Goal: Task Accomplishment & Management: Use online tool/utility

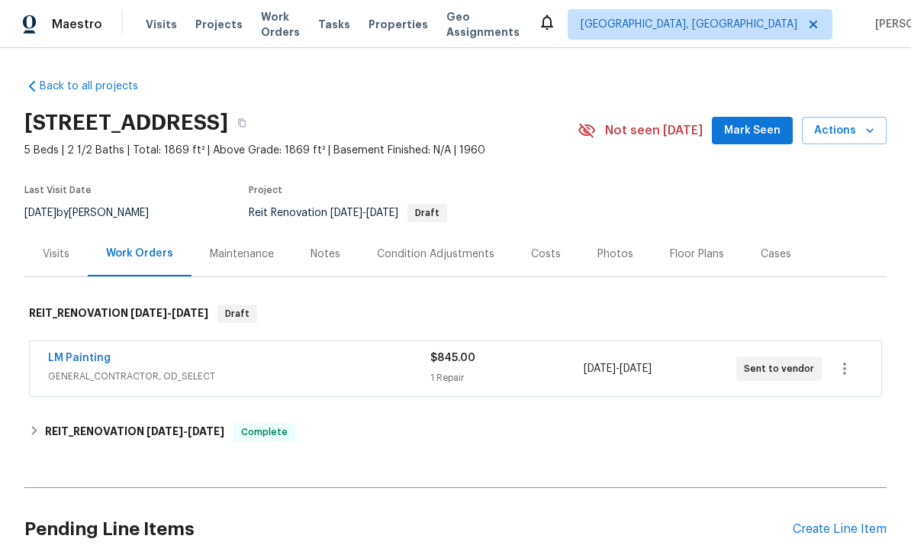
scroll to position [49, 0]
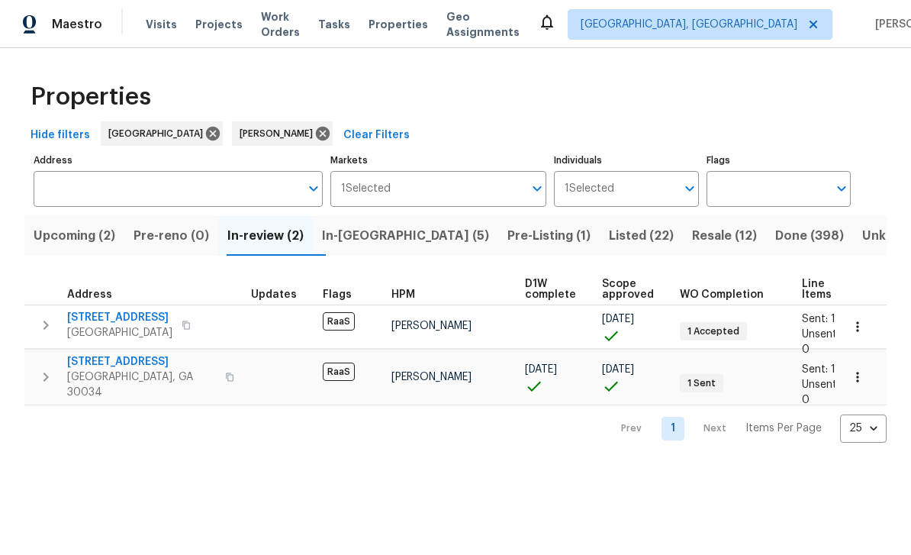
click at [114, 315] on span "2957 Browns Mill Rd SE" at bounding box center [119, 317] width 105 height 15
click at [372, 243] on span "In-reno (5)" at bounding box center [405, 235] width 167 height 21
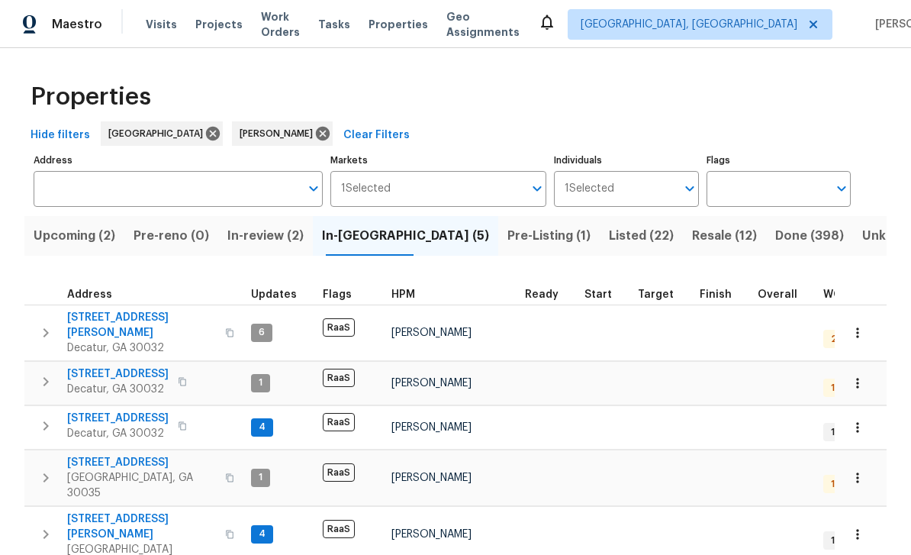
scroll to position [32, 0]
click at [98, 310] on span "3517 Hyland Dr" at bounding box center [141, 325] width 149 height 31
click at [91, 366] on span "1395 W Austin Rd" at bounding box center [118, 373] width 102 height 15
click at [97, 455] on span "2183 Ramblewood Cir" at bounding box center [141, 462] width 149 height 15
click at [126, 511] on span "5339 Biffle Downs Rd" at bounding box center [141, 526] width 149 height 31
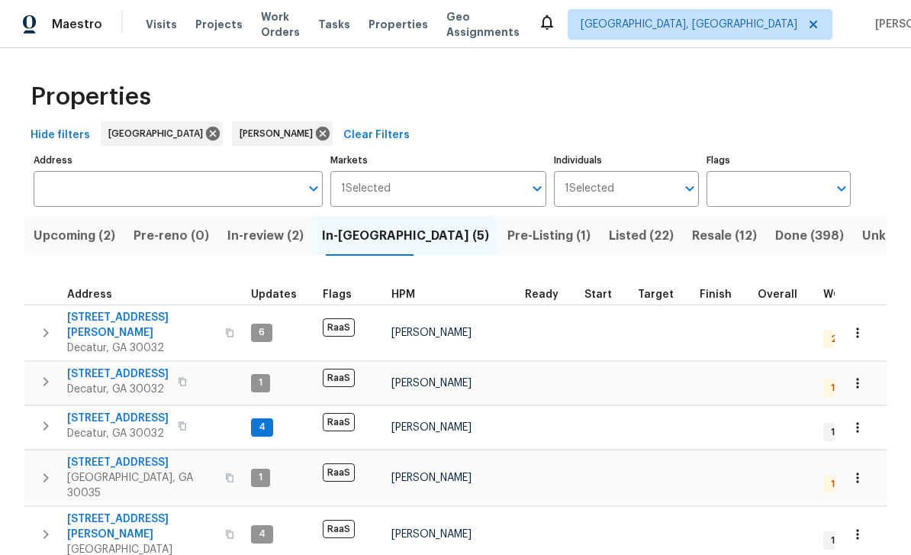
click at [268, 225] on span "In-review (2)" at bounding box center [265, 235] width 76 height 21
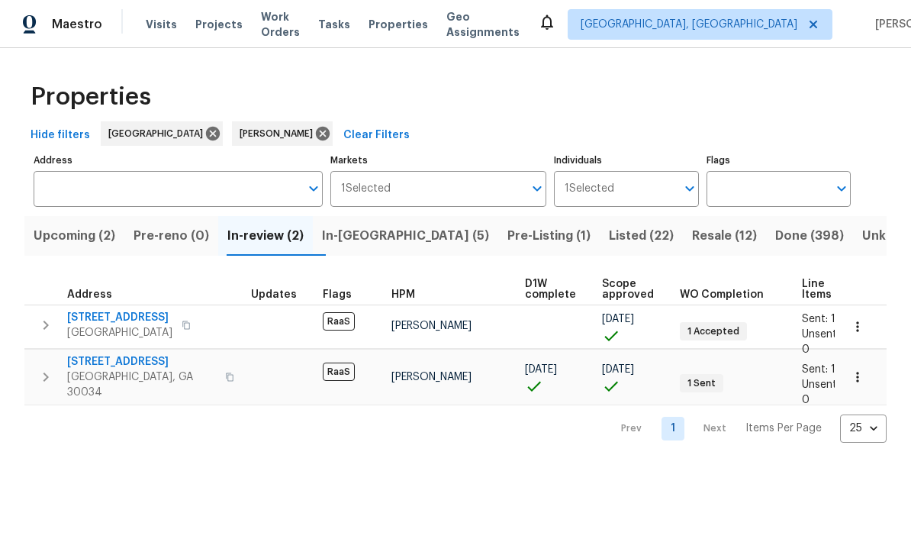
click at [98, 361] on span "2919 Alameda Trl" at bounding box center [141, 361] width 149 height 15
click at [160, 21] on span "Visits" at bounding box center [161, 24] width 31 height 15
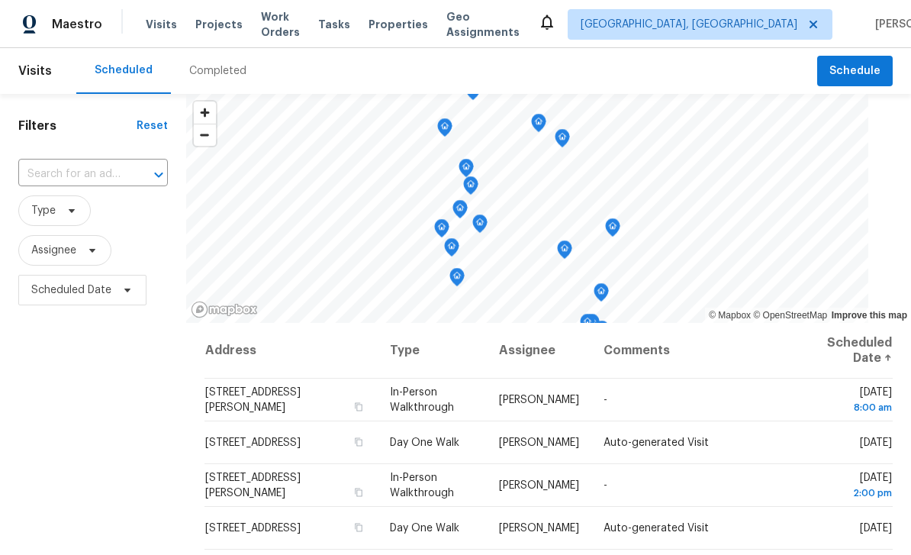
click at [90, 176] on input "text" at bounding box center [71, 175] width 107 height 24
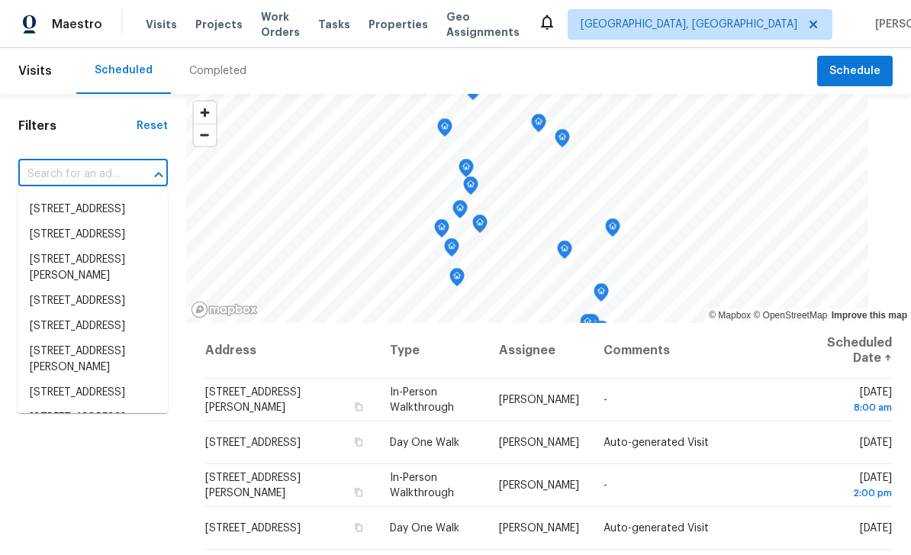
click at [55, 173] on input "text" at bounding box center [71, 175] width 107 height 24
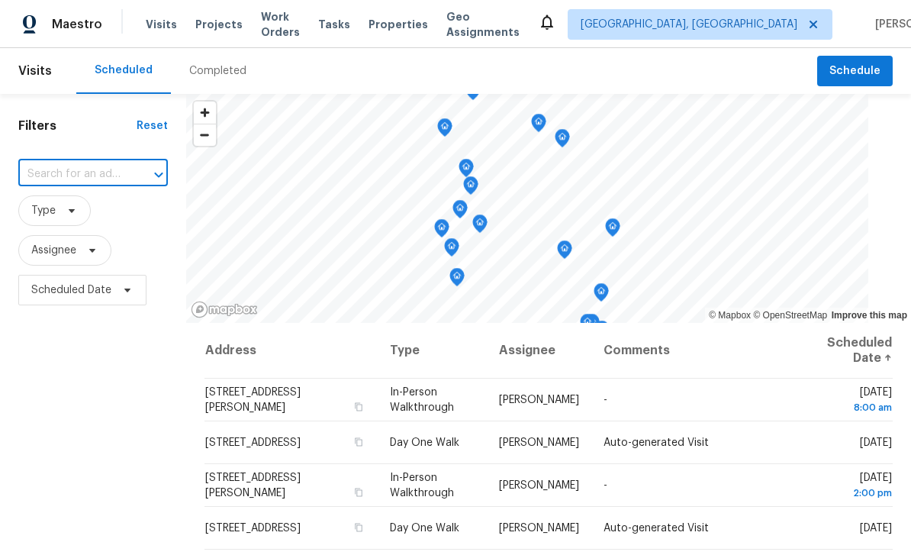
paste input "[STREET_ADDRESS][PERSON_NAME]"
type input "[STREET_ADDRESS][PERSON_NAME]"
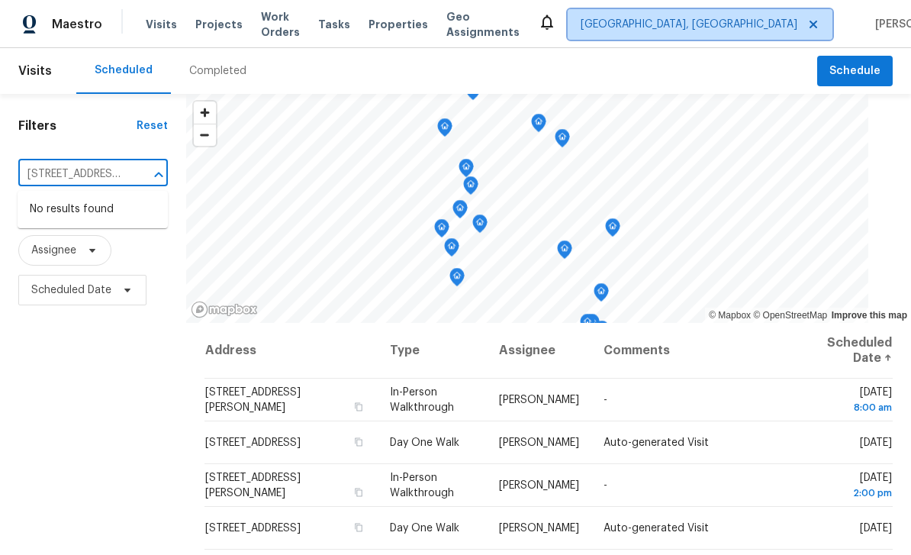
click at [734, 29] on span "[GEOGRAPHIC_DATA], [GEOGRAPHIC_DATA]" at bounding box center [689, 24] width 217 height 15
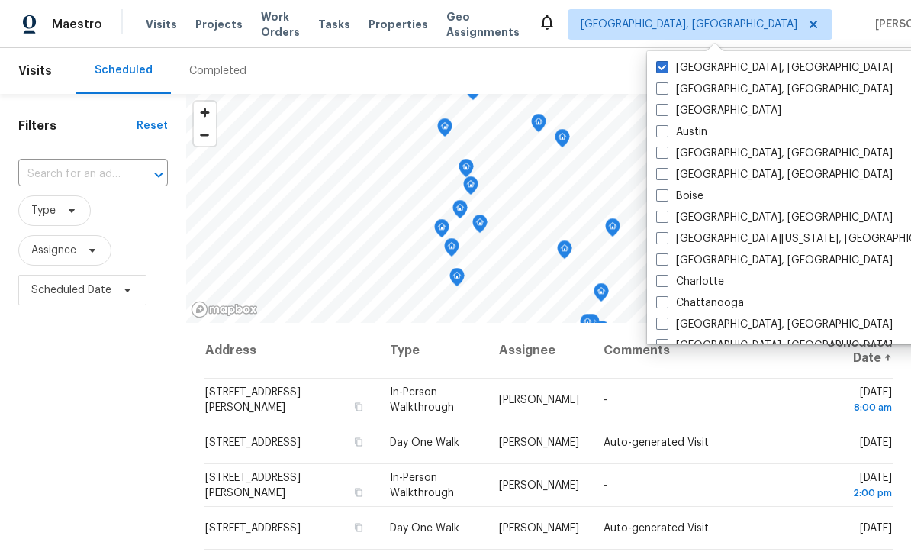
click at [666, 91] on span at bounding box center [662, 88] width 12 height 12
click at [666, 91] on input "[GEOGRAPHIC_DATA], [GEOGRAPHIC_DATA]" at bounding box center [661, 87] width 10 height 10
checkbox input "true"
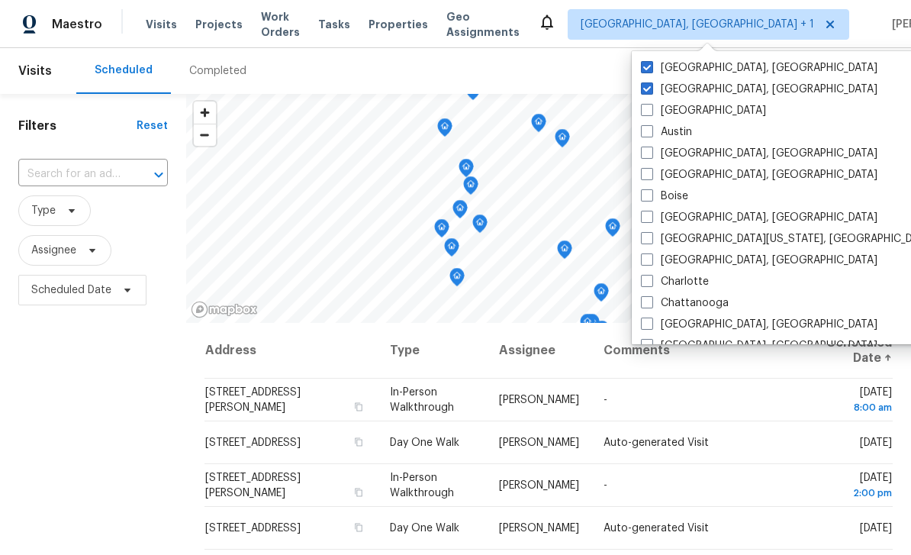
click at [653, 111] on label "[GEOGRAPHIC_DATA]" at bounding box center [703, 110] width 125 height 15
click at [651, 111] on input "[GEOGRAPHIC_DATA]" at bounding box center [646, 108] width 10 height 10
checkbox input "true"
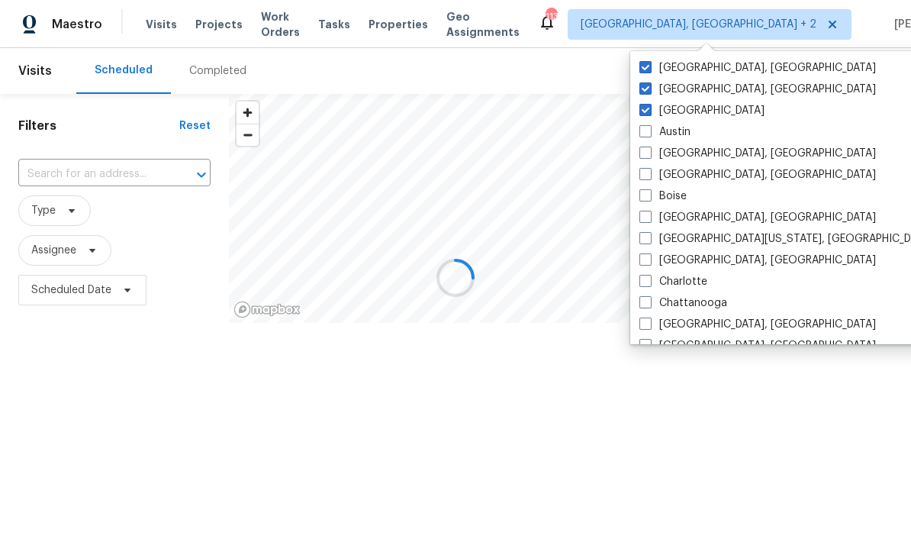
click at [655, 92] on label "Asheville, NC" at bounding box center [758, 89] width 237 height 15
click at [650, 92] on input "Asheville, NC" at bounding box center [645, 87] width 10 height 10
checkbox input "false"
click at [653, 73] on label "Albuquerque, NM" at bounding box center [759, 67] width 237 height 15
click at [651, 70] on input "Albuquerque, NM" at bounding box center [646, 65] width 10 height 10
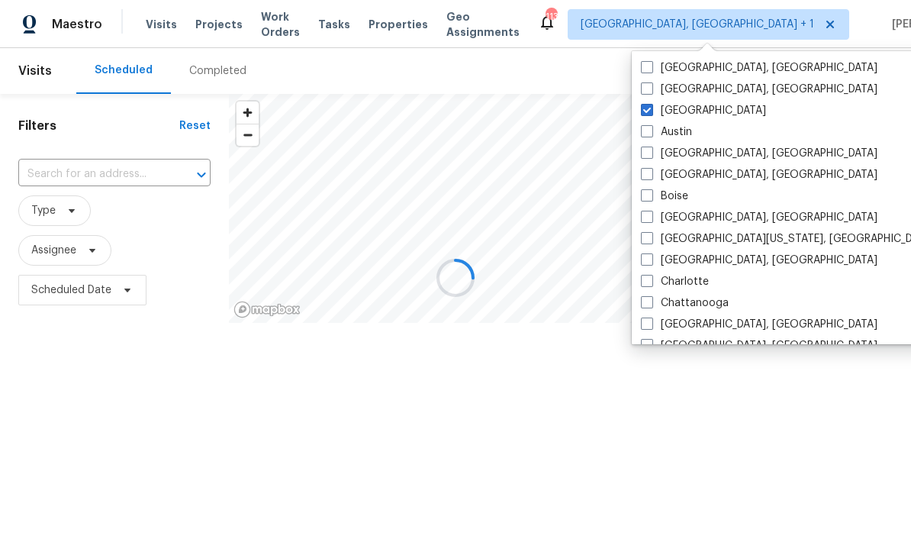
checkbox input "false"
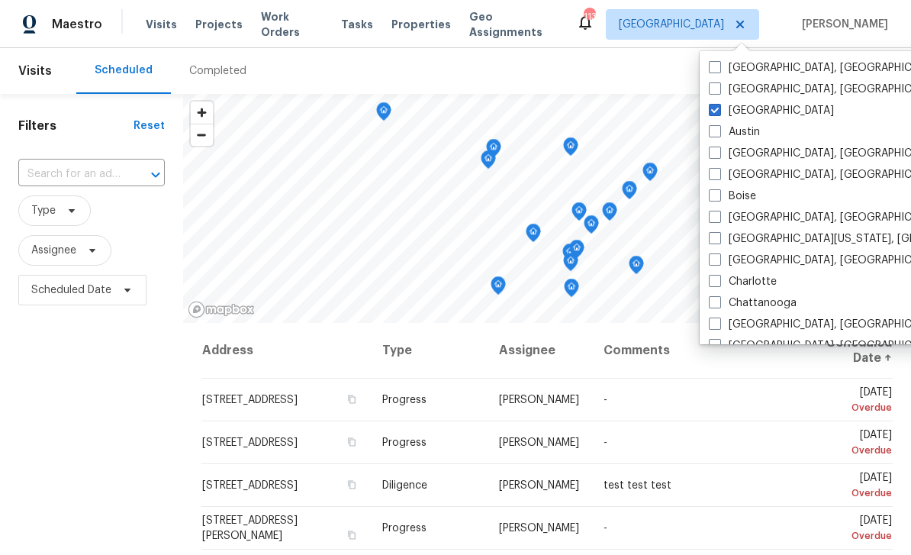
click at [57, 176] on input "text" at bounding box center [70, 175] width 104 height 24
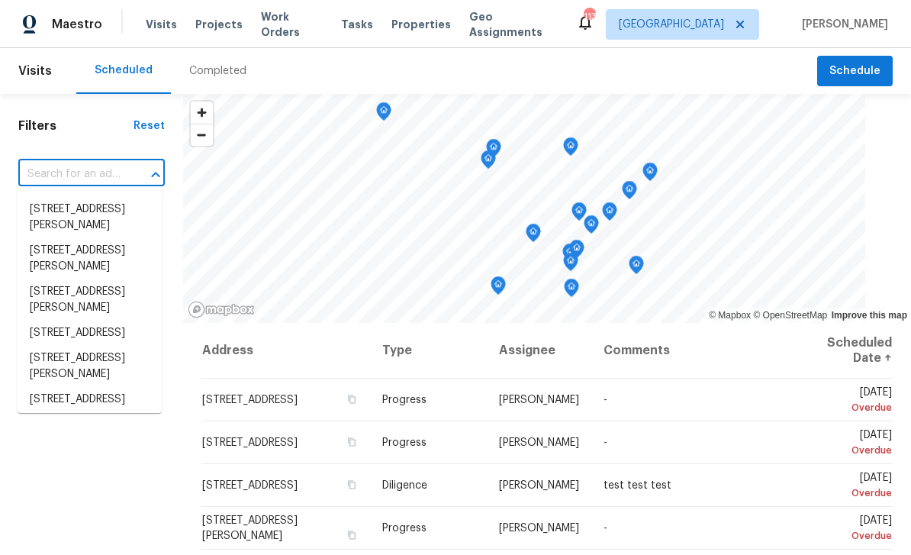
click at [53, 174] on input "text" at bounding box center [70, 175] width 104 height 24
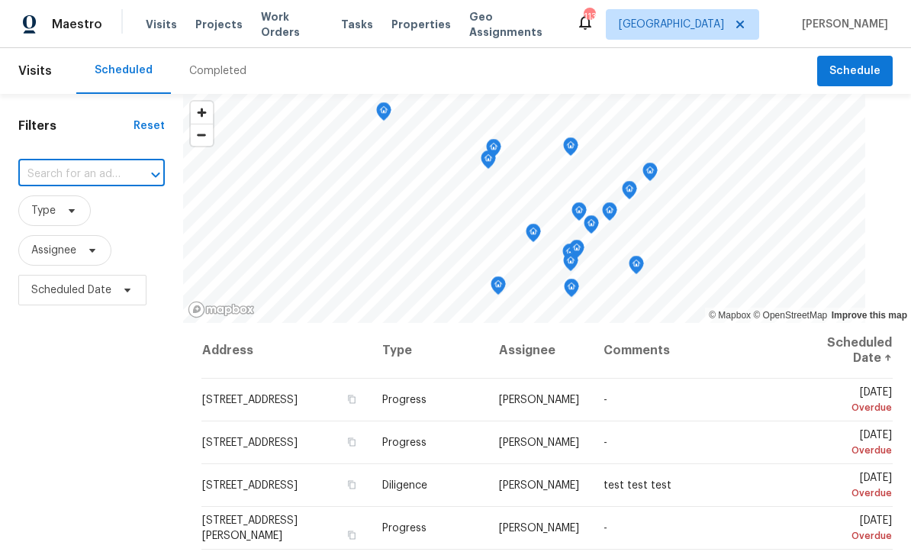
paste input "[STREET_ADDRESS][PERSON_NAME]"
type input "[STREET_ADDRESS][PERSON_NAME]"
click at [63, 209] on li "[STREET_ADDRESS][PERSON_NAME]" at bounding box center [90, 217] width 144 height 41
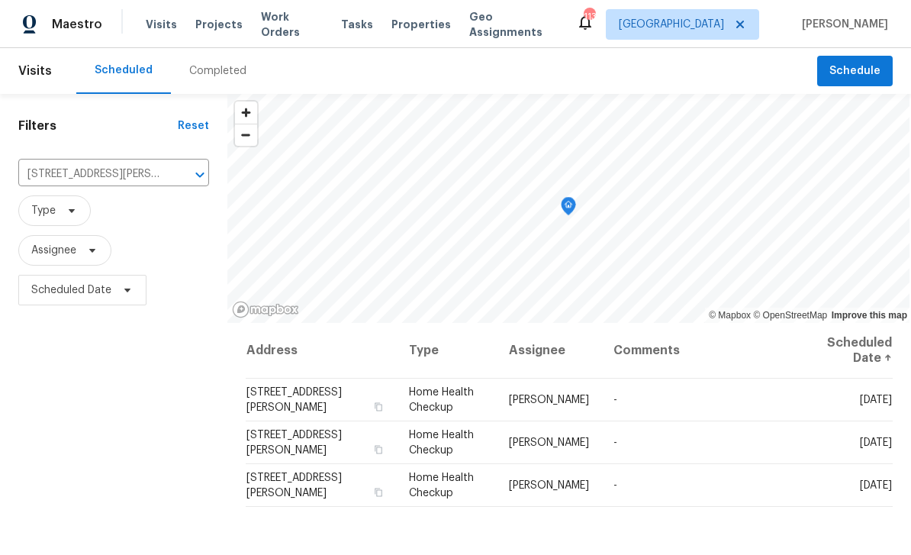
click at [0, 0] on icon at bounding box center [0, 0] width 0 height 0
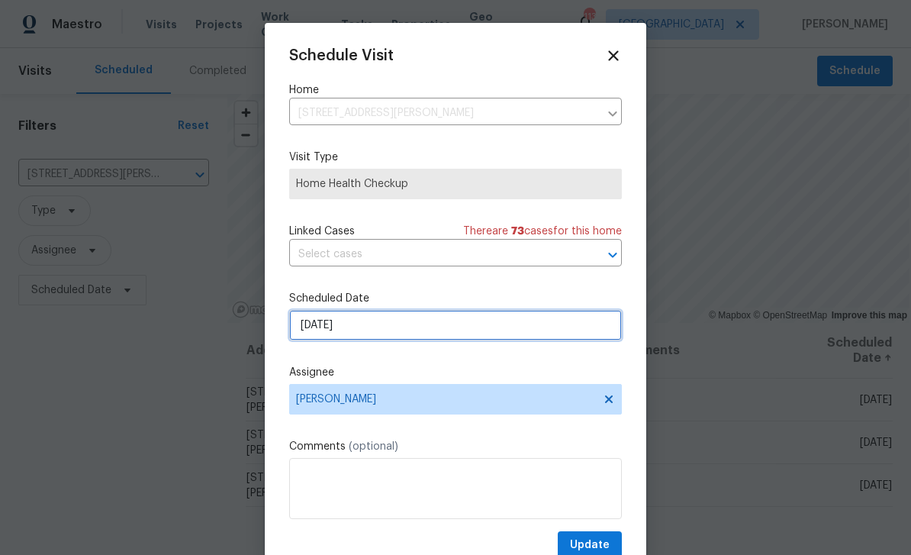
click at [551, 331] on input "[DATE]" at bounding box center [455, 325] width 333 height 31
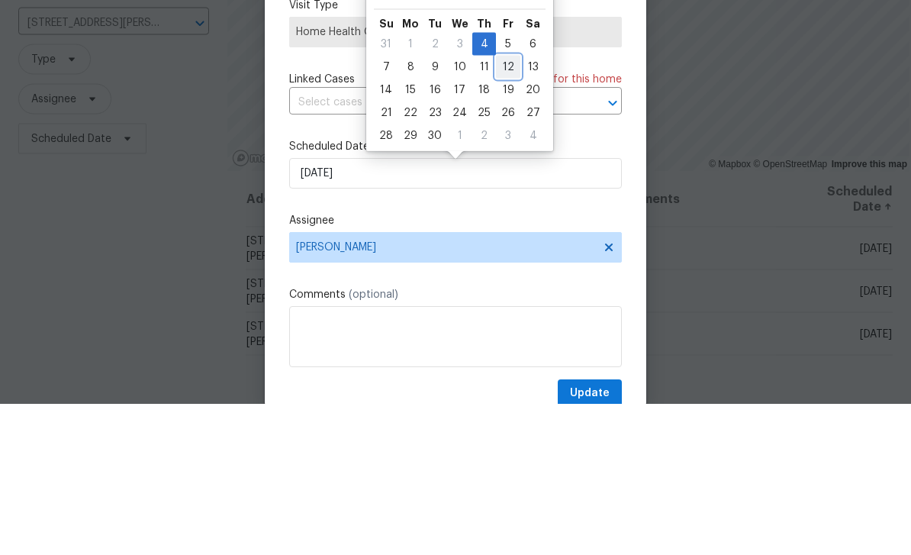
click at [504, 208] on div "12" at bounding box center [508, 218] width 24 height 21
type input "[DATE]"
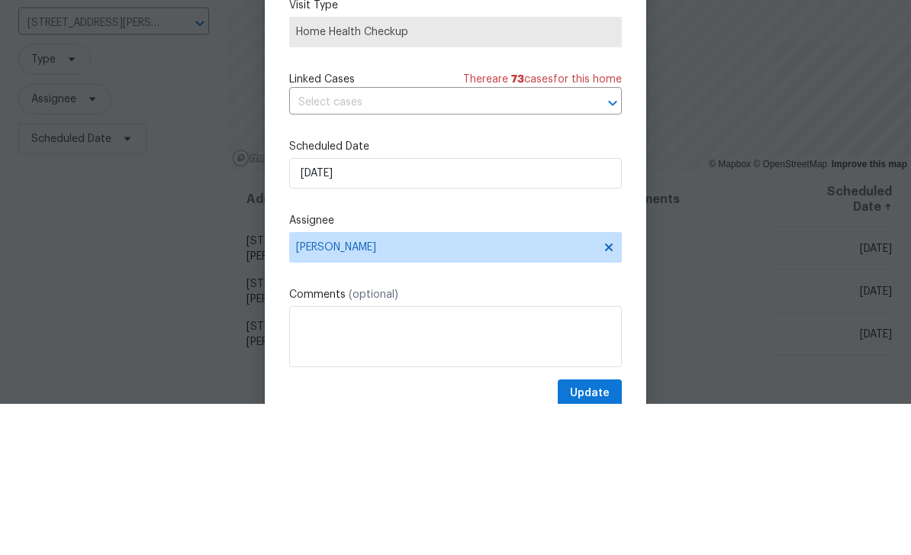
scroll to position [49, 0]
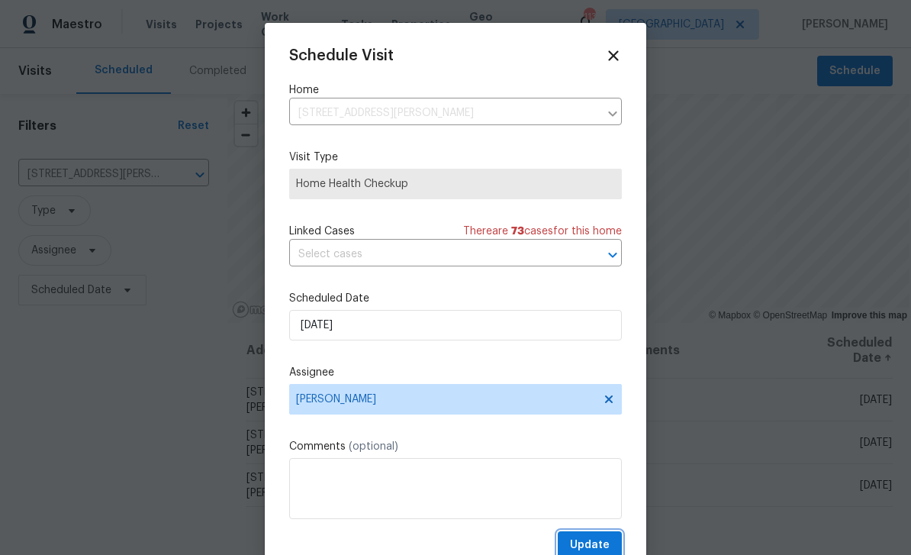
click at [601, 542] on span "Update" at bounding box center [590, 545] width 40 height 19
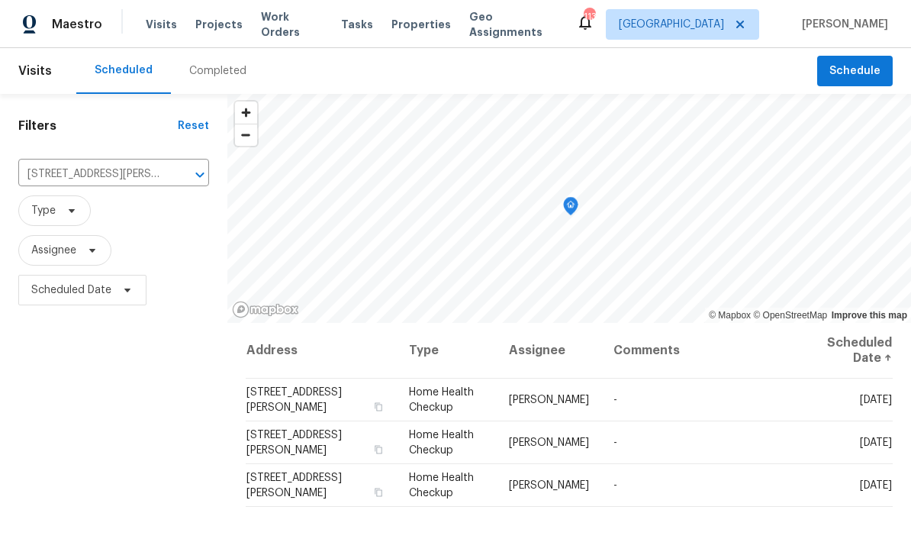
click at [180, 167] on icon "Clear" at bounding box center [180, 174] width 15 height 15
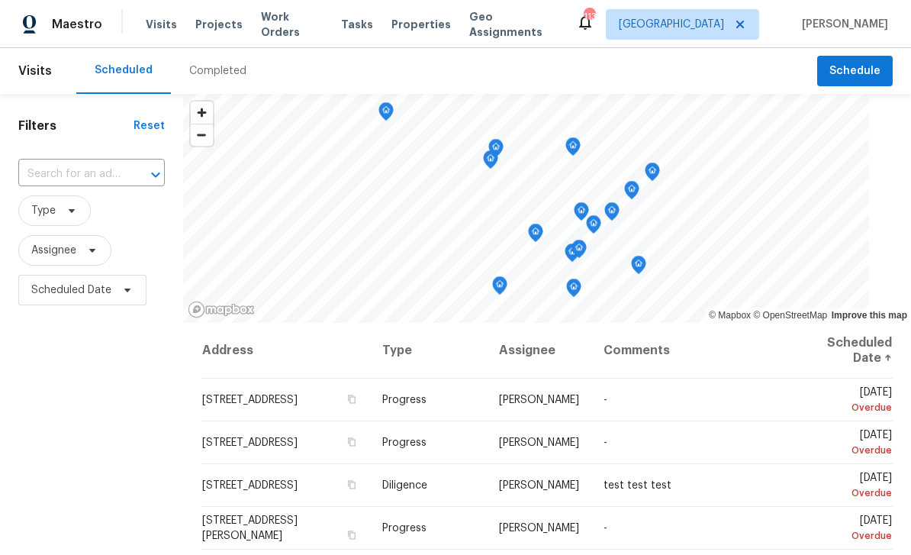
click at [67, 170] on input "text" at bounding box center [70, 175] width 104 height 24
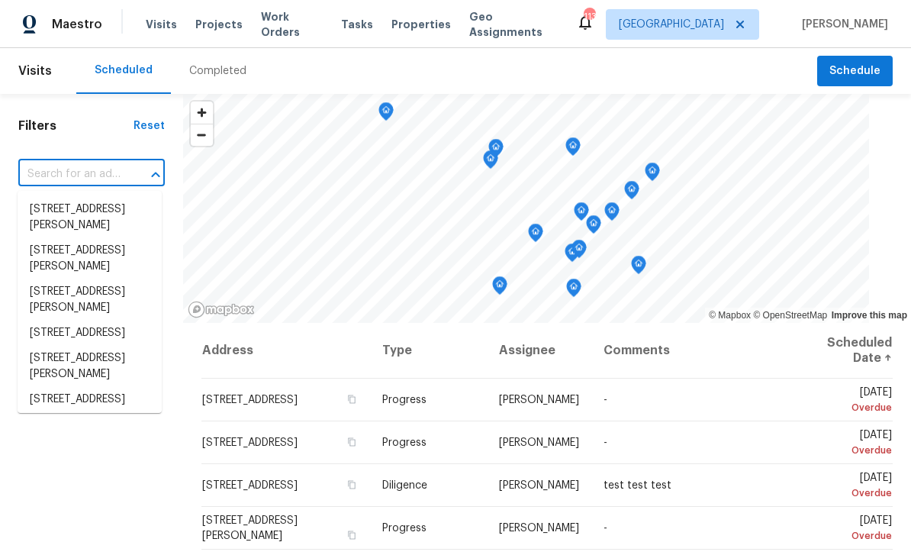
paste input "200 Renaissance Pkwy NE Apt 302, Atlanta, GA 30308"
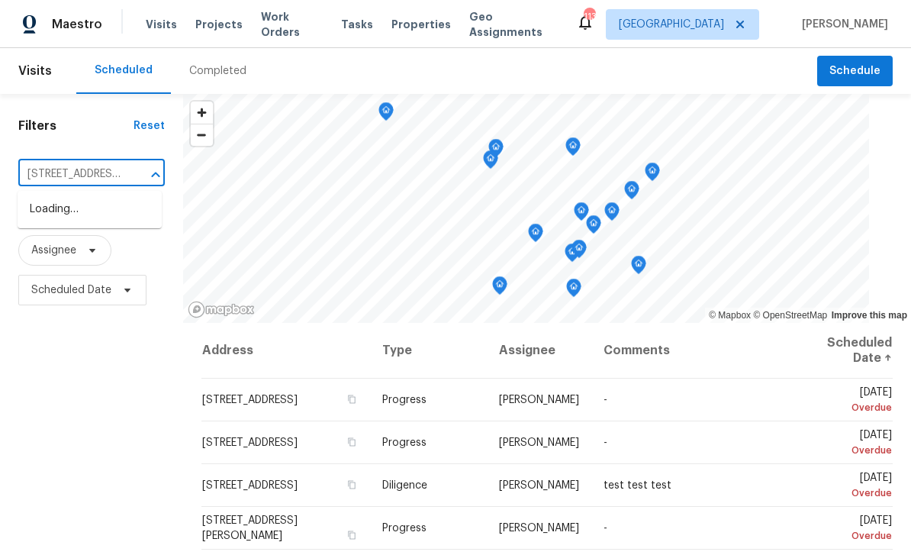
type input "200 Renaissance Pkwy NE"
click at [54, 206] on li "200 Renaissance Pkwy NE Apt 302, Atlanta, GA 30308" at bounding box center [90, 209] width 144 height 25
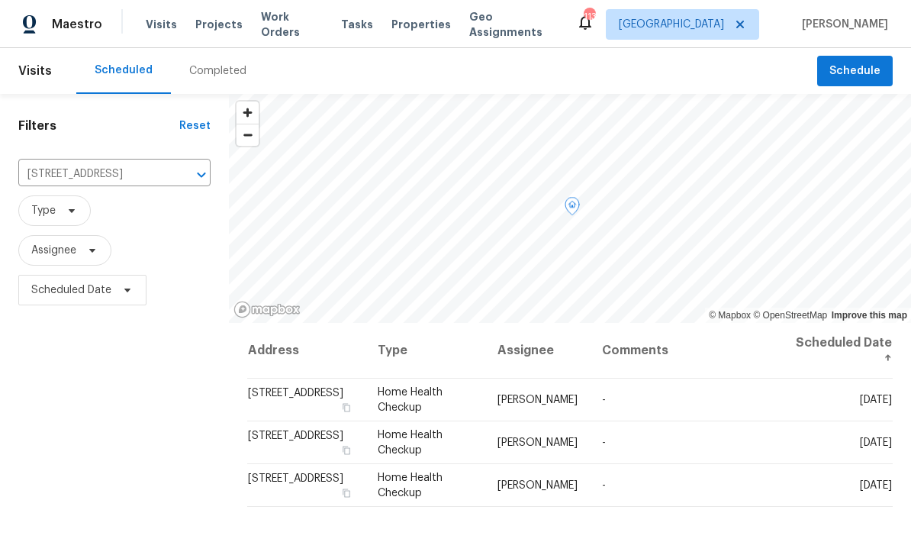
click at [0, 0] on icon at bounding box center [0, 0] width 0 height 0
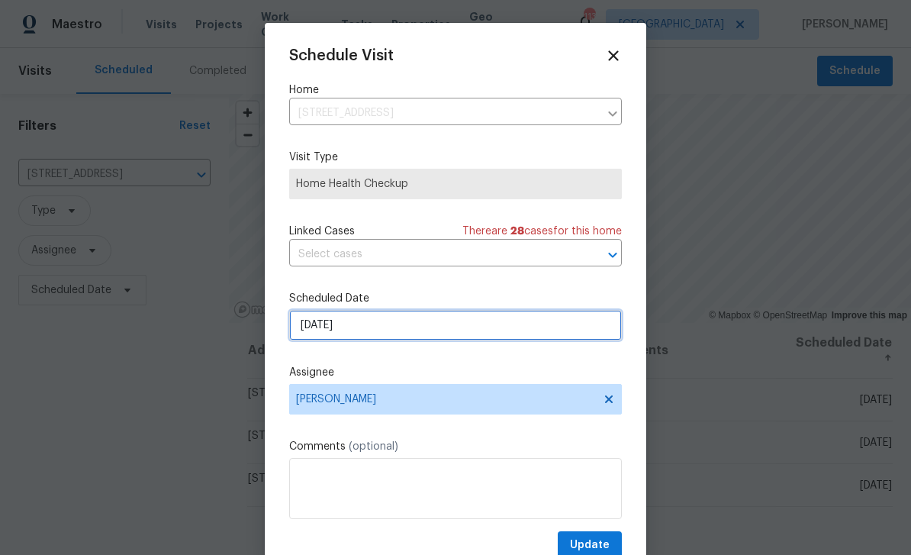
click at [563, 339] on input "[DATE]" at bounding box center [455, 325] width 333 height 31
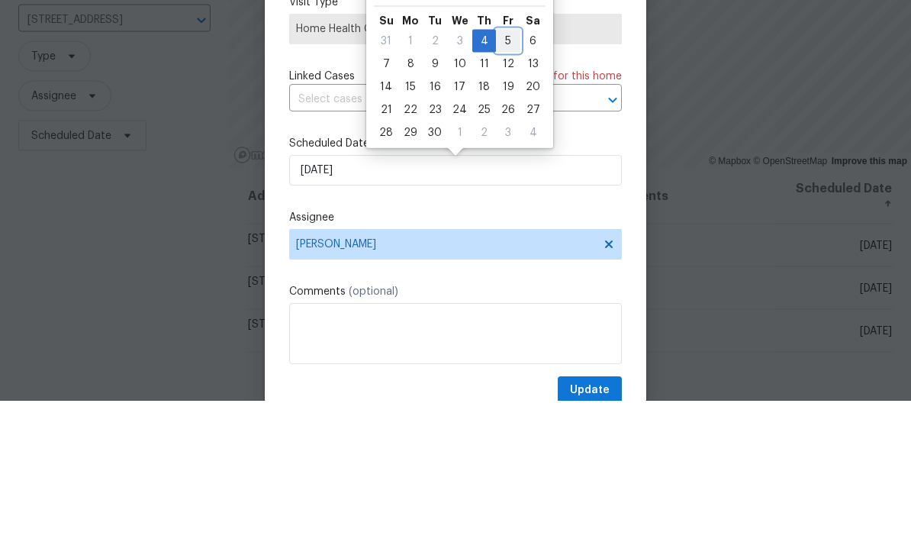
click at [498, 185] on div "5" at bounding box center [508, 195] width 24 height 21
type input "9/5/2025"
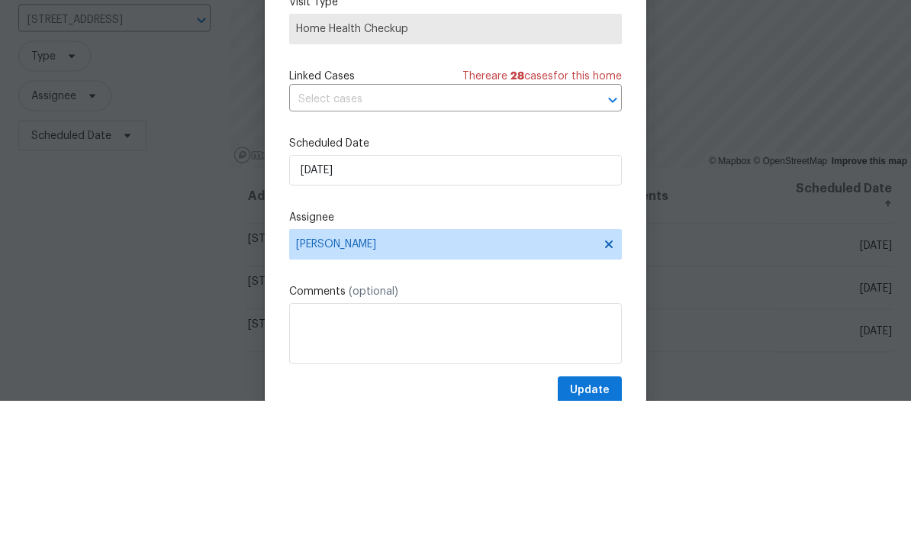
scroll to position [49, 0]
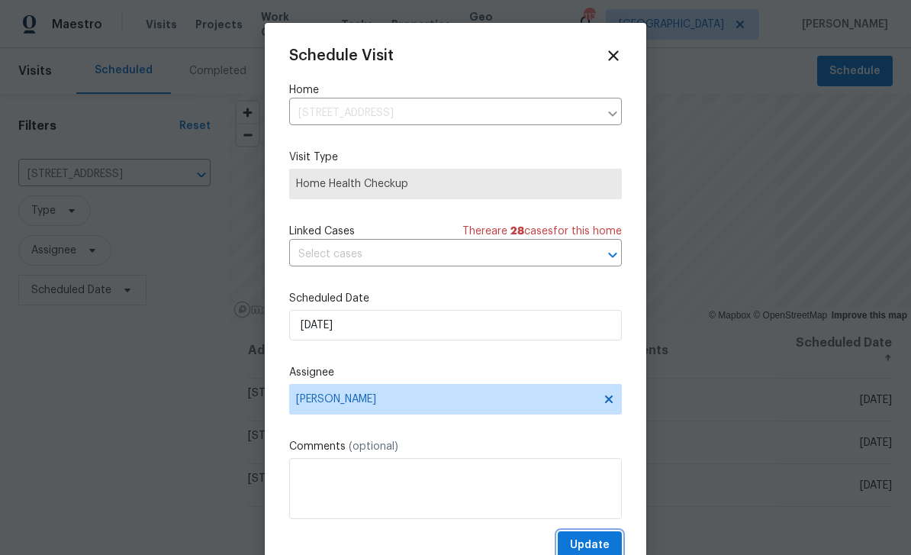
click at [608, 535] on button "Update" at bounding box center [590, 545] width 64 height 28
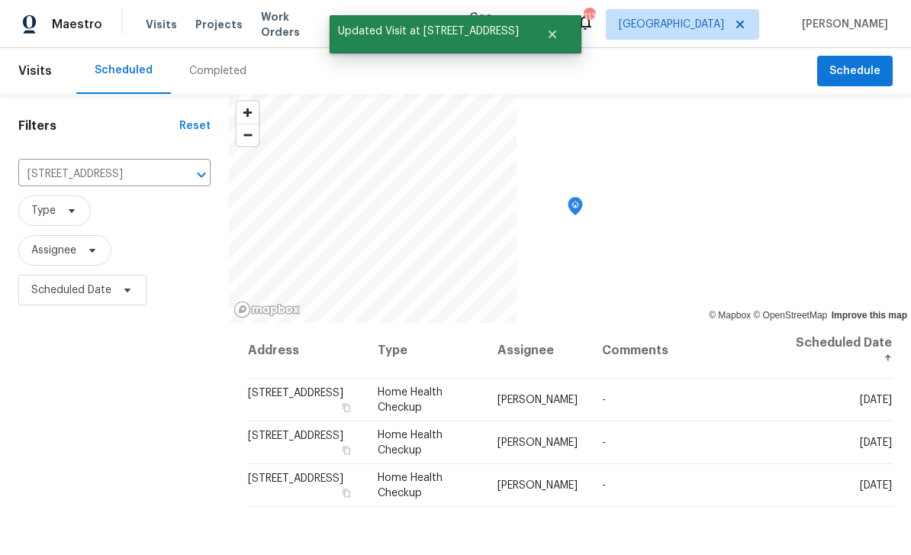
scroll to position [0, 0]
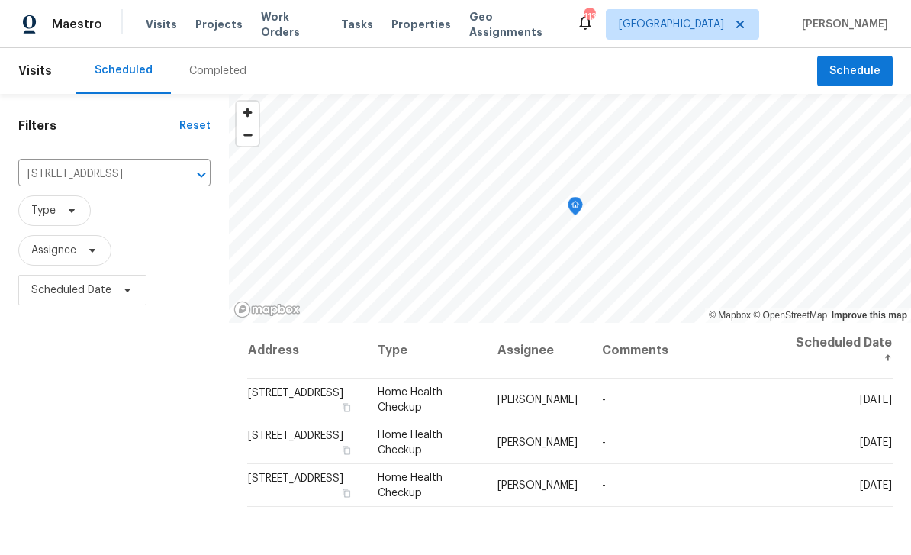
click at [174, 173] on icon "Clear" at bounding box center [181, 174] width 15 height 15
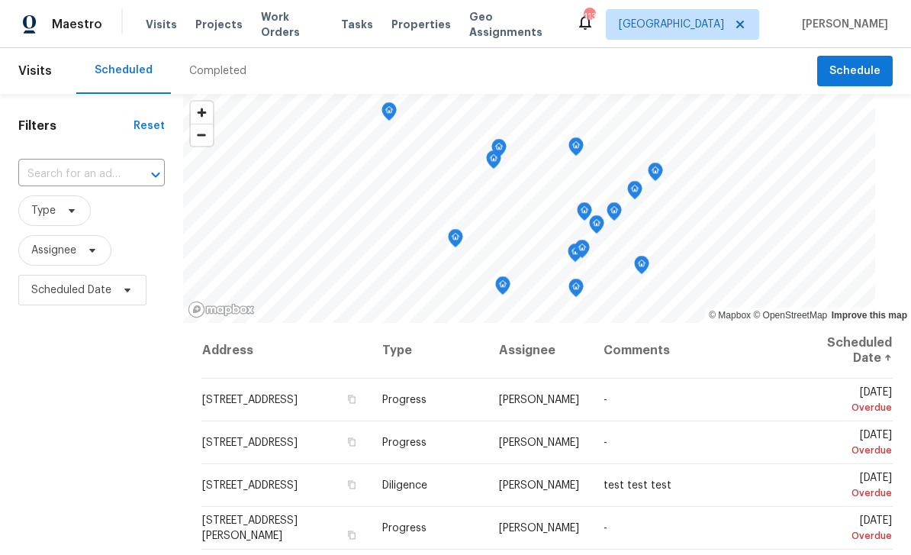
click at [62, 171] on input "text" at bounding box center [70, 175] width 104 height 24
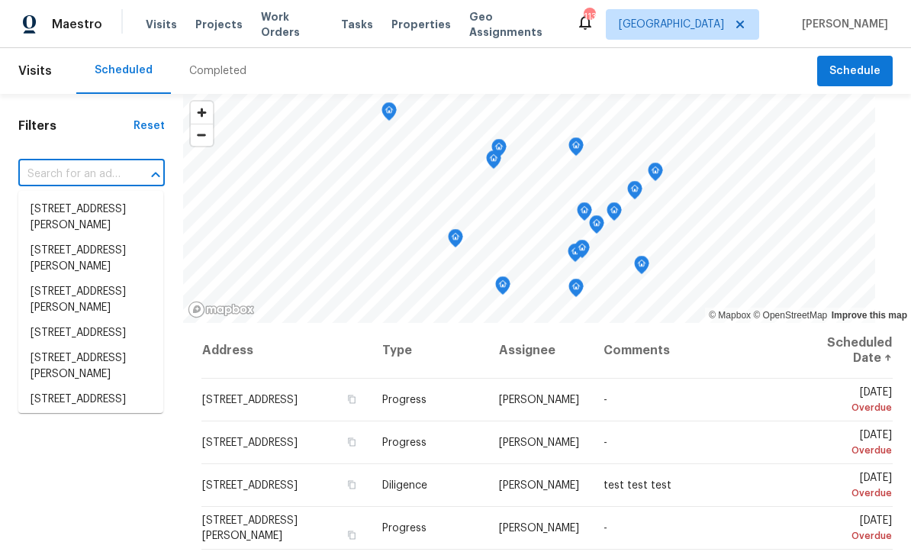
click at [60, 176] on input "text" at bounding box center [70, 175] width 104 height 24
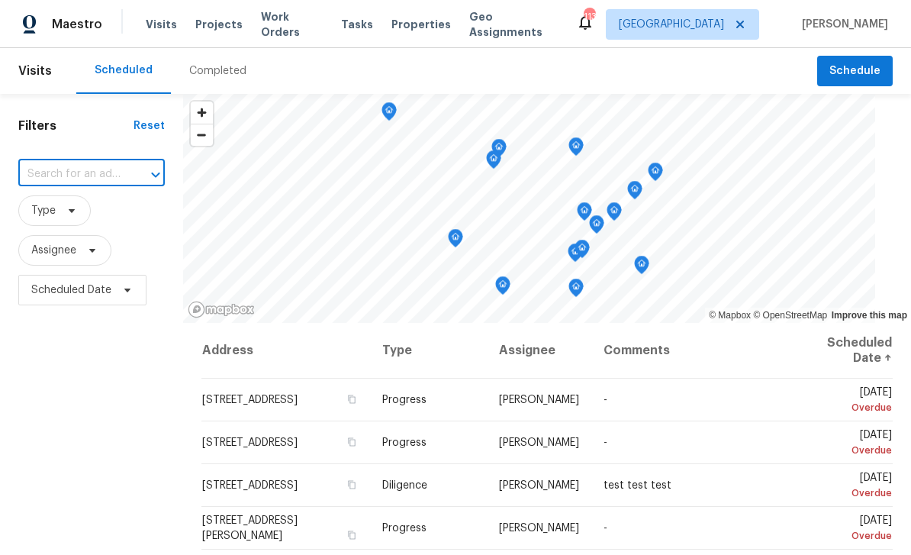
paste input "1819 Rosewood Rd, Decatur, GA 30032"
type input "1819 Rosewood Rd, Decatur, GA 30032"
click at [60, 209] on li "1819 Rosewood Rd, Decatur, GA 30032" at bounding box center [90, 209] width 145 height 25
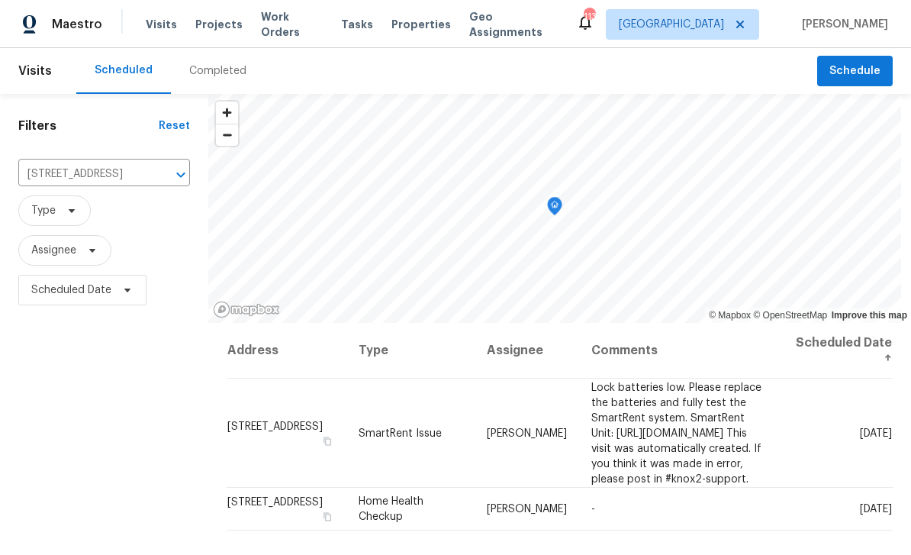
click at [0, 0] on icon at bounding box center [0, 0] width 0 height 0
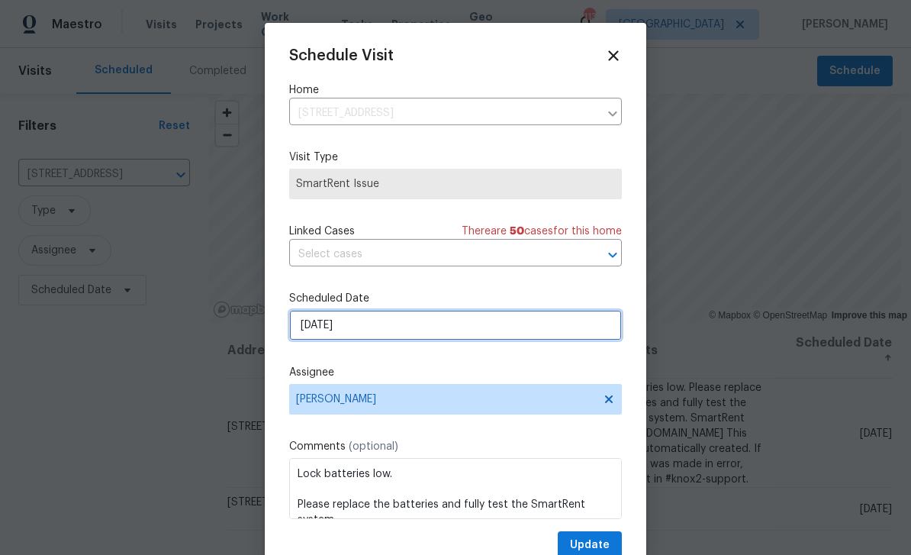
click at [546, 328] on input "9/6/2025" at bounding box center [455, 325] width 333 height 31
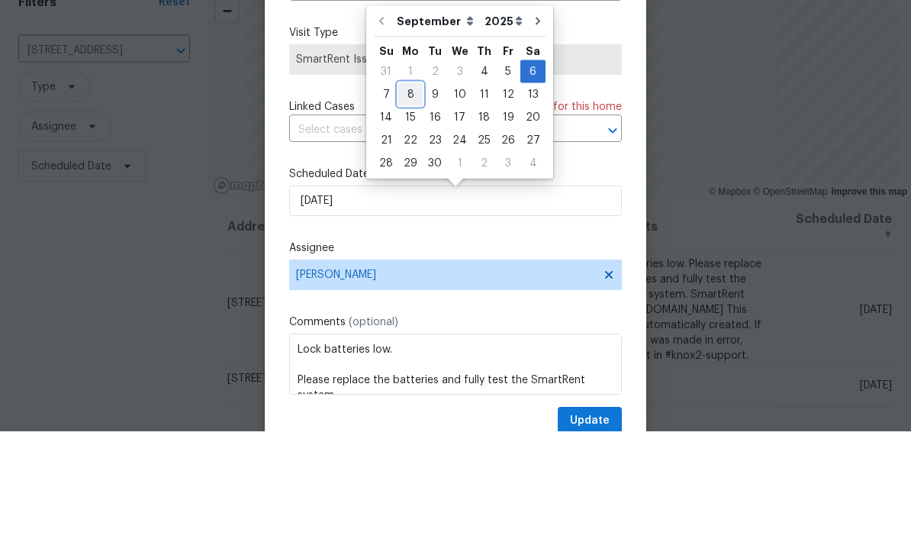
click at [406, 208] on div "8" at bounding box center [410, 218] width 24 height 21
type input "9/8/2025"
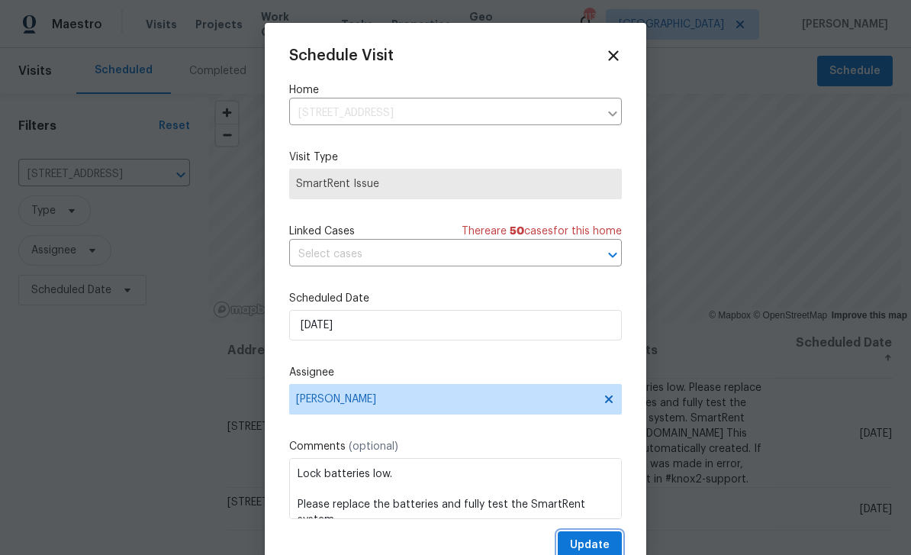
click at [606, 543] on span "Update" at bounding box center [590, 545] width 40 height 19
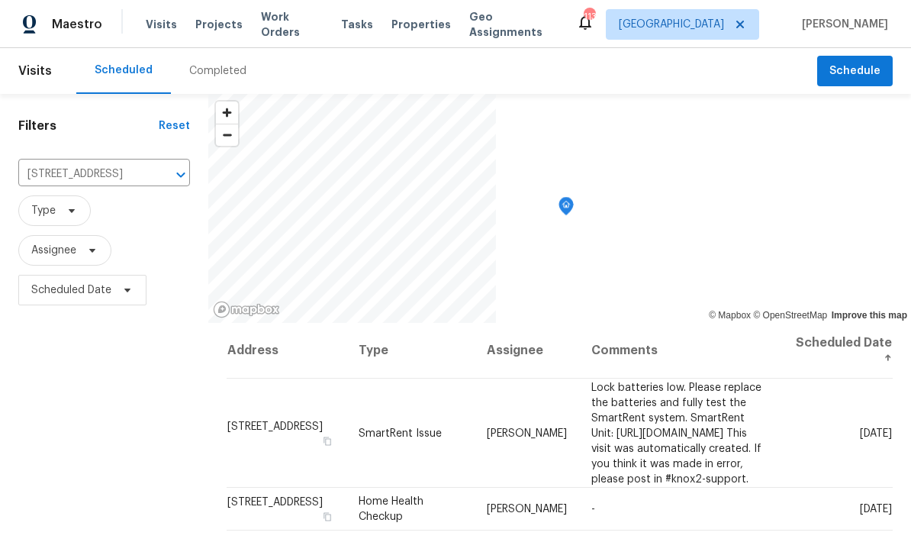
scroll to position [0, 0]
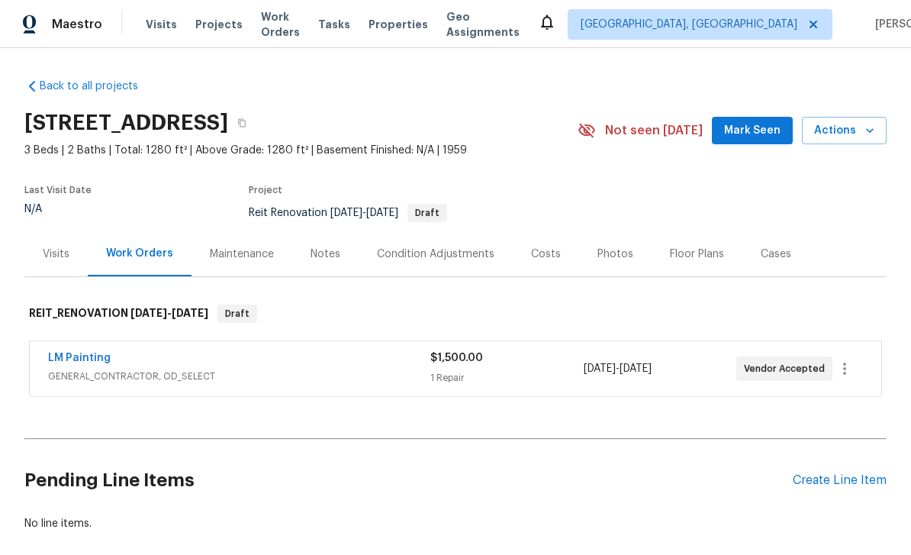
click at [325, 256] on div "Notes" at bounding box center [326, 254] width 30 height 15
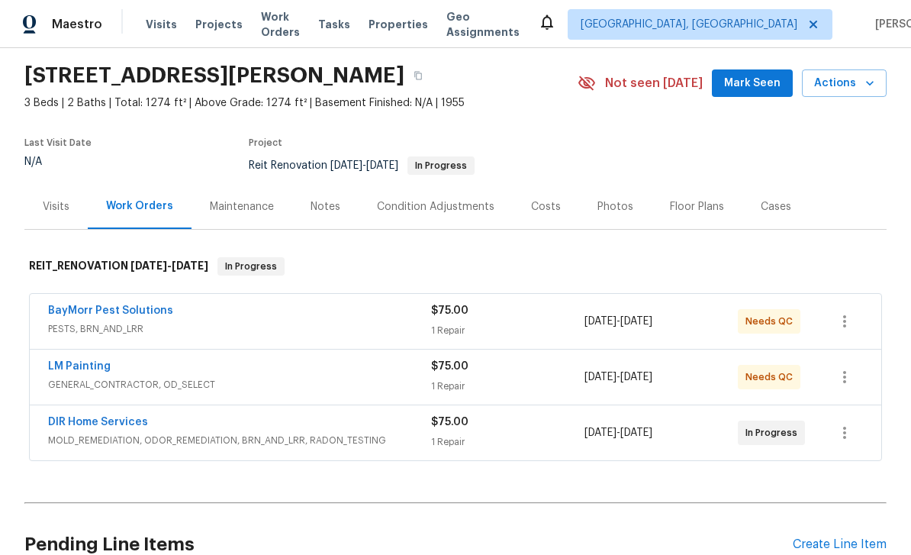
scroll to position [108, 0]
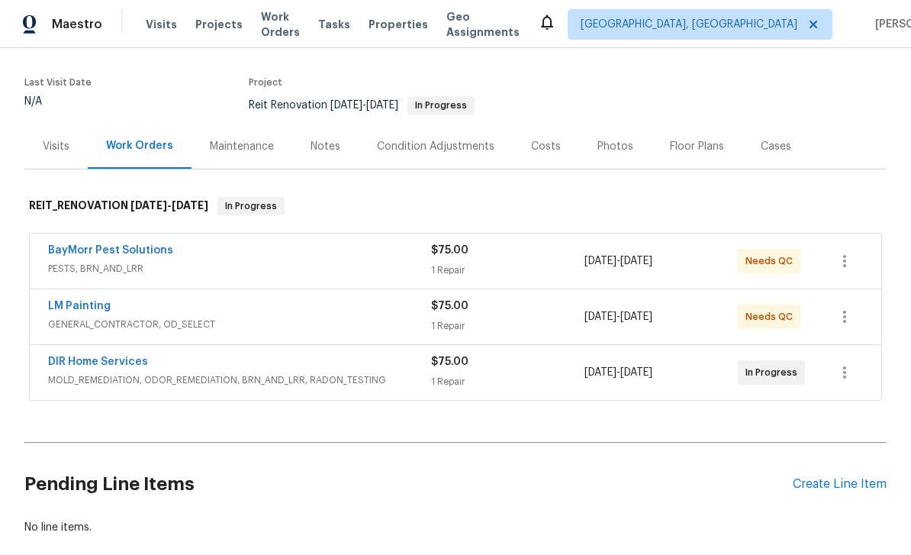
click at [85, 251] on link "BayMorr Pest Solutions" at bounding box center [110, 250] width 125 height 11
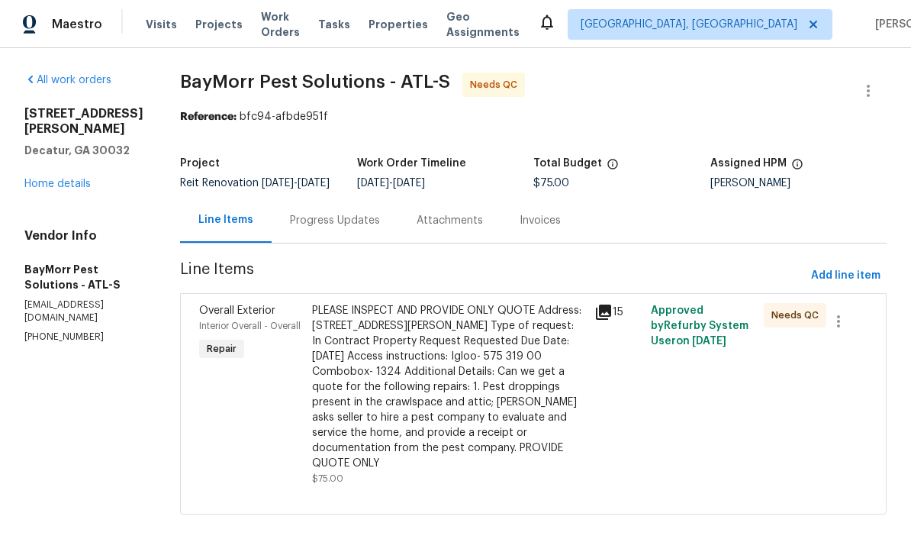
click at [353, 228] on div "Progress Updates" at bounding box center [335, 220] width 90 height 15
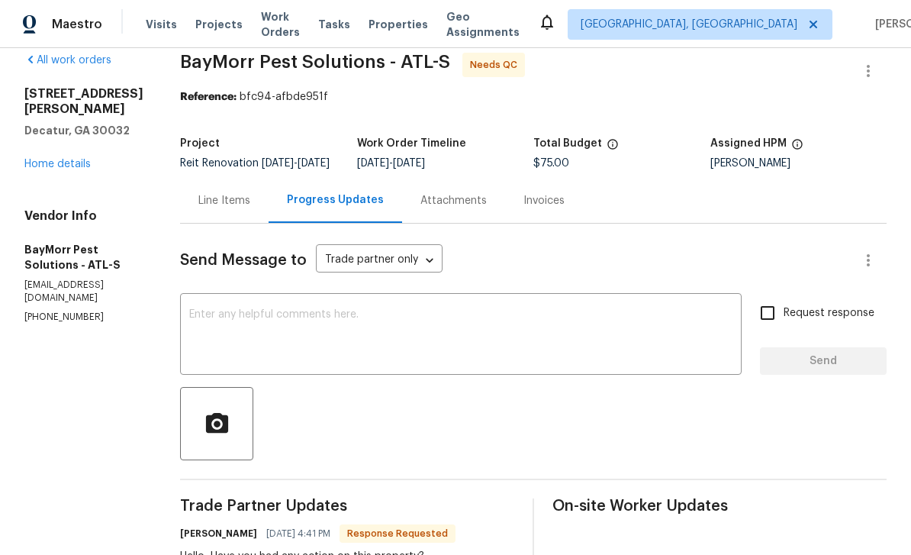
scroll to position [2, 0]
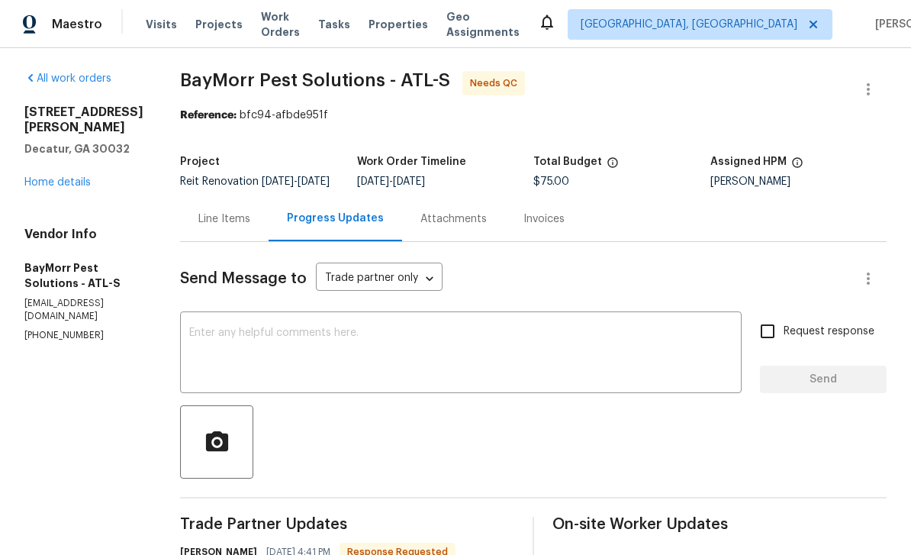
click at [559, 327] on textarea at bounding box center [460, 353] width 543 height 53
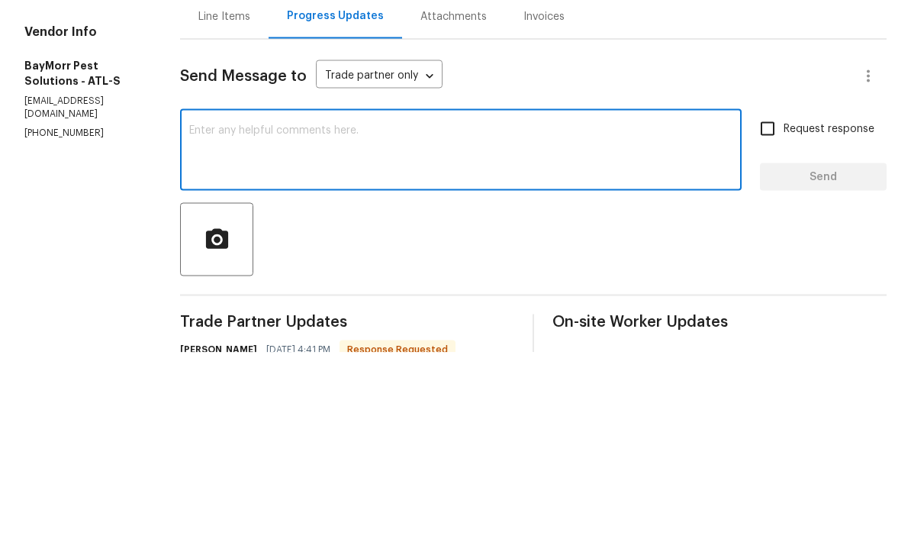
type textarea "S"
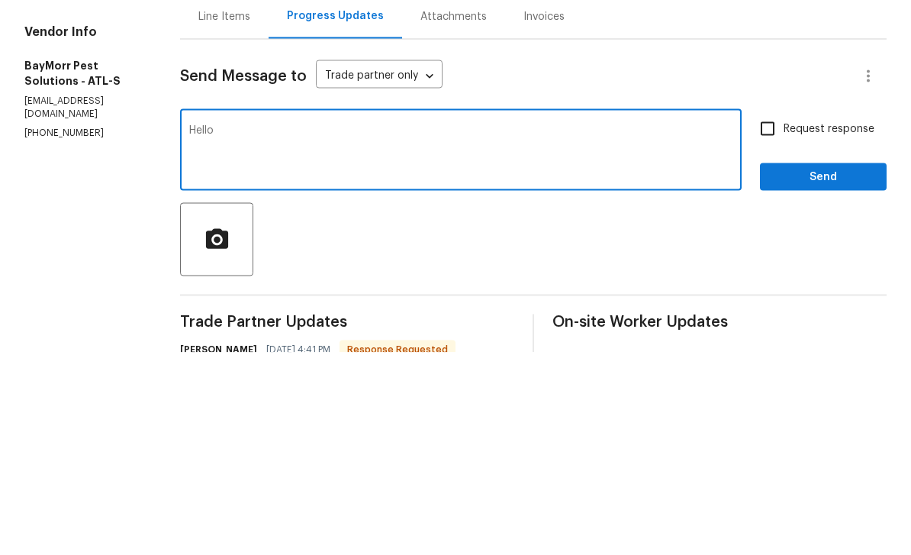
click at [659, 327] on textarea "Hello" at bounding box center [460, 353] width 543 height 53
paste textarea "Juanito see question from partner the majority of the items on the list are fai…"
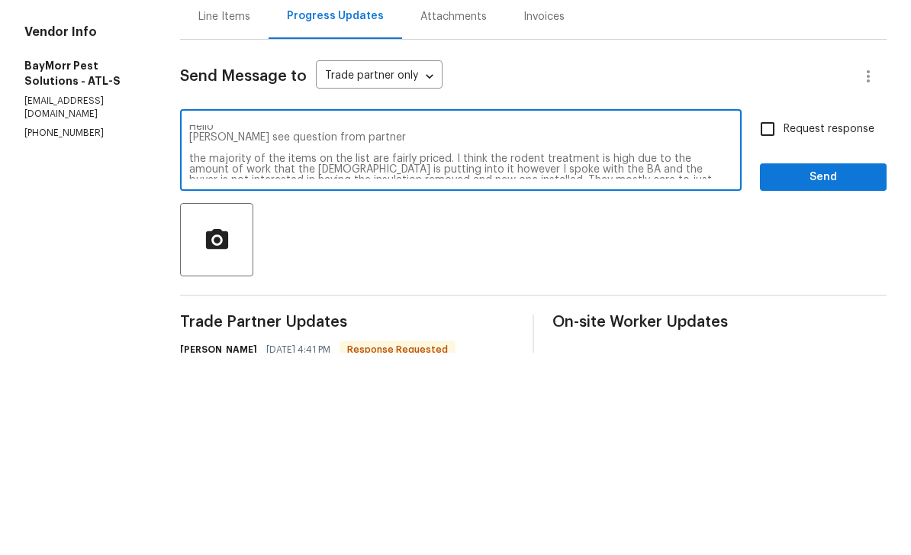
scroll to position [5, 0]
click at [211, 327] on textarea "Hello Juanito see question from partner the majority of the items on the list a…" at bounding box center [460, 353] width 543 height 53
click at [432, 327] on textarea "Hello see question from partner the majority of the items on the list are fairl…" at bounding box center [460, 353] width 543 height 53
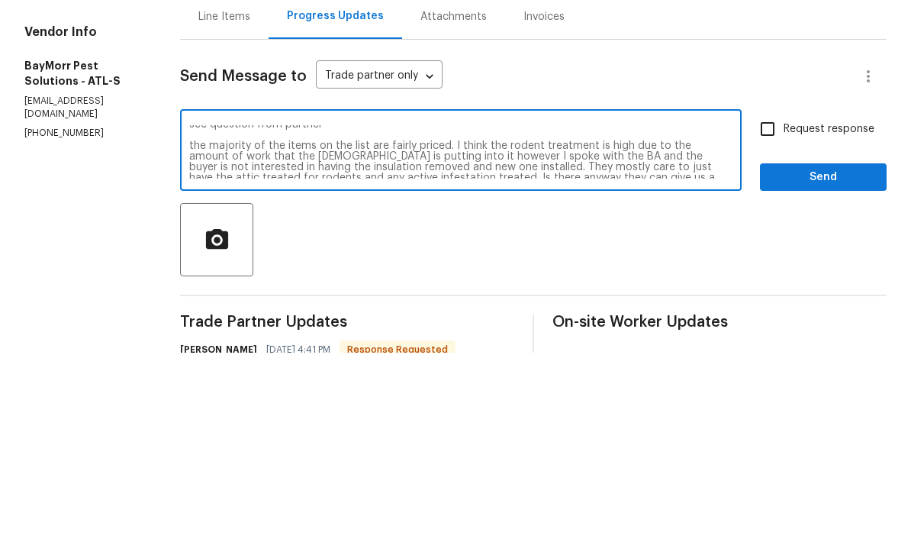
scroll to position [18, 0]
click at [560, 327] on textarea "Hello see question from partner the majority of the items on the list are fairl…" at bounding box center [460, 353] width 543 height 53
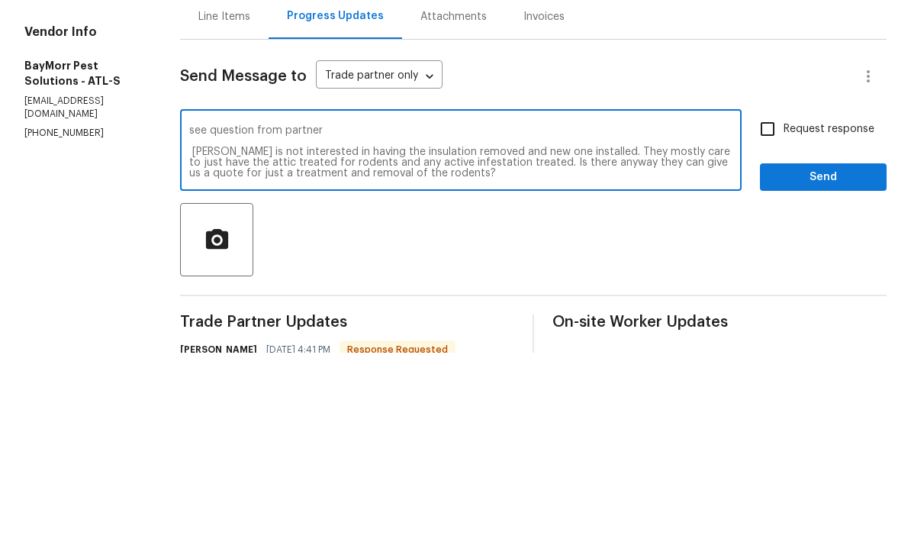
click at [612, 327] on textarea "Hello see question from partner buyer is not interested in having the insulatio…" at bounding box center [460, 353] width 543 height 53
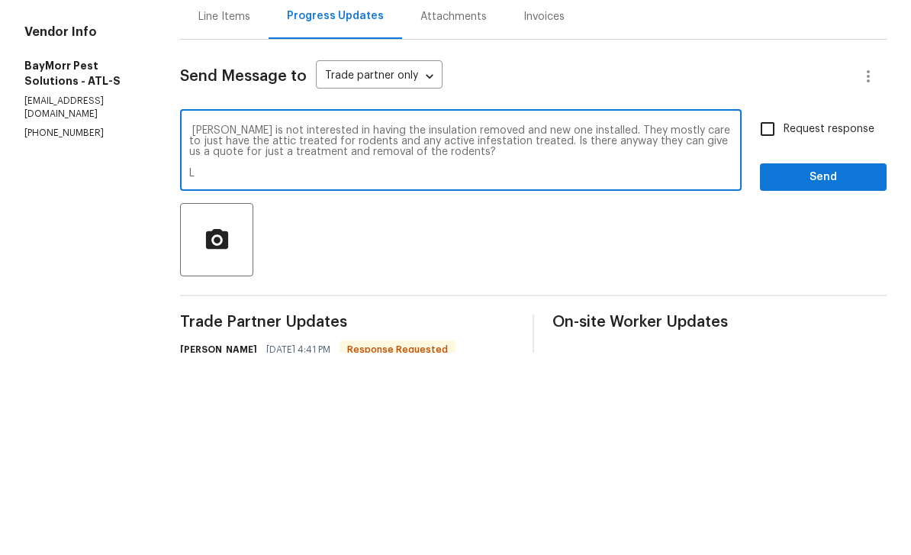
scroll to position [32, 0]
type textarea "Hello see question from partner buyer is not interested in having the insulatio…"
click at [767, 315] on input "Request response" at bounding box center [768, 331] width 32 height 32
checkbox input "true"
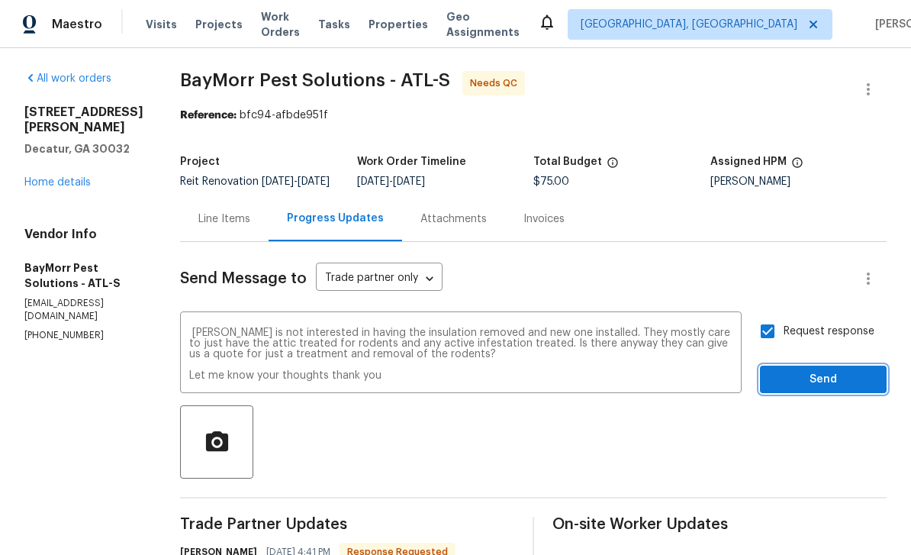
click at [827, 370] on span "Send" at bounding box center [823, 379] width 102 height 19
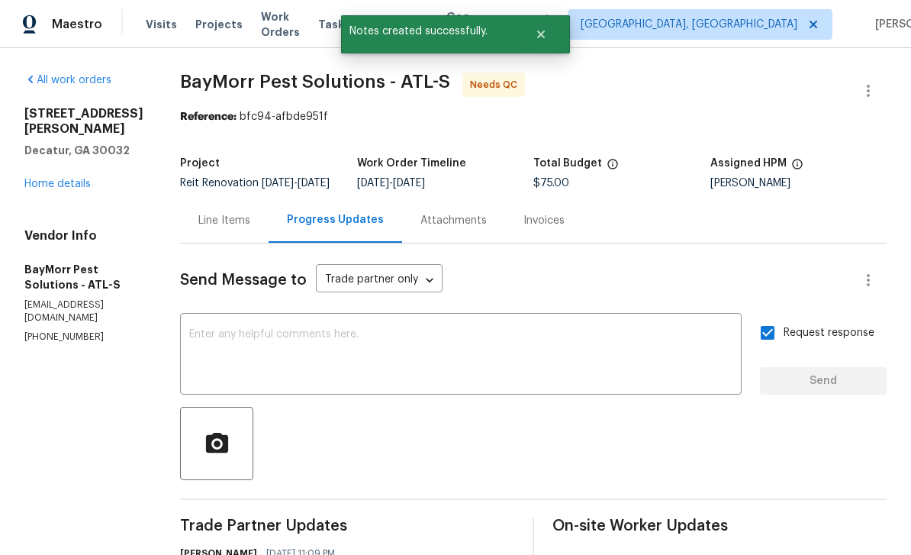
scroll to position [0, 0]
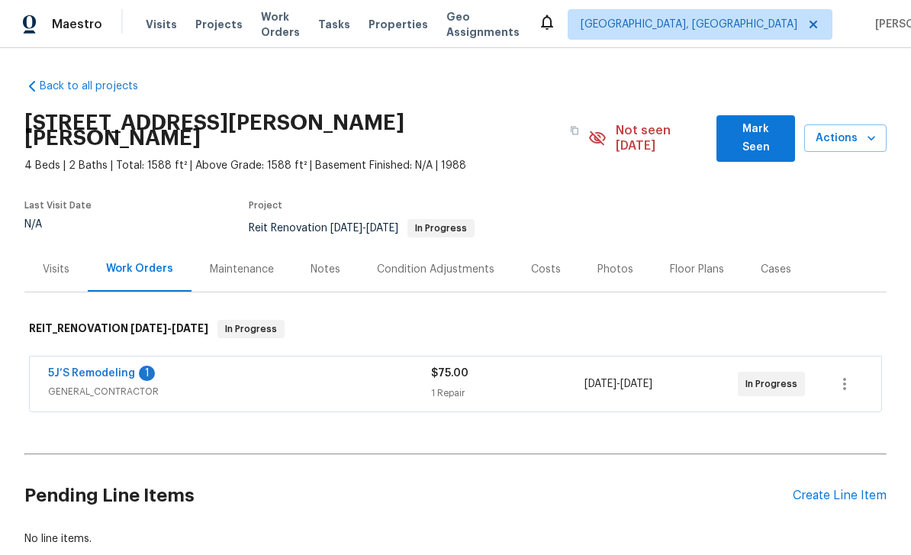
click at [85, 368] on link "5J’S Remodeling" at bounding box center [91, 373] width 87 height 11
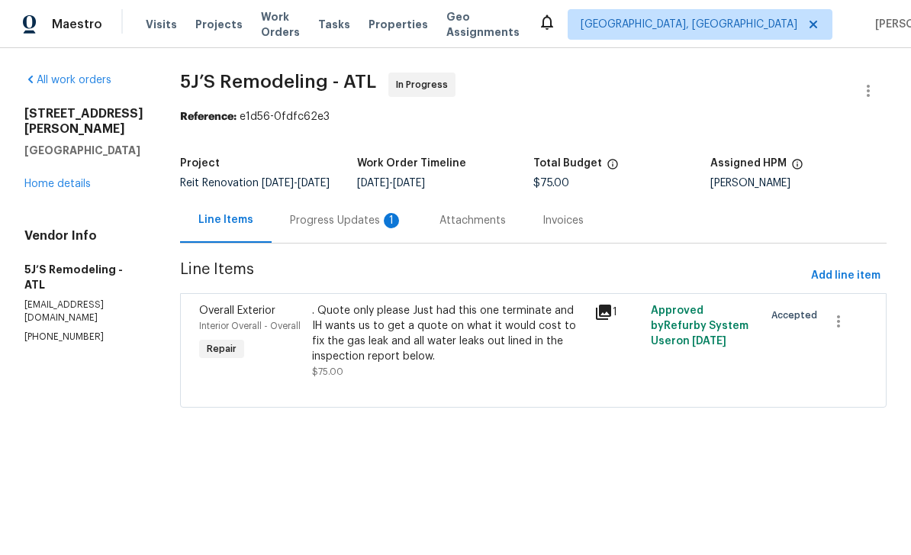
click at [378, 228] on div "Progress Updates 1" at bounding box center [346, 220] width 113 height 15
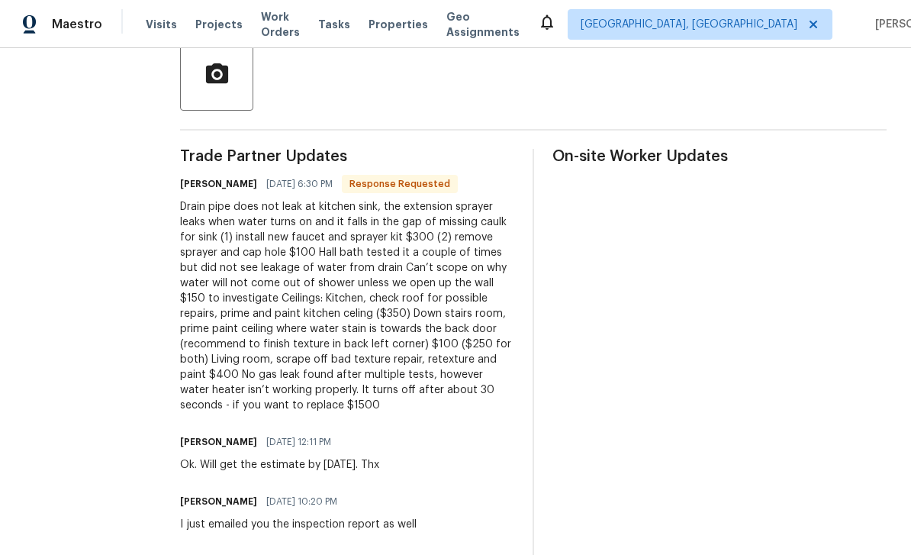
scroll to position [386, 0]
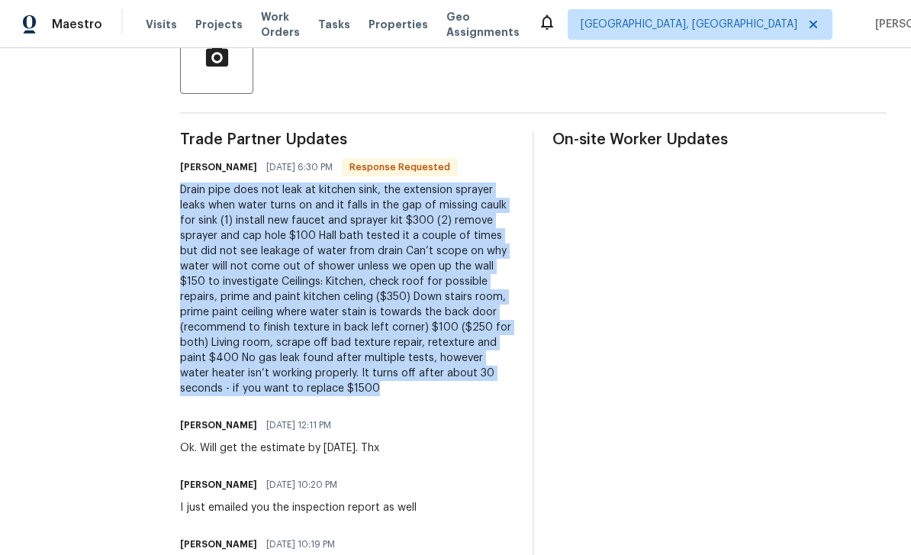
copy div "Drain pipe does not leak at kitchen sink, the extension sprayer leaks when wate…"
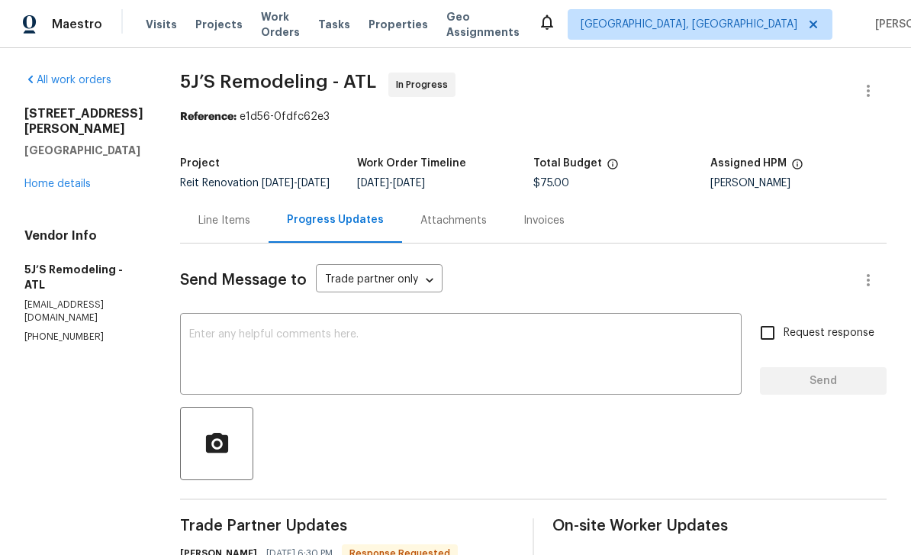
scroll to position [0, 0]
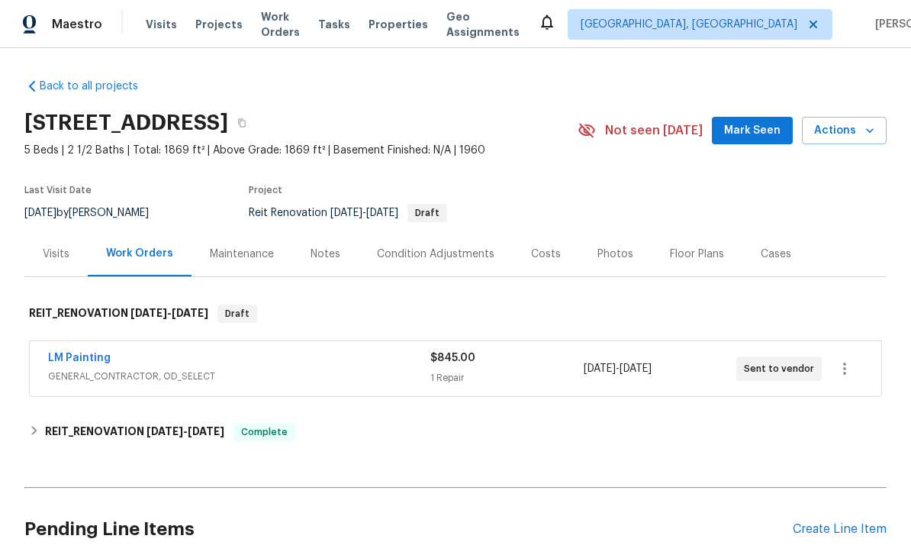
click at [85, 362] on link "LM Painting" at bounding box center [79, 358] width 63 height 11
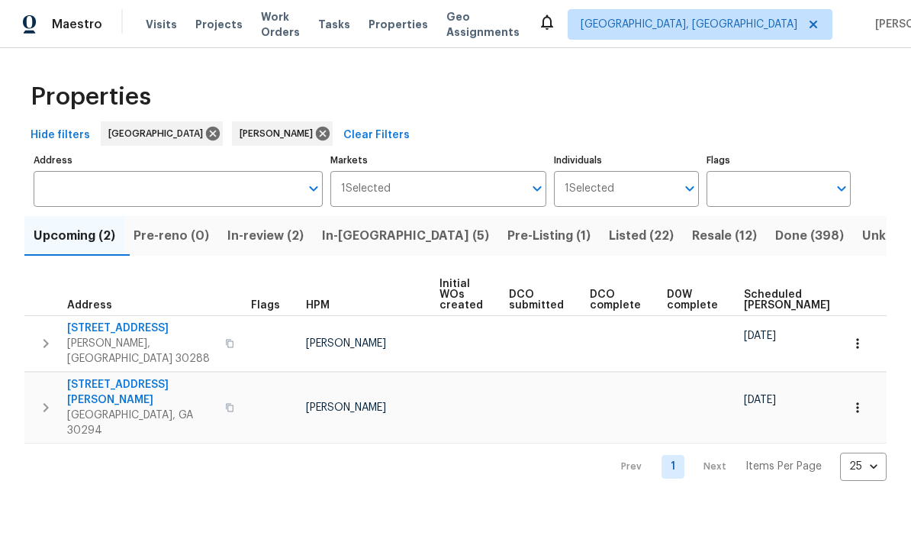
click at [692, 234] on span "Resale (12)" at bounding box center [724, 235] width 65 height 21
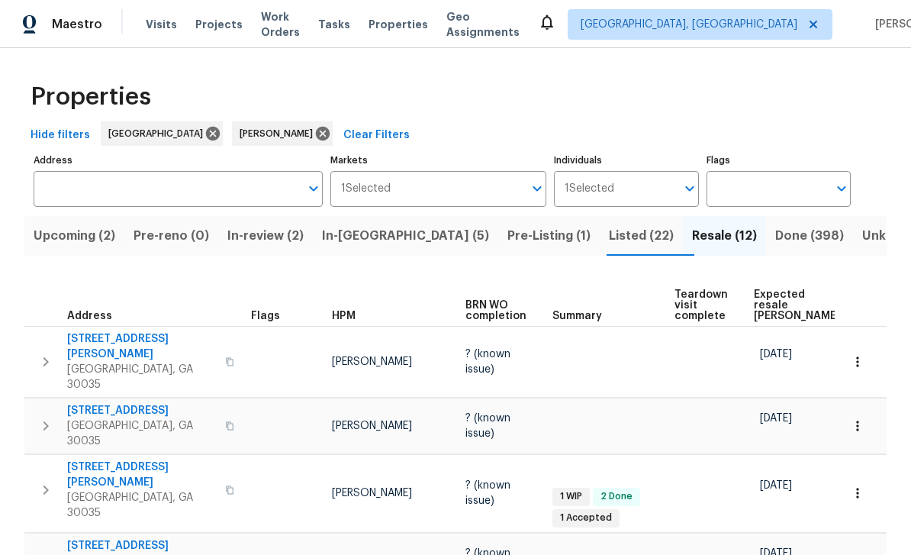
click at [609, 225] on span "Listed (22)" at bounding box center [641, 235] width 65 height 21
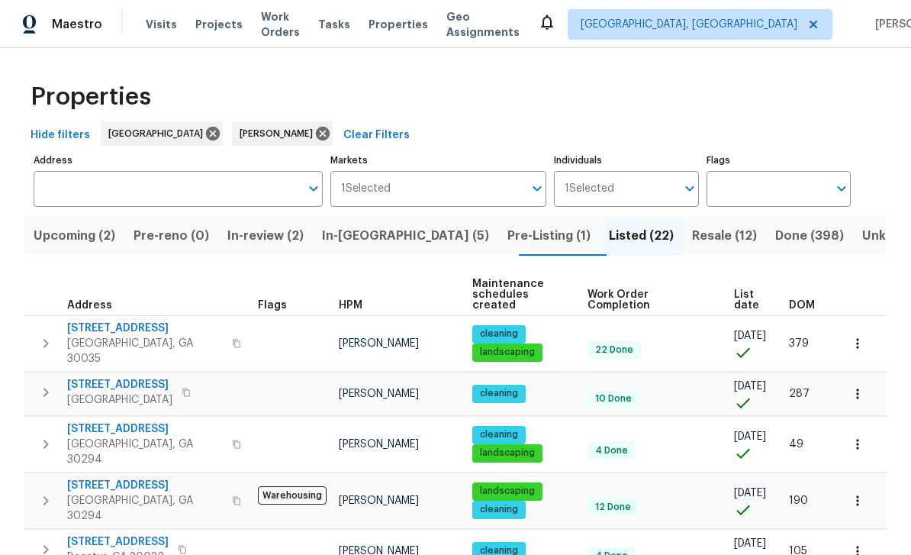
click at [508, 238] on span "Pre-Listing (1)" at bounding box center [549, 235] width 83 height 21
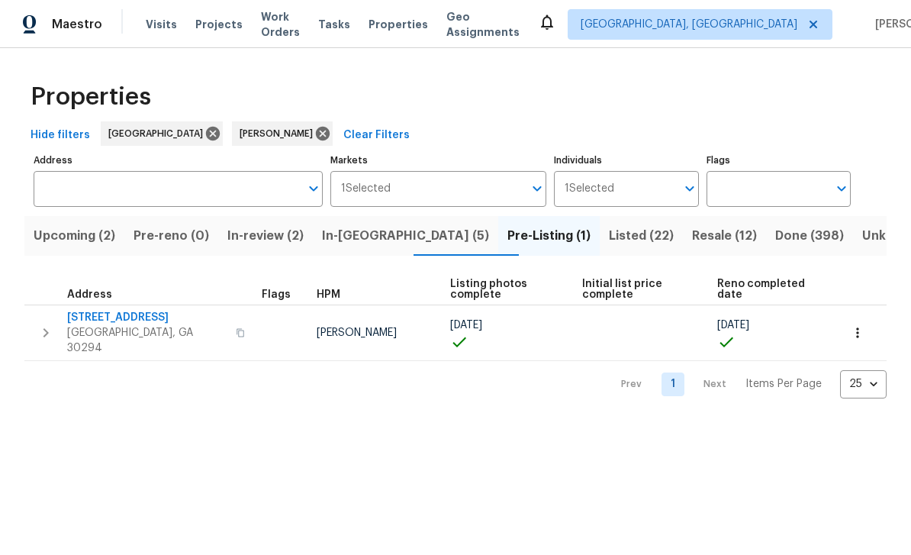
click at [111, 319] on span "3491 Saddle Creek Ln" at bounding box center [147, 317] width 160 height 15
click at [273, 227] on span "In-review (2)" at bounding box center [265, 235] width 76 height 21
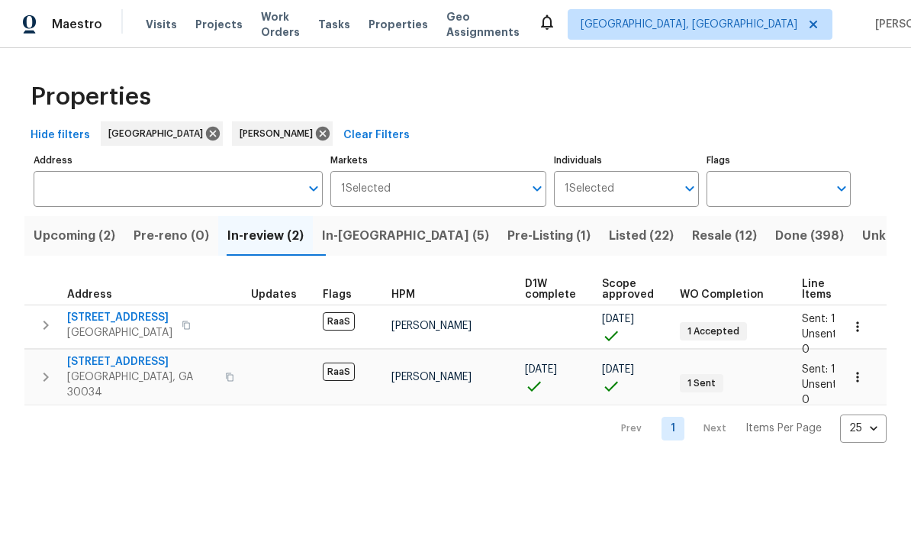
click at [692, 236] on span "Resale (12)" at bounding box center [724, 235] width 65 height 21
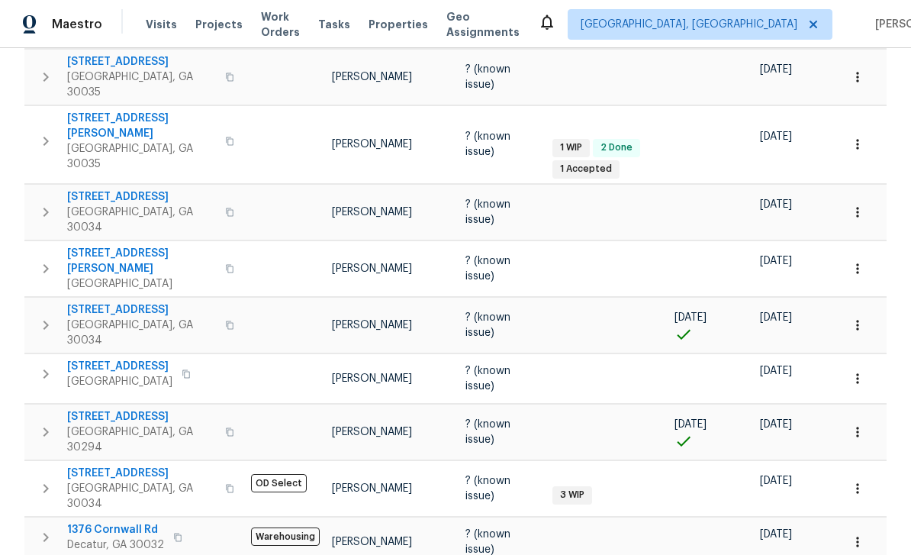
scroll to position [350, 0]
click at [31, 403] on tr "5926 Brassie Ridge Ln Ellenwood, GA 30294 Juan Lozano ? (known issue) 09/03/25 …" at bounding box center [504, 431] width 961 height 56
click at [103, 465] on span "2685 Rainbow Ridge Rd" at bounding box center [141, 472] width 149 height 15
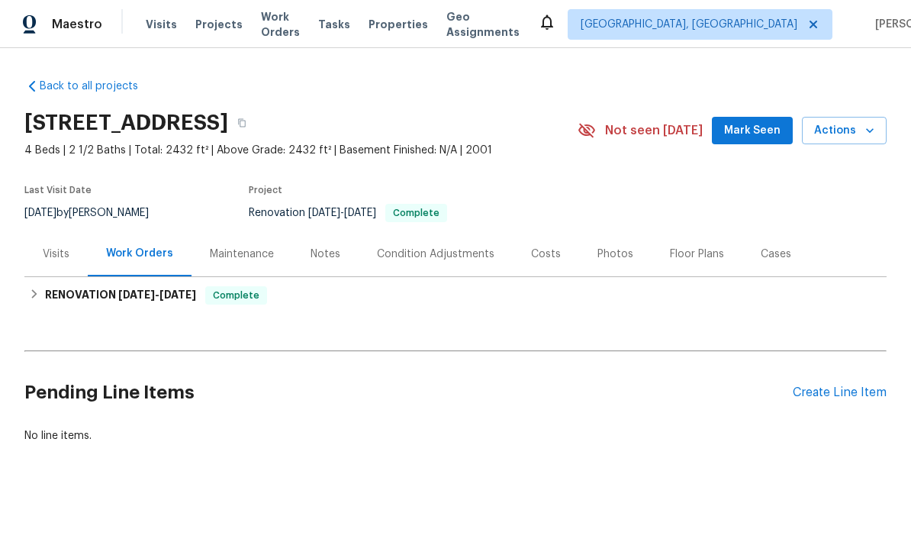
click at [829, 134] on span "Actions" at bounding box center [844, 130] width 60 height 19
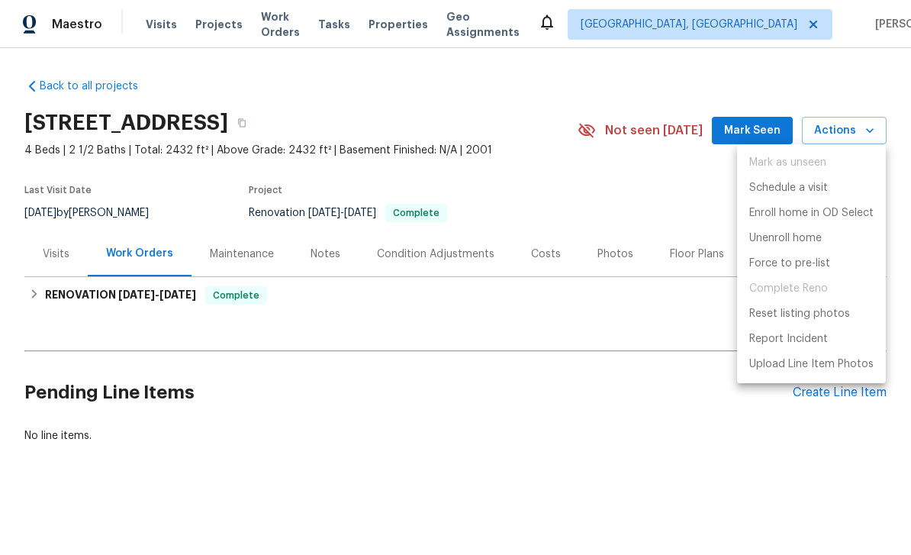
click at [666, 331] on div at bounding box center [455, 277] width 911 height 555
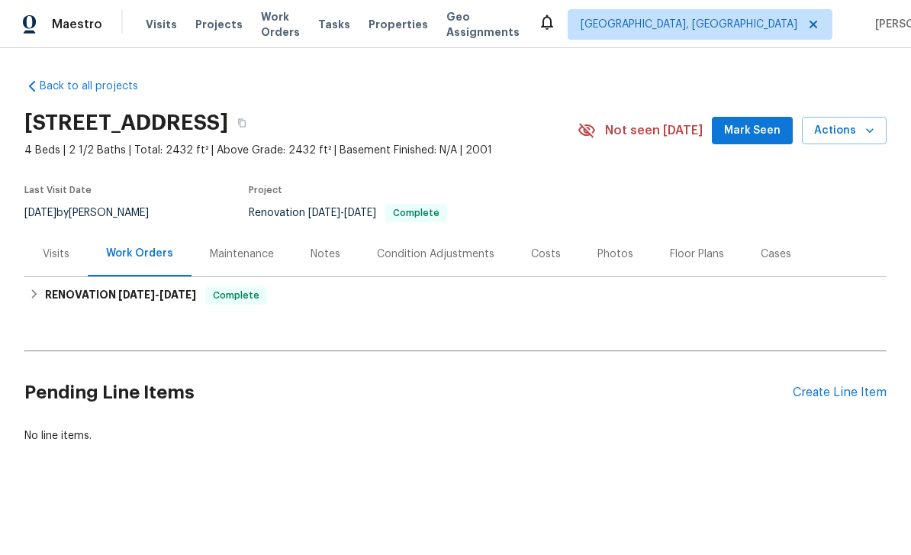
click at [758, 132] on span "Mark Seen" at bounding box center [752, 130] width 56 height 19
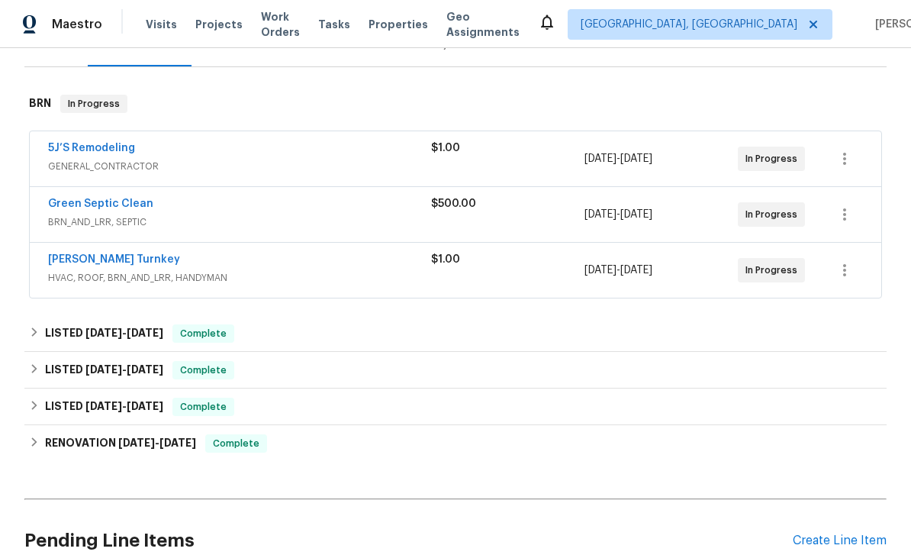
scroll to position [204, 0]
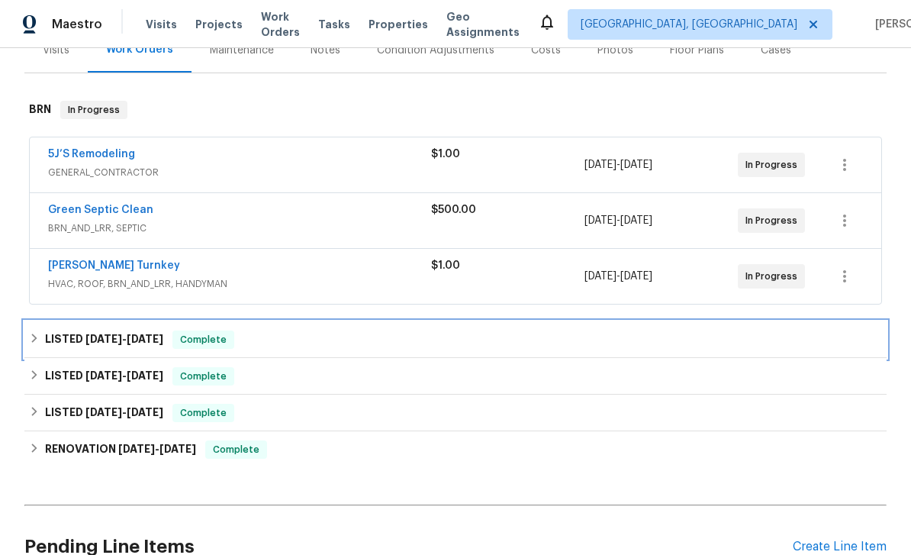
click at [71, 324] on div "LISTED [DATE] - [DATE] Complete" at bounding box center [455, 339] width 863 height 37
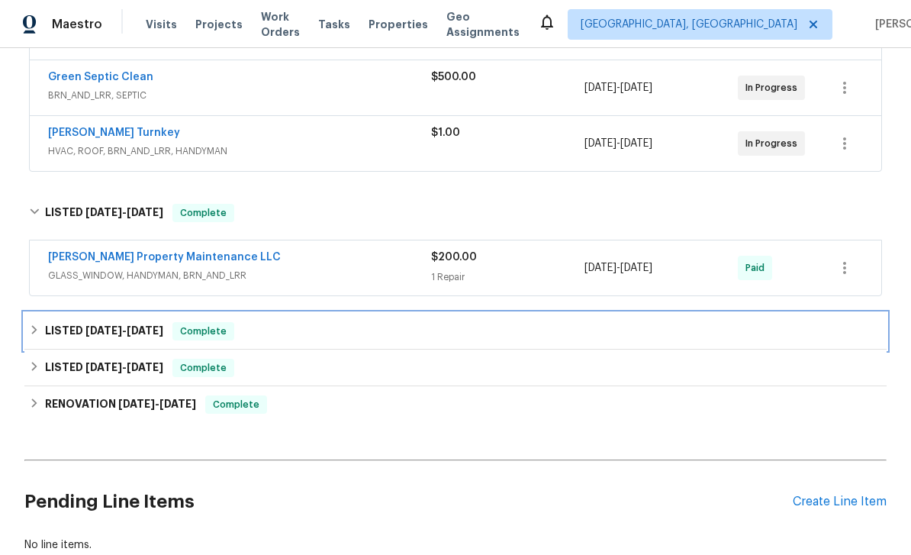
click at [73, 321] on div "LISTED [DATE] - [DATE] Complete" at bounding box center [455, 331] width 863 height 37
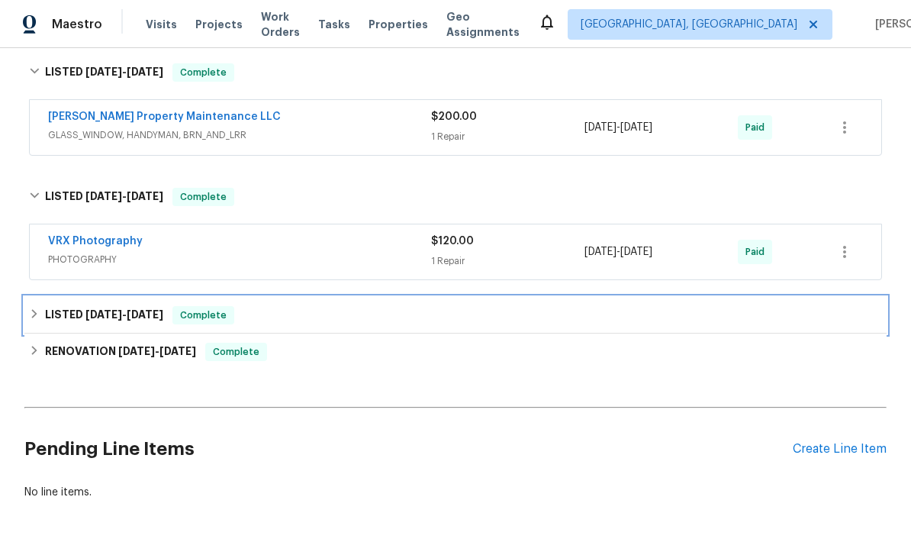
click at [79, 313] on h6 "LISTED [DATE] - [DATE]" at bounding box center [104, 315] width 118 height 18
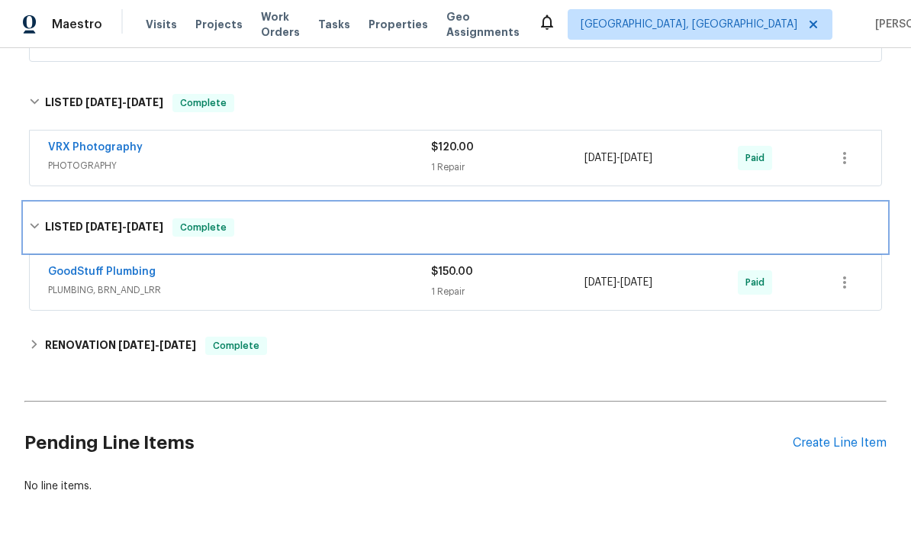
scroll to position [565, 0]
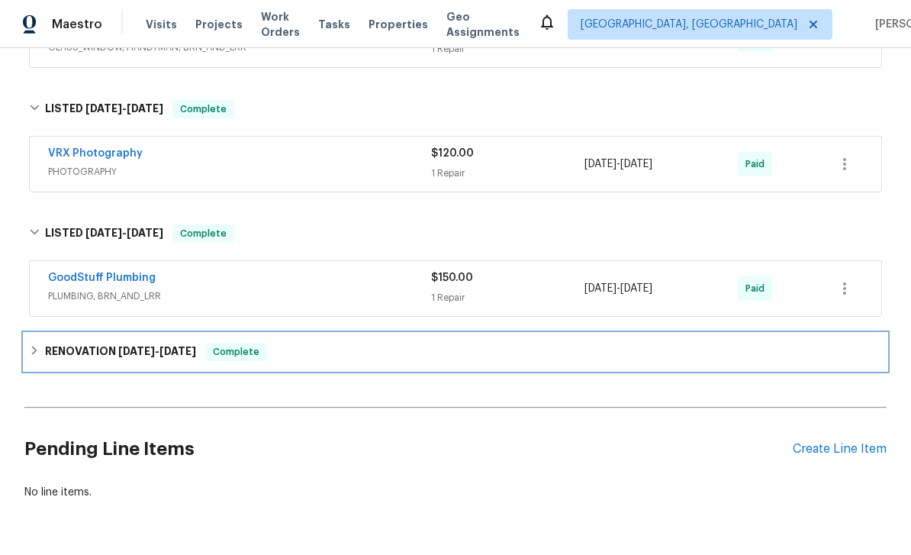
click at [84, 350] on h6 "RENOVATION [DATE] - [DATE]" at bounding box center [120, 352] width 151 height 18
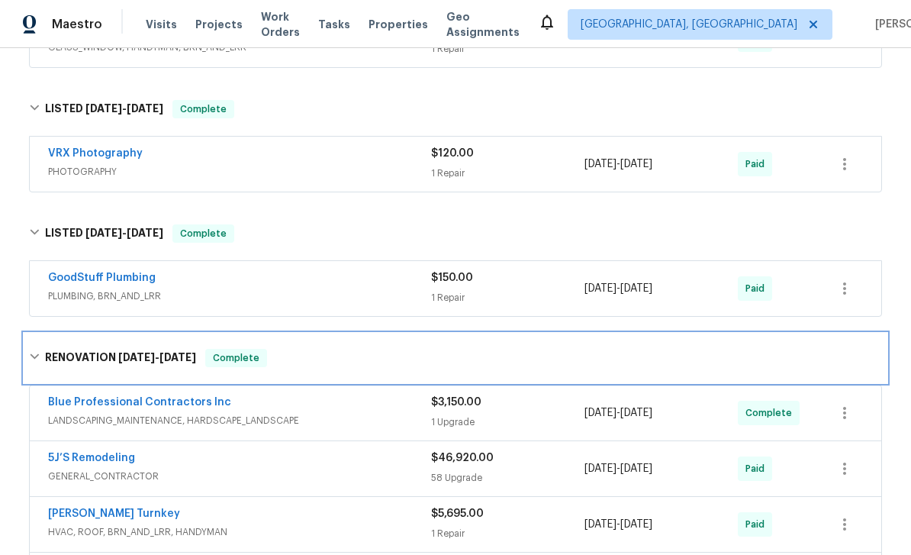
click at [83, 350] on h6 "RENOVATION [DATE] - [DATE]" at bounding box center [120, 358] width 151 height 18
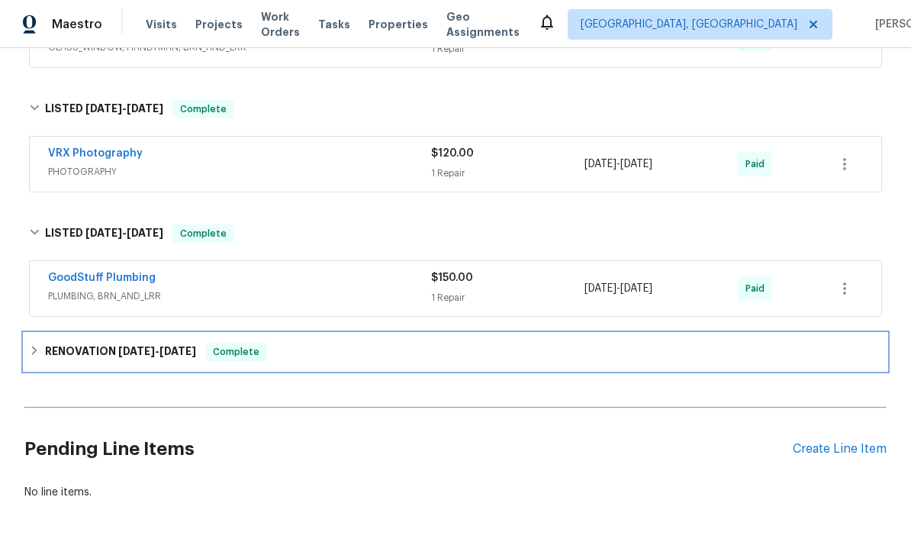
click at [80, 347] on h6 "RENOVATION 4/21/25 - 7/18/25" at bounding box center [120, 352] width 151 height 18
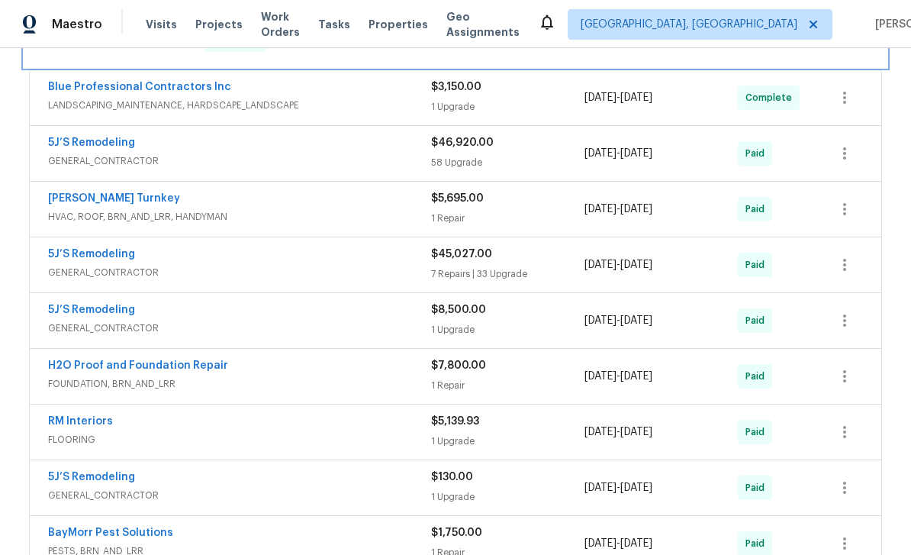
scroll to position [886, 0]
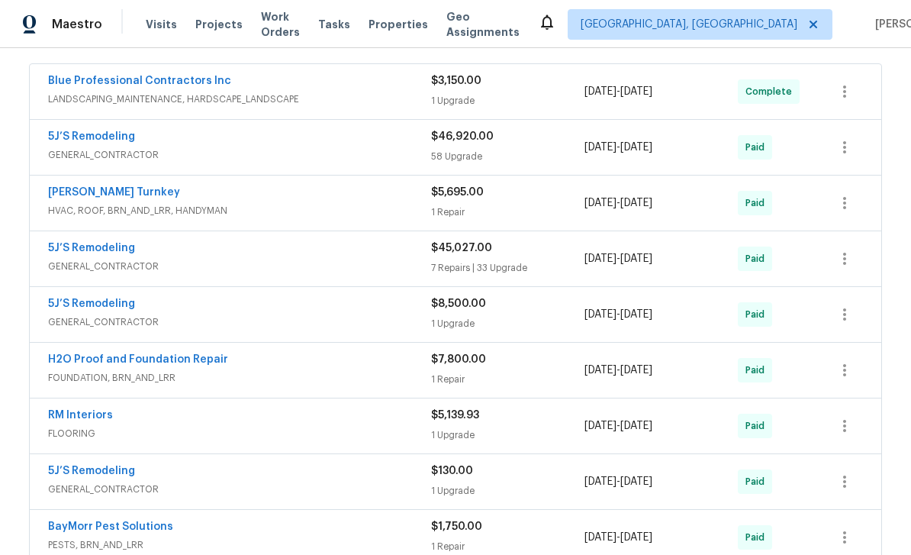
click at [76, 198] on link "[PERSON_NAME] Turnkey" at bounding box center [114, 192] width 132 height 11
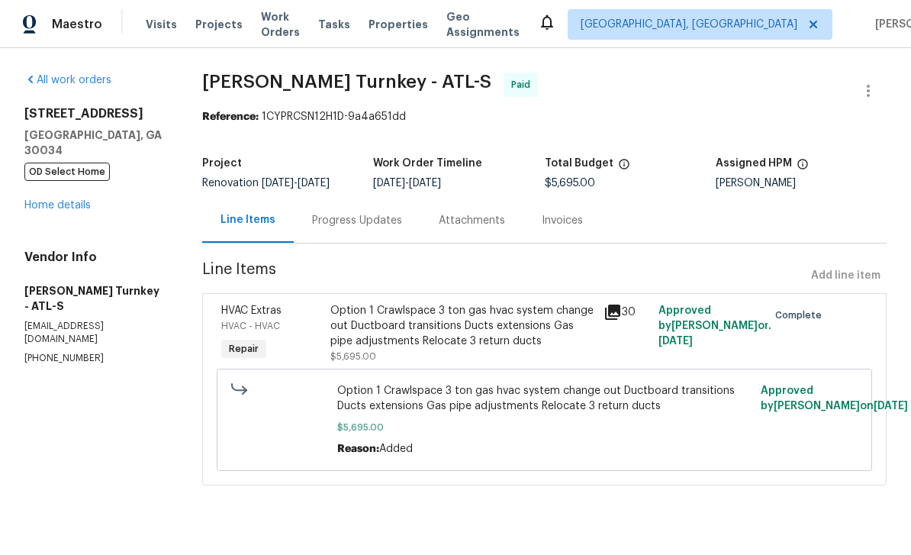
click at [619, 314] on icon at bounding box center [612, 312] width 15 height 15
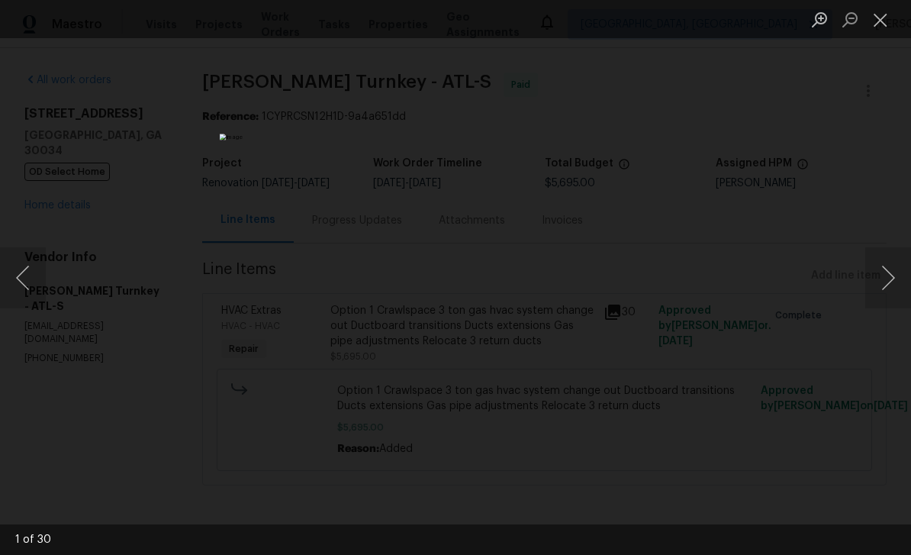
click at [888, 277] on button "Next image" at bounding box center [889, 277] width 46 height 61
click at [891, 275] on button "Next image" at bounding box center [889, 277] width 46 height 61
click at [891, 273] on button "Next image" at bounding box center [889, 277] width 46 height 61
click at [892, 274] on button "Next image" at bounding box center [889, 277] width 46 height 61
click at [892, 279] on button "Next image" at bounding box center [889, 277] width 46 height 61
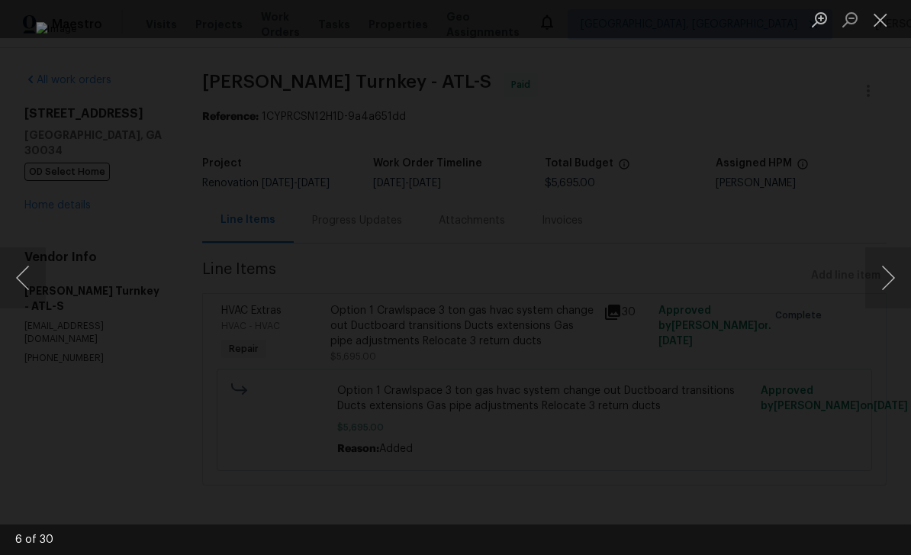
click at [897, 281] on button "Next image" at bounding box center [889, 277] width 46 height 61
click at [894, 280] on button "Next image" at bounding box center [889, 277] width 46 height 61
click at [894, 279] on button "Next image" at bounding box center [889, 277] width 46 height 61
click at [892, 282] on button "Next image" at bounding box center [889, 277] width 46 height 61
click at [891, 275] on button "Next image" at bounding box center [889, 277] width 46 height 61
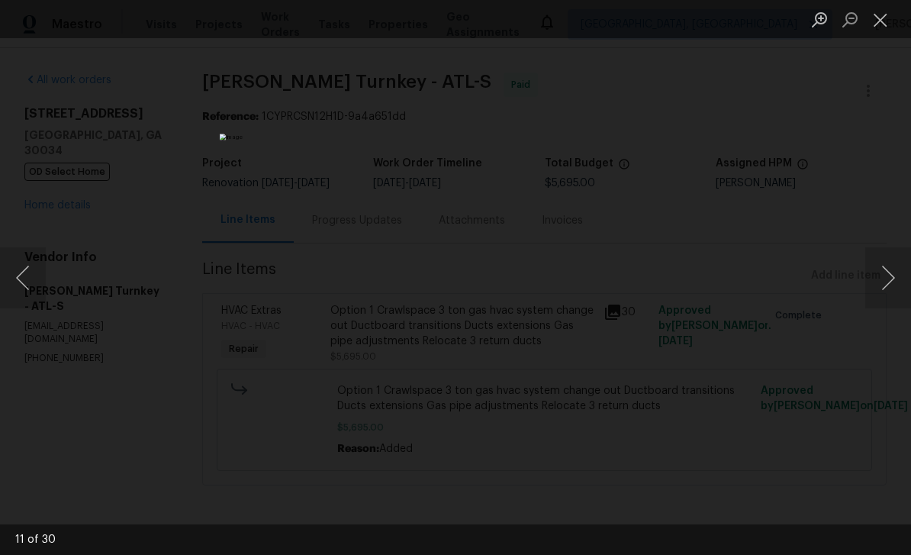
click at [891, 273] on button "Next image" at bounding box center [889, 277] width 46 height 61
click at [902, 273] on button "Next image" at bounding box center [889, 277] width 46 height 61
click at [896, 275] on button "Next image" at bounding box center [889, 277] width 46 height 61
click at [893, 270] on button "Next image" at bounding box center [889, 277] width 46 height 61
click at [892, 274] on button "Next image" at bounding box center [889, 277] width 46 height 61
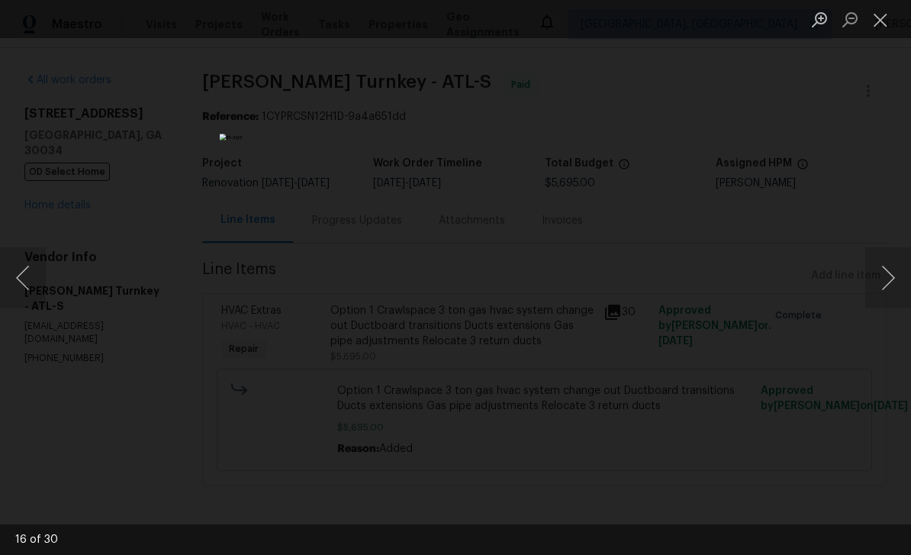
click at [894, 274] on button "Next image" at bounding box center [889, 277] width 46 height 61
click at [894, 273] on button "Next image" at bounding box center [889, 277] width 46 height 61
click at [895, 272] on button "Next image" at bounding box center [889, 277] width 46 height 61
click at [892, 277] on button "Next image" at bounding box center [889, 277] width 46 height 61
click at [45, 289] on button "Previous image" at bounding box center [23, 277] width 46 height 61
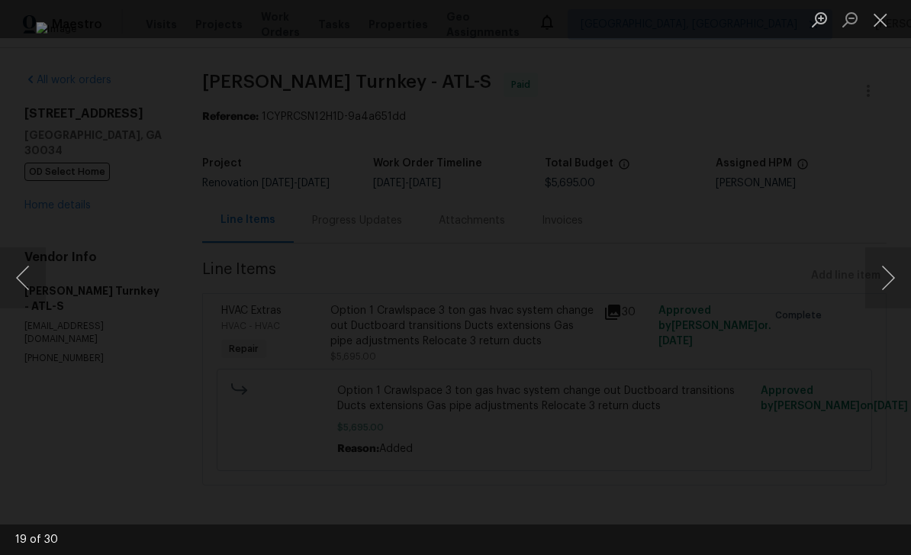
click at [40, 292] on button "Previous image" at bounding box center [23, 277] width 46 height 61
click at [886, 18] on button "Close lightbox" at bounding box center [881, 19] width 31 height 27
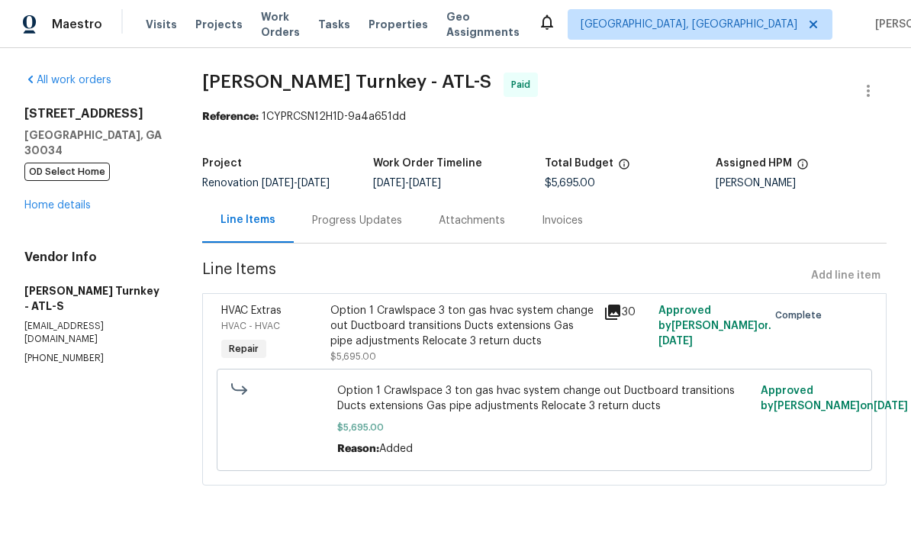
click at [273, 18] on span "Work Orders" at bounding box center [280, 24] width 39 height 31
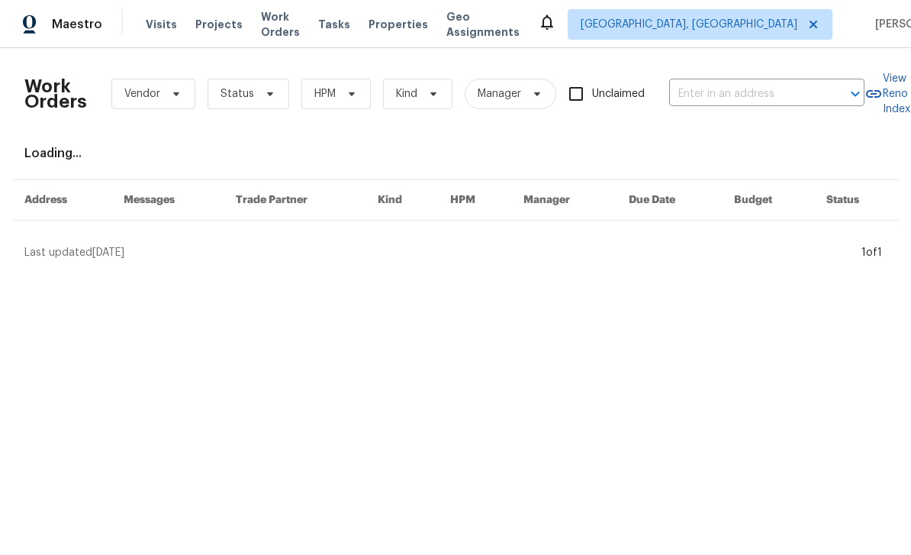
click at [721, 101] on input "text" at bounding box center [745, 94] width 153 height 24
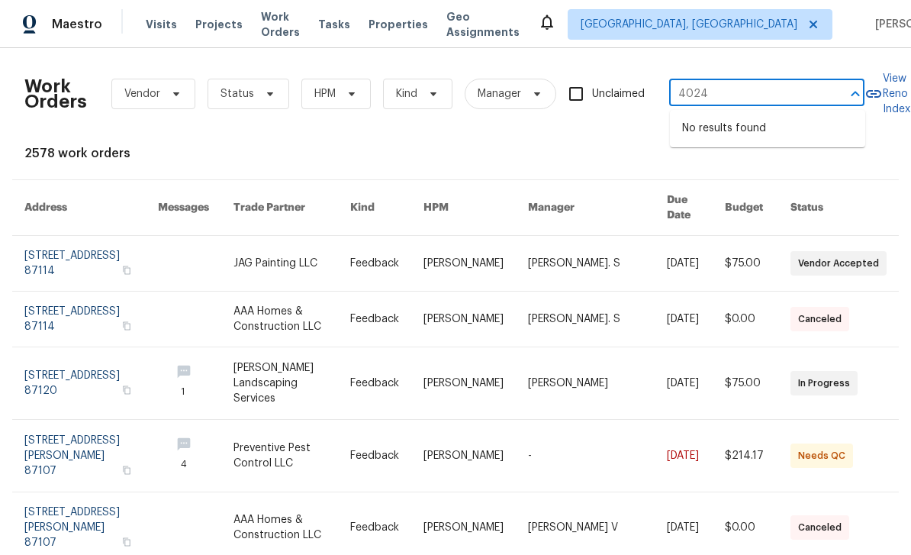
type input "4024"
click at [748, 9] on span "Albuquerque, NM" at bounding box center [700, 24] width 265 height 31
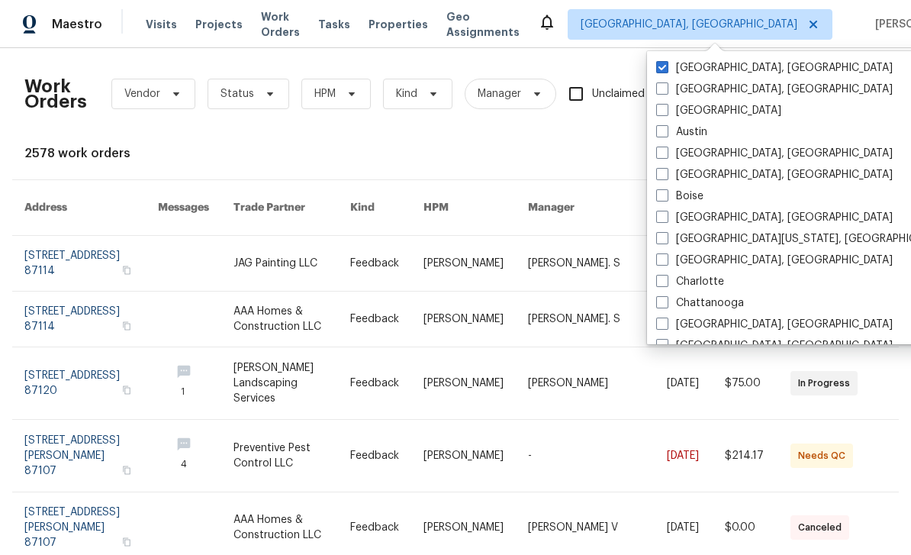
click at [681, 106] on label "[GEOGRAPHIC_DATA]" at bounding box center [718, 110] width 125 height 15
click at [666, 106] on input "[GEOGRAPHIC_DATA]" at bounding box center [661, 108] width 10 height 10
checkbox input "true"
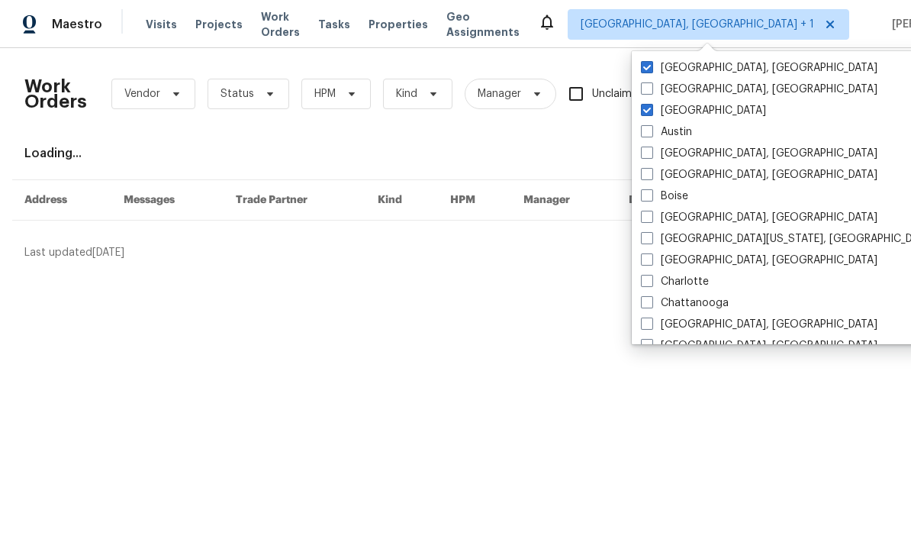
click at [722, 70] on label "Albuquerque, NM" at bounding box center [759, 67] width 237 height 15
click at [651, 70] on input "Albuquerque, NM" at bounding box center [646, 65] width 10 height 10
checkbox input "false"
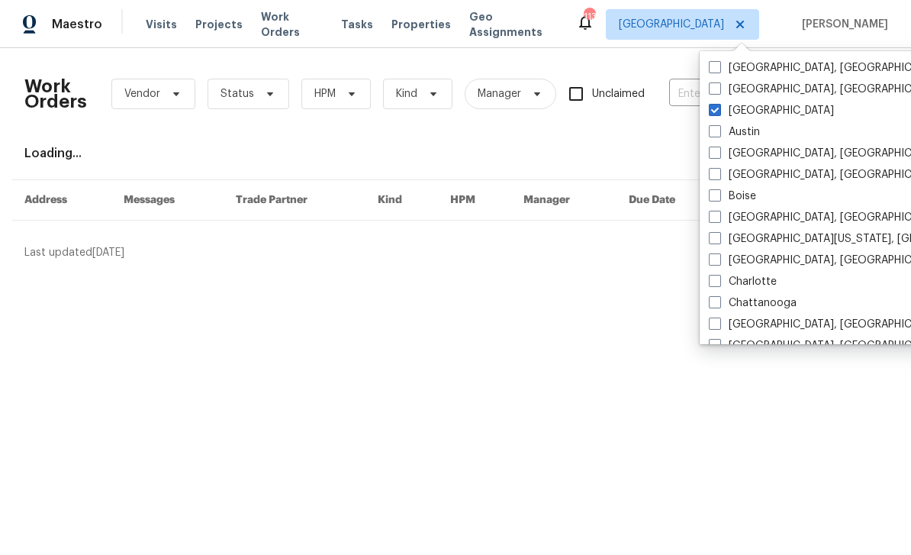
click at [699, 85] on input "text" at bounding box center [745, 94] width 153 height 24
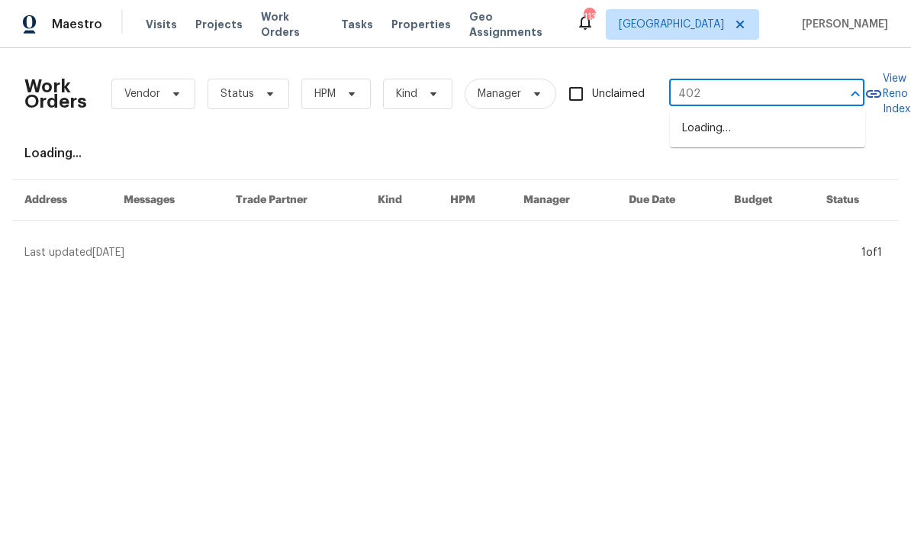
type input "4024"
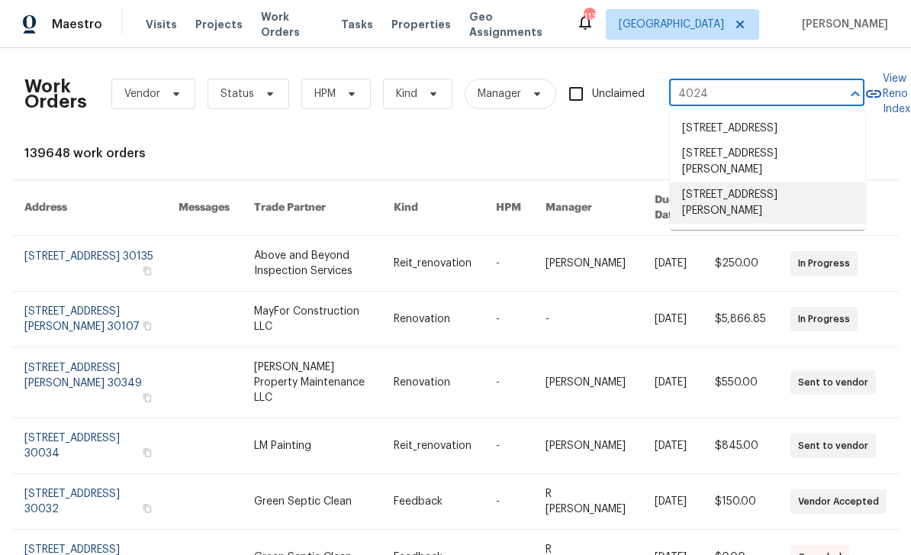
click at [808, 217] on li "[STREET_ADDRESS][PERSON_NAME]" at bounding box center [767, 202] width 195 height 41
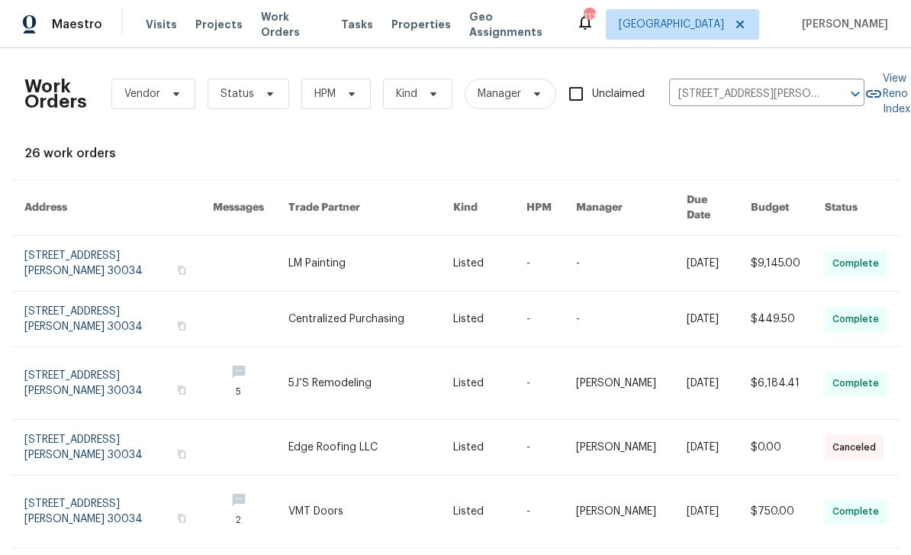
scroll to position [0, 1]
click at [64, 240] on link at bounding box center [118, 263] width 189 height 55
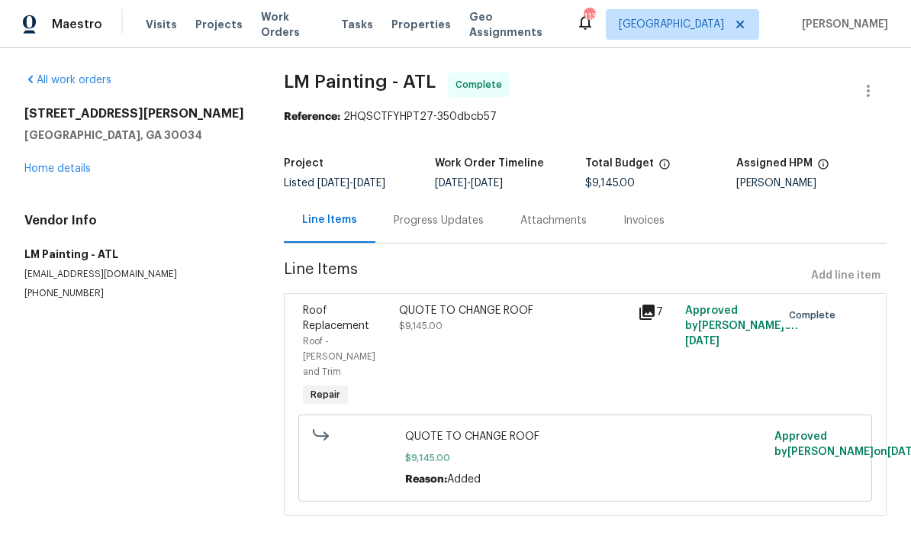
click at [49, 169] on link "Home details" at bounding box center [57, 168] width 66 height 11
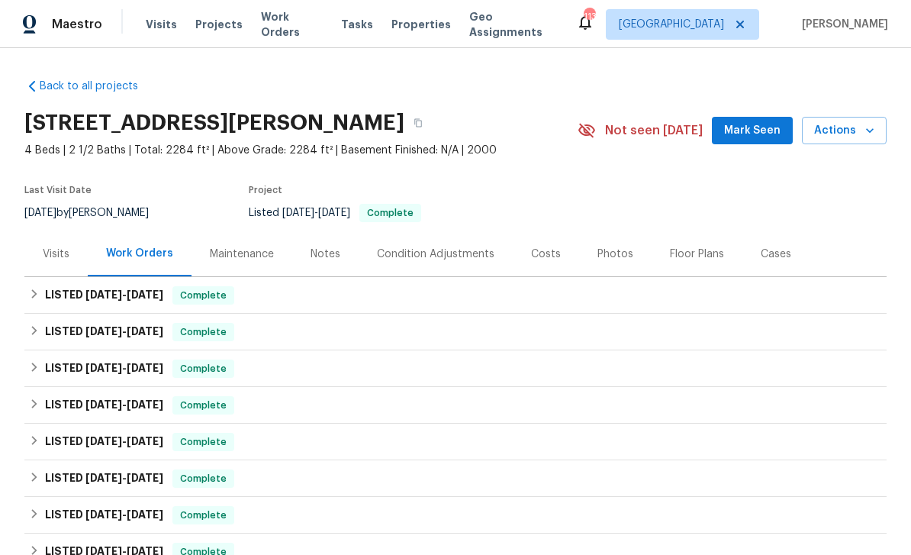
click at [773, 140] on button "Mark Seen" at bounding box center [752, 131] width 81 height 28
click at [830, 140] on button "Actions" at bounding box center [844, 131] width 85 height 28
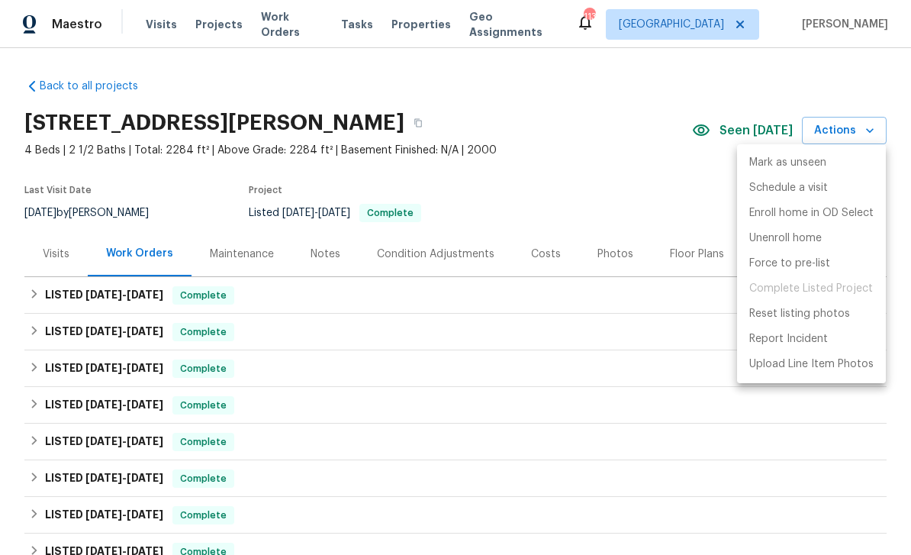
click at [681, 299] on div at bounding box center [455, 277] width 911 height 555
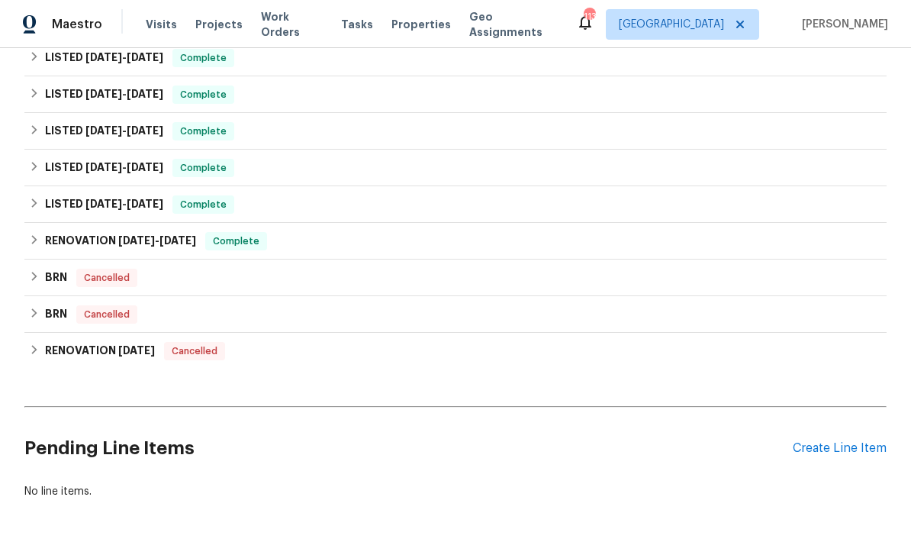
scroll to position [492, 0]
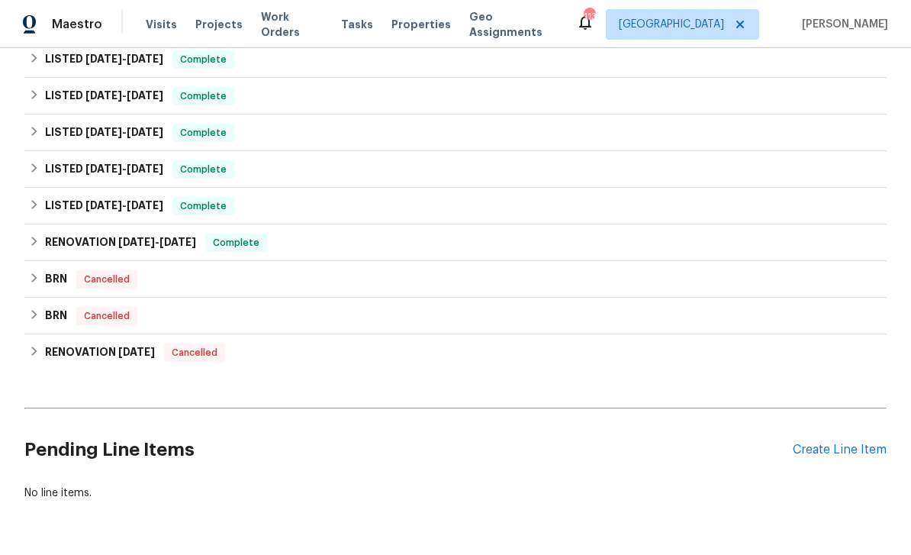
click at [850, 454] on div "Create Line Item" at bounding box center [840, 450] width 94 height 15
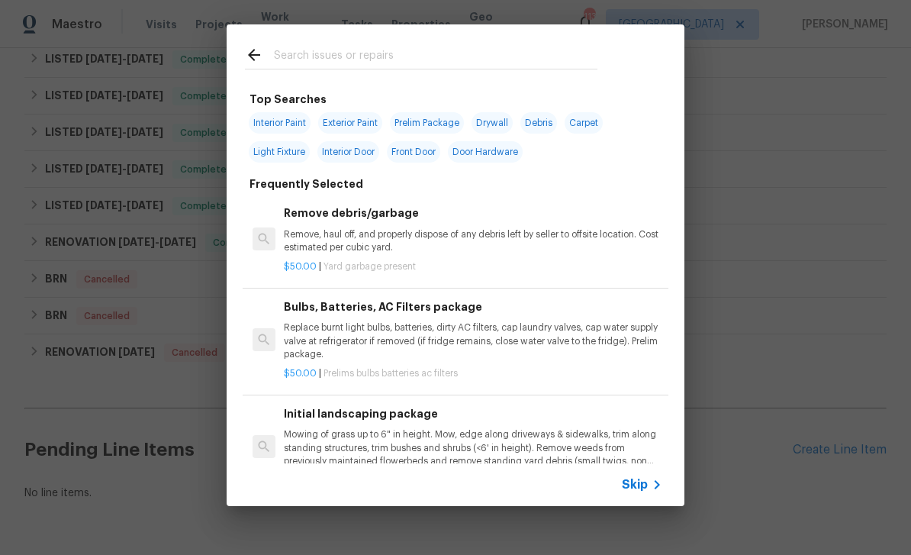
click at [540, 52] on input "text" at bounding box center [436, 57] width 324 height 23
type input "I"
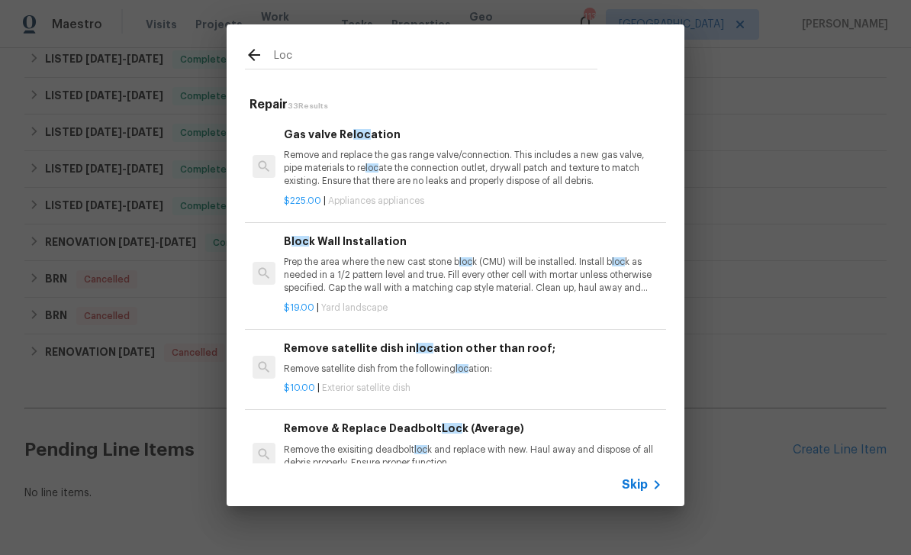
type input "Lock"
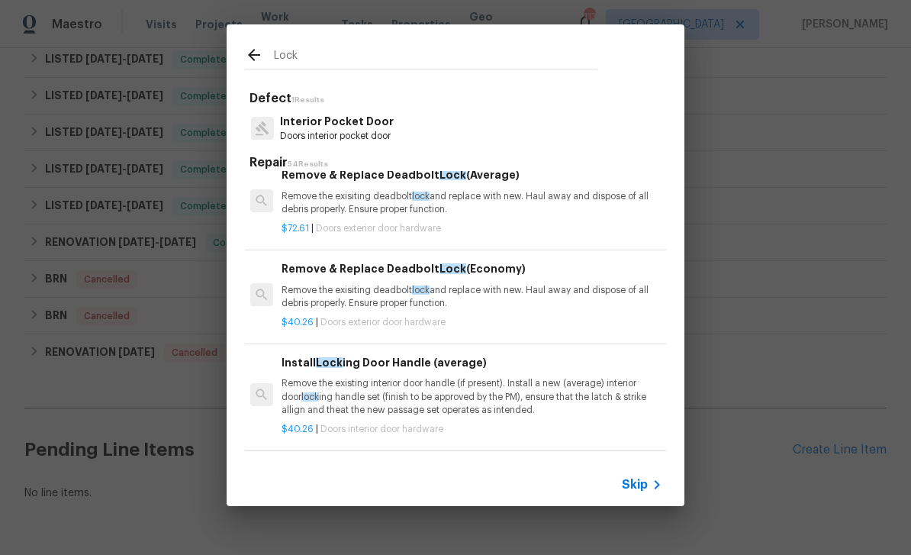
scroll to position [122, 2]
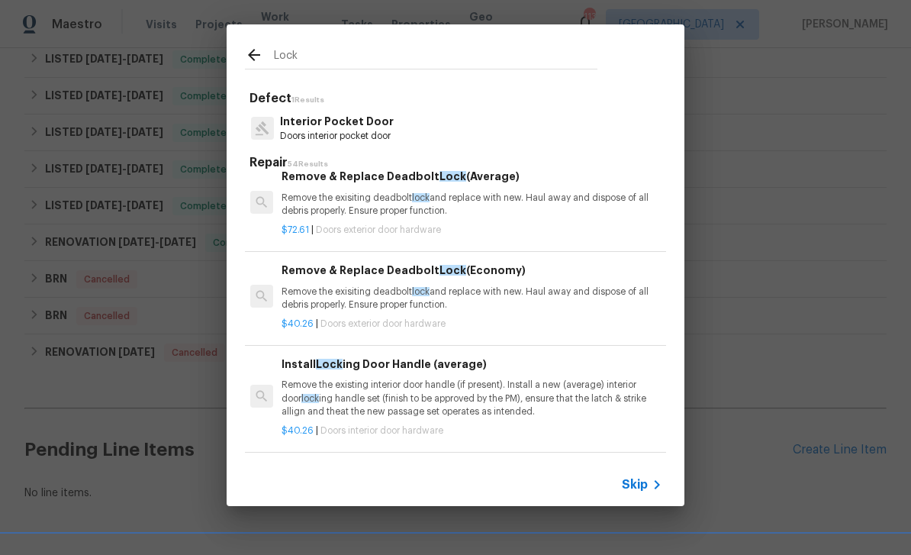
click at [552, 292] on p "Remove the exisiting deadbolt lock and replace with new. Haul away and dispose …" at bounding box center [471, 298] width 379 height 26
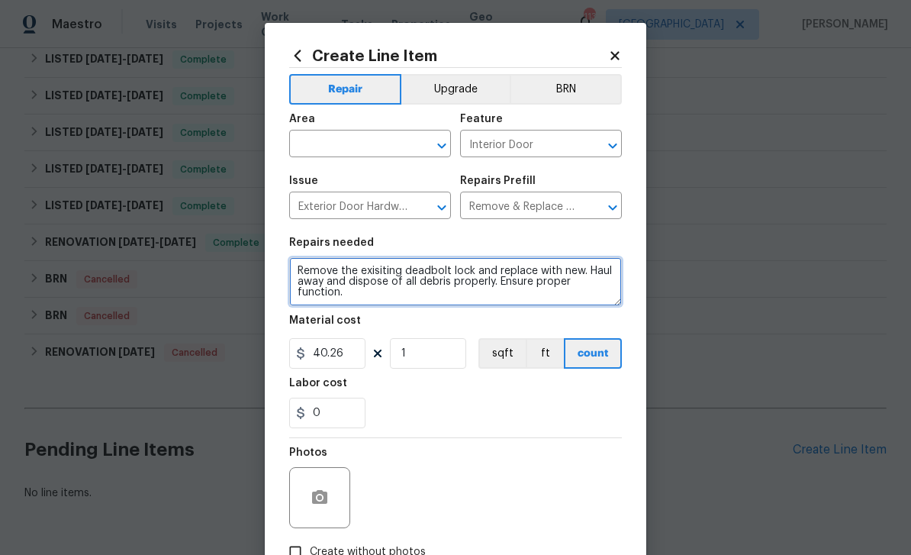
click at [381, 305] on textarea "Remove the exisiting deadbolt lock and replace with new. Haul away and dispose …" at bounding box center [455, 281] width 333 height 49
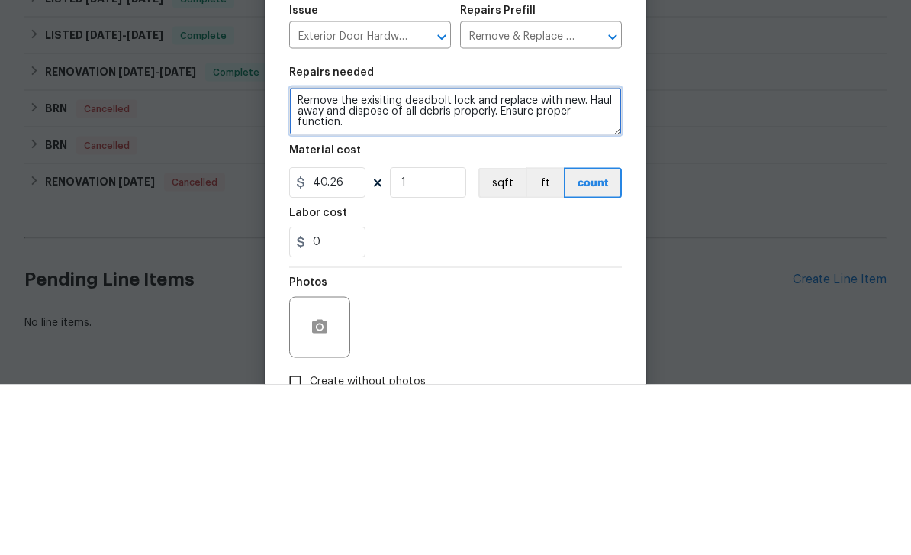
click at [373, 257] on textarea "Remove the exisiting deadbolt lock and replace with new. Haul away and dispose …" at bounding box center [455, 281] width 333 height 49
click at [372, 257] on textarea "Remove the exisiting deadbolt lock and replace with new. Haul away and dispose …" at bounding box center [455, 281] width 333 height 49
click at [405, 257] on textarea "Rekey front door lock, install a lockbox" at bounding box center [455, 281] width 333 height 49
click at [579, 257] on textarea "Rekey front door lock, and install a lockbox" at bounding box center [455, 281] width 333 height 49
type textarea "Rekey front door lock, and install a lockbox"
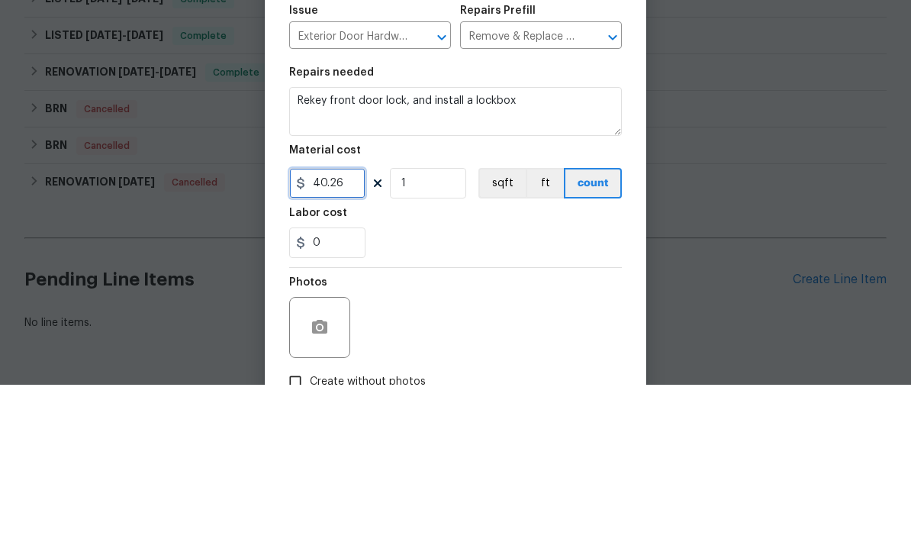
click at [350, 338] on input "40.26" at bounding box center [327, 353] width 76 height 31
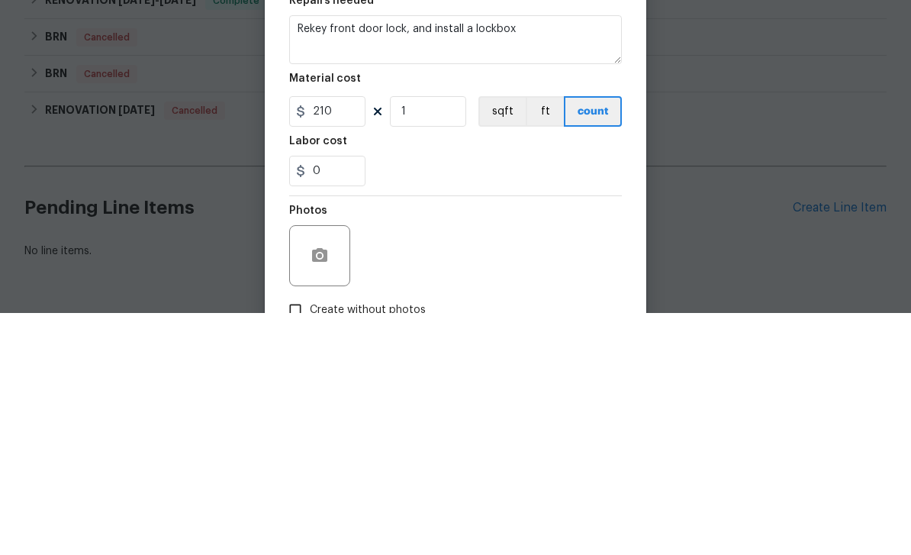
scroll to position [49, 0]
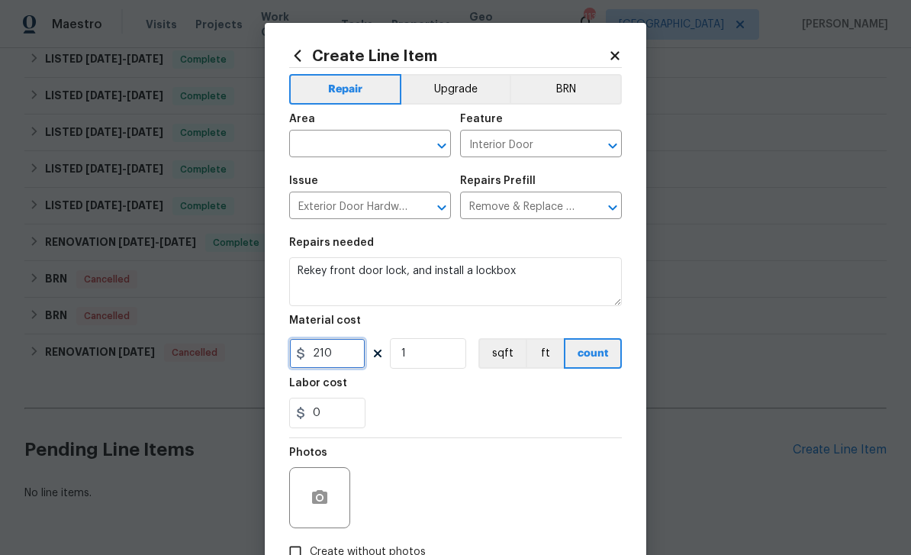
type input "210"
click at [375, 154] on input "text" at bounding box center [348, 146] width 119 height 24
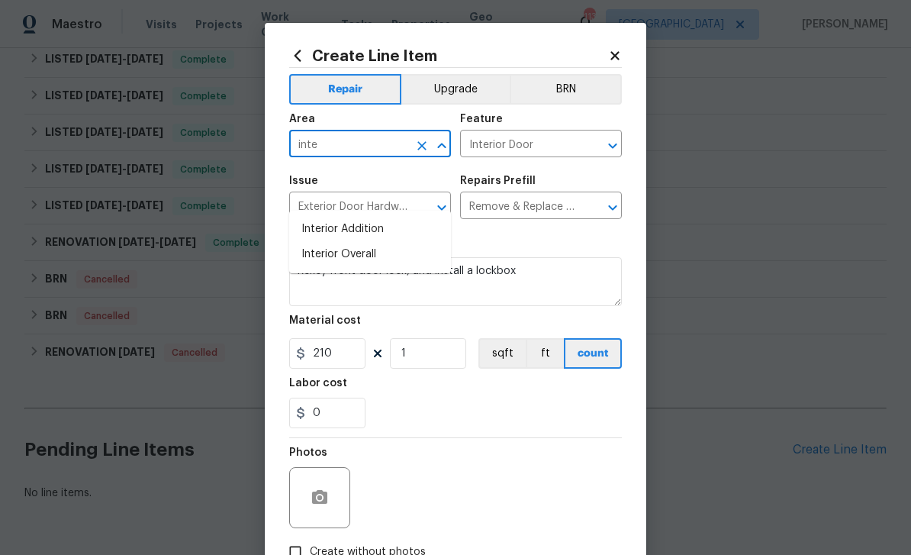
click at [383, 242] on li "Interior Overall" at bounding box center [370, 254] width 162 height 25
type input "Interior Overall"
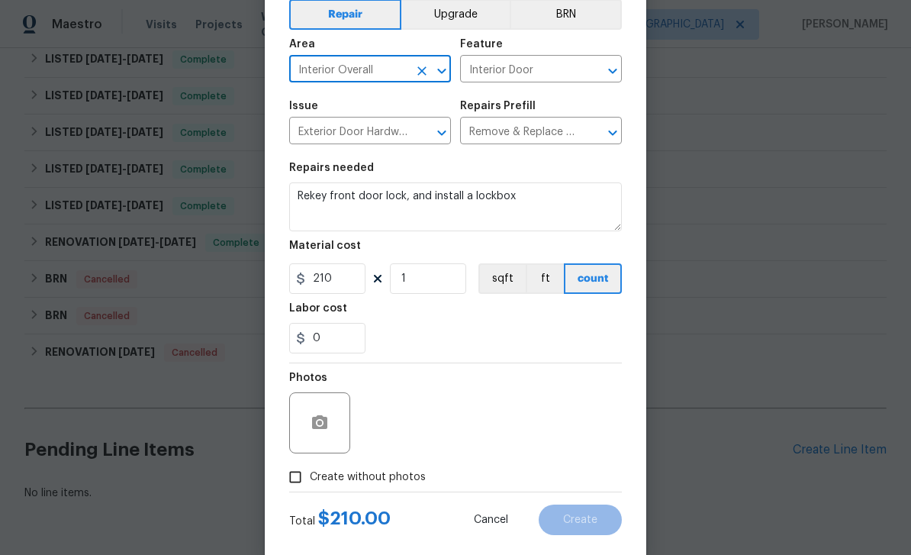
scroll to position [83, 0]
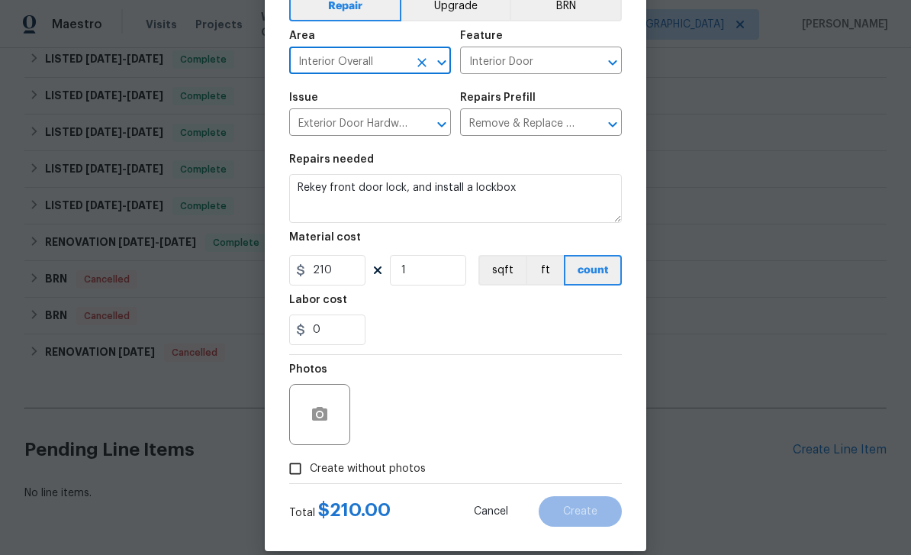
click at [302, 472] on input "Create without photos" at bounding box center [295, 468] width 29 height 29
checkbox input "true"
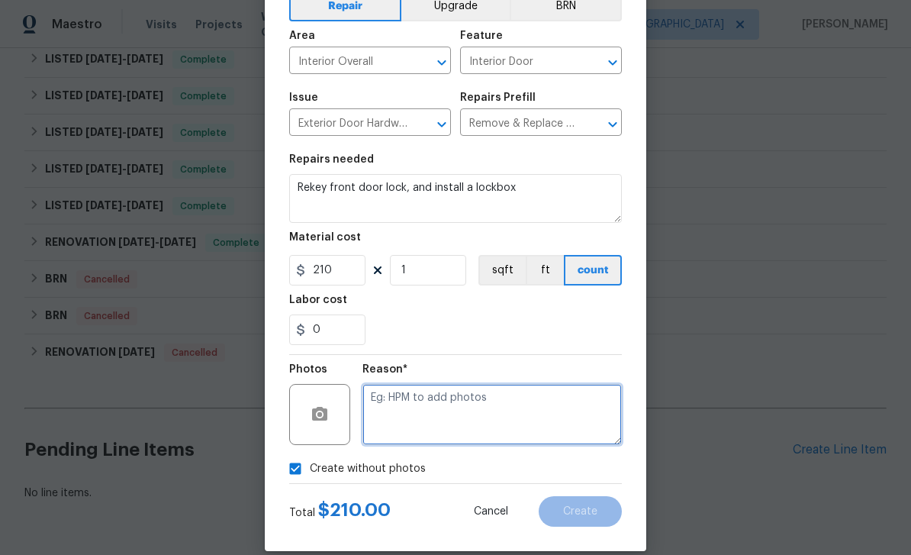
click at [437, 427] on textarea at bounding box center [493, 414] width 260 height 61
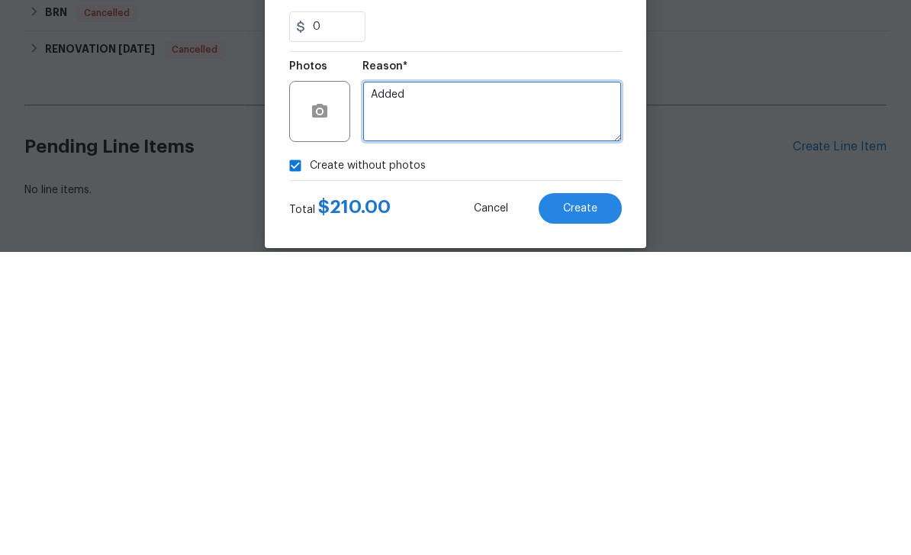
type textarea "Added"
click at [600, 496] on button "Create" at bounding box center [580, 511] width 83 height 31
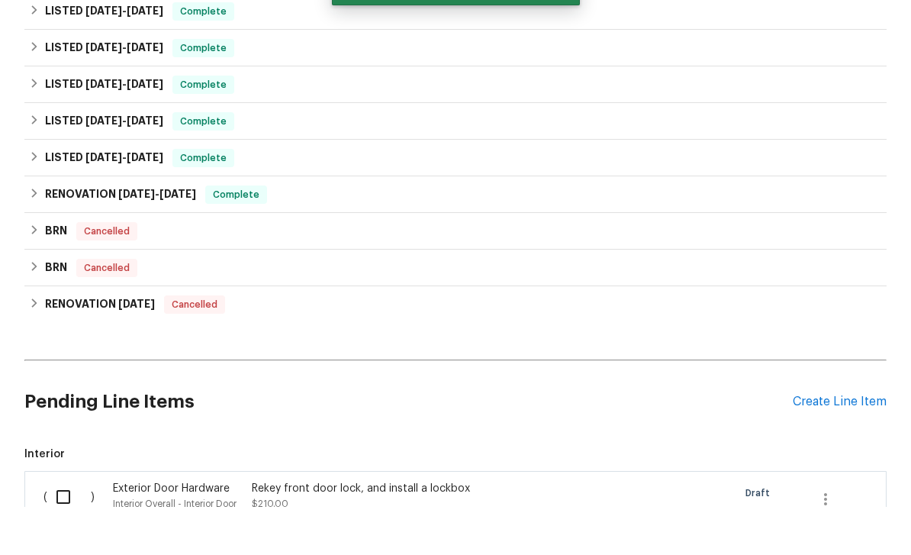
scroll to position [0, 0]
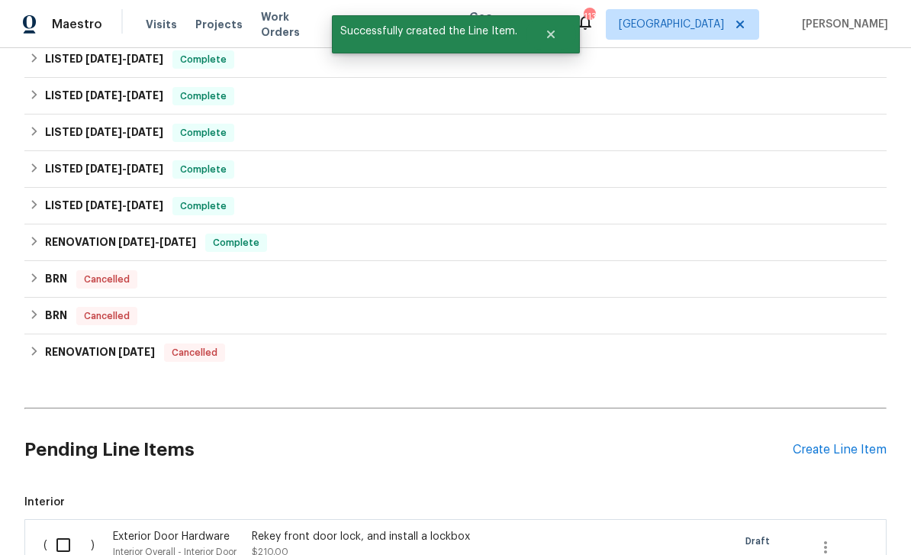
click at [66, 542] on input "checkbox" at bounding box center [69, 545] width 44 height 32
checkbox input "true"
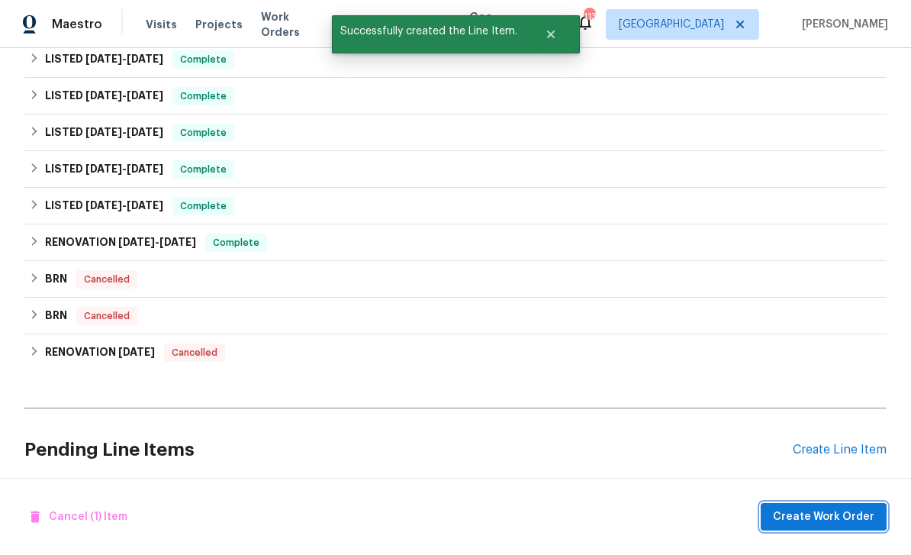
click at [836, 527] on span "Create Work Order" at bounding box center [824, 517] width 102 height 19
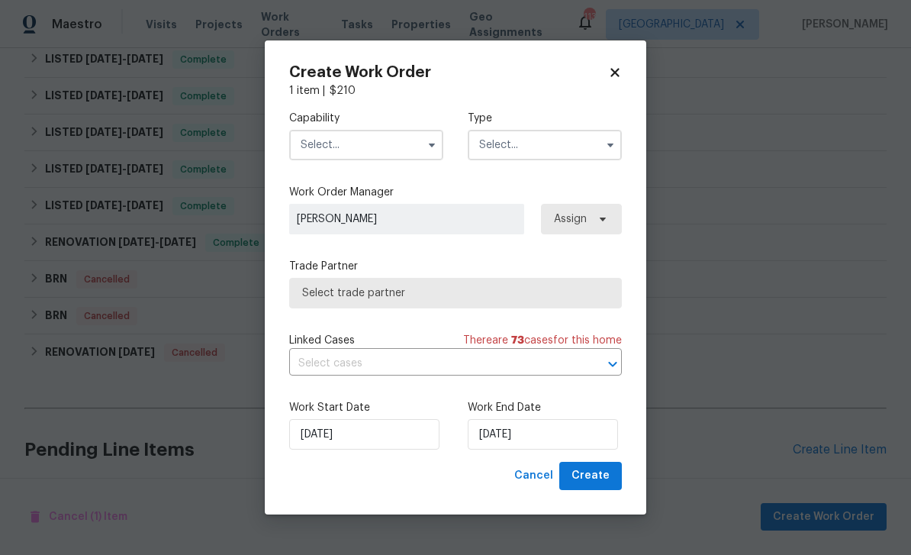
click at [400, 160] on input "text" at bounding box center [366, 145] width 154 height 31
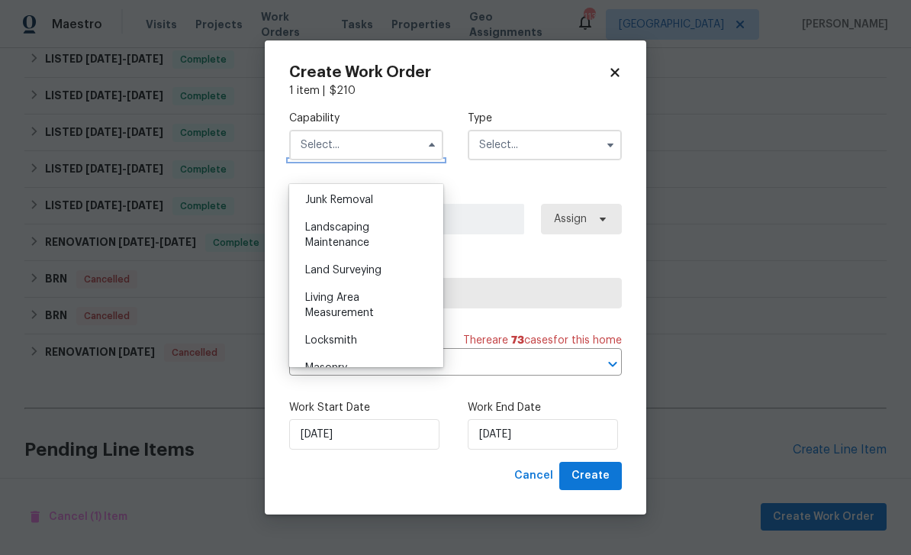
scroll to position [1008, 0]
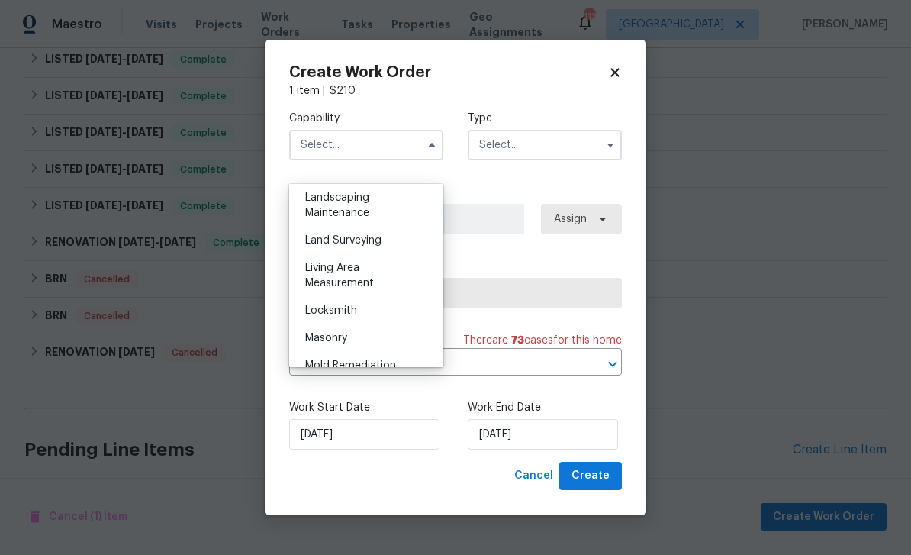
click at [371, 310] on div "Locksmith" at bounding box center [366, 310] width 147 height 27
type input "Locksmith"
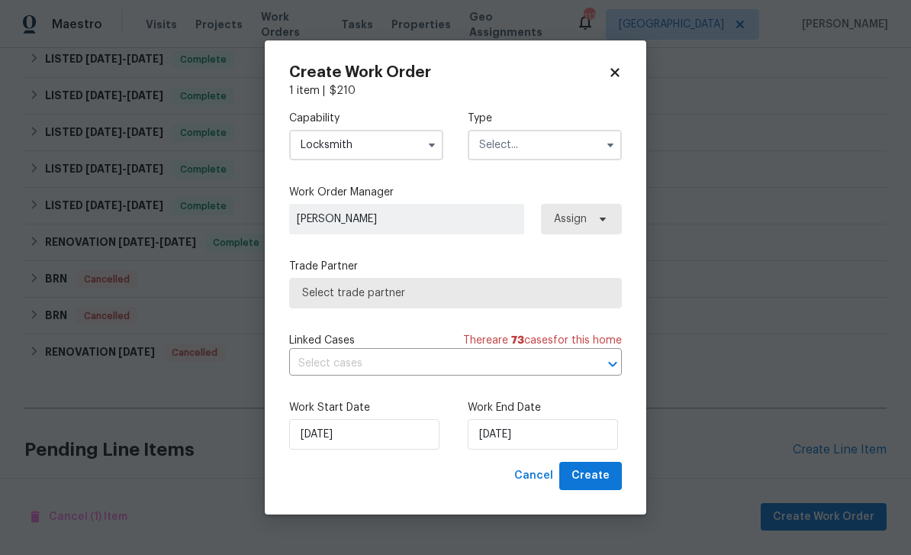
click at [540, 160] on input "text" at bounding box center [545, 145] width 154 height 31
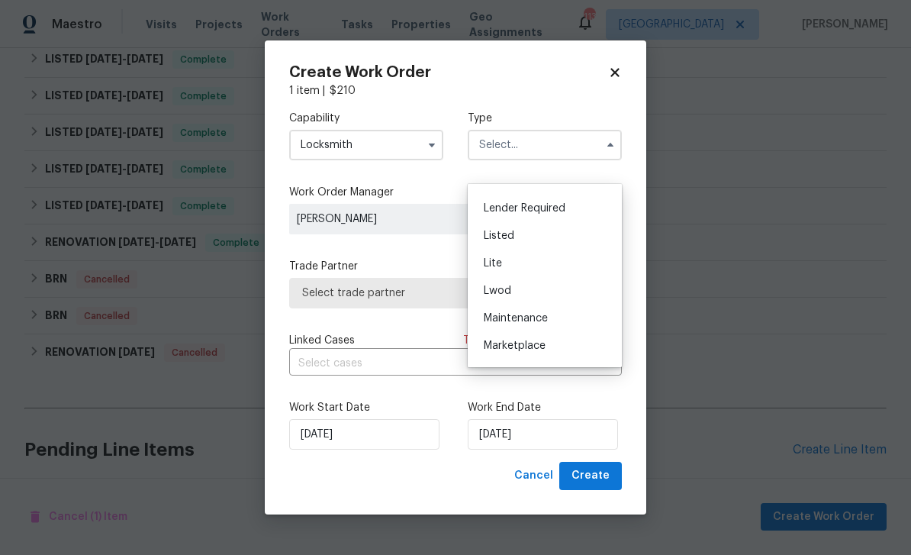
scroll to position [143, 0]
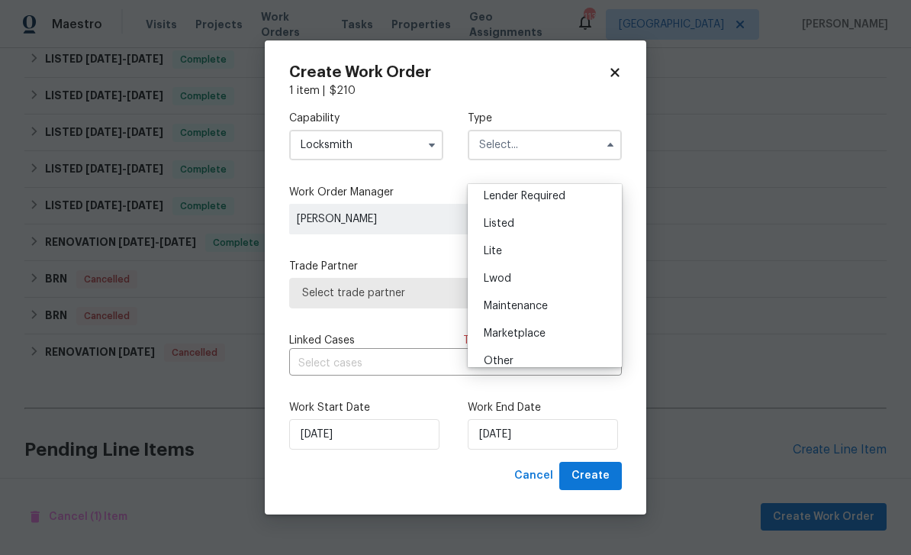
click at [533, 225] on div "Listed" at bounding box center [545, 223] width 147 height 27
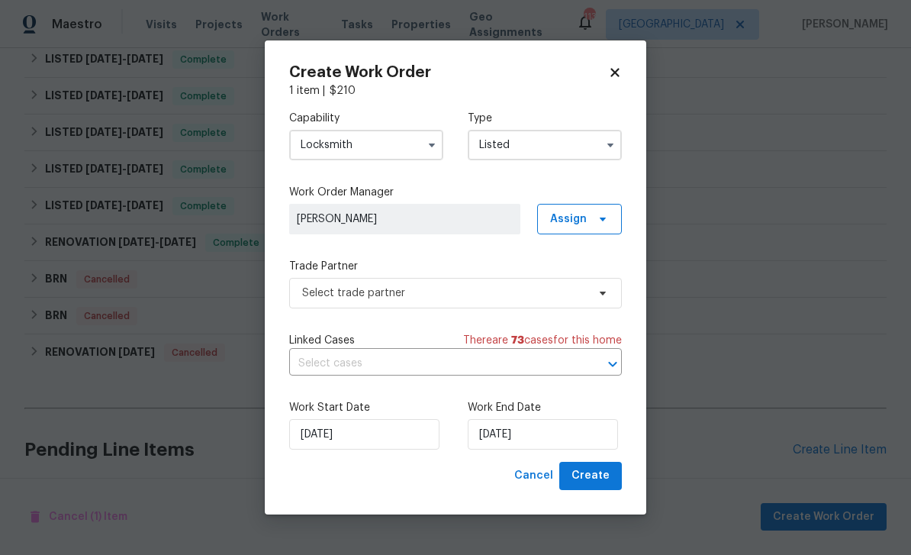
type input "Listed"
click at [586, 227] on span "Assign" at bounding box center [568, 218] width 37 height 15
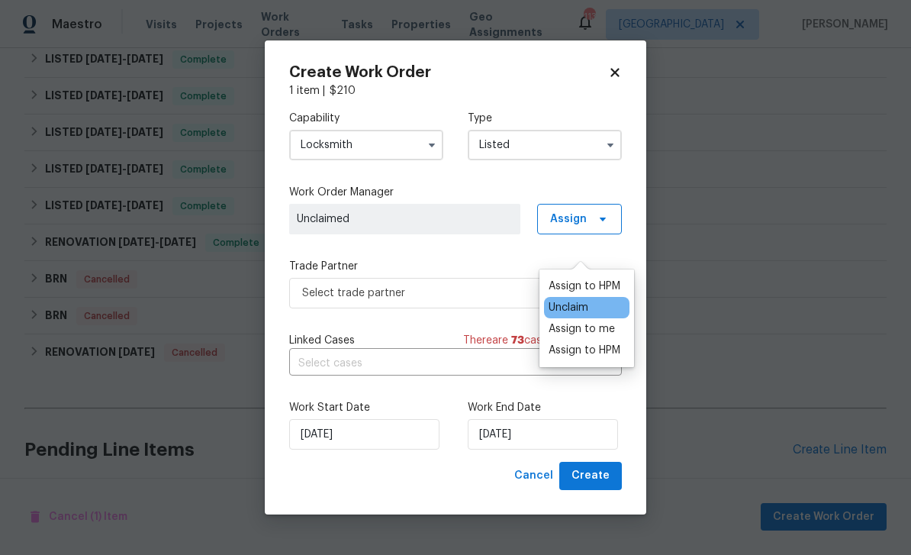
click at [592, 346] on div "Assign to HPM" at bounding box center [585, 350] width 72 height 15
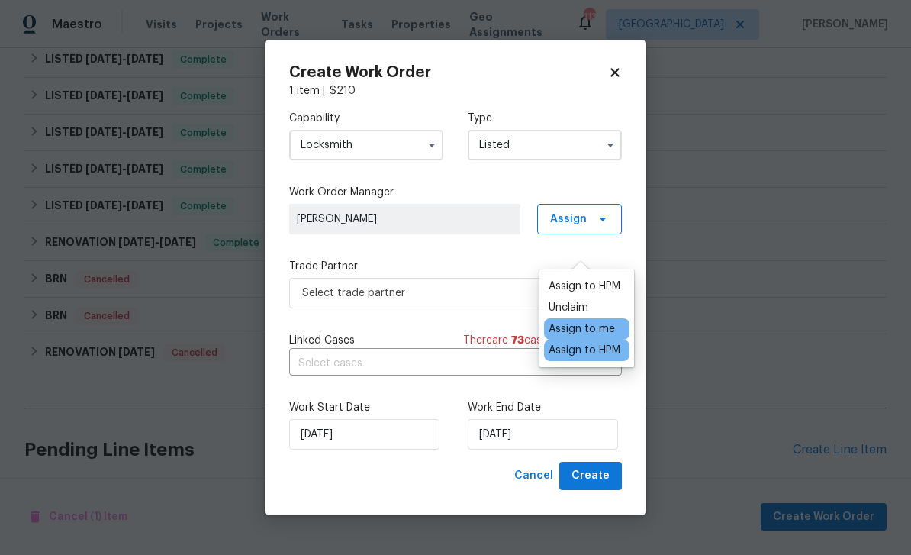
click at [515, 282] on div "Capability Locksmith Type Listed Work Order Manager Juan Lozano Assign Trade Pa…" at bounding box center [455, 279] width 333 height 363
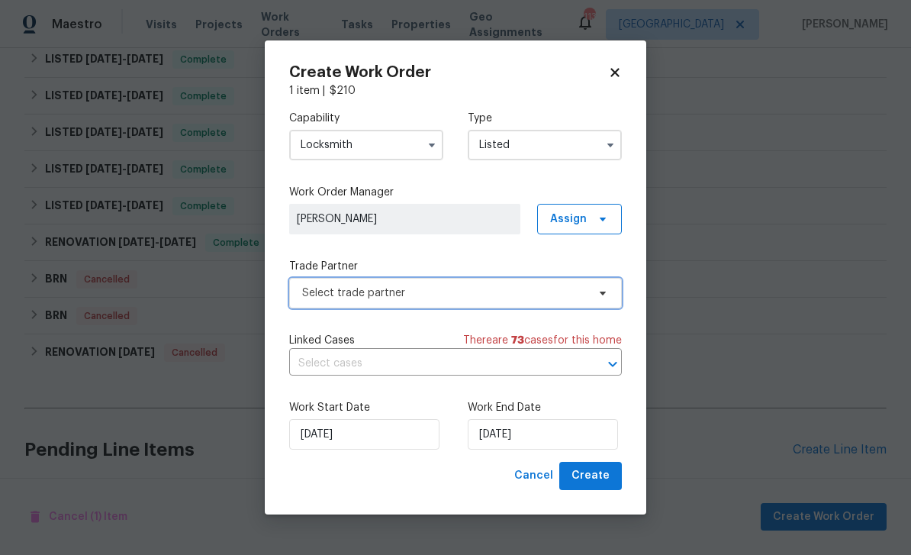
click at [509, 301] on span "Select trade partner" at bounding box center [444, 292] width 285 height 15
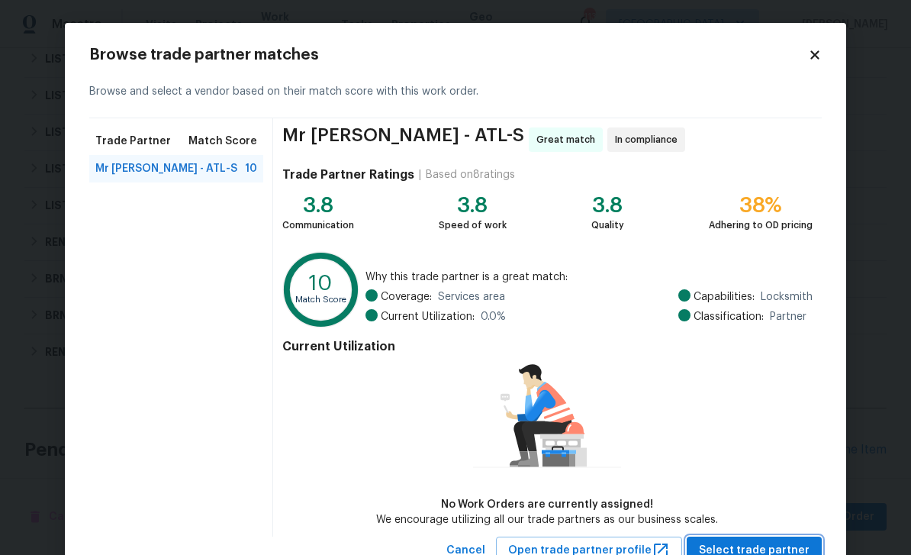
click at [766, 551] on span "Select trade partner" at bounding box center [754, 550] width 111 height 19
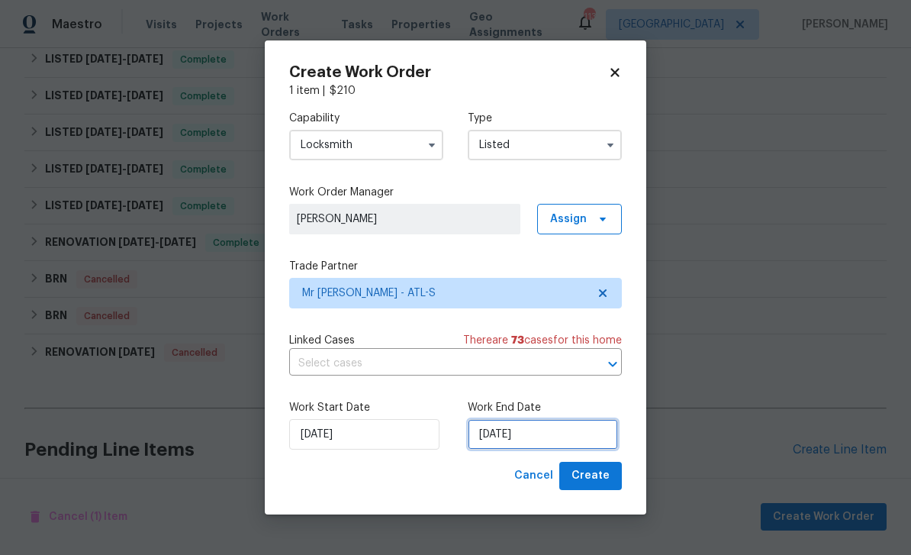
click at [576, 450] on input "[DATE]" at bounding box center [543, 434] width 150 height 31
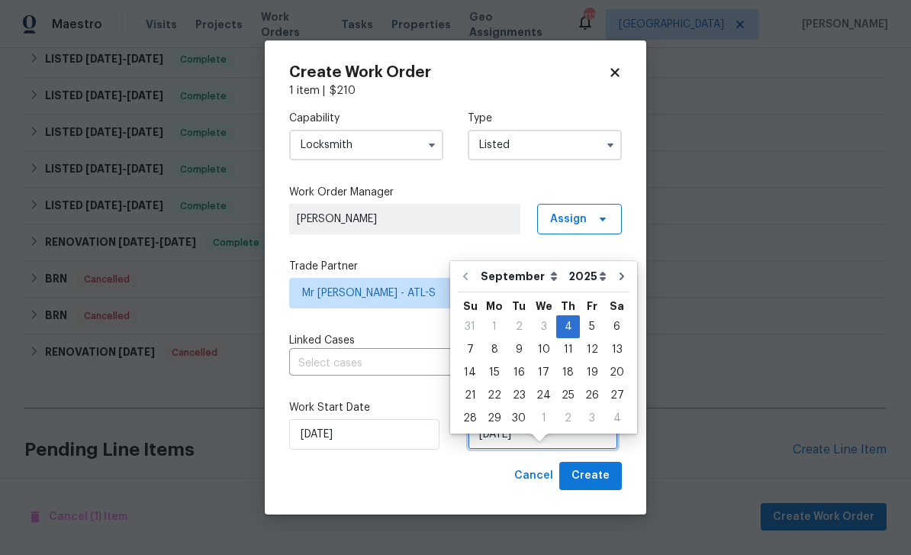
scroll to position [44, 0]
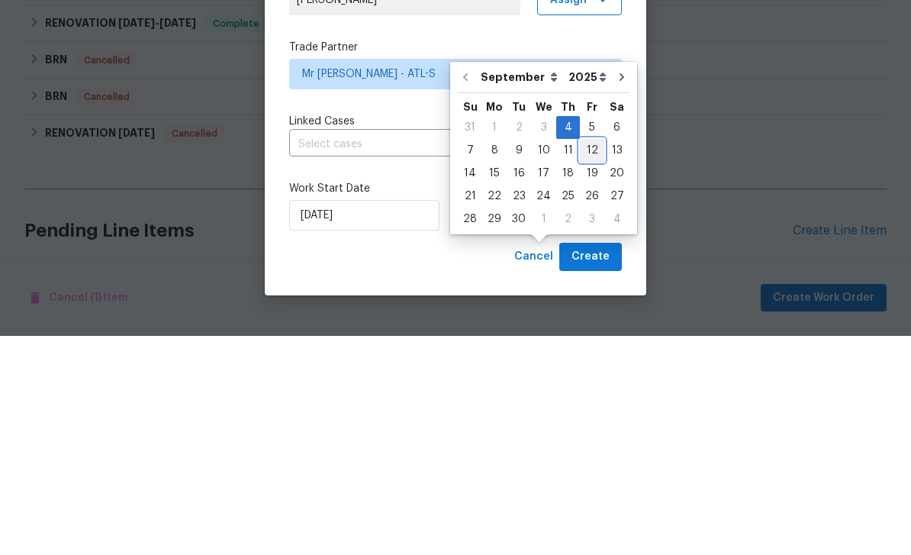
click at [588, 359] on div "12" at bounding box center [592, 369] width 24 height 21
type input "[DATE]"
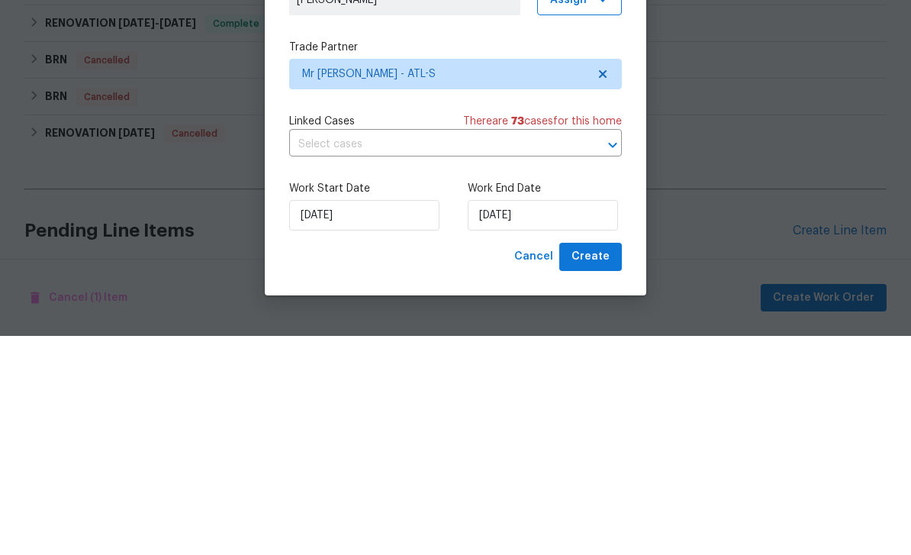
scroll to position [0, 0]
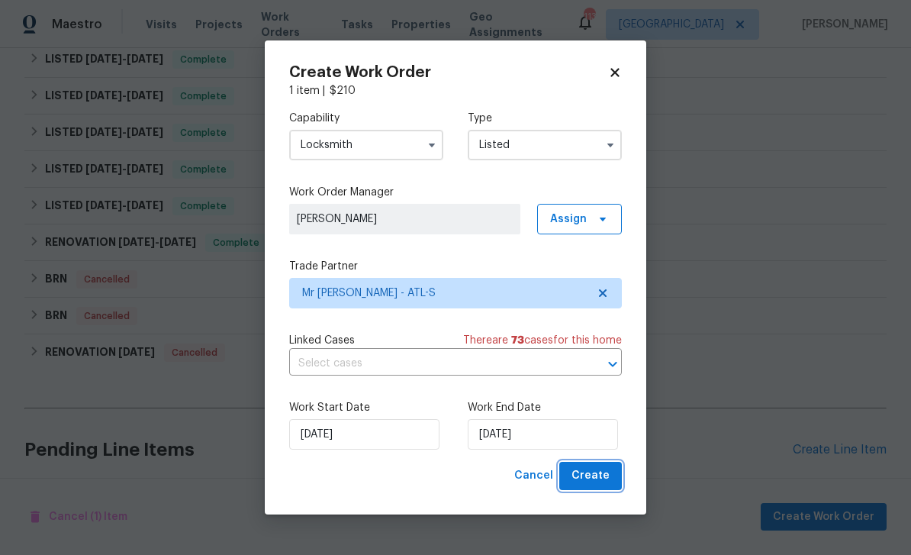
click at [604, 485] on span "Create" at bounding box center [591, 475] width 38 height 19
checkbox input "false"
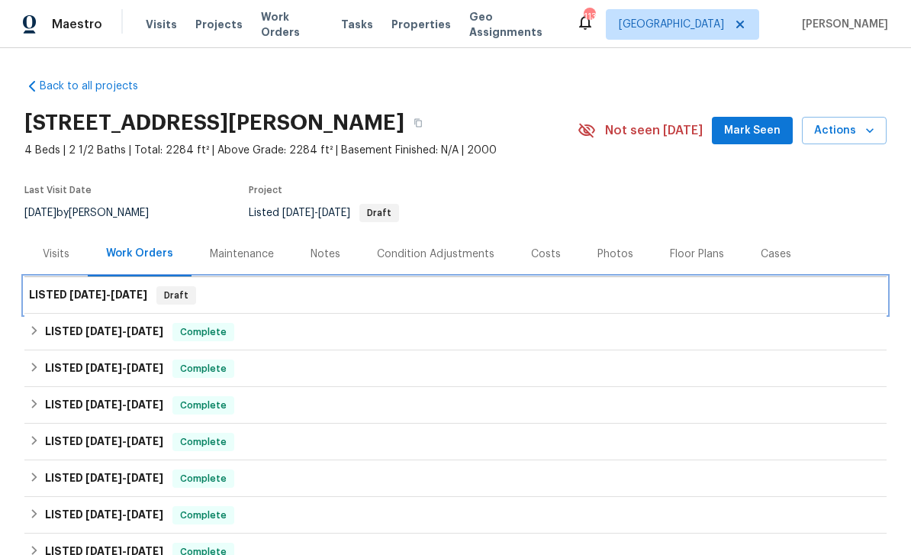
click at [88, 295] on span "[DATE]" at bounding box center [87, 294] width 37 height 11
click at [65, 294] on h6 "LISTED 9/4/25 - 9/12/25" at bounding box center [88, 295] width 118 height 18
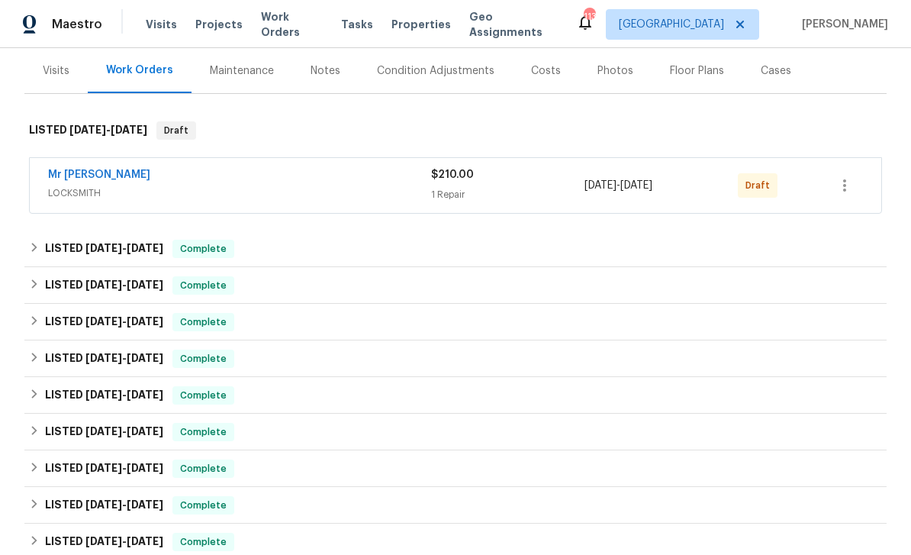
scroll to position [184, 0]
click at [848, 183] on icon "button" at bounding box center [845, 185] width 18 height 18
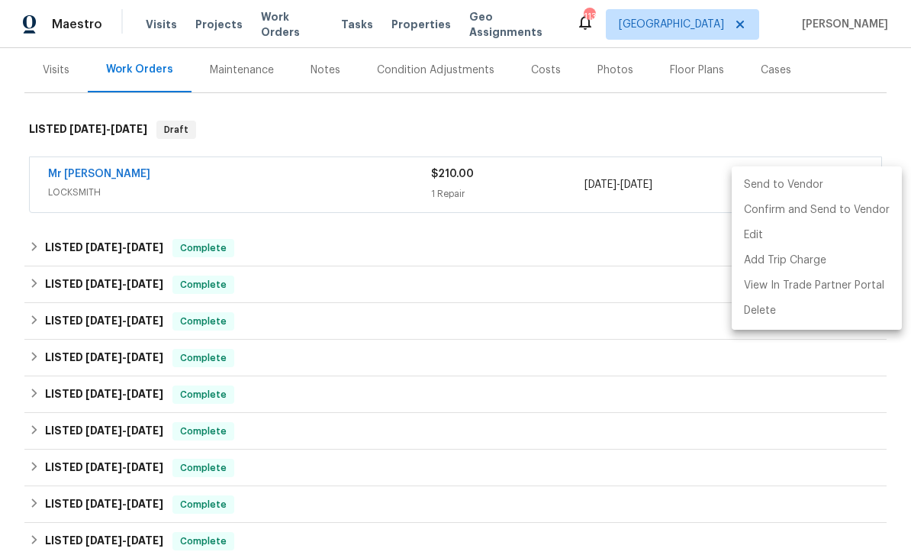
click at [805, 182] on li "Send to Vendor" at bounding box center [817, 185] width 170 height 25
click at [685, 304] on div at bounding box center [455, 277] width 911 height 555
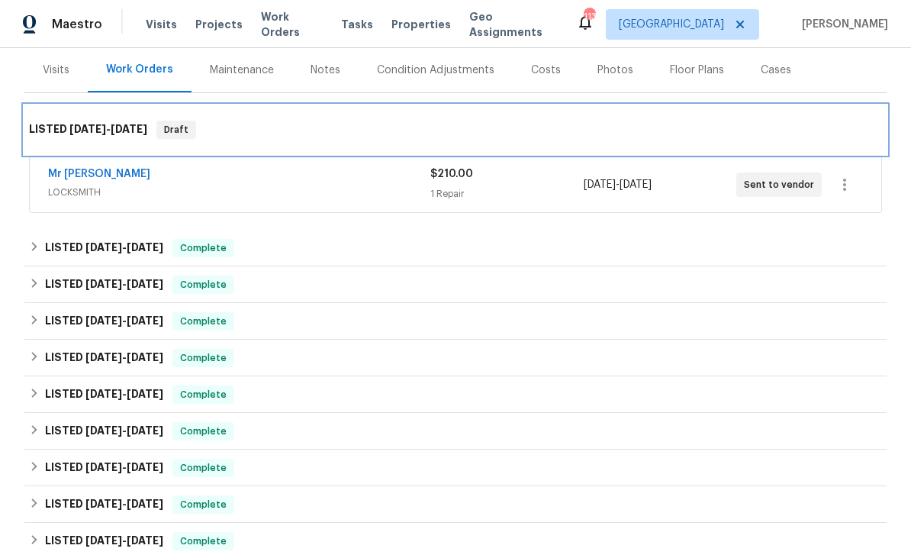
click at [792, 116] on div "LISTED [DATE] - [DATE] Draft" at bounding box center [455, 129] width 863 height 49
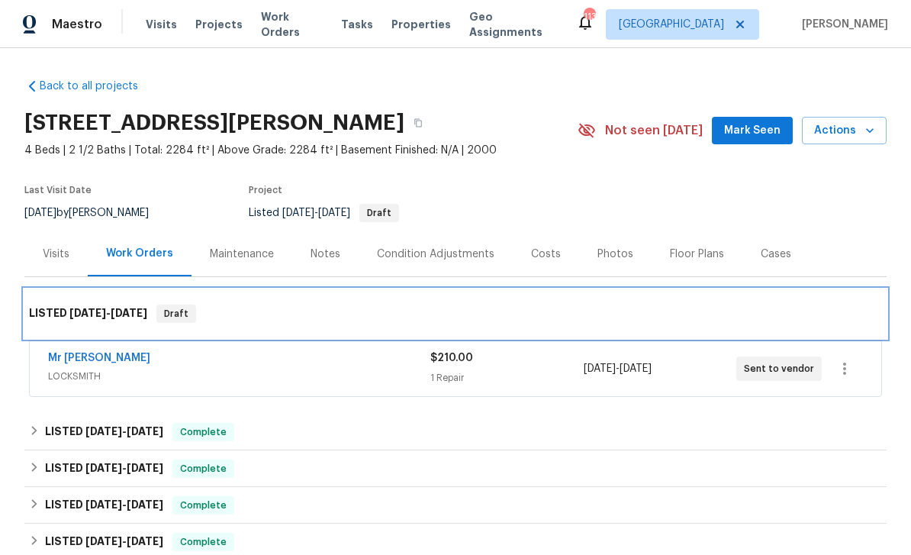
scroll to position [0, 0]
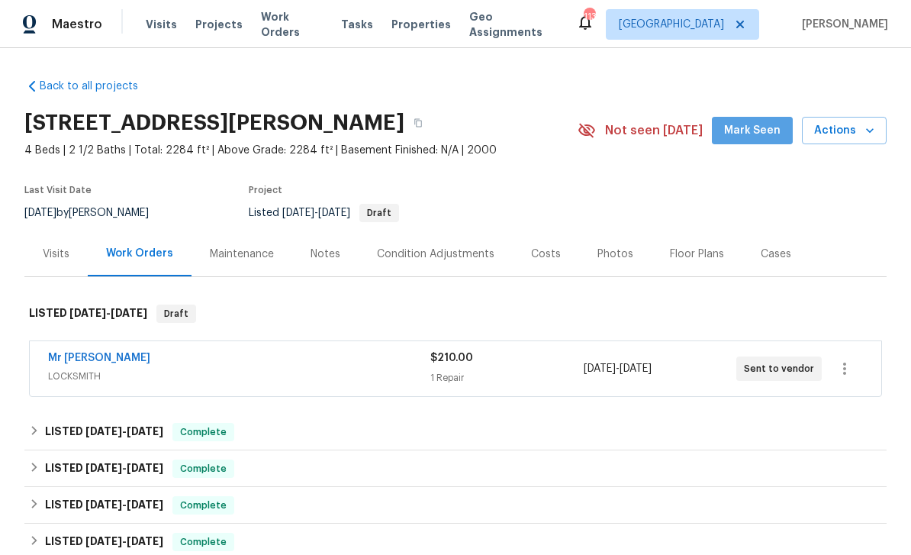
click at [767, 131] on span "Mark Seen" at bounding box center [752, 130] width 56 height 19
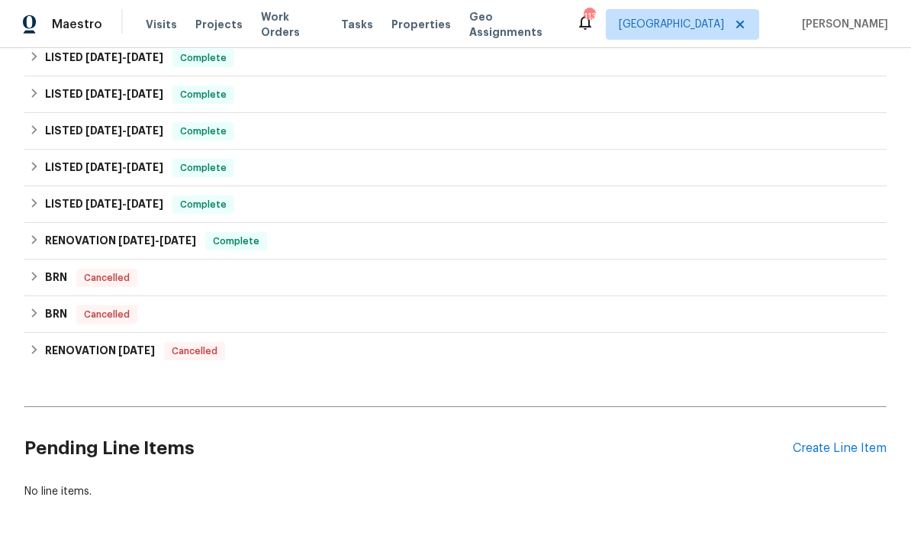
scroll to position [629, 0]
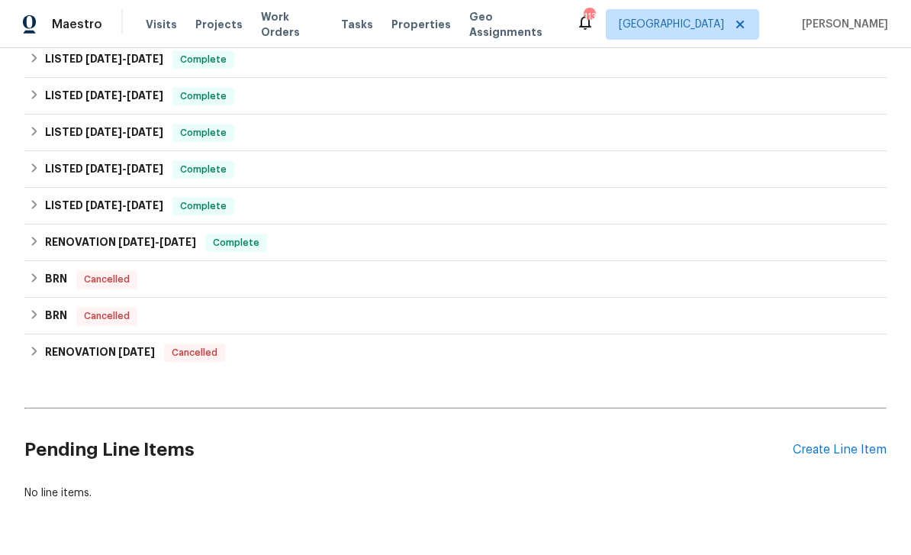
click at [838, 446] on div "Create Line Item" at bounding box center [840, 450] width 94 height 15
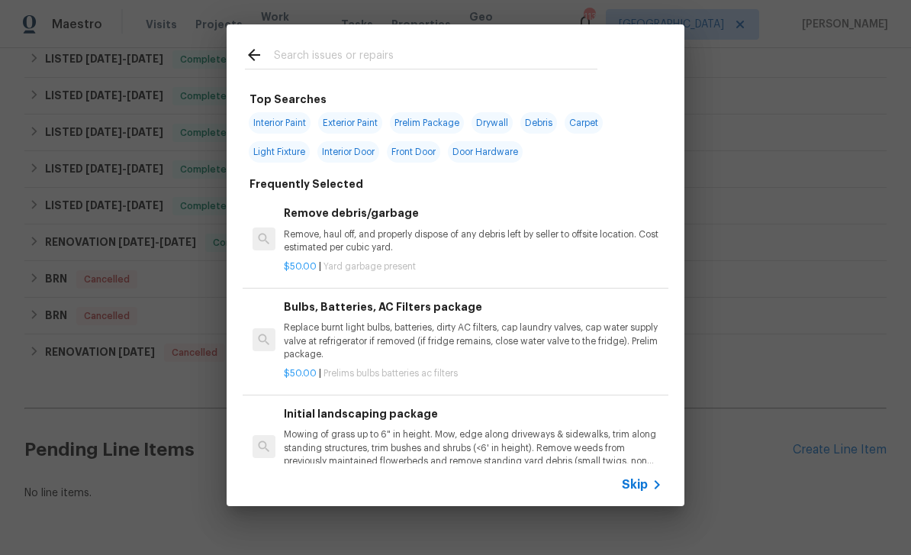
click at [559, 60] on input "text" at bounding box center [436, 57] width 324 height 23
type input "Interior pa"
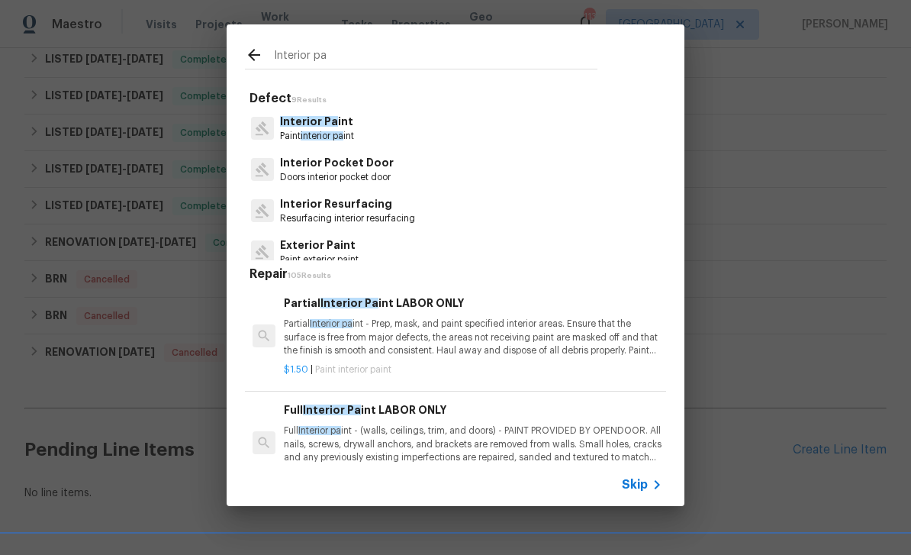
click at [354, 128] on p "Interior Pa int" at bounding box center [317, 122] width 74 height 16
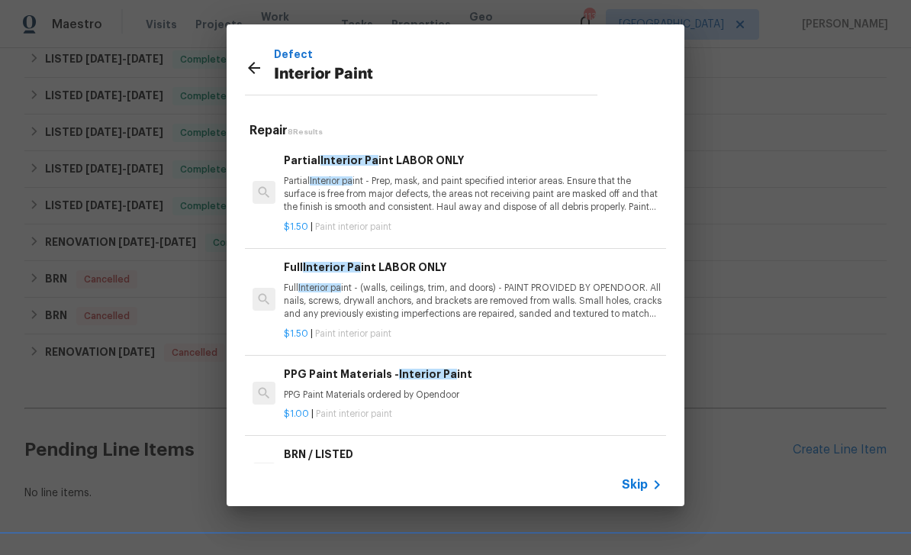
click at [550, 221] on p "$1.50 | Paint interior paint" at bounding box center [473, 227] width 379 height 13
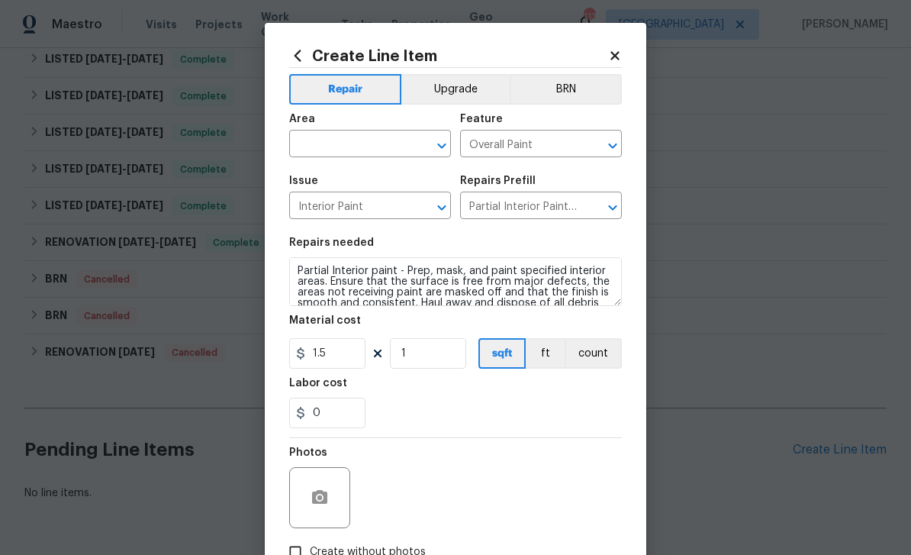
scroll to position [0, 0]
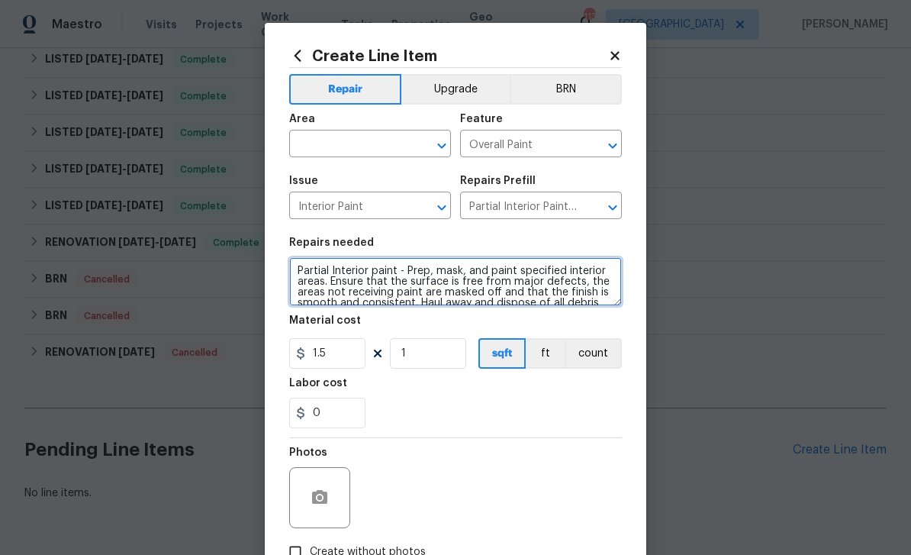
click at [295, 273] on textarea "Partial Interior paint - Prep, mask, and paint specified interior areas. Ensure…" at bounding box center [455, 281] width 333 height 49
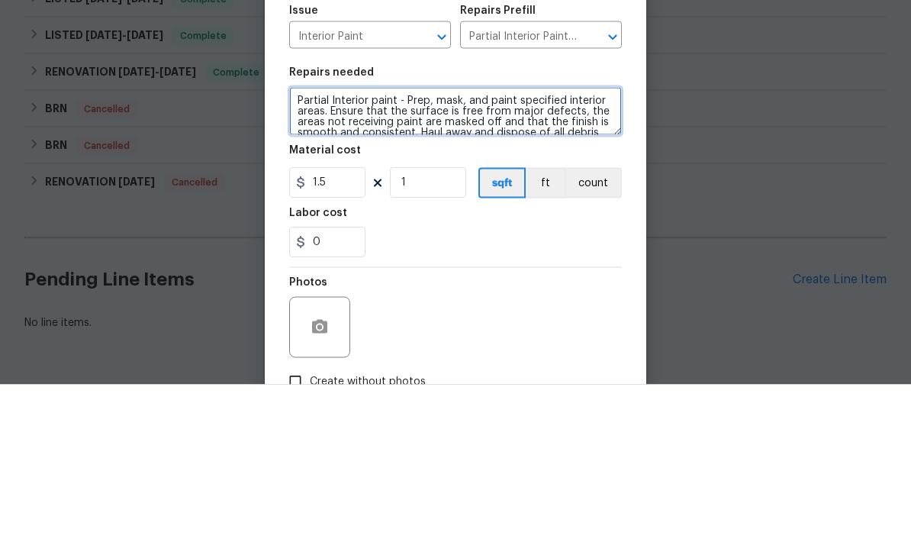
scroll to position [21, 0]
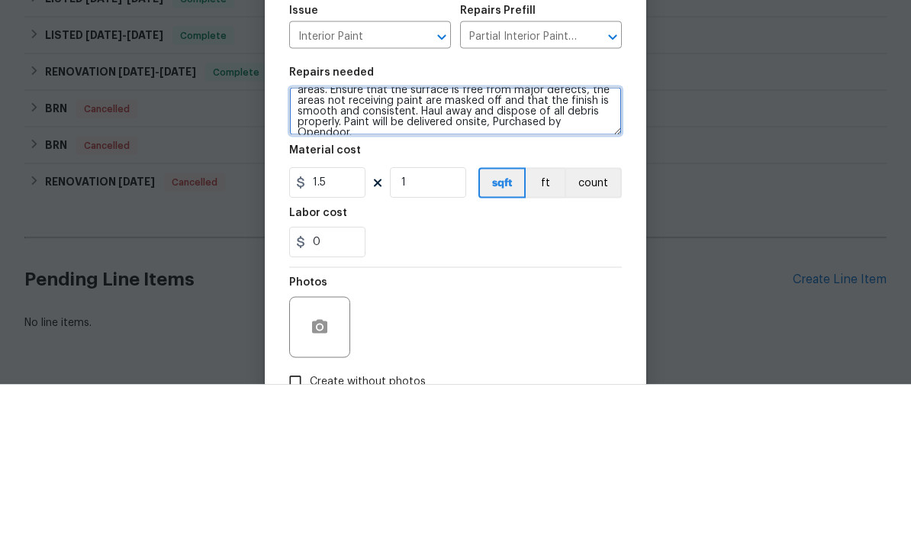
click at [511, 257] on textarea "Partial Interior paint - Prep, mask, and paint specified interior areas. Ensure…" at bounding box center [455, 281] width 333 height 49
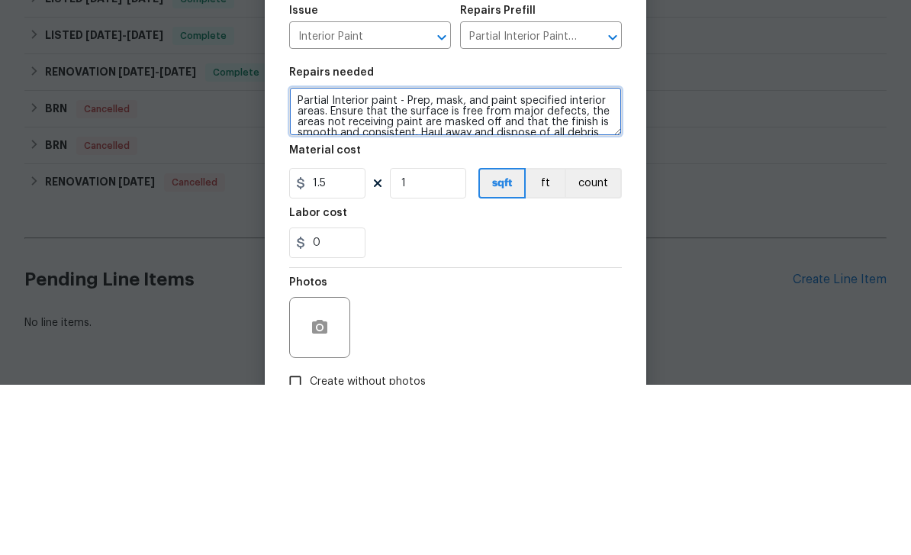
scroll to position [0, 0]
click at [300, 257] on textarea "Partial Interior paint - Prep, mask, and paint specified interior areas. Ensure…" at bounding box center [455, 281] width 333 height 49
click at [587, 257] on textarea "Partial Interior paint - Prep, mask, and paint specified interior areas. Ensure…" at bounding box center [455, 281] width 333 height 49
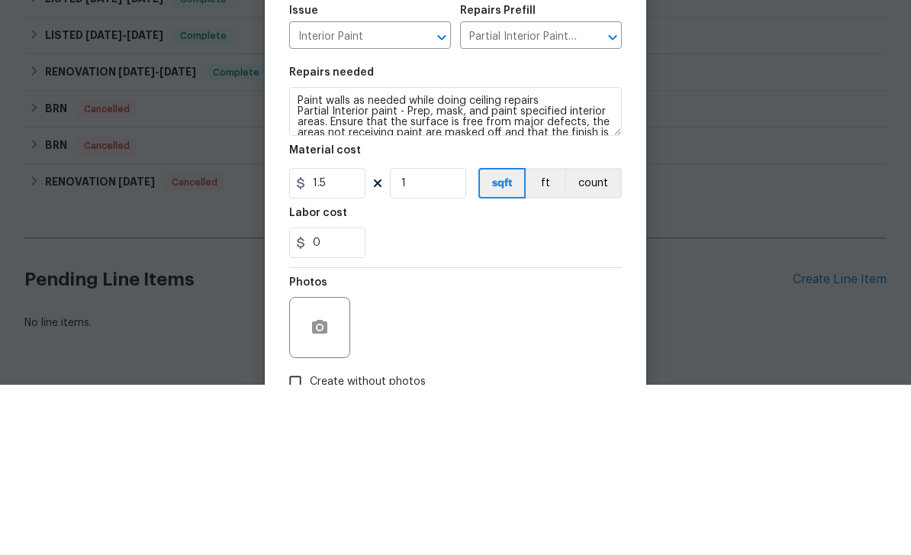
scroll to position [49, 0]
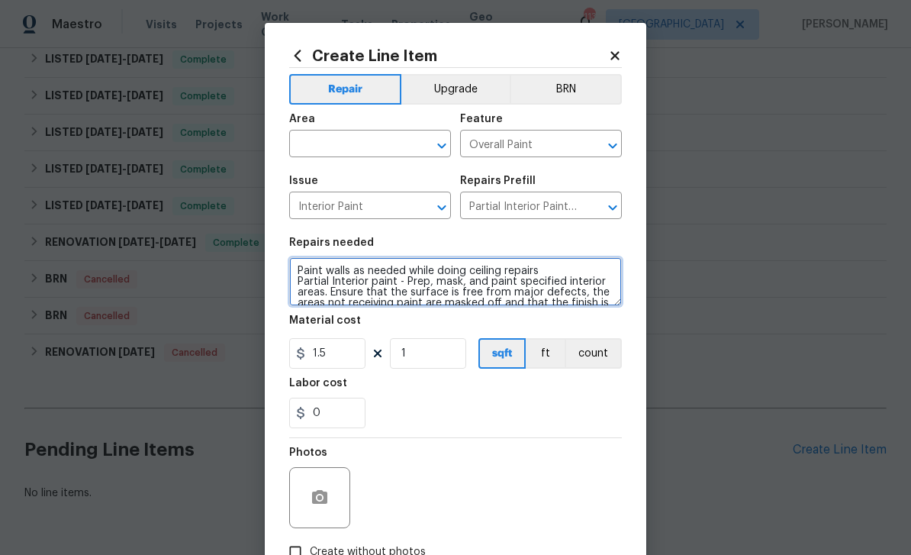
type textarea "Paint walls as needed while doing ceiling repairs Partial Interior paint - Prep…"
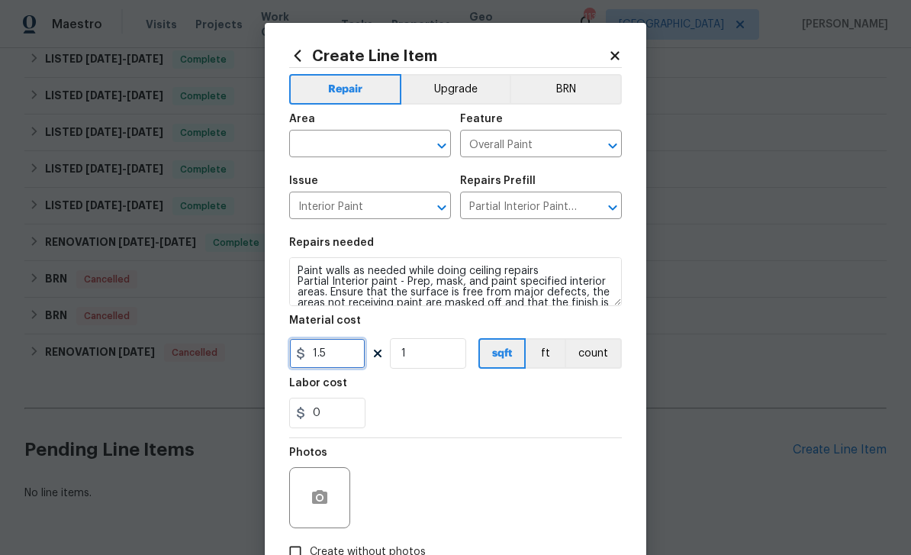
click at [347, 356] on input "1.5" at bounding box center [327, 353] width 76 height 31
click at [397, 149] on input "text" at bounding box center [348, 146] width 119 height 24
type input "1.5"
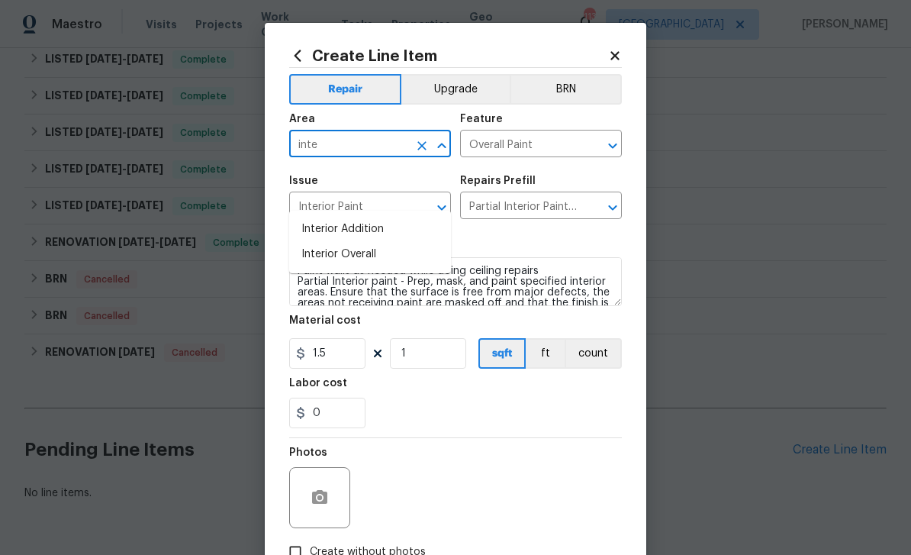
click at [389, 242] on li "Interior Overall" at bounding box center [370, 254] width 162 height 25
type input "Interior Overall"
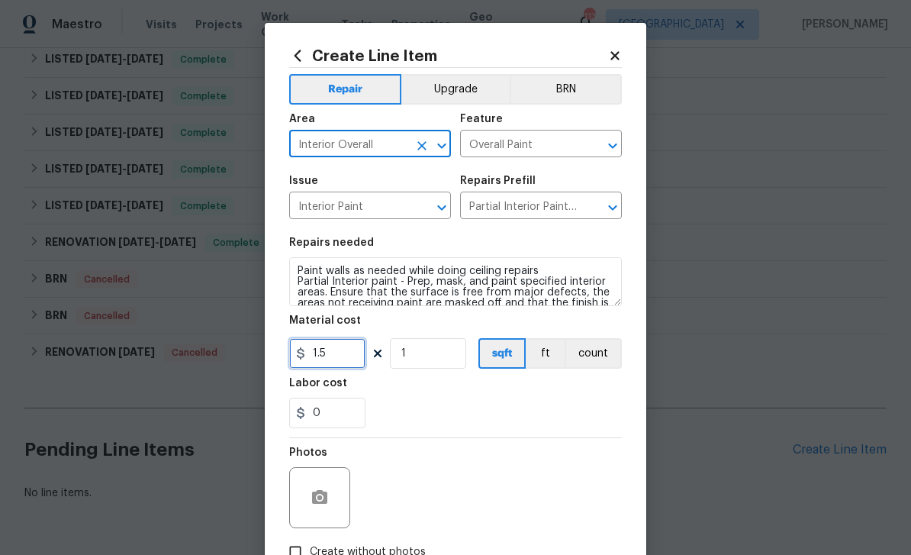
click at [353, 358] on input "1.5" at bounding box center [327, 353] width 76 height 31
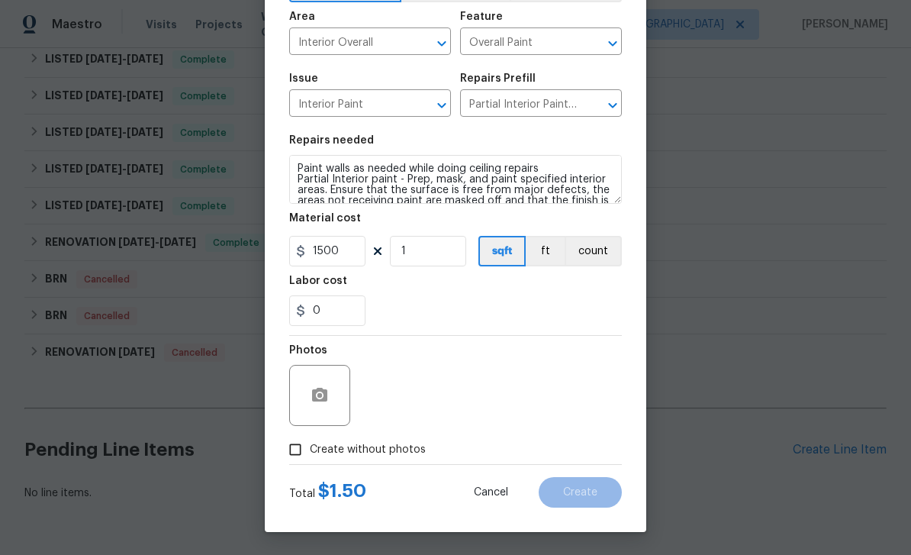
scroll to position [105, 0]
type input "1500"
click at [304, 453] on input "Create without photos" at bounding box center [295, 449] width 29 height 29
checkbox input "true"
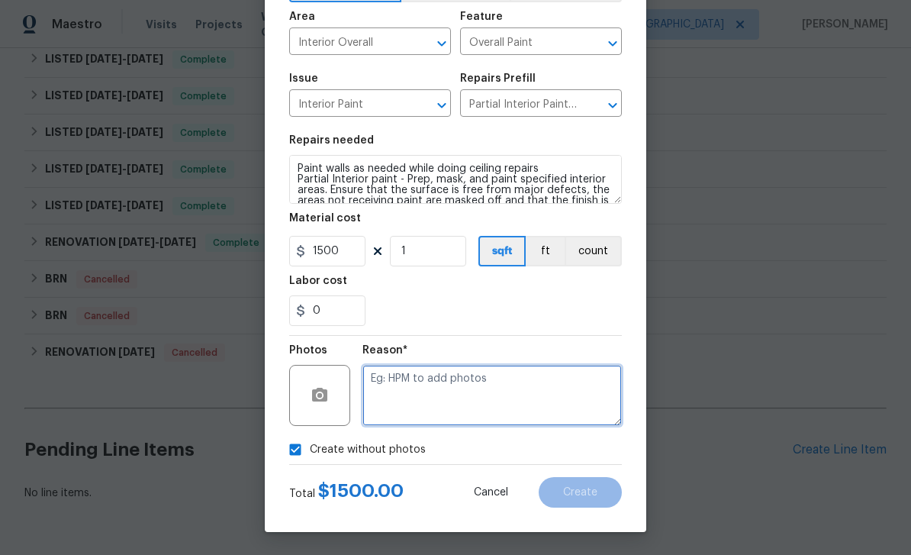
click at [501, 404] on textarea at bounding box center [493, 395] width 260 height 61
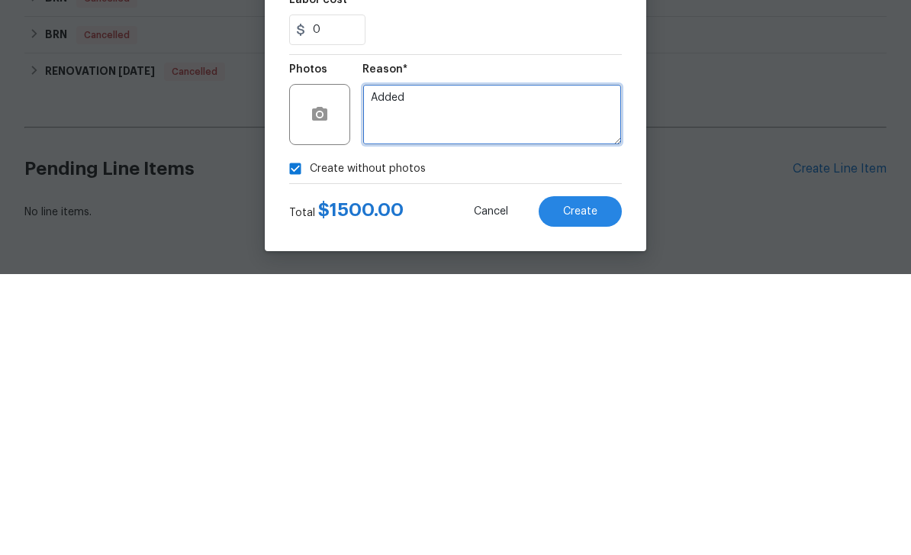
type textarea "Added"
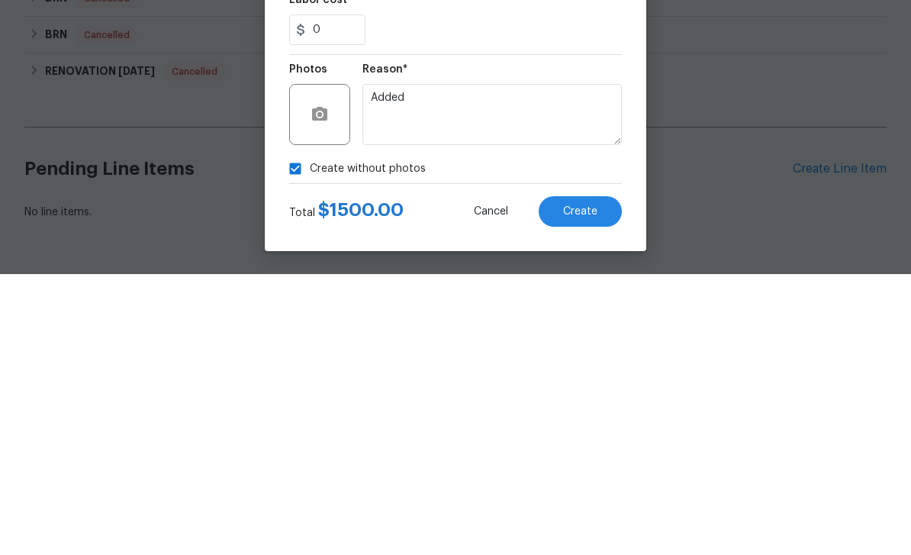
click at [606, 477] on button "Create" at bounding box center [580, 492] width 83 height 31
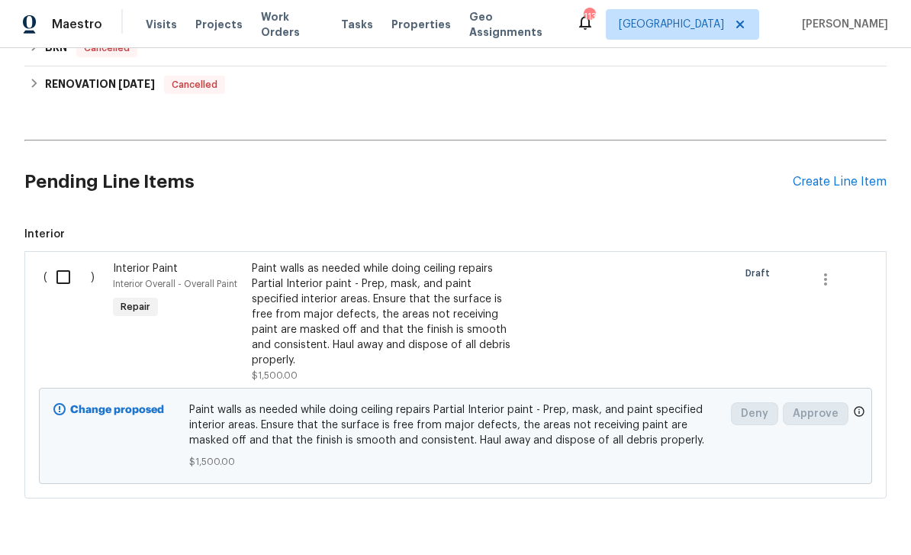
scroll to position [895, 0]
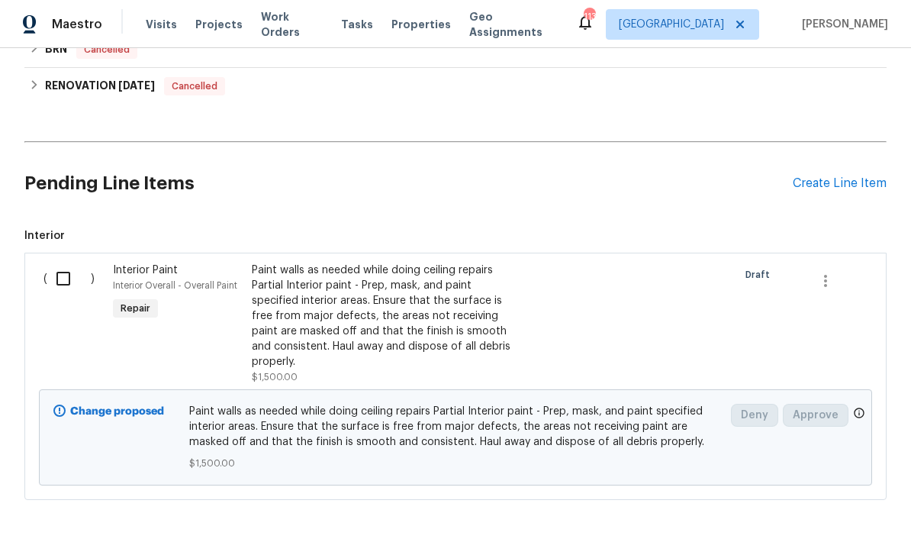
click at [820, 176] on div "Create Line Item" at bounding box center [840, 183] width 94 height 15
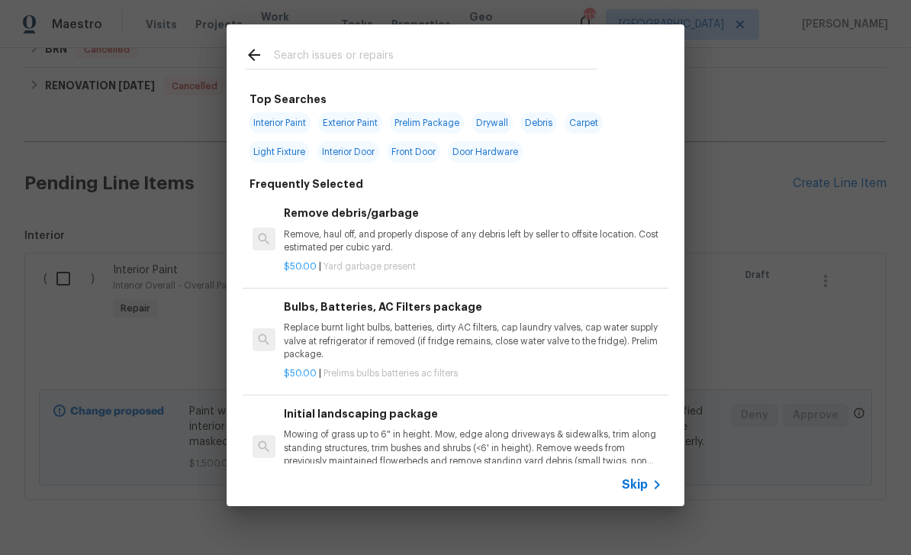
click at [580, 52] on input "text" at bounding box center [436, 57] width 324 height 23
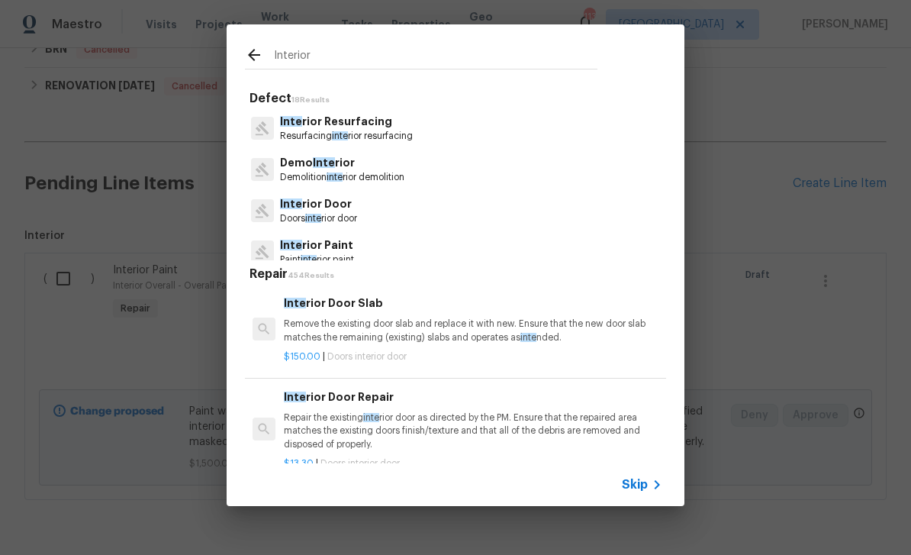
type input "Interior"
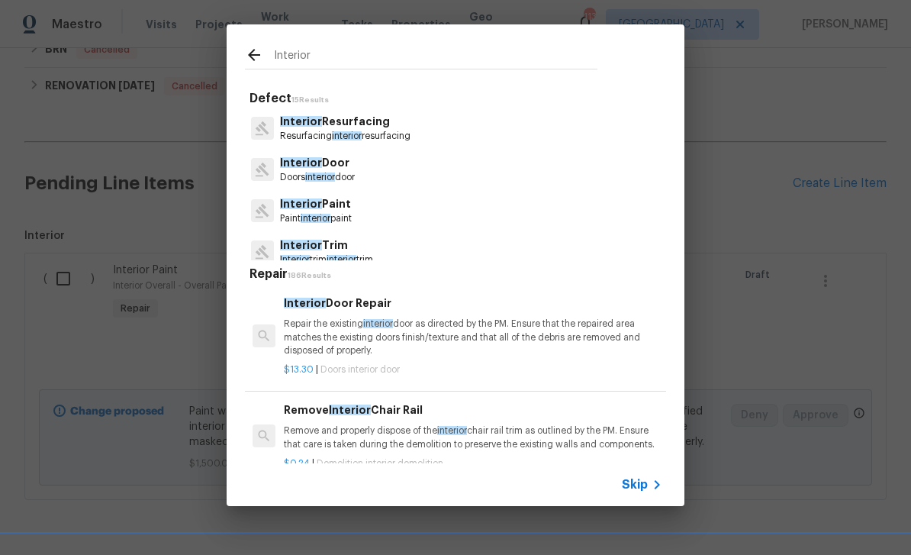
click at [650, 487] on icon at bounding box center [657, 485] width 18 height 18
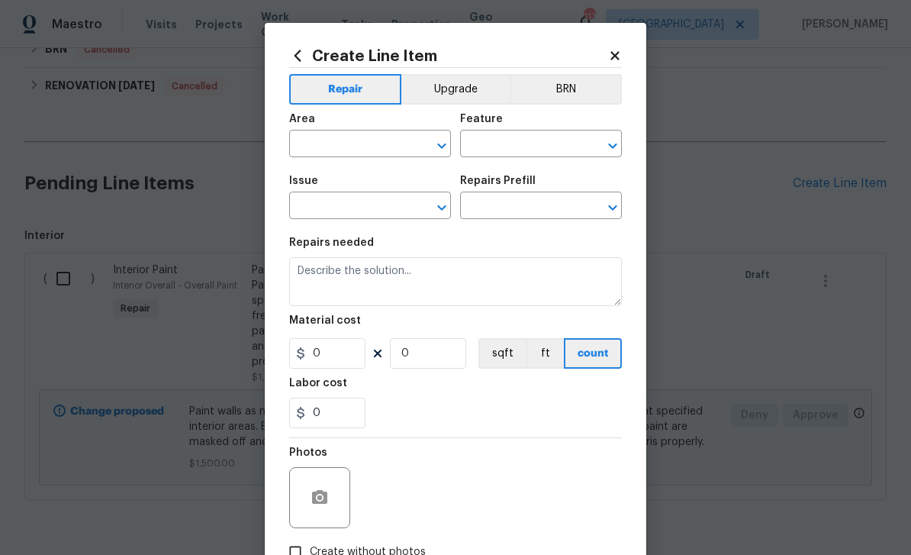
click at [397, 149] on input "text" at bounding box center [348, 146] width 119 height 24
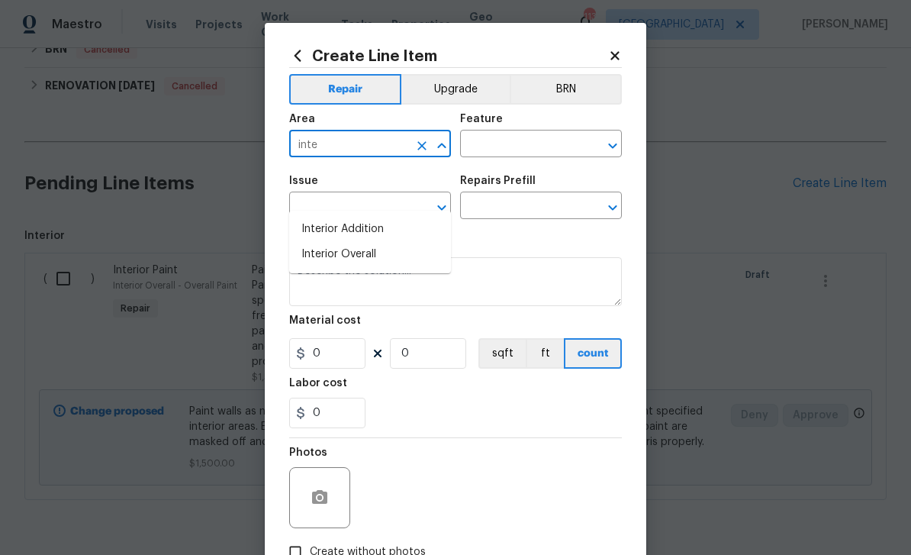
click at [389, 242] on li "Interior Overall" at bounding box center [370, 254] width 162 height 25
type input "Interior Overall"
click at [533, 142] on input "text" at bounding box center [519, 146] width 119 height 24
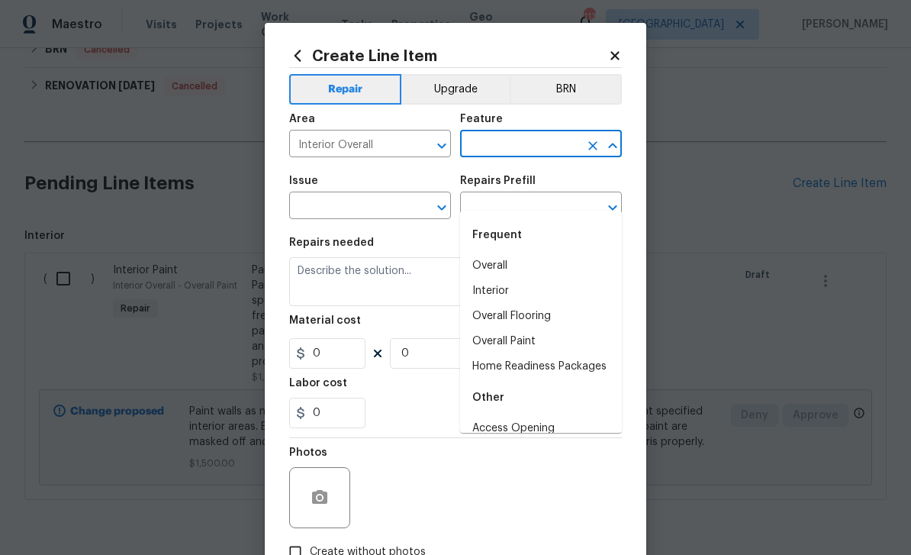
click at [530, 253] on li "Overall" at bounding box center [541, 265] width 162 height 25
type input "Overall"
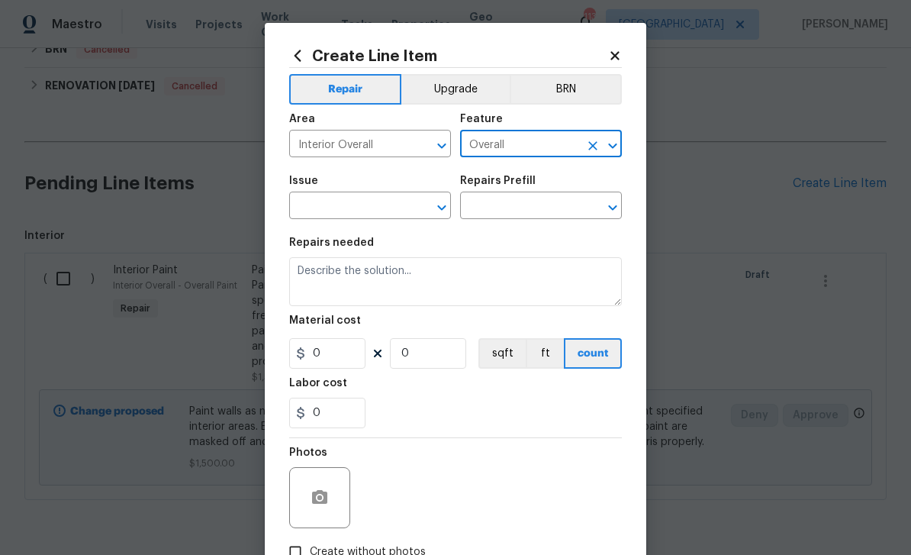
click at [401, 212] on input "text" at bounding box center [348, 207] width 119 height 24
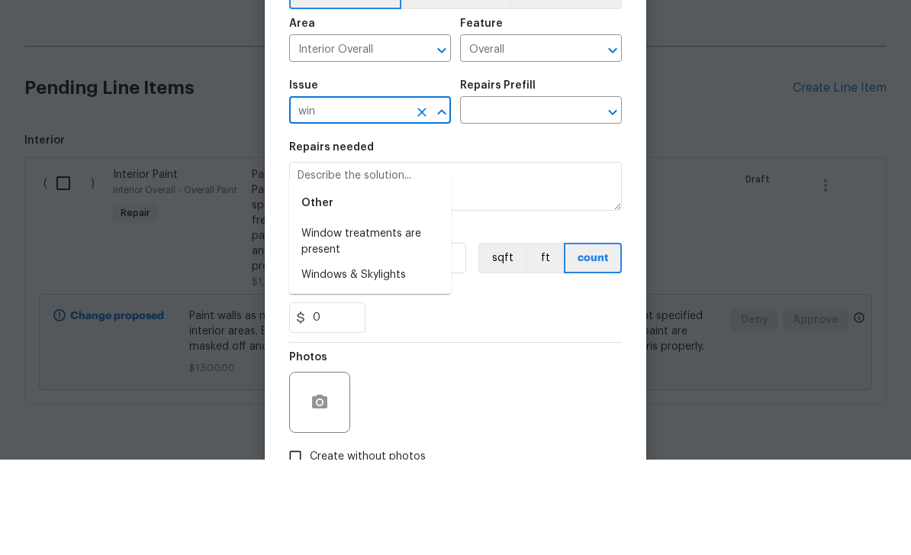
click at [417, 358] on li "Windows & Skylights" at bounding box center [370, 370] width 162 height 25
type input "Windows & Skylights"
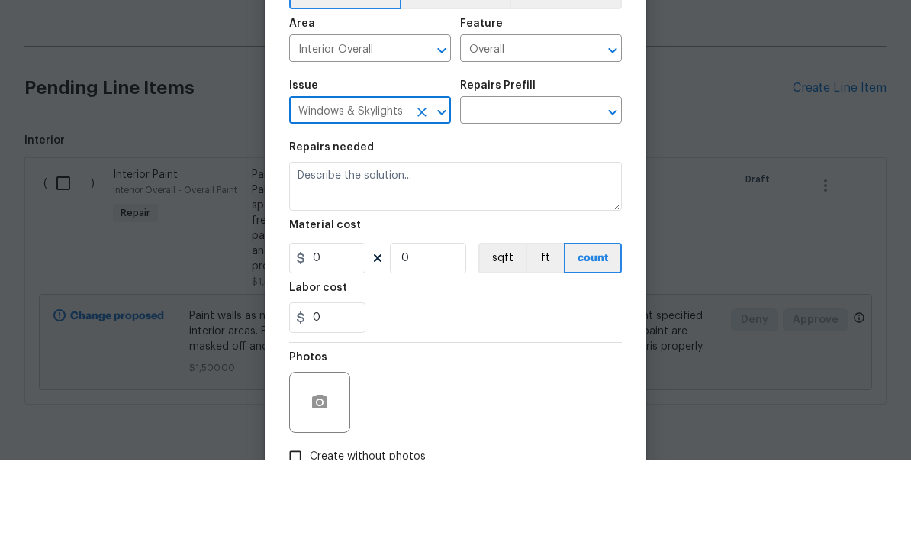
click at [556, 195] on input "text" at bounding box center [519, 207] width 119 height 24
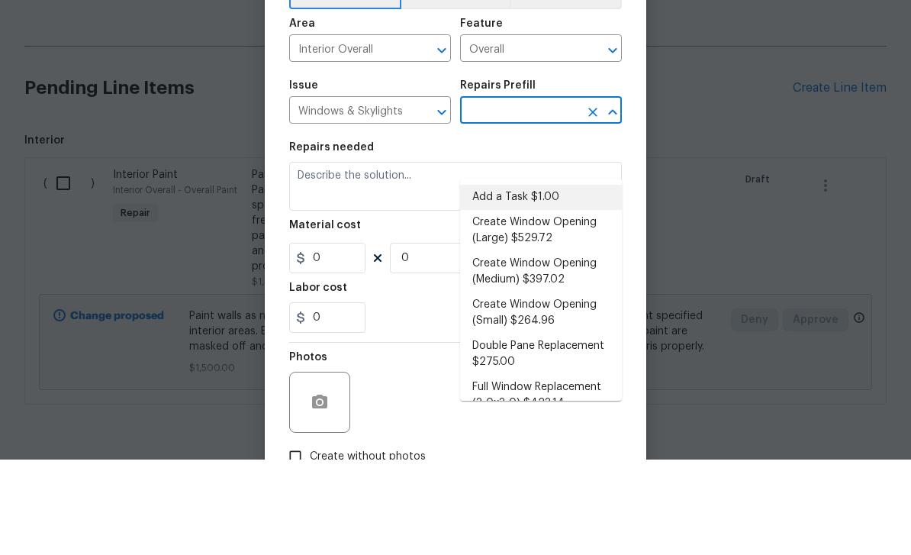
click at [555, 280] on li "Add a Task $1.00" at bounding box center [541, 292] width 162 height 25
type input "Add a Task $1.00"
type textarea "HPM to detail"
type input "1"
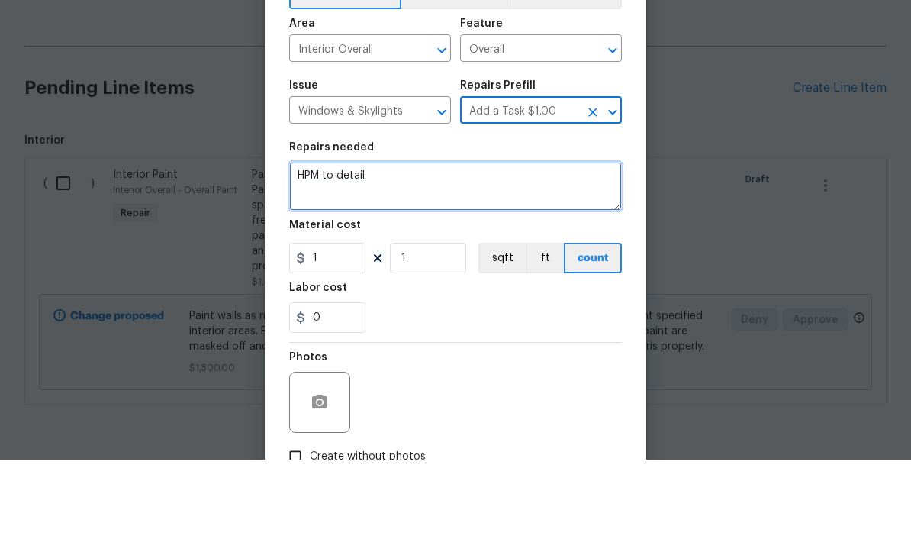
click at [490, 257] on textarea "HPM to detail" at bounding box center [455, 281] width 333 height 49
click at [356, 257] on textarea "HPM to detail" at bounding box center [455, 281] width 333 height 49
paste textarea "Remove window bars on front Blinds in windows x2"
click at [295, 257] on textarea "HPM to detail Remove window bars on front Blinds in windows x2" at bounding box center [455, 281] width 333 height 49
click at [410, 257] on textarea "HPM to detail Remove window bars on front Install 1 inch Blinds in windows x2" at bounding box center [455, 281] width 333 height 49
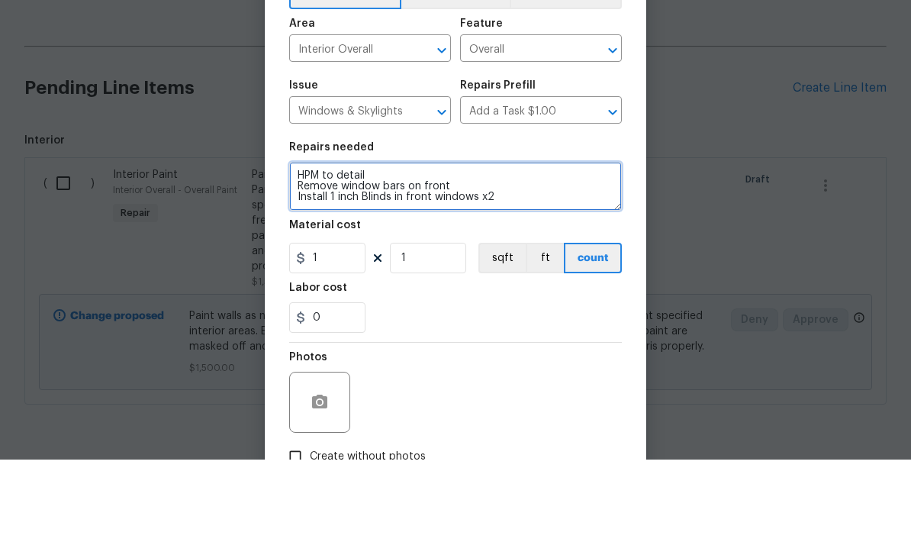
click at [511, 257] on textarea "HPM to detail Remove window bars on front Install 1 inch Blinds in front window…" at bounding box center [455, 281] width 333 height 49
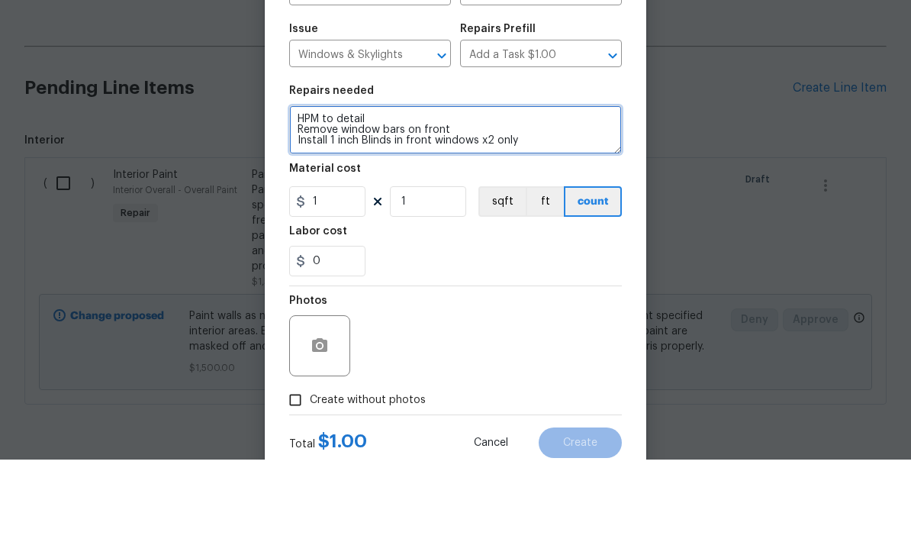
type textarea "HPM to detail Remove window bars on front Install 1 inch Blinds in front window…"
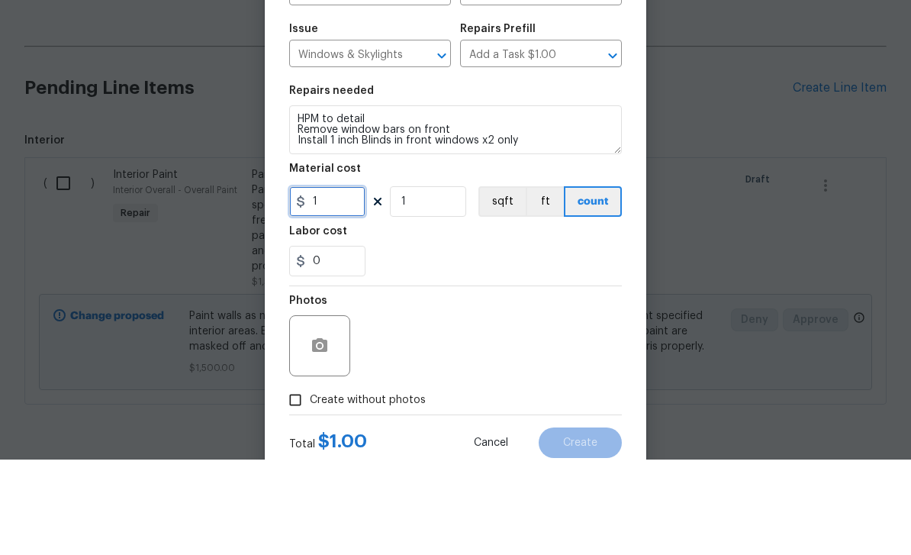
click at [347, 282] on input "1" at bounding box center [327, 297] width 76 height 31
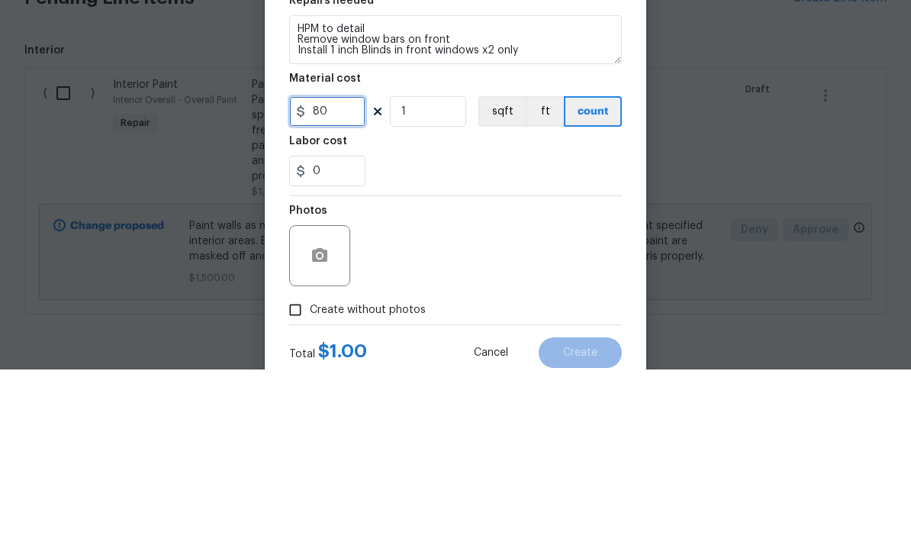
type input "80"
click at [431, 282] on input "1" at bounding box center [428, 297] width 76 height 31
type input "2"
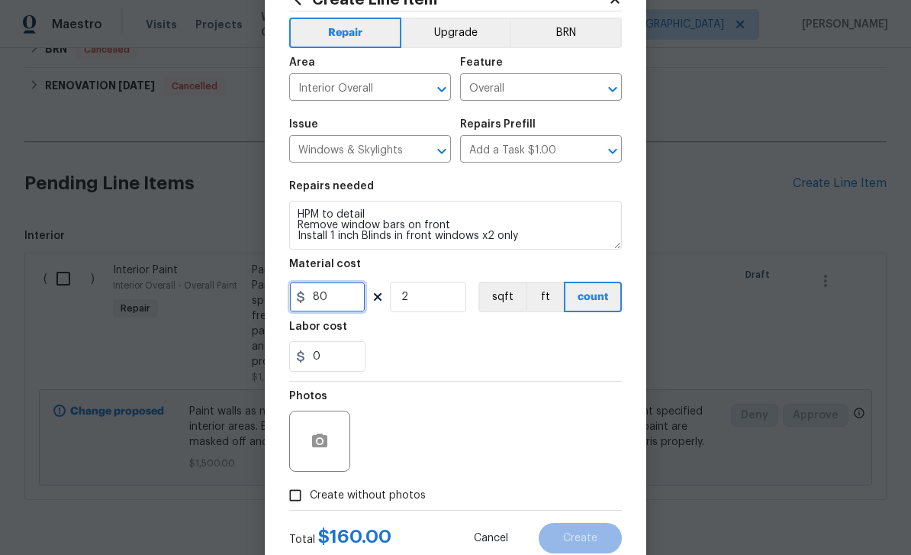
click at [355, 302] on input "80" at bounding box center [327, 297] width 76 height 31
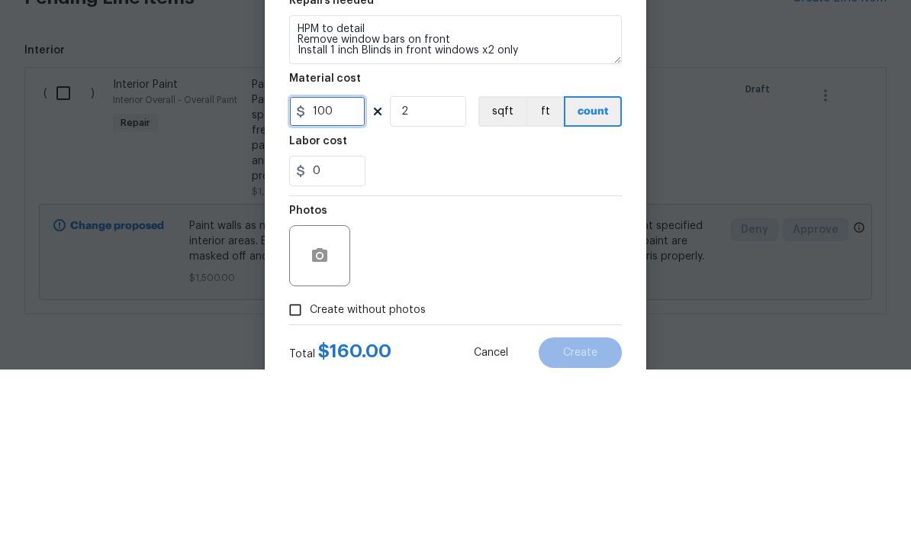
type input "100"
click at [450, 282] on input "2" at bounding box center [428, 297] width 76 height 31
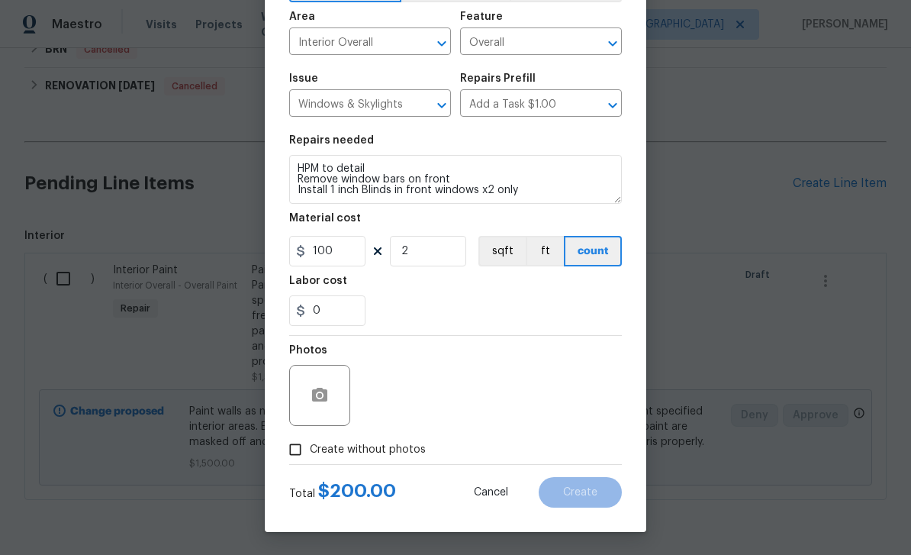
scroll to position [105, 0]
click at [295, 449] on input "Create without photos" at bounding box center [295, 449] width 29 height 29
checkbox input "true"
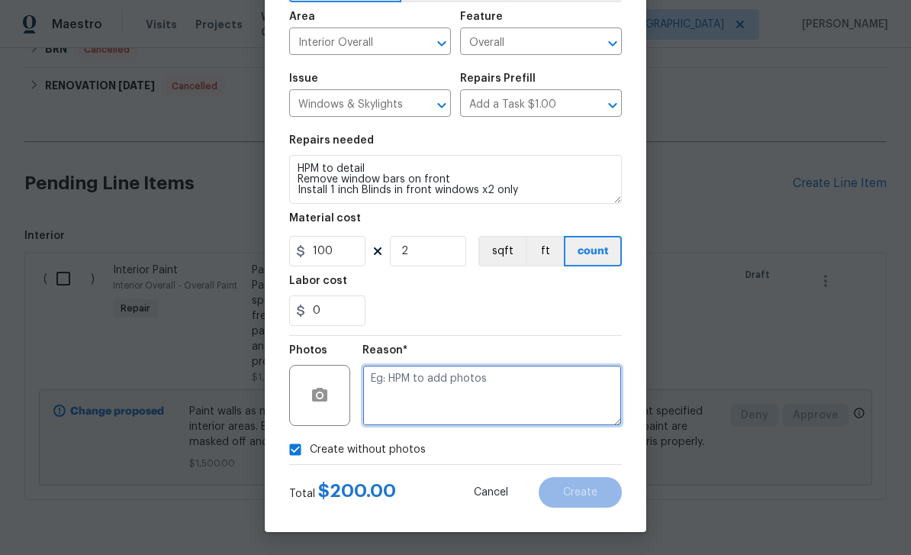
click at [477, 371] on textarea at bounding box center [493, 395] width 260 height 61
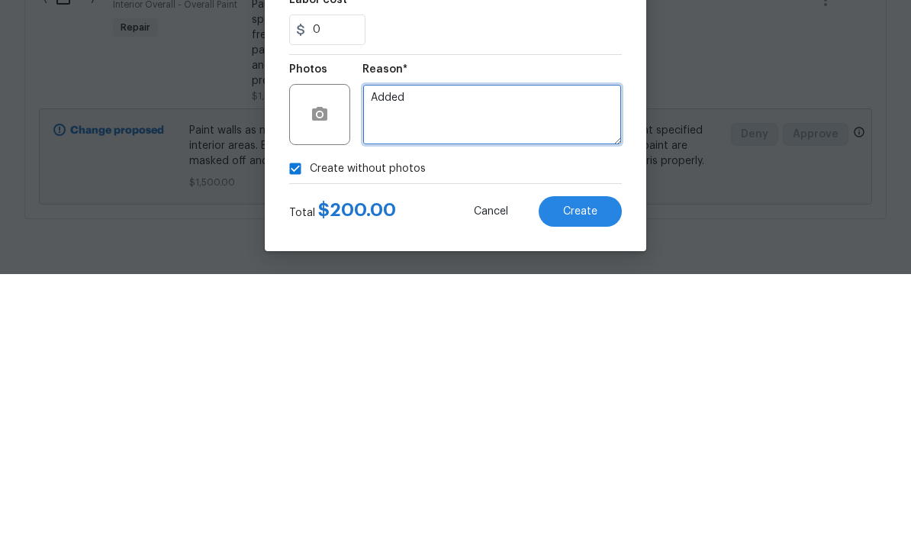
type textarea "Added"
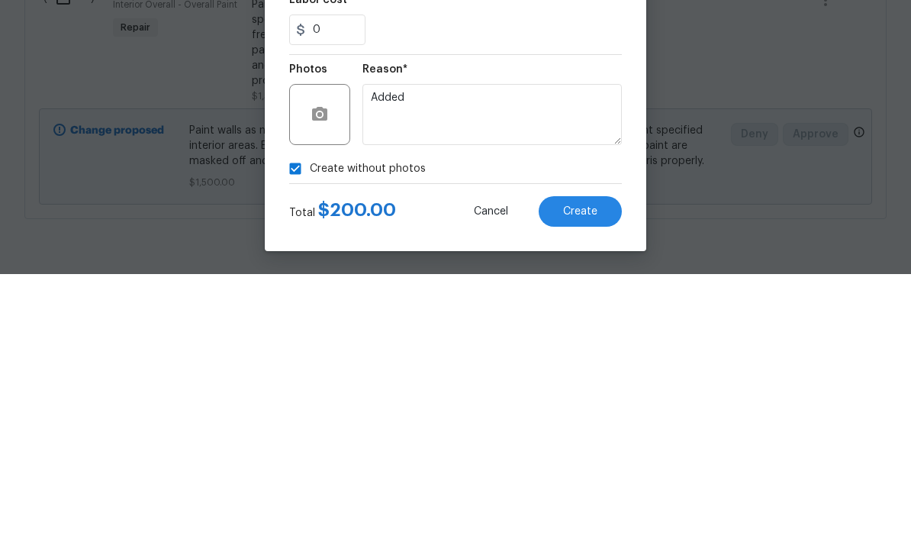
click at [605, 477] on button "Create" at bounding box center [580, 492] width 83 height 31
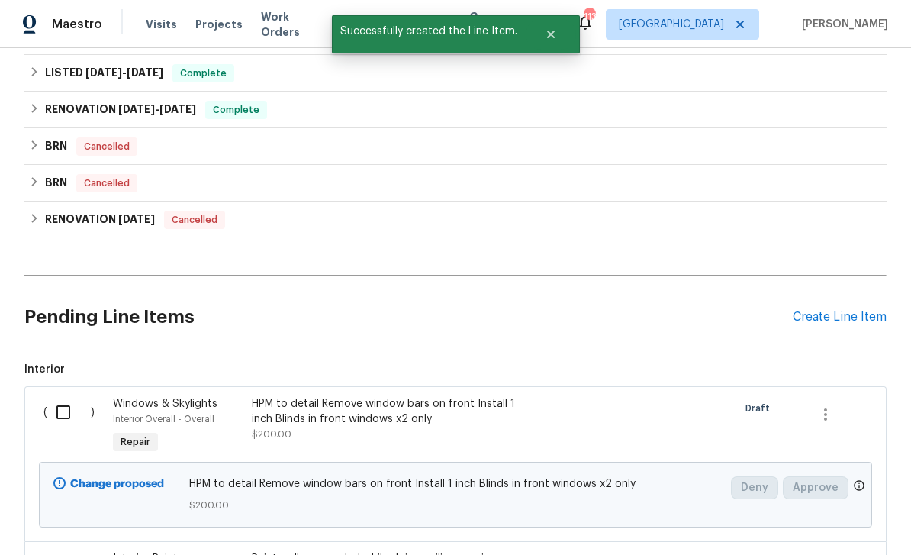
scroll to position [758, 0]
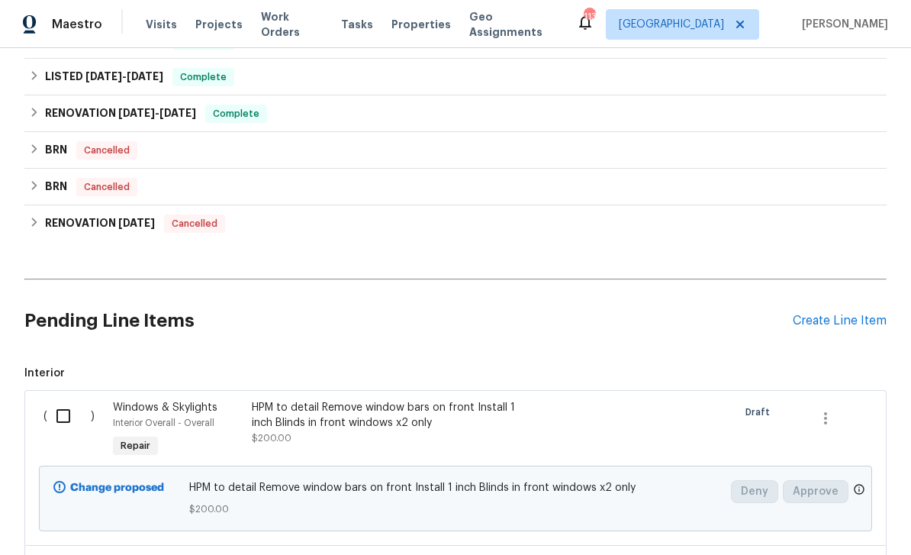
click at [847, 314] on div "Create Line Item" at bounding box center [840, 321] width 94 height 15
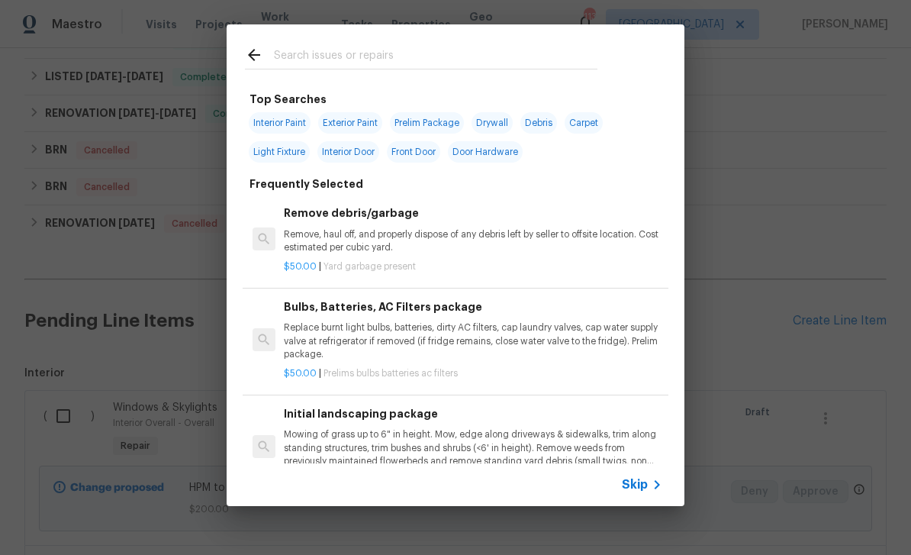
click at [583, 58] on input "text" at bounding box center [436, 57] width 324 height 23
type input "Pressure wash"
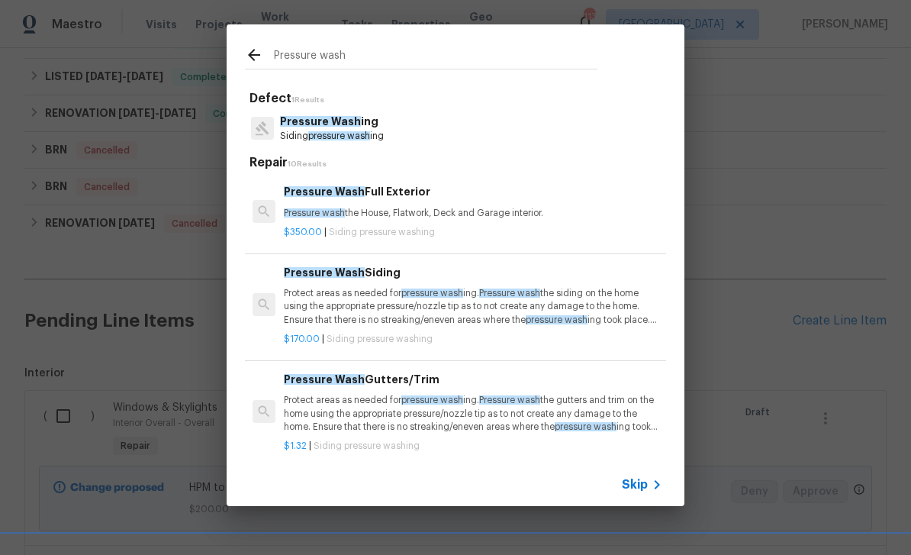
click at [384, 124] on p "Pressure Wash ing" at bounding box center [332, 122] width 104 height 16
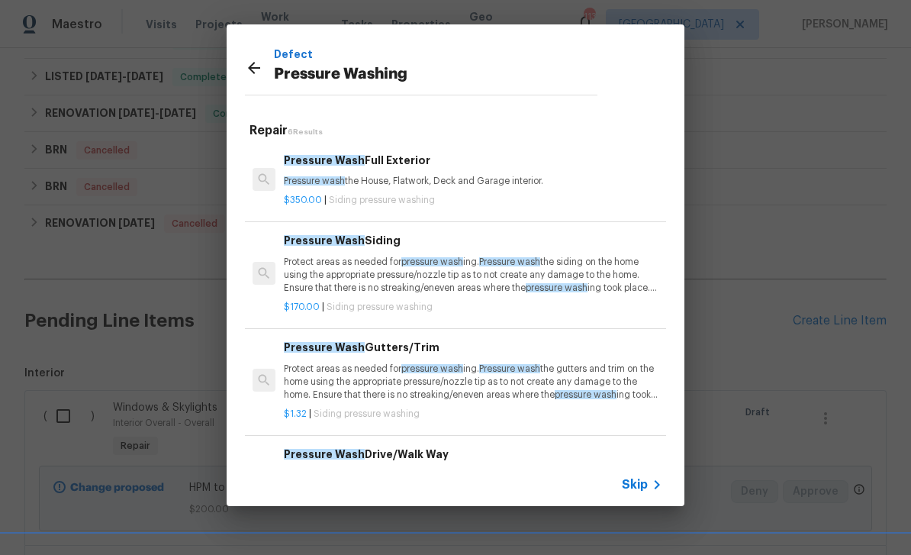
click at [534, 283] on span "pressure wash" at bounding box center [557, 287] width 62 height 9
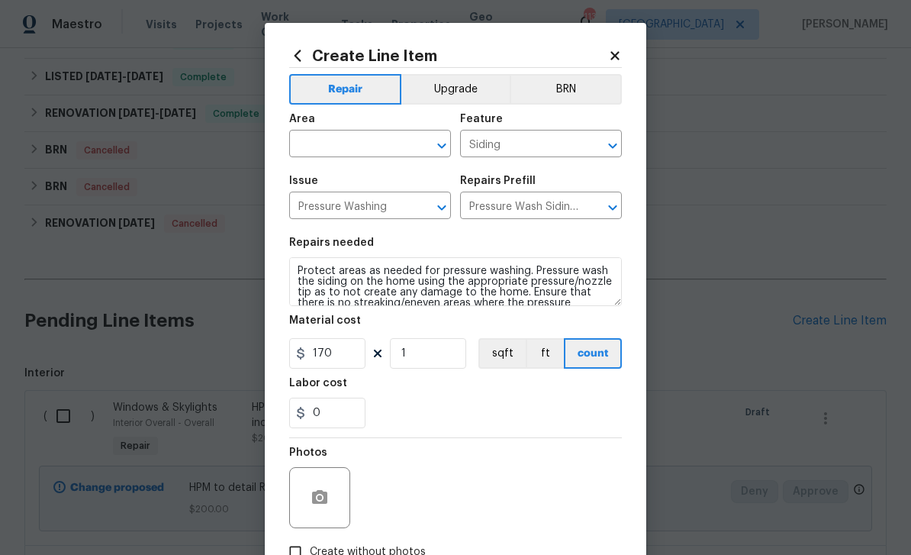
click at [356, 153] on input "text" at bounding box center [348, 146] width 119 height 24
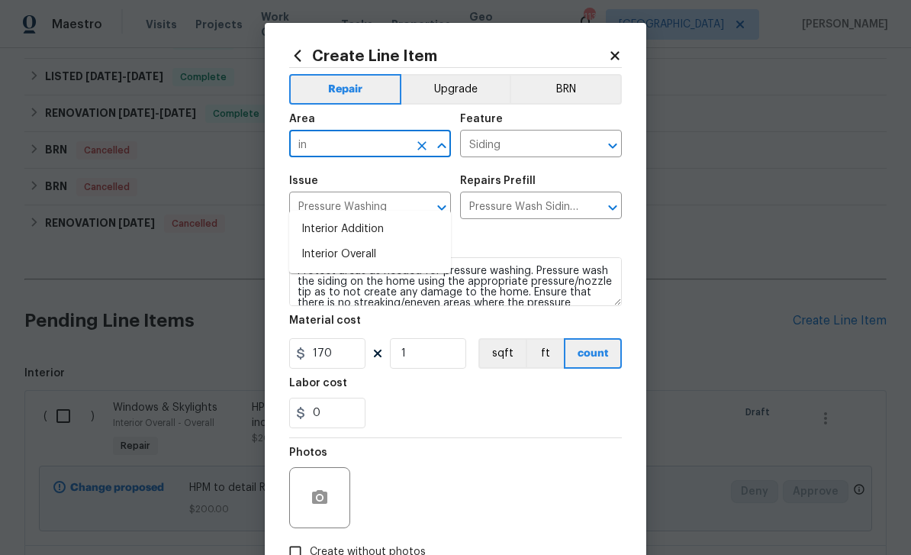
type input "i"
click at [366, 150] on input "extr" at bounding box center [348, 146] width 119 height 24
click at [375, 242] on li "Exterior Overall" at bounding box center [370, 254] width 162 height 25
type input "Exterior Overall"
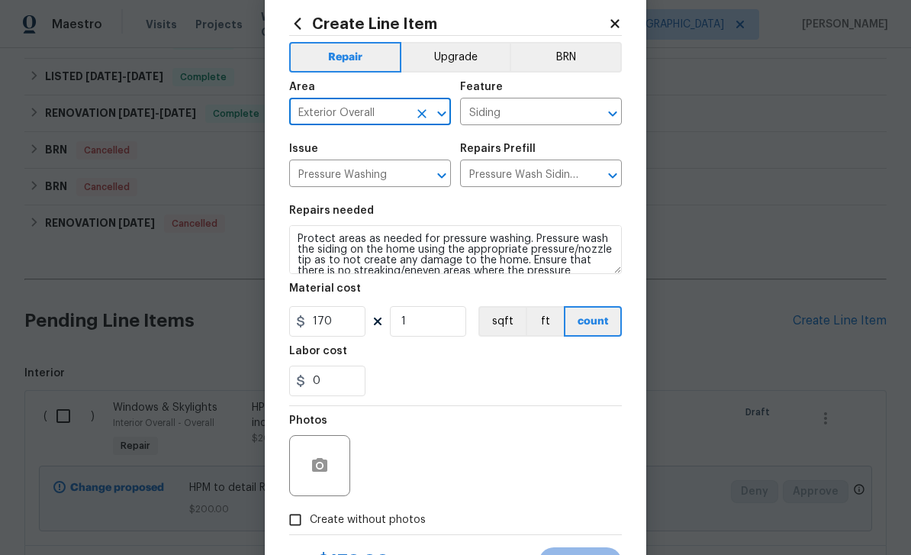
click at [302, 524] on input "Create without photos" at bounding box center [295, 519] width 29 height 29
checkbox input "true"
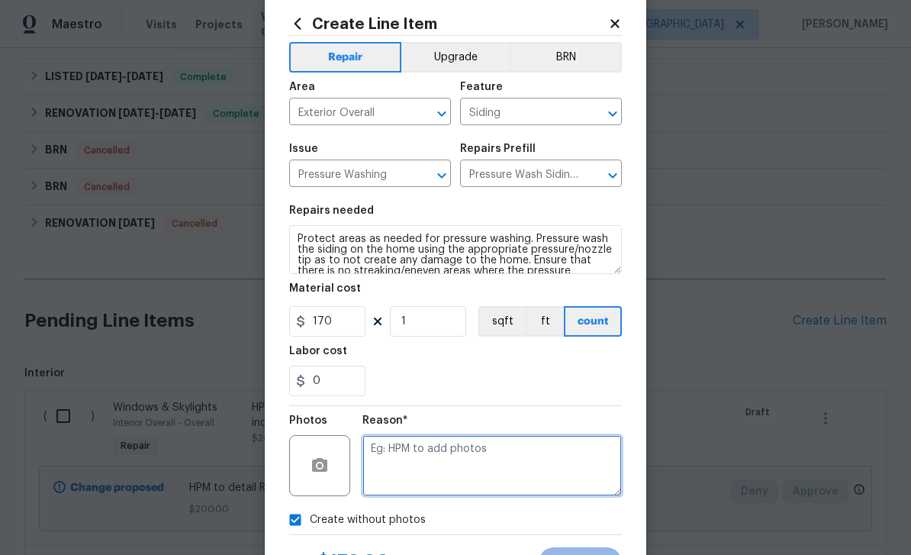
click at [451, 472] on textarea at bounding box center [493, 465] width 260 height 61
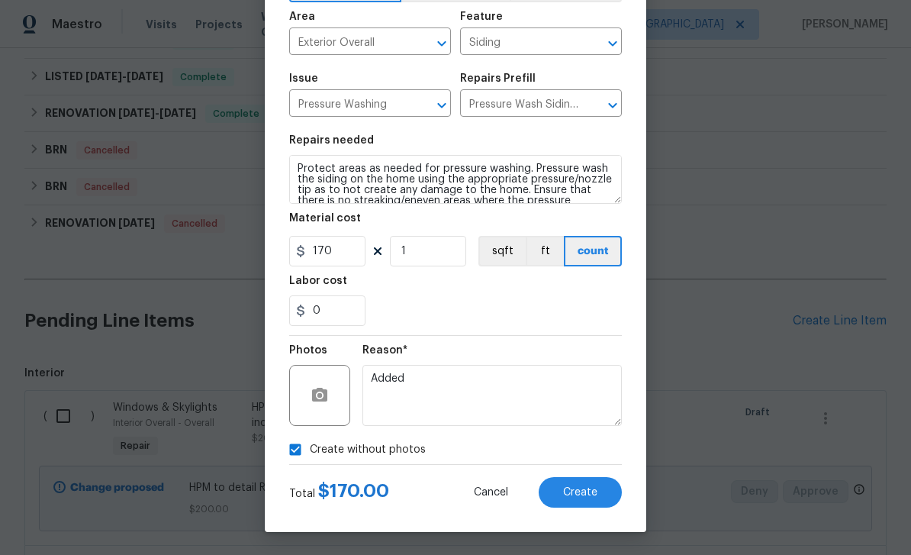
scroll to position [105, 0]
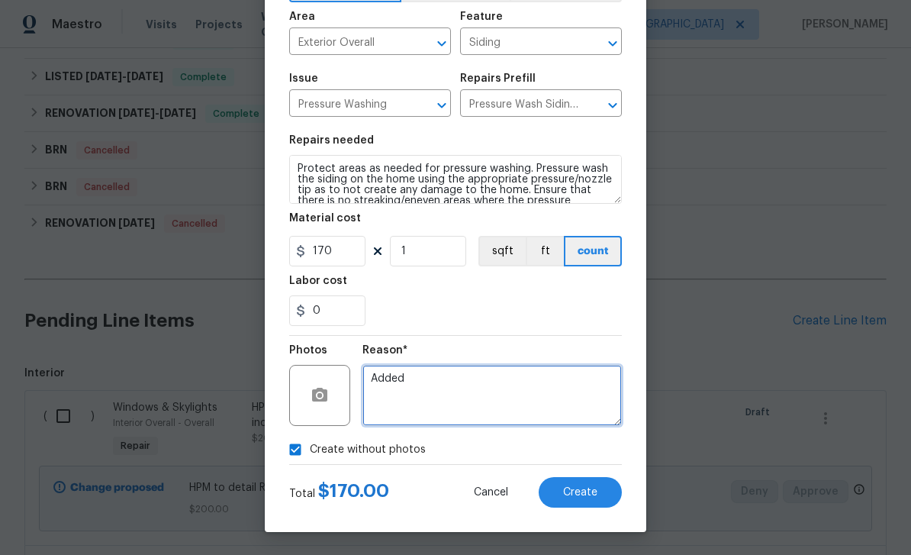
type textarea "Added"
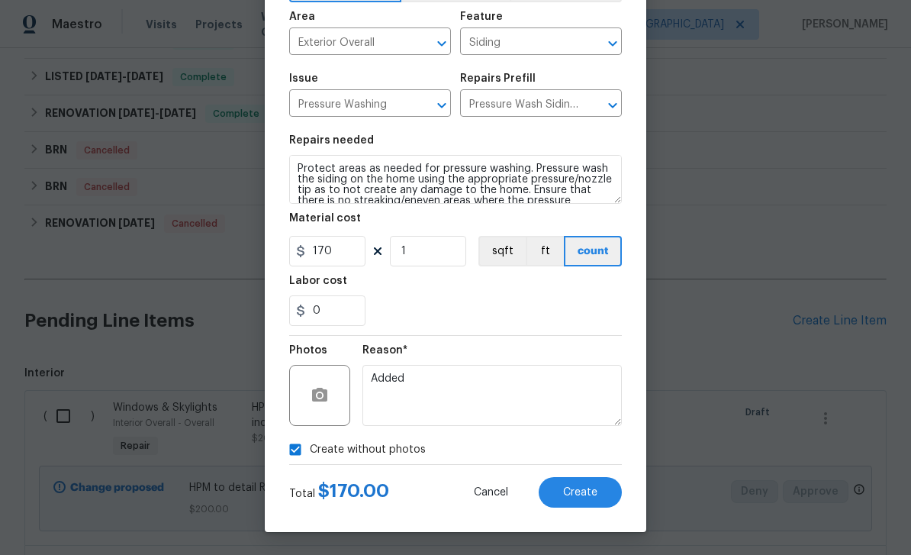
click at [602, 488] on button "Create" at bounding box center [580, 492] width 83 height 31
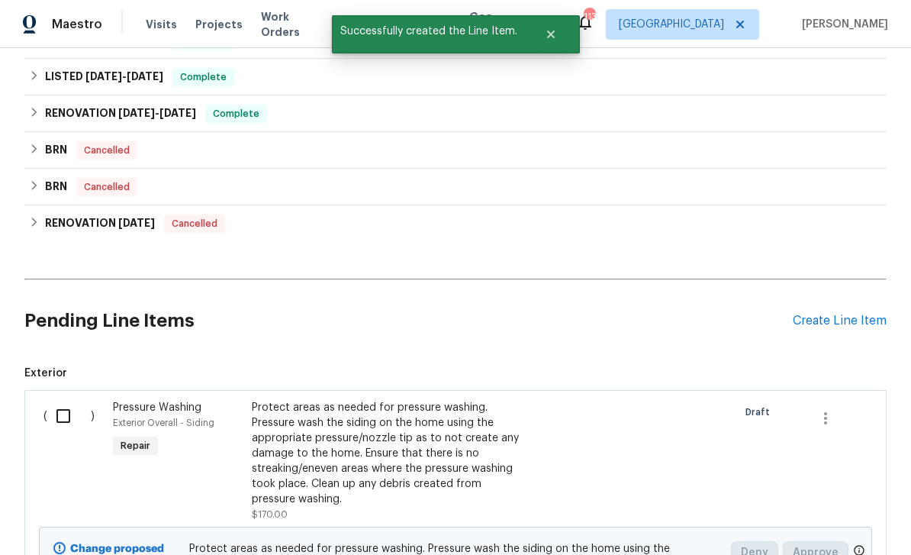
click at [851, 314] on div "Create Line Item" at bounding box center [840, 321] width 94 height 15
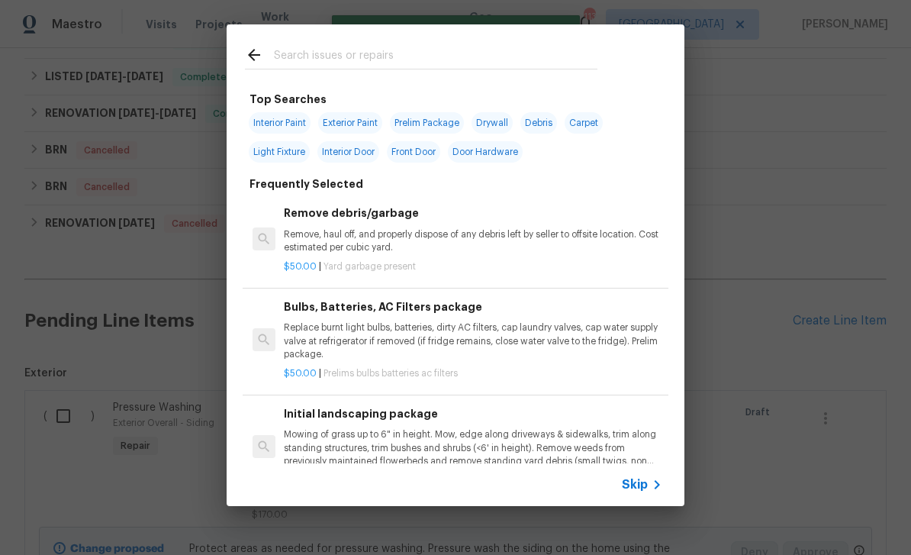
click at [547, 56] on input "text" at bounding box center [436, 57] width 324 height 23
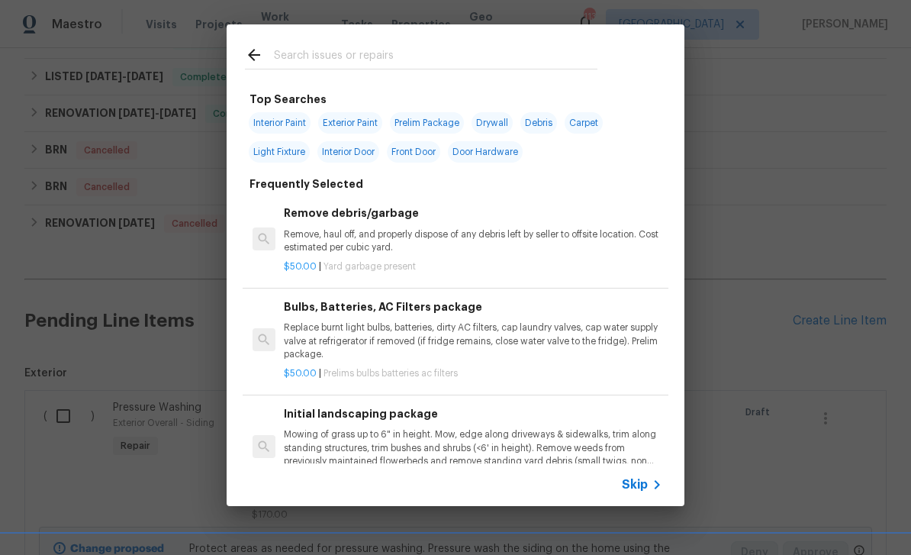
click at [650, 481] on icon at bounding box center [657, 485] width 18 height 18
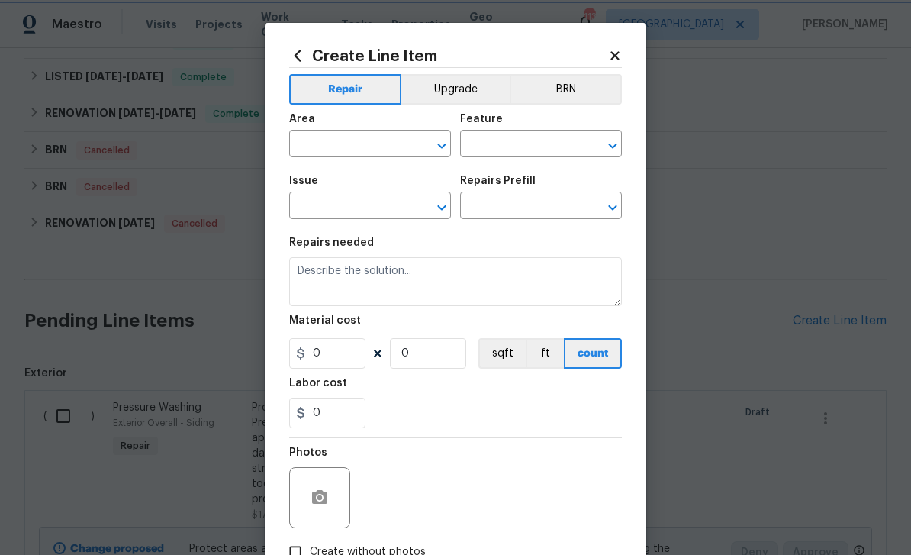
scroll to position [0, 0]
click at [391, 144] on input "text" at bounding box center [348, 146] width 119 height 24
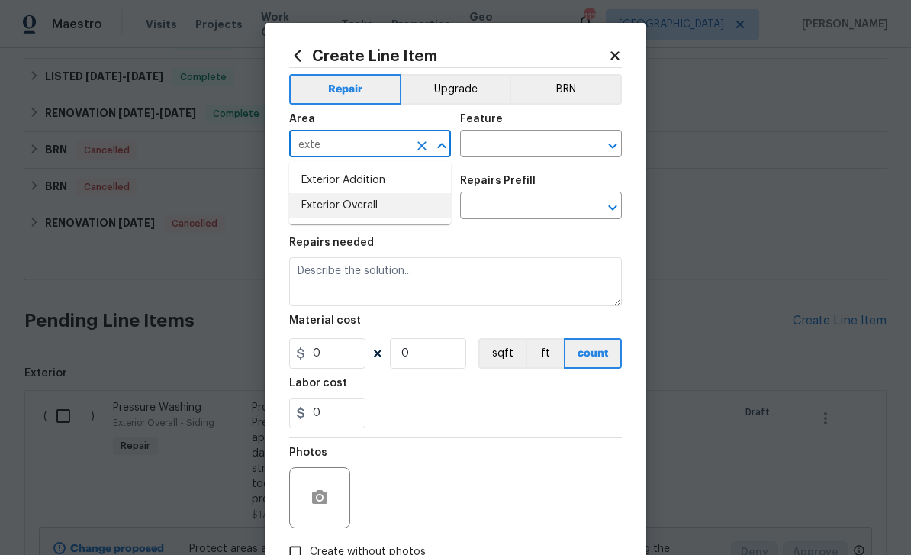
click at [374, 212] on li "Exterior Overall" at bounding box center [370, 205] width 162 height 25
type input "Exterior Overall"
click at [527, 150] on input "text" at bounding box center [519, 146] width 119 height 24
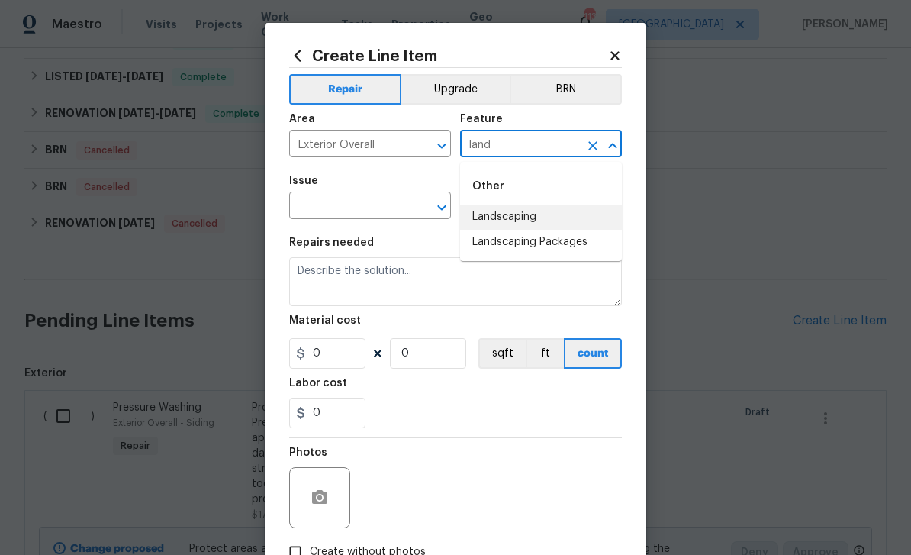
click at [550, 208] on li "Landscaping" at bounding box center [541, 217] width 162 height 25
type input "Landscaping"
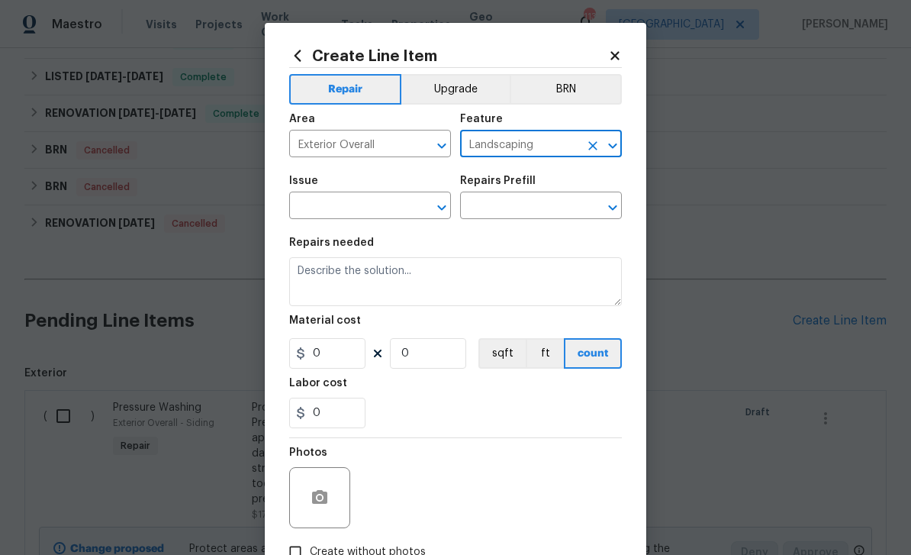
click at [392, 214] on input "text" at bounding box center [348, 207] width 119 height 24
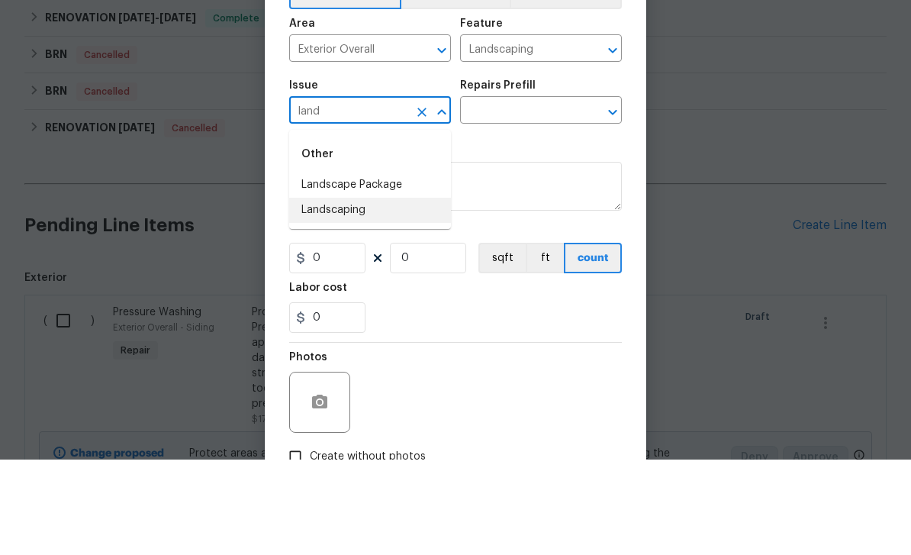
click at [372, 293] on li "Landscaping" at bounding box center [370, 305] width 162 height 25
type input "Landscaping"
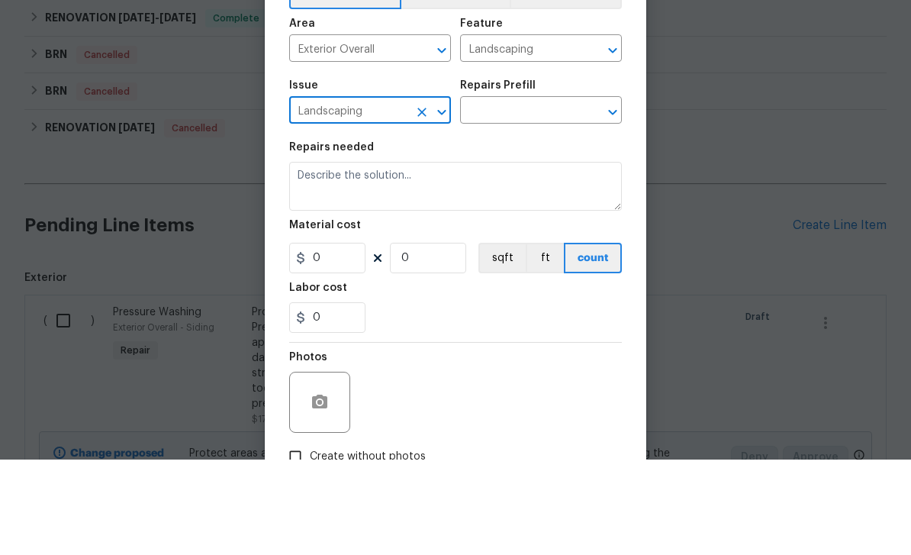
click at [543, 195] on input "text" at bounding box center [519, 207] width 119 height 24
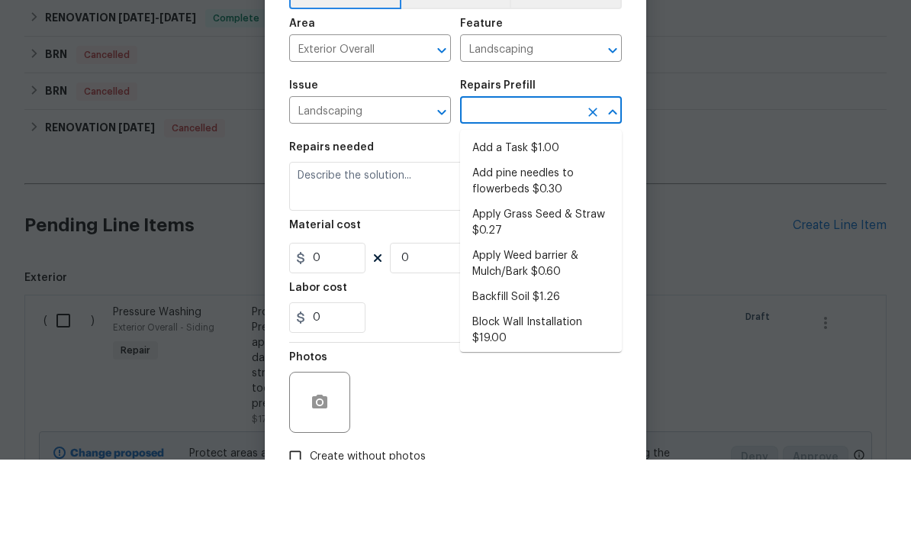
click at [557, 231] on li "Add a Task $1.00" at bounding box center [541, 243] width 162 height 25
type input "Add a Task $1.00"
type textarea "HPM to detail"
type input "1"
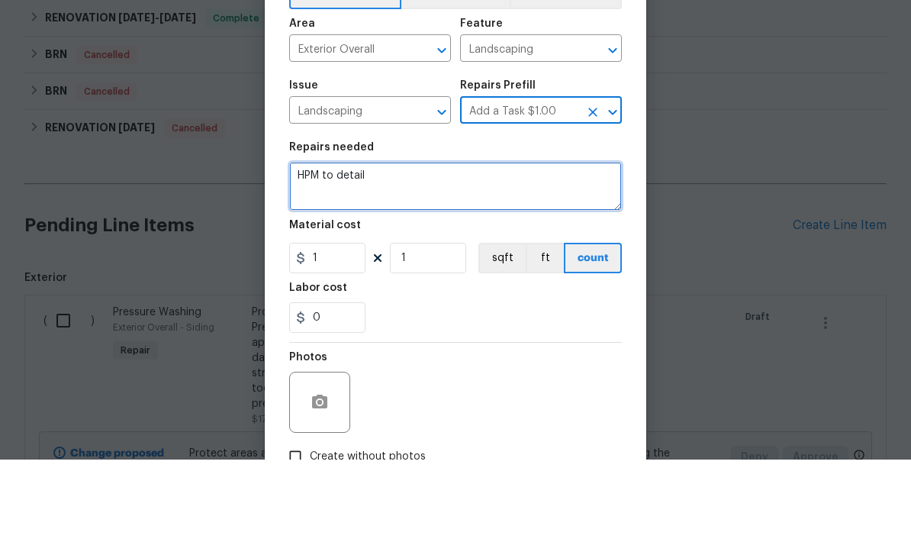
click at [450, 257] on textarea "HPM to detail" at bounding box center [455, 281] width 333 height 49
click at [379, 257] on textarea "HPM to detail" at bounding box center [455, 281] width 333 height 49
paste textarea "Refresh pinestraw all around property Remove vines from fireplace"
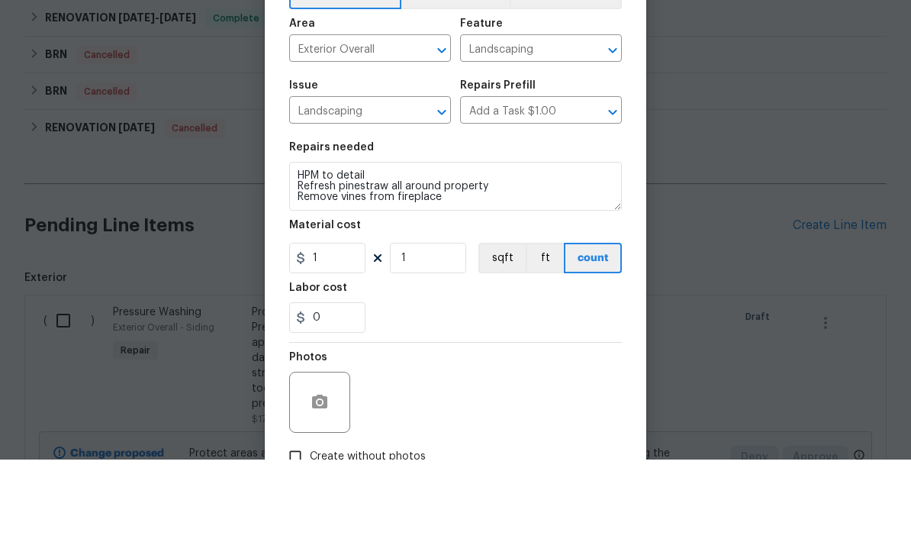
scroll to position [49, 0]
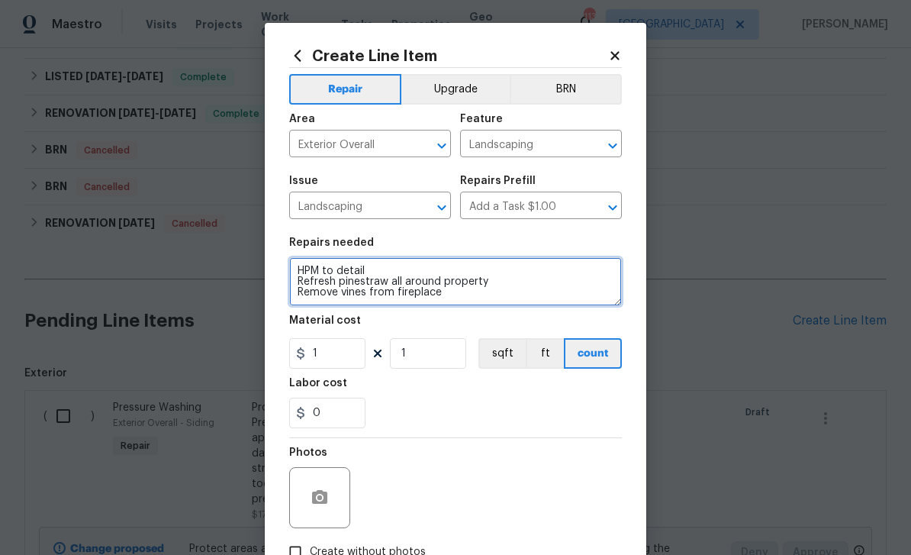
type textarea "HPM to detail Refresh pinestraw all around property Remove vines from fireplace"
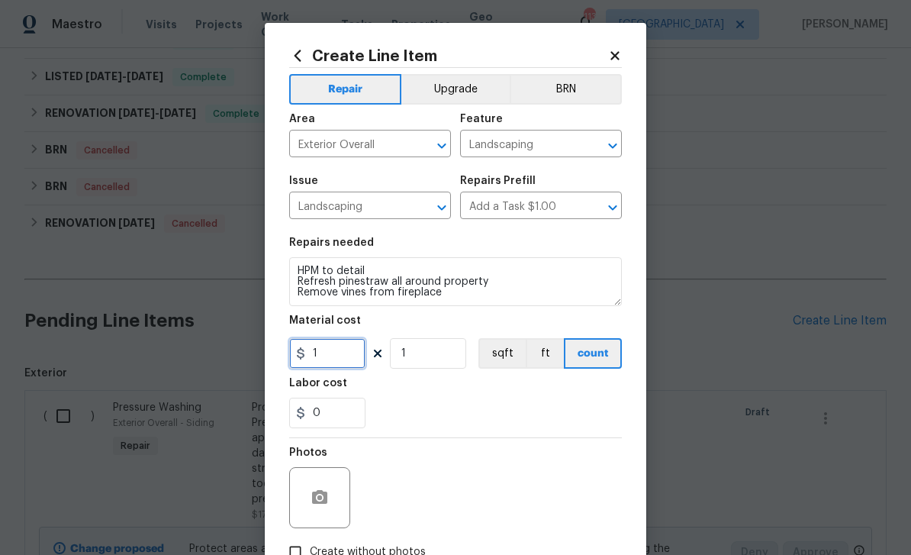
click at [353, 356] on input "1" at bounding box center [327, 353] width 76 height 31
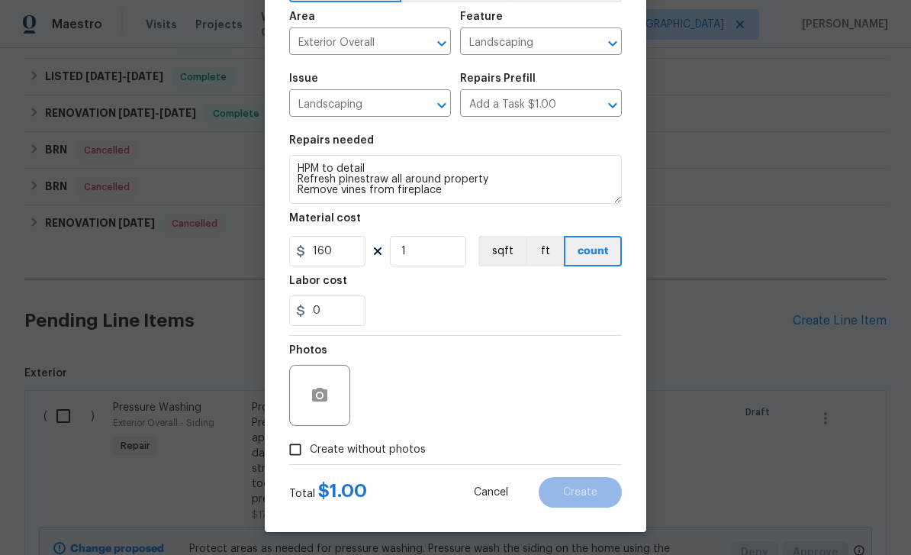
scroll to position [105, 0]
type input "160"
click at [297, 458] on input "Create without photos" at bounding box center [295, 449] width 29 height 29
checkbox input "true"
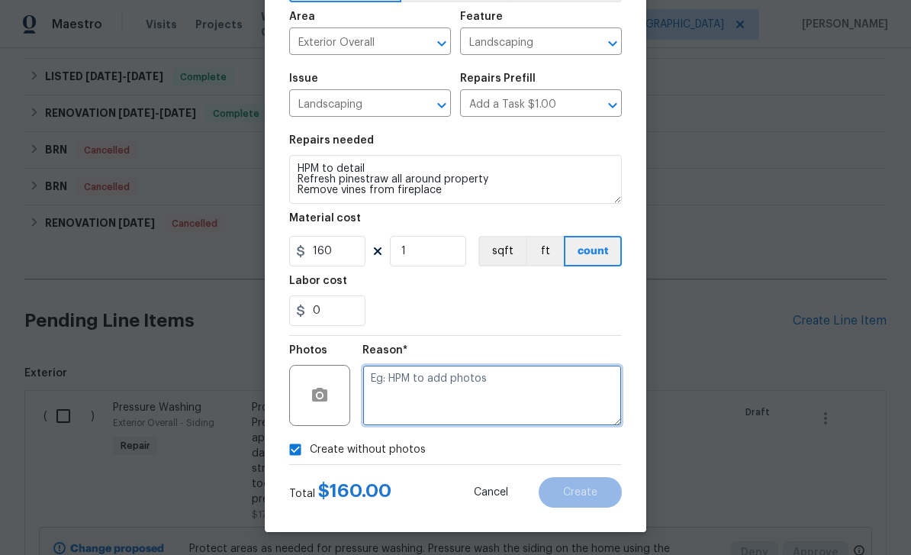
click at [459, 405] on textarea at bounding box center [493, 395] width 260 height 61
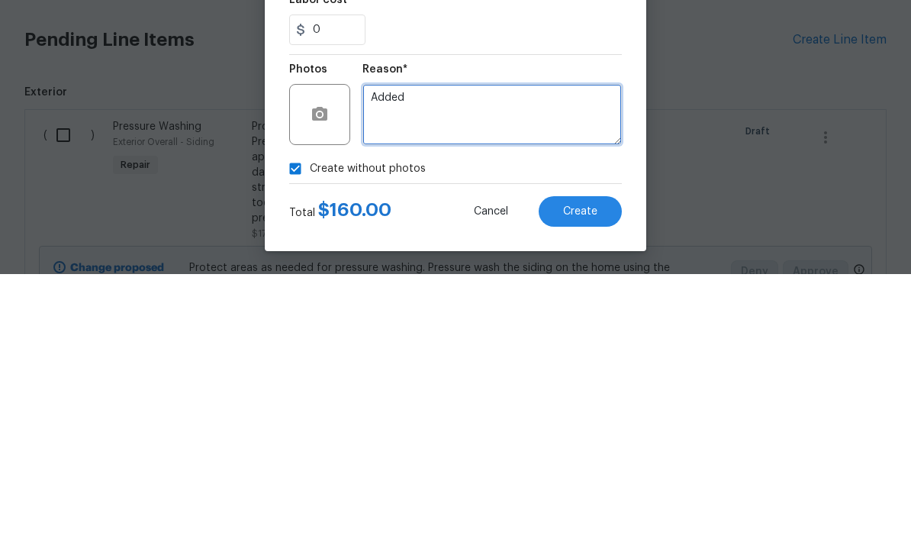
type textarea "Added"
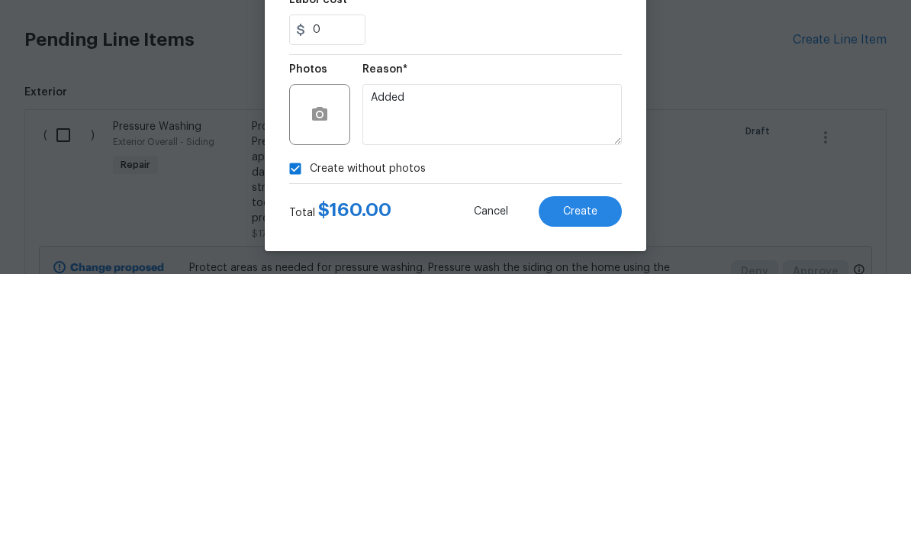
click at [602, 477] on button "Create" at bounding box center [580, 492] width 83 height 31
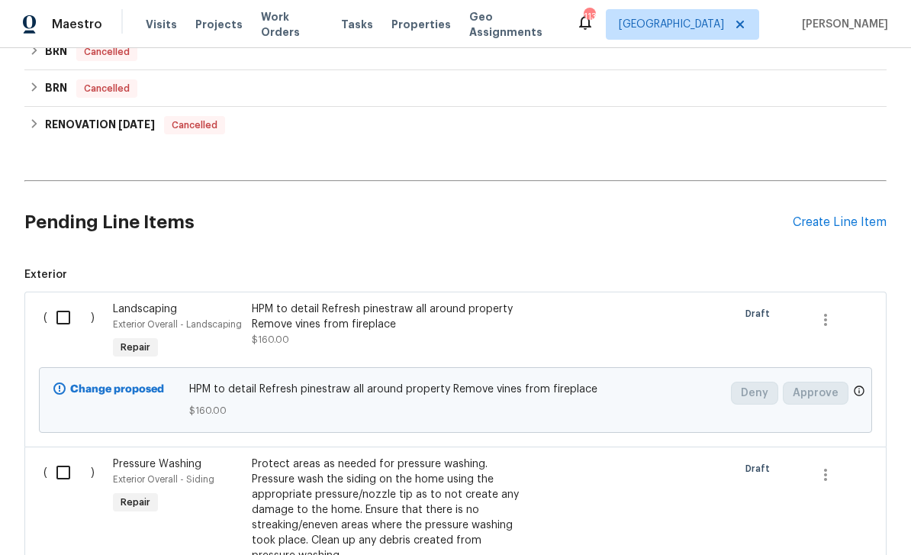
scroll to position [855, 0]
click at [831, 217] on div "Create Line Item" at bounding box center [840, 224] width 94 height 15
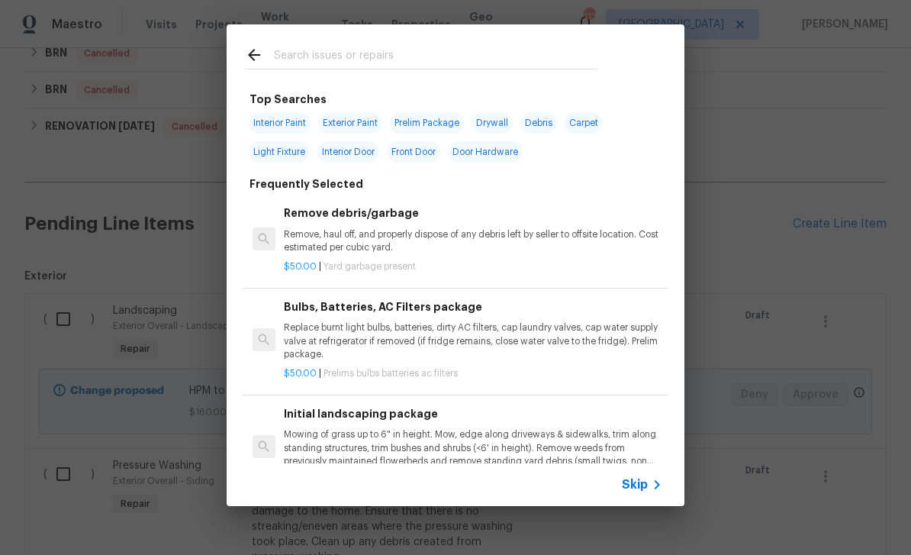
click at [575, 59] on input "text" at bounding box center [436, 57] width 324 height 23
click at [647, 480] on span "Skip" at bounding box center [635, 484] width 26 height 15
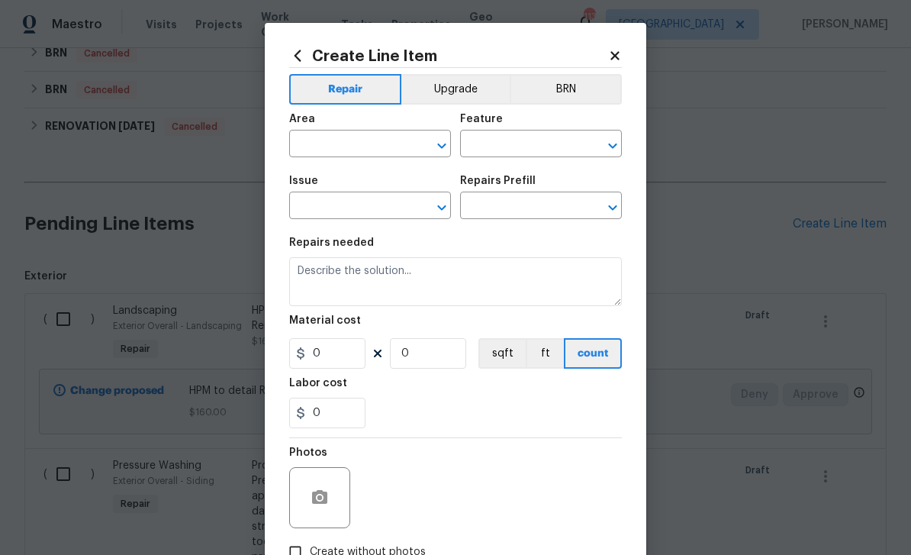
click at [405, 148] on input "text" at bounding box center [348, 146] width 119 height 24
click at [375, 208] on li "Exterior Overall" at bounding box center [370, 205] width 162 height 25
type input "Exterior Overall"
click at [589, 137] on button "Clear" at bounding box center [592, 145] width 21 height 21
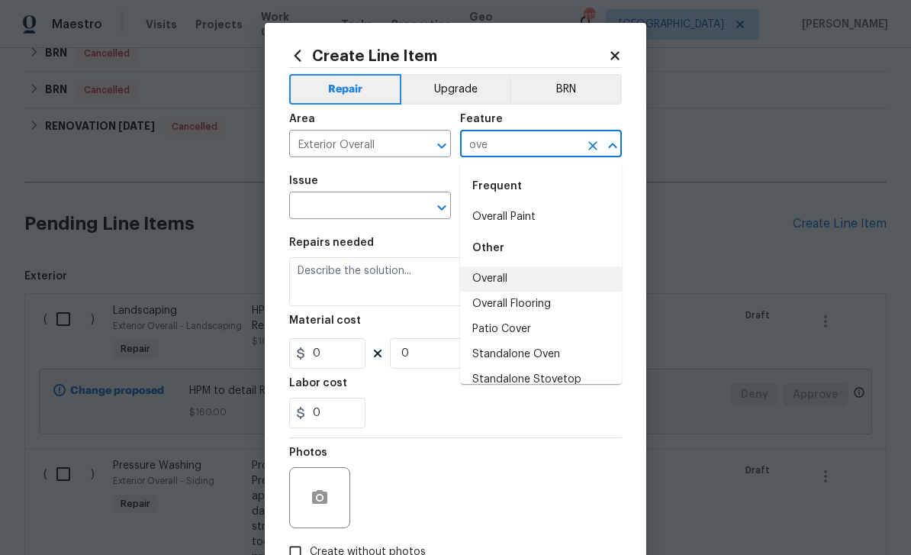
click at [515, 282] on li "Overall" at bounding box center [541, 278] width 162 height 25
type input "Overall"
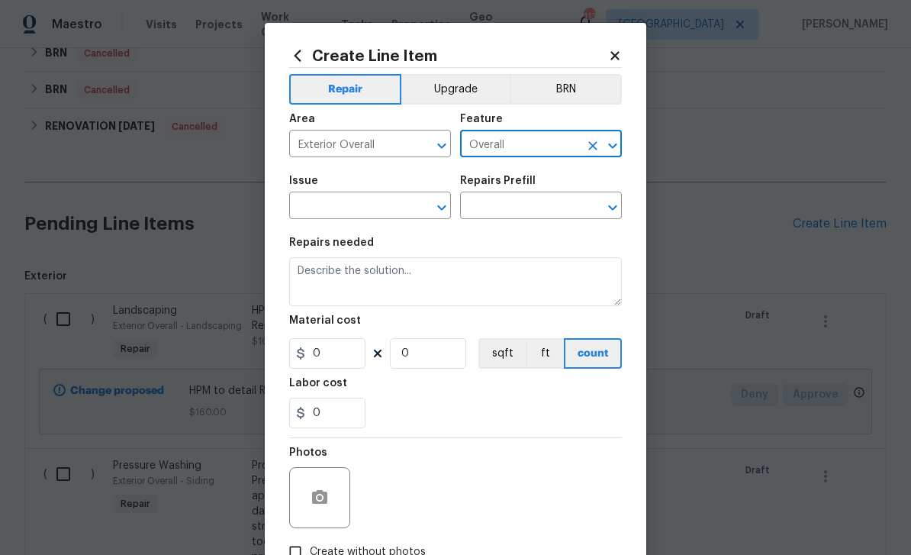
click at [393, 219] on input "text" at bounding box center [348, 207] width 119 height 24
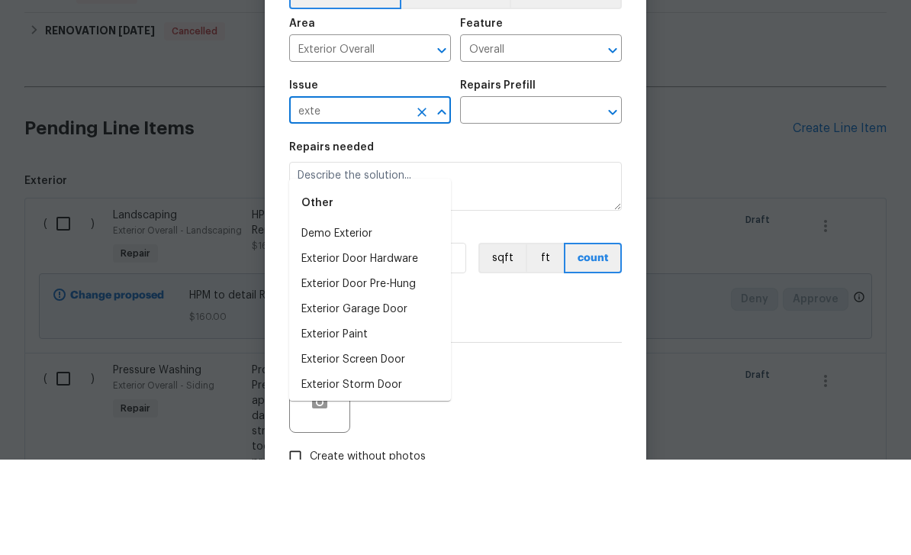
scroll to position [49, 0]
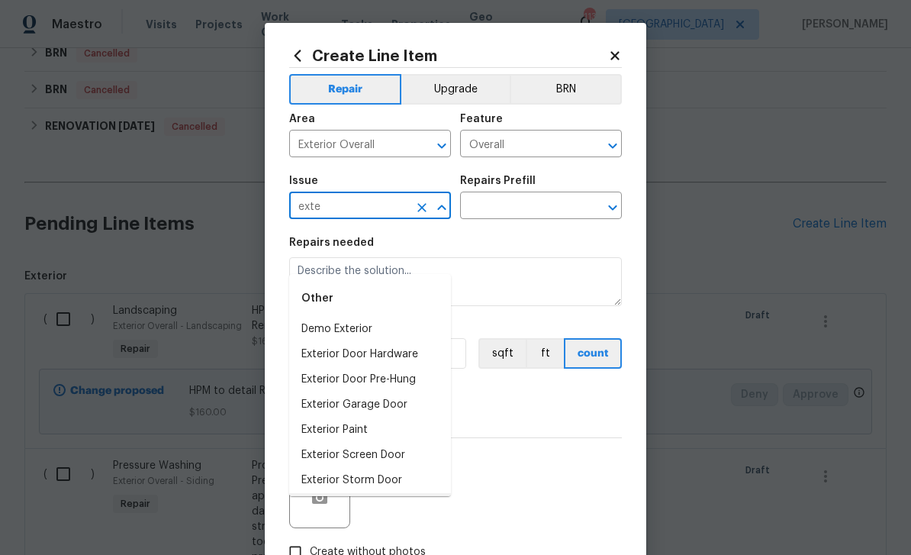
click at [383, 493] on li "Overall Exterior" at bounding box center [370, 505] width 162 height 25
type input "Overall Exterior"
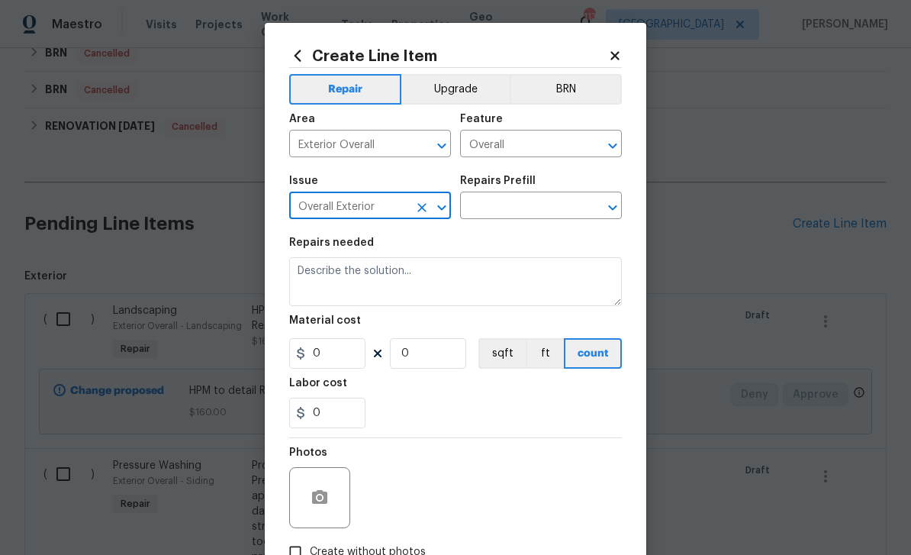
click at [537, 209] on input "text" at bounding box center [519, 207] width 119 height 24
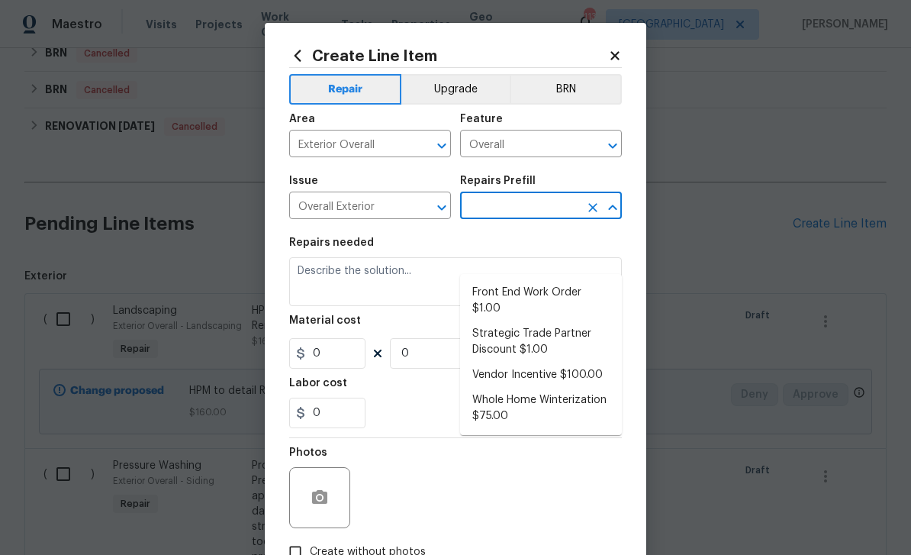
click at [547, 280] on li "Front End Work Order $1.00" at bounding box center [541, 300] width 162 height 41
type input "Front End Work Order $1.00"
type textarea "Placeholder line item for the creation of front end work orders."
type input "1"
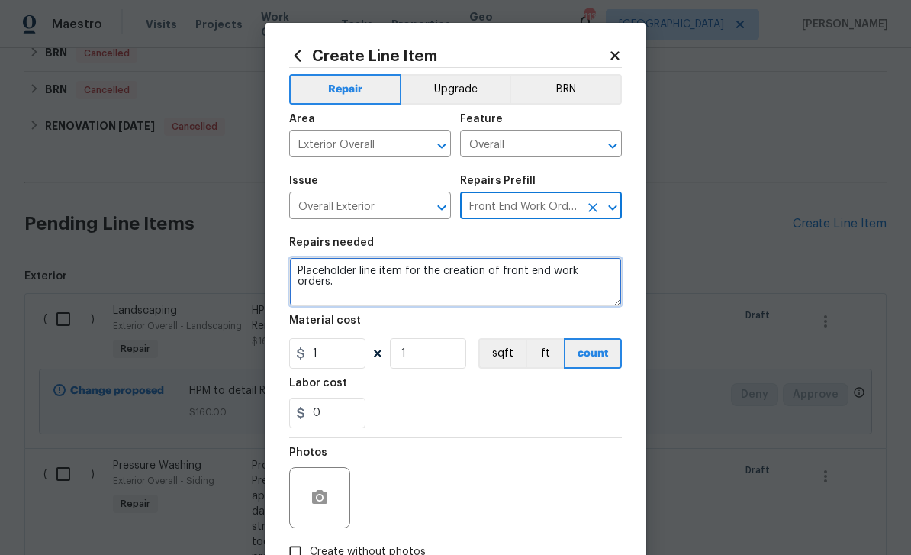
click at [597, 281] on textarea "Placeholder line item for the creation of front end work orders." at bounding box center [455, 281] width 333 height 49
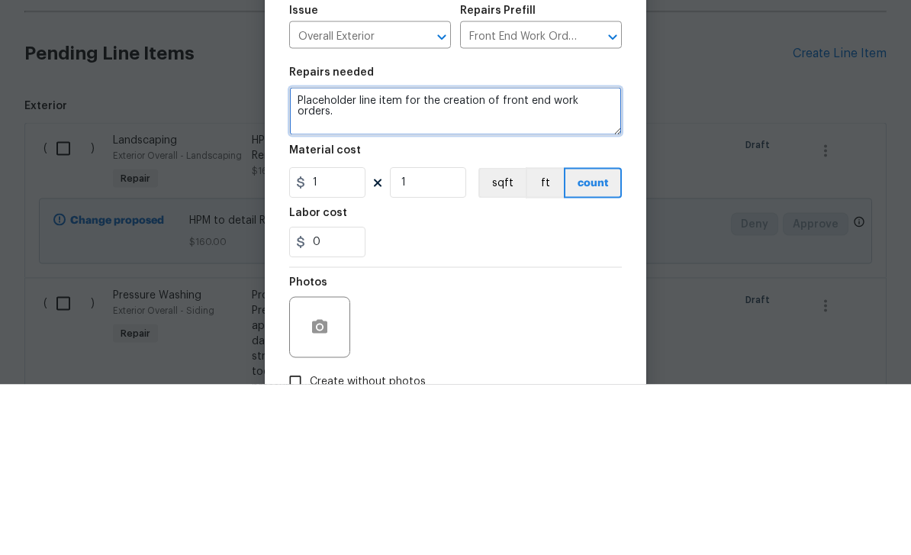
click at [602, 257] on textarea "Placeholder line item for the creation of front end work orders." at bounding box center [455, 281] width 333 height 49
click at [369, 257] on textarea at bounding box center [455, 281] width 333 height 49
paste textarea "Remove all exposed wires outside Replace brackets from electric meter and paint…"
click at [496, 257] on textarea "Remove all exposed wires outside Replace brackets from electric meter and paint…" at bounding box center [455, 281] width 333 height 49
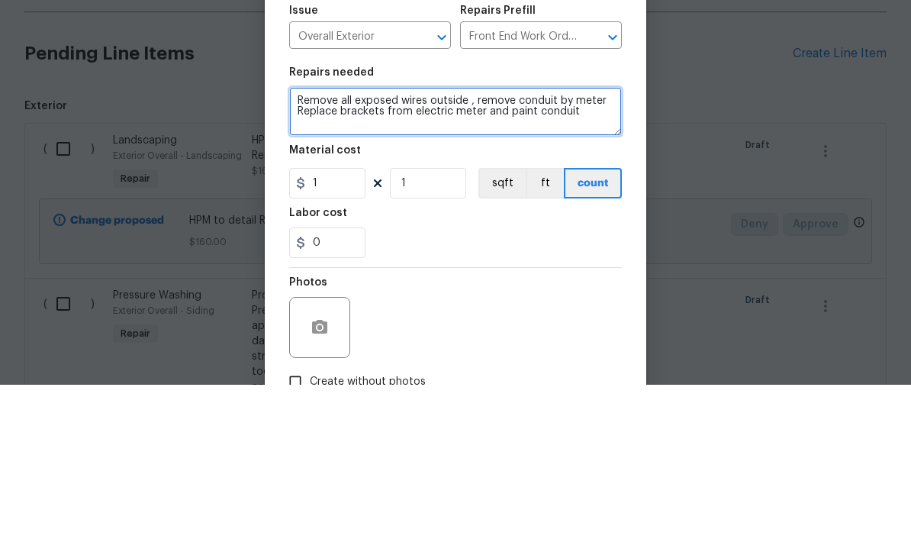
type textarea "Remove all exposed wires outside , remove conduit by meter Replace brackets fro…"
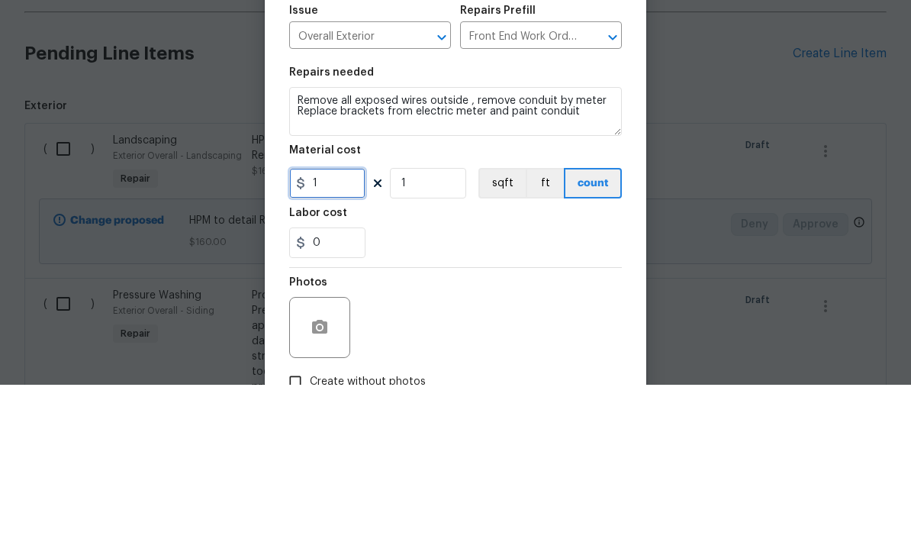
click at [363, 338] on input "1" at bounding box center [327, 353] width 76 height 31
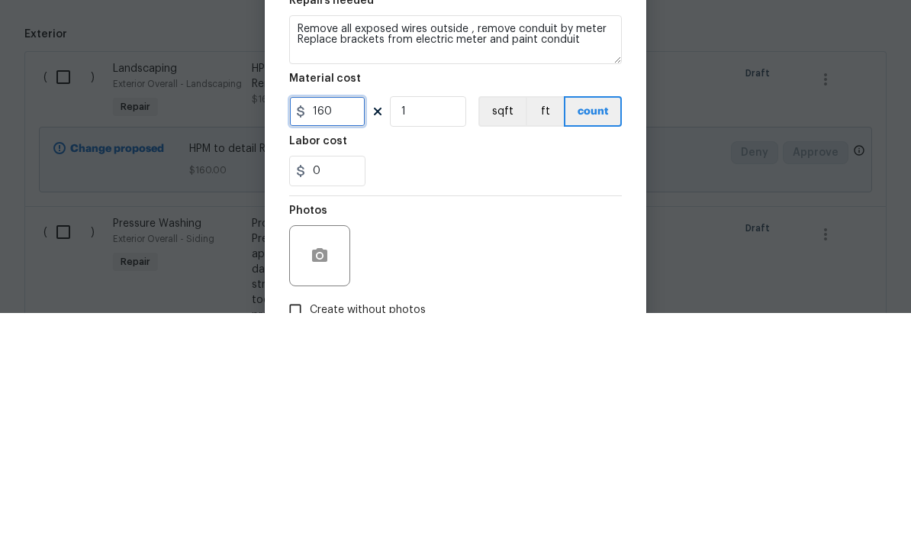
type input "160"
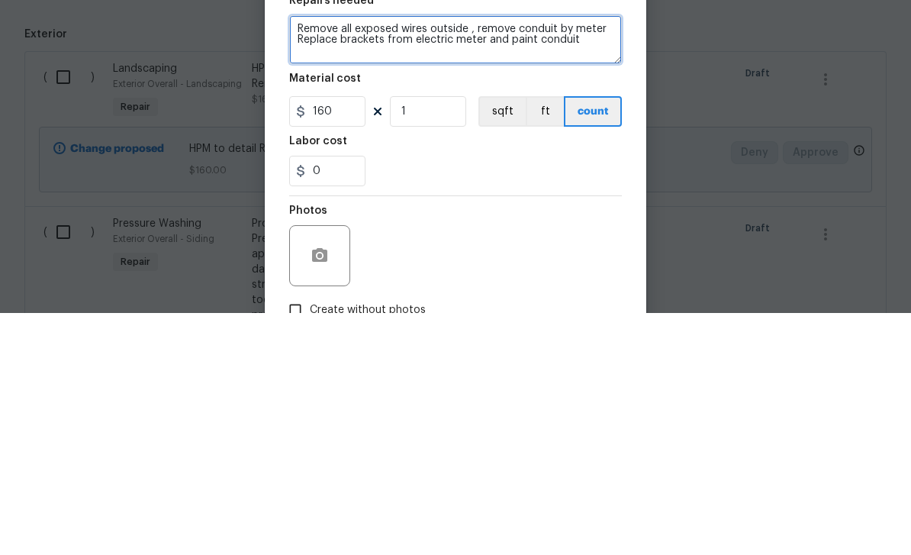
click at [481, 257] on textarea "Remove all exposed wires outside , remove conduit by meter Replace brackets fro…" at bounding box center [455, 281] width 333 height 49
click at [349, 257] on textarea "Remove all exposed wires outside , remove conduit by meter Replace brackets fro…" at bounding box center [455, 281] width 333 height 49
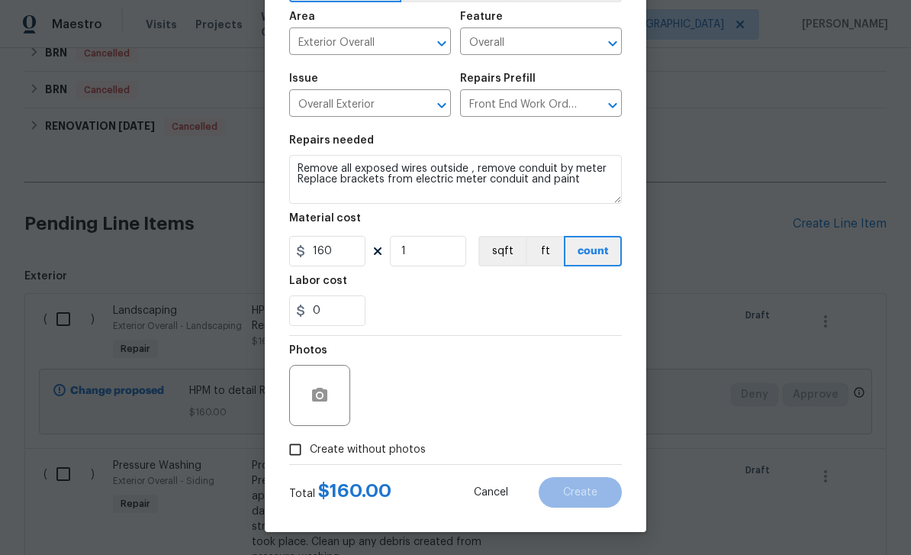
scroll to position [105, 0]
type textarea "Remove all exposed wires outside , remove conduit by meter Replace brackets fro…"
click at [302, 453] on input "Create without photos" at bounding box center [295, 449] width 29 height 29
checkbox input "true"
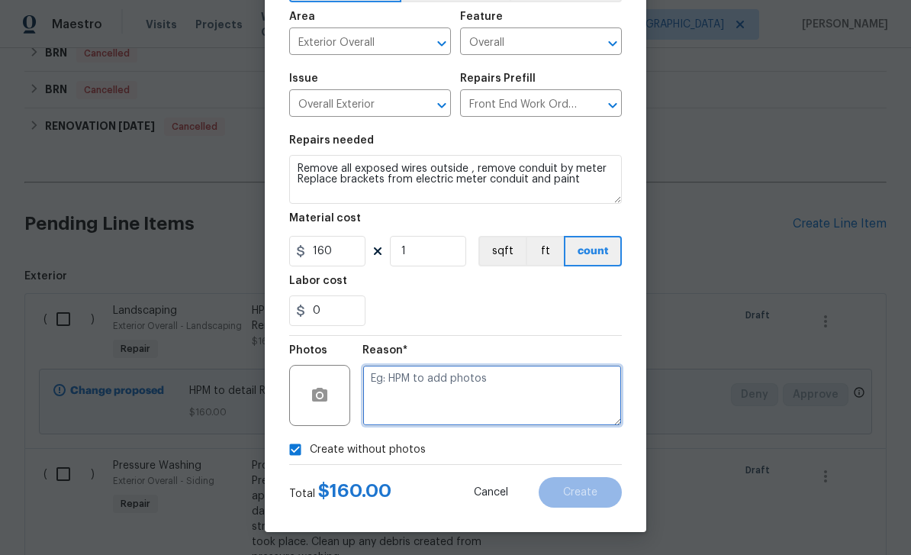
click at [437, 398] on textarea at bounding box center [493, 395] width 260 height 61
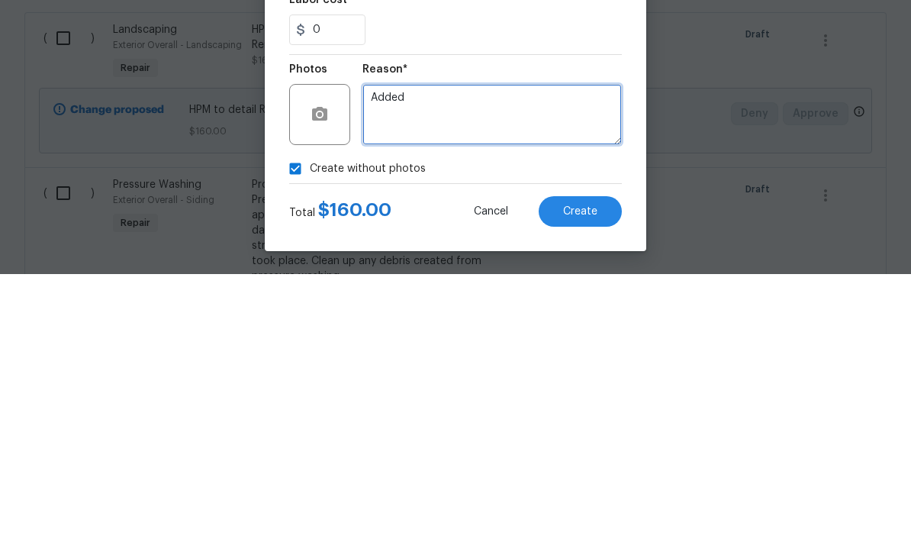
type textarea "Added"
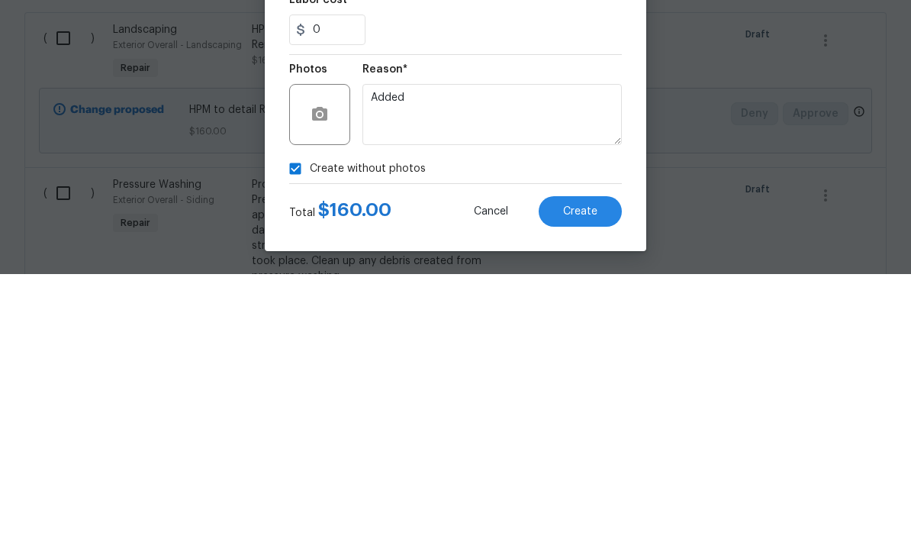
click at [577, 487] on span "Create" at bounding box center [580, 492] width 34 height 11
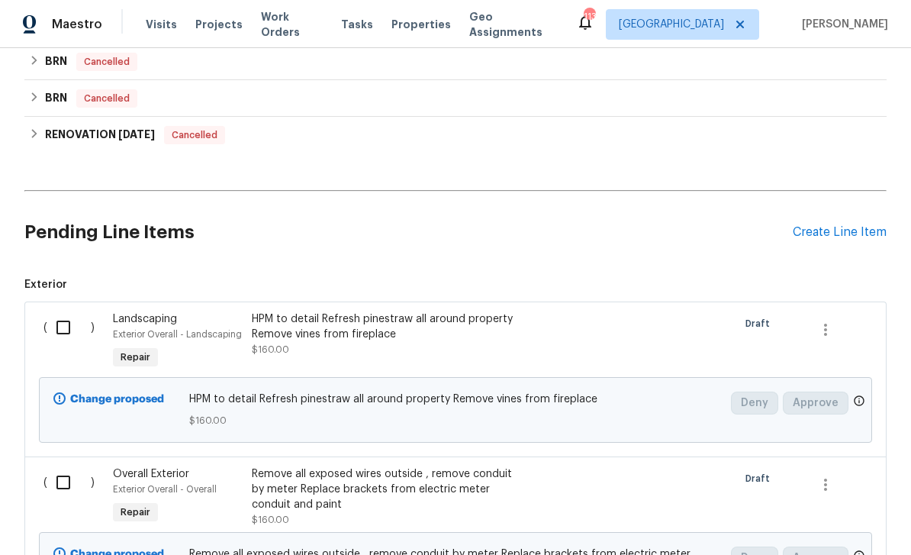
scroll to position [839, 0]
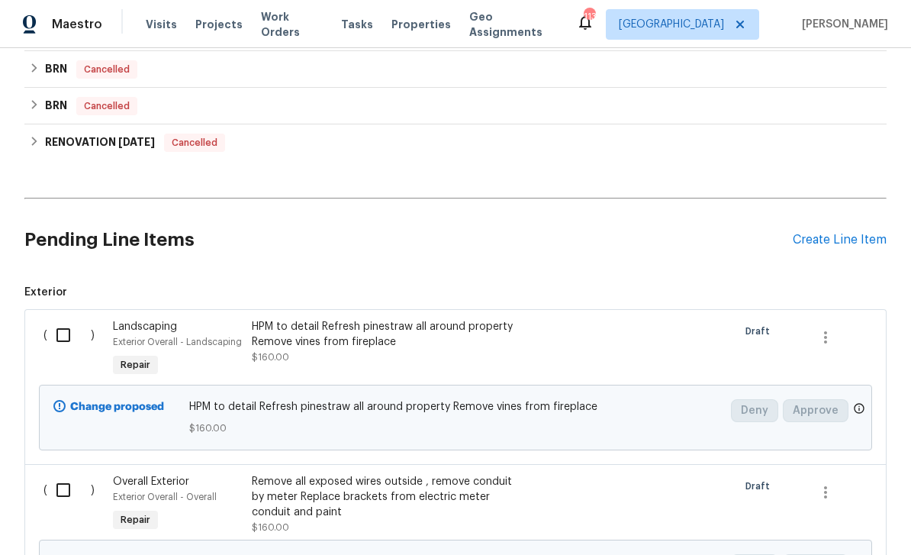
click at [840, 233] on div "Create Line Item" at bounding box center [840, 240] width 94 height 15
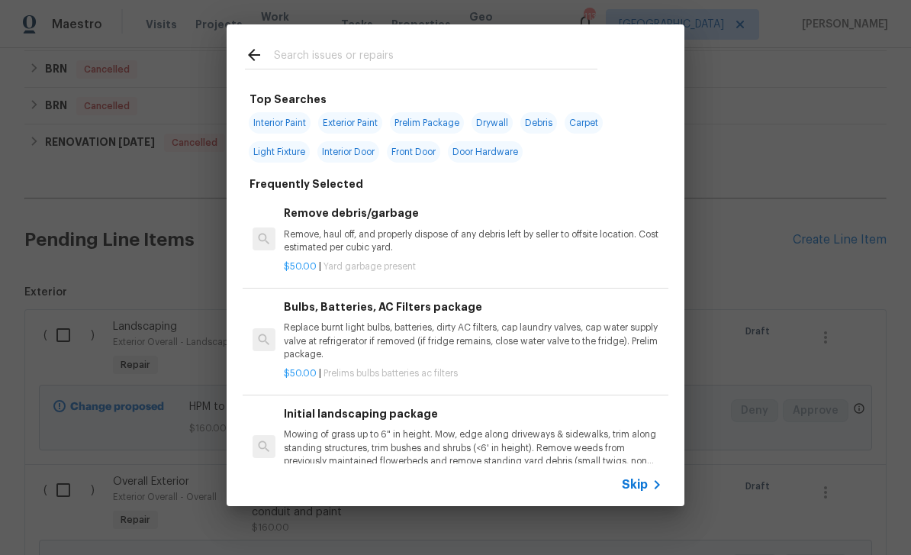
click at [542, 52] on input "text" at bounding box center [436, 57] width 324 height 23
click at [650, 478] on icon at bounding box center [657, 485] width 18 height 18
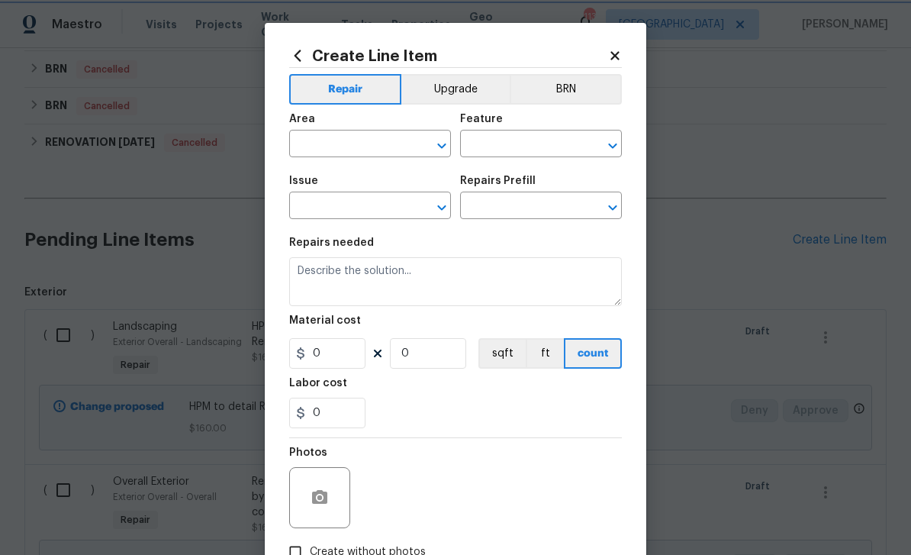
scroll to position [0, 0]
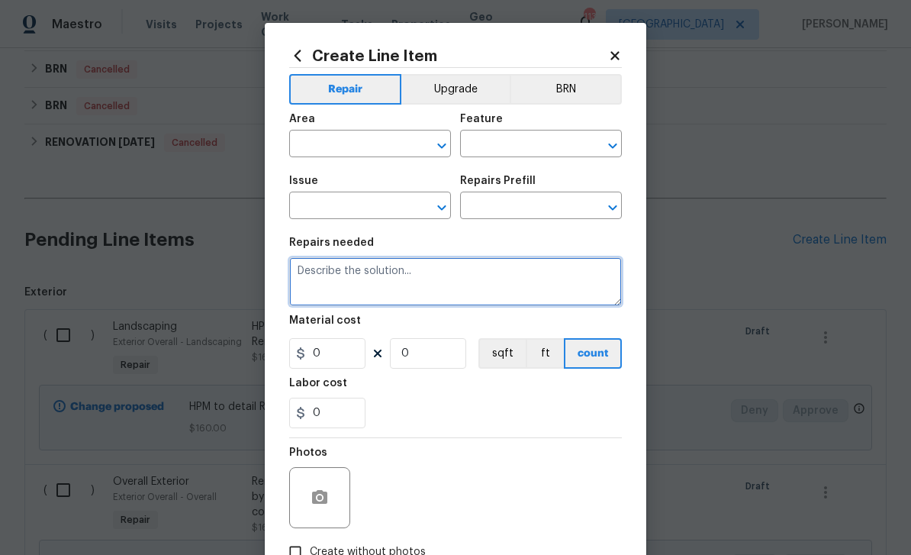
click at [426, 282] on textarea at bounding box center [455, 281] width 333 height 49
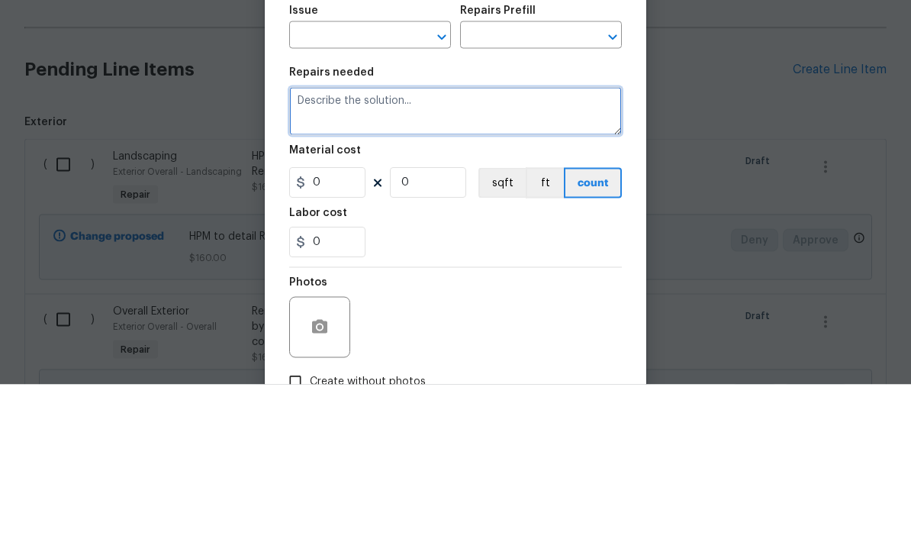
click at [440, 257] on textarea at bounding box center [455, 281] width 333 height 49
paste textarea "Replace window pane in the backyard"
click at [337, 257] on textarea "Replace window pane in the backyard" at bounding box center [455, 281] width 333 height 49
type textarea "Replace broken window pane in the backyard"
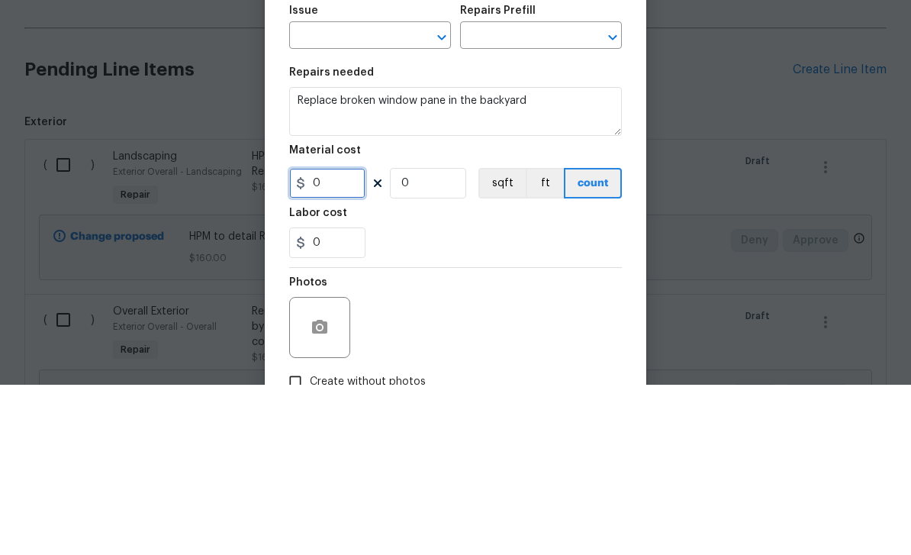
click at [346, 338] on input "0" at bounding box center [327, 353] width 76 height 31
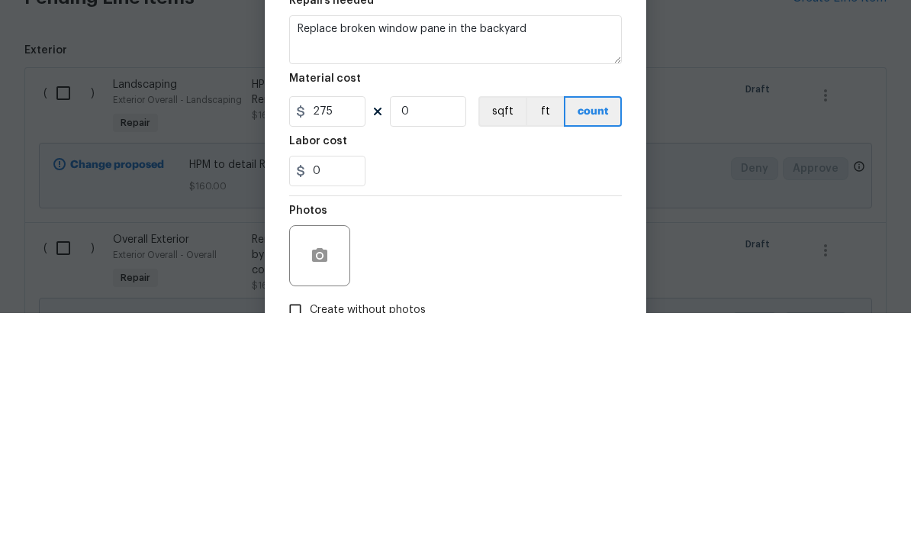
scroll to position [49, 0]
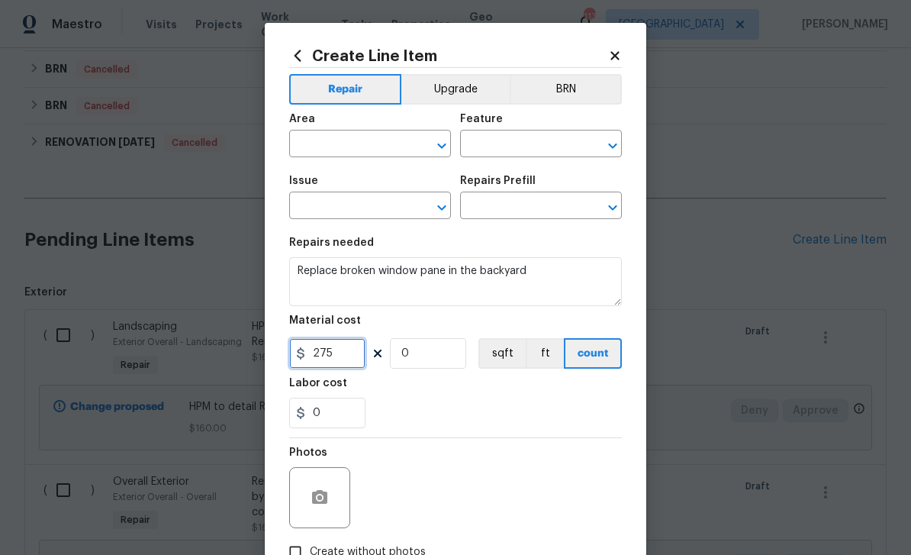
type input "275"
click at [440, 360] on input "0" at bounding box center [428, 353] width 76 height 31
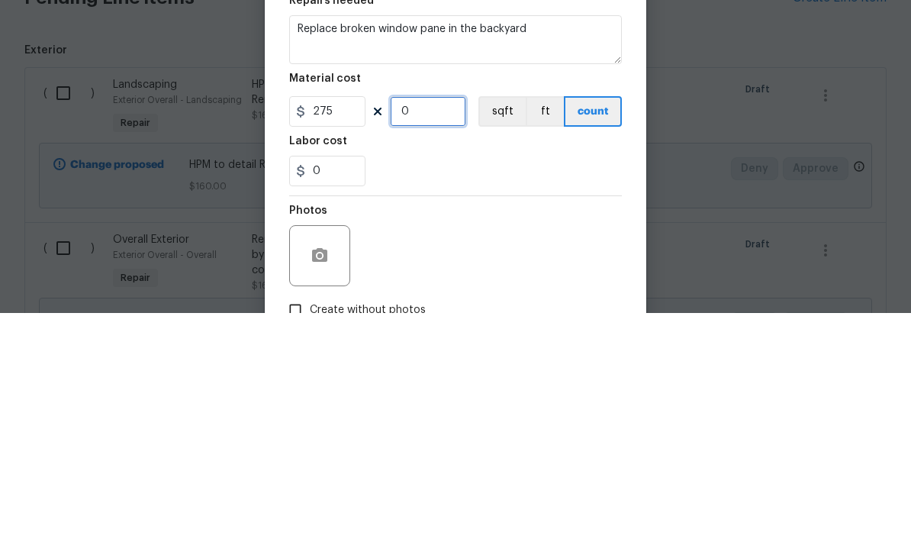
type input "1"
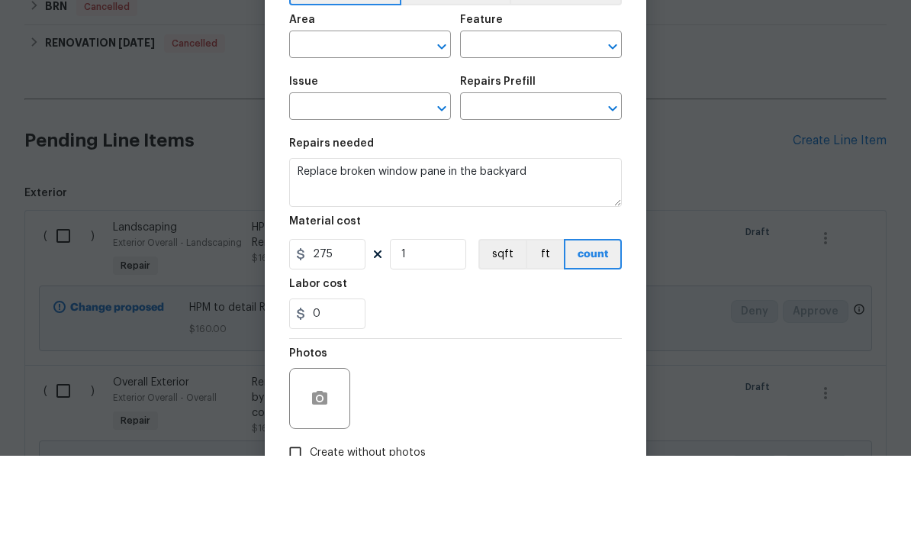
click at [398, 134] on input "text" at bounding box center [348, 146] width 119 height 24
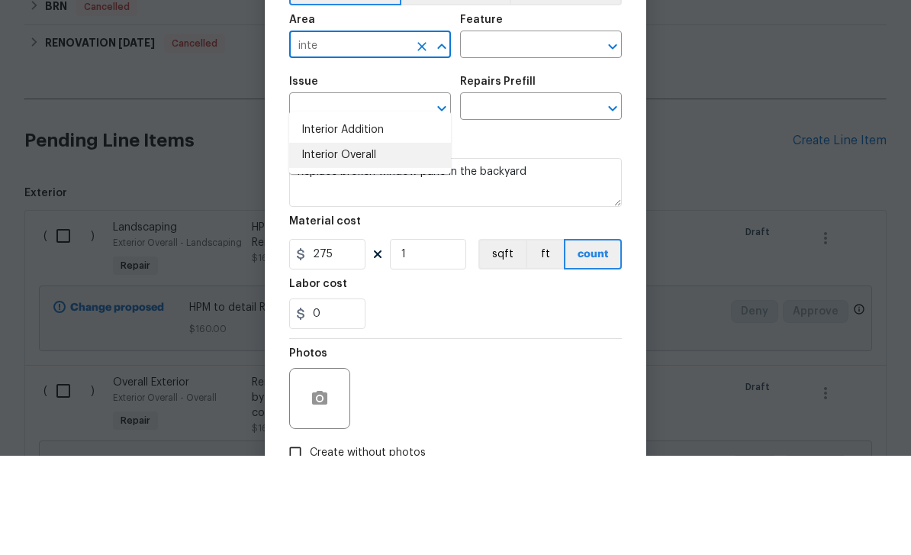
click at [386, 242] on li "Interior Overall" at bounding box center [370, 254] width 162 height 25
type input "Interior Overall"
click at [527, 134] on input "text" at bounding box center [519, 146] width 119 height 24
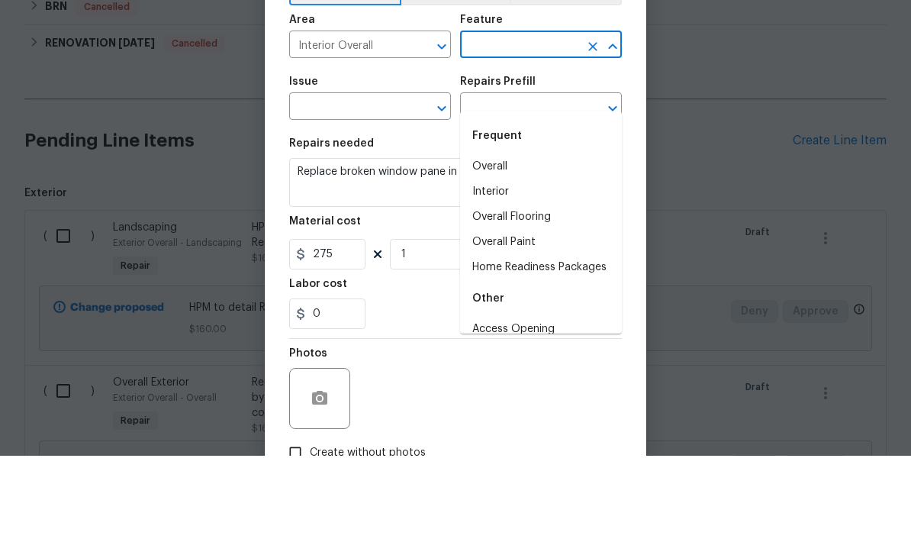
click at [518, 253] on li "Overall" at bounding box center [541, 265] width 162 height 25
type input "Overall"
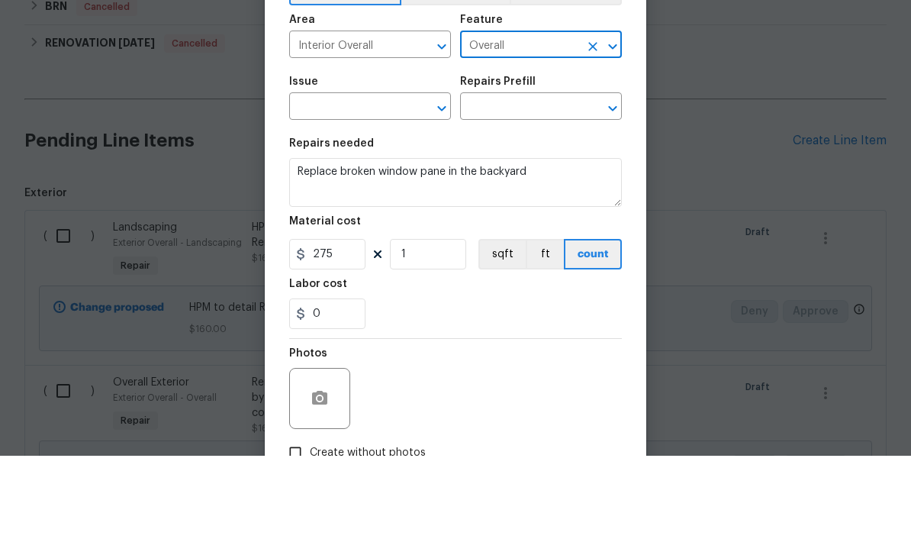
click at [386, 195] on input "text" at bounding box center [348, 207] width 119 height 24
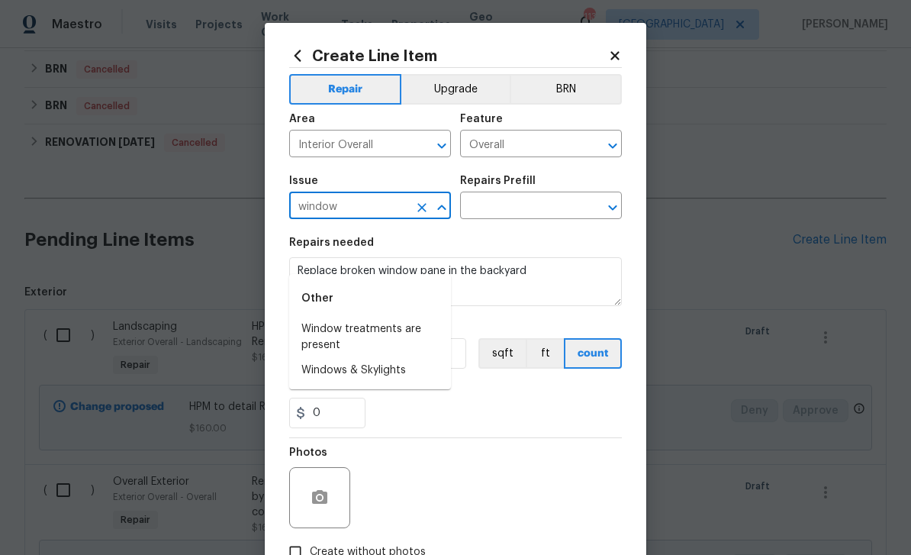
click at [404, 358] on li "Windows & Skylights" at bounding box center [370, 370] width 162 height 25
type input "Windows & Skylights"
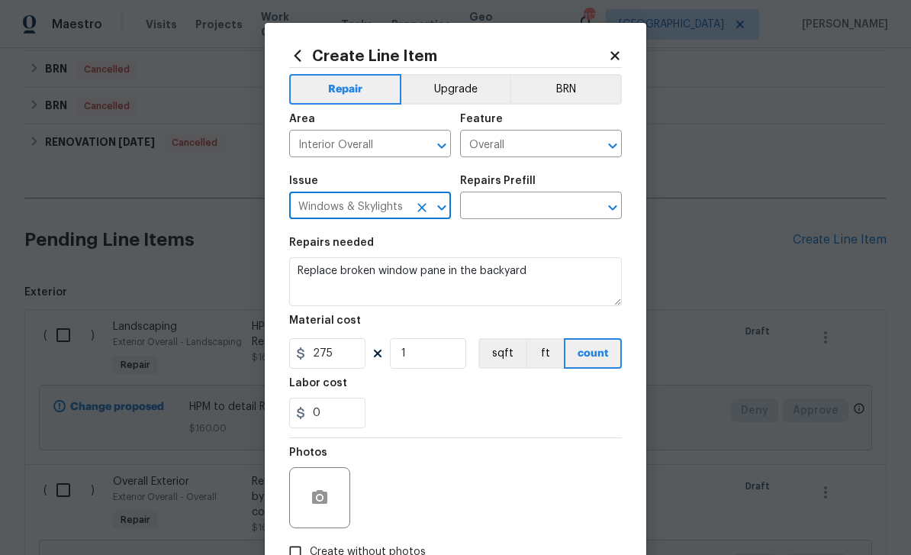
click at [556, 206] on input "text" at bounding box center [519, 207] width 119 height 24
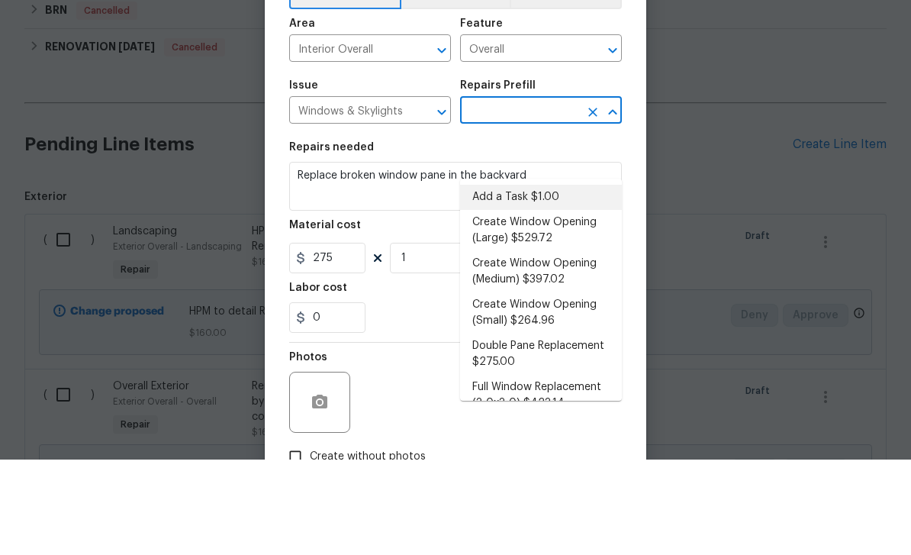
click at [550, 280] on li "Add a Task $1.00" at bounding box center [541, 292] width 162 height 25
type input "Add a Task $1.00"
type textarea "HPM to detail"
type input "1"
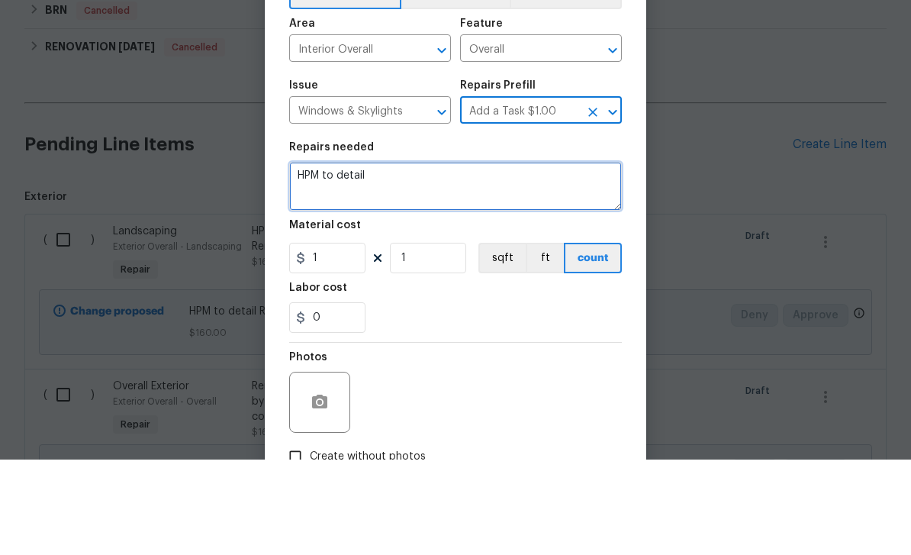
click at [551, 257] on textarea "HPM to detail" at bounding box center [455, 281] width 333 height 49
click at [568, 257] on textarea "HPM to detail" at bounding box center [455, 281] width 333 height 49
paste textarea "Replace window pane in the backyard"
click at [411, 257] on textarea "HPM to detail Replace window pane in the backyard" at bounding box center [455, 281] width 333 height 49
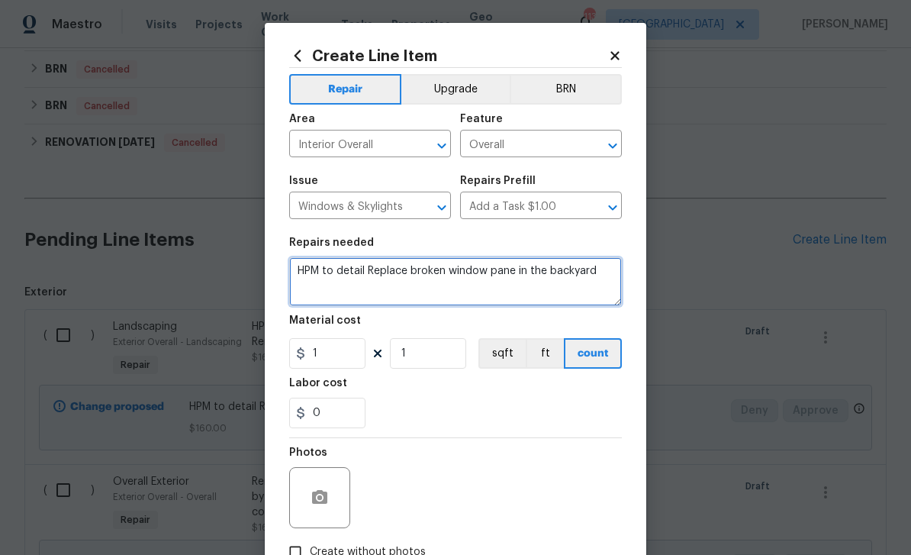
type textarea "HPM to detail Replace broken window pane in the backyard"
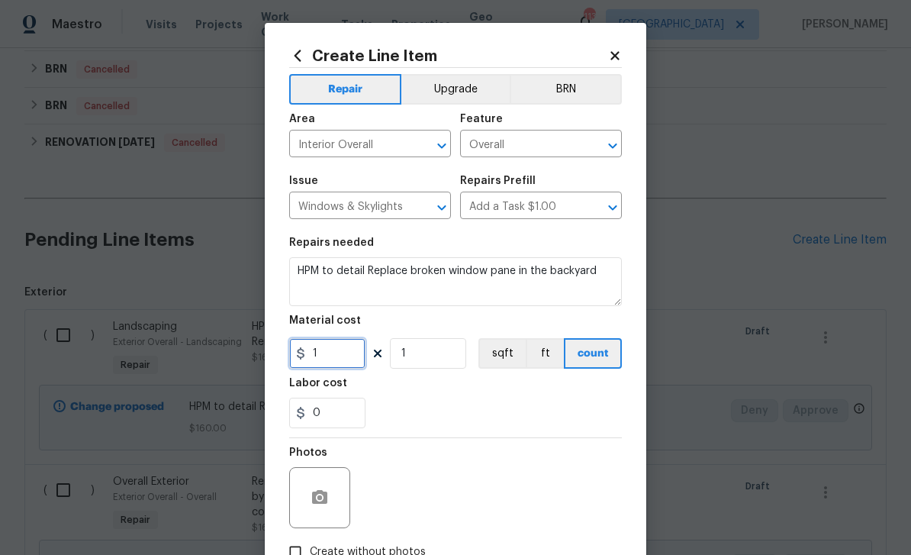
click at [358, 352] on input "1" at bounding box center [327, 353] width 76 height 31
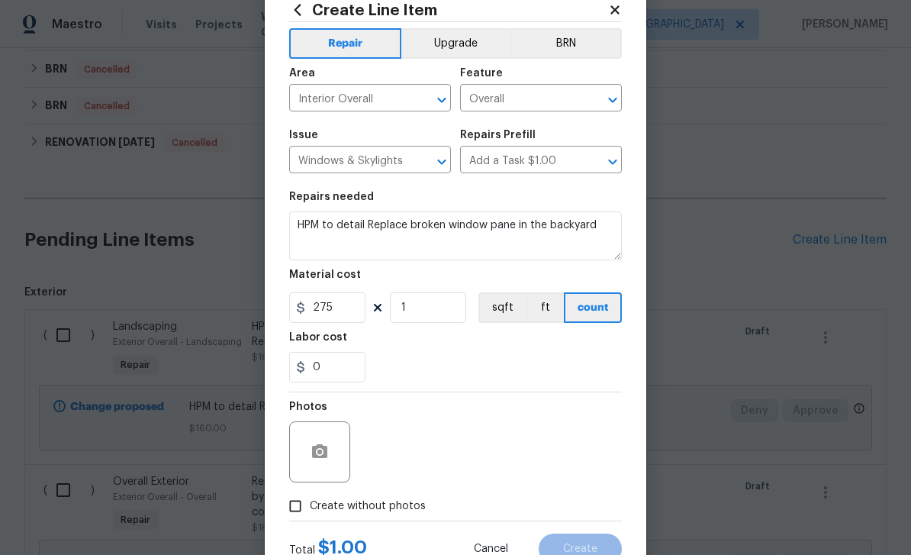
scroll to position [45, 0]
type input "275"
click at [303, 514] on input "Create without photos" at bounding box center [295, 506] width 29 height 29
checkbox input "true"
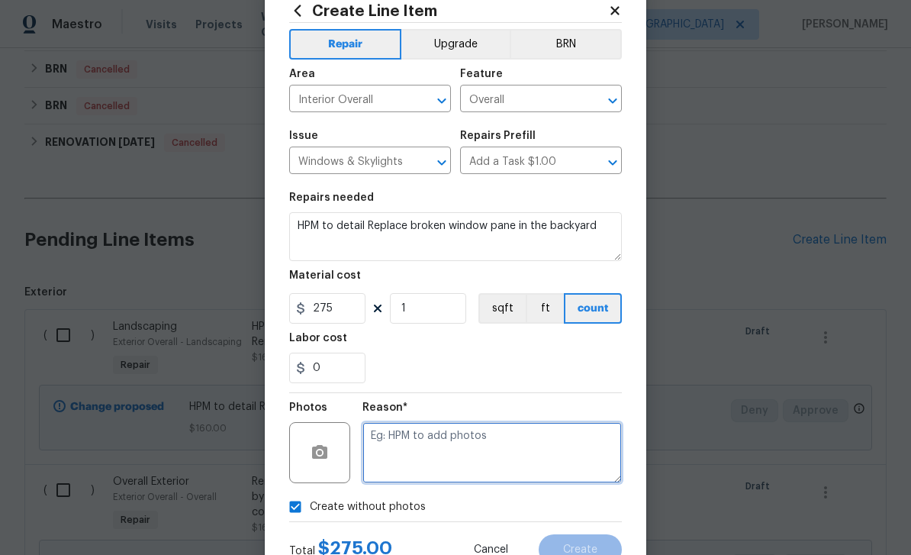
click at [422, 464] on textarea at bounding box center [493, 452] width 260 height 61
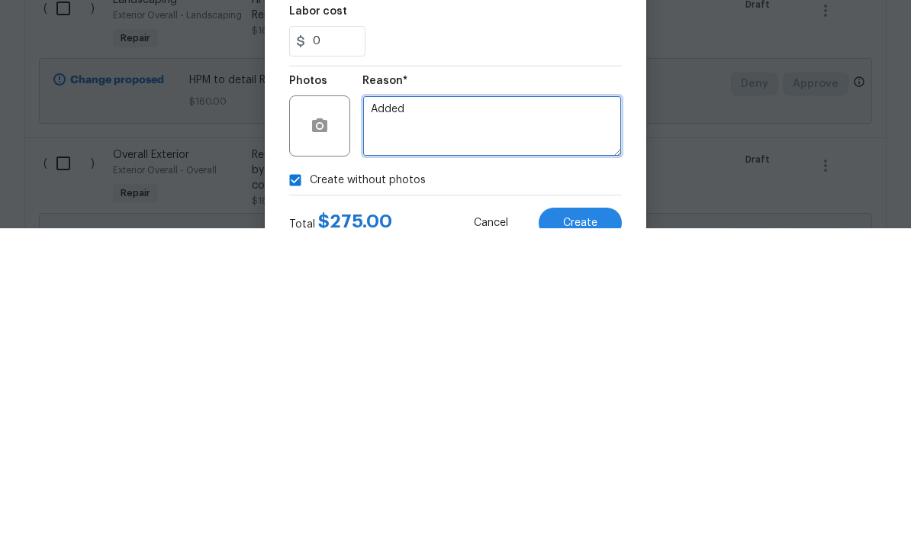
type textarea "Added"
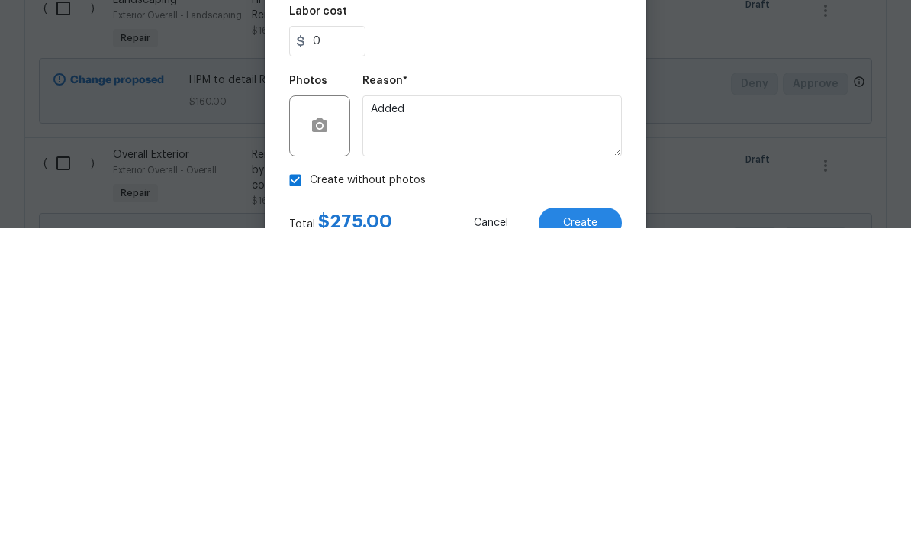
click at [611, 534] on button "Create" at bounding box center [580, 549] width 83 height 31
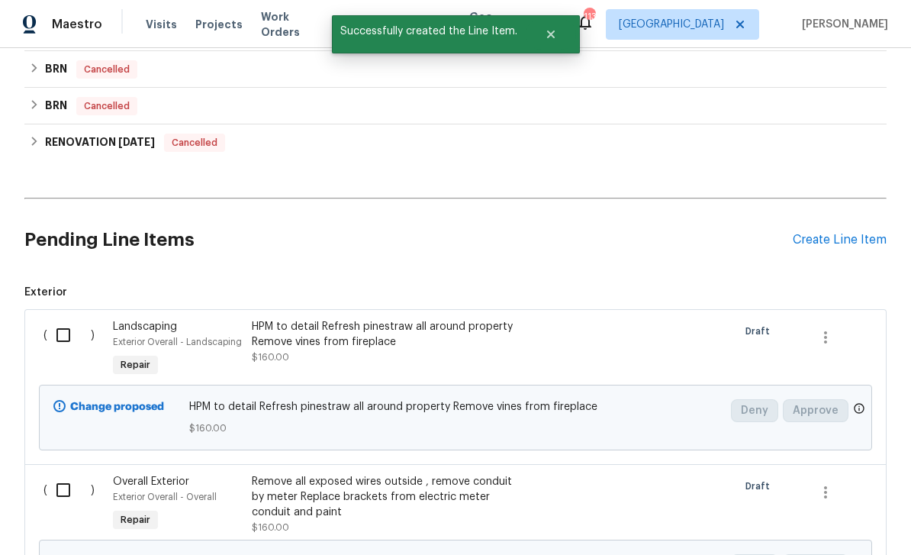
click at [837, 233] on div "Create Line Item" at bounding box center [840, 240] width 94 height 15
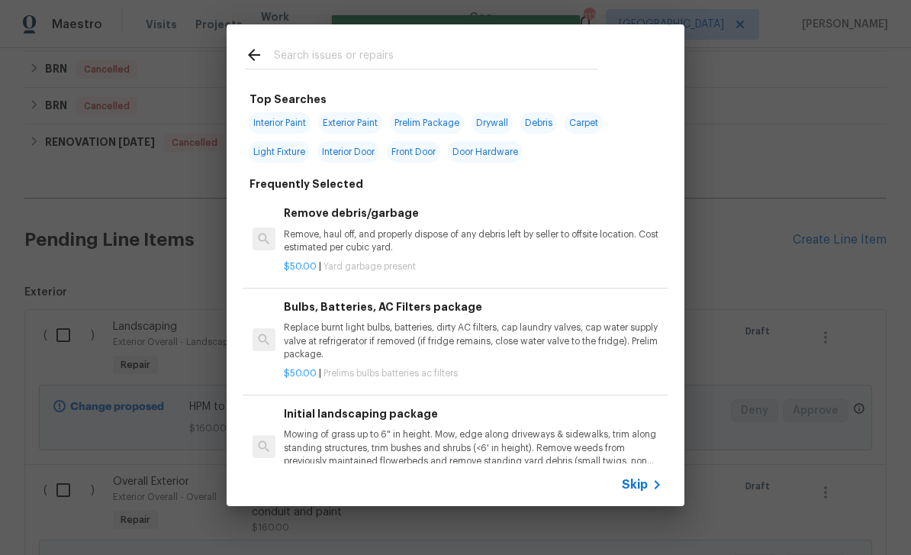
click at [560, 59] on input "text" at bounding box center [436, 57] width 324 height 23
click at [653, 472] on div "Skip" at bounding box center [456, 484] width 458 height 43
click at [649, 480] on icon at bounding box center [657, 485] width 18 height 18
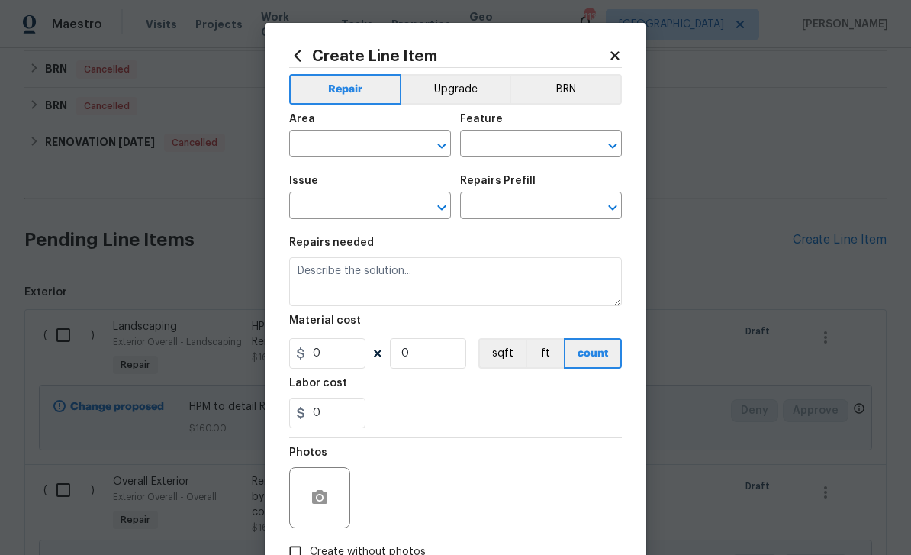
click at [398, 147] on input "text" at bounding box center [348, 146] width 119 height 24
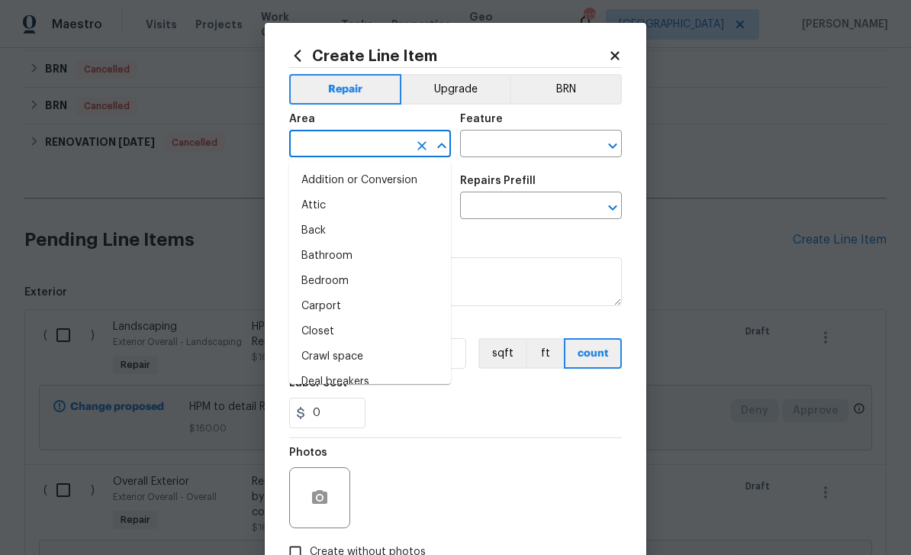
scroll to position [0, 0]
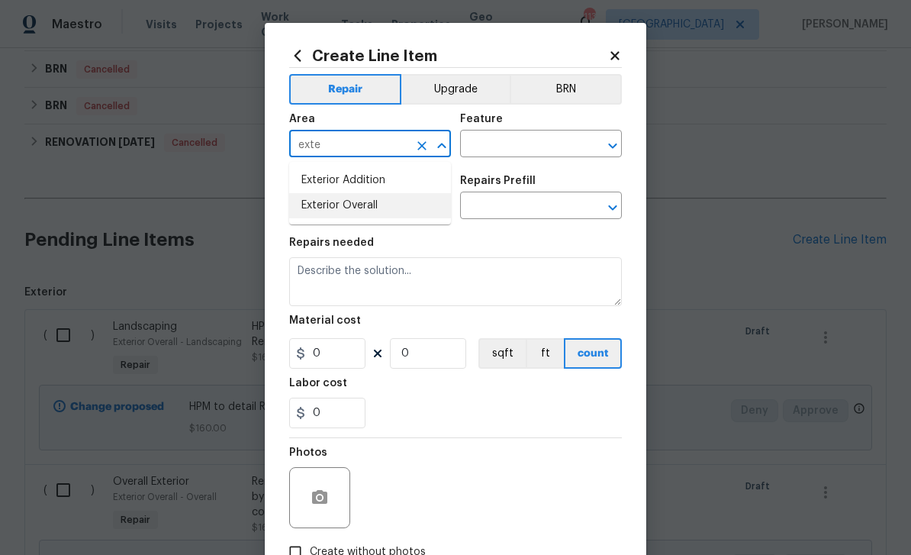
click at [372, 208] on li "Exterior Overall" at bounding box center [370, 205] width 162 height 25
type input "Exterior Overall"
click at [521, 157] on input "text" at bounding box center [519, 146] width 119 height 24
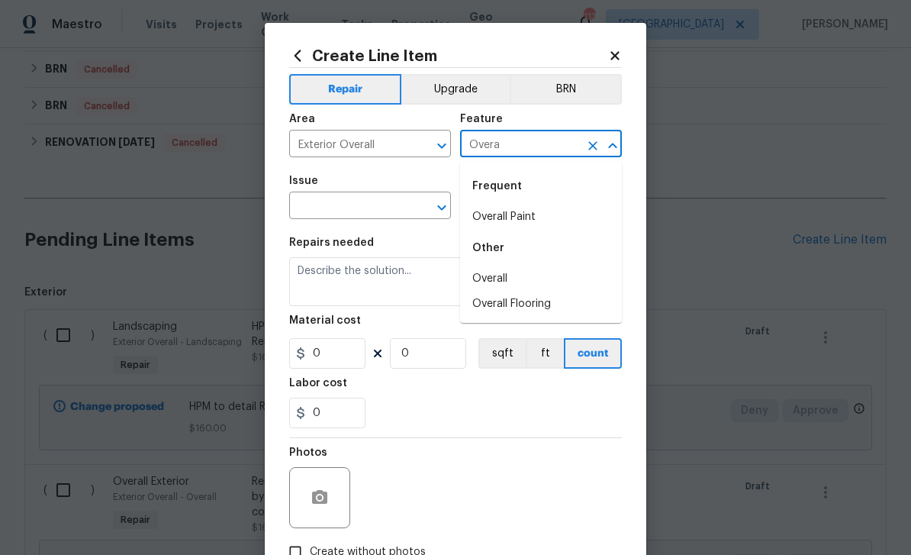
click at [506, 278] on li "Overall" at bounding box center [541, 278] width 162 height 25
type input "Overall"
click at [404, 212] on input "text" at bounding box center [348, 207] width 119 height 24
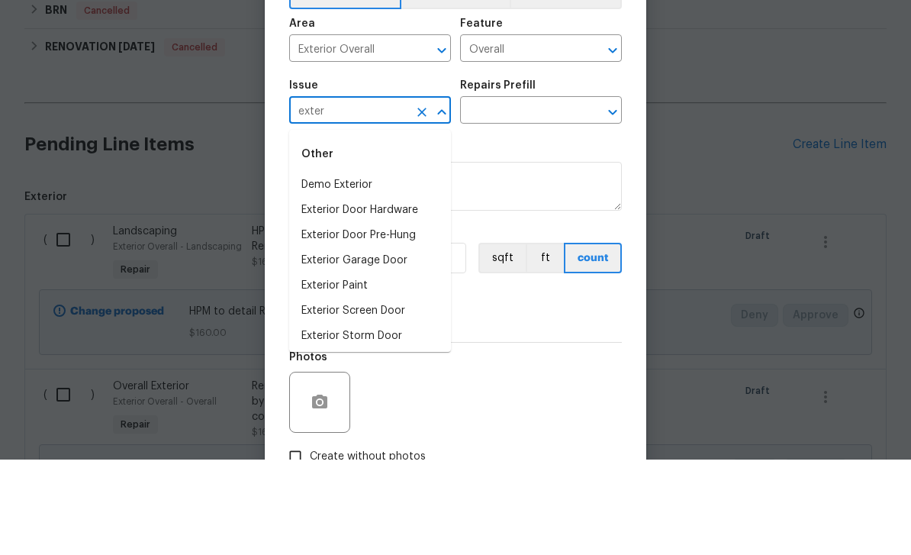
scroll to position [49, 0]
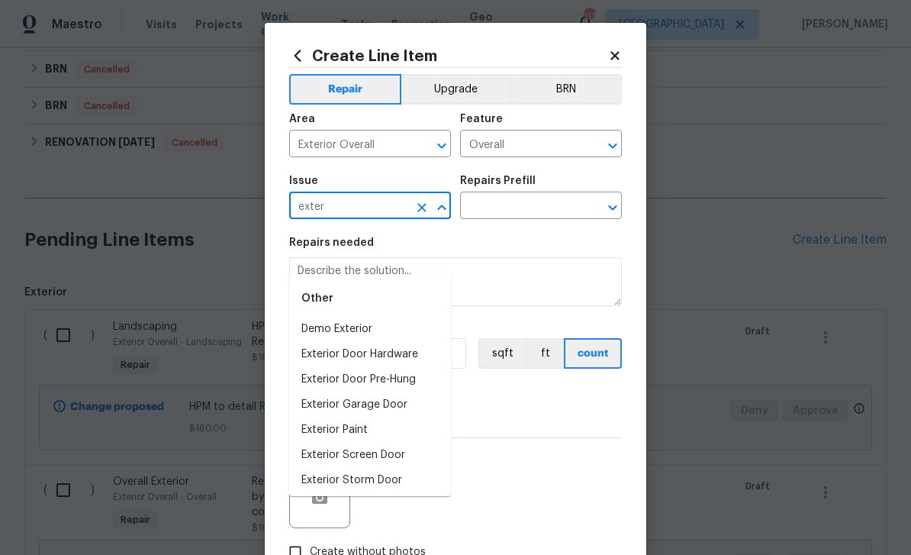
click at [380, 493] on li "Overall Exterior" at bounding box center [370, 505] width 162 height 25
type input "Overall Exterior"
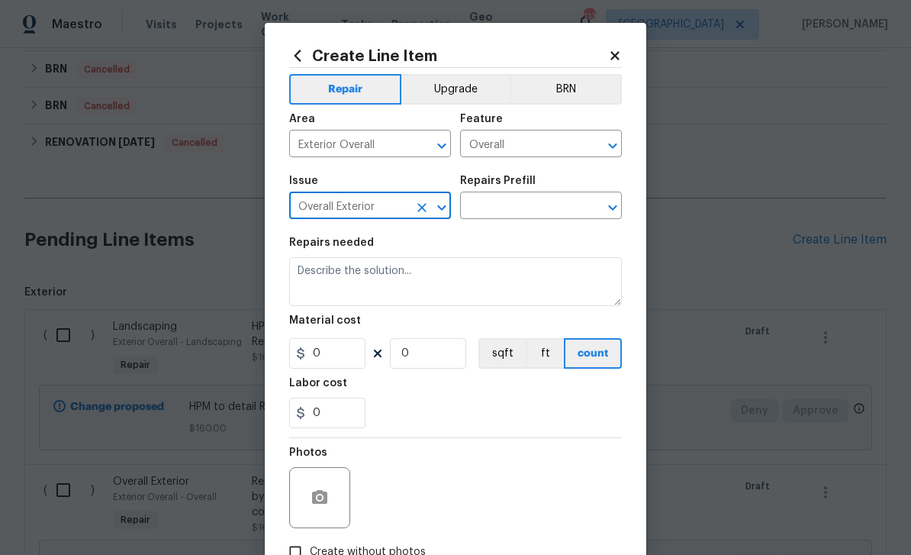
click at [527, 208] on input "text" at bounding box center [519, 207] width 119 height 24
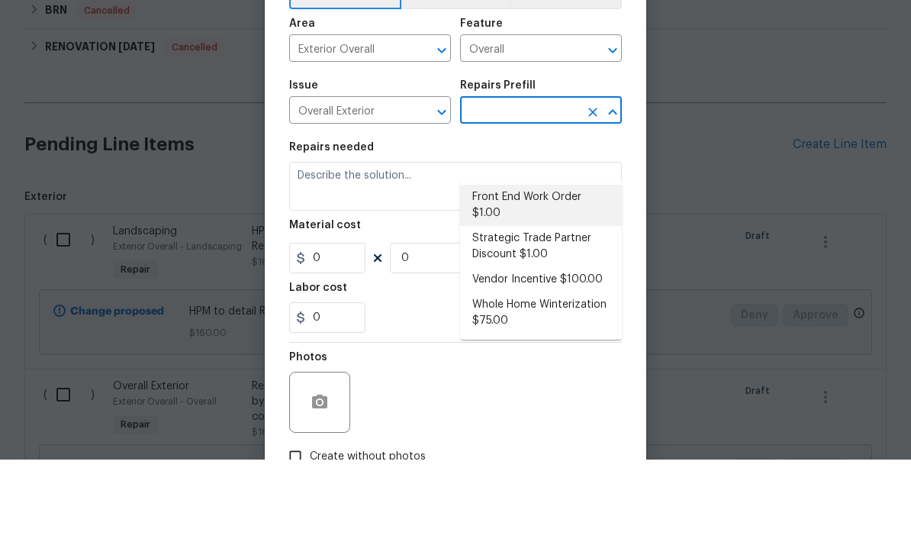
click at [540, 280] on li "Front End Work Order $1.00" at bounding box center [541, 300] width 162 height 41
type input "Front End Work Order $1.00"
type textarea "Placeholder line item for the creation of front end work orders."
type input "1"
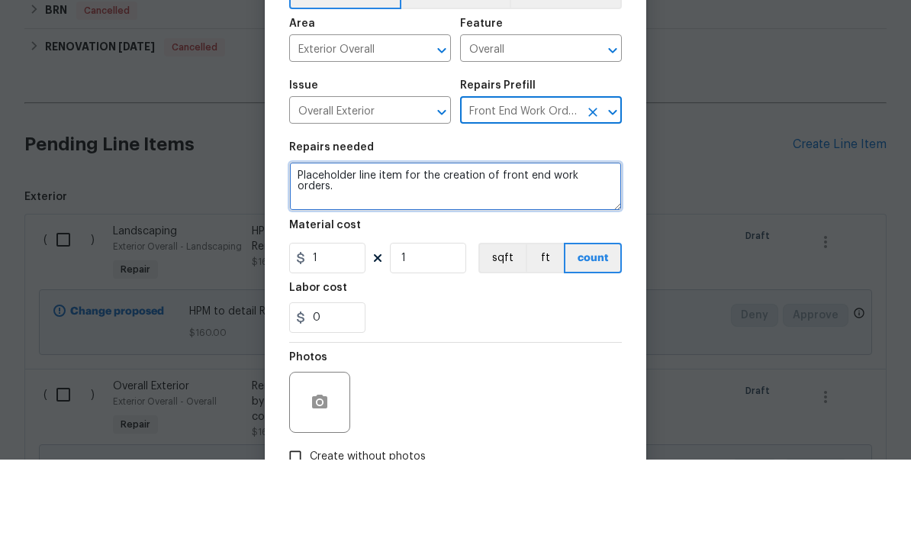
click at [608, 257] on textarea "Placeholder line item for the creation of front end work orders." at bounding box center [455, 281] width 333 height 49
click at [597, 257] on textarea "Placeholder line item for the creation of front end work orders." at bounding box center [455, 281] width 333 height 49
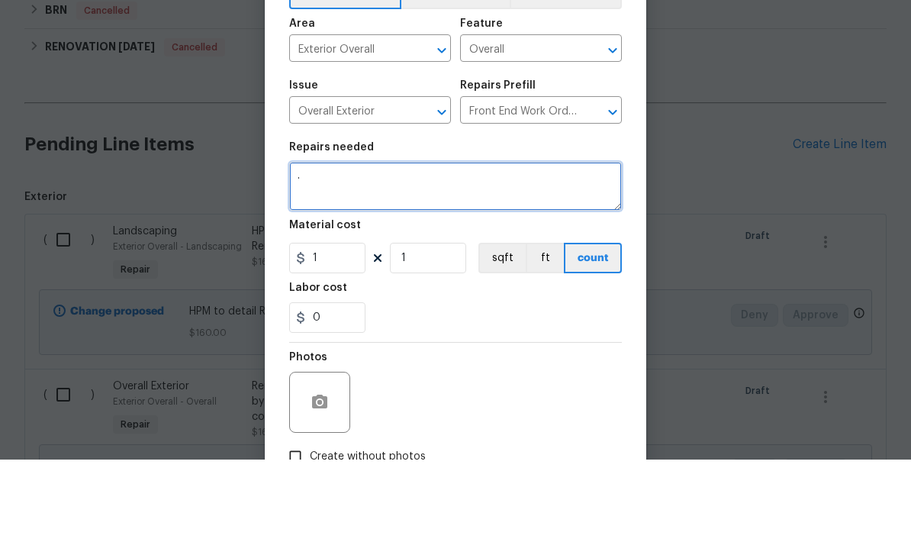
click at [346, 257] on textarea "." at bounding box center [455, 281] width 333 height 49
click at [463, 257] on textarea "." at bounding box center [455, 281] width 333 height 49
paste textarea "Repair soffit , trim and vinyl siding"
click at [338, 257] on textarea ". Repair soffit , trim and vinyl siding" at bounding box center [455, 281] width 333 height 49
click at [510, 257] on textarea ". Repair soffit , trim and vinyl siding" at bounding box center [455, 281] width 333 height 49
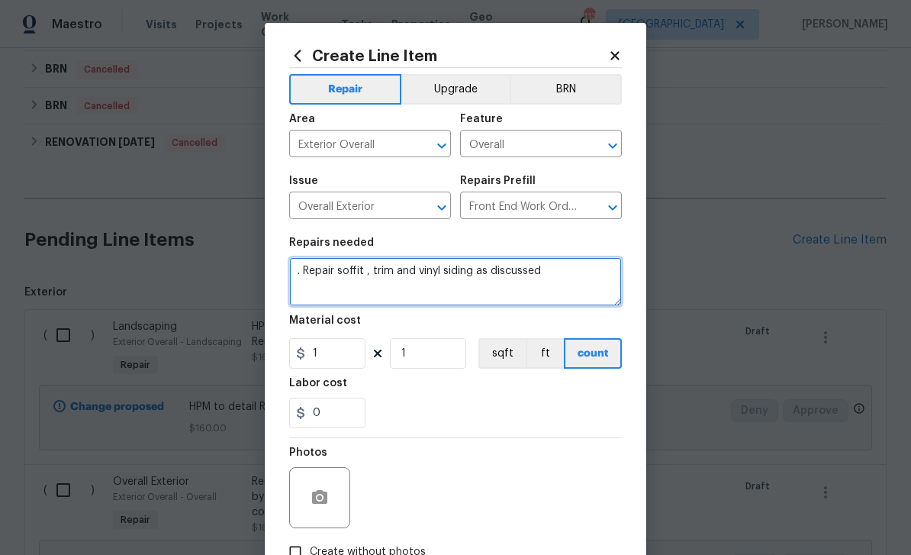
type textarea ". Repair soffit , trim and vinyl siding as discussed"
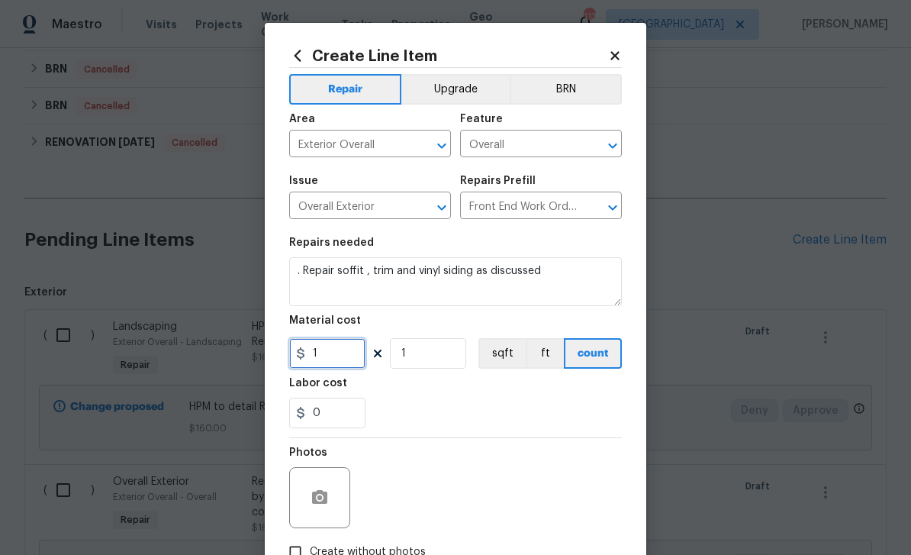
click at [347, 353] on input "1" at bounding box center [327, 353] width 76 height 31
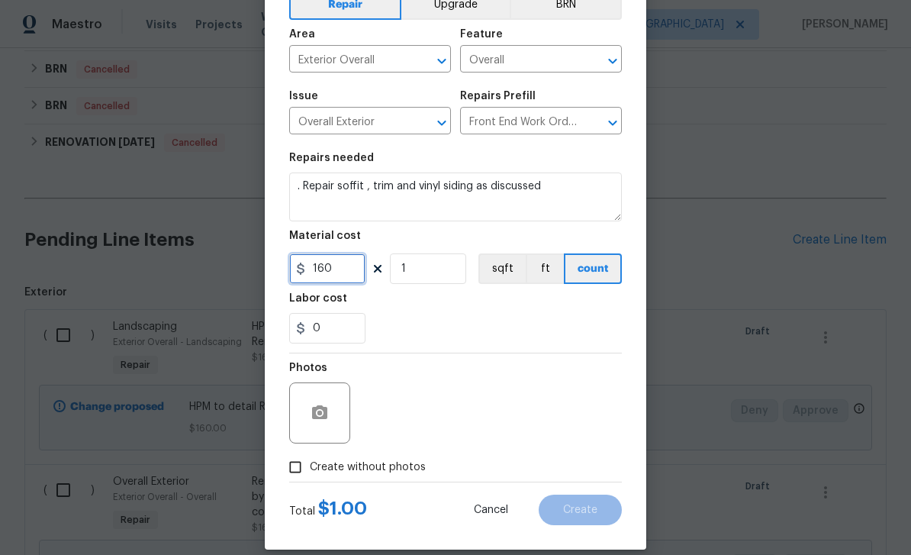
type input "160"
click at [298, 476] on input "Create without photos" at bounding box center [295, 467] width 29 height 29
checkbox input "true"
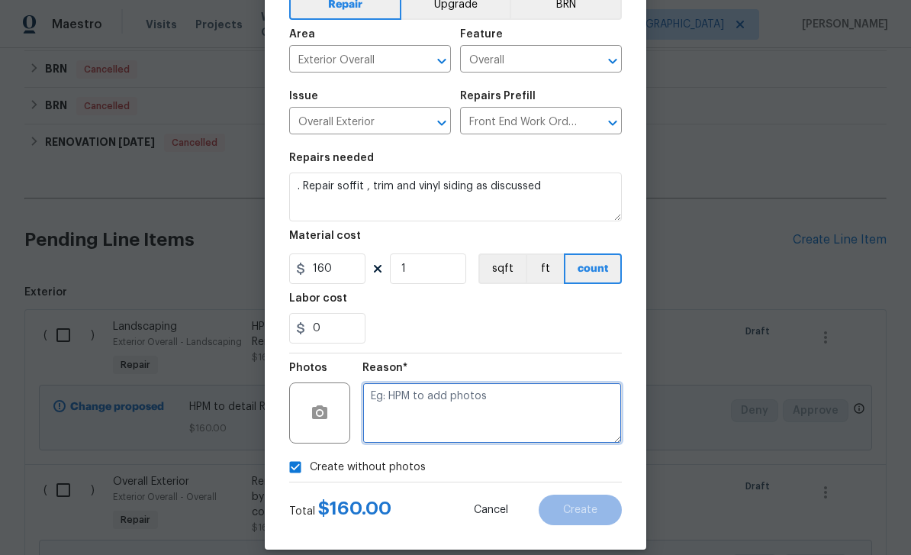
click at [467, 411] on textarea at bounding box center [493, 412] width 260 height 61
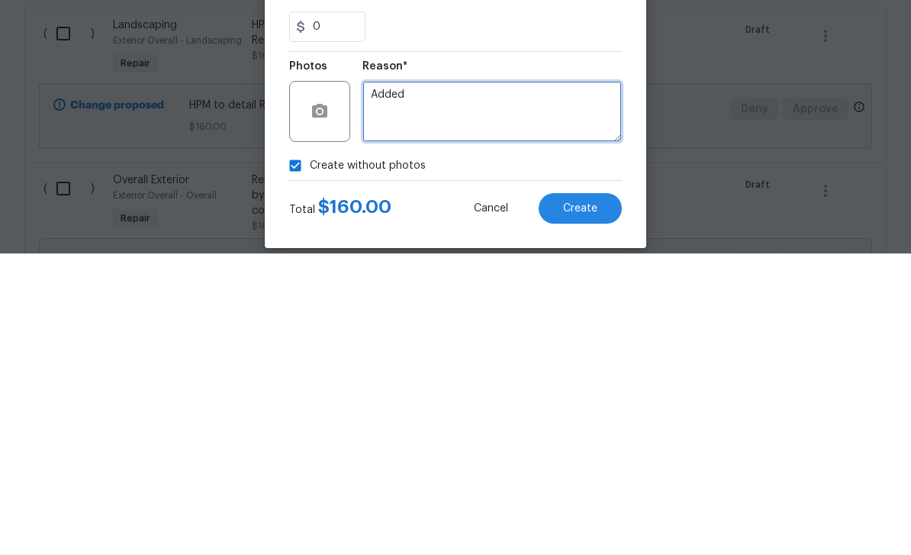
type textarea "Added"
click at [590, 505] on span "Create" at bounding box center [580, 510] width 34 height 11
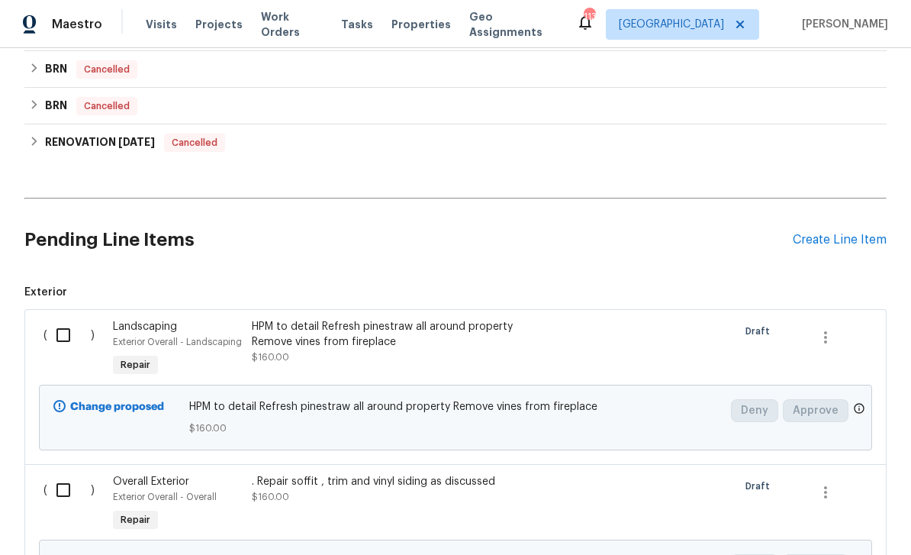
scroll to position [0, 0]
click at [827, 245] on div "Create Line Item" at bounding box center [840, 240] width 94 height 15
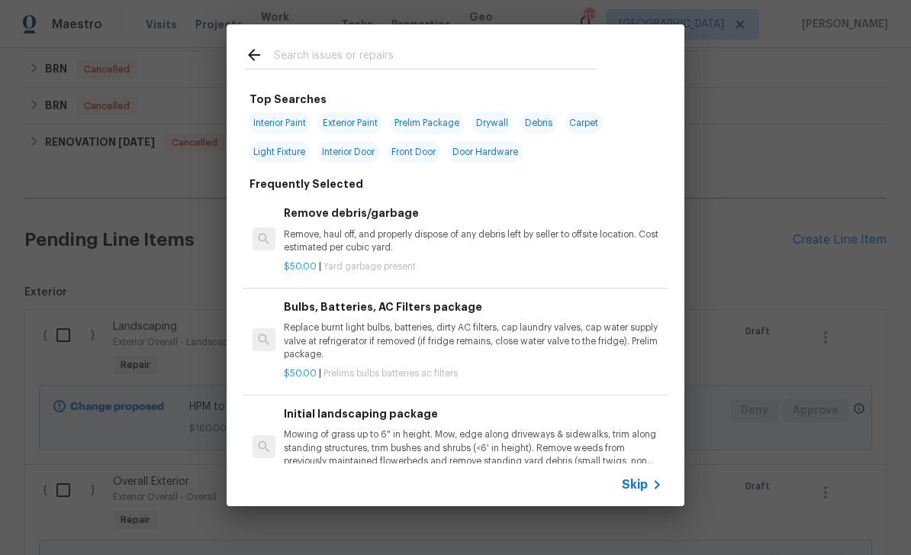
click at [530, 53] on input "text" at bounding box center [436, 57] width 324 height 23
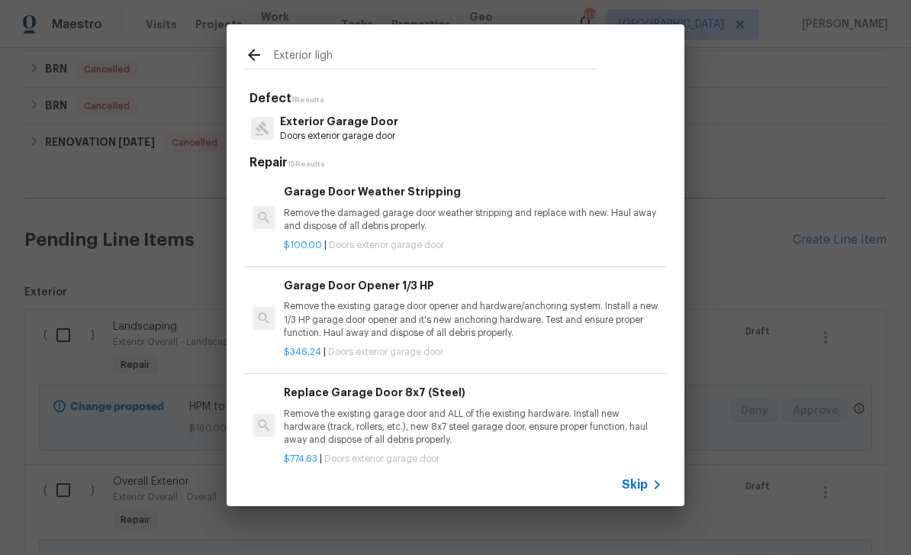
click at [522, 53] on input "Exterior ligh" at bounding box center [436, 57] width 324 height 23
click at [550, 60] on input "Exterior ligh" at bounding box center [436, 57] width 324 height 23
type input "E"
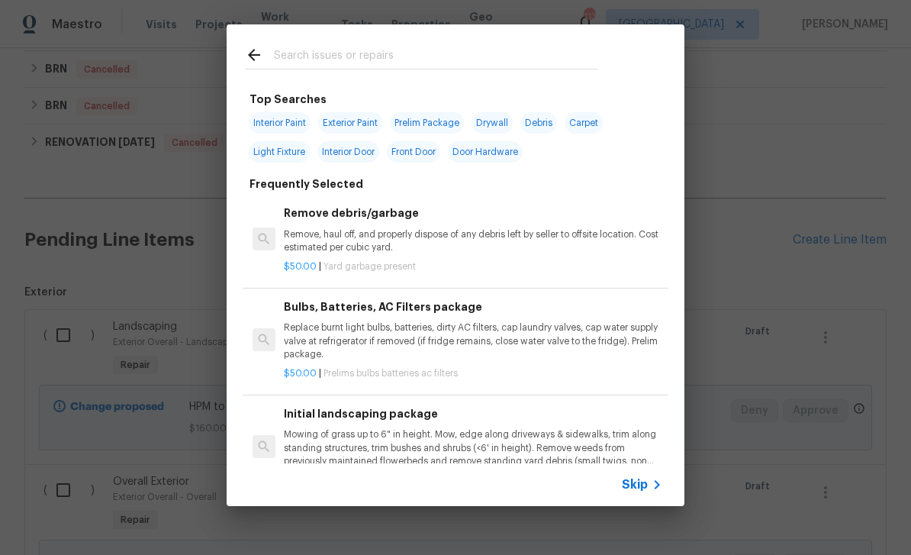
type input "I"
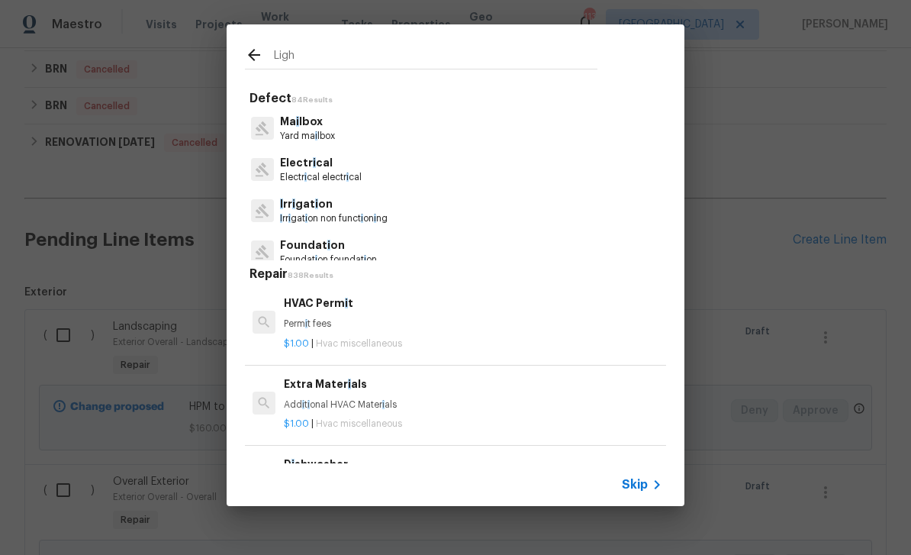
type input "Light"
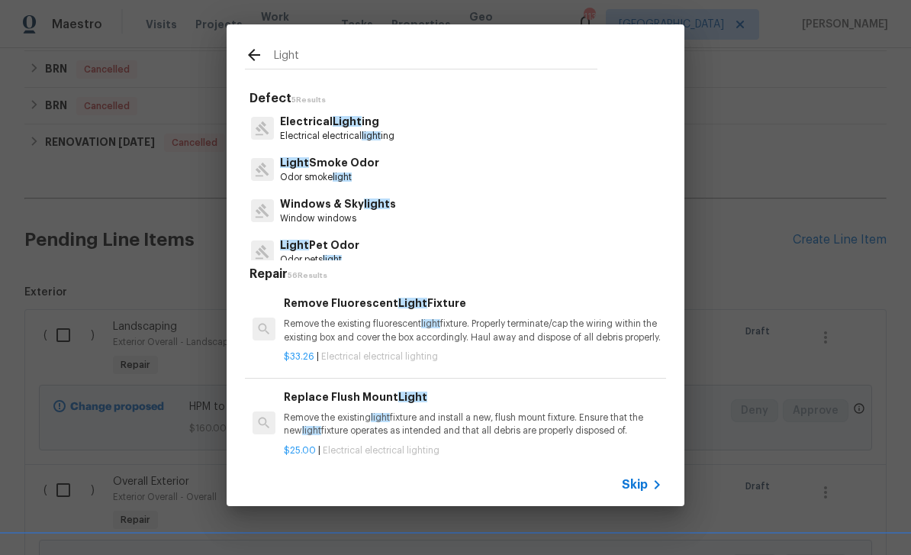
click at [394, 127] on p "Electrical Light ing" at bounding box center [337, 122] width 114 height 16
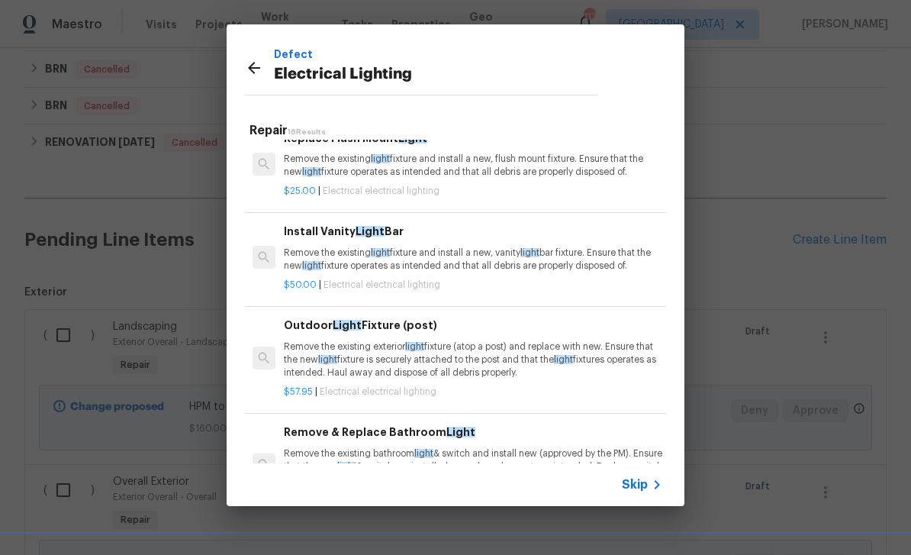
scroll to position [116, 0]
click at [564, 272] on p "Remove the existing light fixture and install a new, vanity light bar fixture. …" at bounding box center [473, 260] width 379 height 26
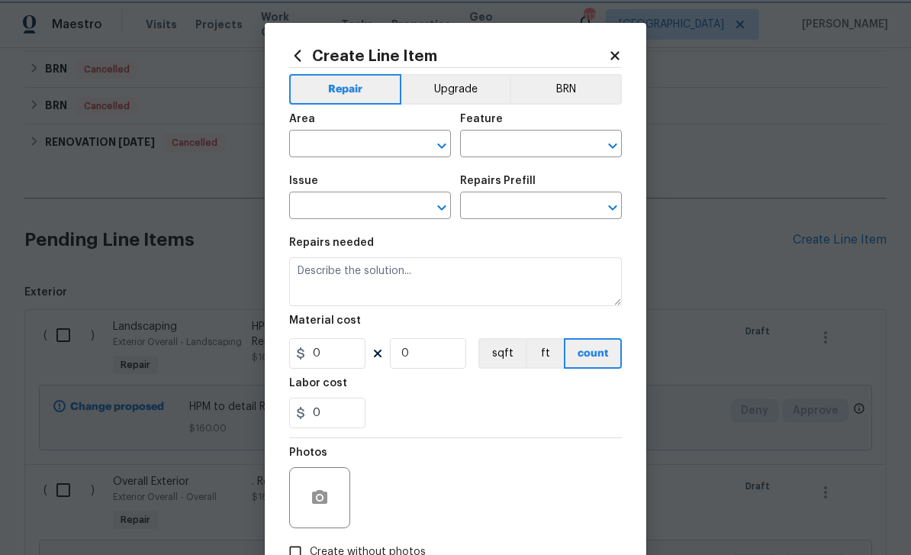
type input "Electrical Lighting"
type input "Install Vanity Light Bar $50.00"
type textarea "Remove the existing light fixture and install a new, vanity light bar fixture. …"
type input "50"
type input "1"
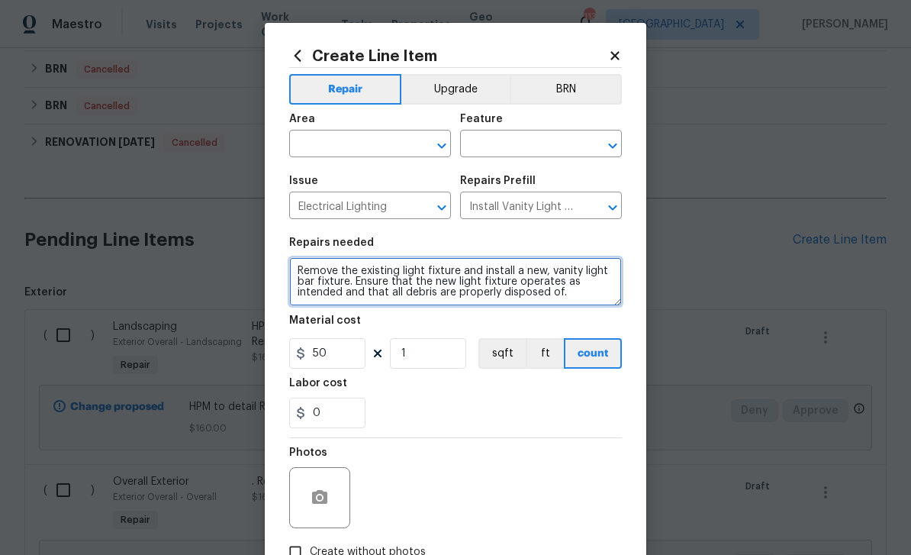
click at [295, 276] on textarea "Remove the existing light fixture and install a new, vanity light bar fixture. …" at bounding box center [455, 281] width 333 height 49
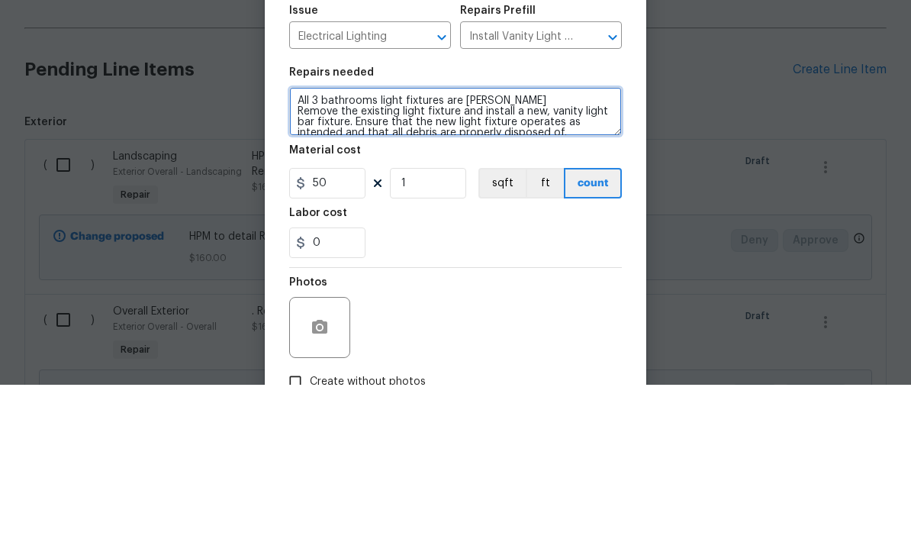
type textarea "All 3 bathrooms light fixtures are rusty Remove the existing light fixture and …"
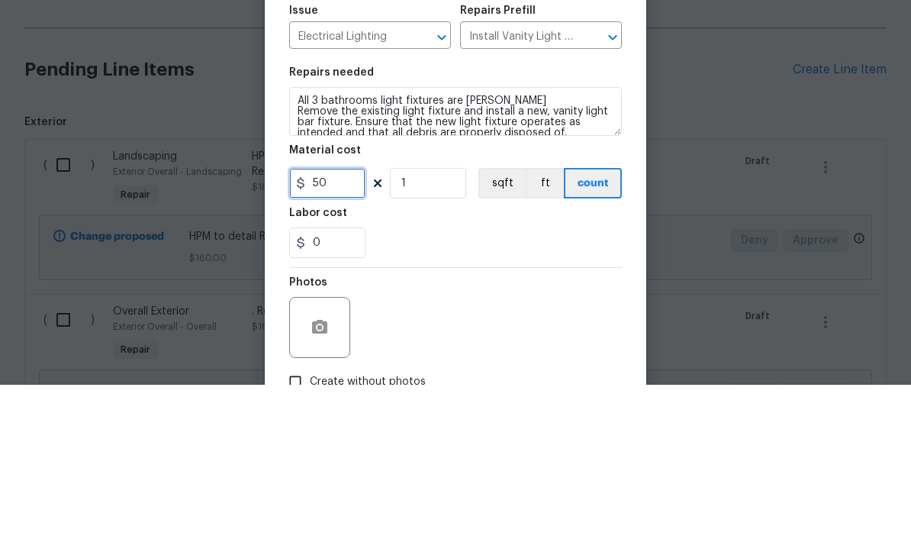
click at [360, 338] on input "50" at bounding box center [327, 353] width 76 height 31
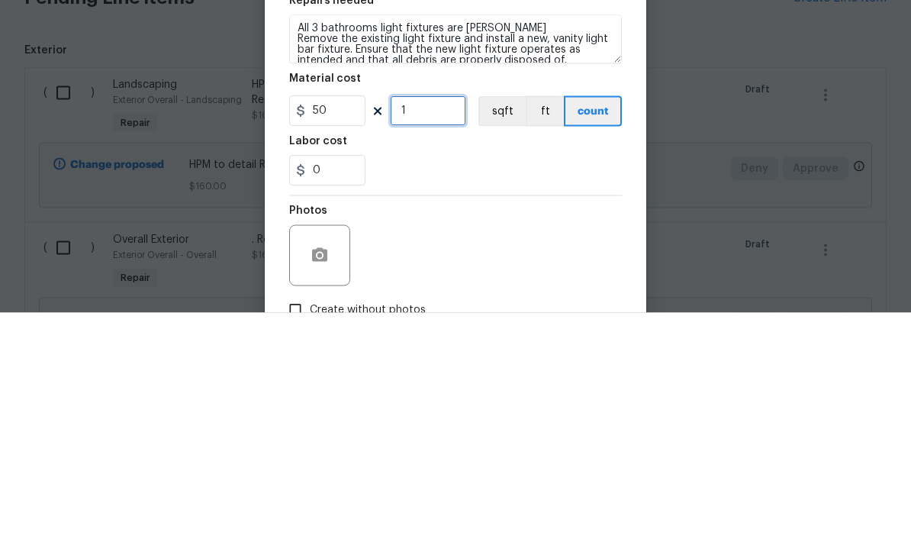
click at [438, 338] on input "1" at bounding box center [428, 353] width 76 height 31
type input "3"
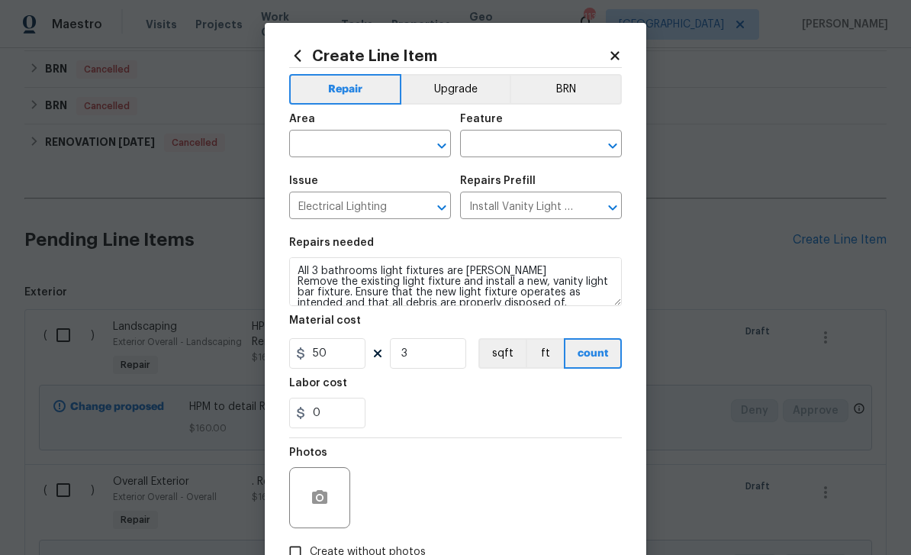
click at [382, 146] on input "text" at bounding box center [348, 146] width 119 height 24
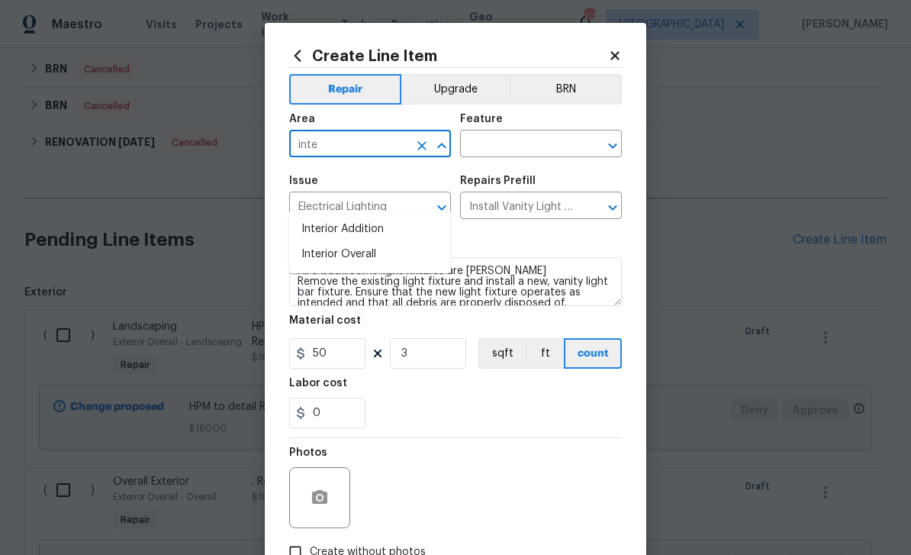
click at [389, 242] on li "Interior Overall" at bounding box center [370, 254] width 162 height 25
type input "Interior Overall"
click at [524, 131] on div "Feature" at bounding box center [541, 124] width 162 height 20
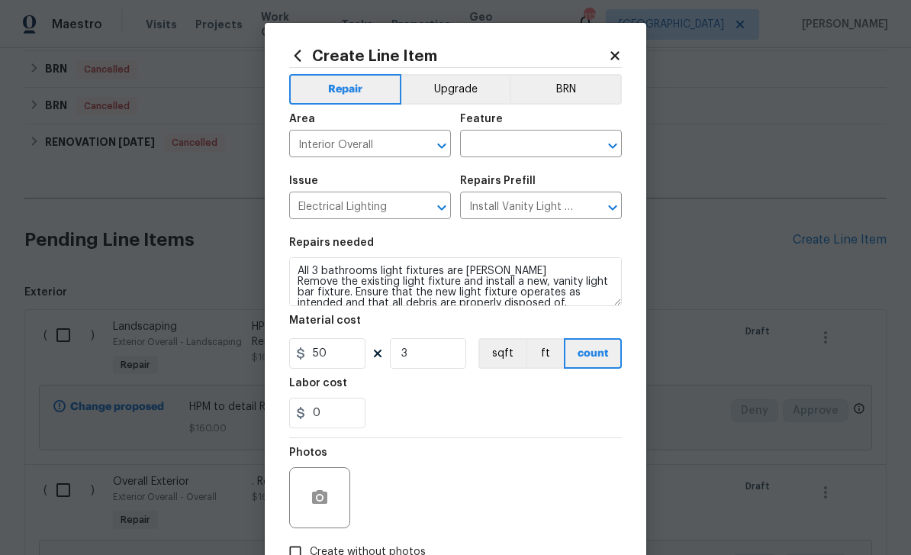
click at [547, 152] on input "text" at bounding box center [519, 146] width 119 height 24
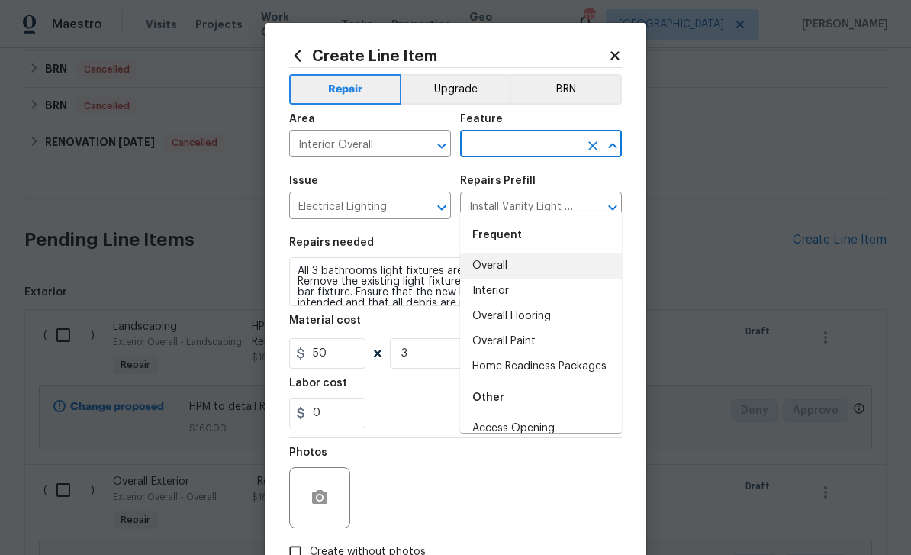
click at [514, 253] on li "Overall" at bounding box center [541, 265] width 162 height 25
type input "Overall"
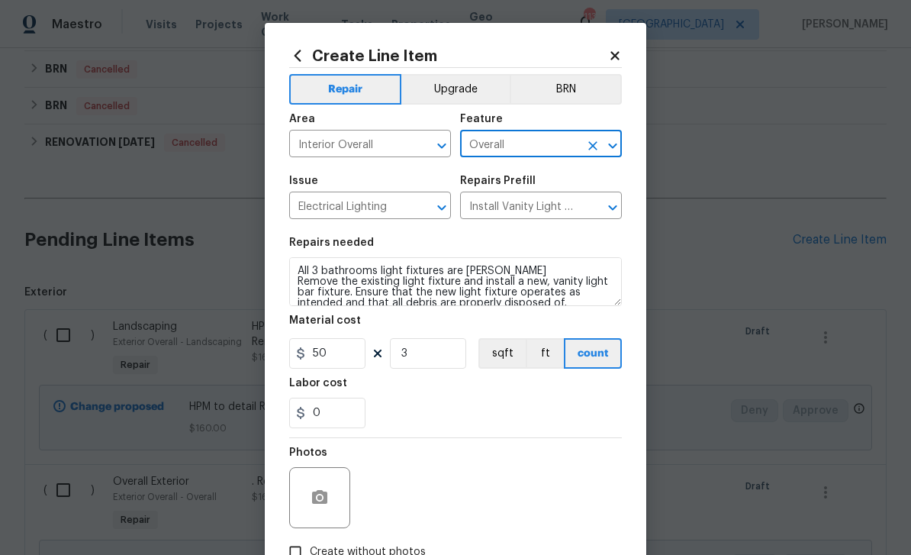
scroll to position [81, 0]
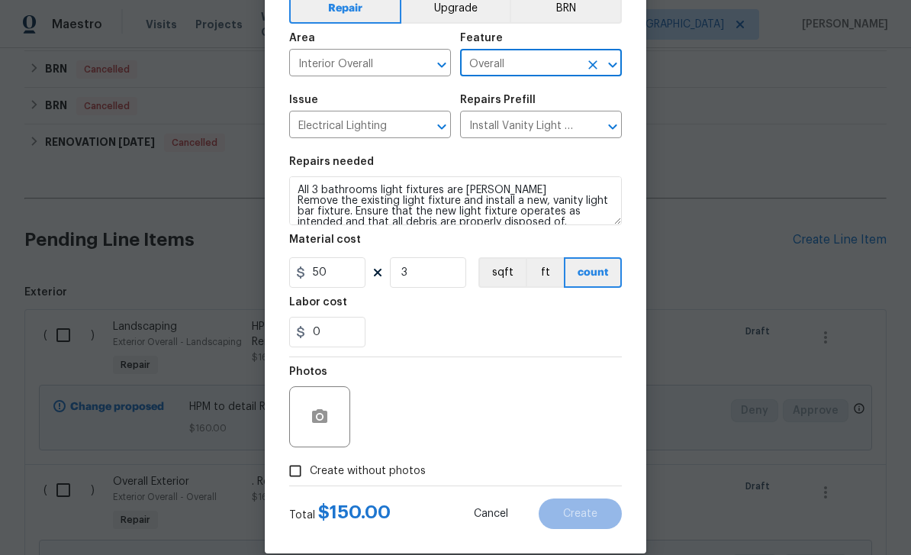
click at [298, 477] on input "Create without photos" at bounding box center [295, 470] width 29 height 29
checkbox input "true"
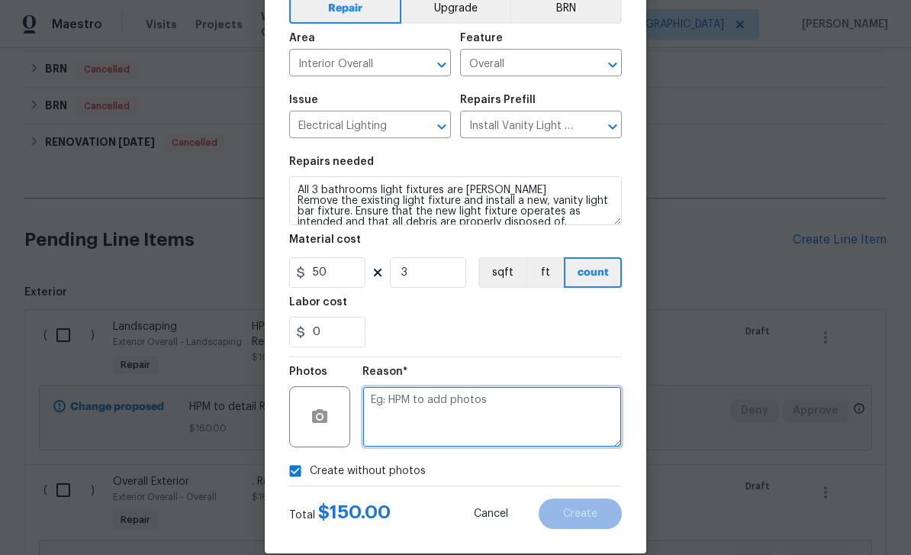
click at [437, 427] on textarea at bounding box center [493, 416] width 260 height 61
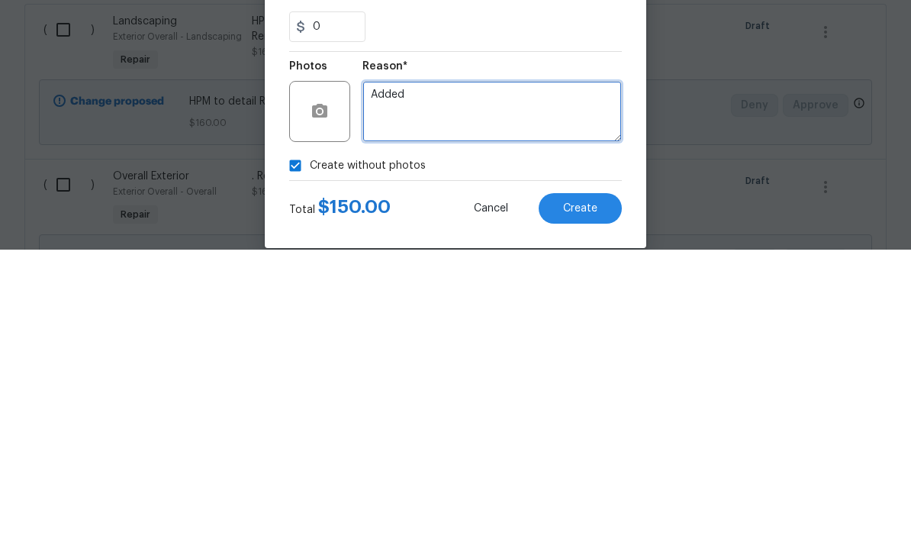
type textarea "Added"
click at [600, 498] on button "Create" at bounding box center [580, 513] width 83 height 31
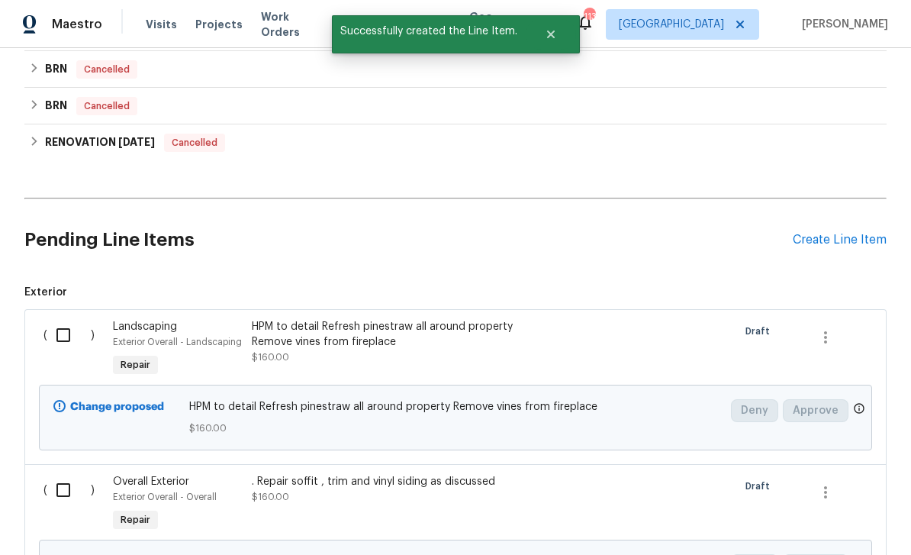
click at [828, 233] on div "Create Line Item" at bounding box center [840, 240] width 94 height 15
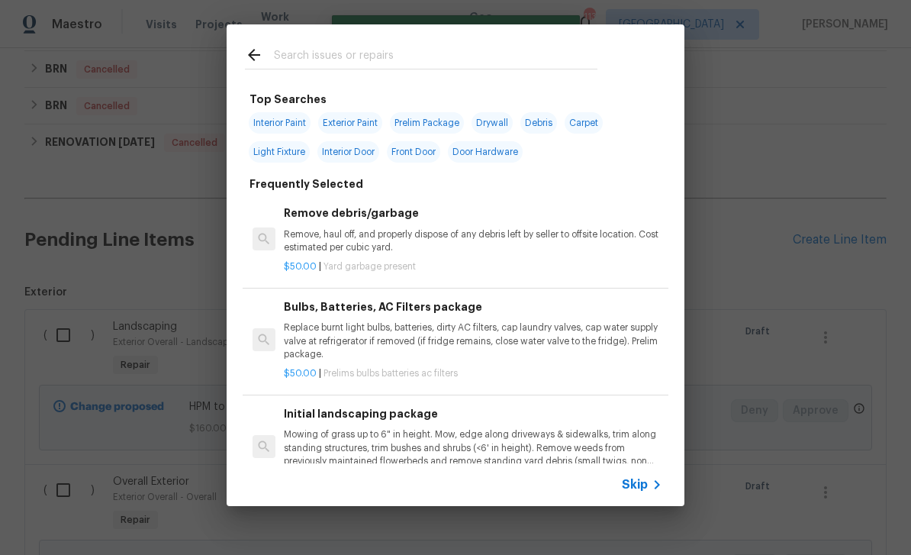
click at [540, 66] on input "text" at bounding box center [436, 57] width 324 height 23
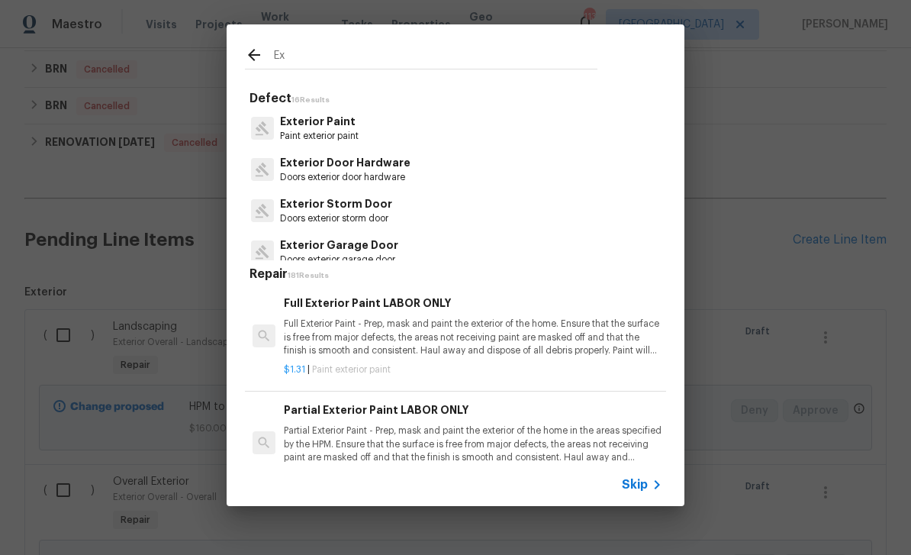
type input "E"
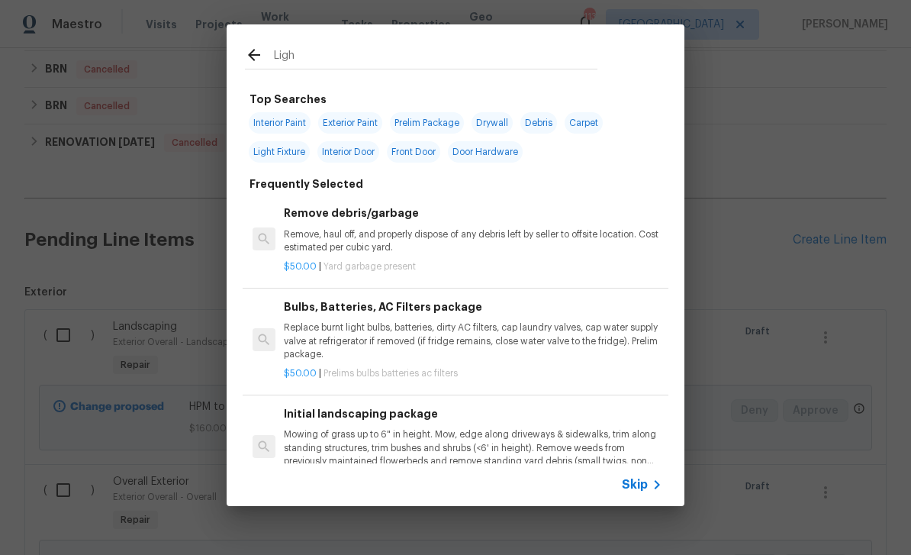
type input "Light"
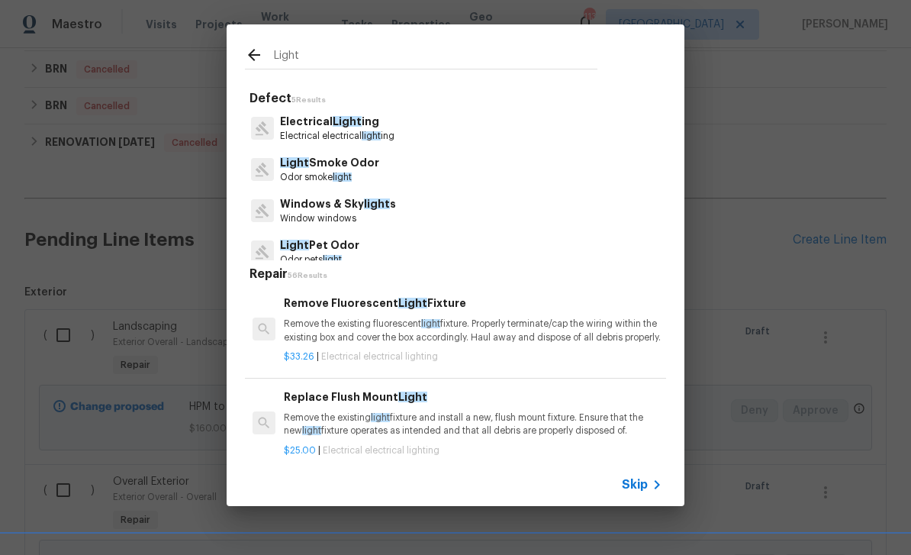
click at [388, 137] on p "Electrical electrical light ing" at bounding box center [337, 136] width 114 height 13
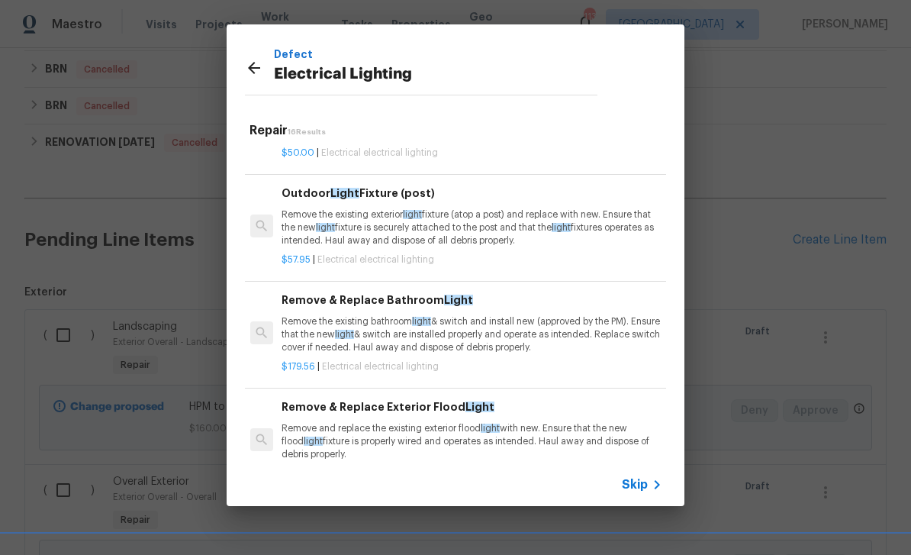
scroll to position [257, 2]
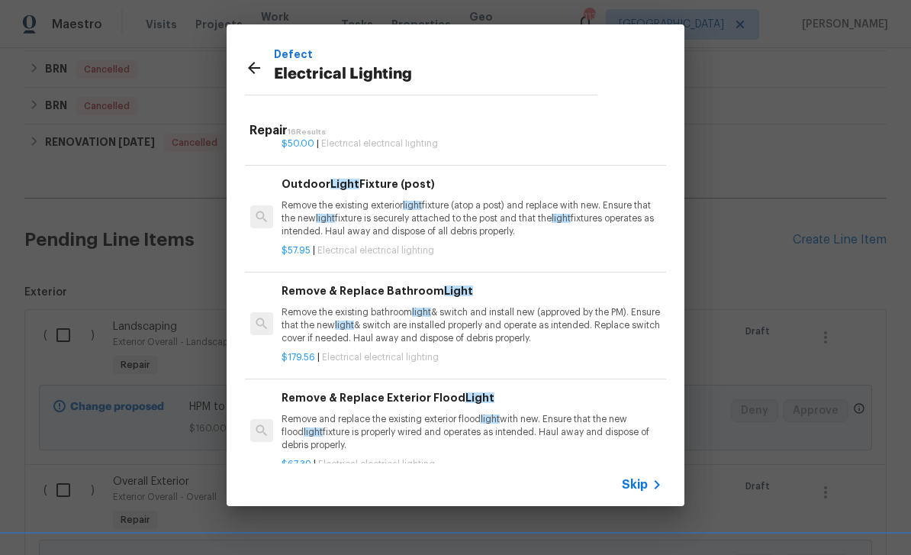
click at [519, 227] on p "Remove the existing exterior light fixture (atop a post) and replace with new. …" at bounding box center [471, 218] width 379 height 39
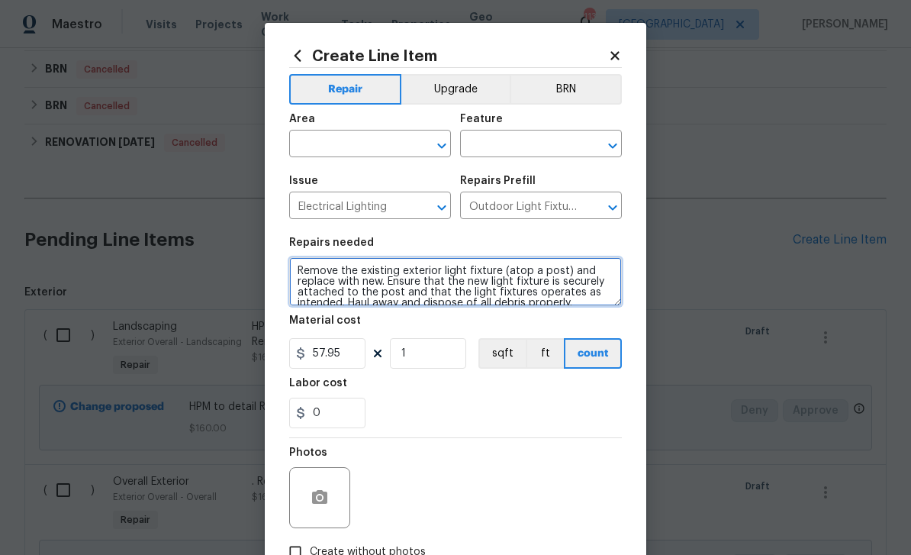
click at [550, 276] on textarea "Remove the existing exterior light fixture (atop a post) and replace with new. …" at bounding box center [455, 281] width 333 height 49
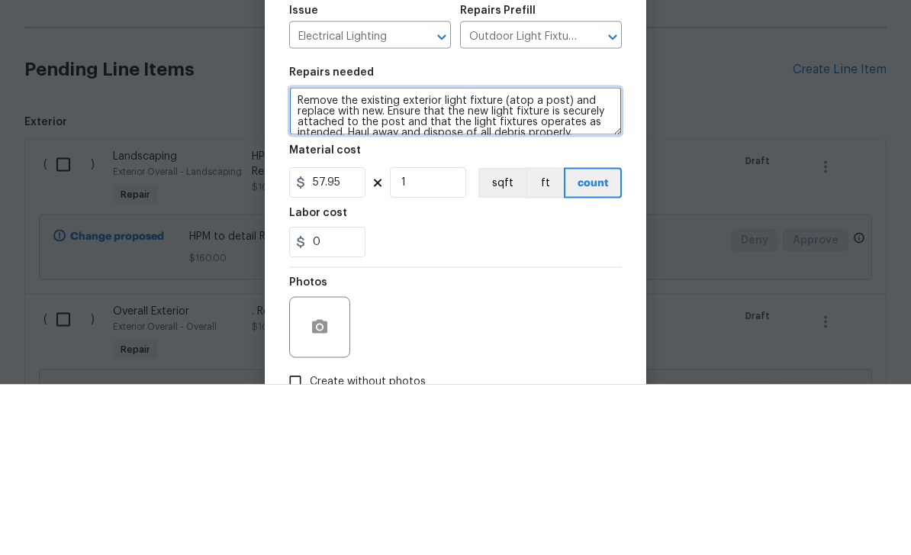
click at [568, 257] on textarea "Remove the existing exterior light fixture (atop a post) and replace with new. …" at bounding box center [455, 281] width 333 height 49
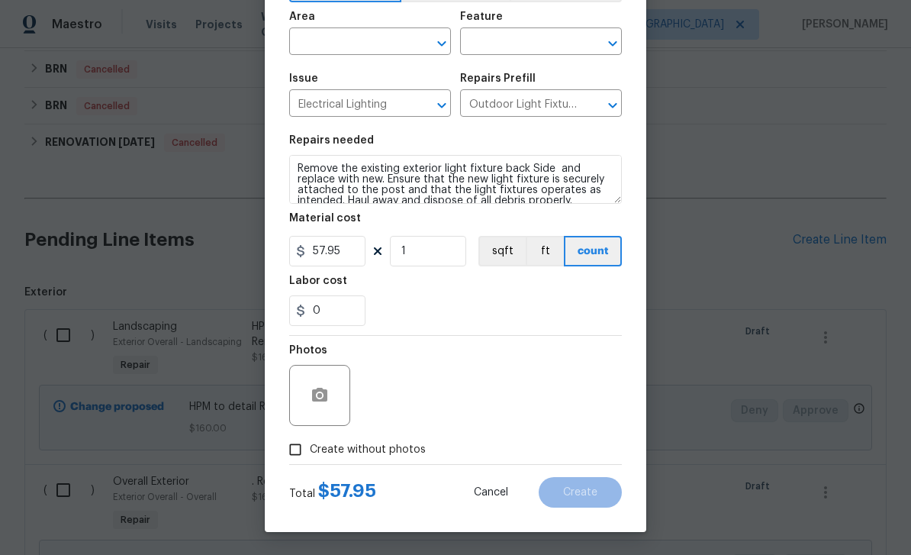
scroll to position [105, 0]
type textarea "Remove the existing exterior light fixture back Side and replace with new. Ensu…"
click at [302, 458] on input "Create without photos" at bounding box center [295, 449] width 29 height 29
checkbox input "true"
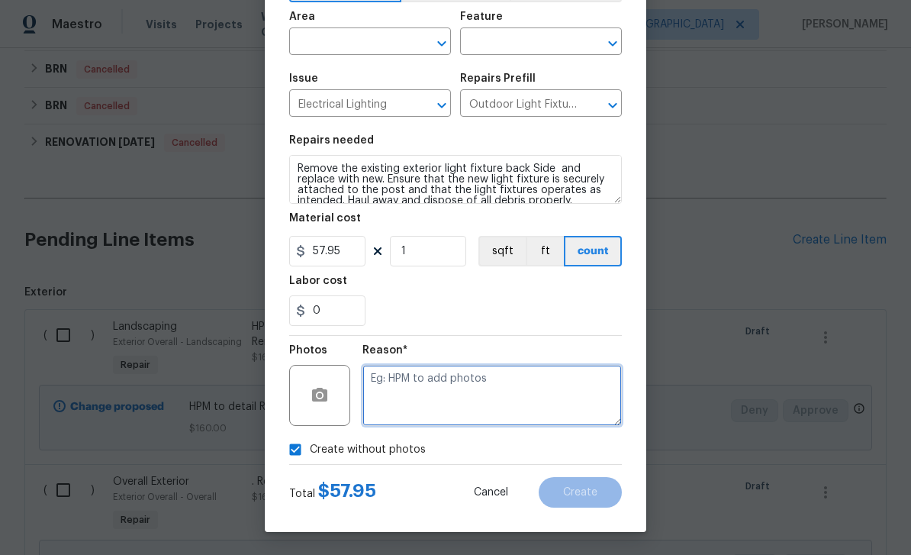
click at [434, 403] on textarea at bounding box center [493, 395] width 260 height 61
type textarea "Added"
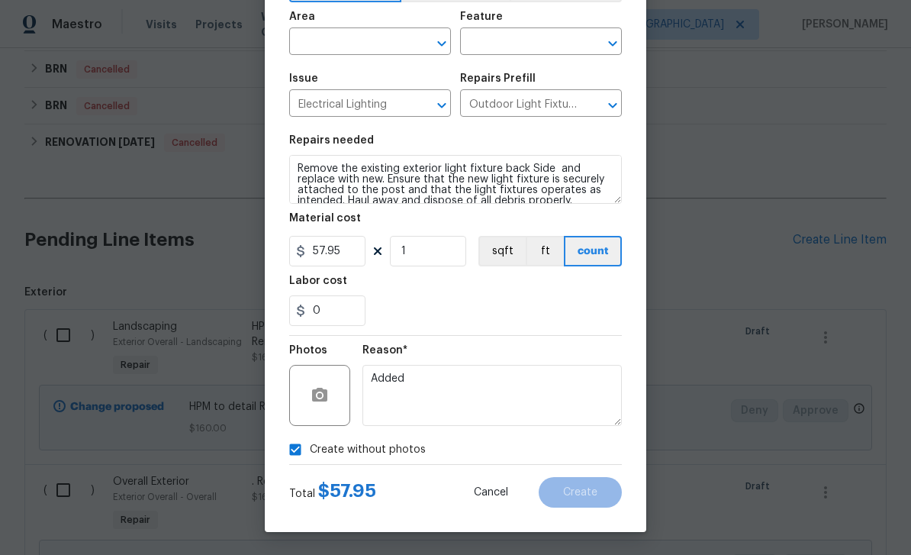
click at [401, 46] on input "text" at bounding box center [348, 43] width 119 height 24
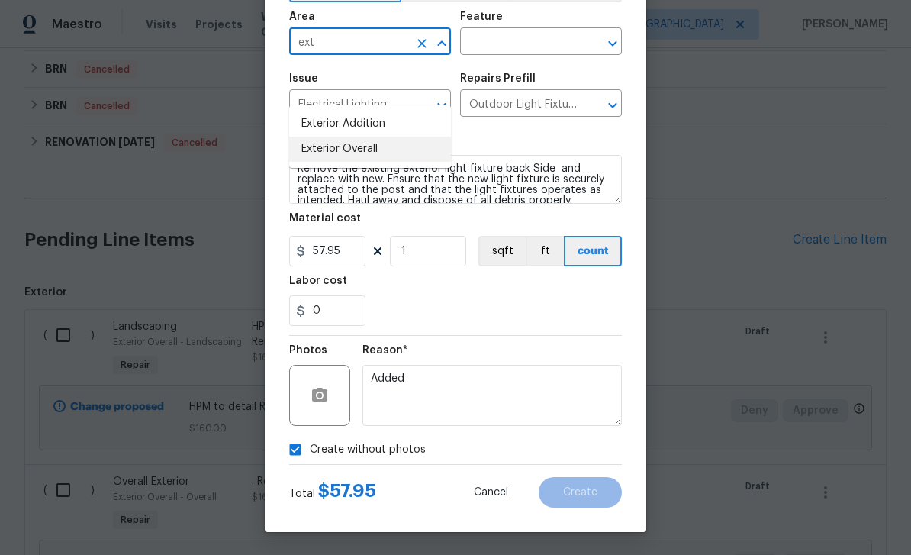
click at [379, 137] on li "Exterior Overall" at bounding box center [370, 149] width 162 height 25
type input "Exterior Overall"
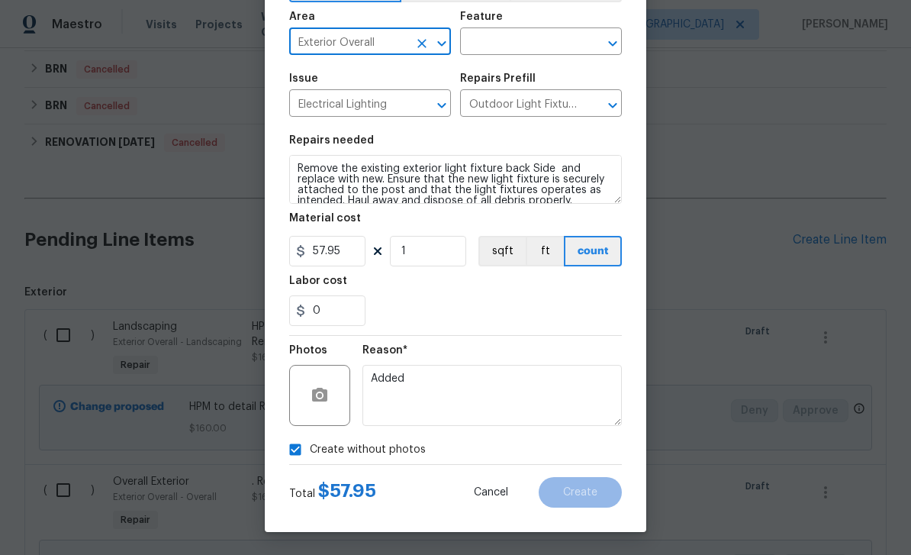
click at [543, 47] on input "text" at bounding box center [519, 43] width 119 height 24
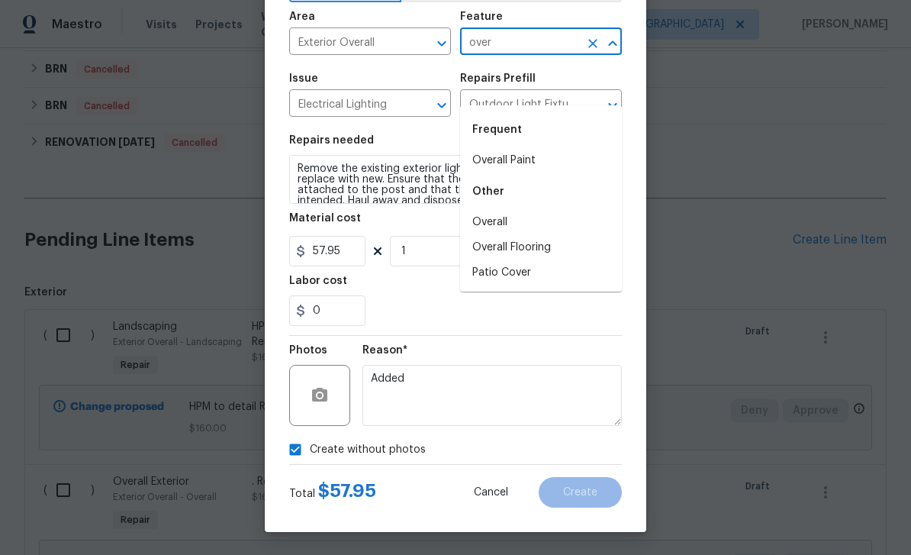
click at [521, 210] on li "Overall" at bounding box center [541, 222] width 162 height 25
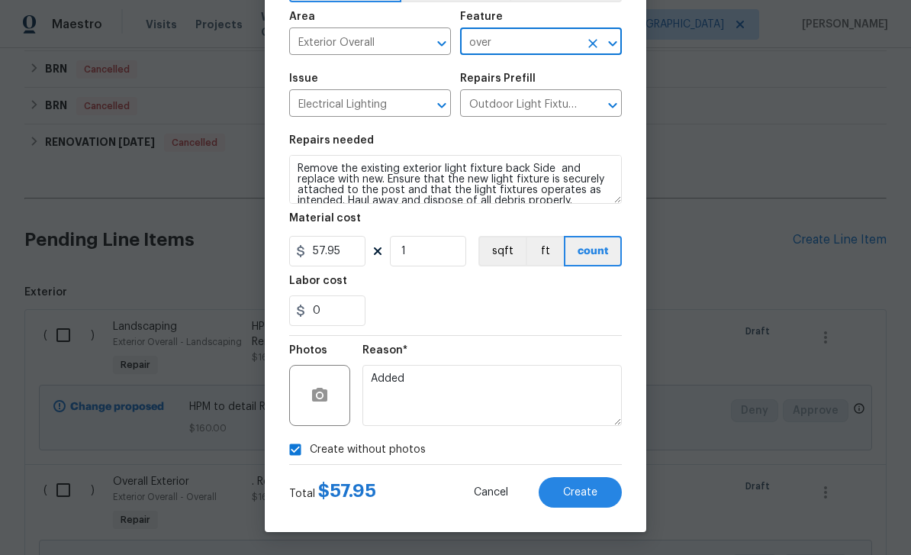
type input "Overall"
click at [600, 495] on button "Create" at bounding box center [580, 492] width 83 height 31
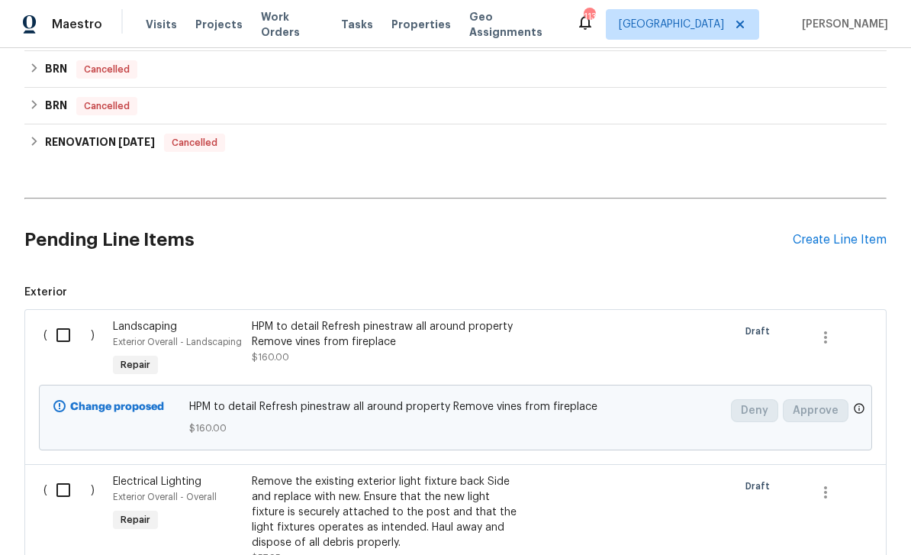
scroll to position [0, 0]
click at [827, 246] on div "Create Line Item" at bounding box center [840, 240] width 94 height 15
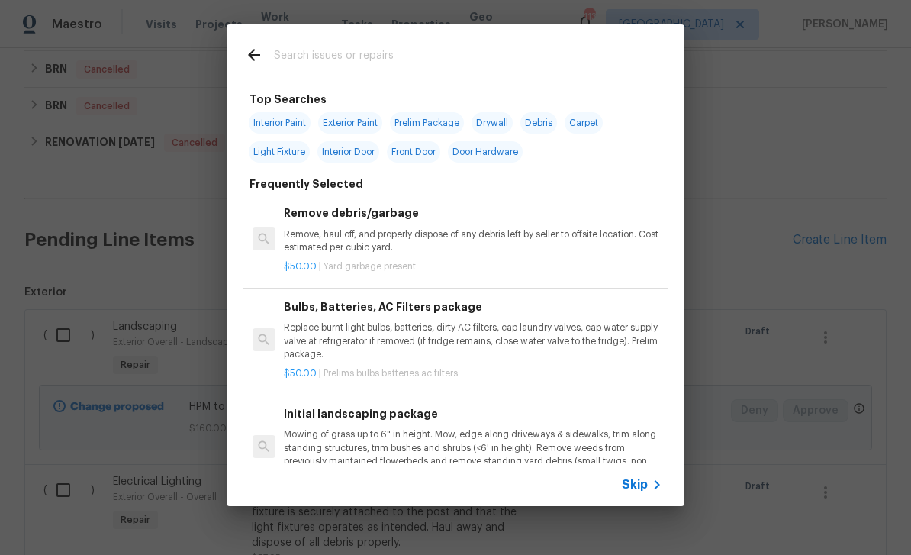
click at [541, 64] on input "text" at bounding box center [436, 57] width 324 height 23
click at [540, 63] on input "text" at bounding box center [436, 57] width 324 height 23
type input "3-t"
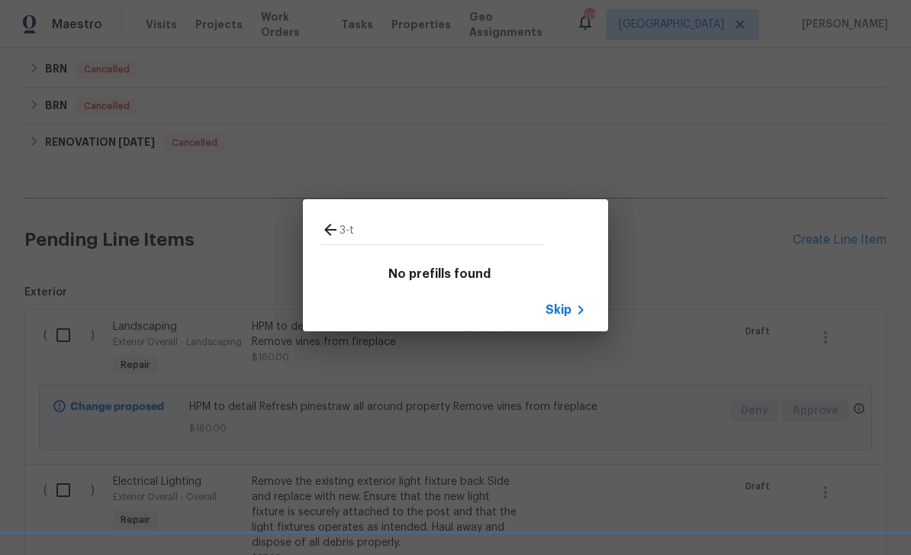
click at [569, 305] on span "Skip" at bounding box center [559, 309] width 26 height 15
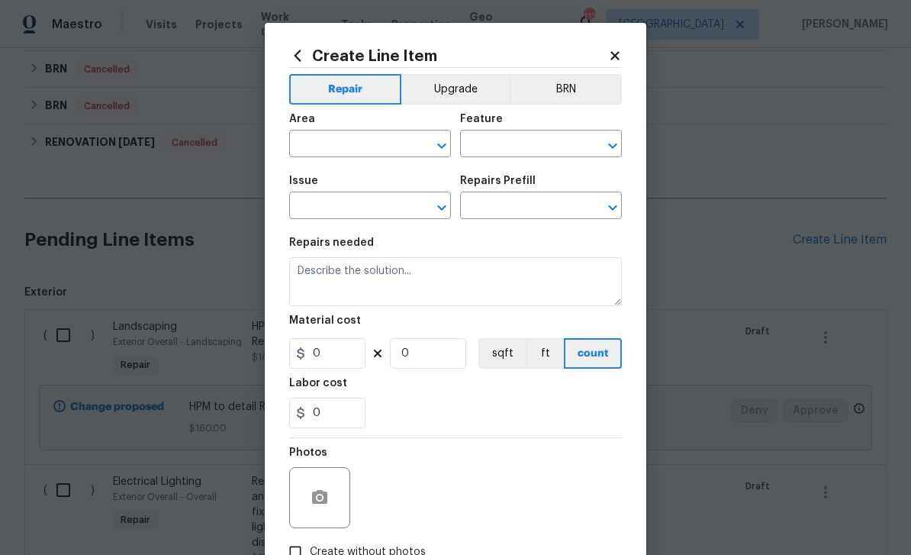
click at [383, 139] on input "text" at bounding box center [348, 146] width 119 height 24
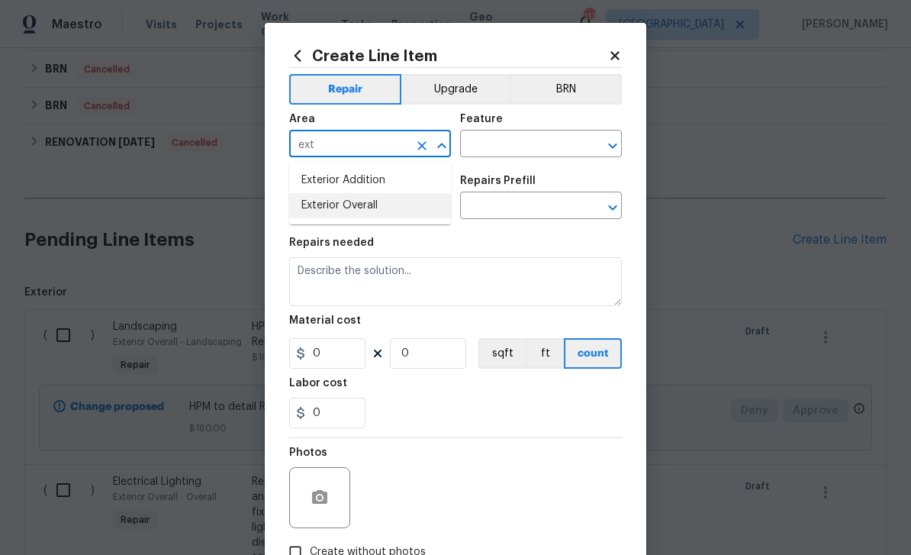
click at [379, 210] on li "Exterior Overall" at bounding box center [370, 205] width 162 height 25
type input "Exterior Overall"
click at [539, 150] on input "text" at bounding box center [519, 146] width 119 height 24
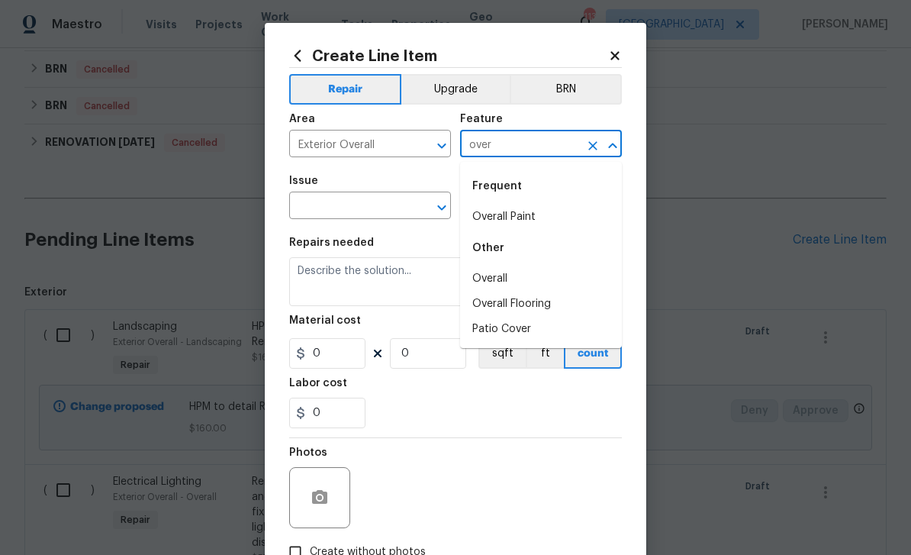
click at [523, 211] on li "Overall Paint" at bounding box center [541, 217] width 162 height 25
type input "Overall Paint"
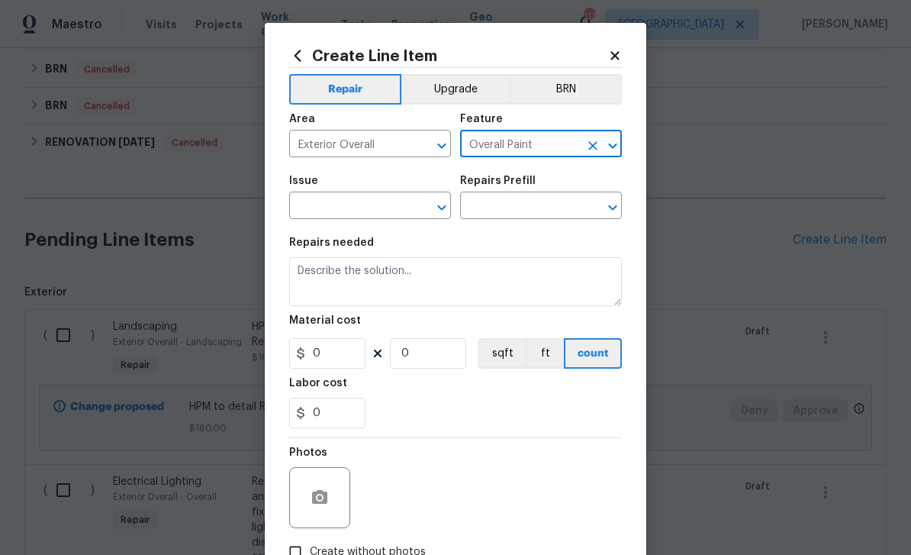
click at [414, 207] on button "Clear" at bounding box center [421, 207] width 21 height 21
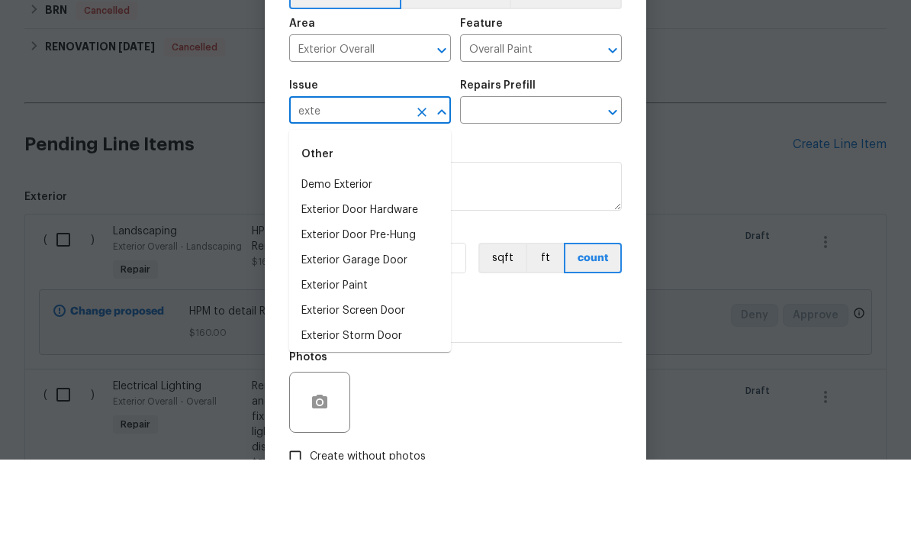
scroll to position [49, 0]
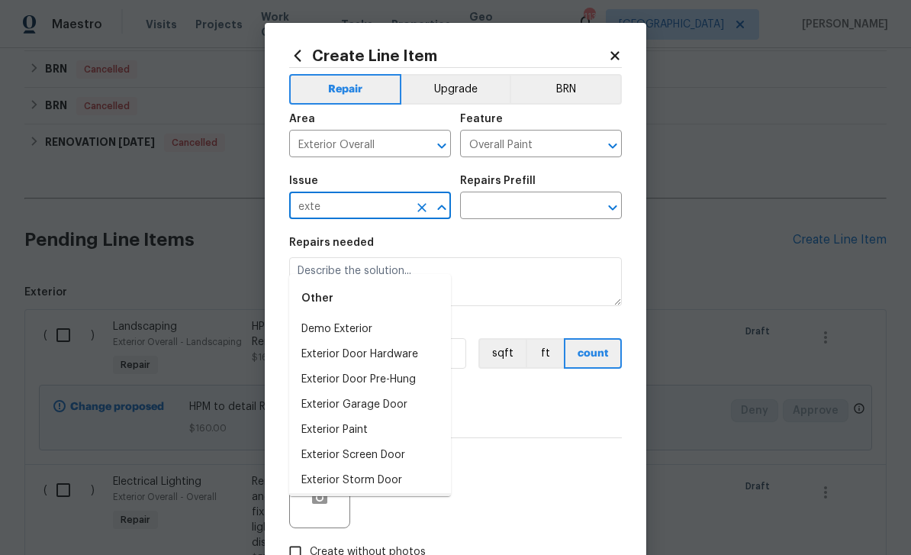
click at [383, 493] on li "Overall Exterior" at bounding box center [370, 505] width 162 height 25
type input "Overall Exterior"
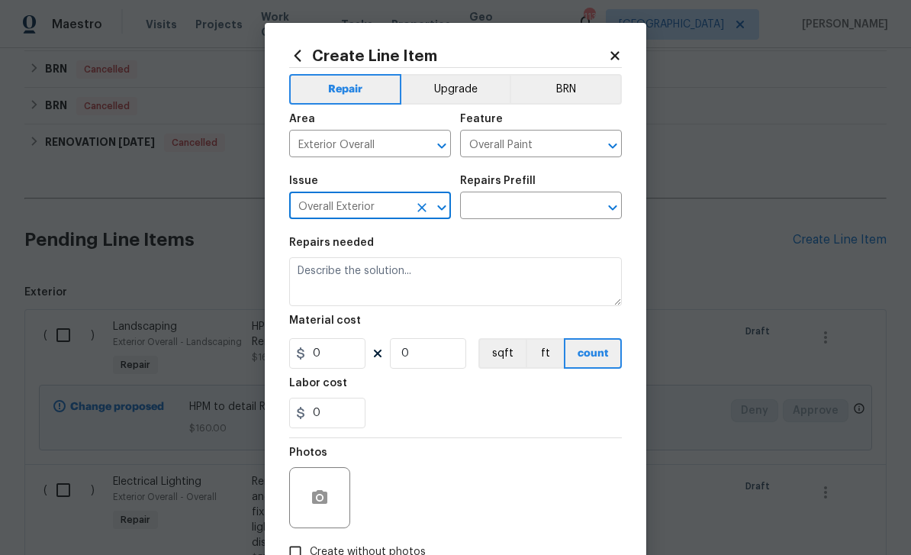
click at [545, 211] on input "text" at bounding box center [519, 207] width 119 height 24
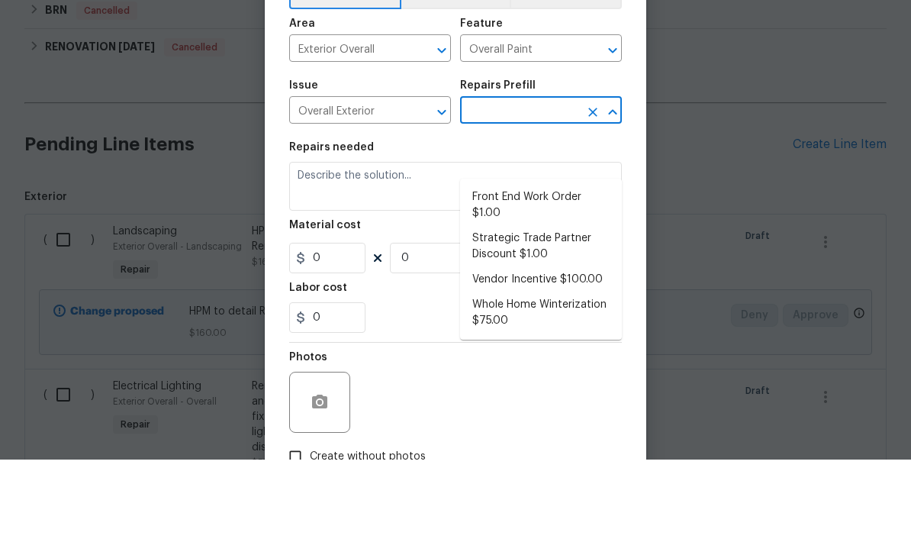
click at [556, 280] on li "Front End Work Order $1.00" at bounding box center [541, 300] width 162 height 41
type input "Front End Work Order $1.00"
type textarea "Placeholder line item for the creation of front end work orders."
type input "1"
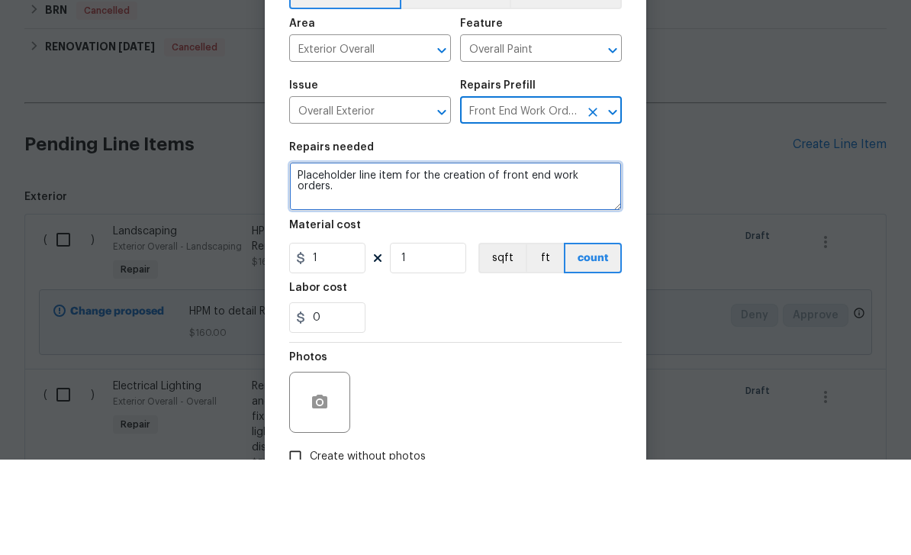
click at [586, 257] on textarea "Placeholder line item for the creation of front end work orders." at bounding box center [455, 281] width 333 height 49
click at [585, 257] on textarea "Placeholder line item for the creation of front end work orders." at bounding box center [455, 281] width 333 height 49
click at [605, 257] on textarea "Placeholder line item for the creation of front end work orders." at bounding box center [455, 281] width 333 height 49
click at [604, 257] on textarea "Placeholder line item for the creation of front end work orders." at bounding box center [455, 281] width 333 height 49
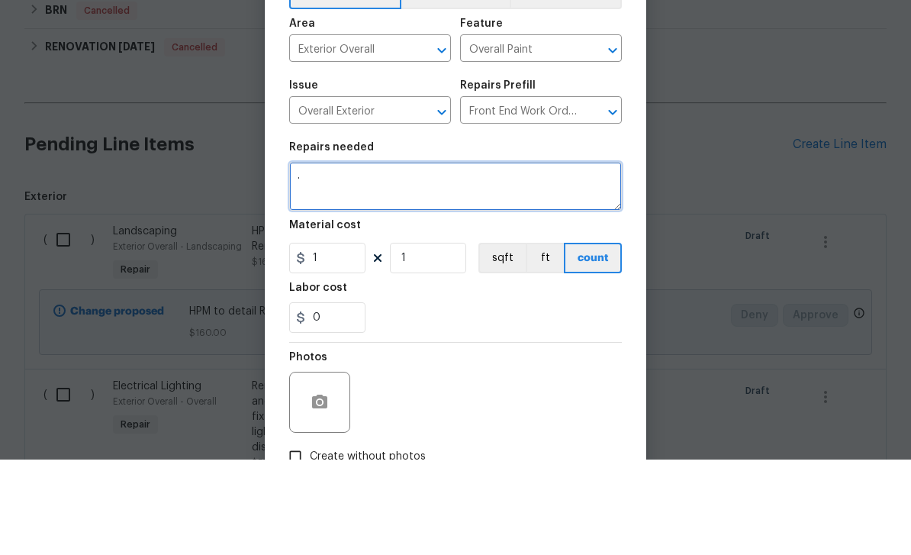
click at [347, 257] on textarea "." at bounding box center [455, 281] width 333 height 49
click at [515, 257] on textarea "." at bounding box center [455, 281] width 333 height 49
paste textarea "Replace back exterior door trim and paint Reattach downspout"
click at [340, 257] on textarea ". Replace back exterior door trim and paint Reattach downspout" at bounding box center [455, 281] width 333 height 49
click at [537, 257] on textarea ". Replace , paint back exterior door trim and paint Reattach downspout" at bounding box center [455, 281] width 333 height 49
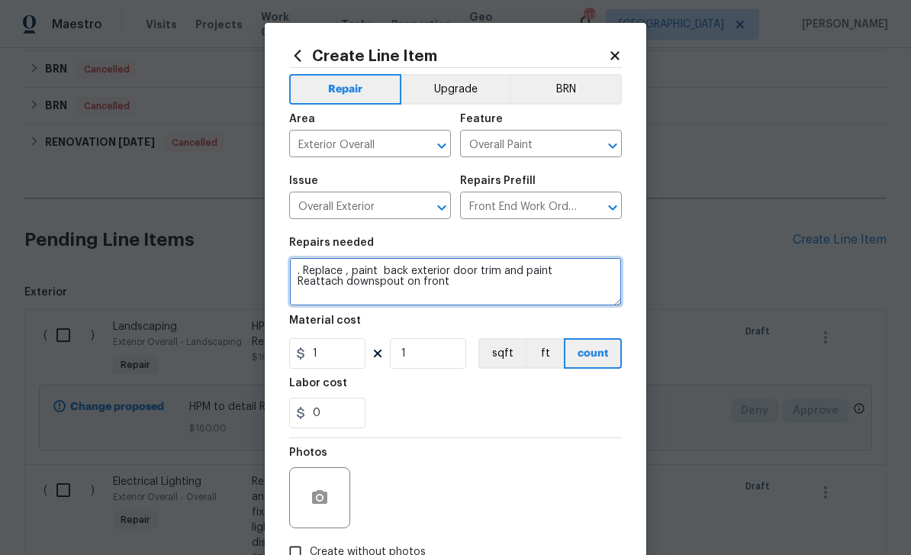
type textarea ". Replace , paint back exterior door trim and paint Reattach downspout on front"
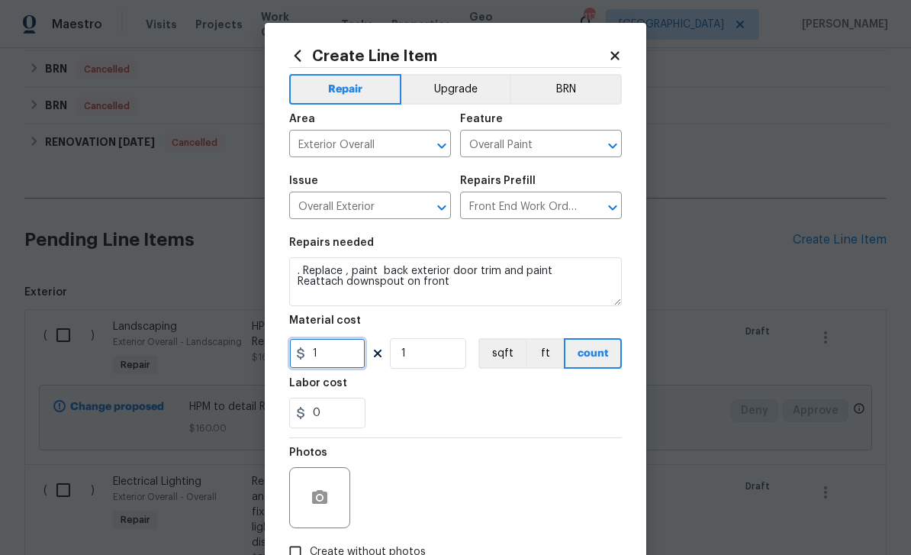
click at [351, 364] on input "1" at bounding box center [327, 353] width 76 height 31
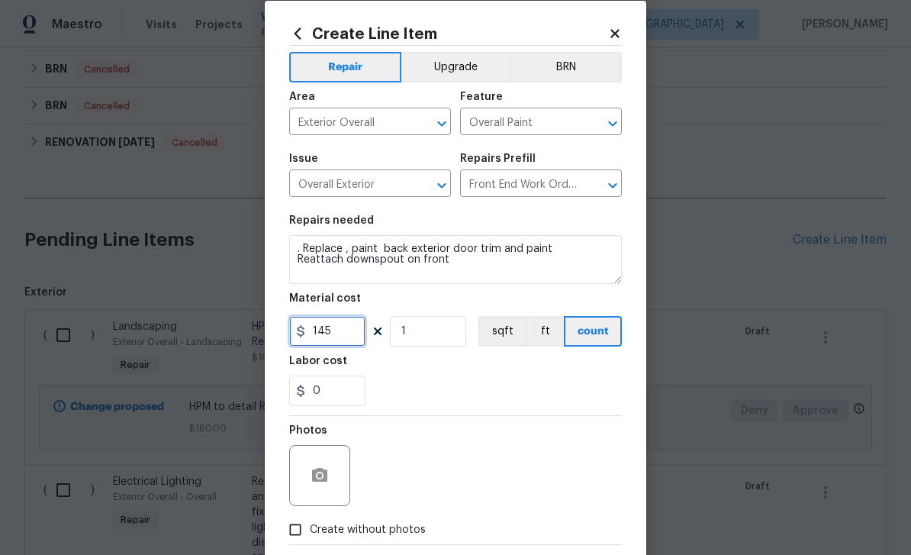
type input "145"
click at [302, 527] on input "Create without photos" at bounding box center [295, 529] width 29 height 29
checkbox input "true"
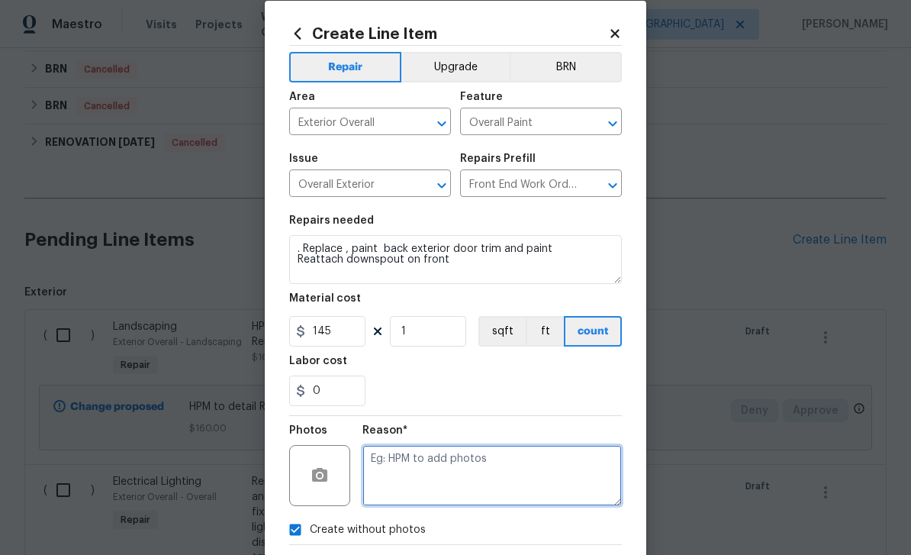
click at [428, 472] on textarea at bounding box center [493, 475] width 260 height 61
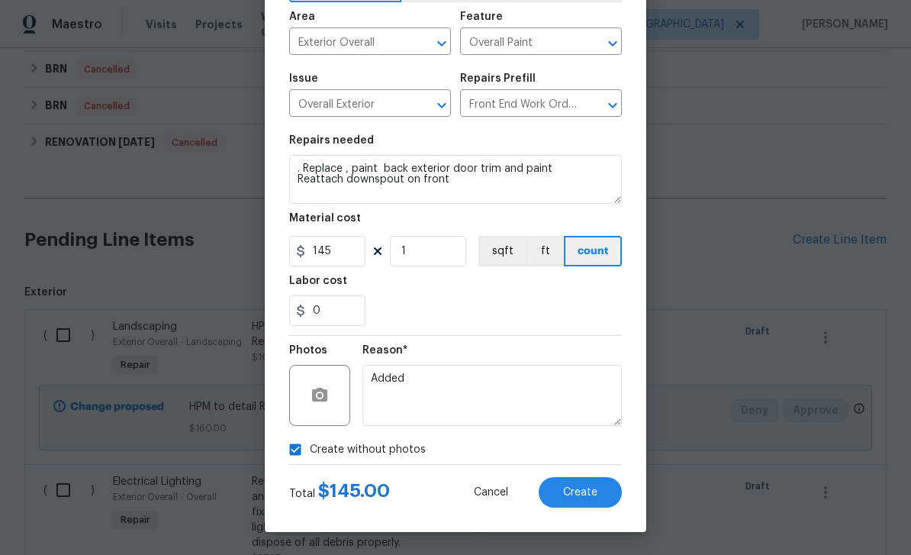
scroll to position [105, 0]
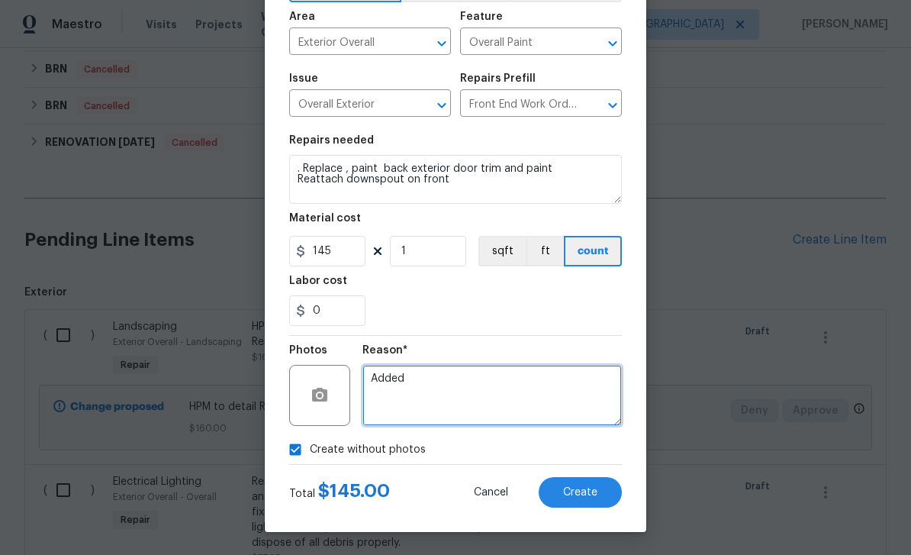
type textarea "Added"
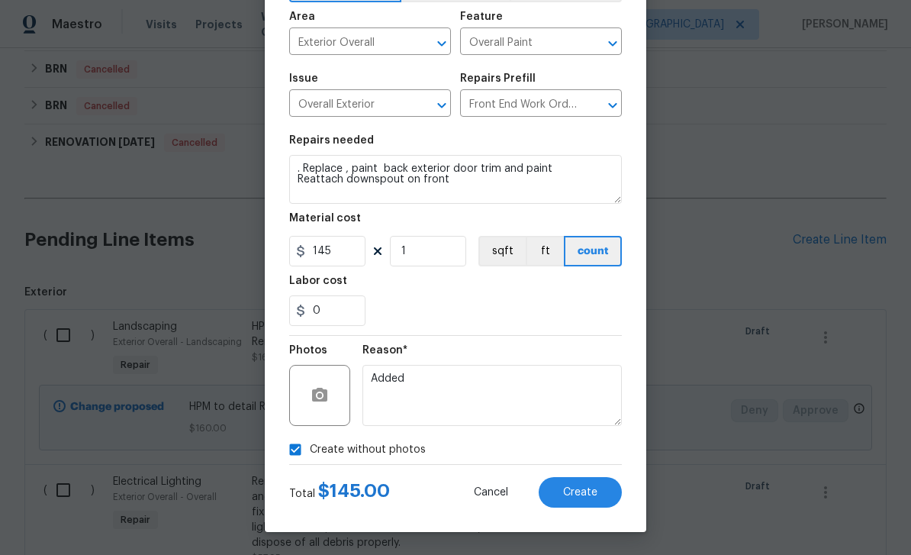
click at [601, 492] on button "Create" at bounding box center [580, 492] width 83 height 31
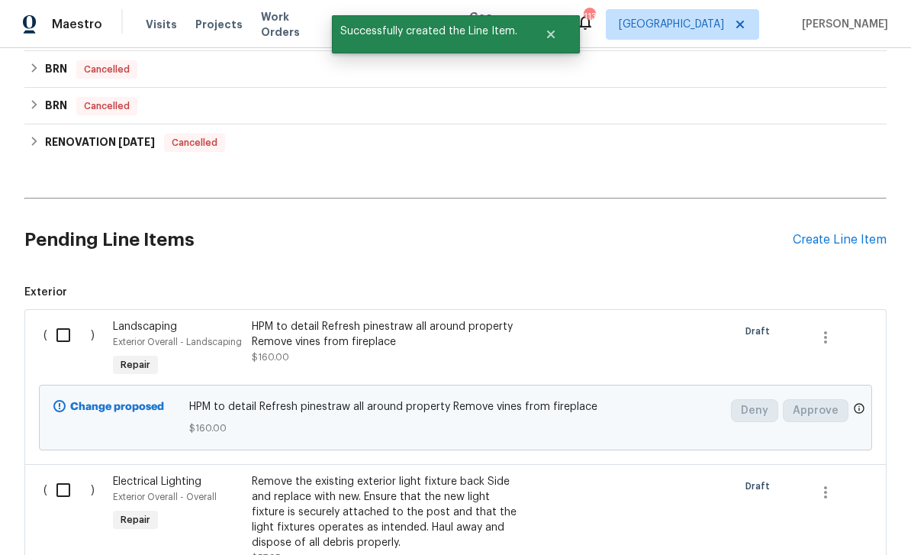
click at [841, 233] on div "Create Line Item" at bounding box center [840, 240] width 94 height 15
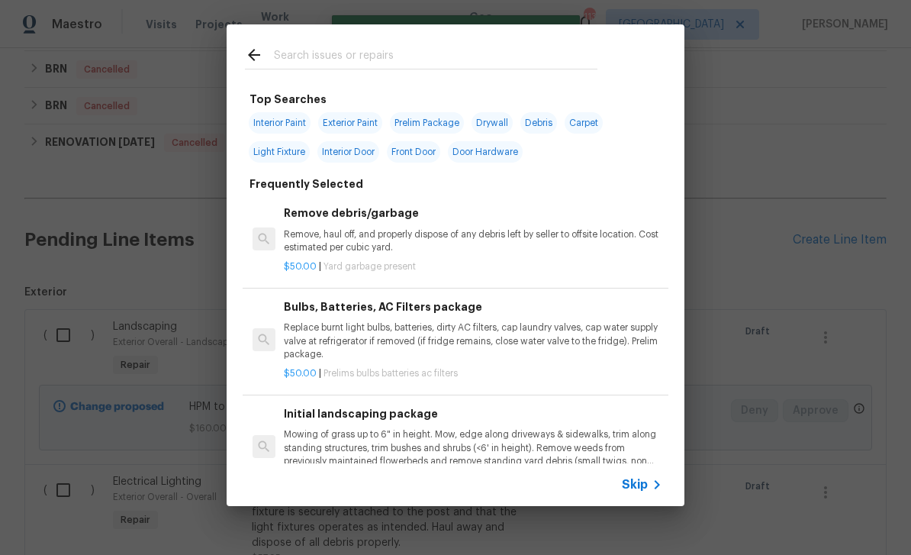
click at [568, 64] on input "text" at bounding box center [436, 57] width 324 height 23
type input "I"
click at [644, 483] on span "Skip" at bounding box center [635, 484] width 26 height 15
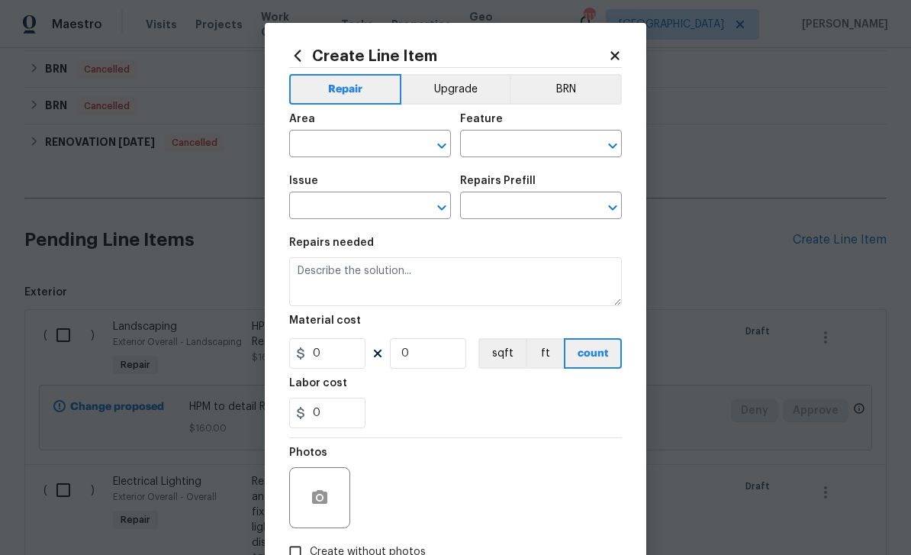
click at [393, 154] on input "text" at bounding box center [348, 146] width 119 height 24
click at [387, 207] on li "Interior Overall" at bounding box center [370, 205] width 162 height 25
type input "Interior Overall"
click at [543, 140] on input "text" at bounding box center [519, 146] width 119 height 24
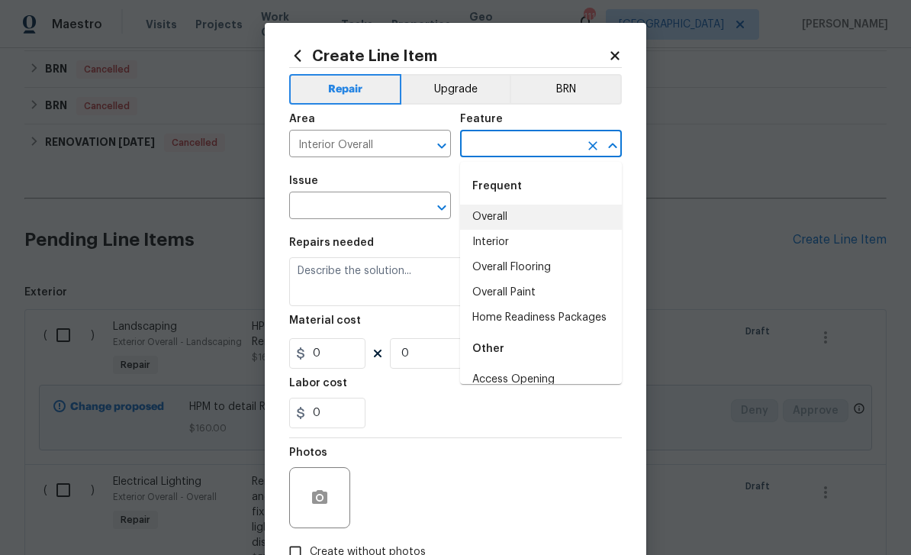
click at [521, 214] on li "Overall" at bounding box center [541, 217] width 162 height 25
type input "Overall"
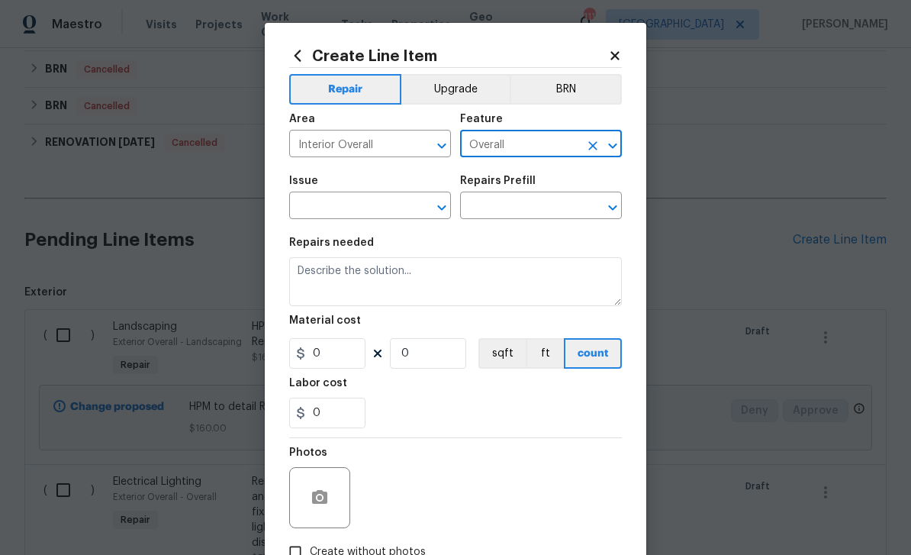
click at [398, 208] on input "text" at bounding box center [348, 207] width 119 height 24
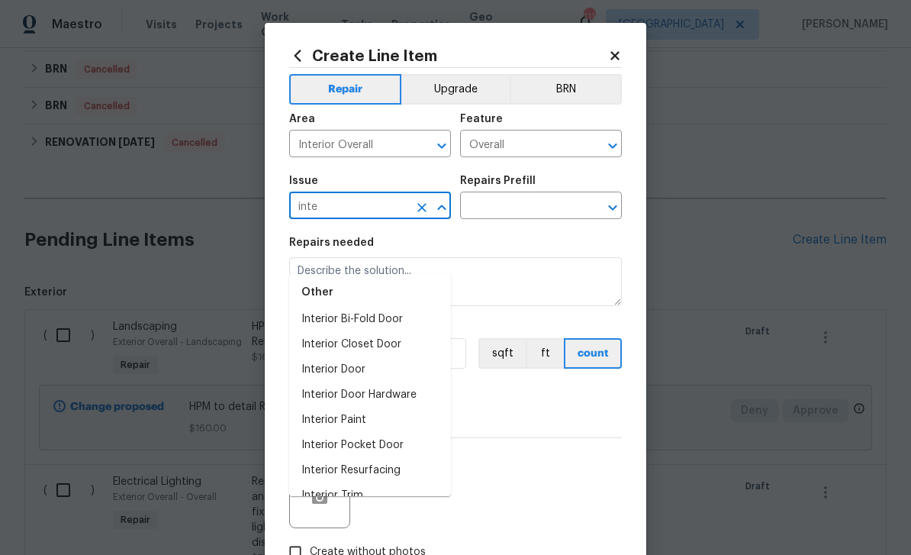
scroll to position [34, 0]
click at [376, 408] on li "Interior Paint" at bounding box center [370, 420] width 162 height 25
type input "Interior Paint"
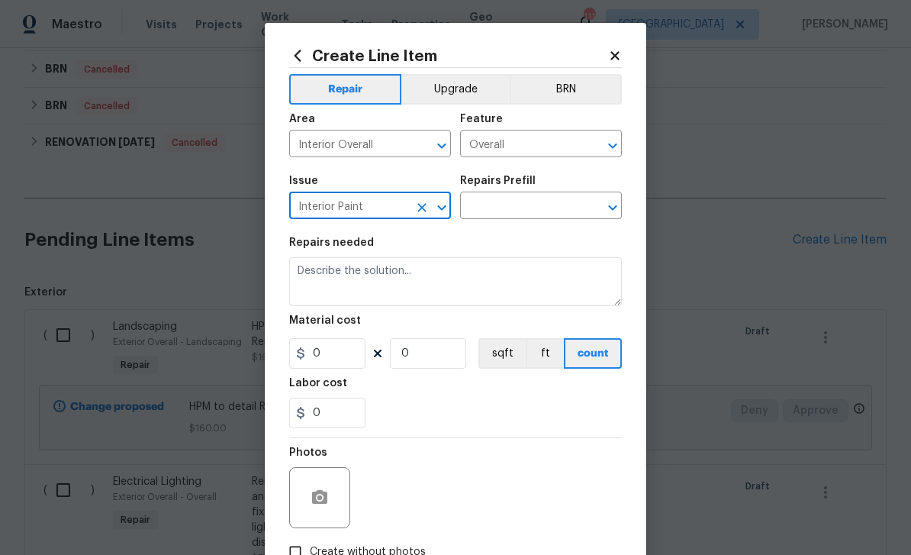
click at [516, 209] on input "text" at bounding box center [519, 207] width 119 height 24
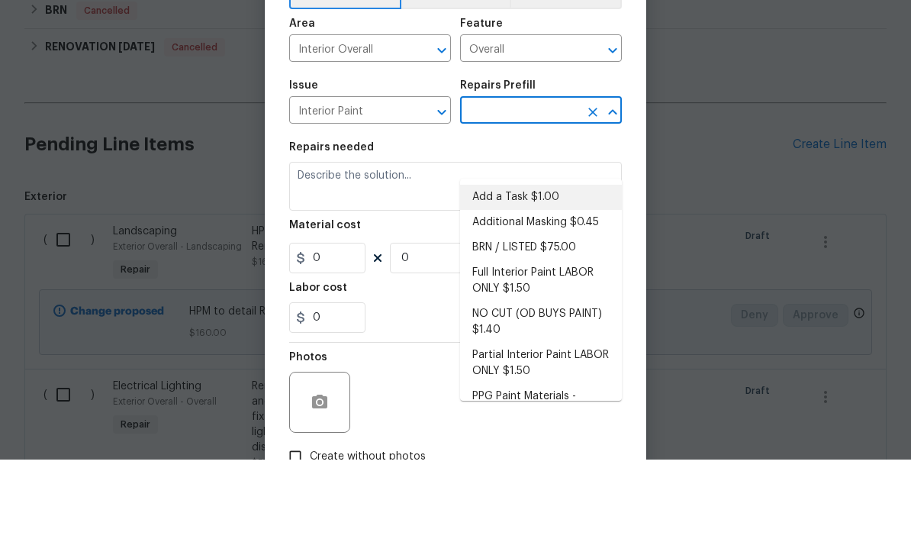
click at [547, 280] on li "Add a Task $1.00" at bounding box center [541, 292] width 162 height 25
type input "Add a Task $1.00"
type input "Overall Paint"
type textarea "HPM to detail"
type input "1"
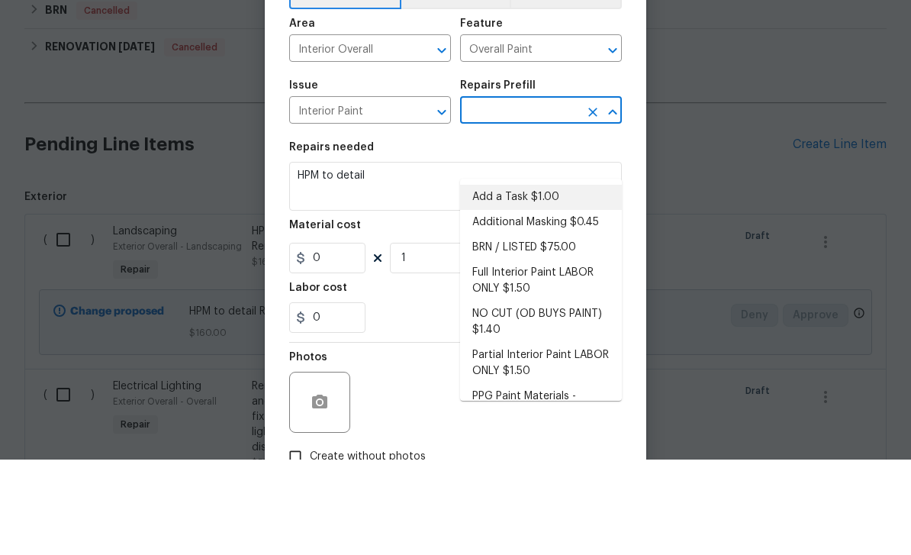
type input "Add a Task $1.00"
type input "1"
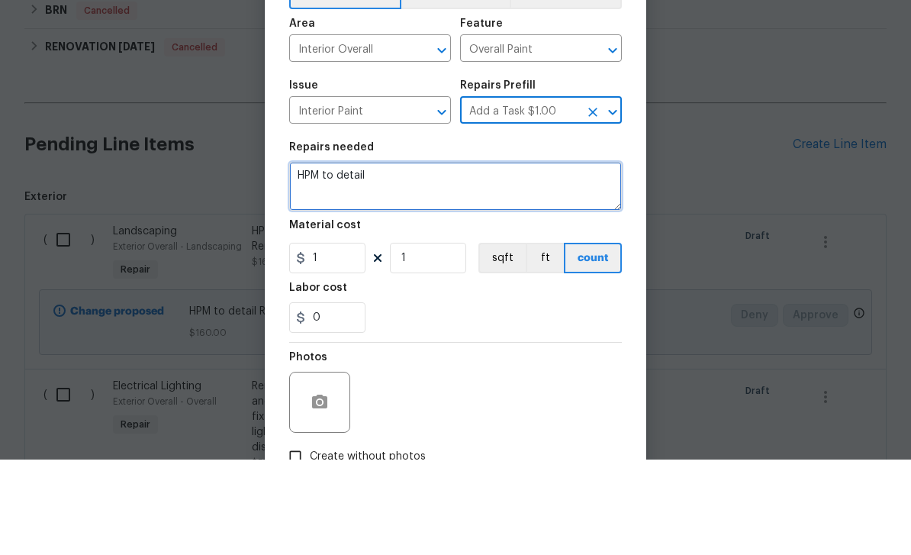
click at [485, 257] on textarea "HPM to detail" at bounding box center [455, 281] width 333 height 49
click at [499, 257] on textarea "HPM to detail" at bounding box center [455, 281] width 333 height 49
paste textarea "Replace hvac vents spray with popcorn x2"
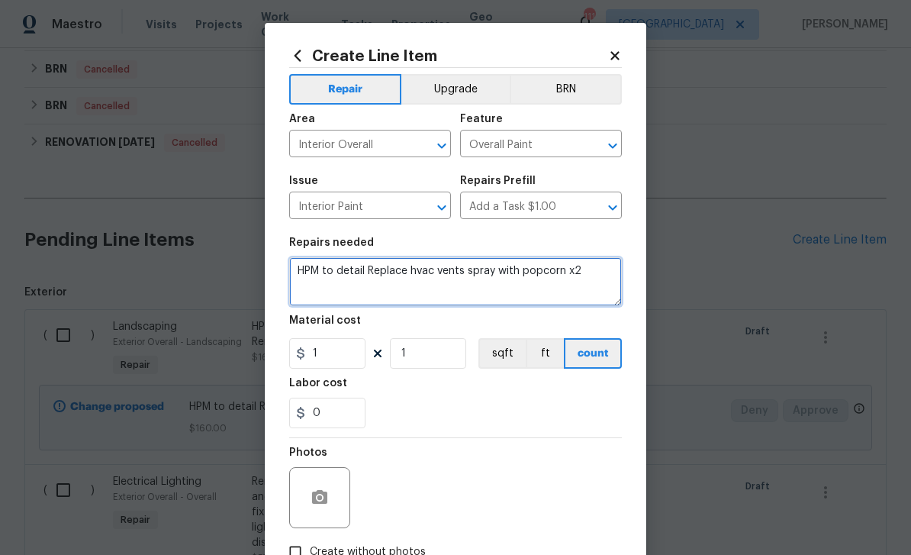
type textarea "HPM to detail Replace hvac vents spray with popcorn x2"
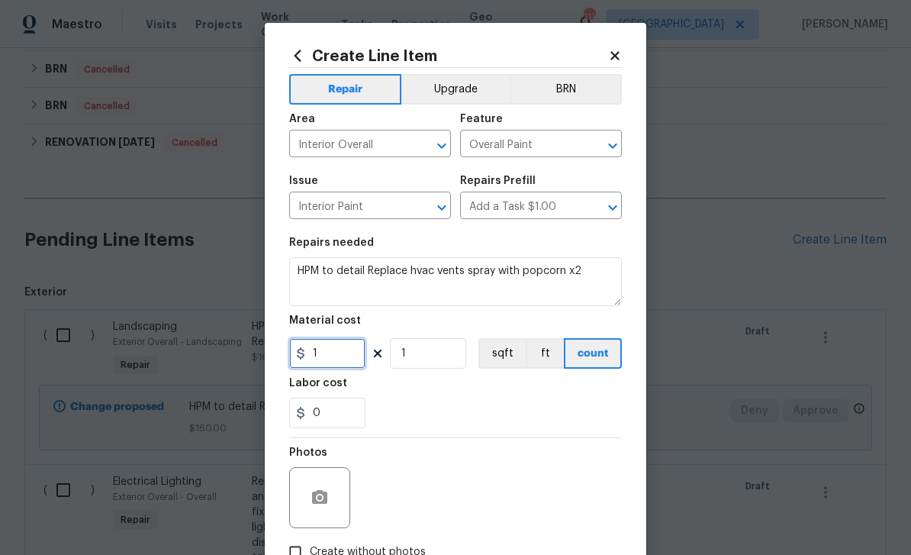
click at [348, 359] on input "1" at bounding box center [327, 353] width 76 height 31
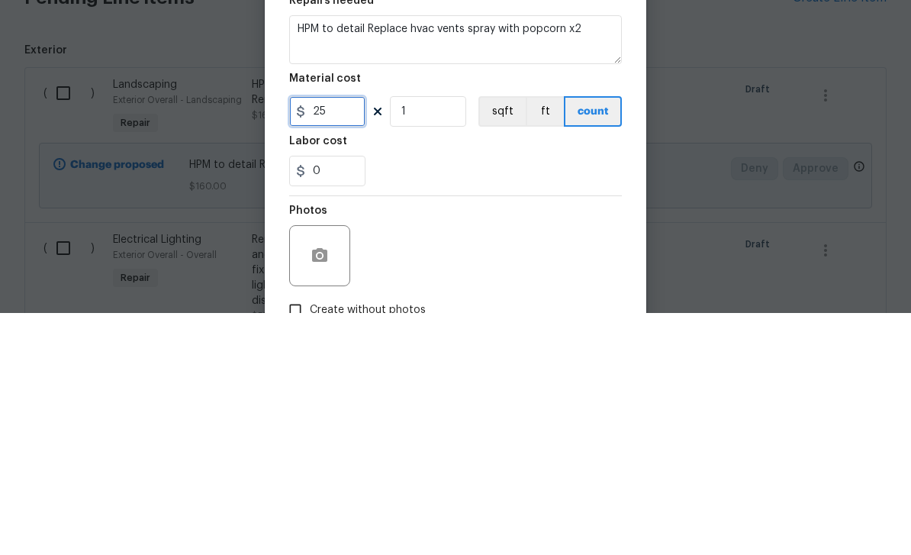
type input "25"
click at [417, 338] on input "1" at bounding box center [428, 353] width 76 height 31
type input "2"
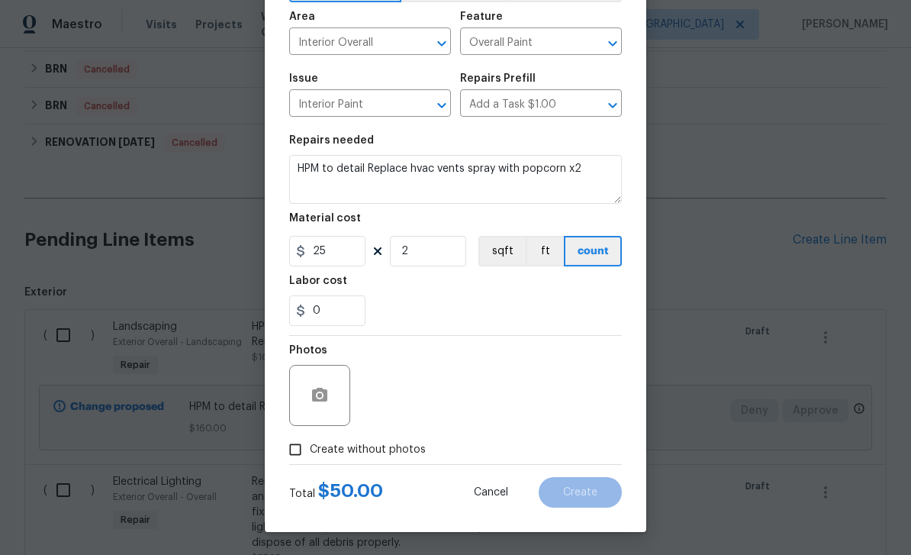
scroll to position [105, 0]
click at [301, 453] on input "Create without photos" at bounding box center [295, 449] width 29 height 29
checkbox input "true"
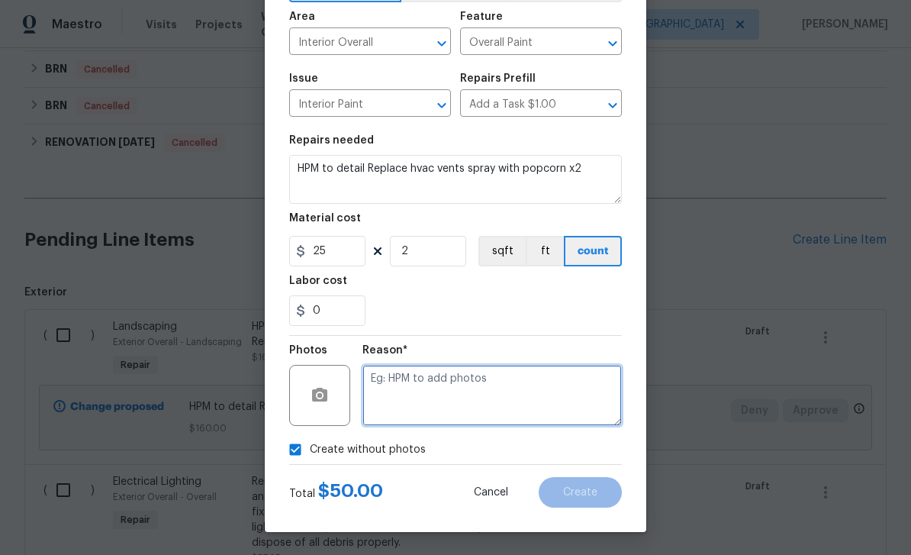
click at [495, 384] on textarea at bounding box center [493, 395] width 260 height 61
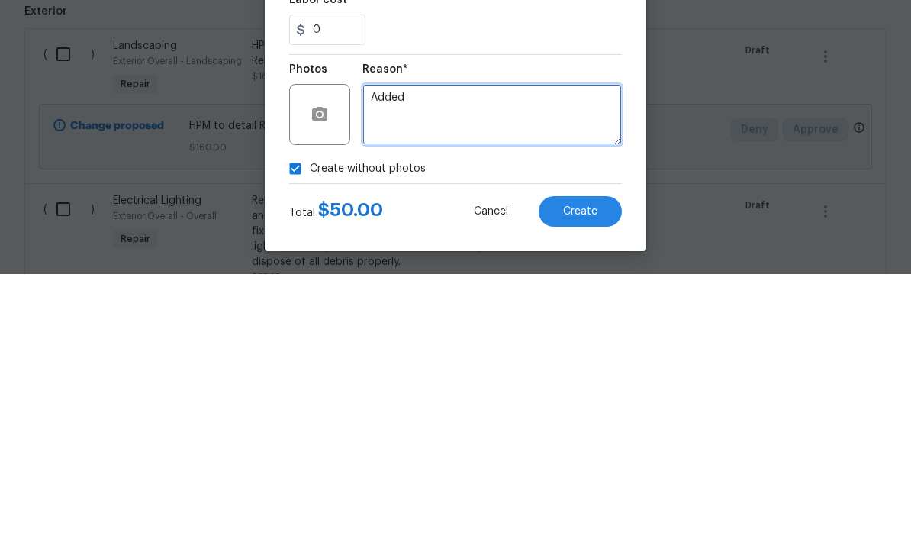
type textarea "Added"
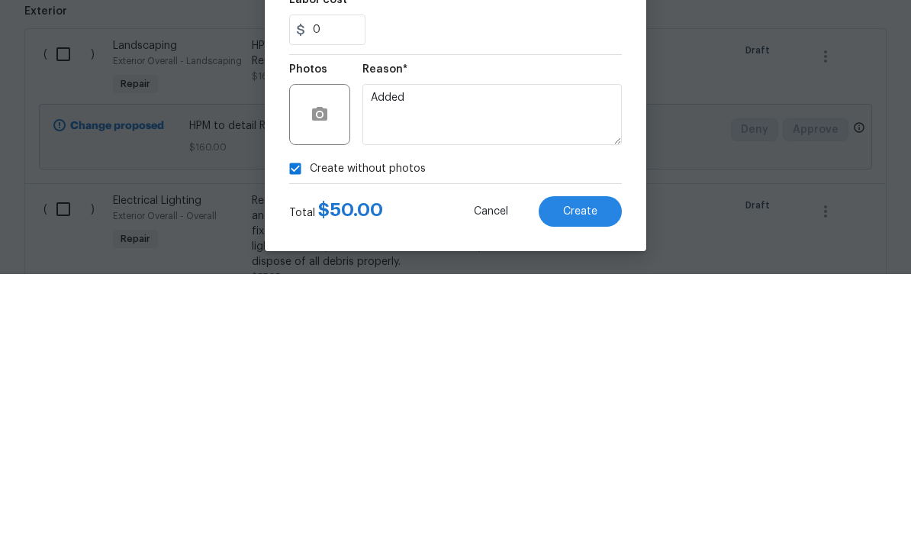
click at [618, 477] on button "Create" at bounding box center [580, 492] width 83 height 31
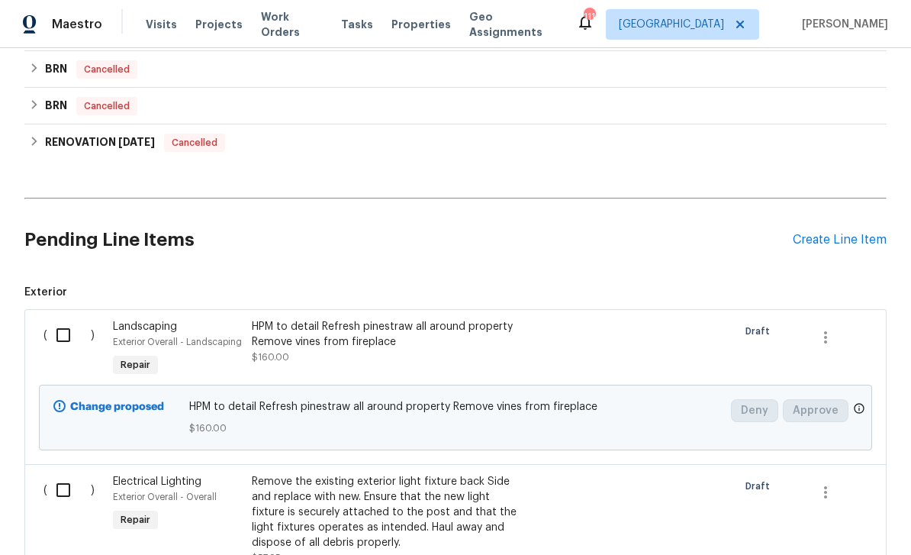
click at [830, 233] on div "Create Line Item" at bounding box center [840, 240] width 94 height 15
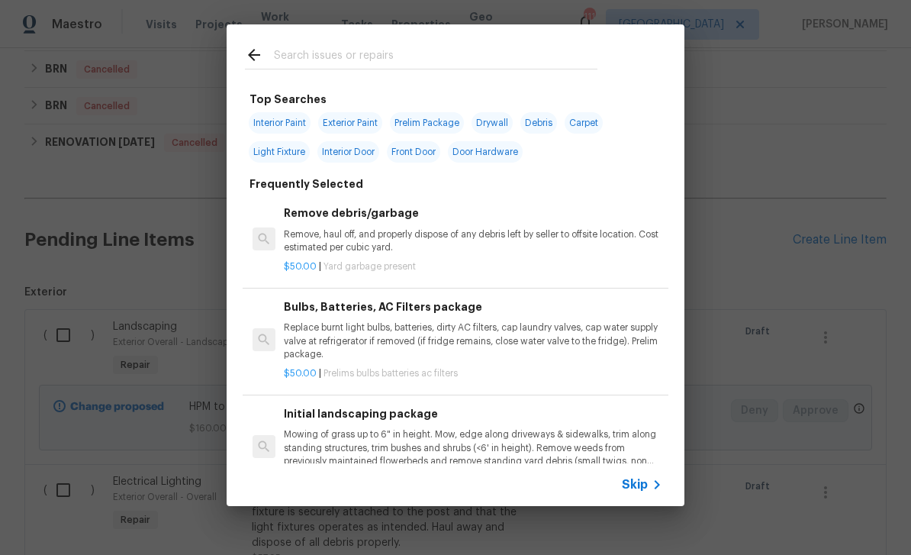
click at [597, 56] on input "text" at bounding box center [436, 57] width 324 height 23
click at [596, 56] on input "text" at bounding box center [436, 57] width 324 height 23
type input "Overa"
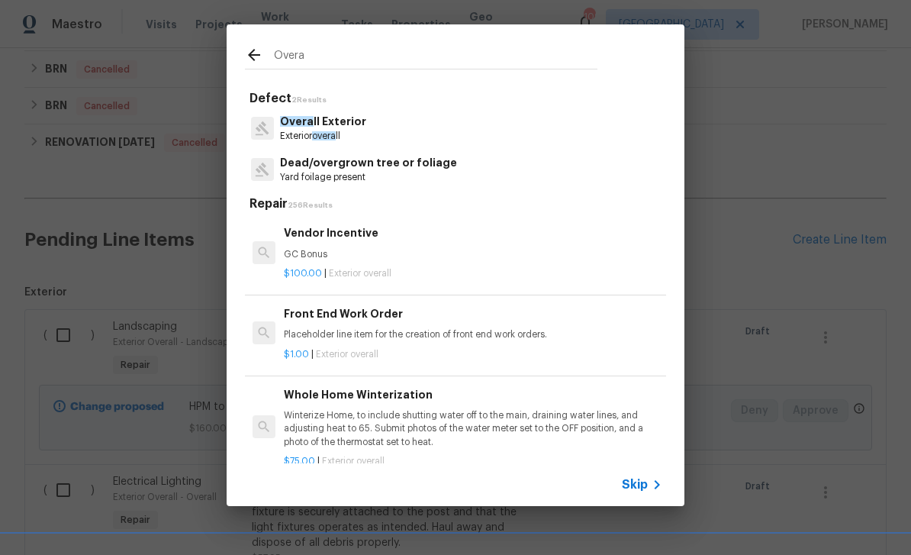
click at [643, 482] on span "Skip" at bounding box center [635, 484] width 26 height 15
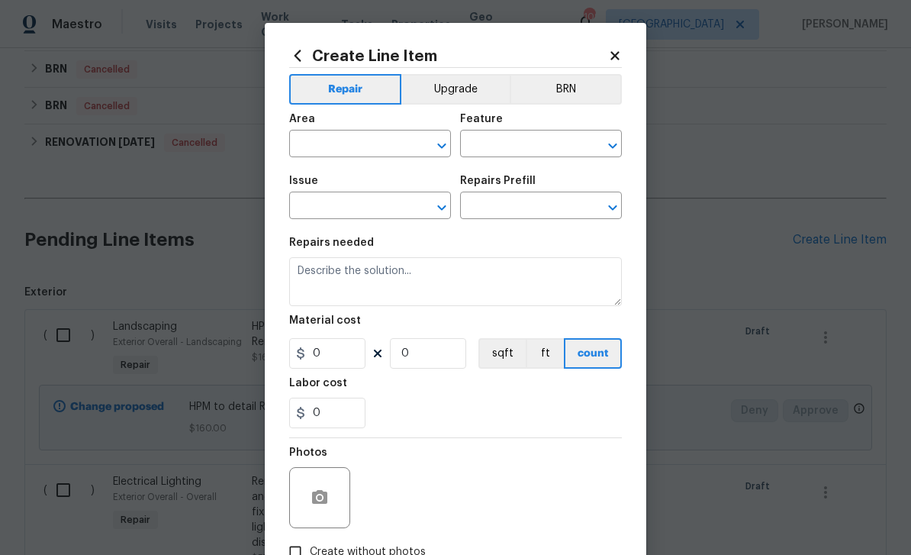
click at [403, 148] on input "text" at bounding box center [348, 146] width 119 height 24
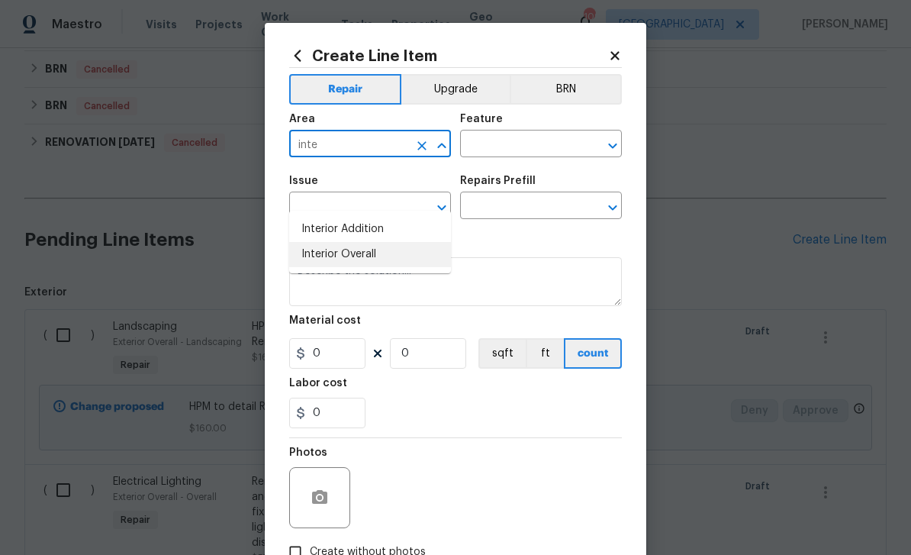
click at [385, 242] on li "Interior Overall" at bounding box center [370, 254] width 162 height 25
type input "Interior Overall"
click at [543, 144] on input "text" at bounding box center [519, 146] width 119 height 24
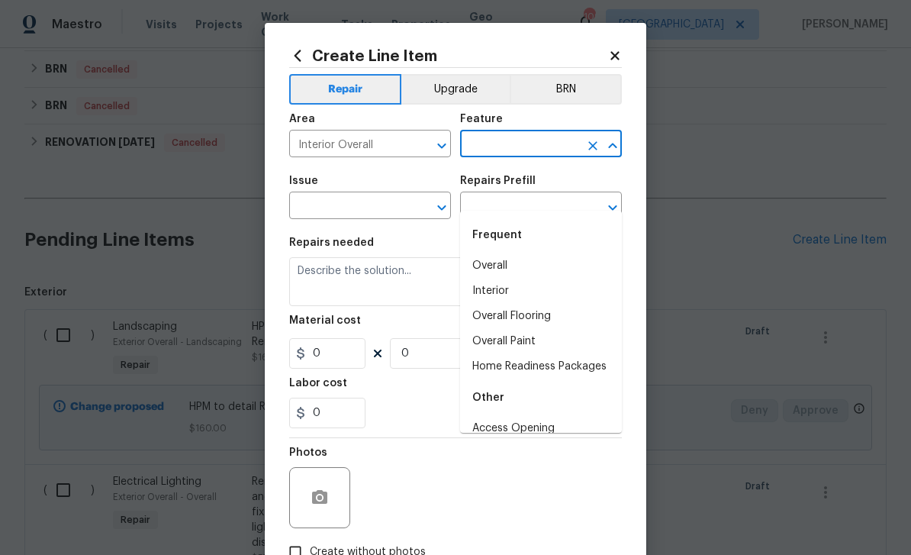
click at [513, 253] on li "Overall" at bounding box center [541, 265] width 162 height 25
type input "Overall"
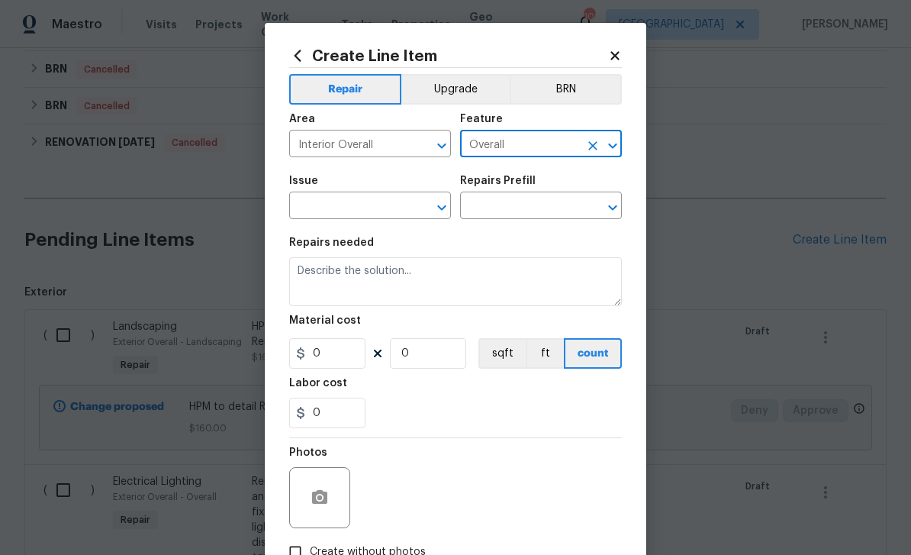
click at [402, 207] on input "text" at bounding box center [348, 207] width 119 height 24
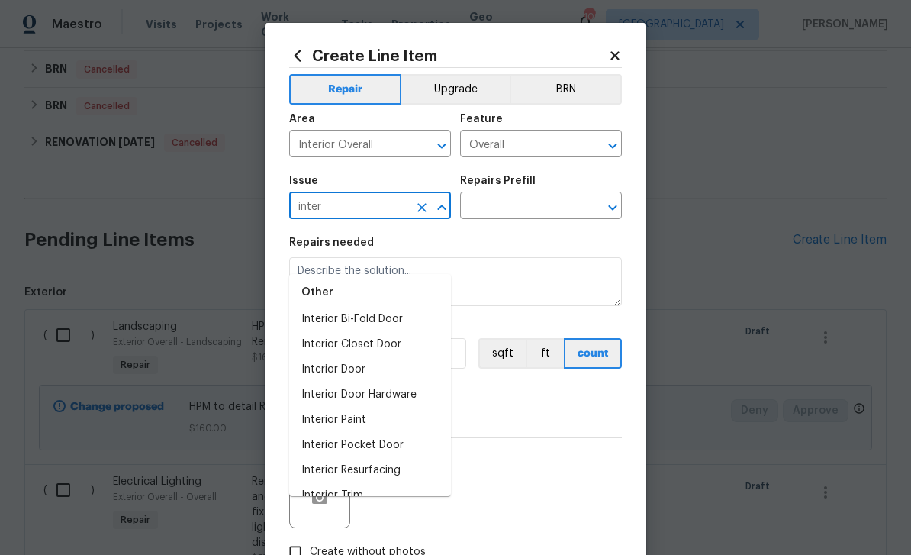
scroll to position [34, 0]
click at [375, 484] on li "Interior Trim" at bounding box center [370, 496] width 162 height 25
type input "Interior Trim"
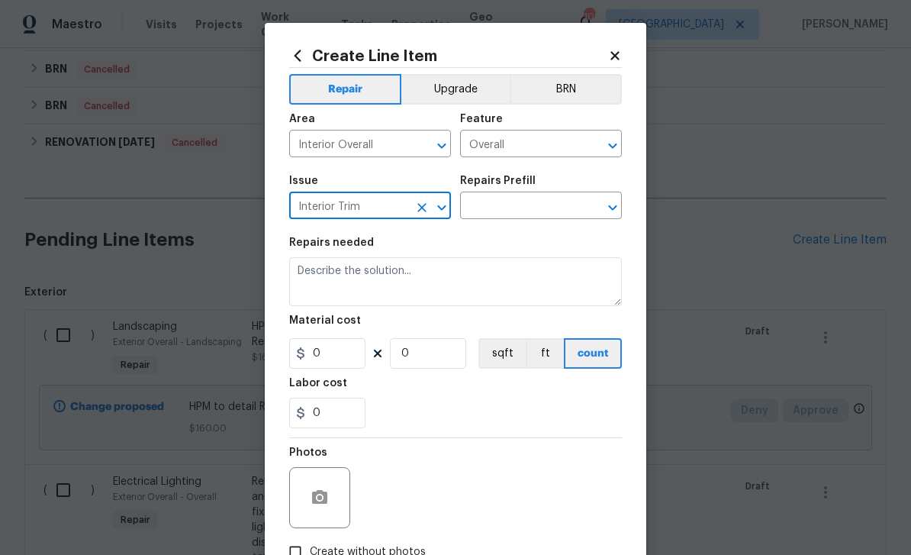
click at [507, 216] on input "text" at bounding box center [519, 207] width 119 height 24
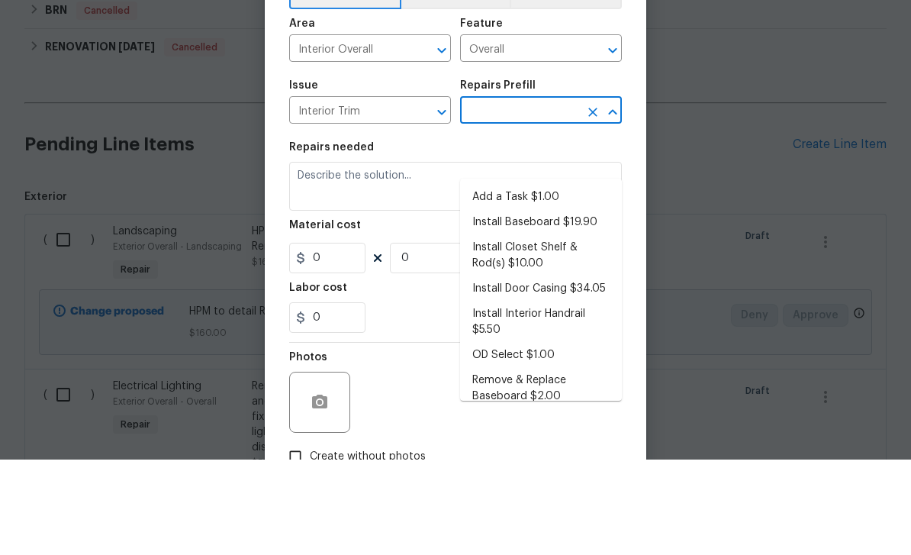
click at [547, 280] on li "Add a Task $1.00" at bounding box center [541, 292] width 162 height 25
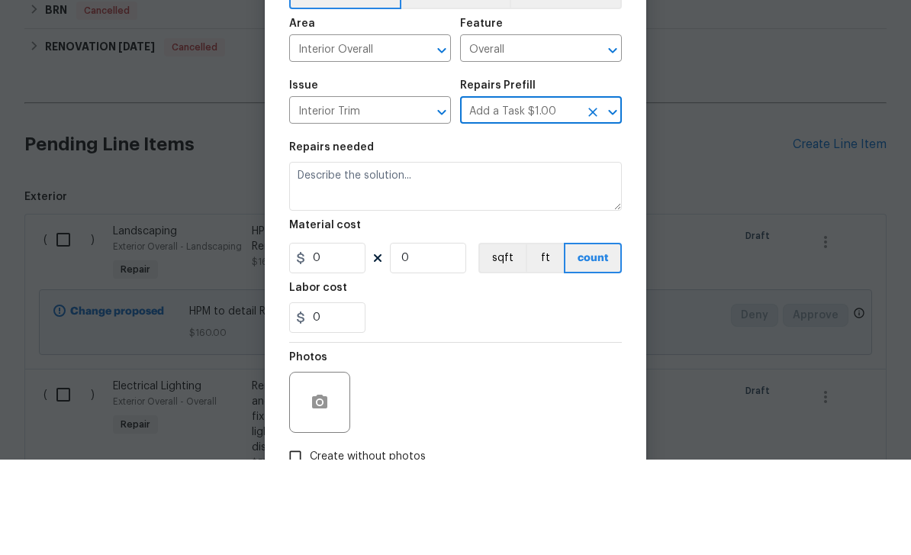
type input "Add a Task $1.00"
type input "Interior Trim"
type textarea "HPM to detail"
type input "1"
type input "Add a Task $1.00"
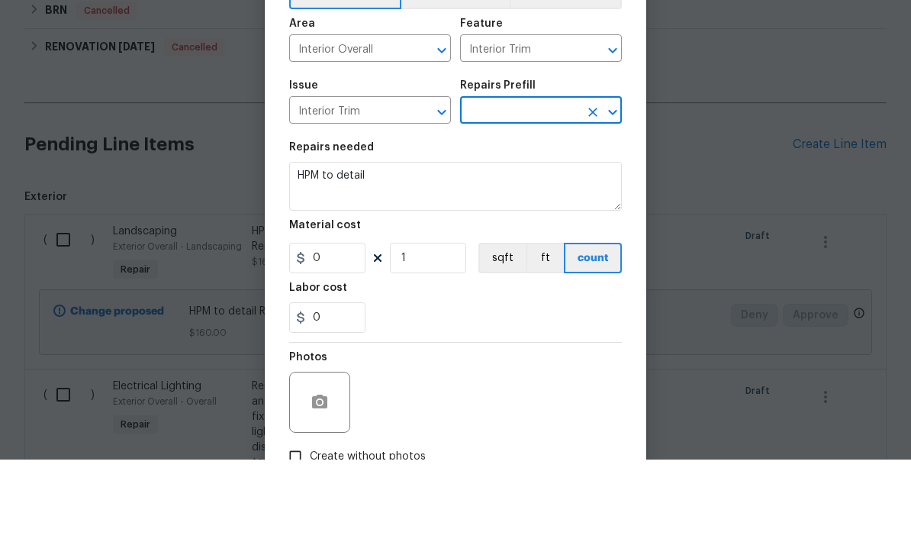
type input "1"
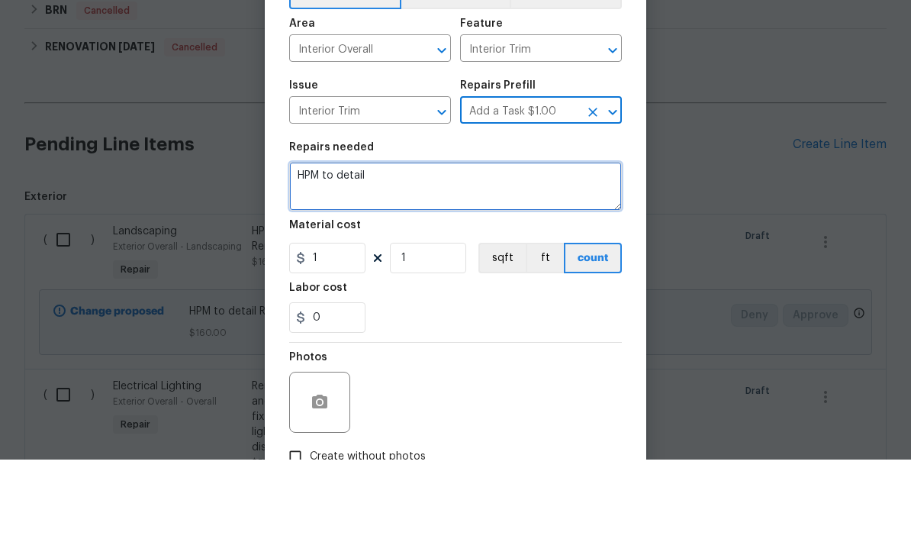
click at [465, 257] on textarea "HPM to detail" at bounding box center [455, 281] width 333 height 49
click at [359, 257] on textarea "HPM to detail" at bounding box center [455, 281] width 333 height 49
paste textarea "Relocate light switch in fist floor bedroom Replace all outlets and switch plat…"
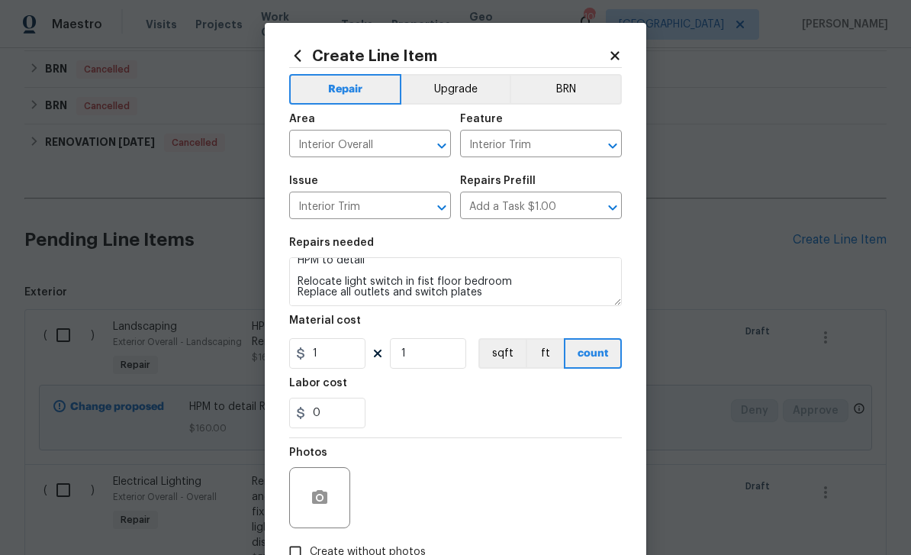
scroll to position [11, 0]
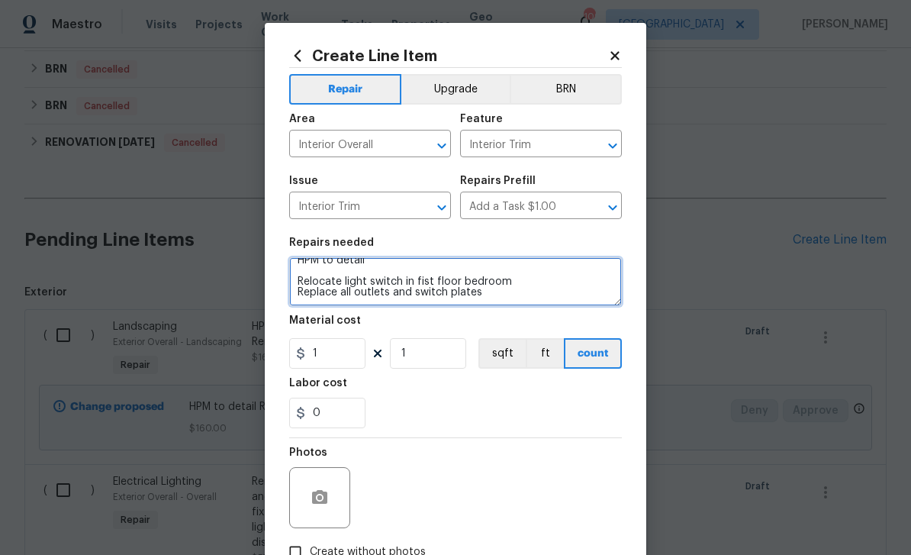
click at [426, 282] on textarea "HPM to detail Relocate light switch in fist floor bedroom Replace all outlets a…" at bounding box center [455, 281] width 333 height 49
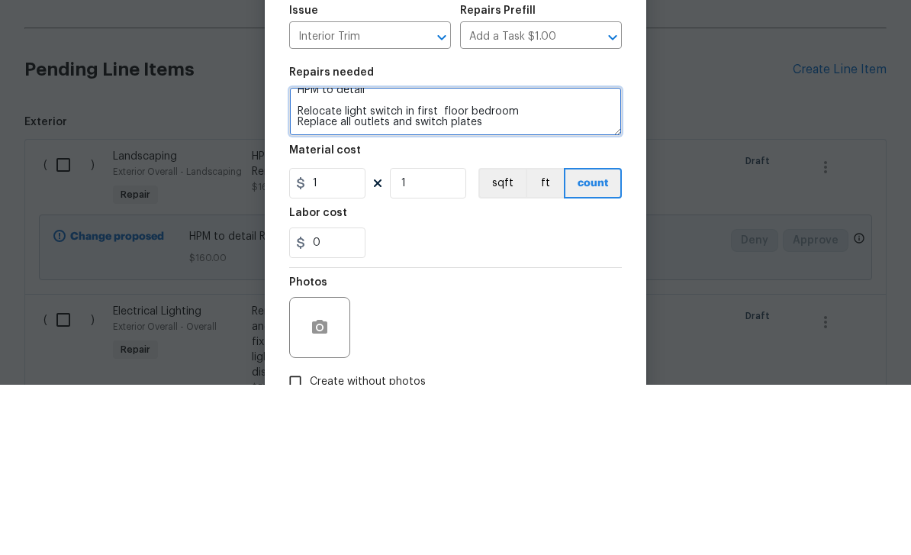
type textarea "HPM to detail Relocate light switch in first floor bedroom Replace all outlets …"
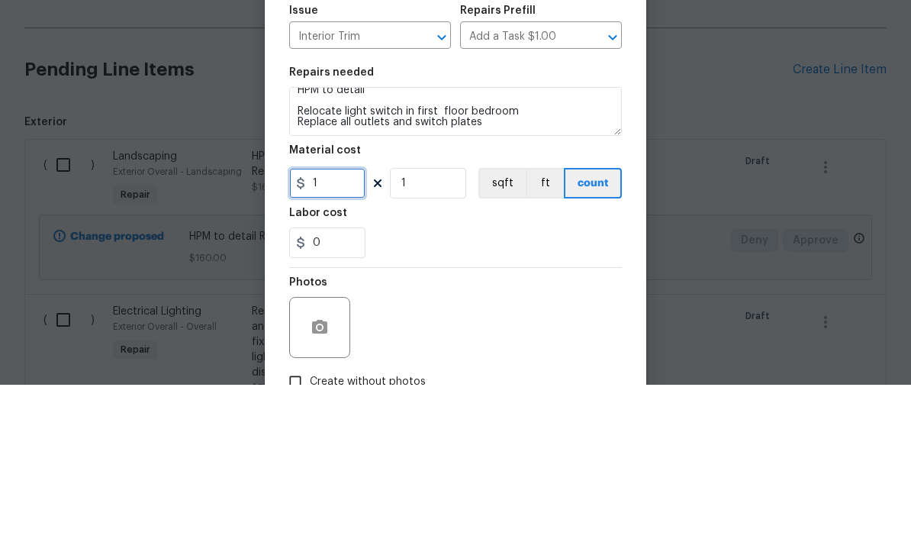
click at [356, 338] on input "1" at bounding box center [327, 353] width 76 height 31
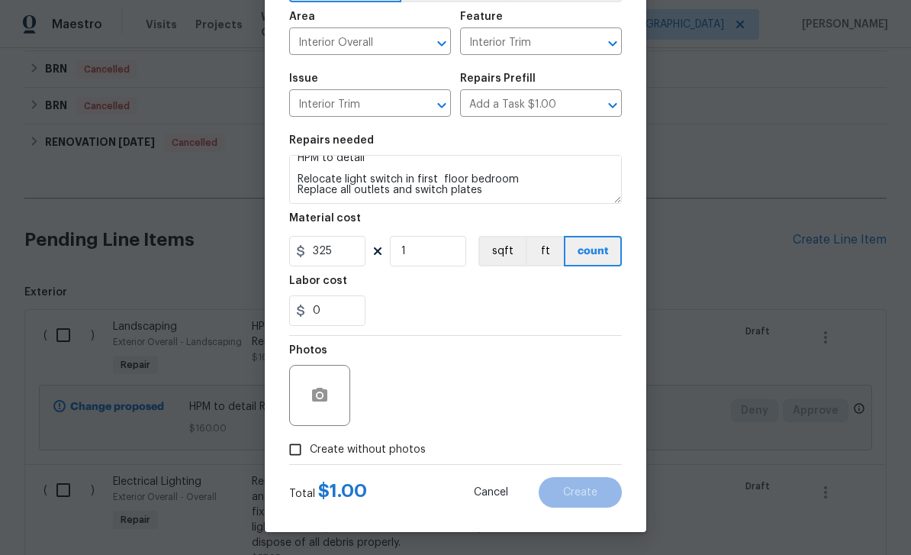
scroll to position [105, 0]
type input "325"
click at [301, 456] on input "Create without photos" at bounding box center [295, 449] width 29 height 29
checkbox input "true"
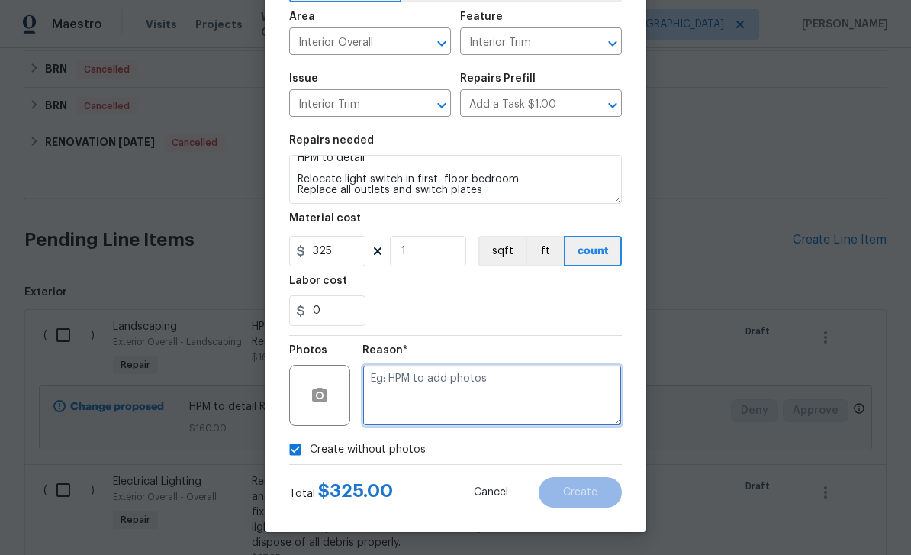
click at [440, 398] on textarea at bounding box center [493, 395] width 260 height 61
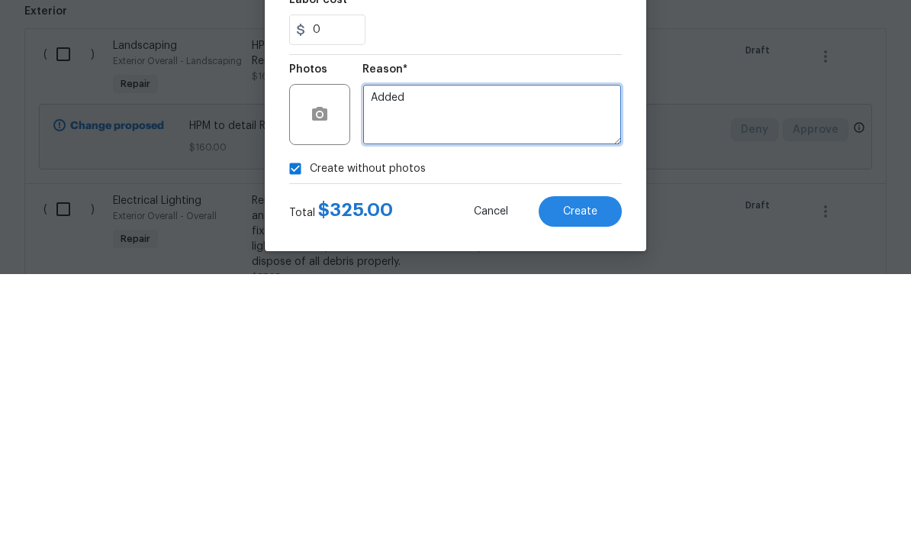
type textarea "Added"
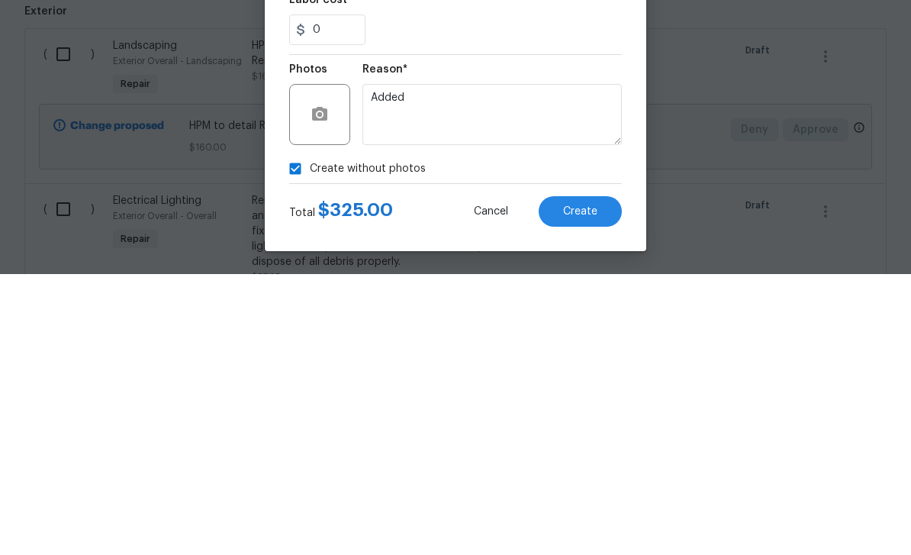
click at [600, 477] on button "Create" at bounding box center [580, 492] width 83 height 31
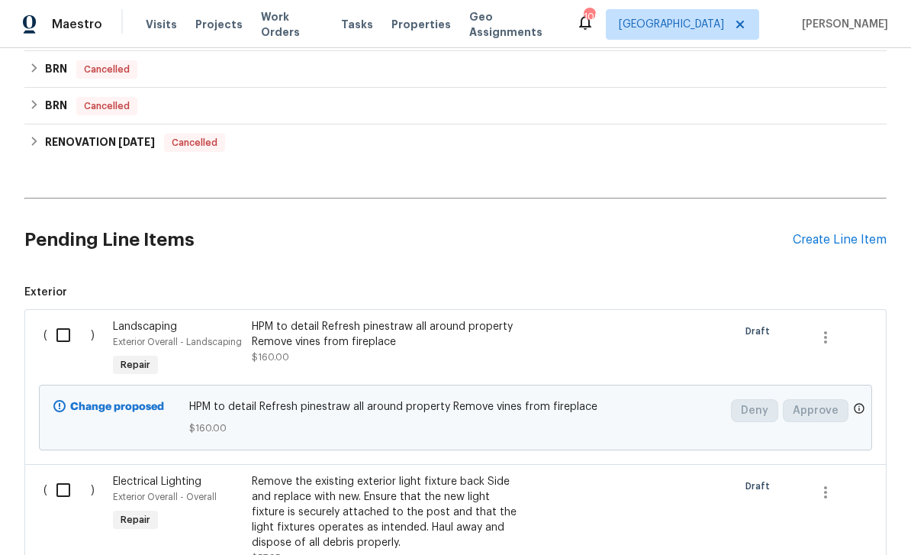
click at [833, 233] on div "Create Line Item" at bounding box center [840, 240] width 94 height 15
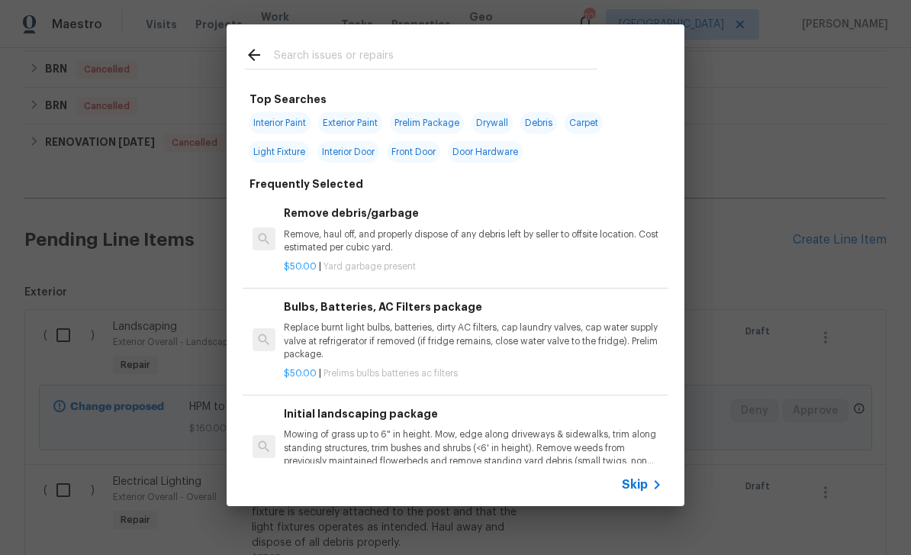
click at [616, 61] on div "Top Searches Interior Paint Exterior Paint Prelim Package Drywall Debris Carpet…" at bounding box center [456, 265] width 458 height 482
click at [572, 57] on input "text" at bounding box center [436, 57] width 324 height 23
type input "Inte"
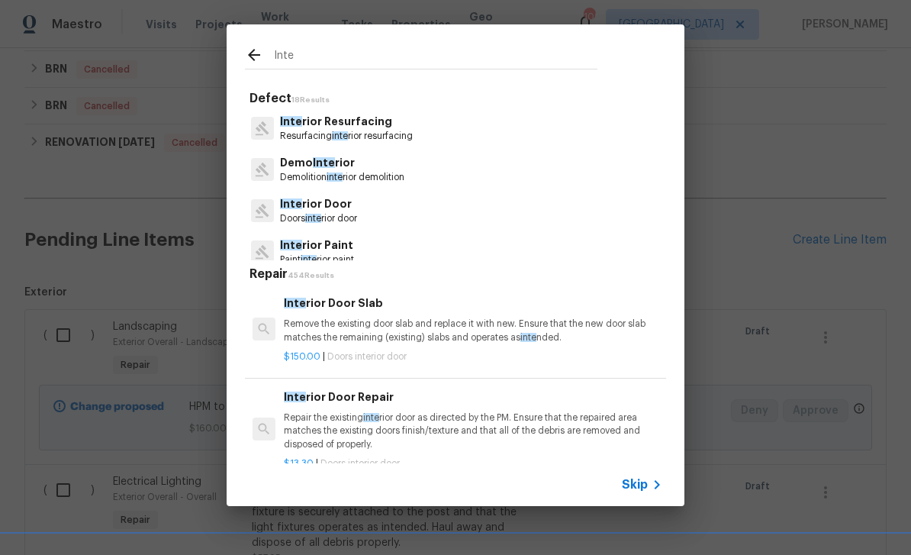
click at [639, 492] on div "Skip" at bounding box center [644, 485] width 44 height 18
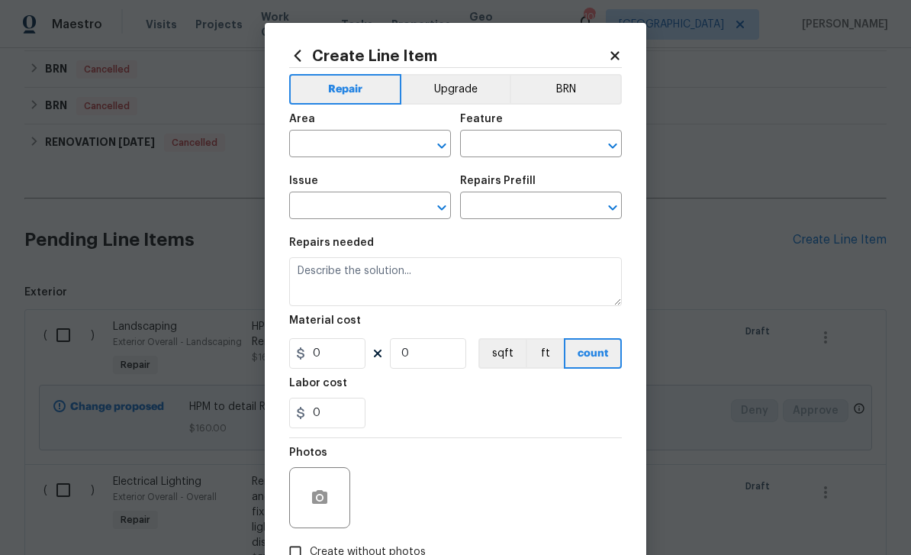
click at [410, 153] on div "​" at bounding box center [370, 146] width 162 height 24
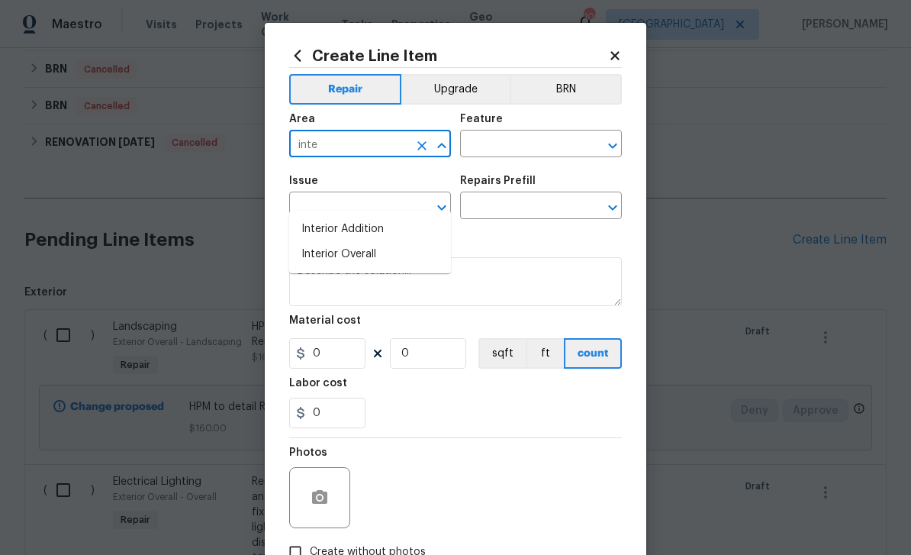
click at [372, 242] on li "Interior Overall" at bounding box center [370, 254] width 162 height 25
type input "Interior Overall"
click at [518, 146] on input "text" at bounding box center [519, 146] width 119 height 24
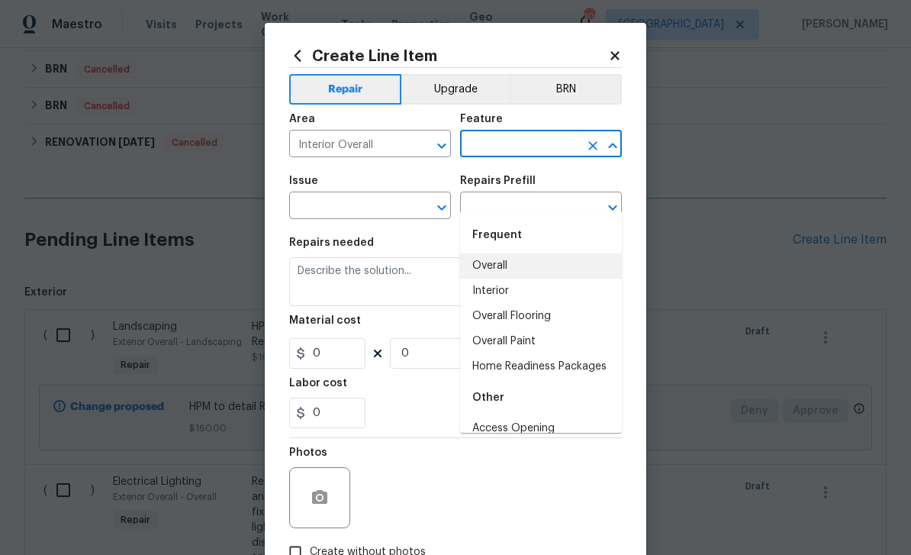
click at [511, 253] on li "Overall" at bounding box center [541, 265] width 162 height 25
type input "Overall"
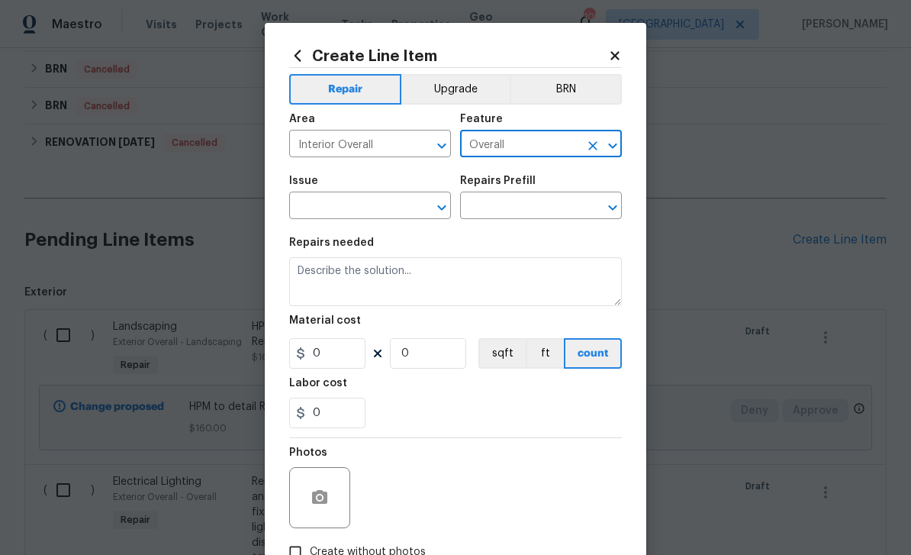
click at [401, 207] on input "text" at bounding box center [348, 207] width 119 height 24
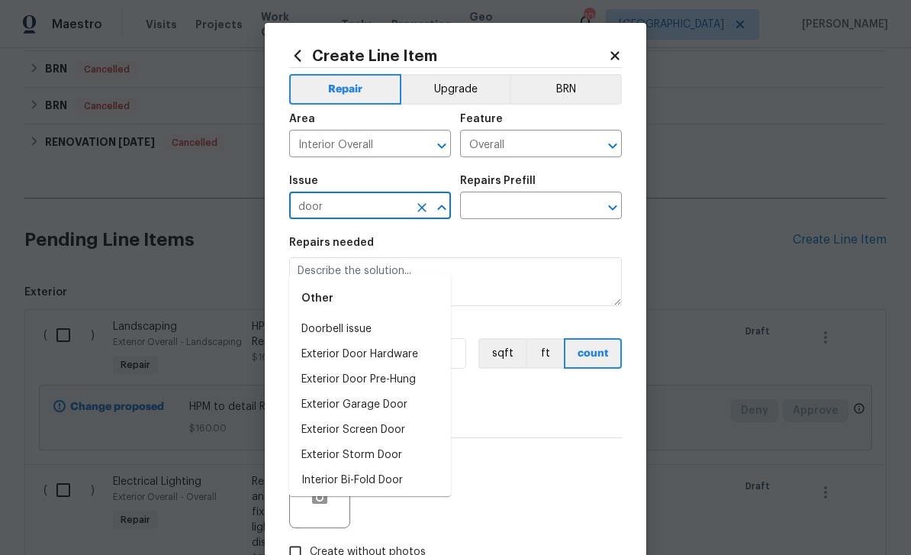
click at [395, 468] on li "Interior Bi-Fold Door" at bounding box center [370, 480] width 162 height 25
type input "Interior Bi-Fold Door"
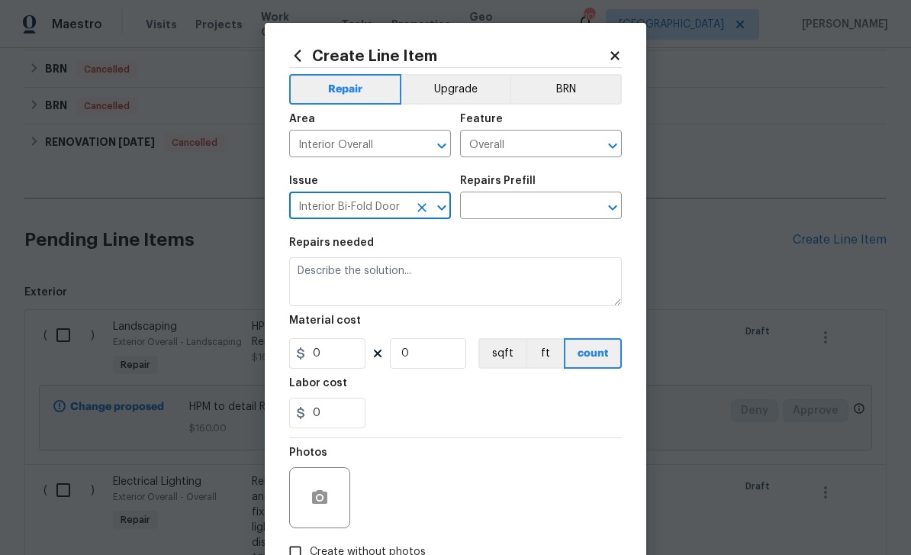
click at [549, 208] on input "text" at bounding box center [519, 207] width 119 height 24
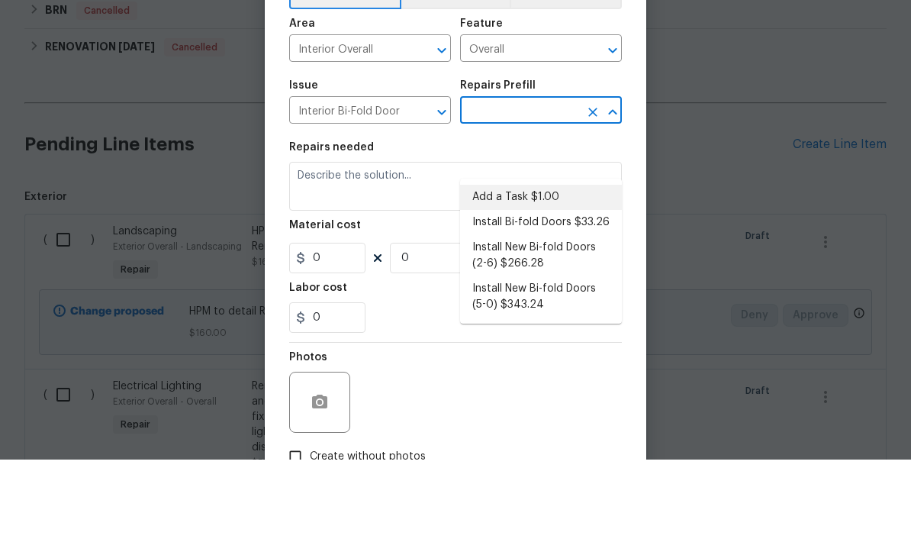
click at [550, 280] on li "Add a Task $1.00" at bounding box center [541, 292] width 162 height 25
type input "Add a Task $1.00"
type input "Interior Door"
type textarea "HPM to detail"
type input "1"
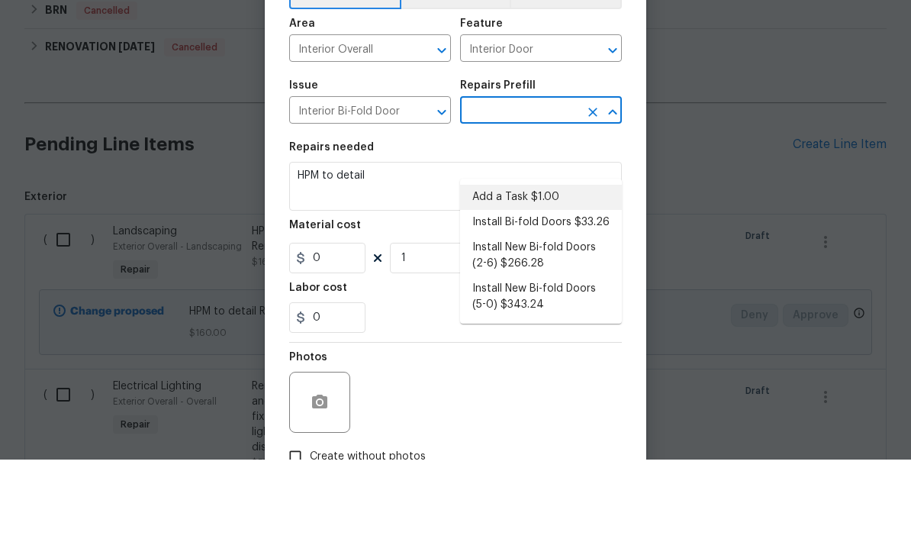
type input "Add a Task $1.00"
type input "1"
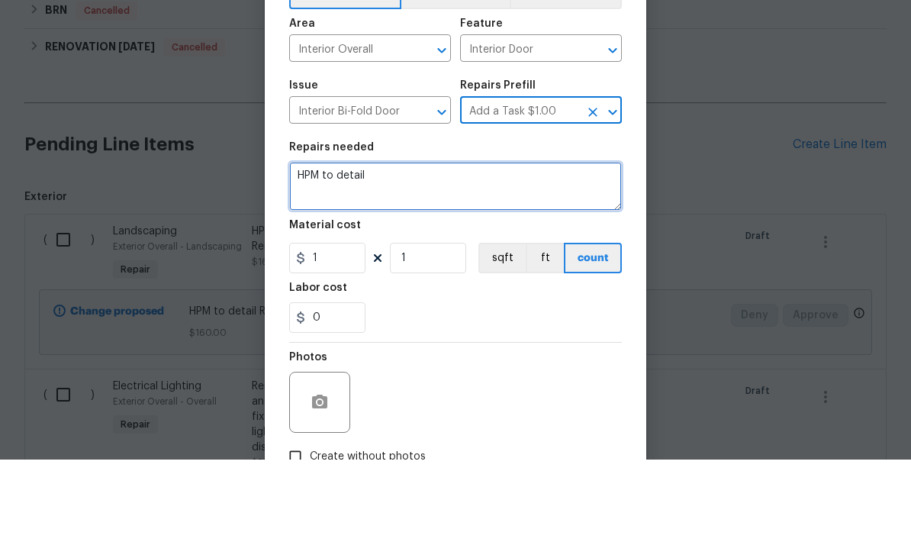
click at [501, 257] on textarea "HPM to detail" at bounding box center [455, 281] width 333 height 49
click at [500, 257] on textarea "HPM to detail" at bounding box center [455, 281] width 333 height 49
paste textarea "Remove barn door and install bifold door"
click at [363, 257] on textarea "HPM to detail Remove barn door and install bifold door" at bounding box center [455, 281] width 333 height 49
click at [526, 257] on textarea "HPM to detail Remove barn door and install bifold door" at bounding box center [455, 281] width 333 height 49
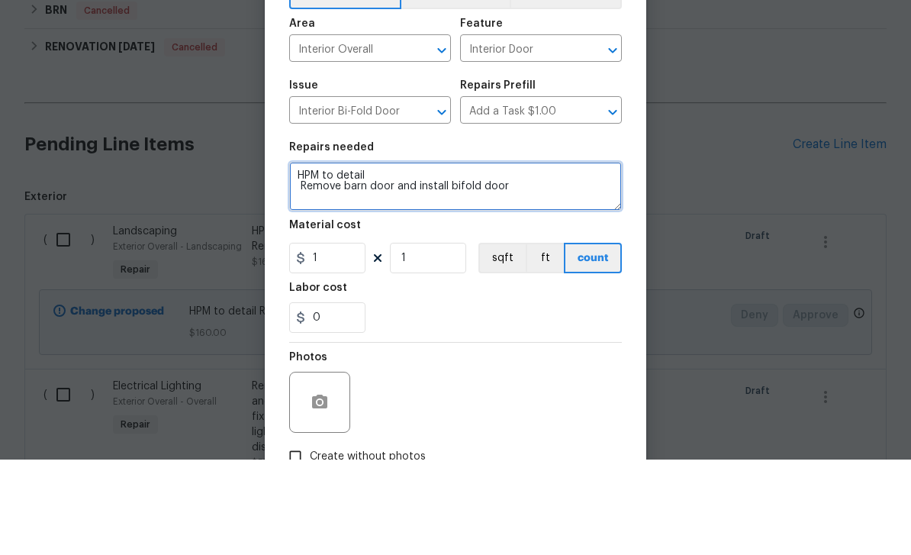
click at [446, 257] on textarea "HPM to detail Remove barn door and install bifold door" at bounding box center [455, 281] width 333 height 49
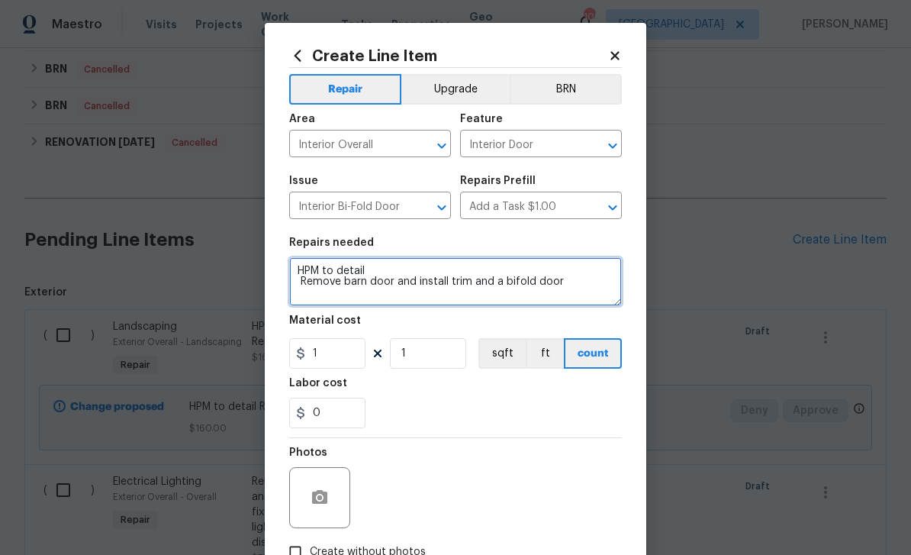
type textarea "HPM to detail Remove barn door and install trim and a bifold door"
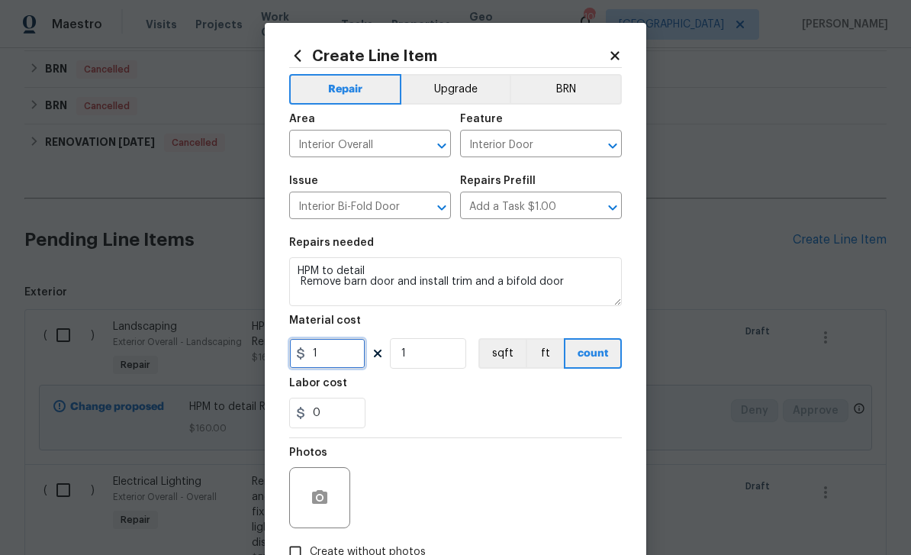
click at [342, 353] on input "1" at bounding box center [327, 353] width 76 height 31
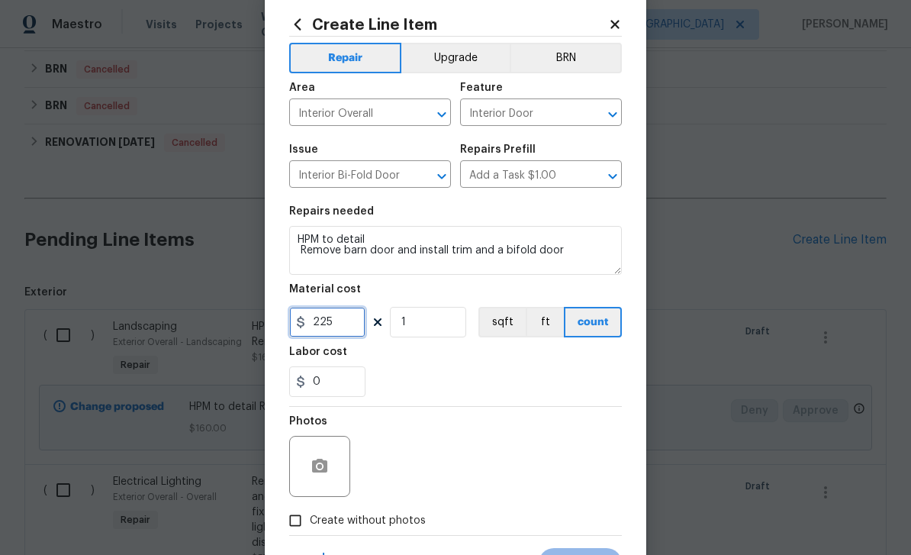
type input "225"
click at [299, 526] on input "Create without photos" at bounding box center [295, 520] width 29 height 29
checkbox input "true"
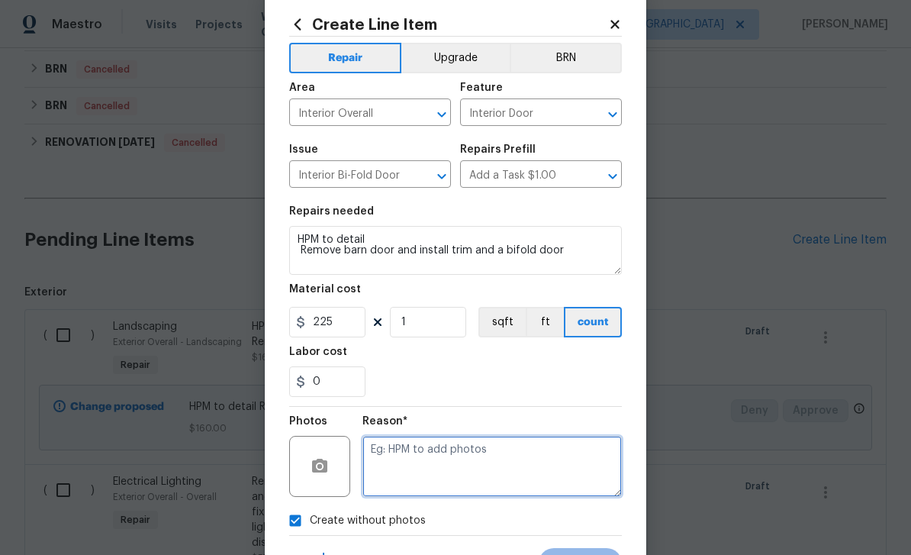
click at [471, 456] on textarea at bounding box center [493, 466] width 260 height 61
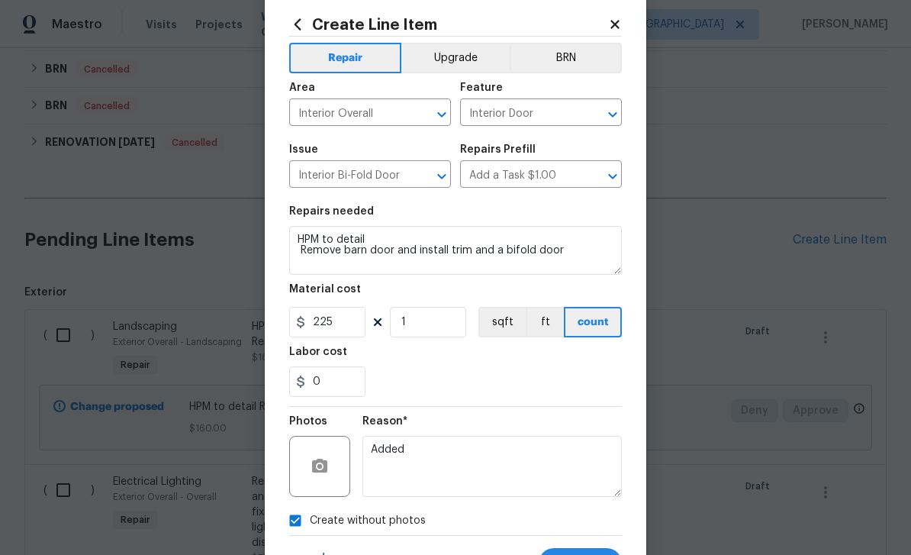
scroll to position [100, 0]
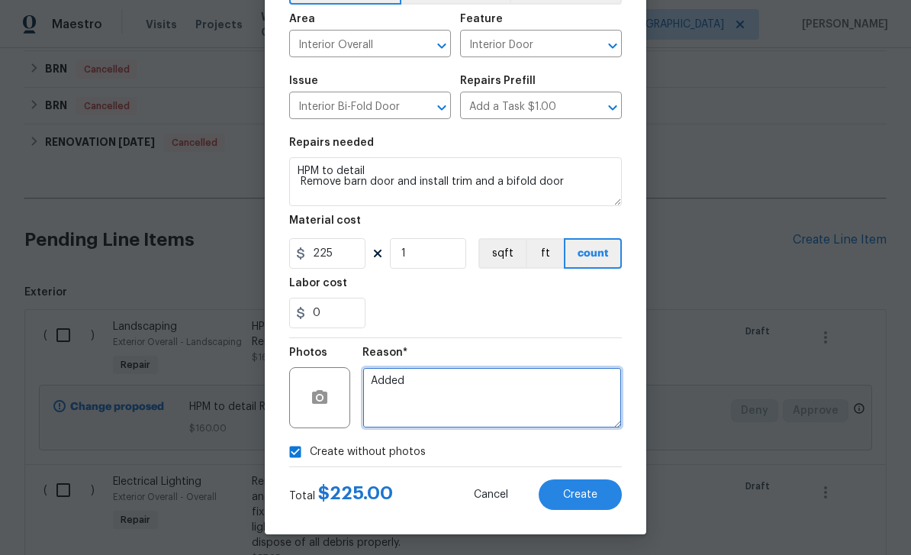
type textarea "Added"
click at [601, 502] on button "Create" at bounding box center [580, 494] width 83 height 31
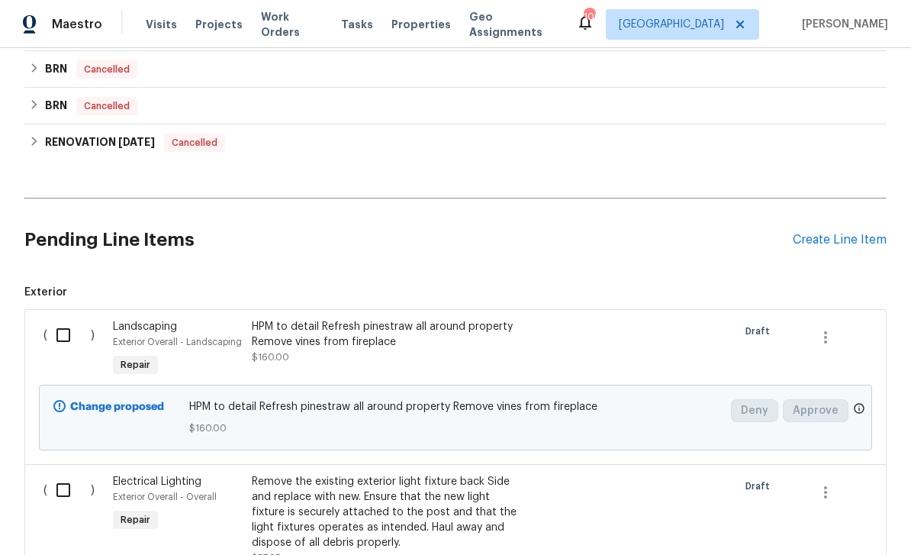
scroll to position [0, 0]
click at [832, 242] on div "Create Line Item" at bounding box center [840, 240] width 94 height 15
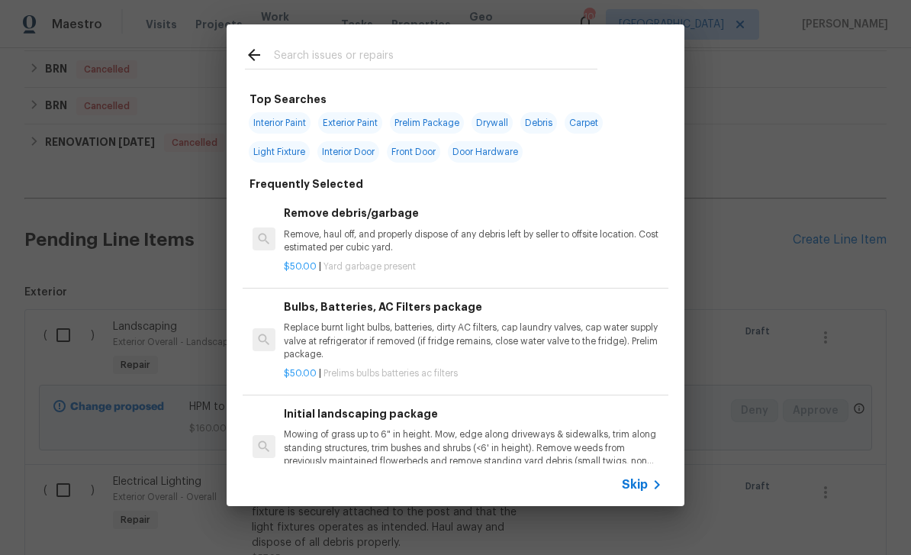
click at [321, 53] on input "text" at bounding box center [436, 57] width 324 height 23
type input "In"
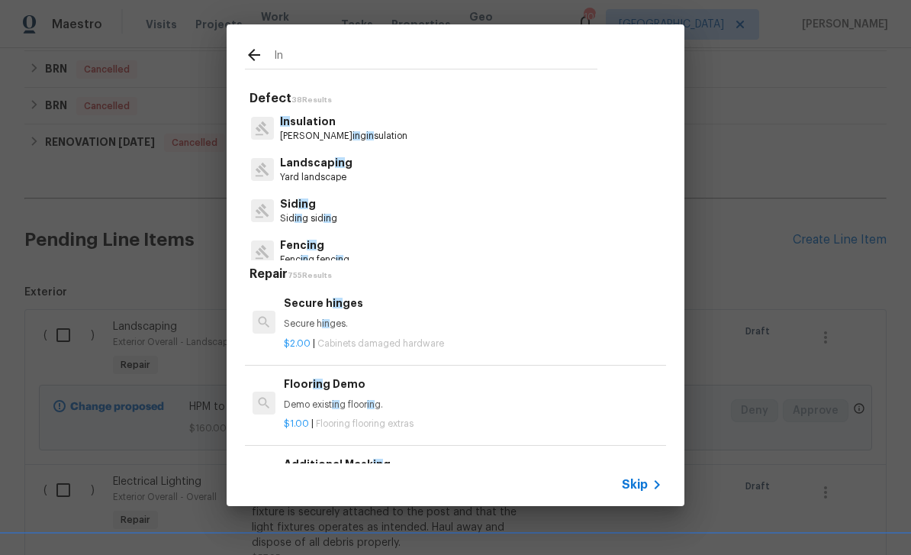
click at [630, 485] on span "Skip" at bounding box center [635, 484] width 26 height 15
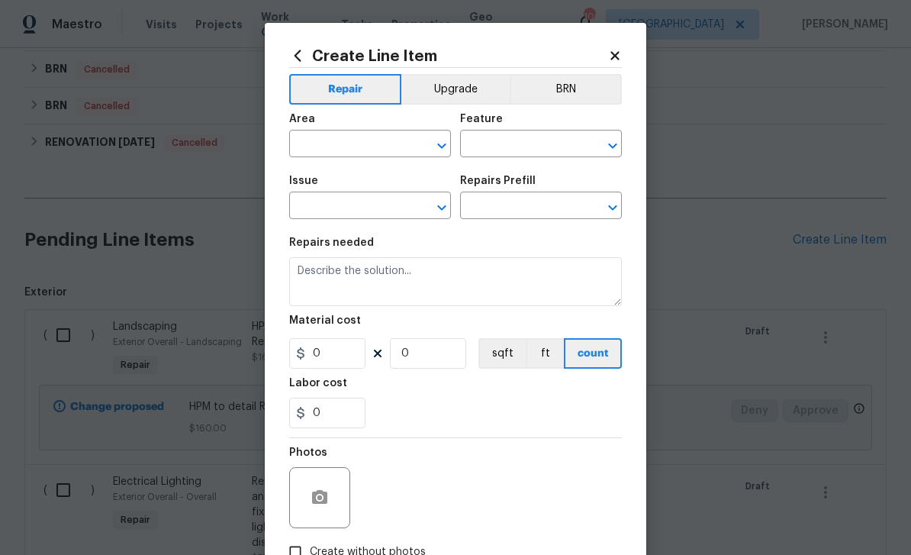
click at [324, 147] on input "text" at bounding box center [348, 146] width 119 height 24
click at [339, 206] on li "Interior Overall" at bounding box center [370, 205] width 162 height 25
type input "Interior Overall"
click at [493, 143] on input "text" at bounding box center [519, 146] width 119 height 24
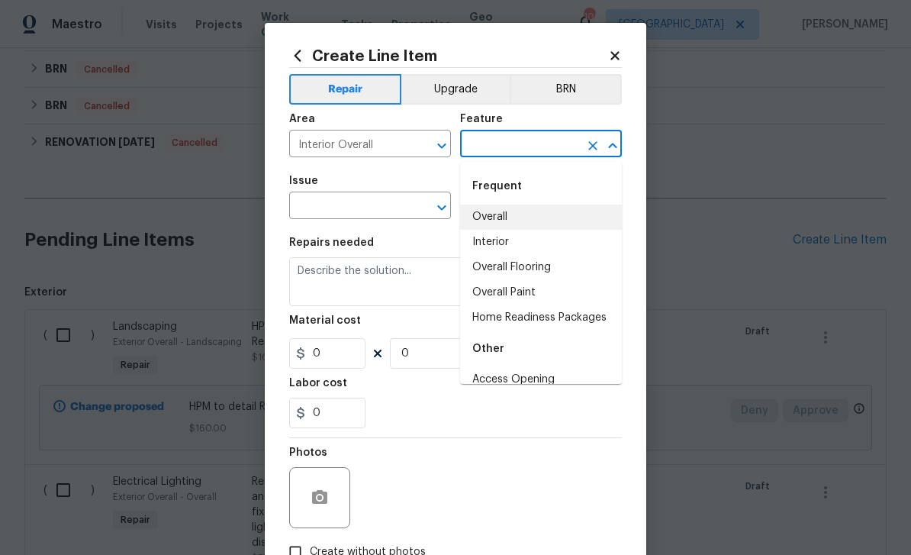
click at [498, 227] on li "Overall" at bounding box center [541, 217] width 162 height 25
type input "Overall"
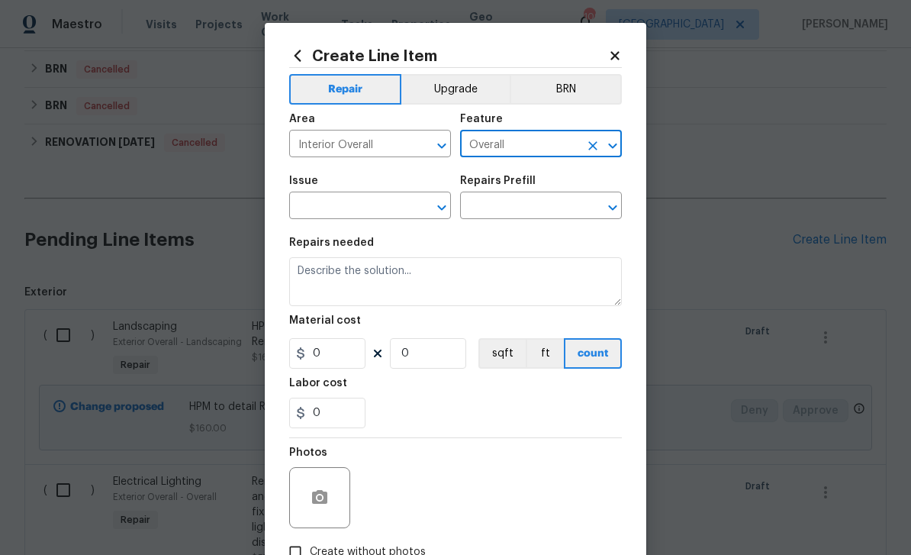
click at [347, 212] on input "text" at bounding box center [348, 207] width 119 height 24
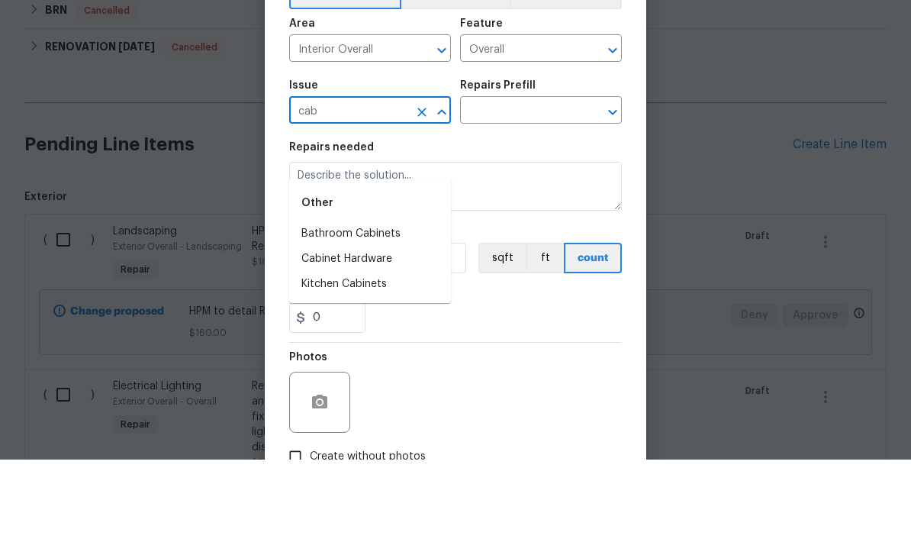
scroll to position [49, 0]
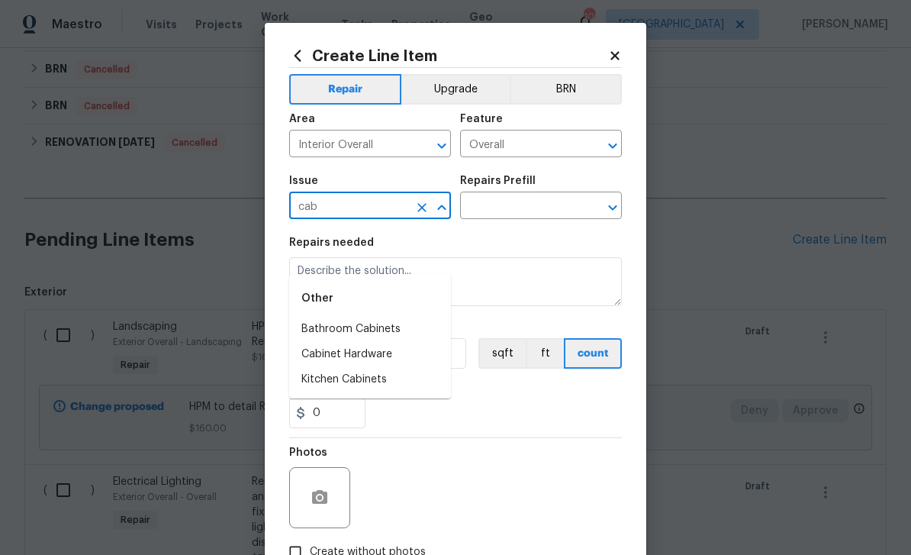
click at [342, 367] on li "Kitchen Cabinets" at bounding box center [370, 379] width 162 height 25
type input "Kitchen Cabinets"
click at [510, 195] on div "Repairs Prefill" at bounding box center [541, 186] width 162 height 20
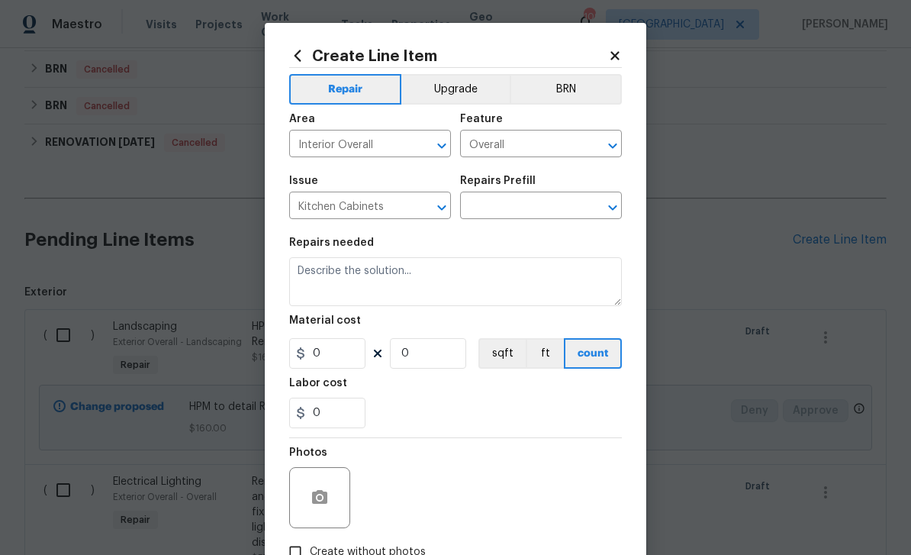
click at [534, 207] on input "text" at bounding box center [519, 207] width 119 height 24
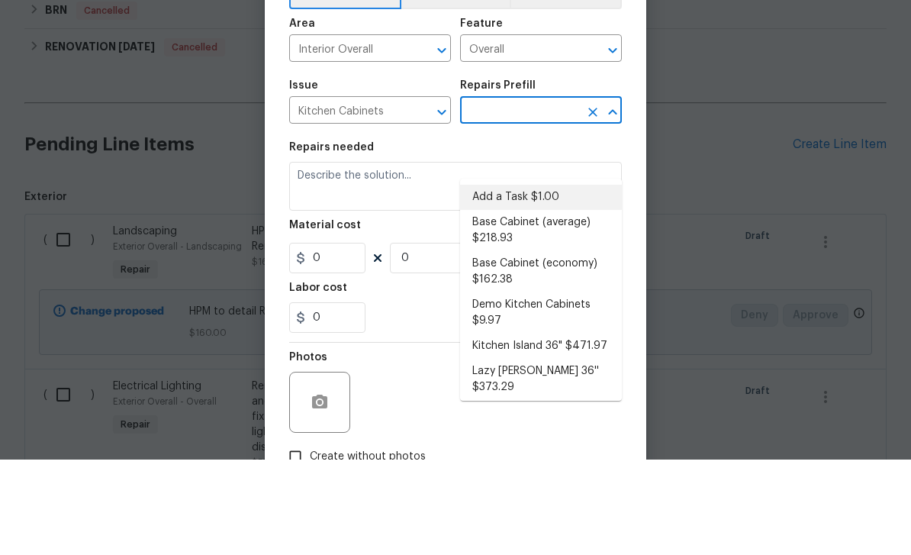
click at [500, 280] on li "Add a Task $1.00" at bounding box center [541, 292] width 162 height 25
type input "Add a Task $1.00"
type input "Cabinets"
type textarea "HPM to detail"
type input "1"
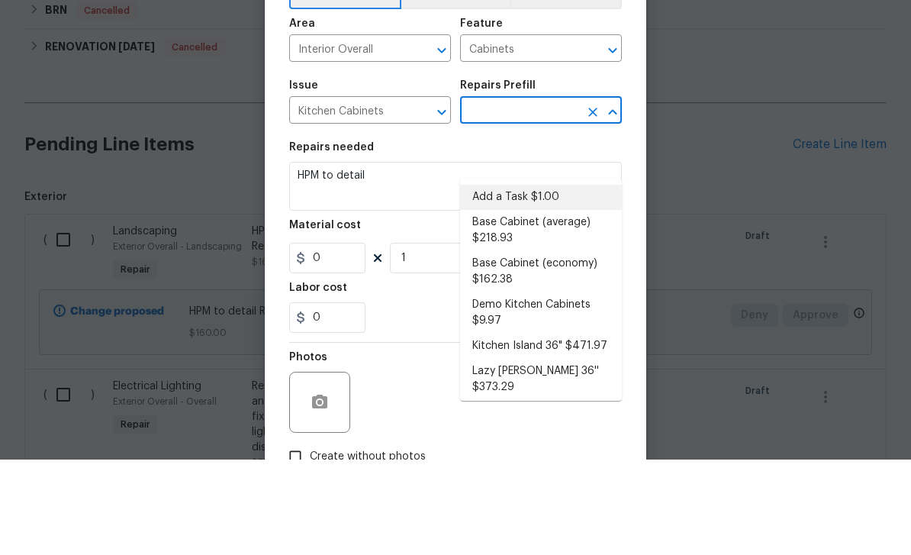
type input "Add a Task $1.00"
type input "1"
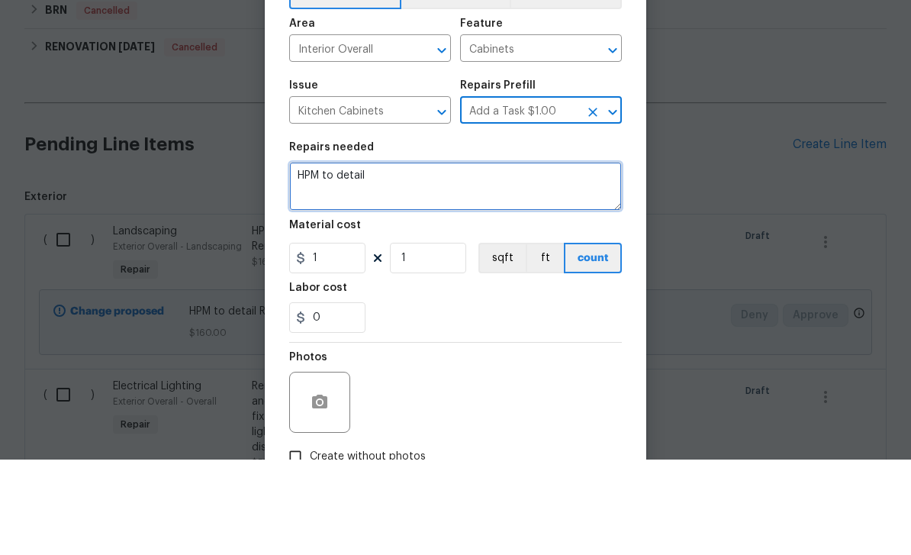
click at [424, 257] on textarea "HPM to detail" at bounding box center [455, 281] width 333 height 49
paste textarea "Secure loose handrail Replace side of cabinet in master bath"
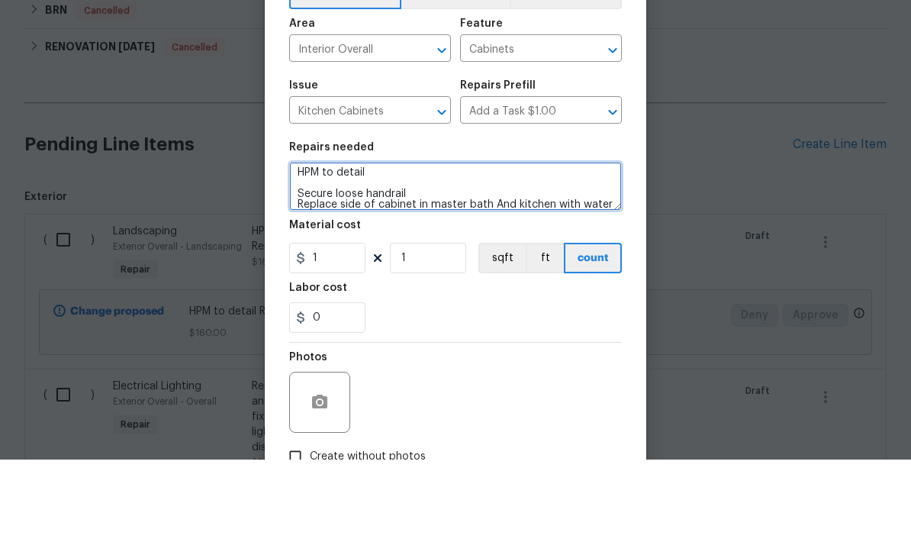
scroll to position [21, 0]
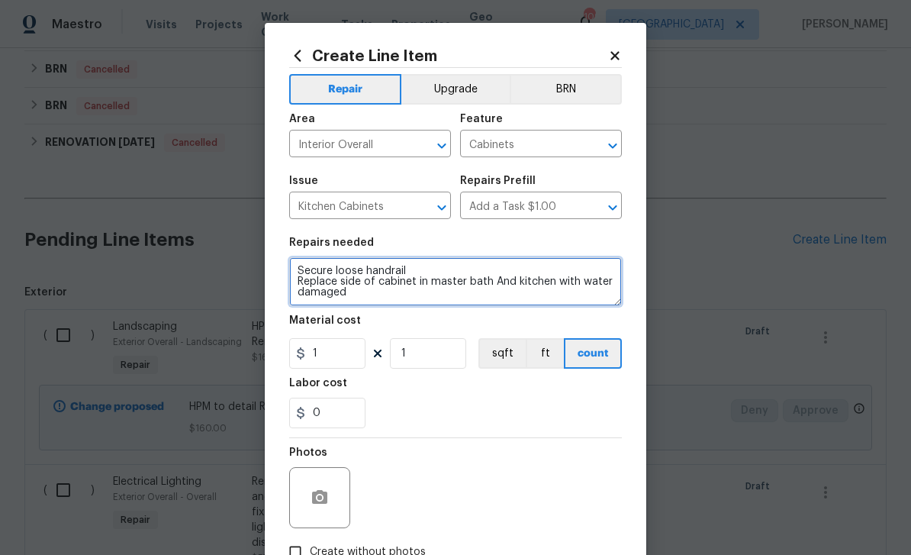
type textarea "HPM to detail Secure loose handrail Replace side of cabinet in master bath And …"
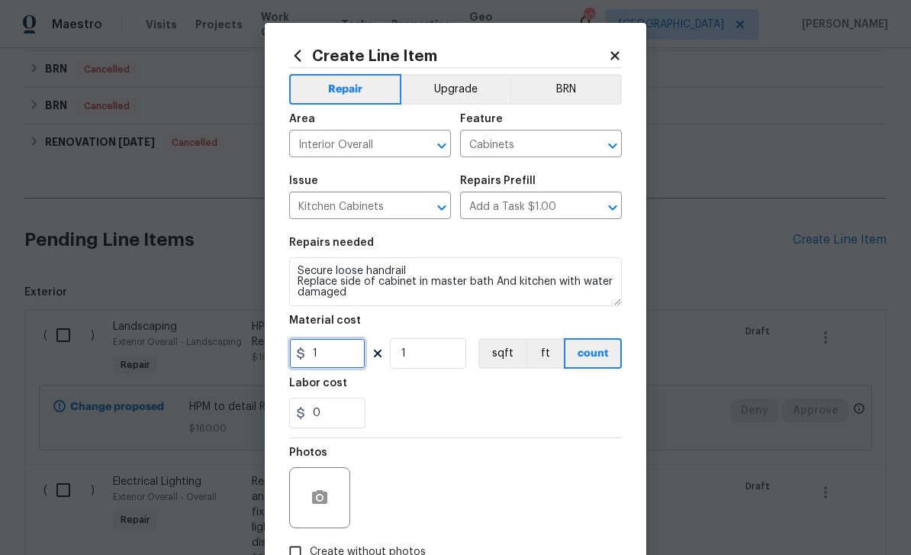
click at [329, 355] on input "1" at bounding box center [327, 353] width 76 height 31
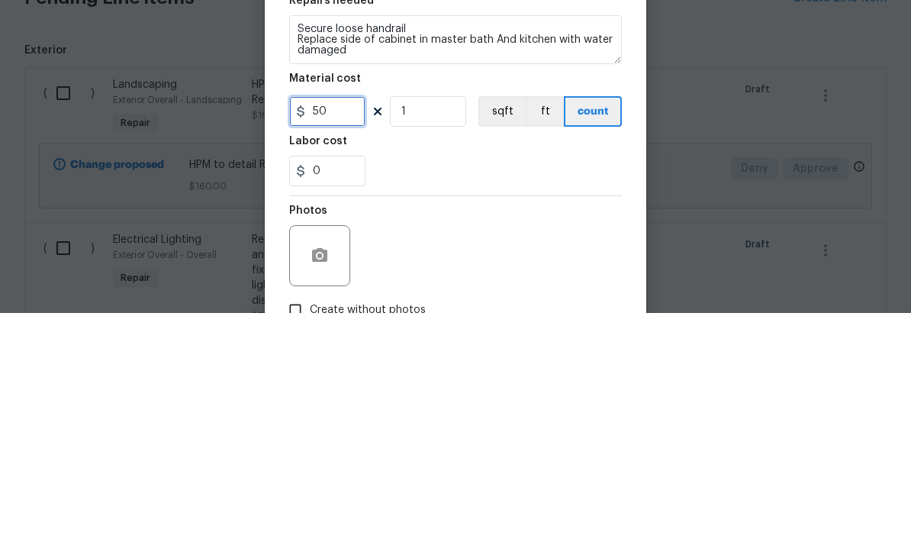
type input "50"
click at [421, 338] on input "1" at bounding box center [428, 353] width 76 height 31
click at [438, 338] on input "1" at bounding box center [428, 353] width 76 height 31
type input "4"
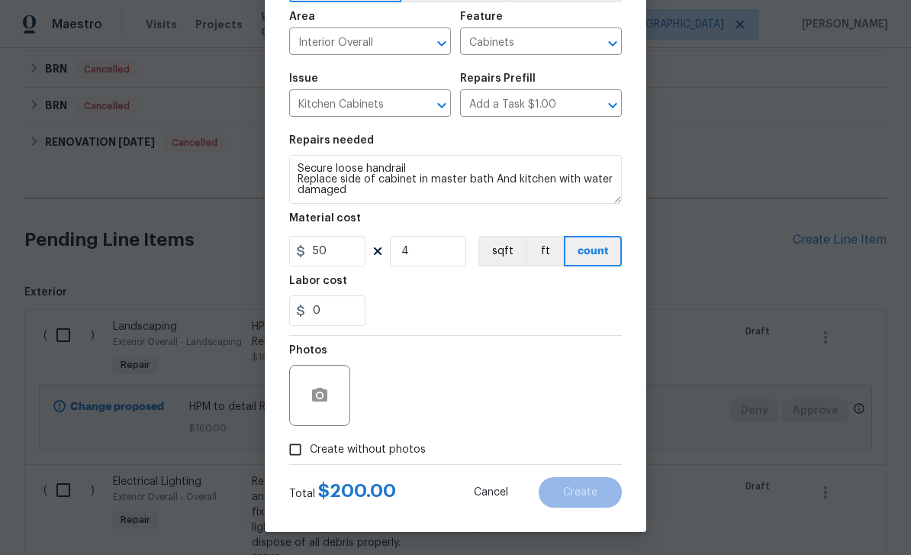
scroll to position [105, 0]
click at [309, 451] on input "Create without photos" at bounding box center [295, 449] width 29 height 29
checkbox input "true"
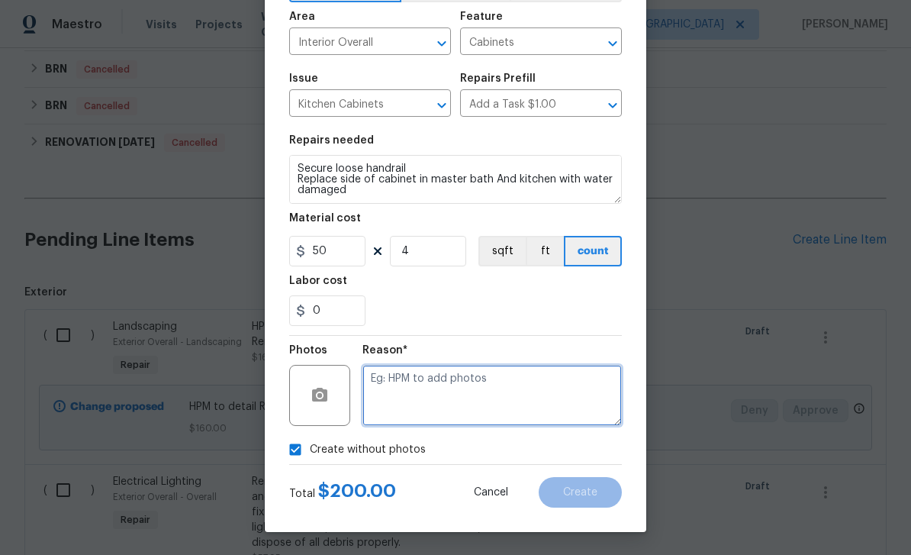
click at [401, 385] on textarea at bounding box center [493, 395] width 260 height 61
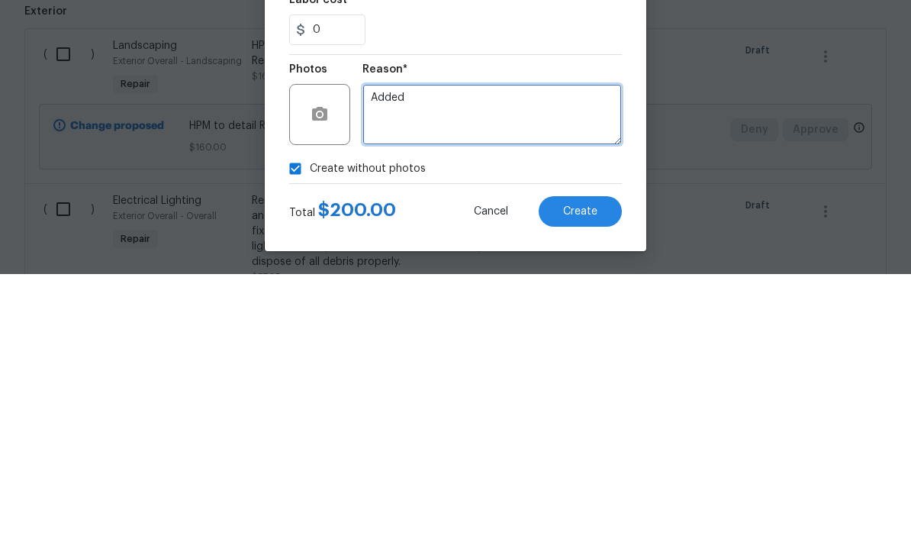
type textarea "Added"
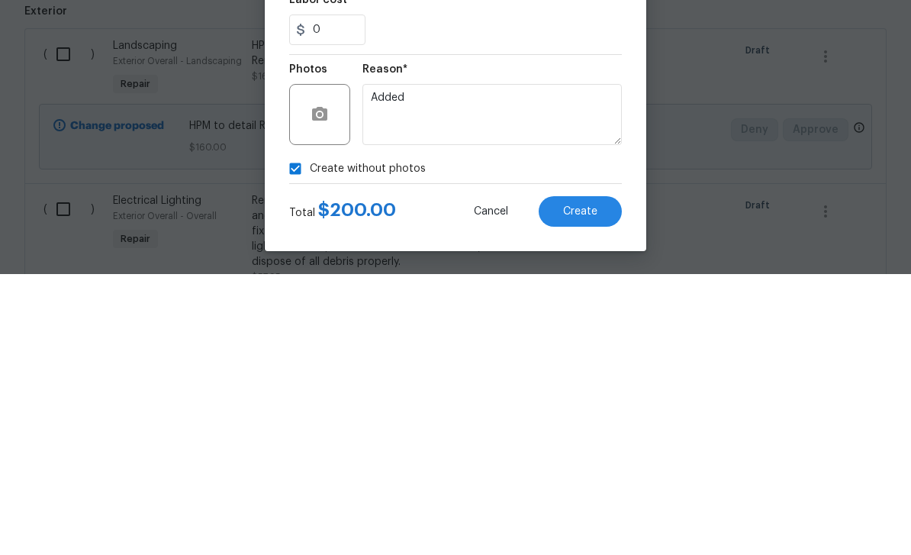
click at [576, 487] on span "Create" at bounding box center [580, 492] width 34 height 11
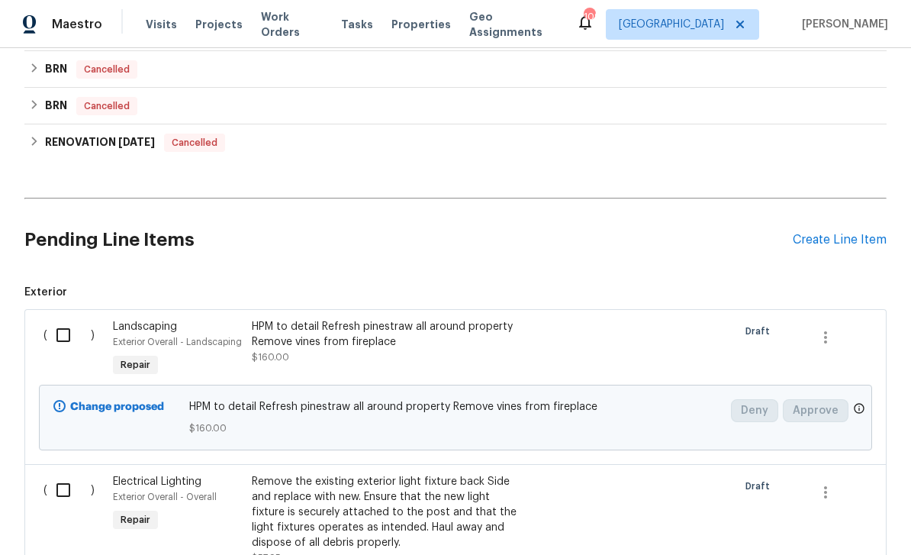
scroll to position [0, 0]
click at [826, 237] on div "Create Line Item" at bounding box center [840, 240] width 94 height 15
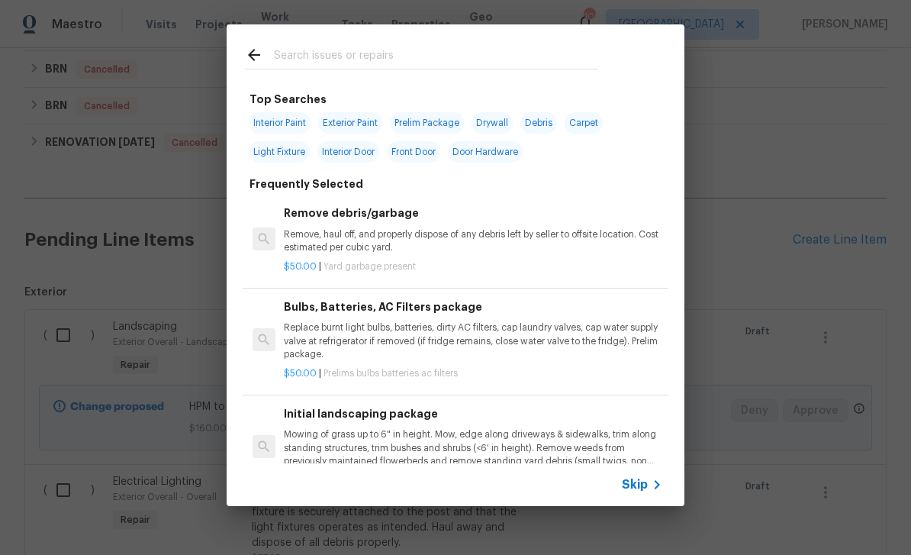
click at [317, 51] on input "text" at bounding box center [436, 57] width 324 height 23
click at [316, 50] on input "text" at bounding box center [436, 57] width 324 height 23
click at [641, 482] on span "Skip" at bounding box center [635, 484] width 26 height 15
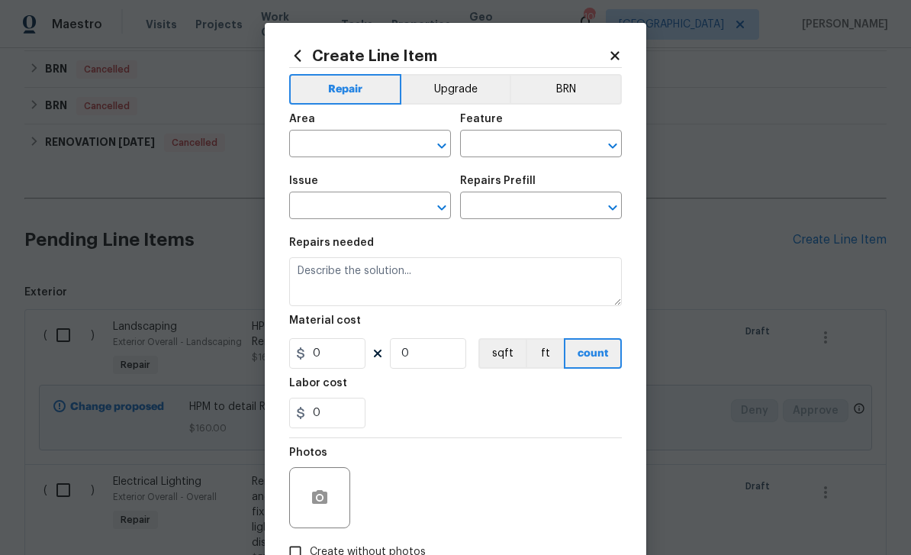
click at [340, 147] on input "text" at bounding box center [348, 146] width 119 height 24
click at [335, 206] on li "Exterior Overall" at bounding box center [370, 205] width 162 height 25
type input "Exterior Overall"
click at [500, 138] on input "text" at bounding box center [519, 146] width 119 height 24
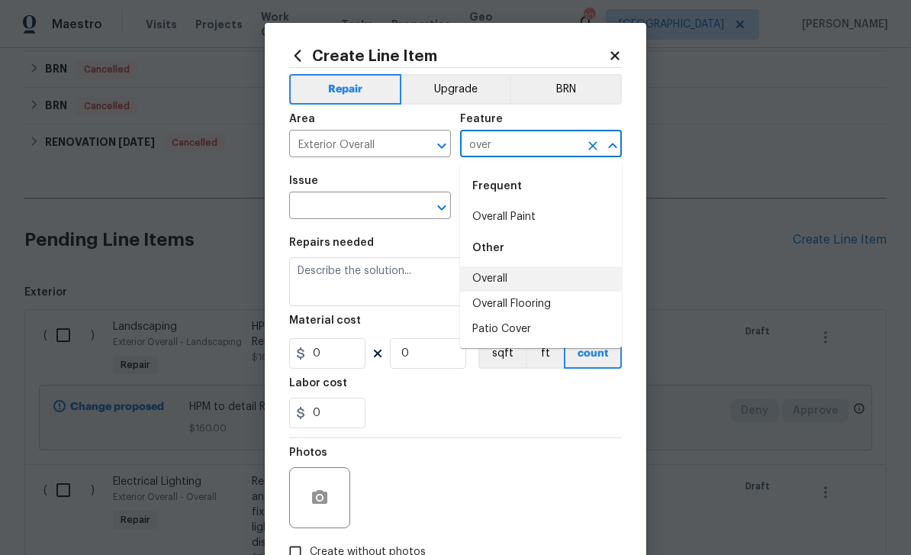
click at [498, 277] on li "Overall" at bounding box center [541, 278] width 162 height 25
type input "Overall"
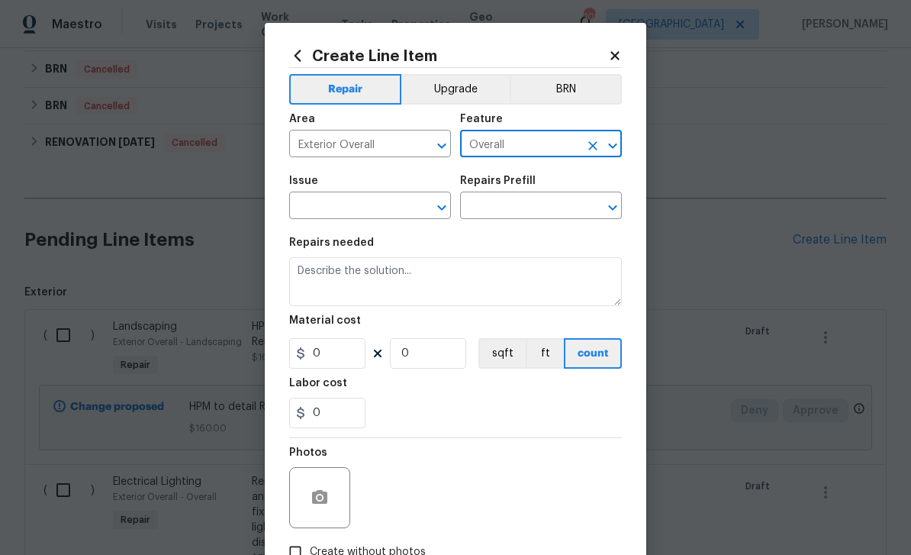
click at [327, 219] on input "text" at bounding box center [348, 207] width 119 height 24
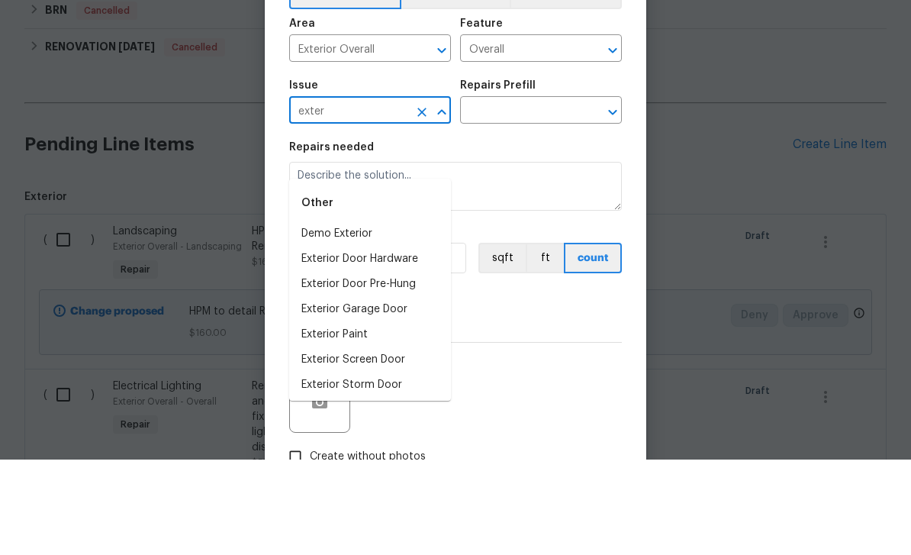
scroll to position [49, 0]
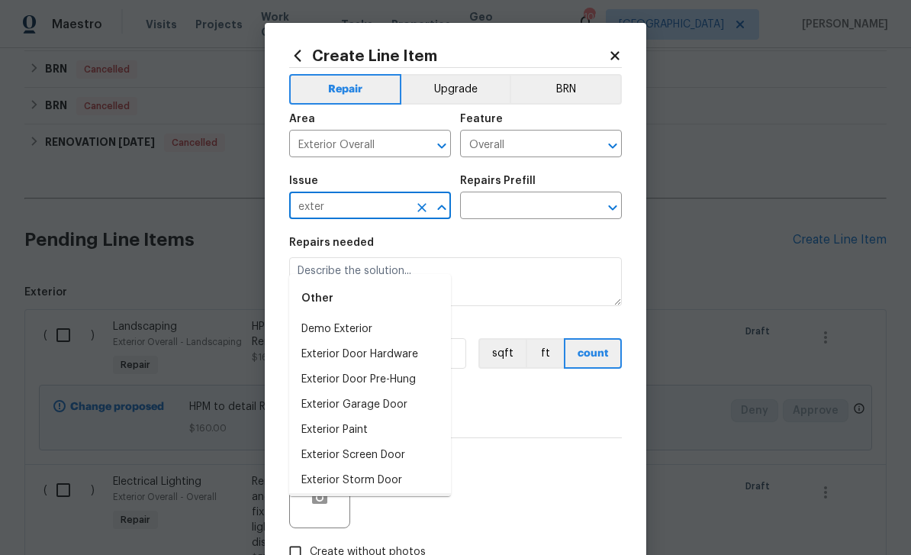
click at [333, 493] on li "Overall Exterior" at bounding box center [370, 505] width 162 height 25
type input "Overall Exterior"
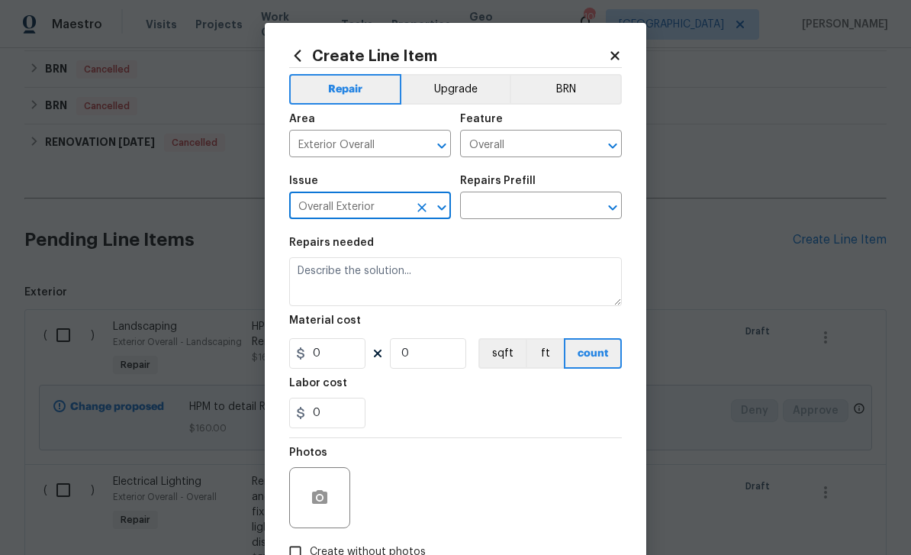
click at [492, 211] on input "text" at bounding box center [519, 207] width 119 height 24
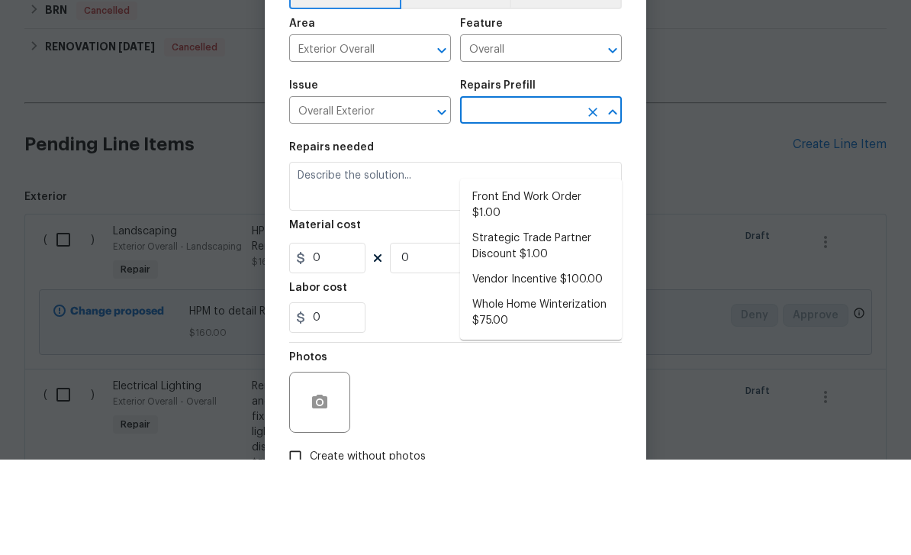
click at [492, 280] on li "Front End Work Order $1.00" at bounding box center [541, 300] width 162 height 41
type input "Front End Work Order $1.00"
type textarea "Placeholder line item for the creation of front end work orders."
type input "1"
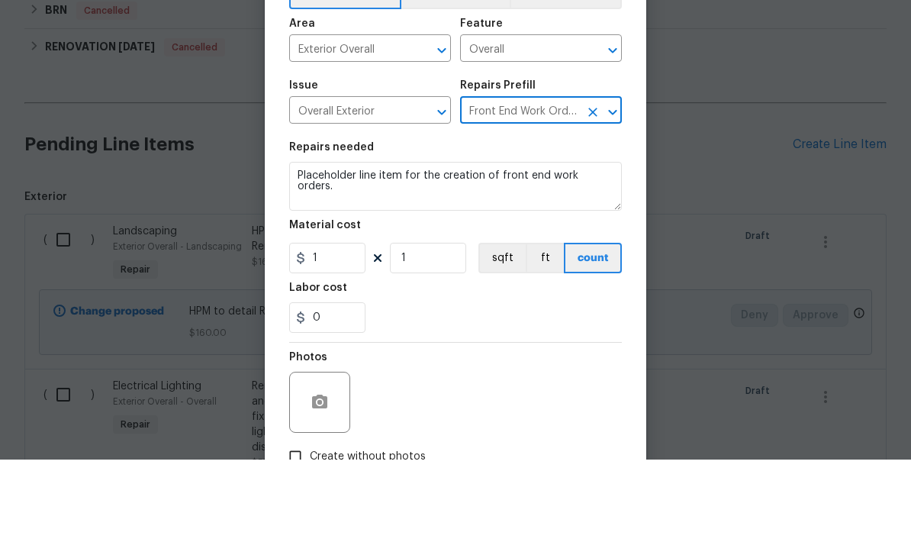
type input "1"
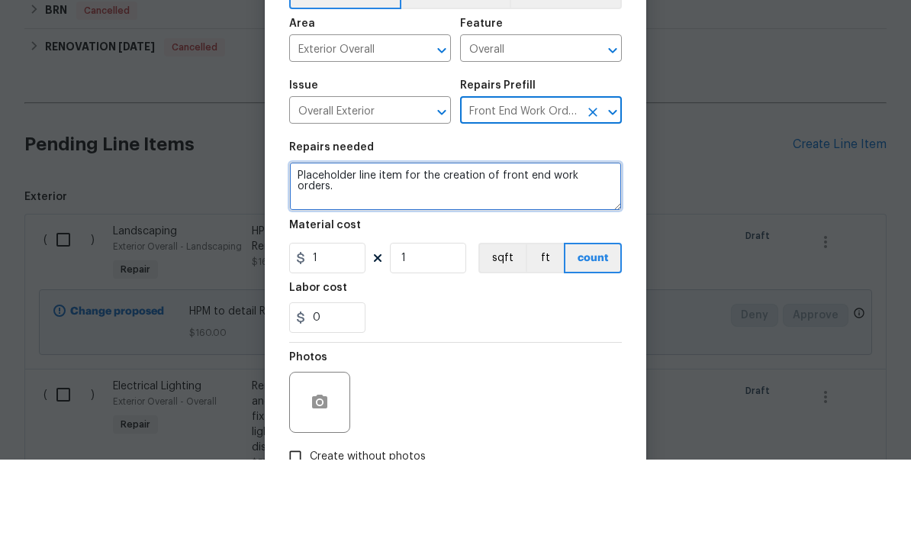
click at [576, 257] on textarea "Placeholder line item for the creation of front end work orders." at bounding box center [455, 281] width 333 height 49
click at [575, 257] on textarea "Placeholder line item for the creation of front end work orders." at bounding box center [455, 281] width 333 height 49
click at [557, 257] on textarea "Placeholder line item for the creation of front end work orders." at bounding box center [455, 281] width 333 height 49
click at [556, 257] on textarea "Placeholder line item for the creation of front end work orders." at bounding box center [455, 281] width 333 height 49
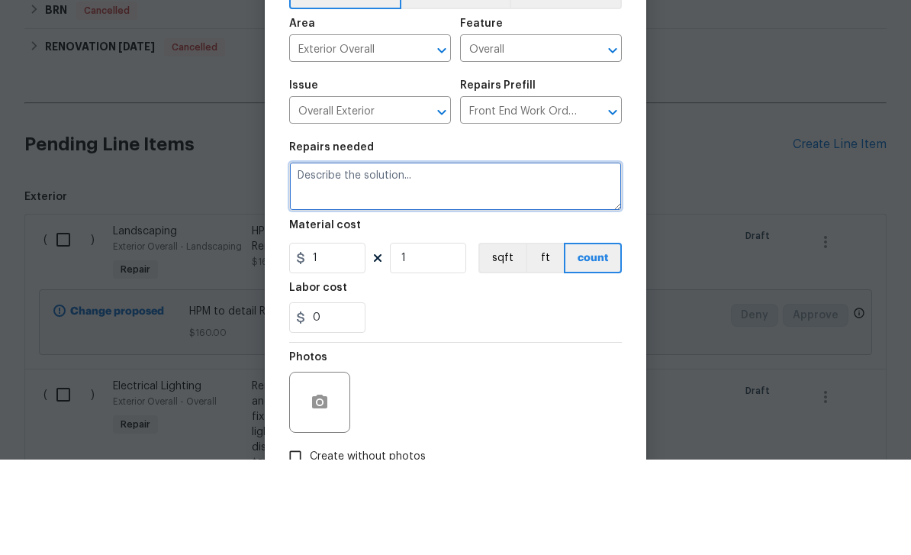
paste textarea "Grind tree stump"
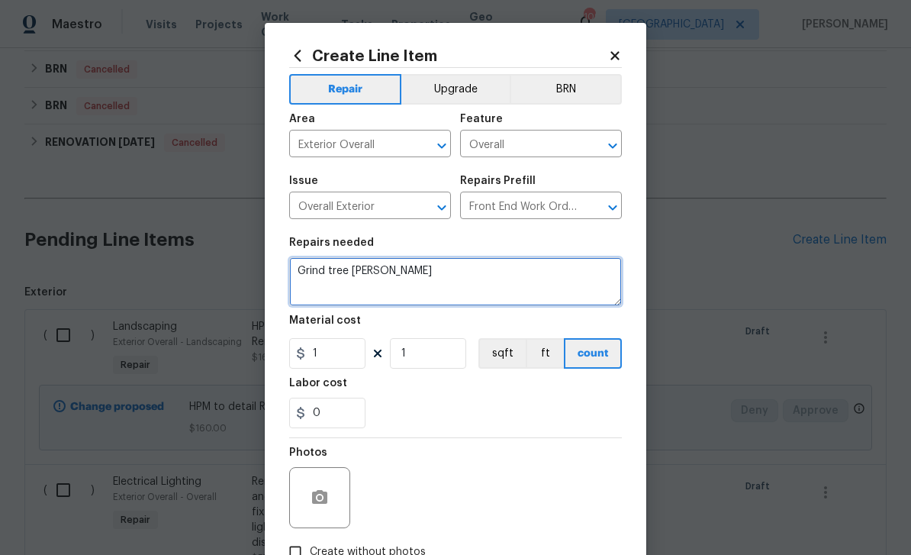
type textarea "Grind tree stump"
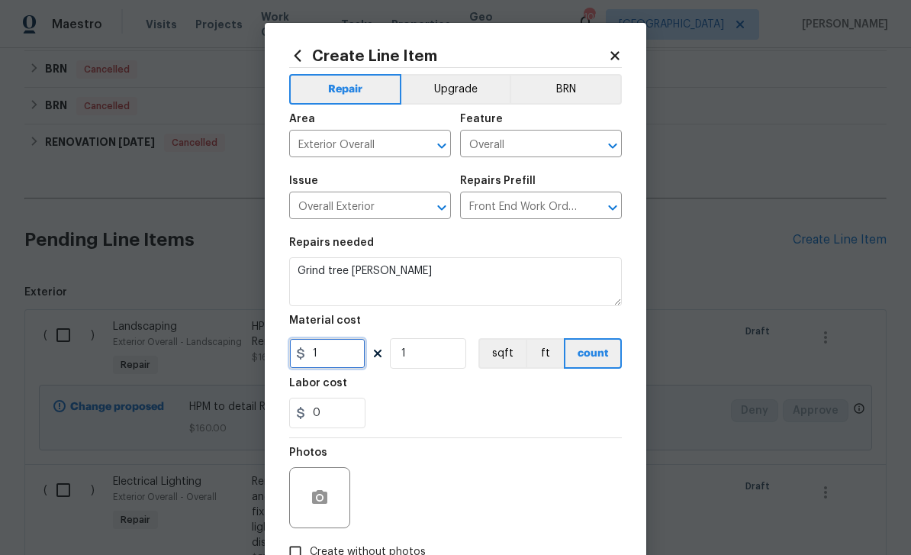
click at [342, 354] on input "1" at bounding box center [327, 353] width 76 height 31
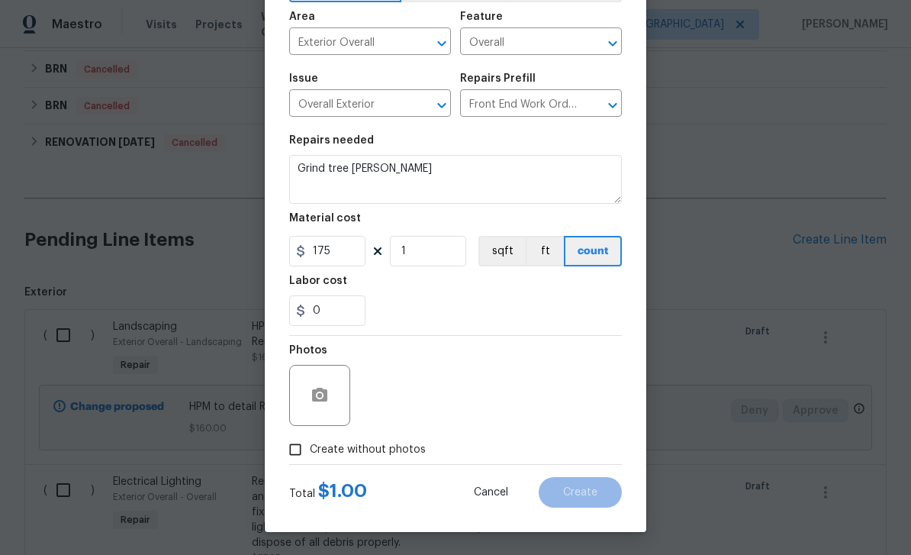
scroll to position [105, 0]
type input "175"
click at [295, 448] on input "Create without photos" at bounding box center [295, 449] width 29 height 29
checkbox input "true"
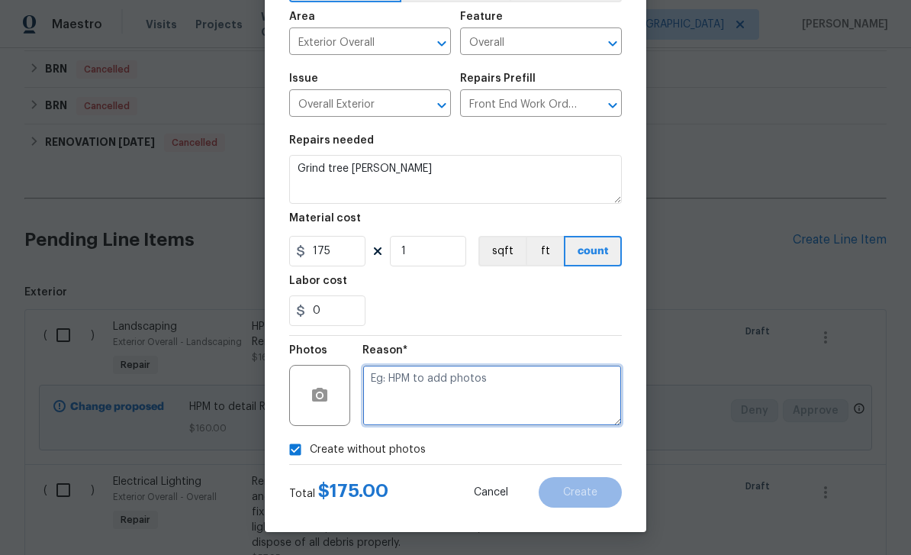
click at [424, 395] on textarea at bounding box center [493, 395] width 260 height 61
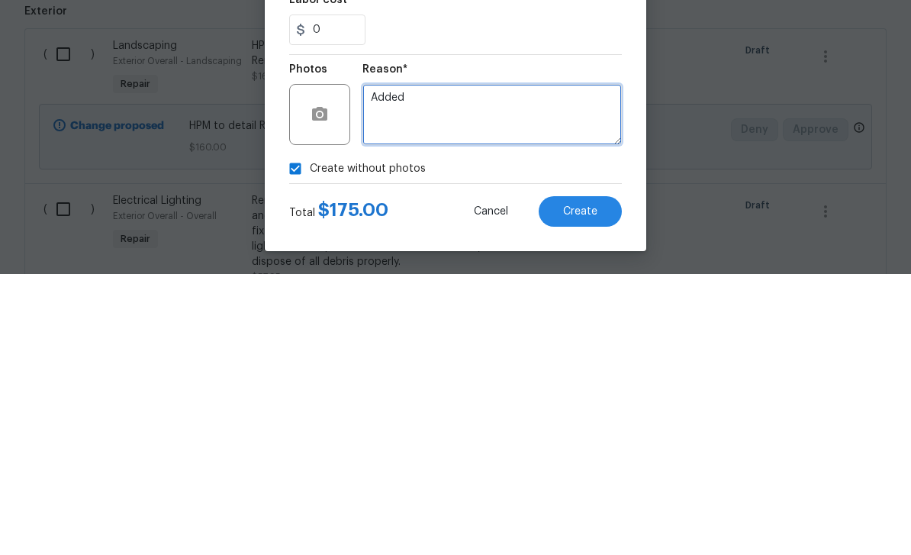
type textarea "Added"
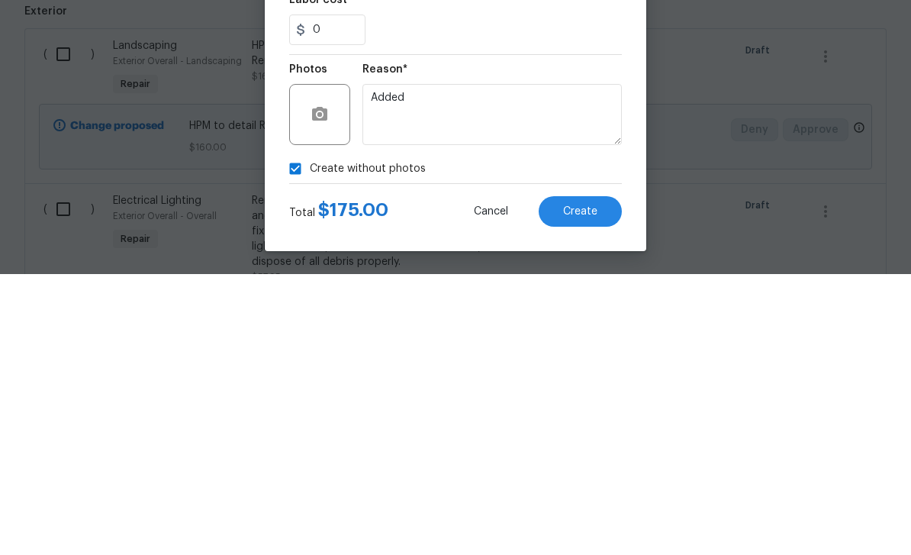
click at [585, 477] on button "Create" at bounding box center [580, 492] width 83 height 31
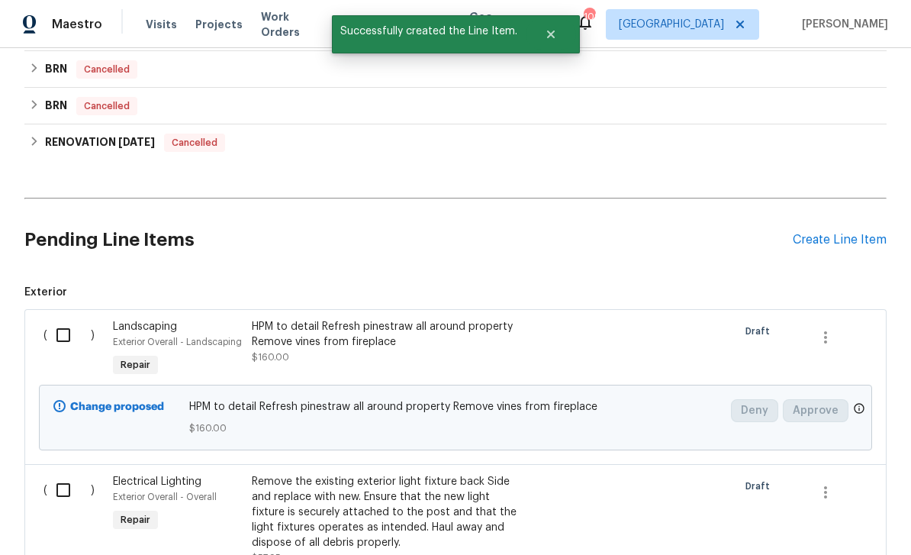
click at [836, 233] on div "Create Line Item" at bounding box center [840, 240] width 94 height 15
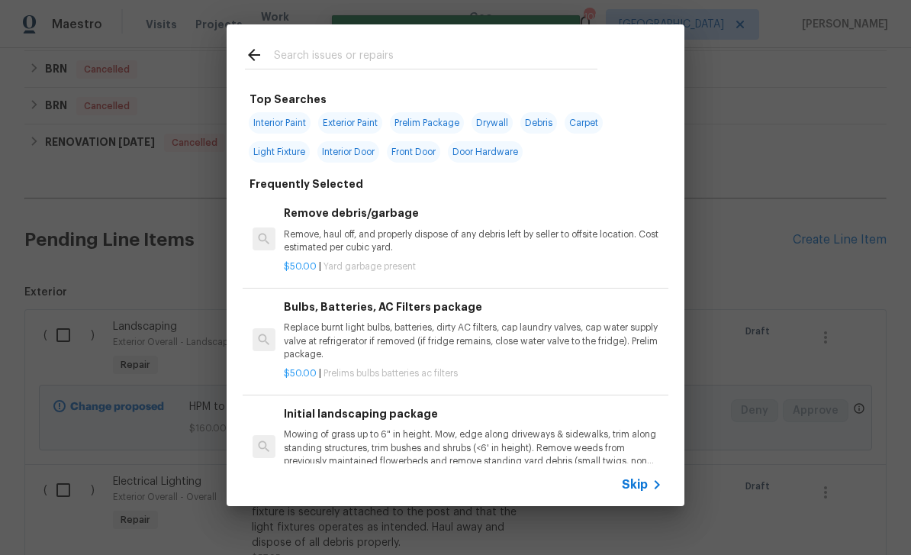
click at [314, 53] on input "text" at bounding box center [436, 57] width 324 height 23
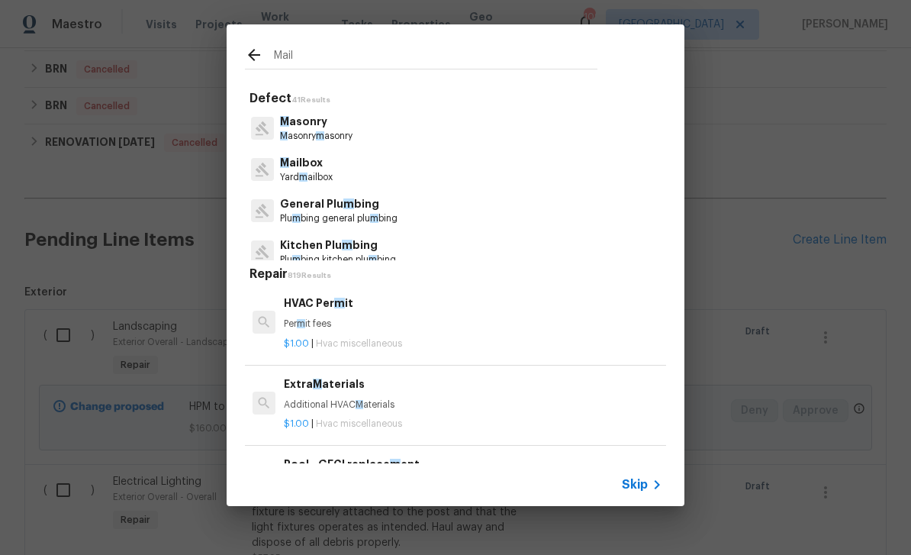
type input "Mailb"
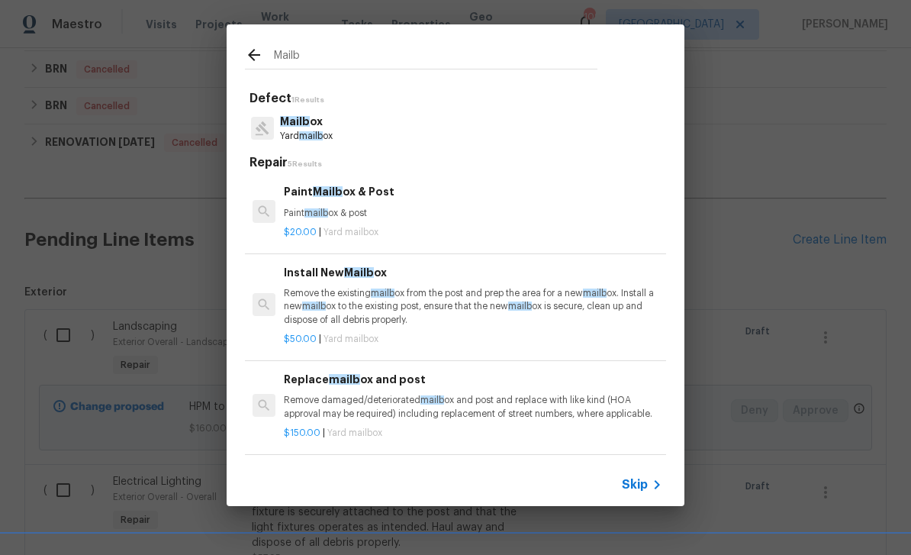
click at [297, 118] on span "Mailb" at bounding box center [295, 121] width 30 height 11
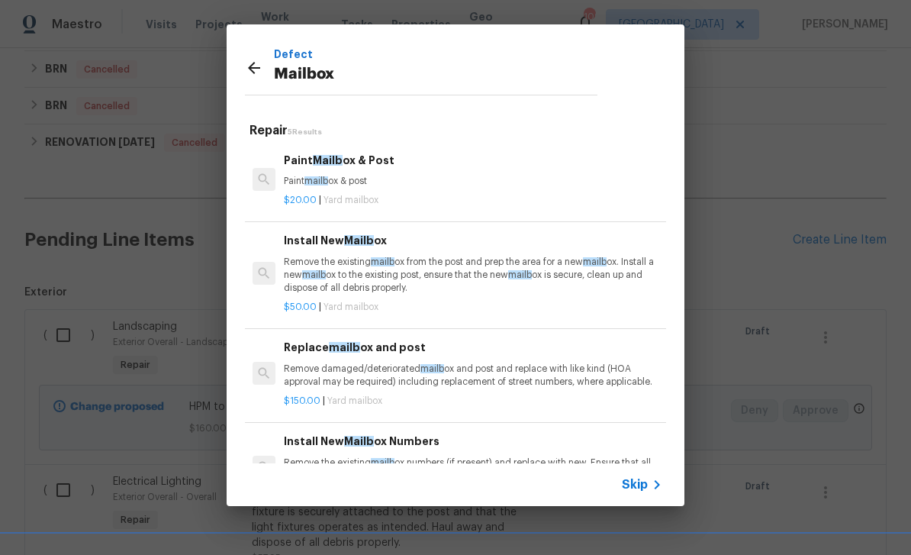
click at [326, 272] on span "mailb" at bounding box center [314, 274] width 24 height 9
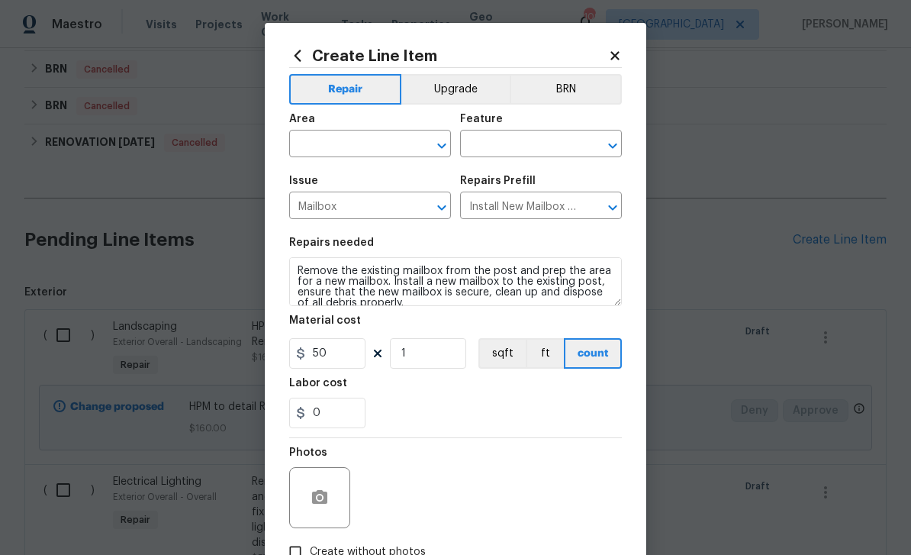
click at [340, 144] on input "text" at bounding box center [348, 146] width 119 height 24
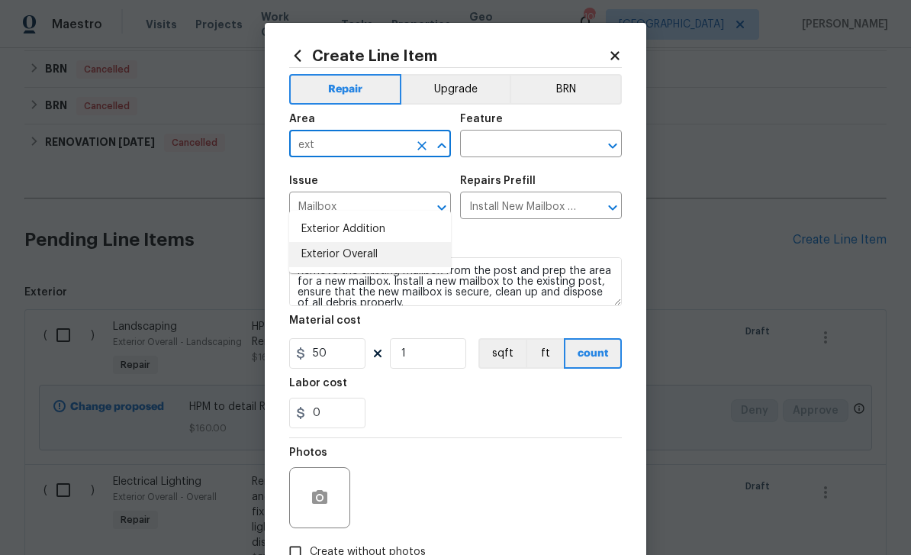
click at [333, 242] on li "Exterior Overall" at bounding box center [370, 254] width 162 height 25
type input "Exterior Overall"
click at [505, 144] on input "text" at bounding box center [519, 146] width 119 height 24
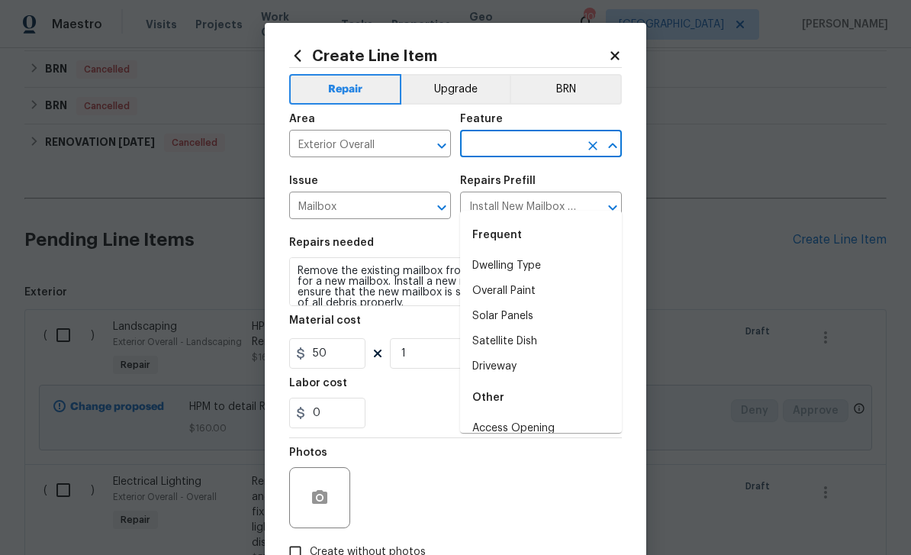
click at [505, 130] on div "Feature" at bounding box center [541, 124] width 162 height 20
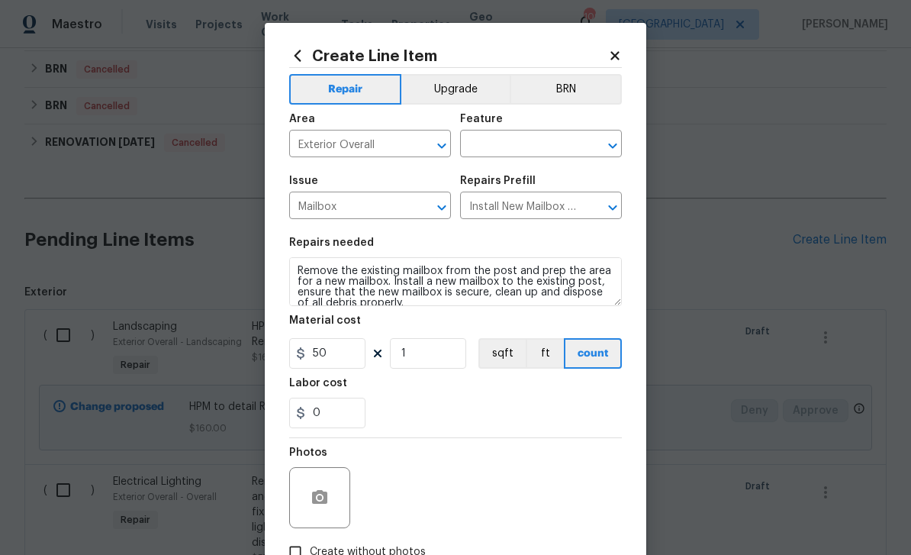
click at [496, 135] on input "text" at bounding box center [519, 146] width 119 height 24
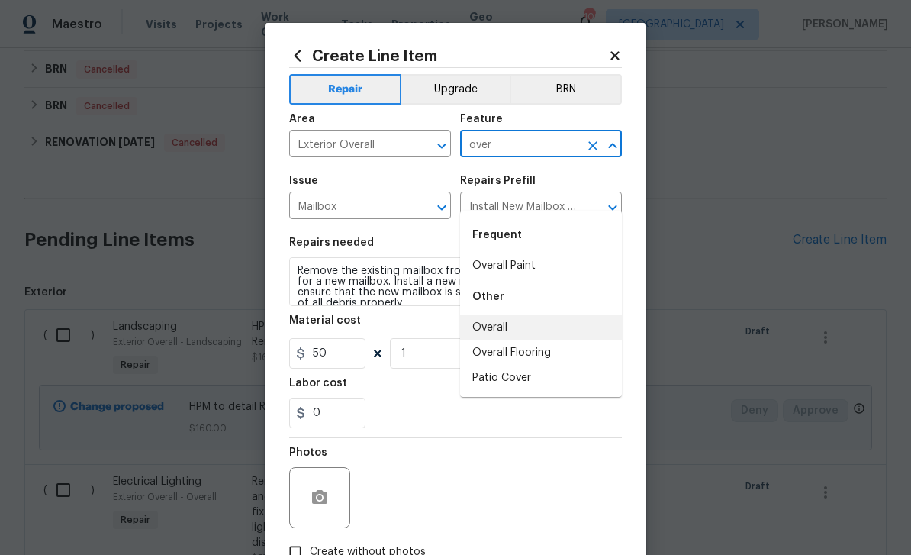
click at [492, 315] on li "Overall" at bounding box center [541, 327] width 162 height 25
type input "Overall"
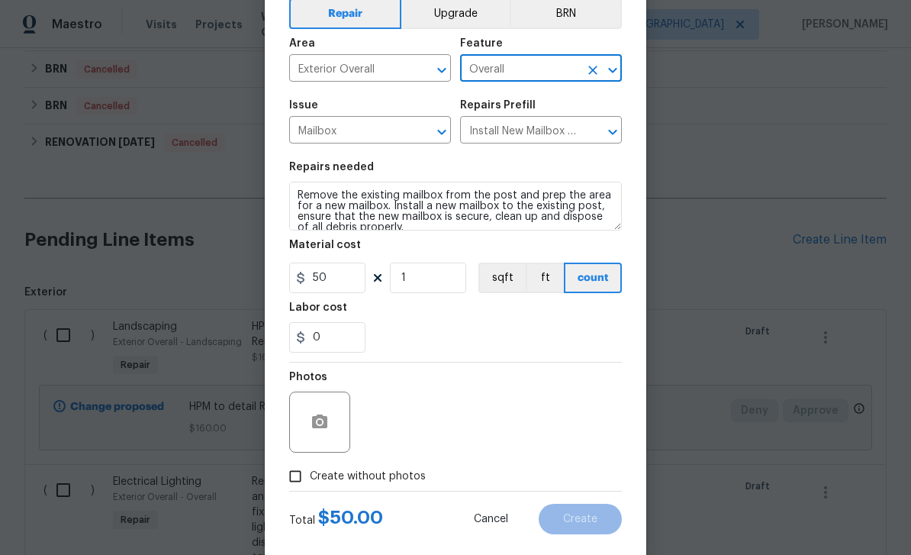
scroll to position [85, 0]
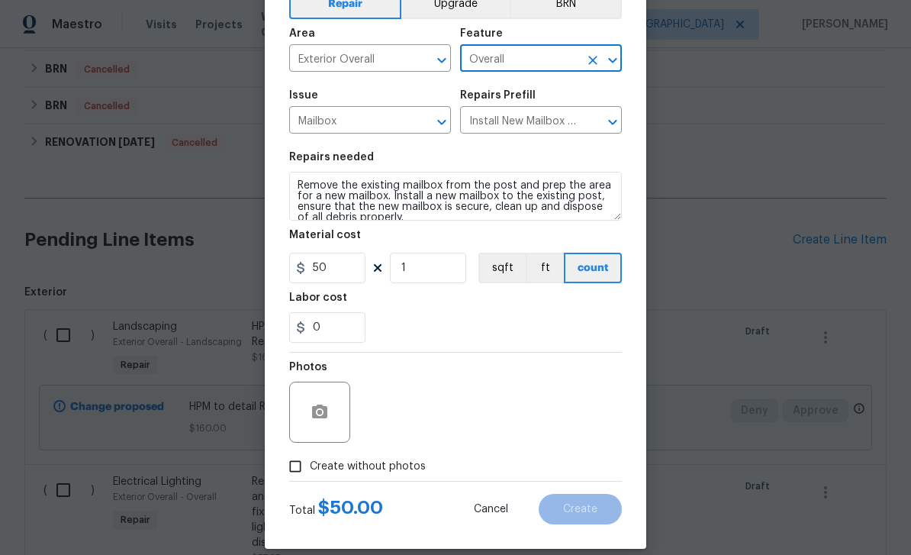
click at [301, 475] on input "Create without photos" at bounding box center [295, 466] width 29 height 29
checkbox input "true"
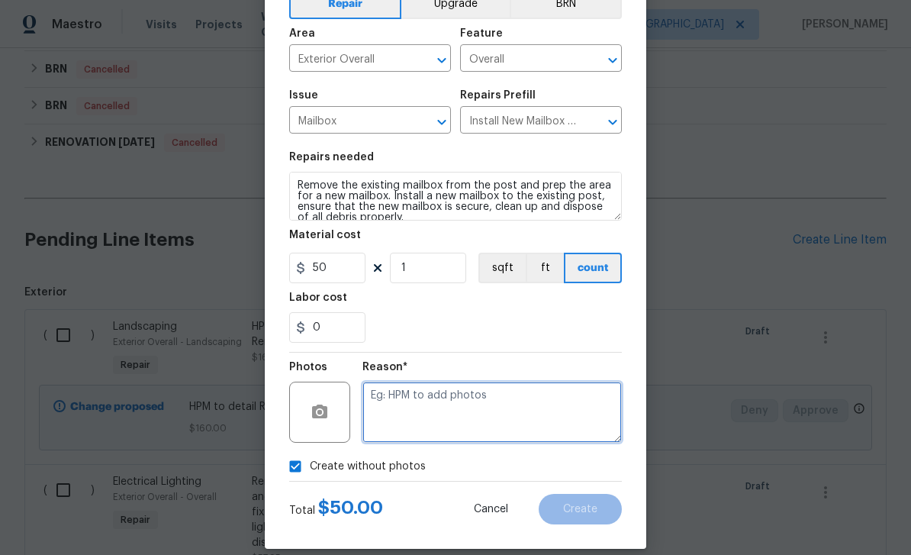
click at [427, 416] on textarea at bounding box center [493, 412] width 260 height 61
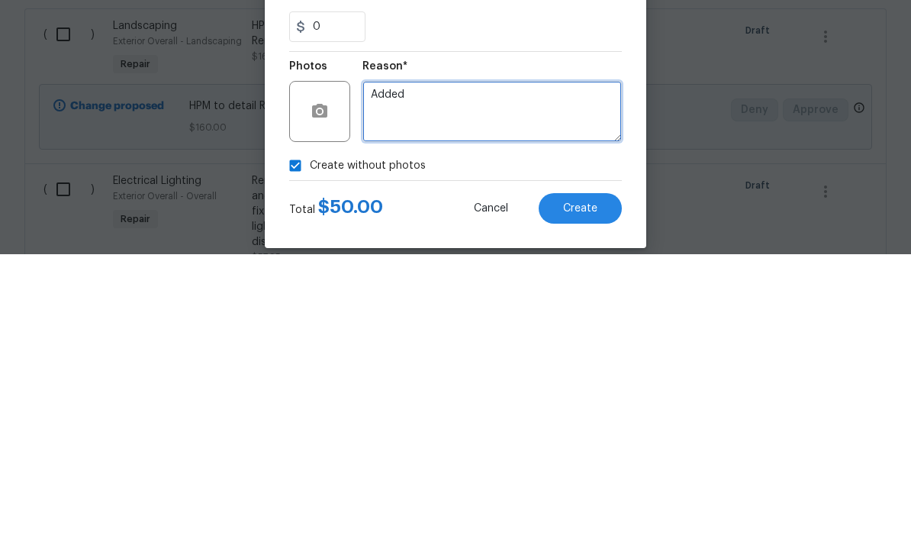
type textarea "Added"
click at [582, 504] on span "Create" at bounding box center [580, 509] width 34 height 11
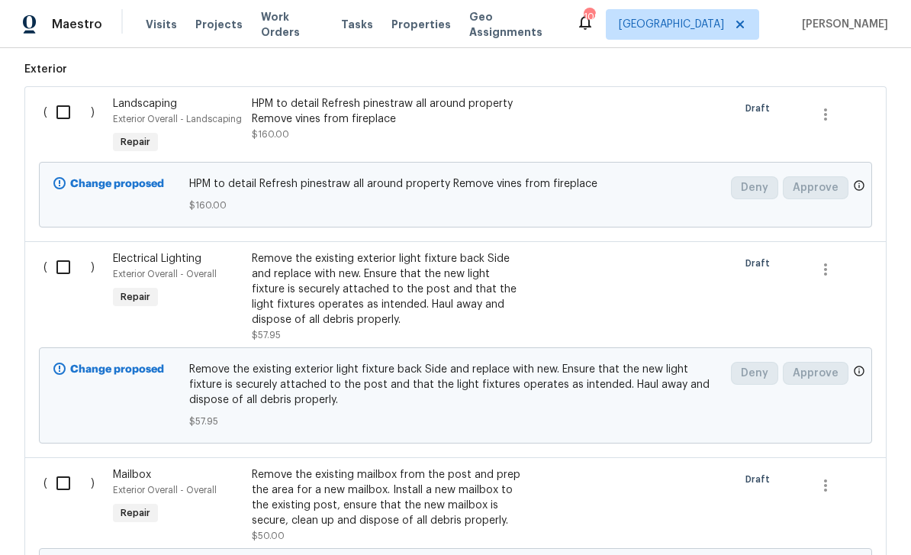
scroll to position [998, 0]
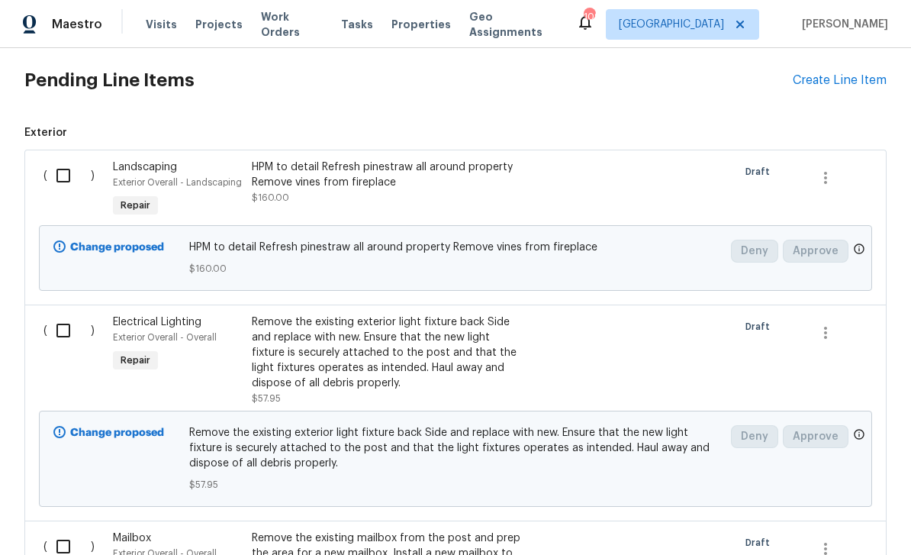
click at [77, 182] on input "checkbox" at bounding box center [69, 176] width 44 height 32
checkbox input "true"
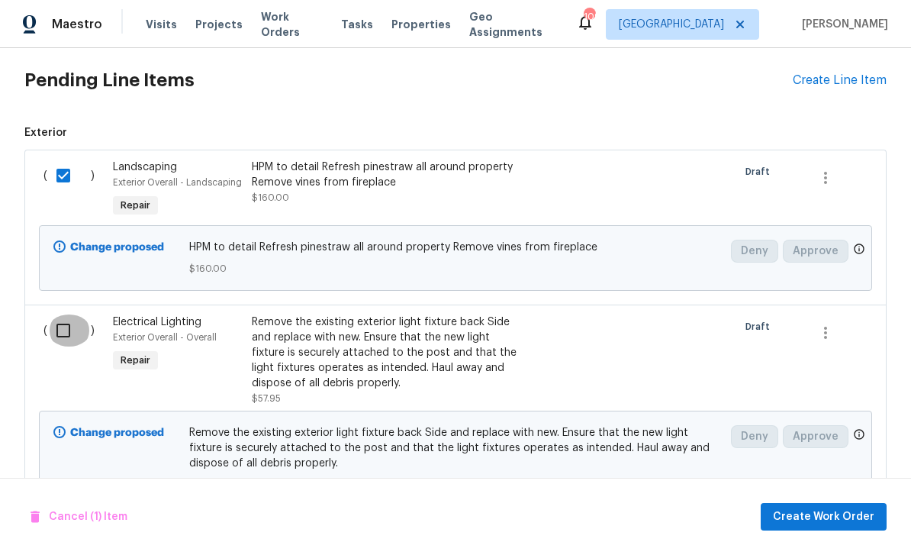
click at [78, 337] on input "checkbox" at bounding box center [69, 330] width 44 height 32
checkbox input "true"
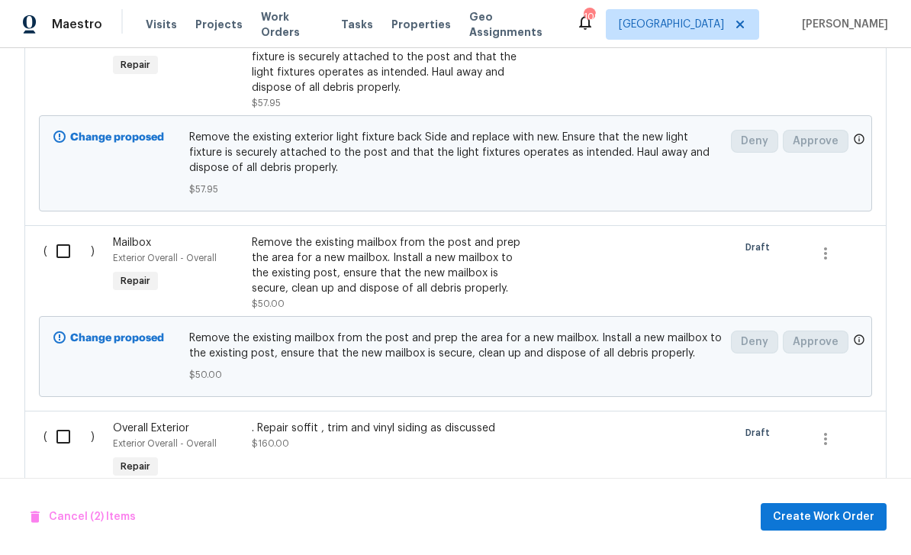
scroll to position [1347, 0]
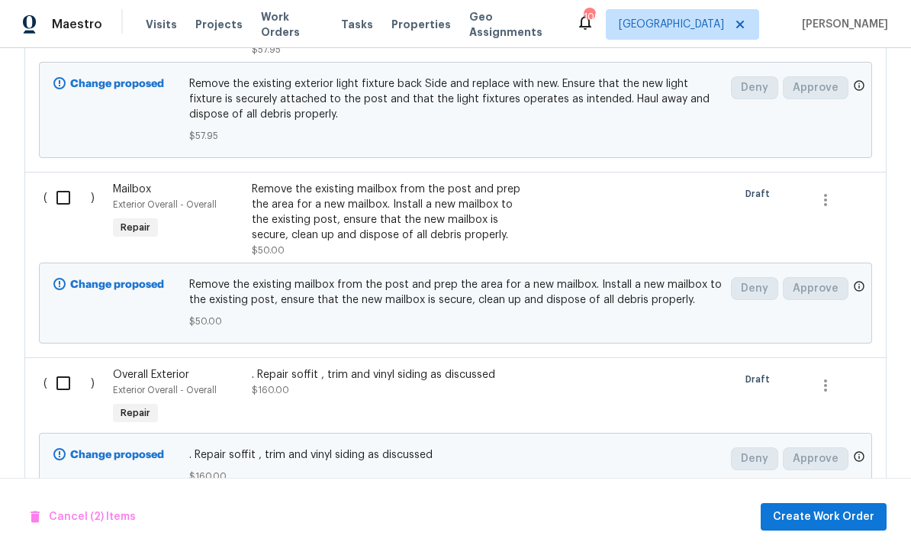
click at [66, 205] on input "checkbox" at bounding box center [69, 198] width 44 height 32
checkbox input "true"
click at [73, 387] on input "checkbox" at bounding box center [69, 383] width 44 height 32
checkbox input "true"
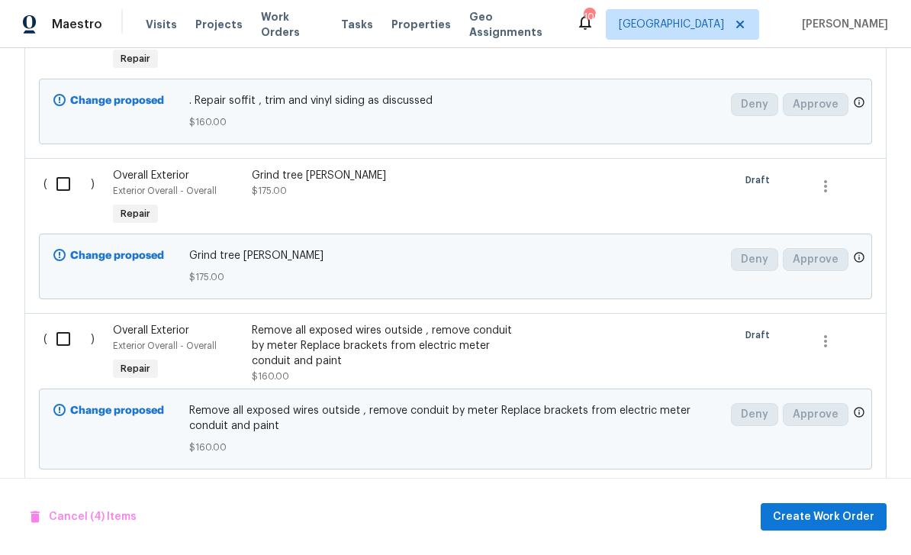
scroll to position [1711, 0]
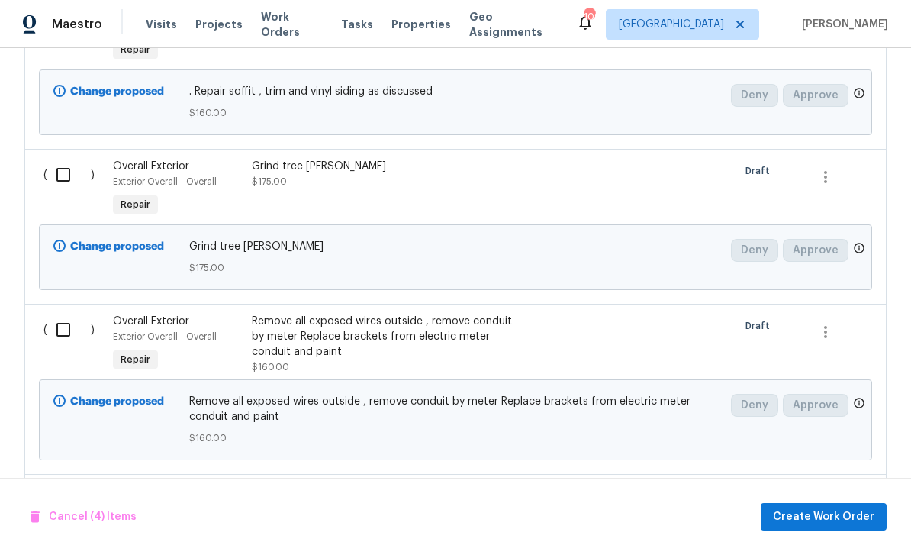
click at [71, 180] on input "checkbox" at bounding box center [69, 175] width 44 height 32
checkbox input "true"
click at [79, 337] on input "checkbox" at bounding box center [69, 330] width 44 height 32
checkbox input "true"
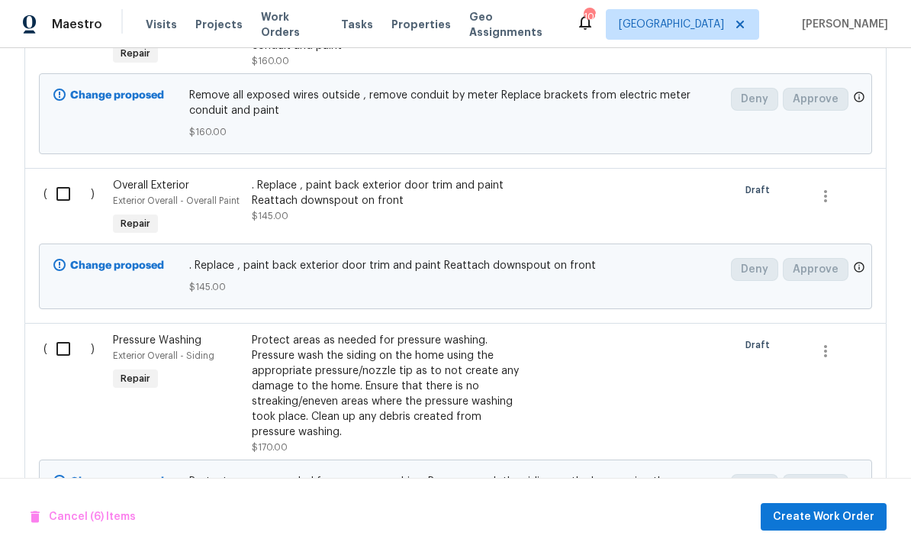
scroll to position [2060, 0]
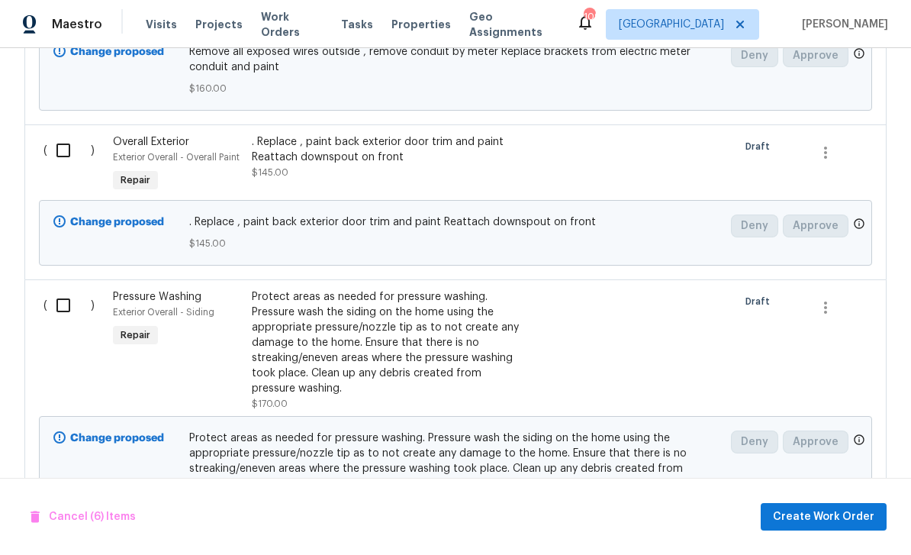
click at [79, 165] on input "checkbox" at bounding box center [69, 150] width 44 height 32
checkbox input "true"
click at [83, 321] on input "checkbox" at bounding box center [69, 305] width 44 height 32
checkbox input "true"
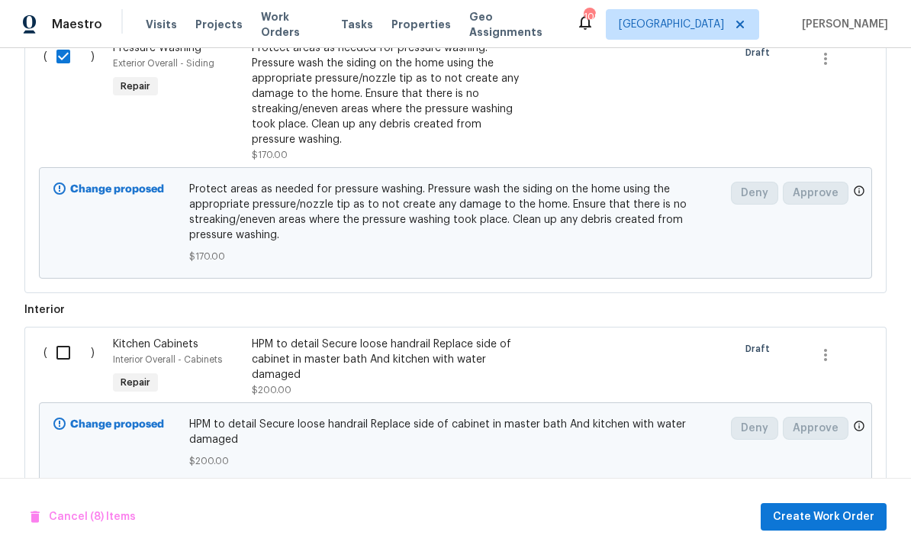
scroll to position [2309, 0]
click at [81, 363] on input "checkbox" at bounding box center [69, 353] width 44 height 32
checkbox input "true"
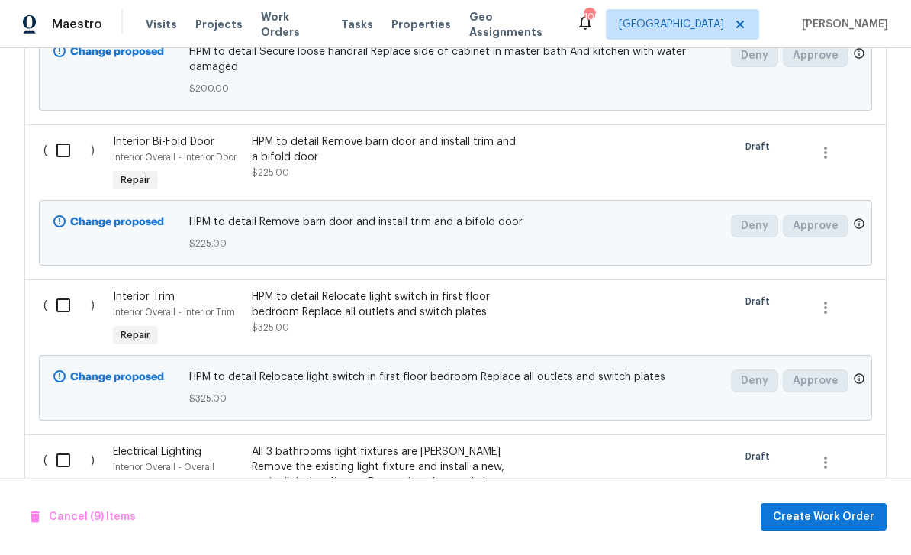
scroll to position [2687, 0]
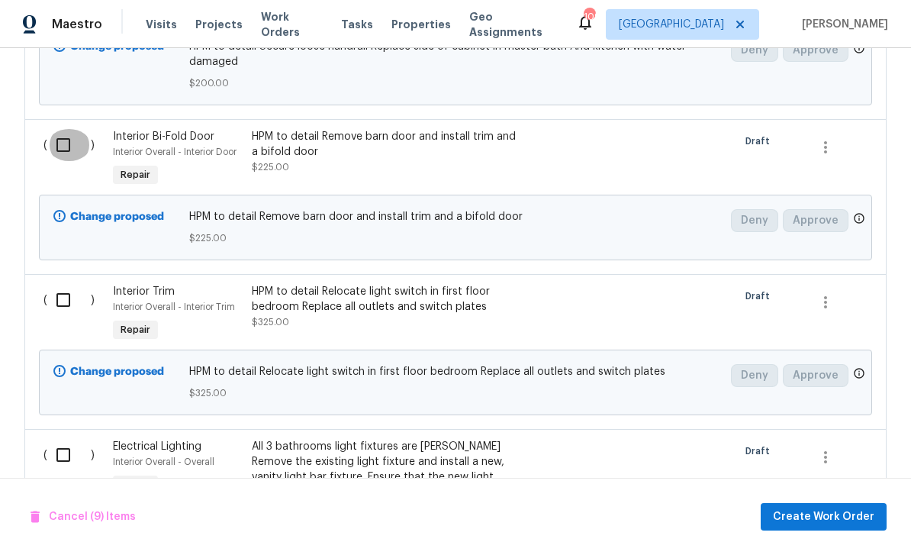
click at [73, 155] on input "checkbox" at bounding box center [69, 145] width 44 height 32
checkbox input "true"
click at [77, 313] on input "checkbox" at bounding box center [69, 300] width 44 height 32
checkbox input "true"
click at [84, 471] on input "checkbox" at bounding box center [69, 455] width 44 height 32
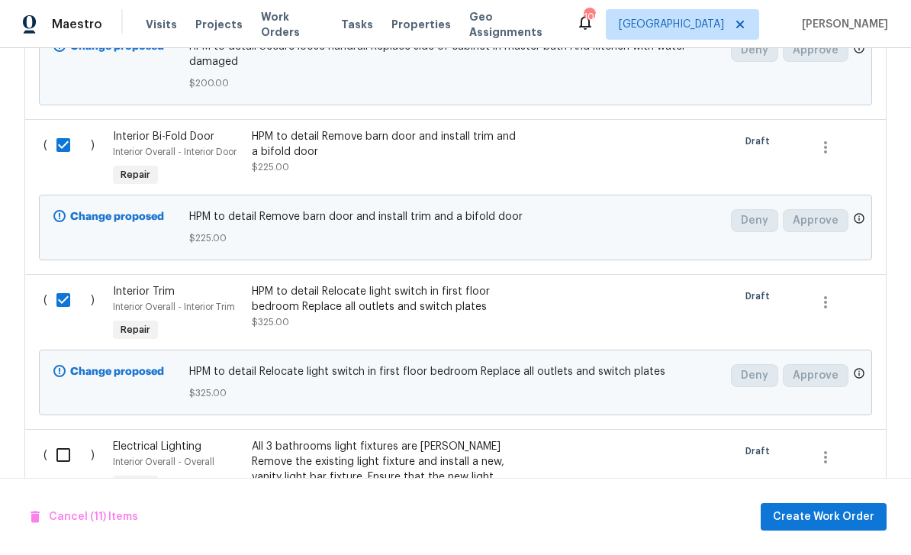
checkbox input "true"
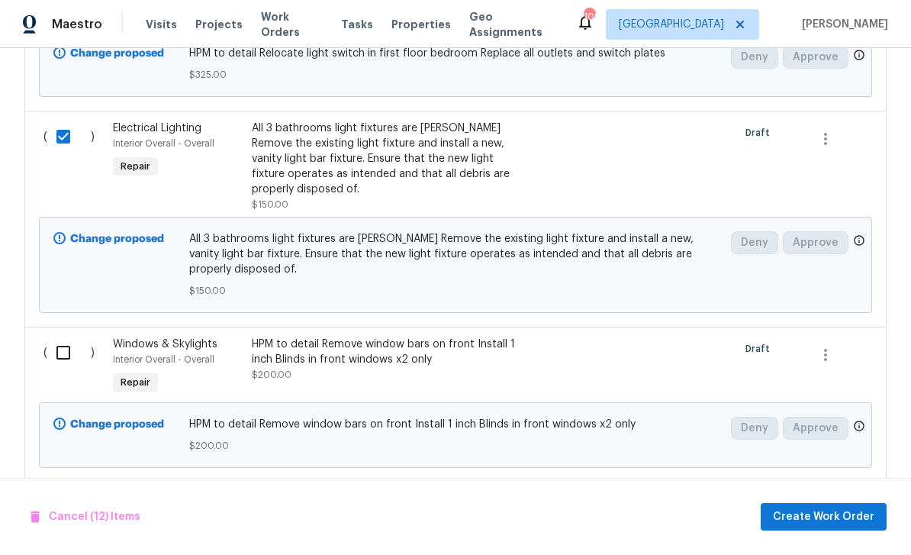
scroll to position [3106, 0]
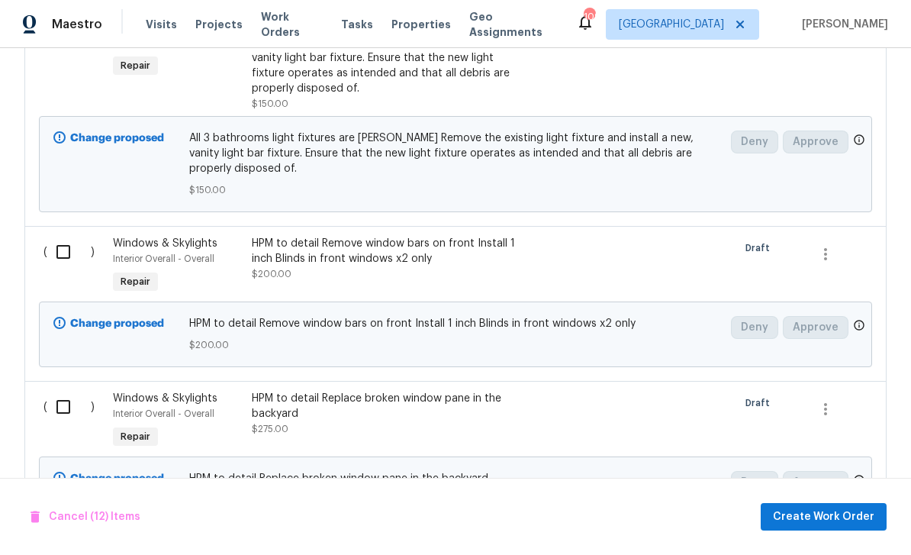
click at [70, 236] on input "checkbox" at bounding box center [69, 252] width 44 height 32
checkbox input "true"
click at [74, 398] on input "checkbox" at bounding box center [69, 407] width 44 height 32
checkbox input "true"
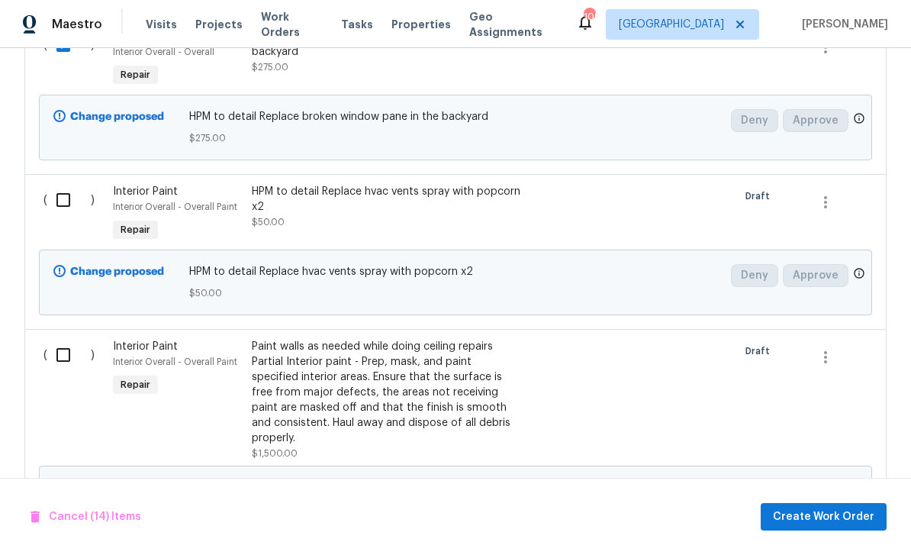
scroll to position [3479, 0]
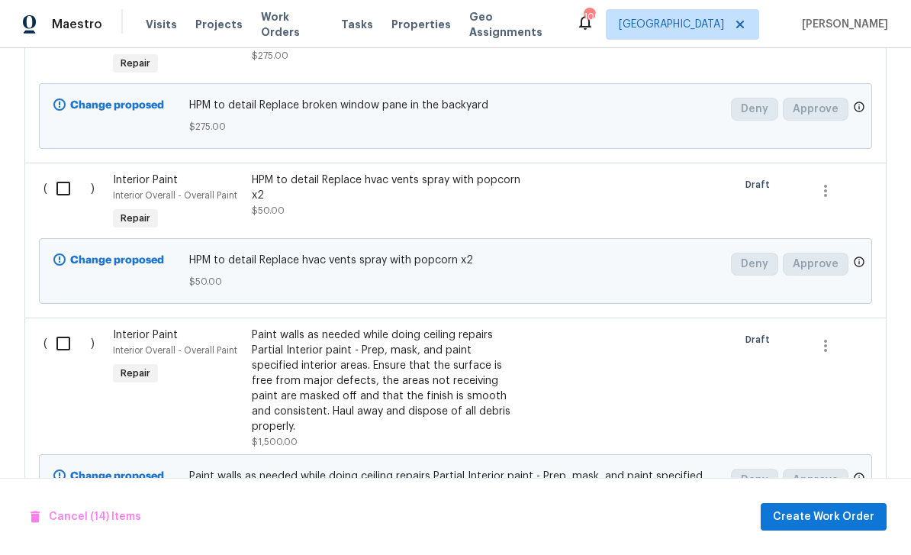
click at [63, 173] on input "checkbox" at bounding box center [69, 189] width 44 height 32
checkbox input "true"
click at [74, 327] on input "checkbox" at bounding box center [69, 343] width 44 height 32
checkbox input "true"
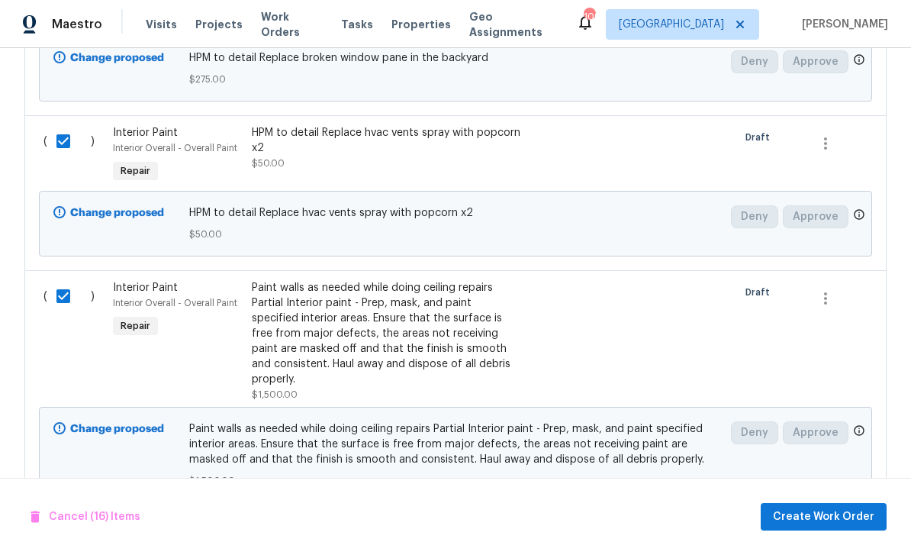
scroll to position [3525, 0]
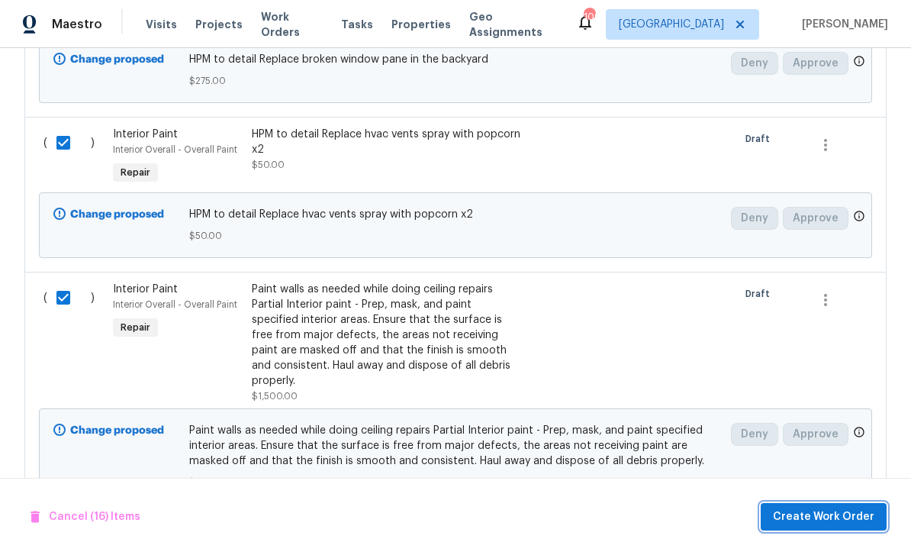
click at [796, 508] on span "Create Work Order" at bounding box center [824, 517] width 102 height 19
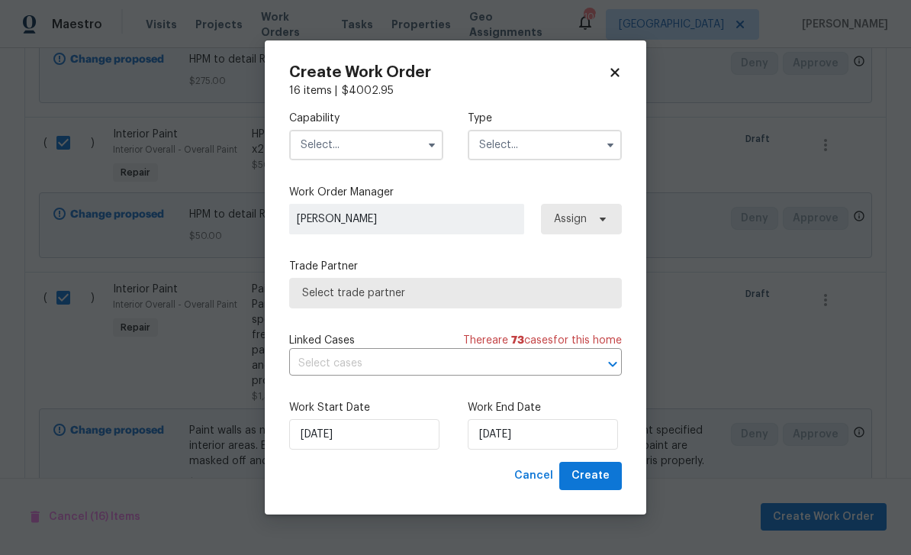
click at [331, 150] on input "text" at bounding box center [366, 145] width 154 height 31
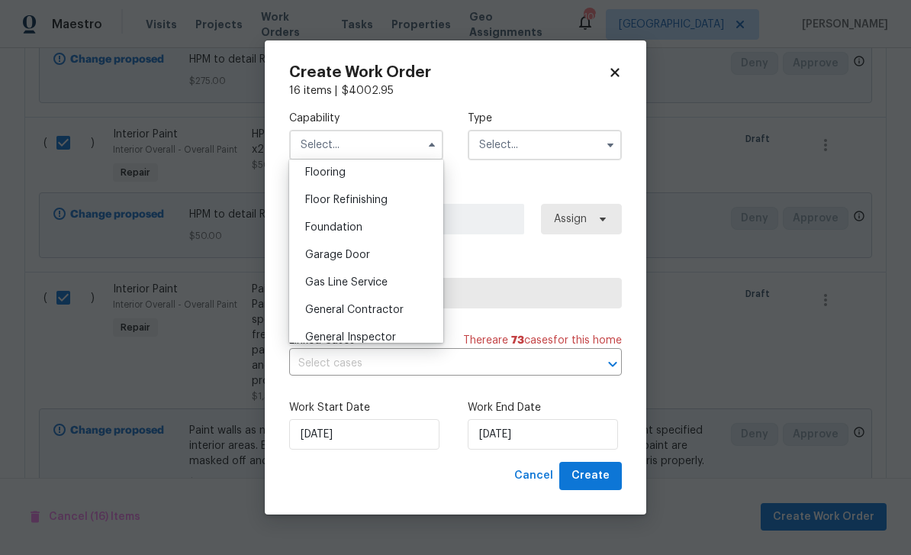
scroll to position [605, 0]
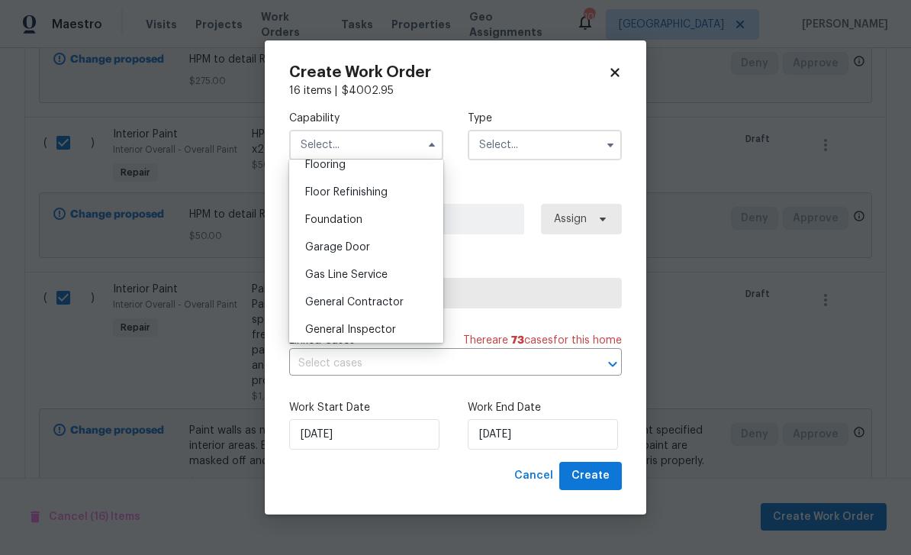
click at [369, 310] on div "General Contractor" at bounding box center [366, 302] width 147 height 27
type input "General Contractor"
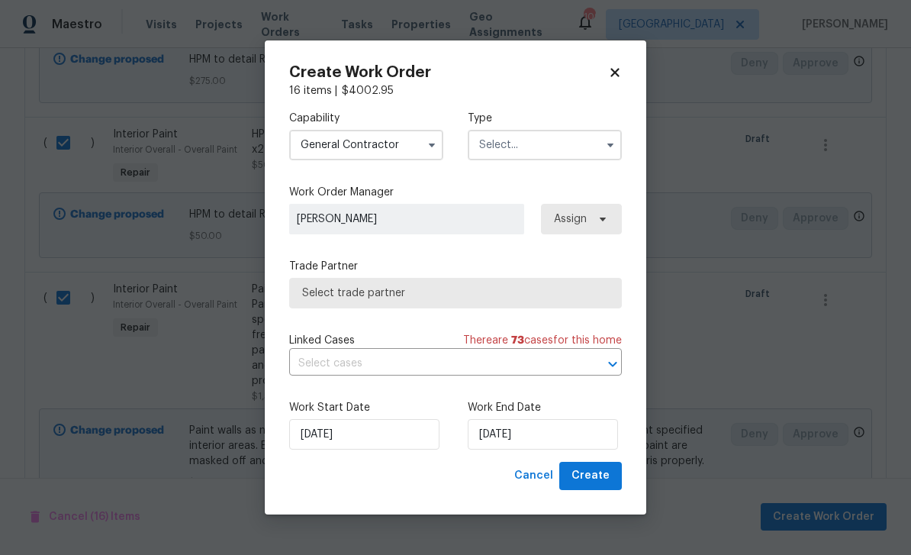
click at [533, 130] on input "text" at bounding box center [545, 145] width 154 height 31
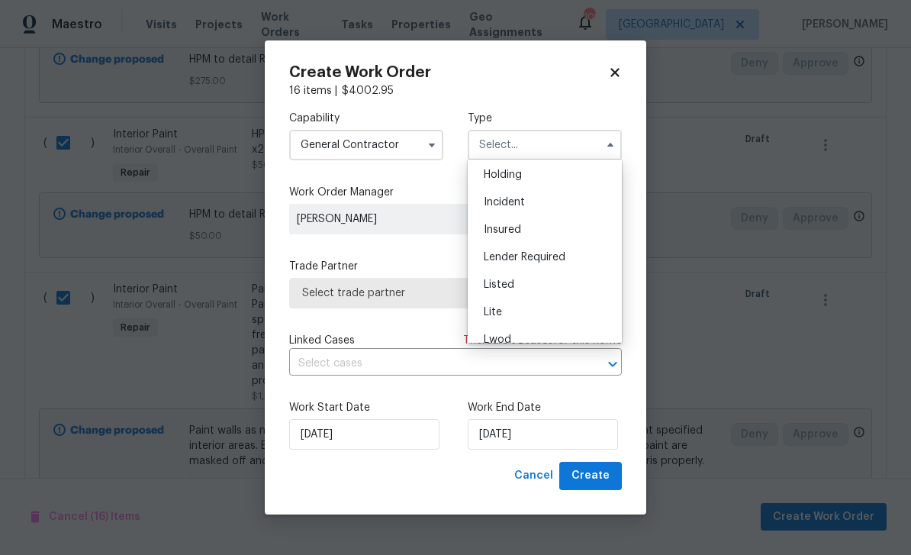
scroll to position [60, 0]
click at [522, 286] on div "Listed" at bounding box center [545, 282] width 147 height 27
type input "Listed"
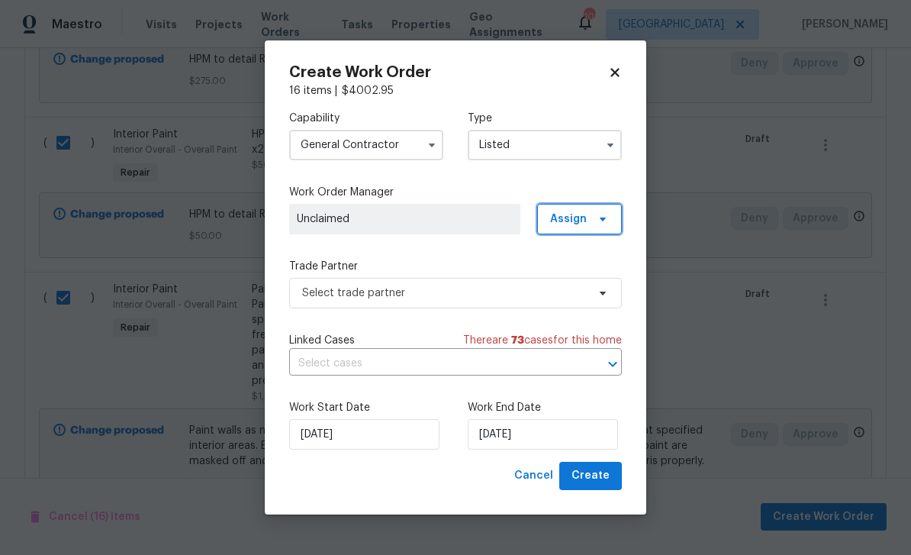
click at [573, 208] on span "Assign" at bounding box center [579, 219] width 85 height 31
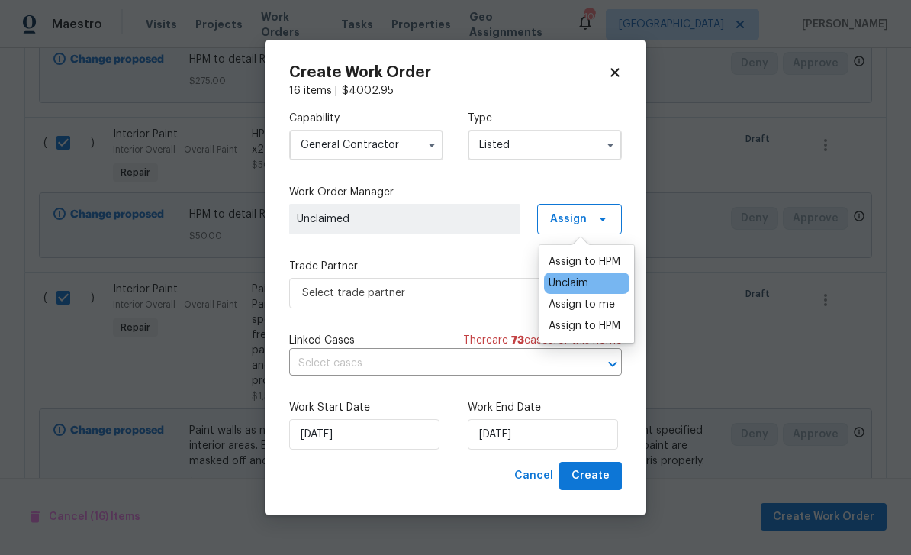
click at [572, 321] on div "Assign to HPM" at bounding box center [585, 325] width 72 height 15
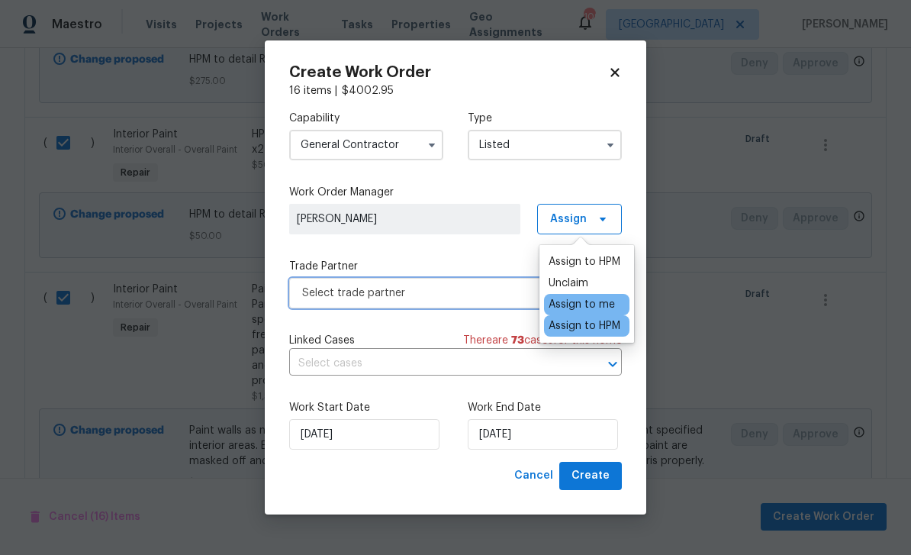
click at [348, 289] on span "Select trade partner" at bounding box center [444, 292] width 285 height 15
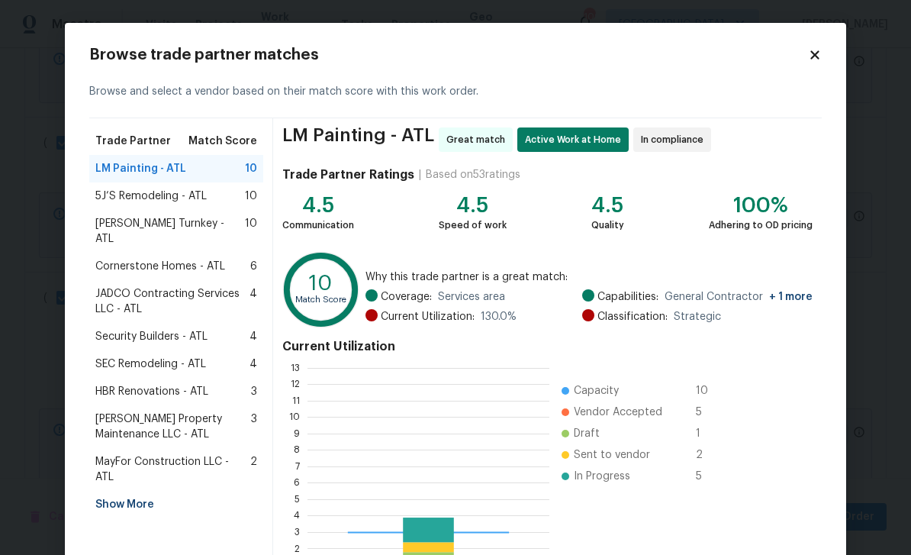
scroll to position [214, 242]
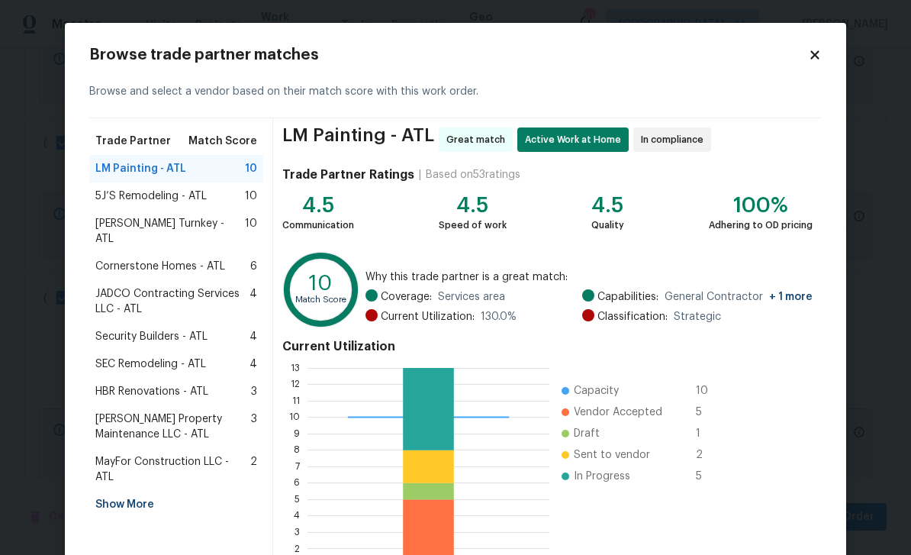
click at [131, 189] on span "5J’S Remodeling - ATL" at bounding box center [150, 196] width 111 height 15
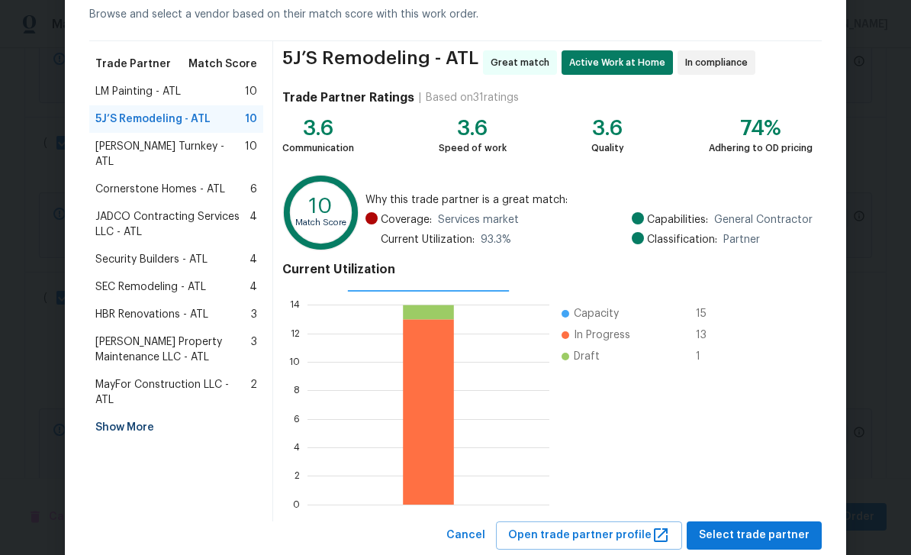
scroll to position [81, 0]
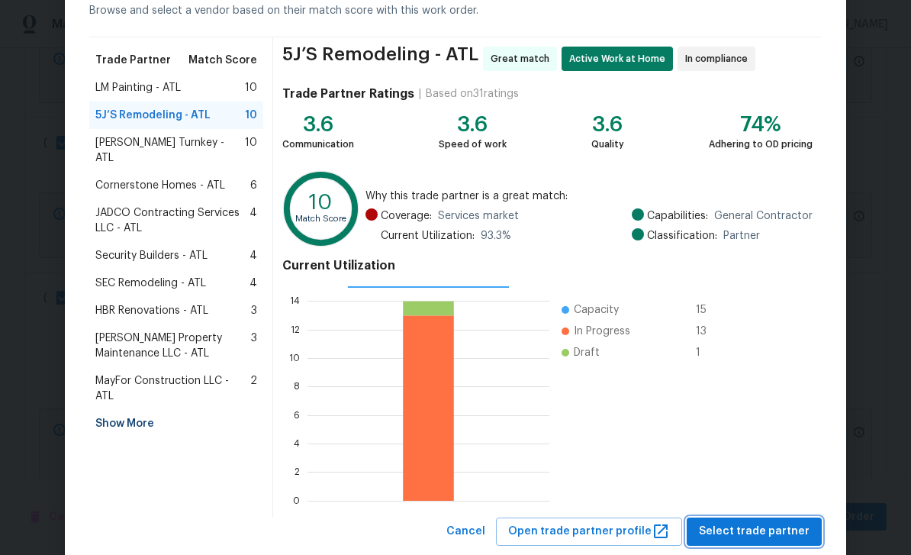
click at [747, 532] on span "Select trade partner" at bounding box center [754, 531] width 111 height 19
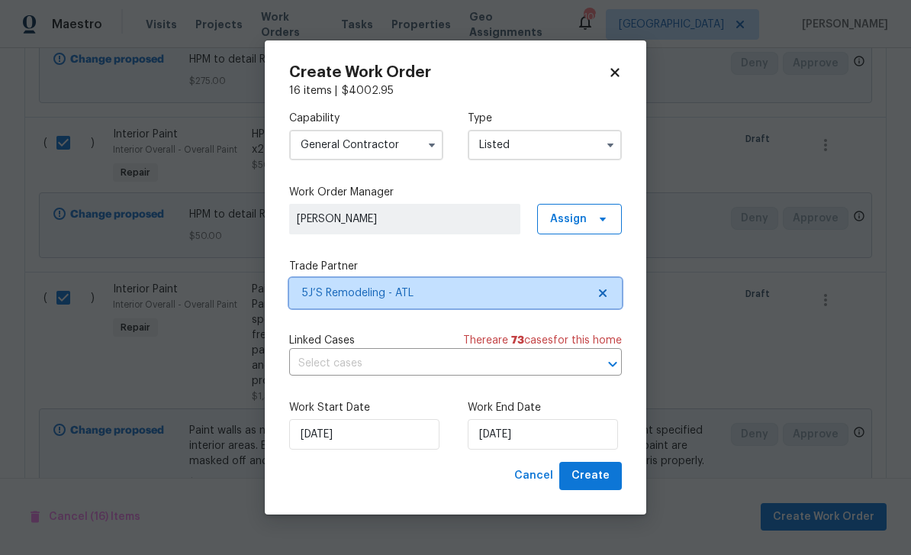
scroll to position [0, 0]
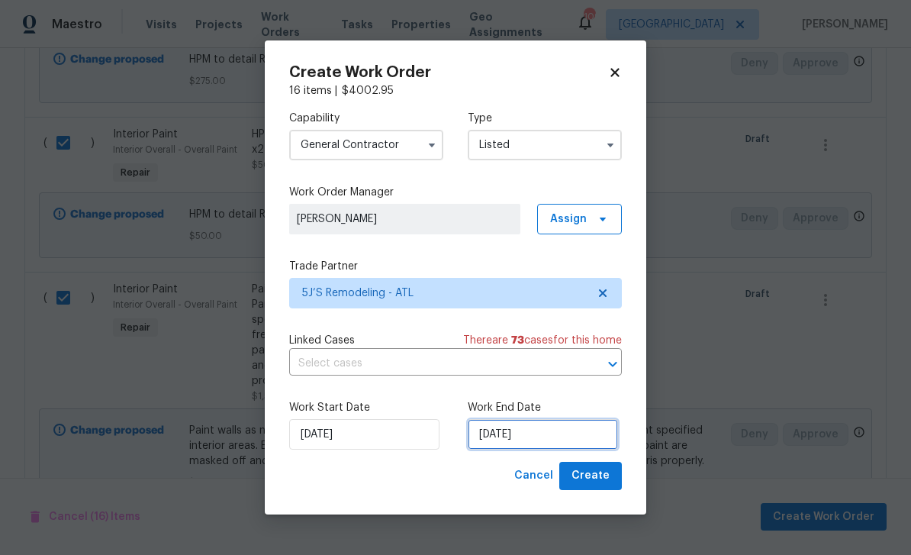
click at [514, 431] on input "[DATE]" at bounding box center [543, 434] width 150 height 31
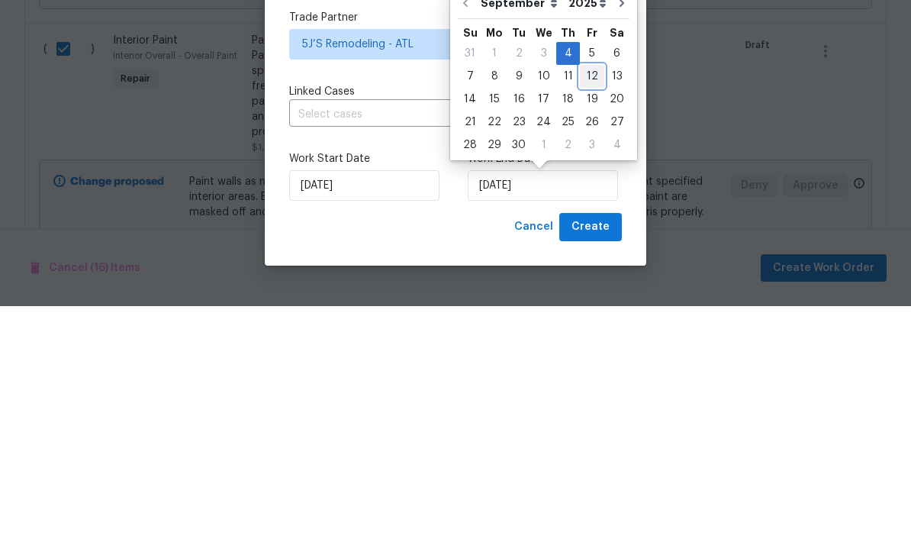
click at [589, 314] on div "12" at bounding box center [592, 324] width 24 height 21
type input "[DATE]"
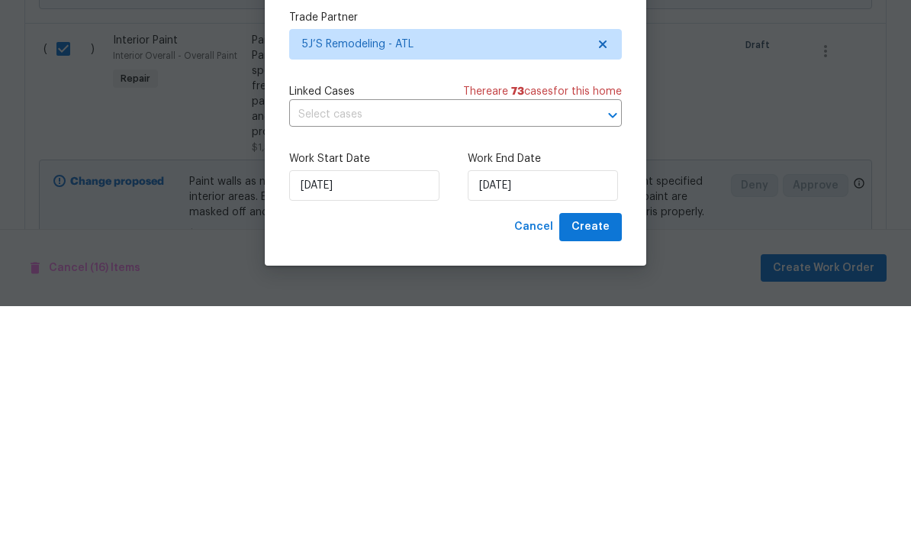
scroll to position [49, 0]
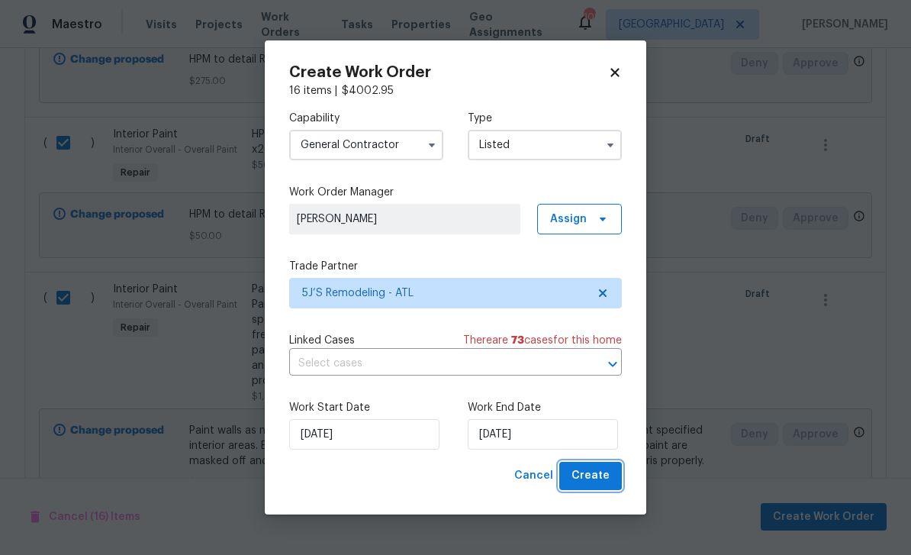
click at [583, 476] on span "Create" at bounding box center [591, 475] width 38 height 19
checkbox input "false"
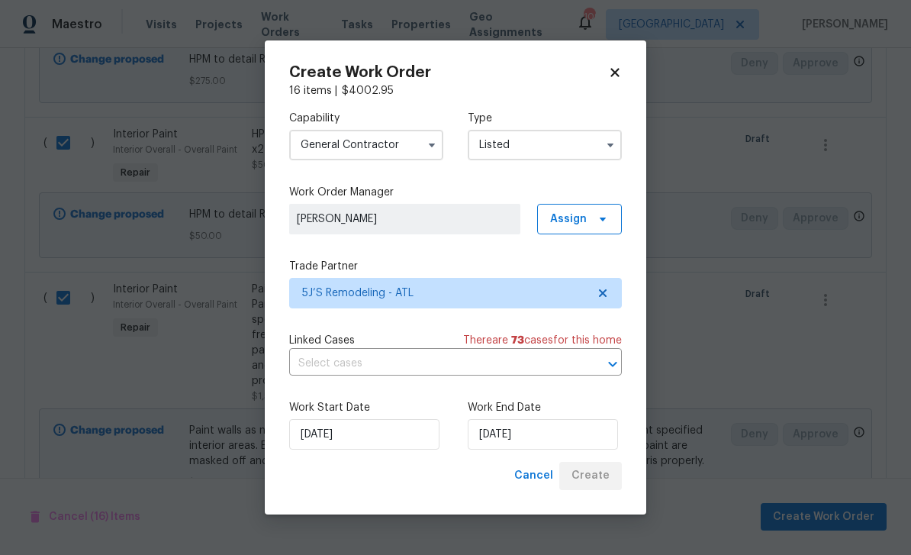
checkbox input "false"
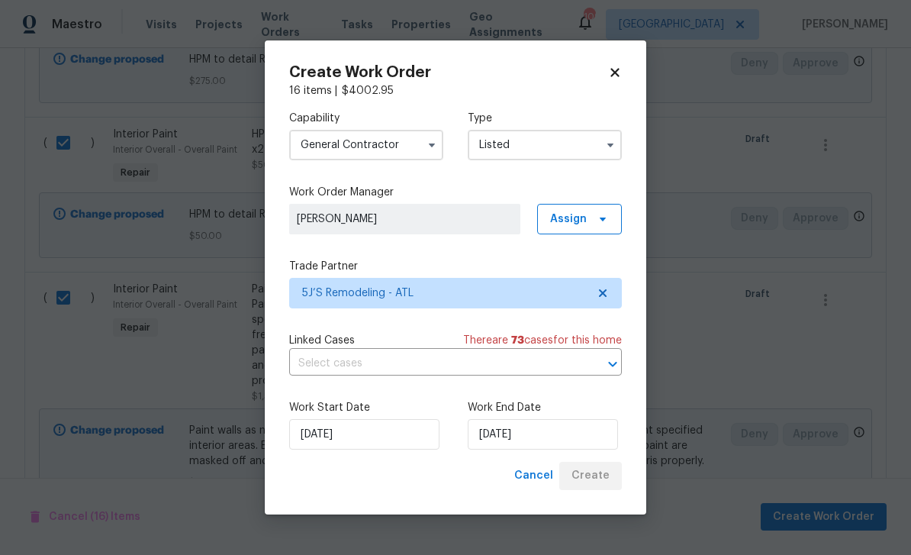
checkbox input "false"
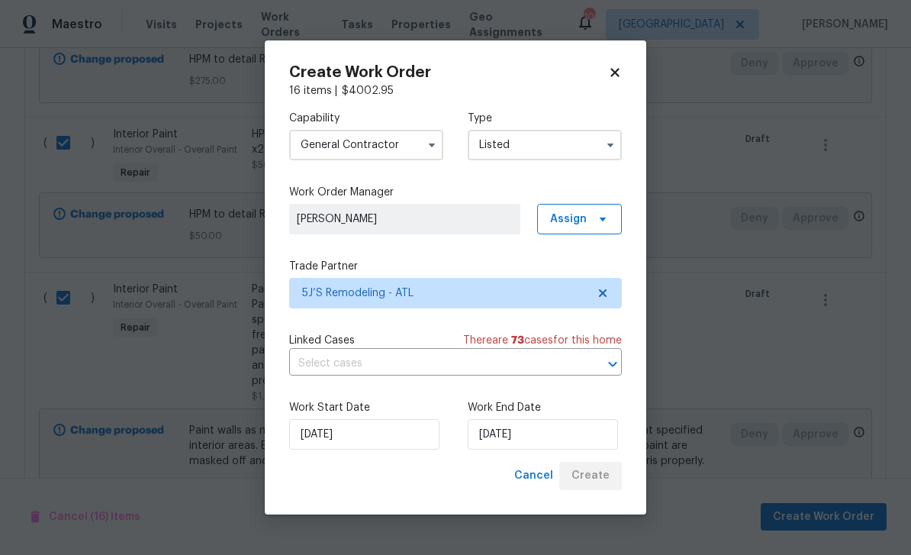
checkbox input "false"
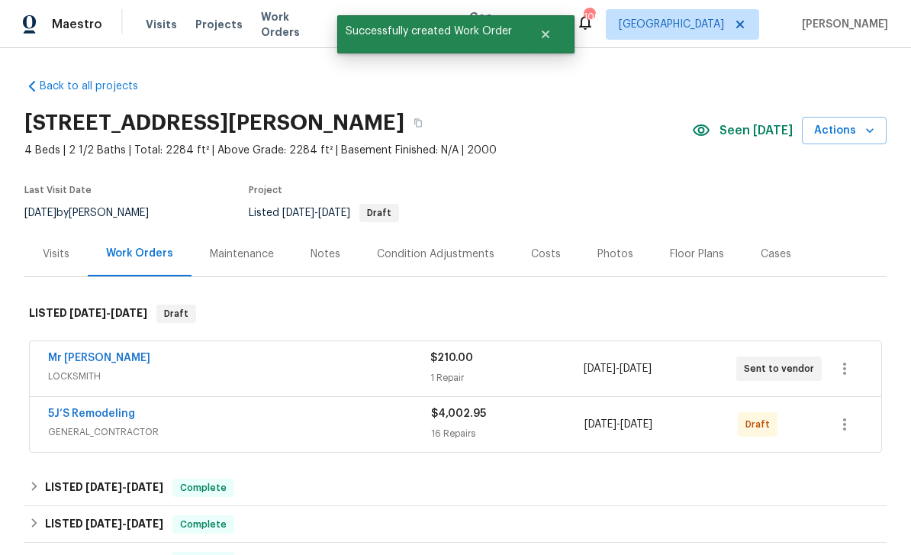
scroll to position [0, 0]
click at [840, 415] on icon "button" at bounding box center [845, 424] width 18 height 18
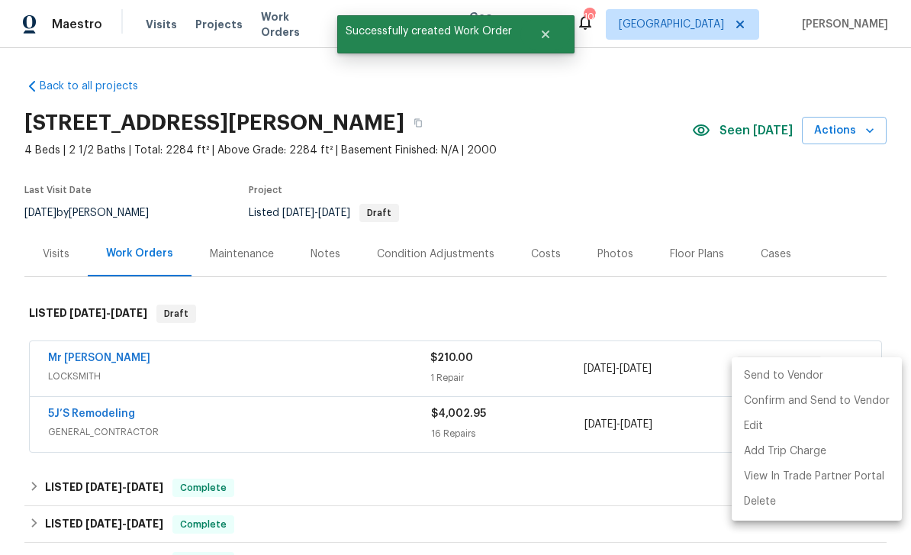
click at [771, 366] on li "Send to Vendor" at bounding box center [817, 375] width 170 height 25
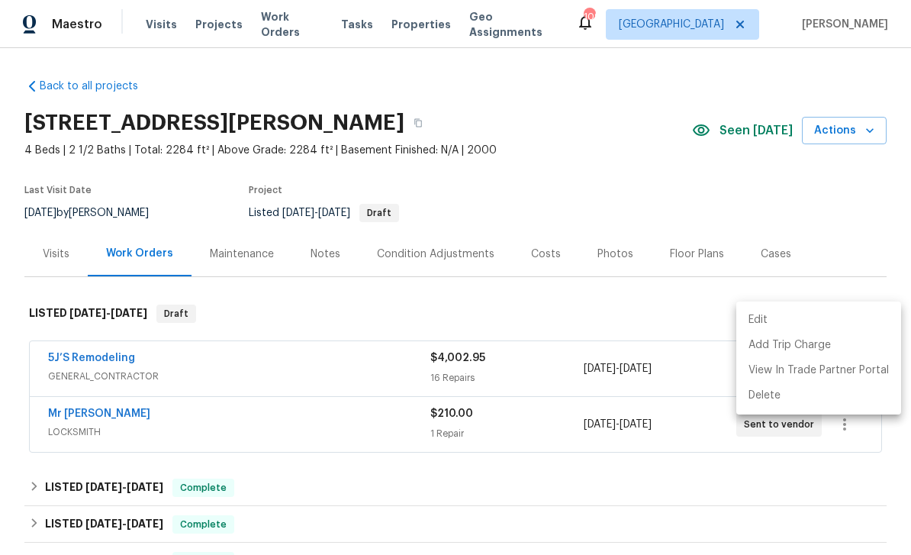
click at [489, 228] on div at bounding box center [455, 277] width 911 height 555
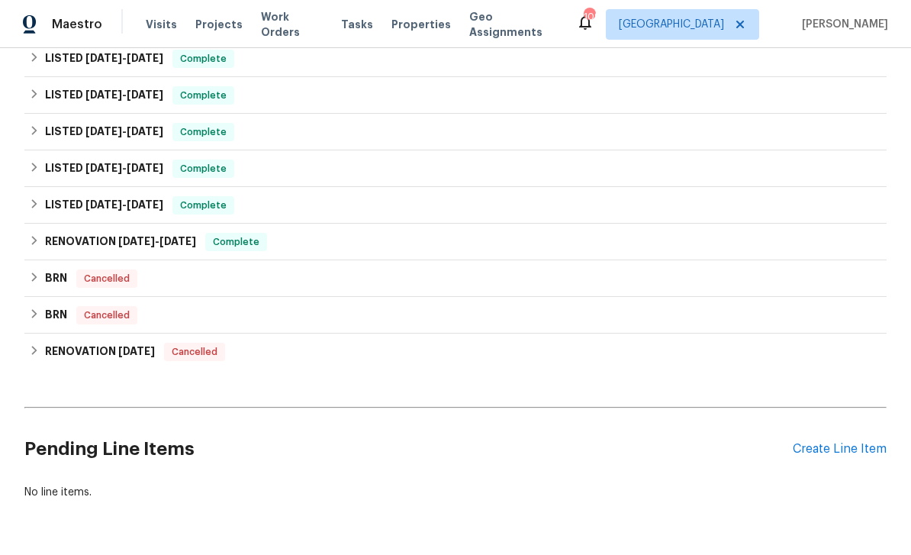
scroll to position [685, 0]
click at [840, 443] on div "Create Line Item" at bounding box center [840, 450] width 94 height 15
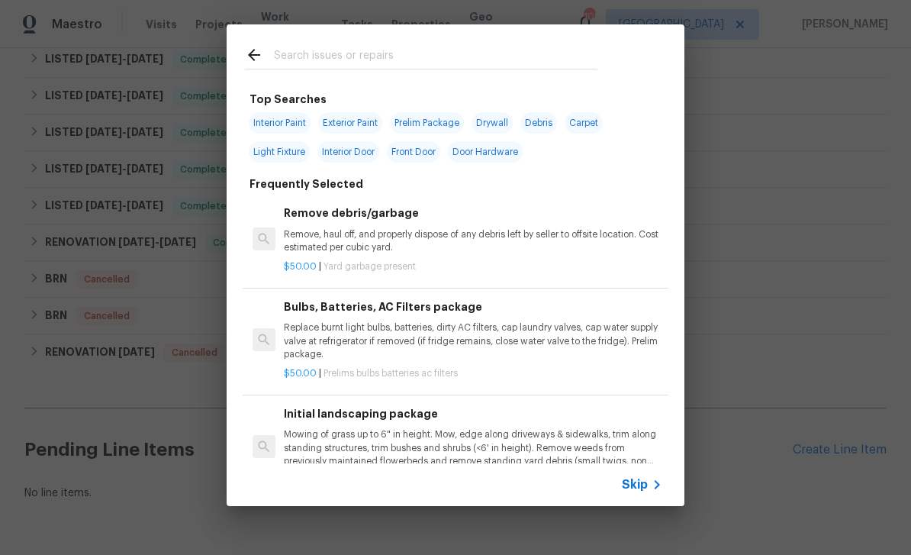
click at [311, 55] on input "text" at bounding box center [436, 57] width 324 height 23
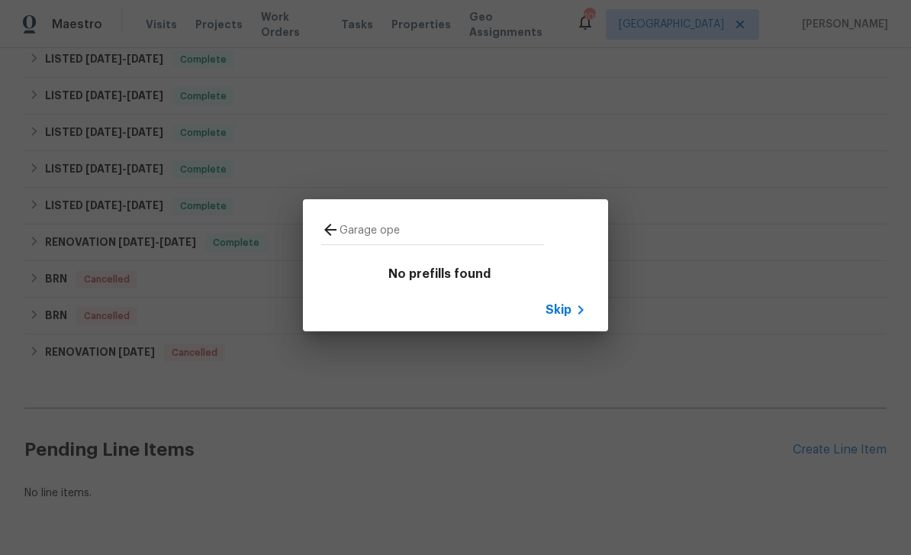
type input "Garage ope"
click at [557, 298] on div "Skip" at bounding box center [455, 310] width 305 height 43
click at [574, 297] on div "Skip" at bounding box center [455, 310] width 305 height 43
click at [573, 316] on icon at bounding box center [581, 310] width 18 height 18
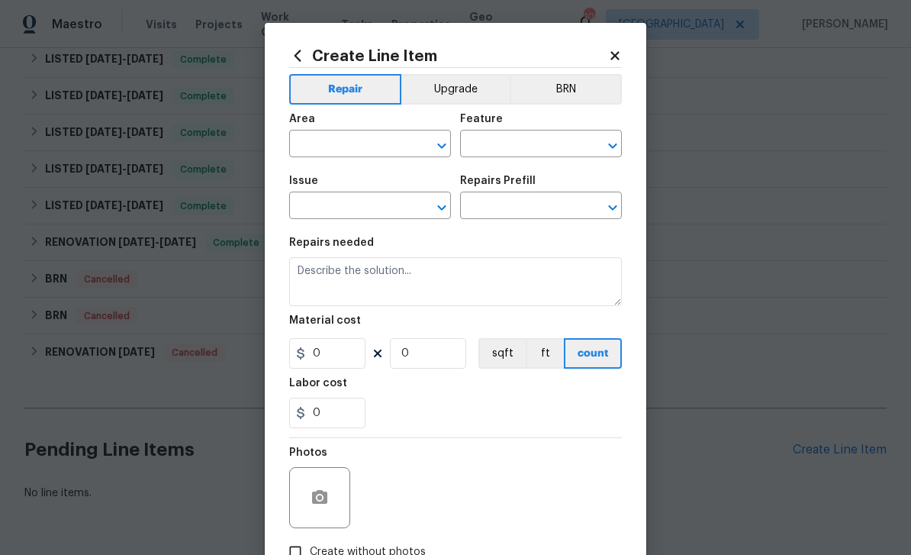
click at [337, 153] on input "text" at bounding box center [348, 146] width 119 height 24
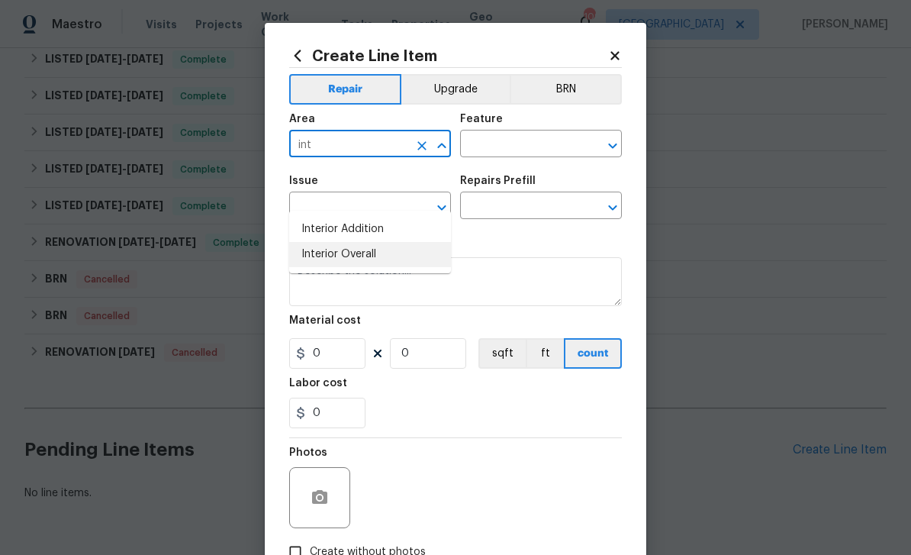
click at [314, 242] on li "Interior Overall" at bounding box center [370, 254] width 162 height 25
type input "Interior Overall"
click at [487, 130] on div "Feature" at bounding box center [541, 124] width 162 height 20
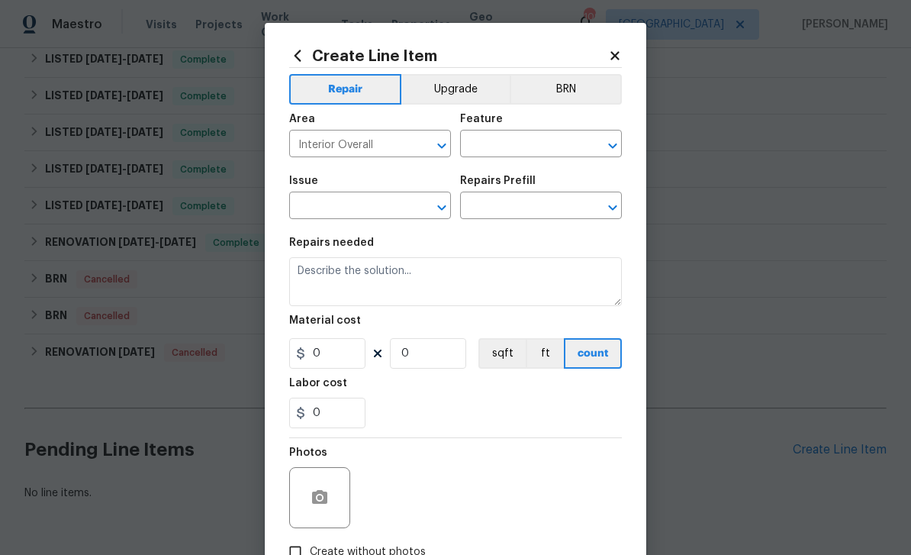
click at [502, 144] on input "text" at bounding box center [519, 146] width 119 height 24
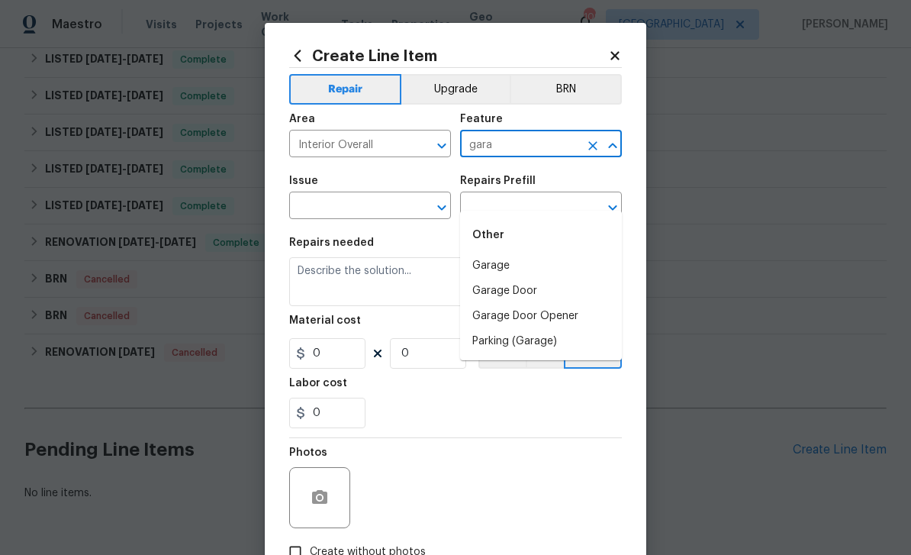
click at [495, 253] on li "Garage" at bounding box center [541, 265] width 162 height 25
type input "Garage"
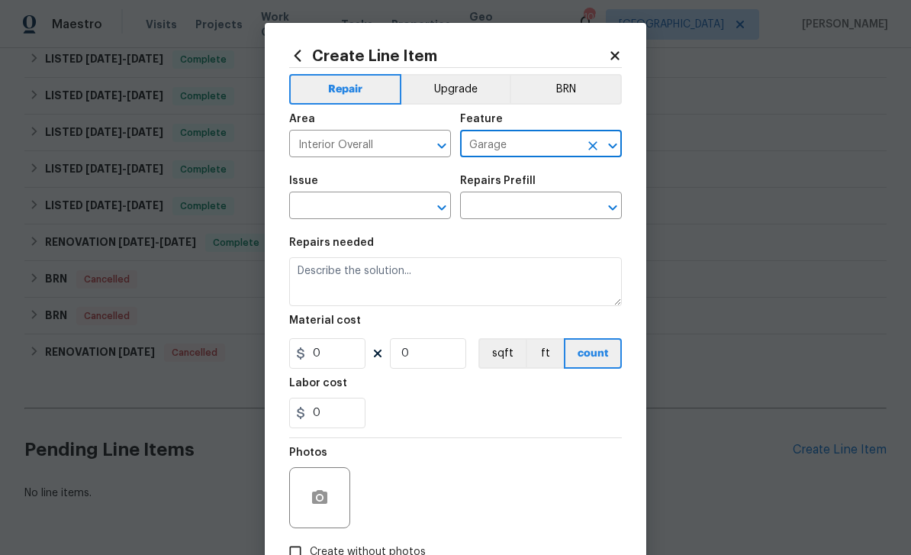
click at [378, 208] on input "text" at bounding box center [348, 207] width 119 height 24
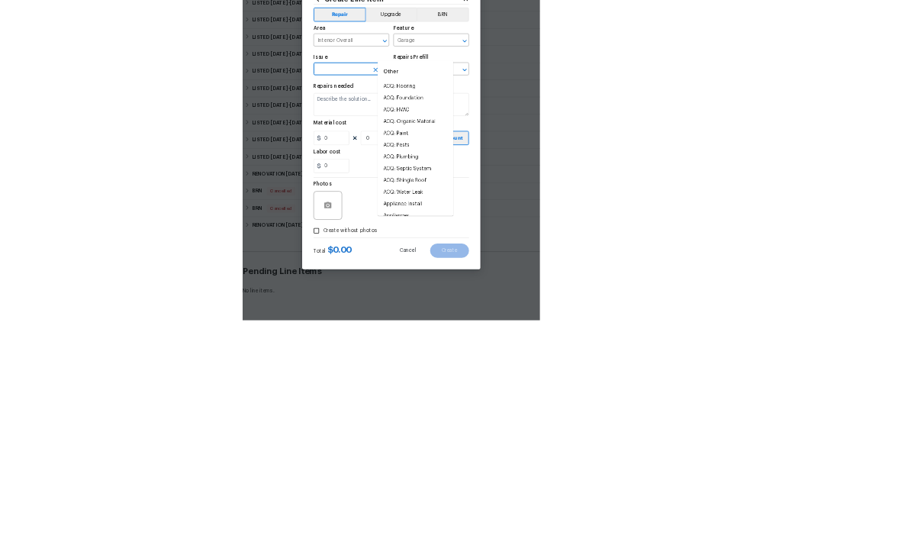
scroll to position [49, 0]
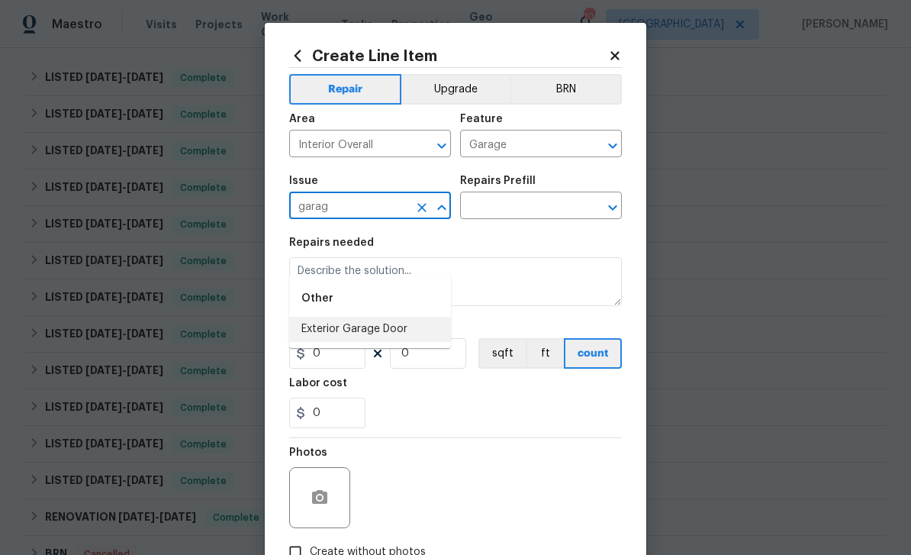
click at [322, 317] on li "Exterior Garage Door" at bounding box center [370, 329] width 162 height 25
type input "Exterior Garage Door"
click at [549, 208] on input "text" at bounding box center [519, 207] width 119 height 24
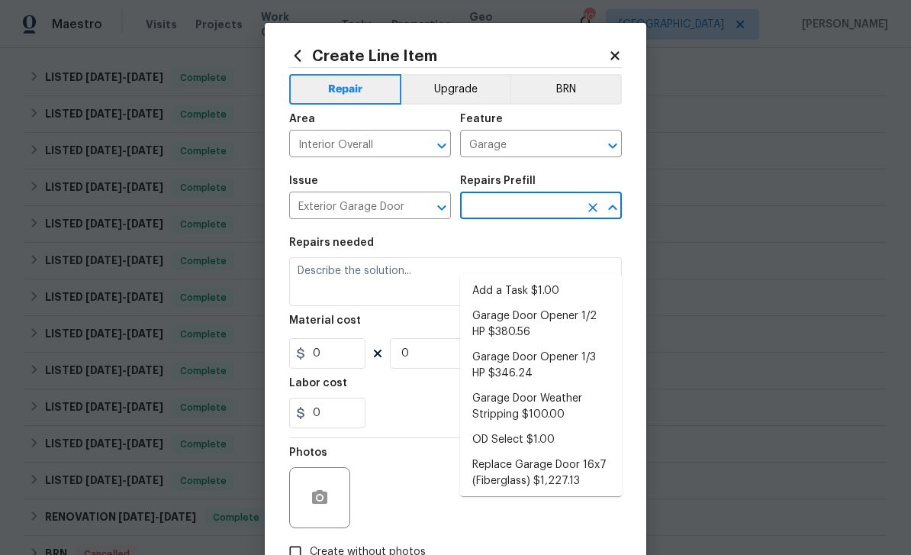
scroll to position [1, 0]
click at [586, 305] on li "Garage Door Opener 1/2 HP $380.56" at bounding box center [541, 325] width 162 height 41
type input "Garage Door Opener 1/2 HP $380.56"
type input "Interior Door"
type textarea "Remove the existing garage door opener and hardware/anchoring system. Install a…"
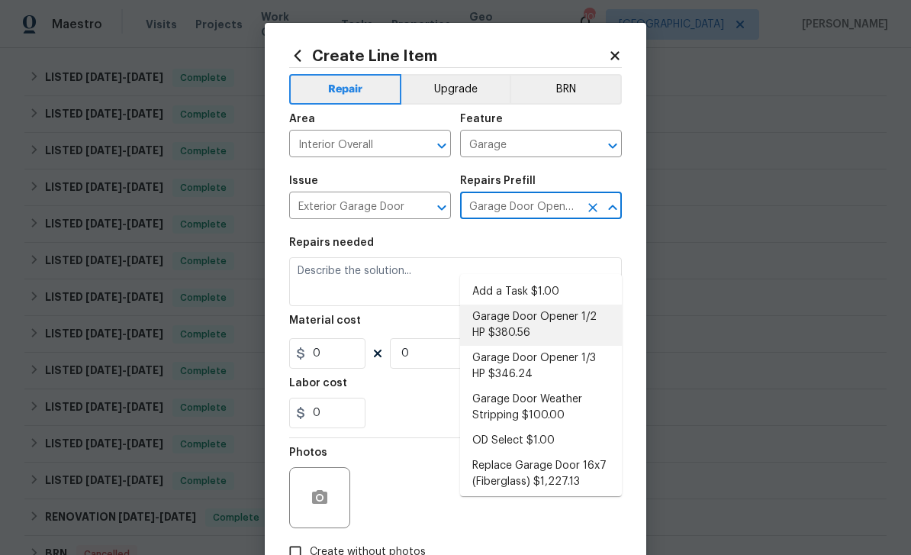
type input "1"
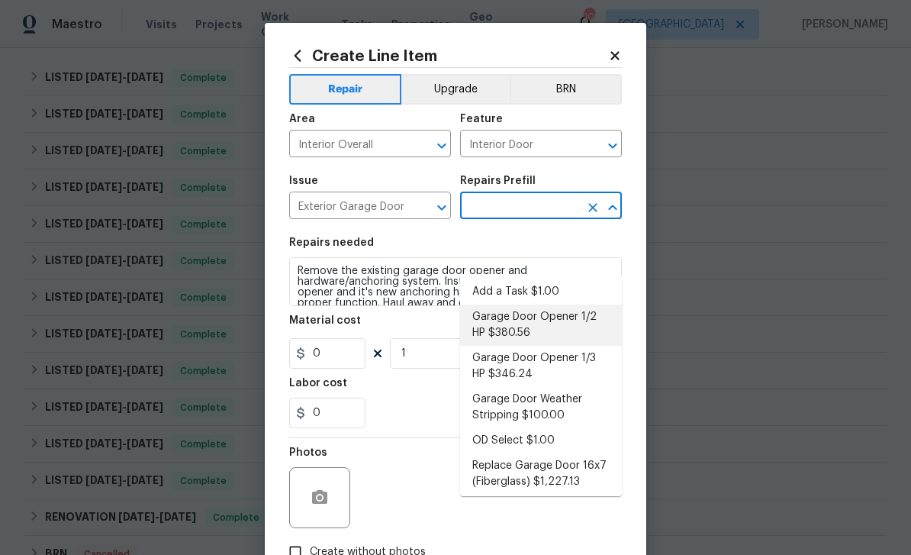
type input "Garage Door Opener 1/2 HP $380.56"
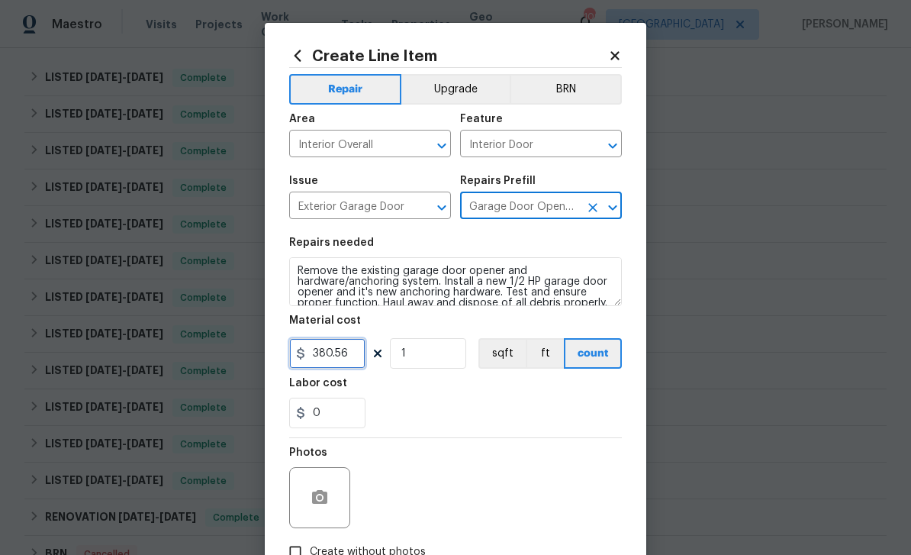
click at [356, 361] on input "380.56" at bounding box center [327, 353] width 76 height 31
type input "325"
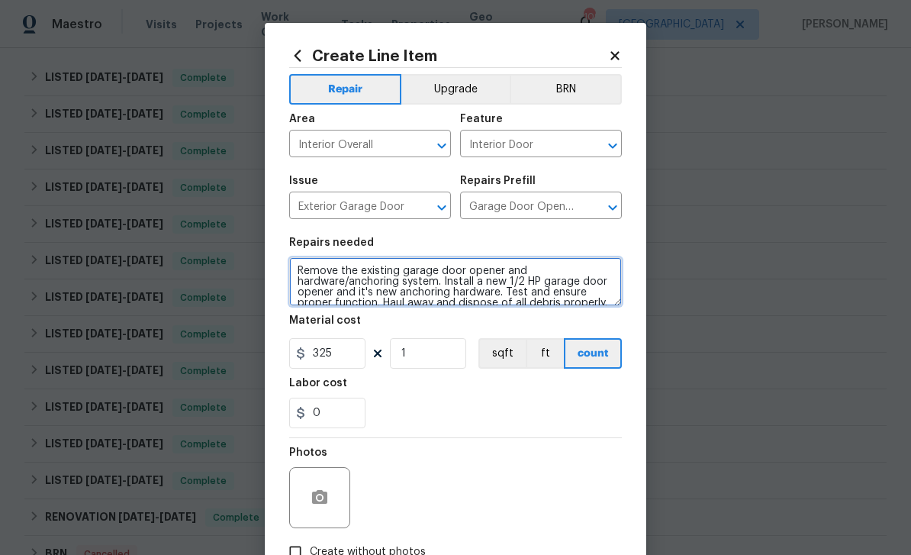
click at [295, 271] on textarea "Remove the existing garage door opener and hardware/anchoring system. Install a…" at bounding box center [455, 281] width 333 height 49
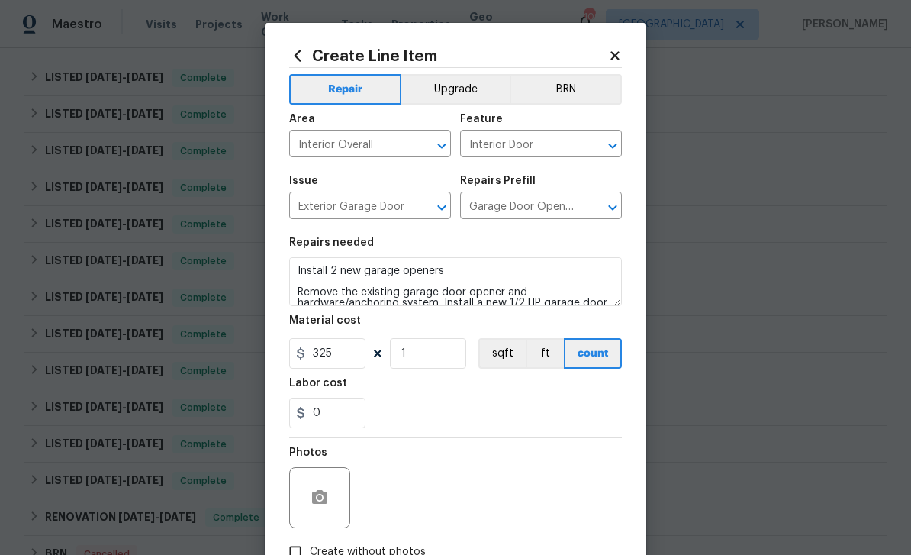
scroll to position [55, 0]
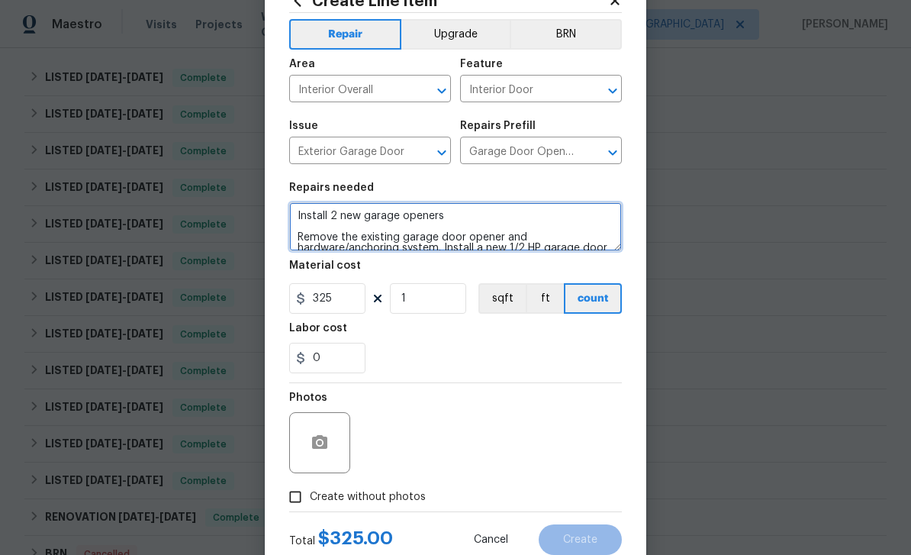
type textarea "Install 2 new garage openers Remove the existing garage door opener and hardwar…"
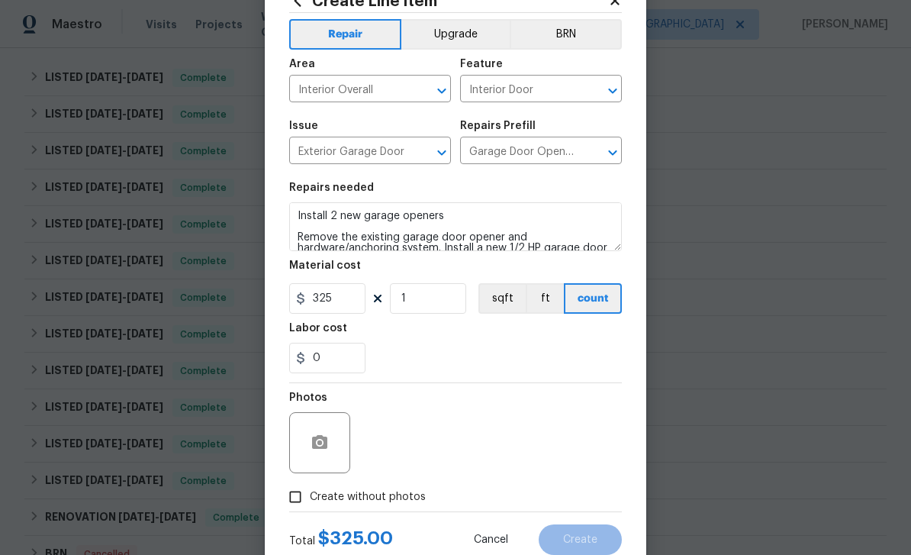
click at [302, 503] on input "Create without photos" at bounding box center [295, 496] width 29 height 29
checkbox input "true"
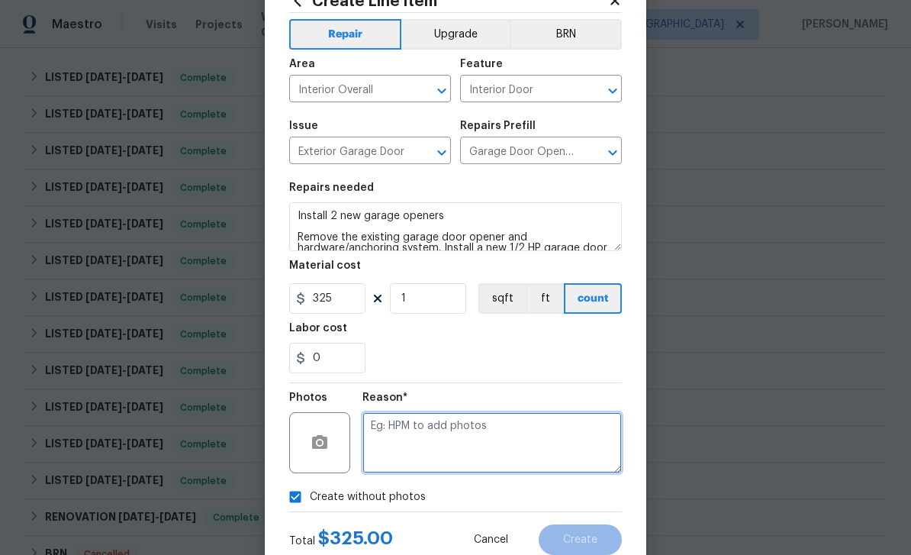
click at [460, 442] on textarea at bounding box center [493, 442] width 260 height 61
type textarea "Added"
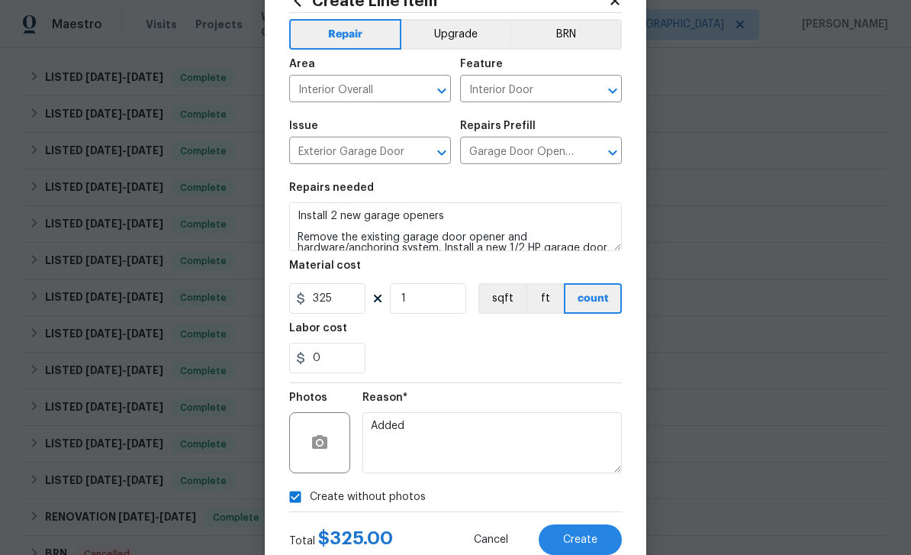
click at [595, 543] on span "Create" at bounding box center [580, 539] width 34 height 11
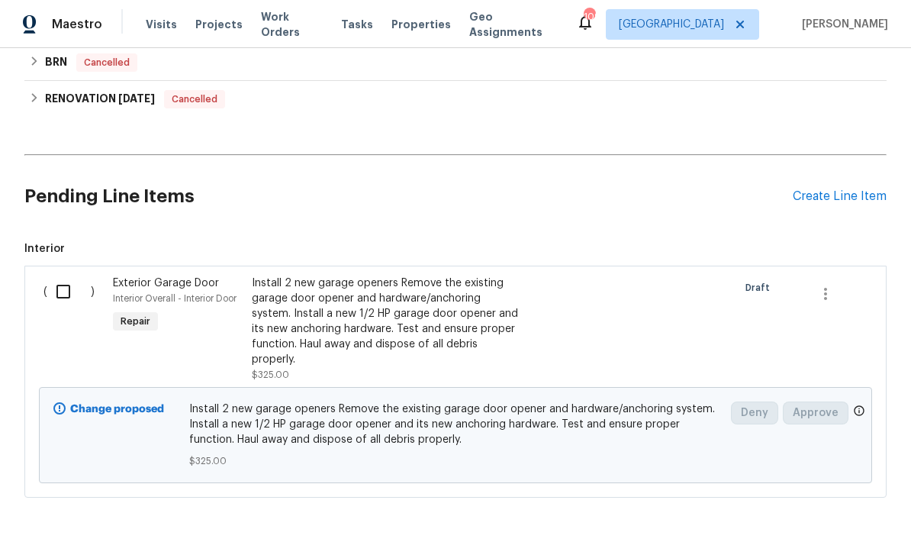
scroll to position [936, 0]
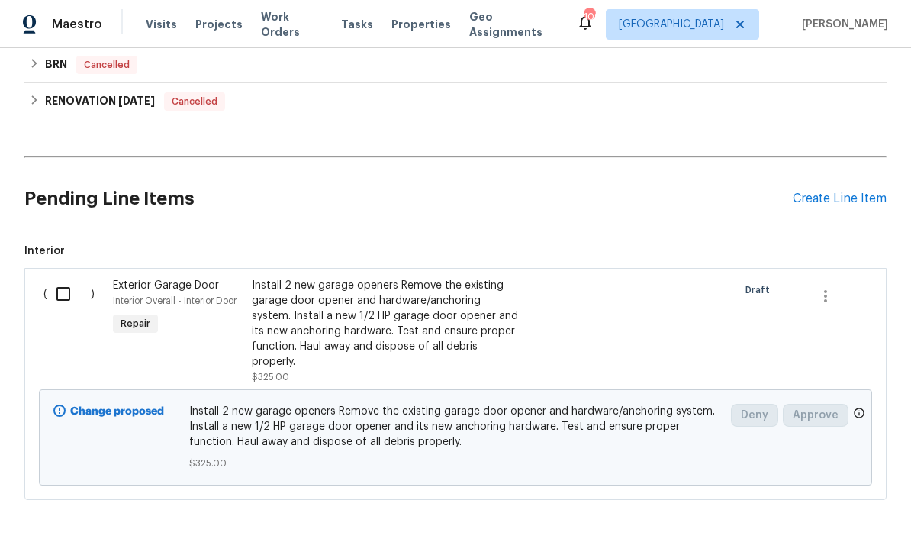
click at [514, 278] on div "Install 2 new garage openers Remove the existing garage door opener and hardwar…" at bounding box center [386, 324] width 269 height 92
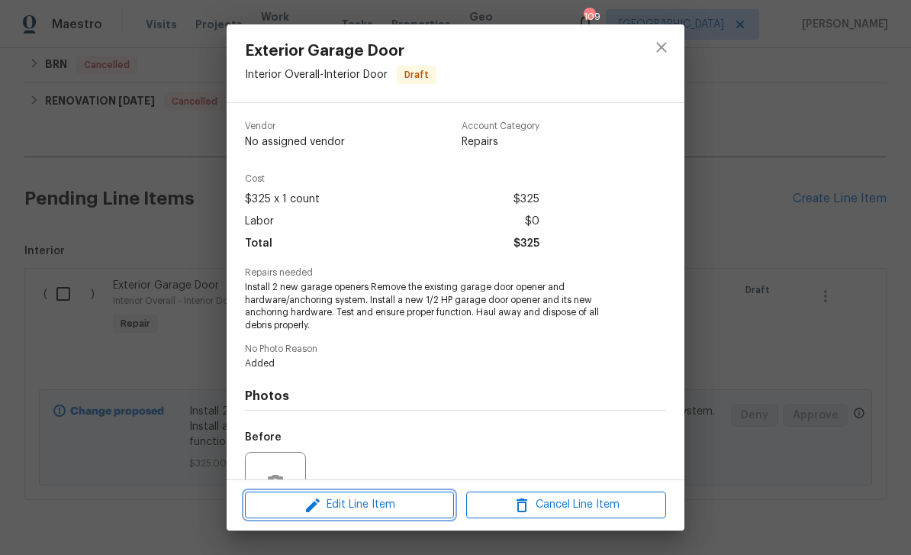
click at [417, 504] on span "Edit Line Item" at bounding box center [350, 504] width 200 height 19
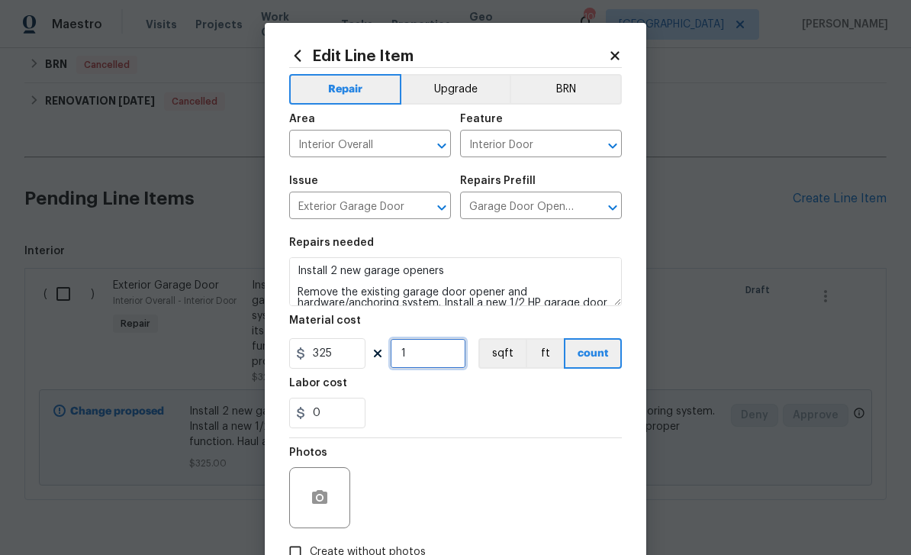
click at [438, 359] on input "1" at bounding box center [428, 353] width 76 height 31
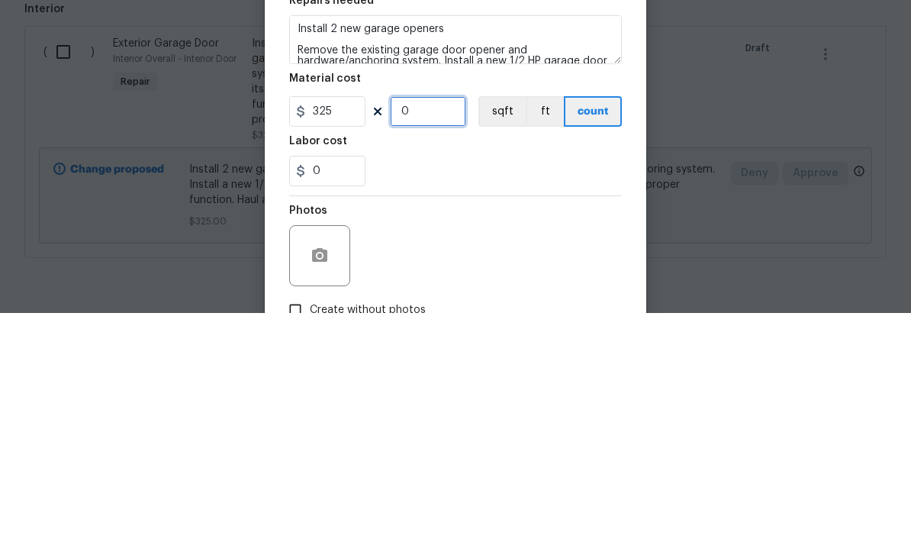
type input "2"
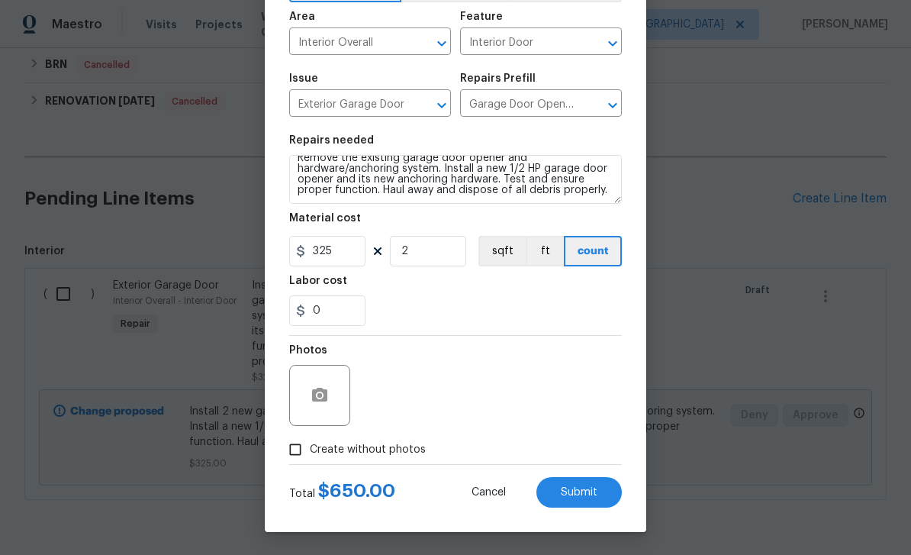
scroll to position [105, 0]
click at [300, 453] on input "Create without photos" at bounding box center [295, 449] width 29 height 29
checkbox input "true"
click at [611, 491] on button "Submit" at bounding box center [579, 492] width 85 height 31
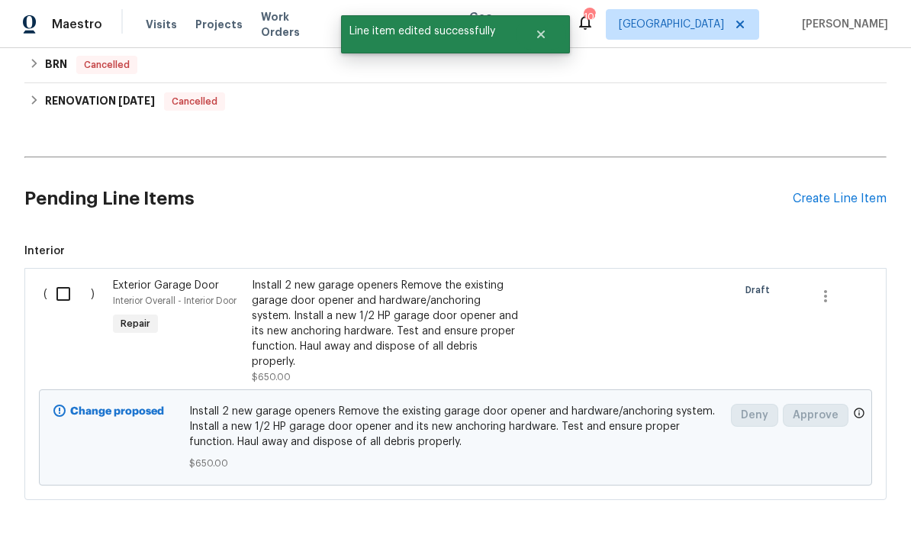
scroll to position [0, 0]
click at [67, 278] on input "checkbox" at bounding box center [69, 294] width 44 height 32
checkbox input "true"
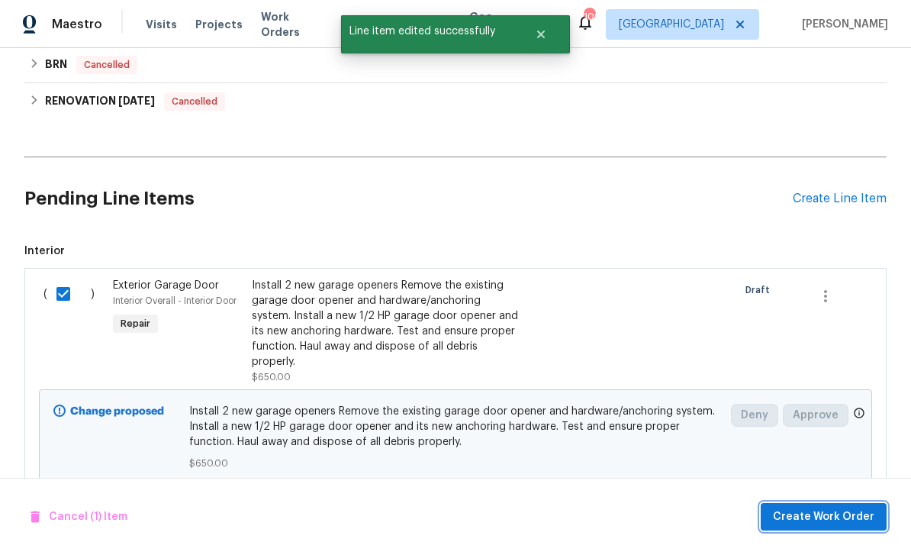
click at [825, 512] on span "Create Work Order" at bounding box center [824, 517] width 102 height 19
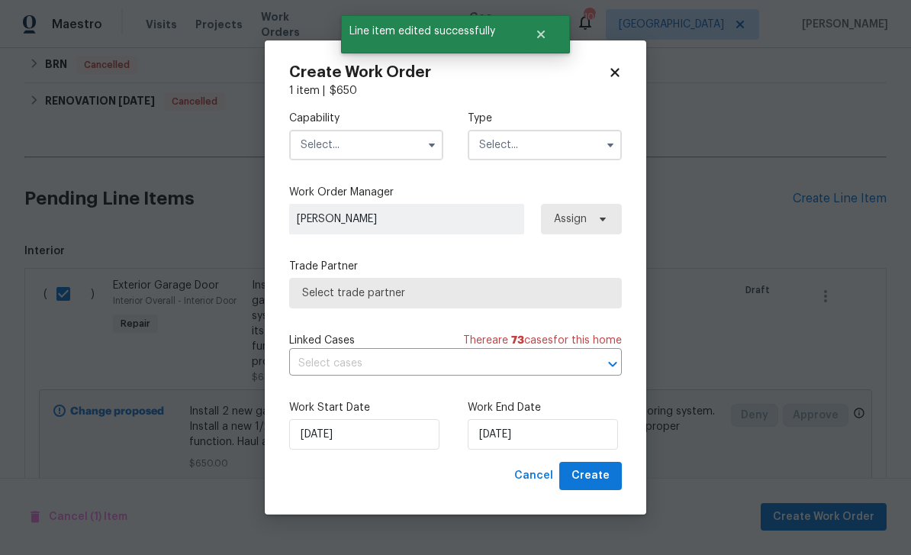
click at [383, 147] on input "text" at bounding box center [366, 145] width 154 height 31
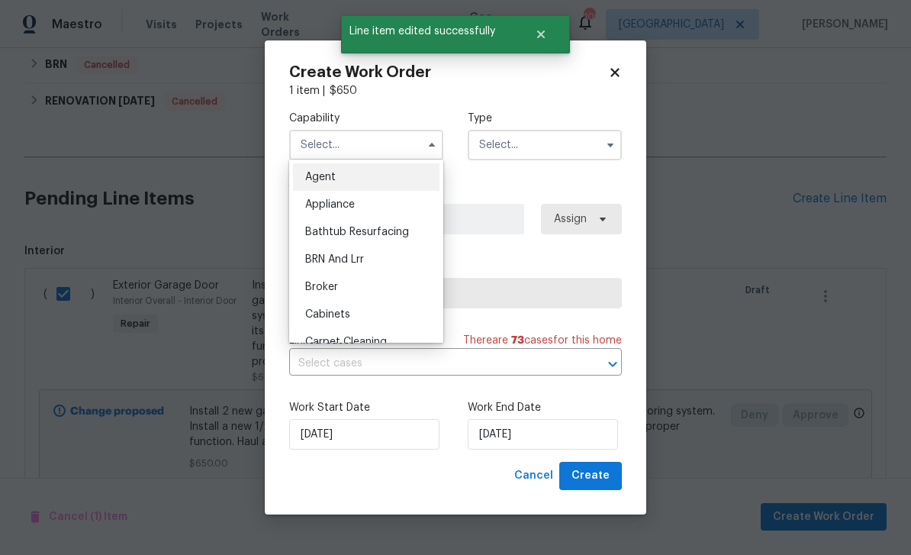
click at [382, 147] on input "text" at bounding box center [366, 145] width 154 height 31
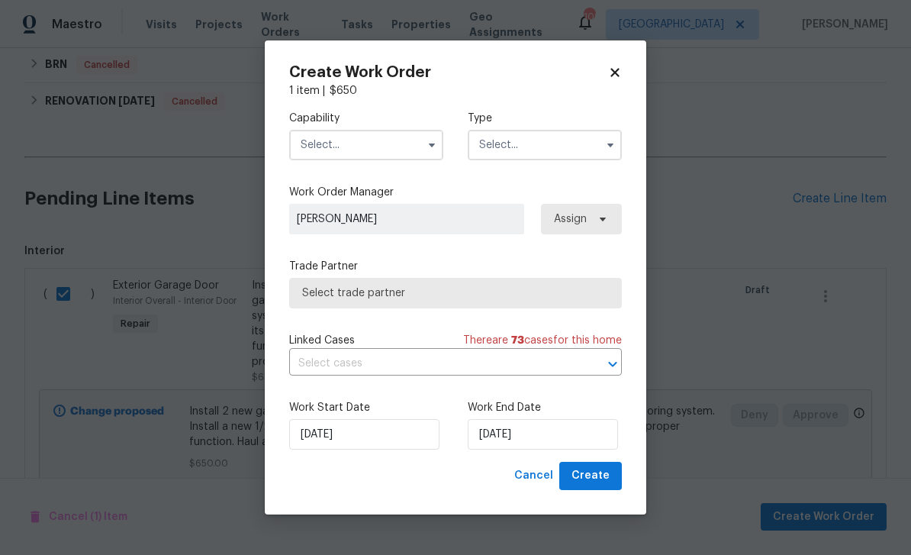
click at [376, 150] on input "text" at bounding box center [366, 145] width 154 height 31
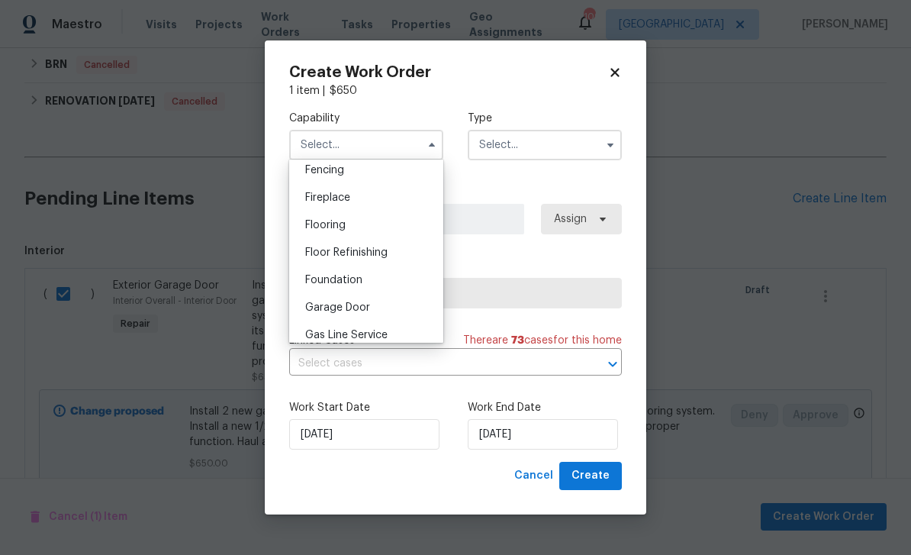
scroll to position [542, 0]
click at [374, 305] on div "Garage Door" at bounding box center [366, 309] width 147 height 27
type input "Garage Door"
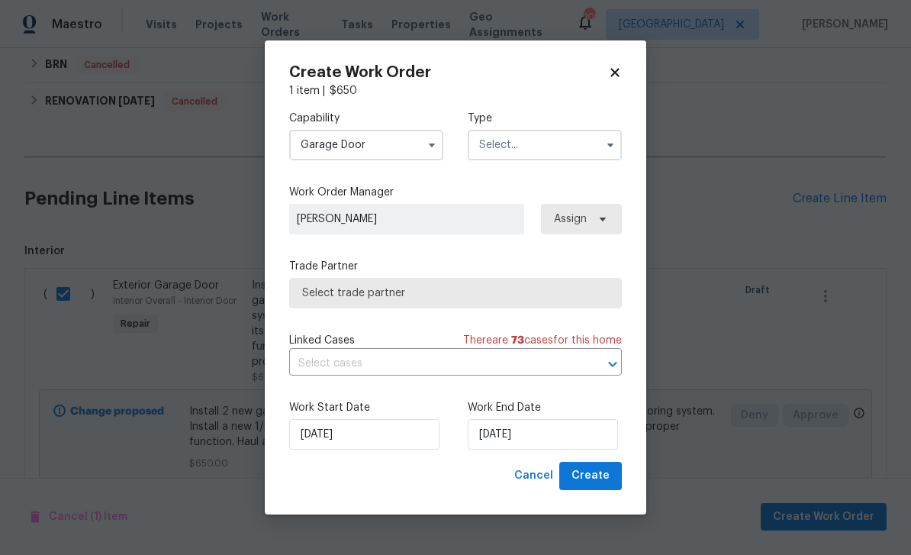
click at [531, 151] on input "text" at bounding box center [545, 145] width 154 height 31
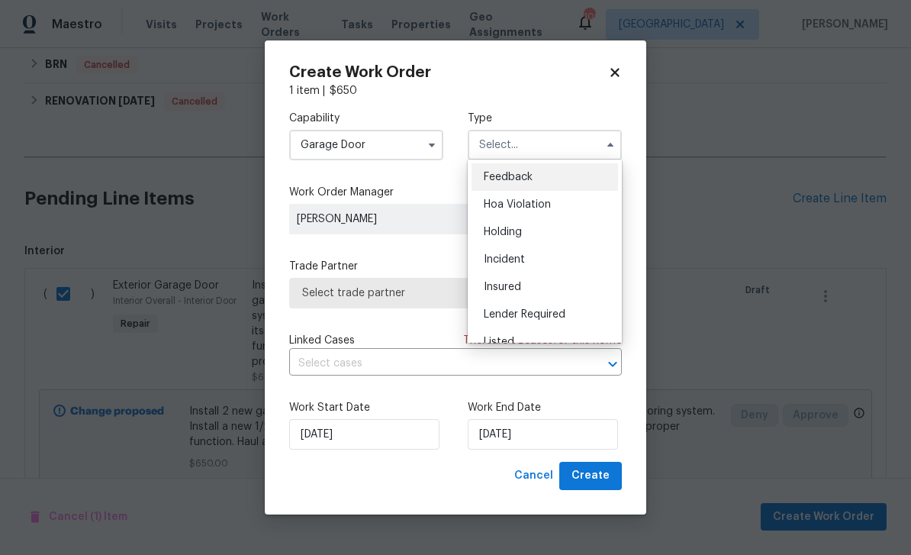
scroll to position [56, 0]
click at [527, 286] on div "Listed" at bounding box center [545, 286] width 147 height 27
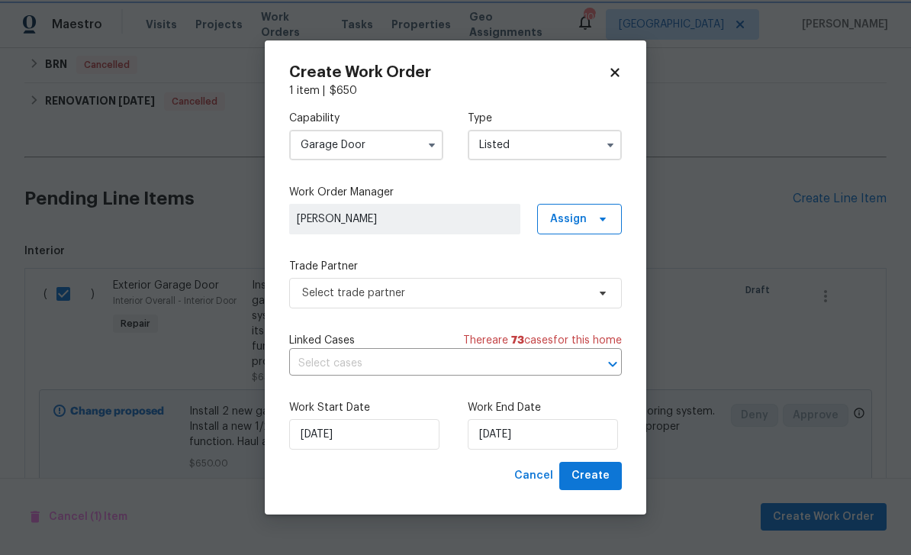
type input "Listed"
click at [595, 214] on span at bounding box center [600, 219] width 17 height 12
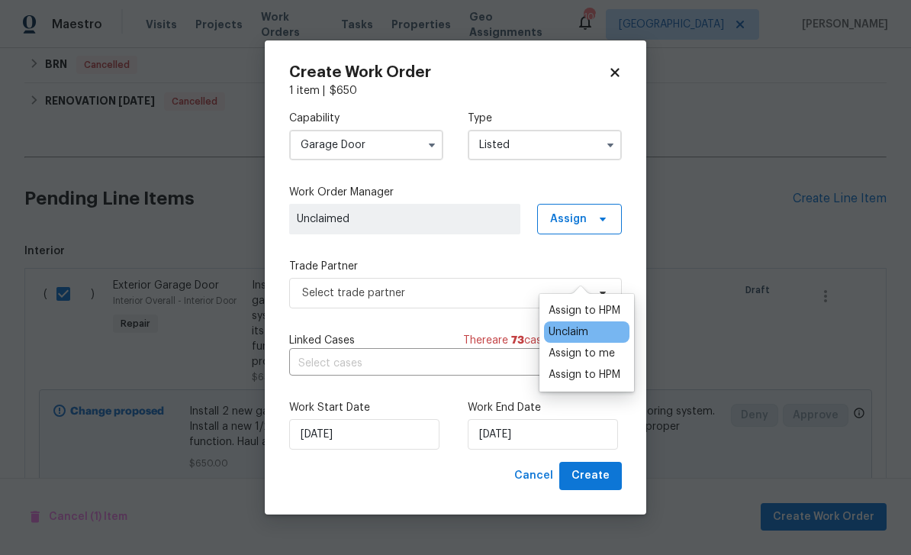
click at [596, 367] on div "Assign to HPM" at bounding box center [585, 374] width 72 height 15
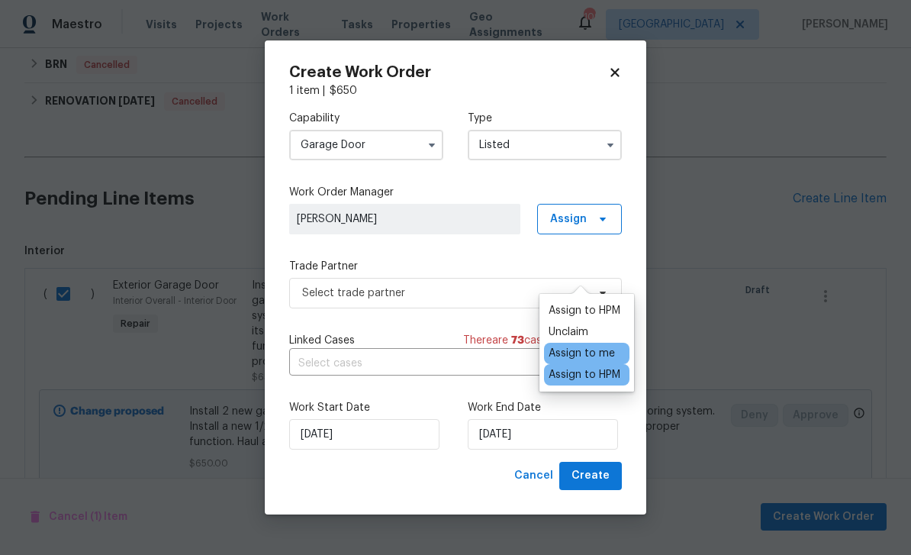
click at [509, 250] on div "Capability Garage Door Type Listed Work Order Manager [PERSON_NAME] Assign Trad…" at bounding box center [455, 279] width 333 height 363
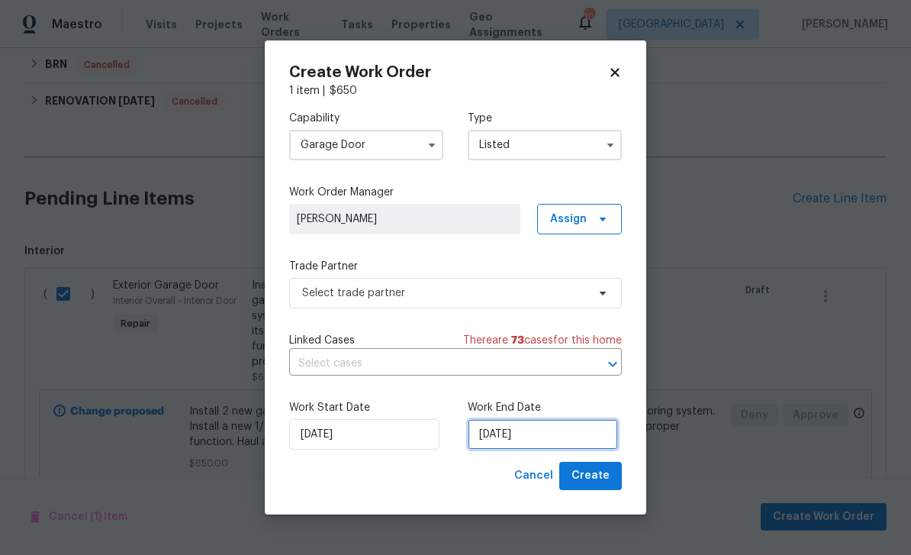
click at [547, 438] on input "[DATE]" at bounding box center [543, 434] width 150 height 31
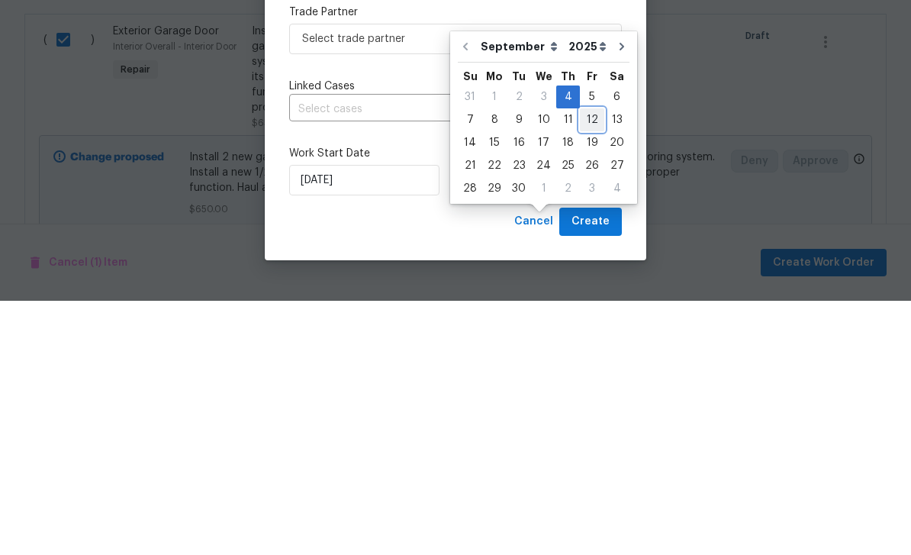
click at [584, 363] on div "12" at bounding box center [592, 373] width 24 height 21
type input "[DATE]"
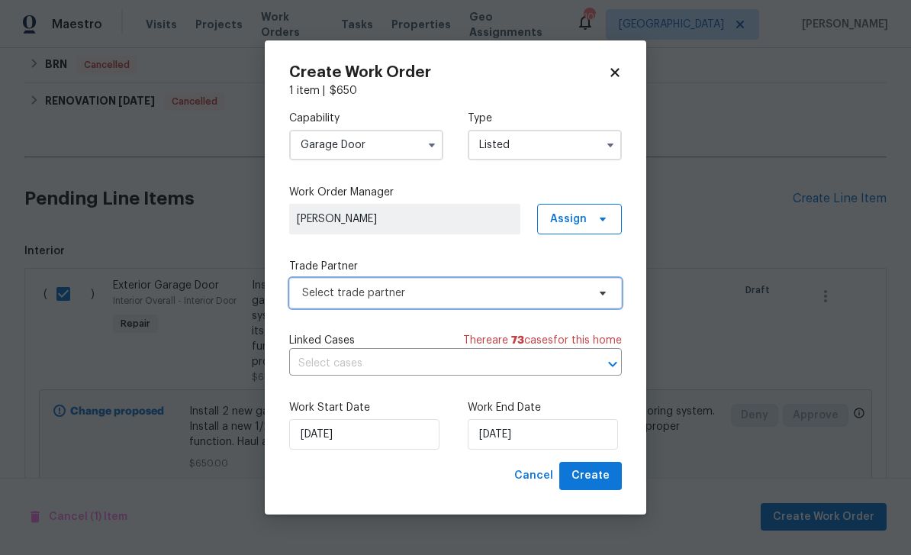
click at [503, 294] on span "Select trade partner" at bounding box center [444, 292] width 285 height 15
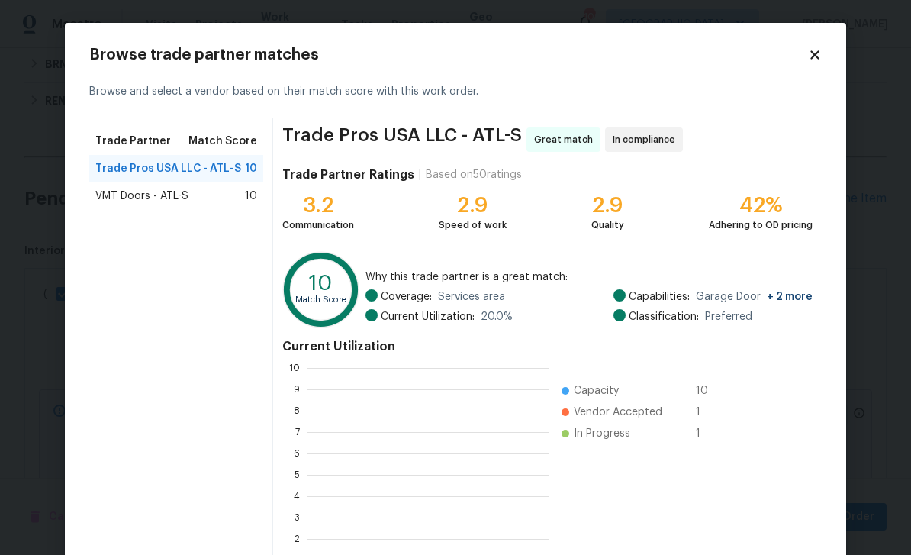
scroll to position [214, 242]
click at [117, 195] on span "VMT Doors - ATL-S" at bounding box center [141, 196] width 93 height 15
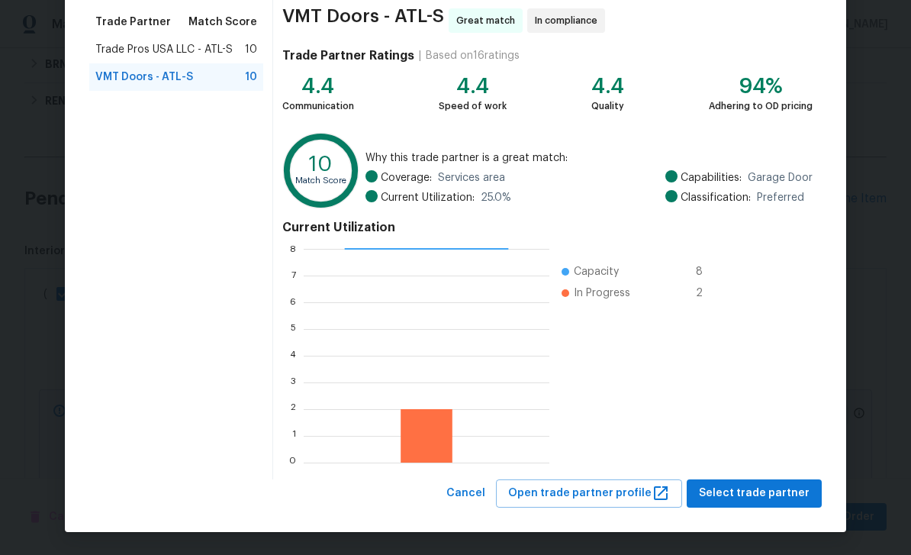
scroll to position [118, 0]
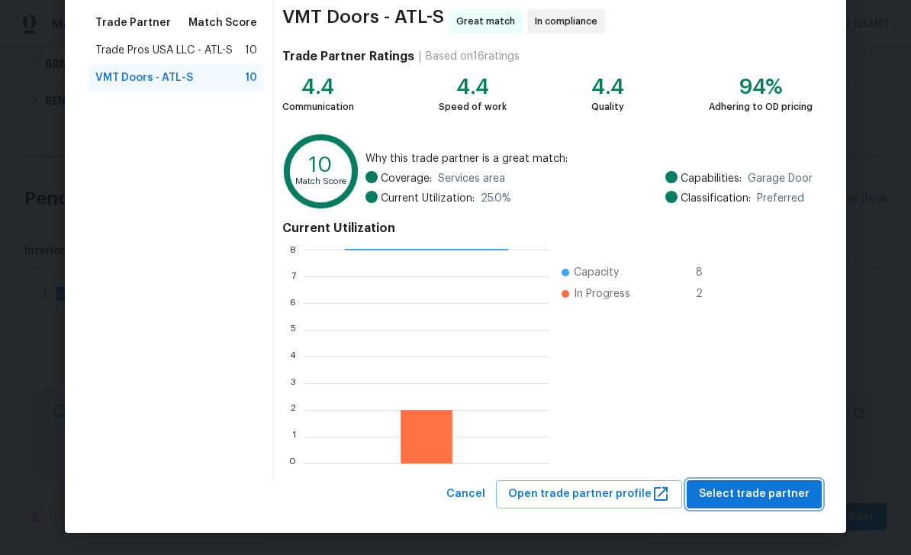
click at [757, 495] on span "Select trade partner" at bounding box center [754, 494] width 111 height 19
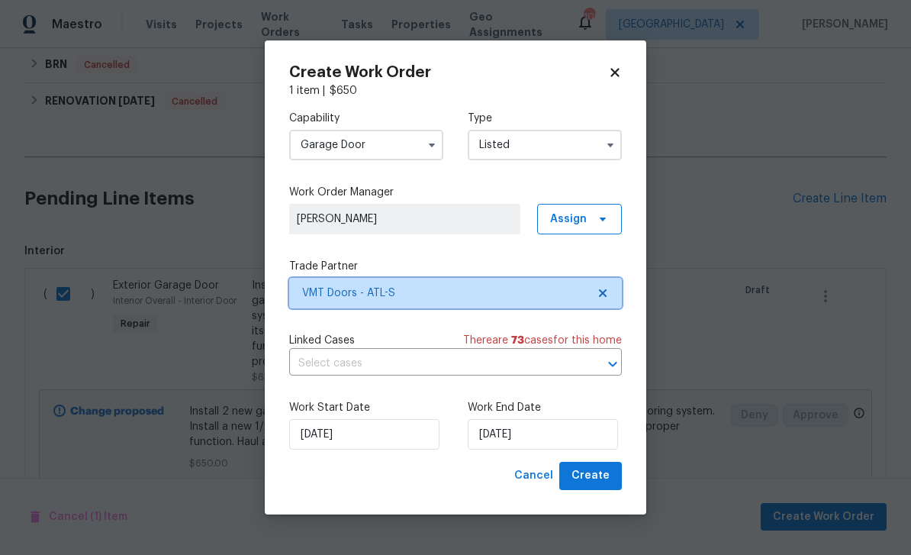
scroll to position [0, 0]
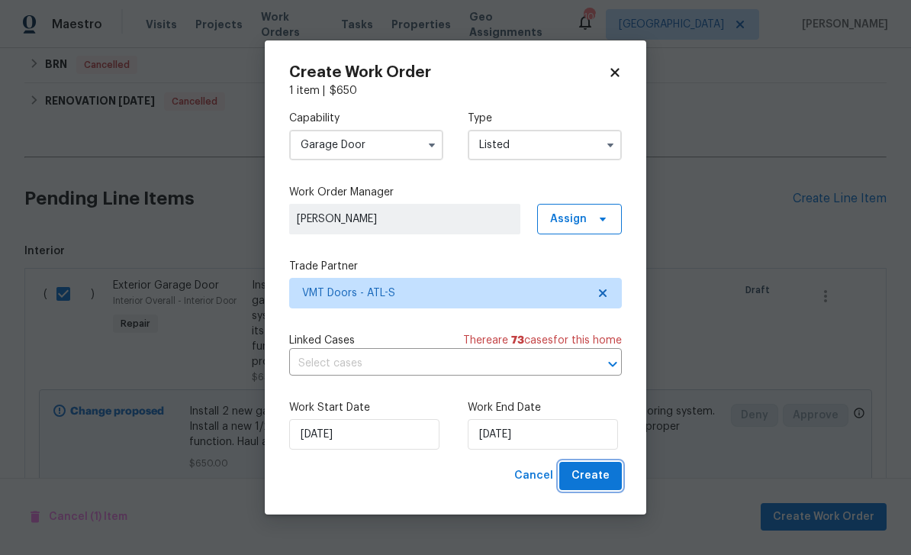
click at [601, 489] on button "Create" at bounding box center [591, 476] width 63 height 28
checkbox input "false"
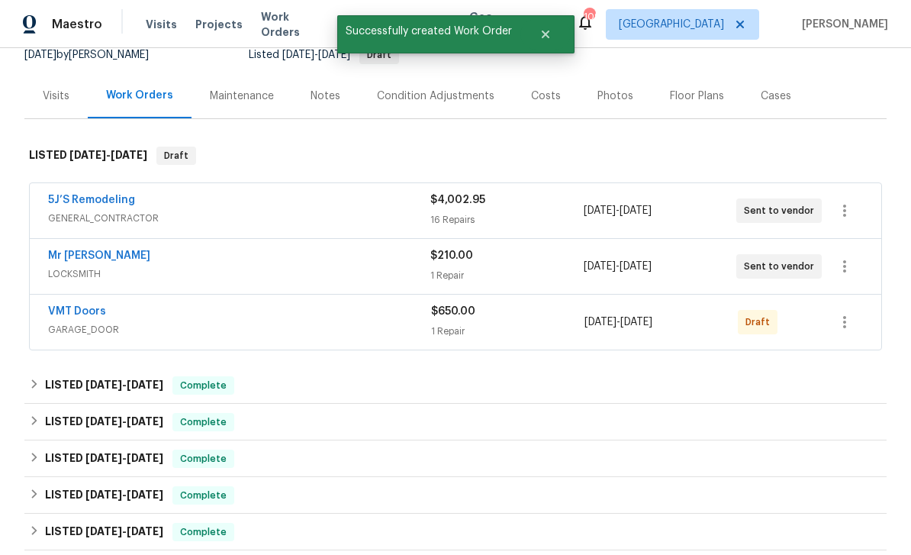
scroll to position [157, 0]
click at [850, 314] on icon "button" at bounding box center [845, 323] width 18 height 18
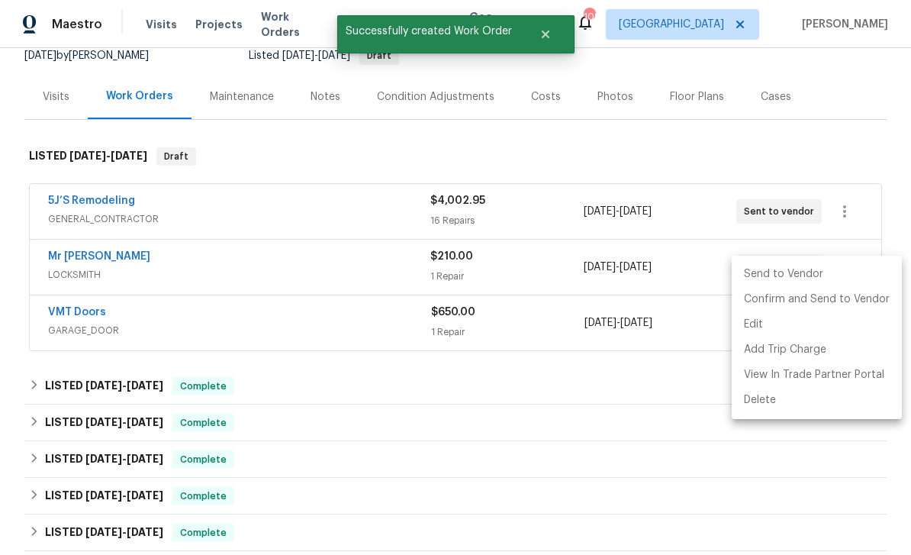
click at [793, 276] on li "Send to Vendor" at bounding box center [817, 274] width 170 height 25
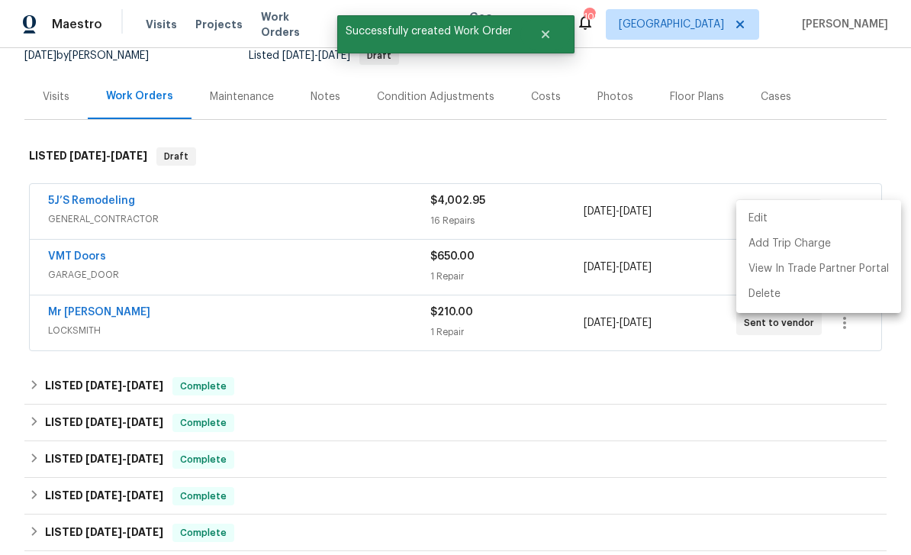
click at [764, 114] on div at bounding box center [455, 277] width 911 height 555
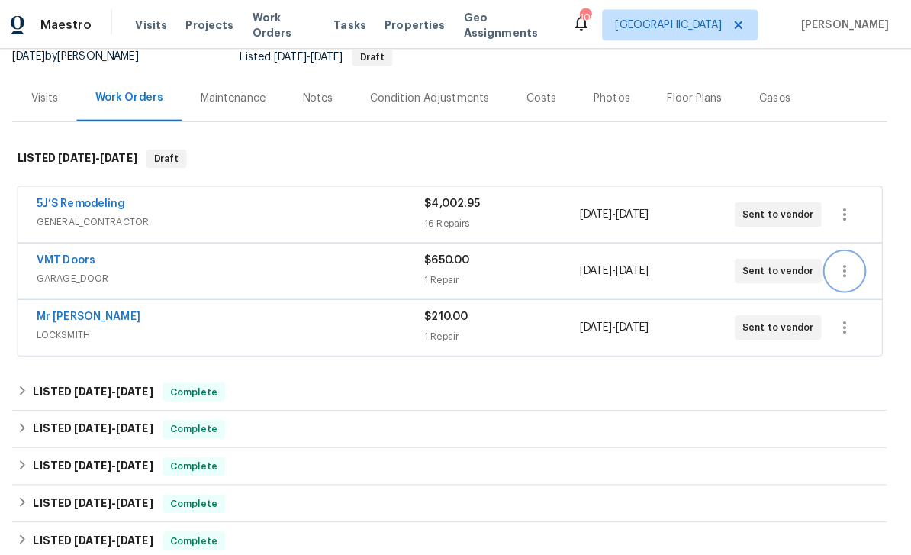
scroll to position [23, 0]
